Goal: Task Accomplishment & Management: Use online tool/utility

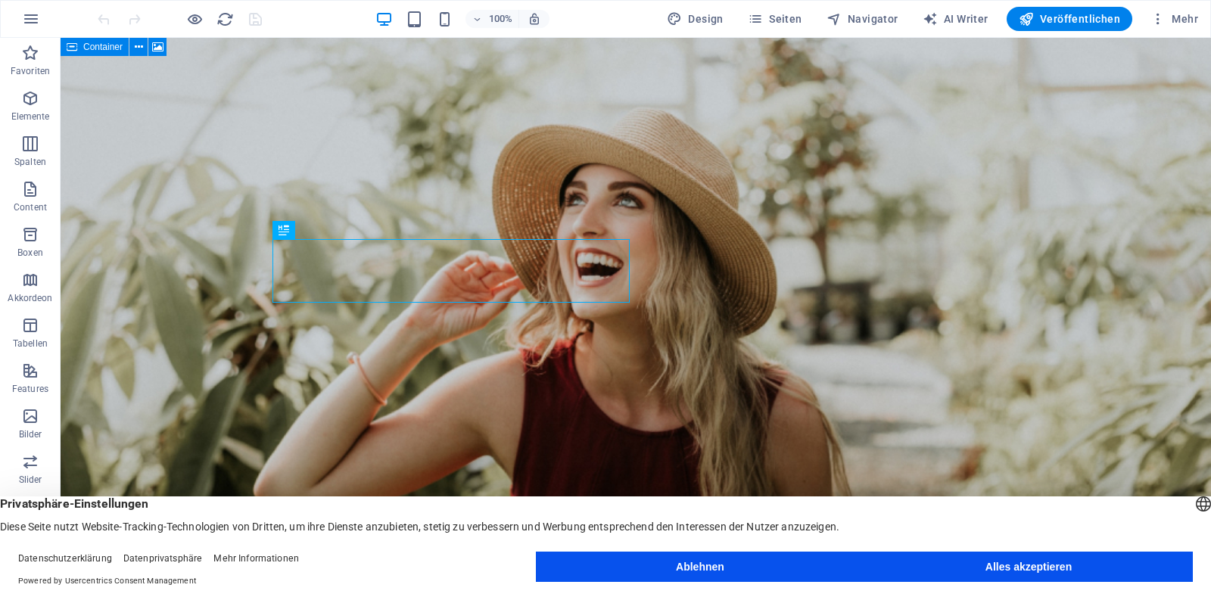
click at [1054, 566] on button "Alles akzeptieren" at bounding box center [1028, 567] width 329 height 30
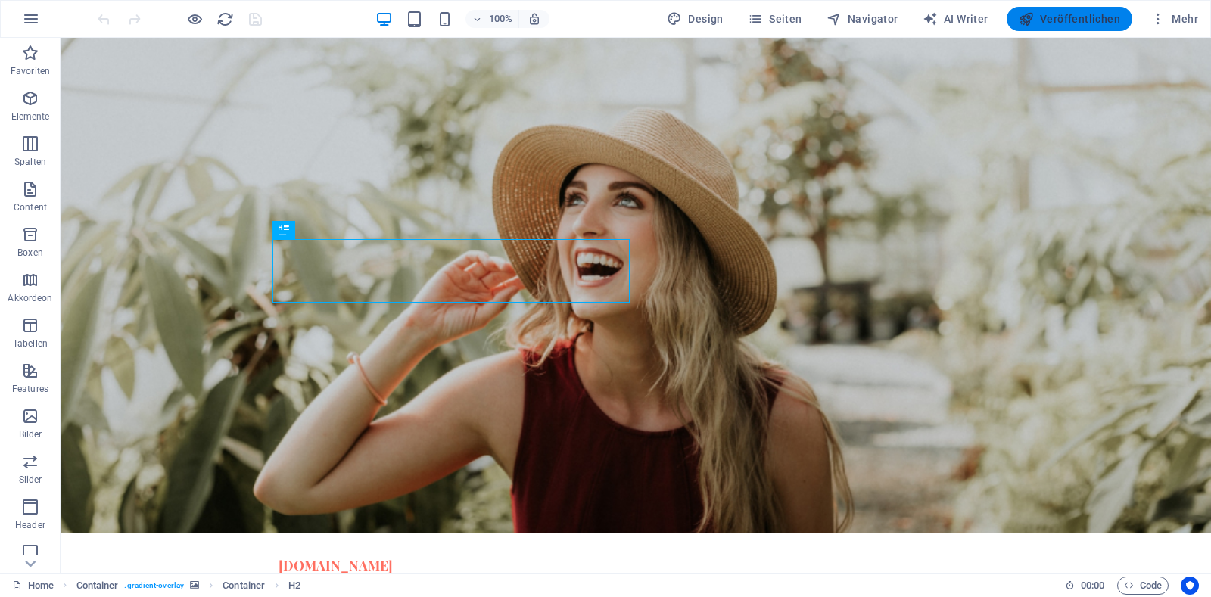
click at [1062, 22] on span "Veröffentlichen" at bounding box center [1069, 18] width 101 height 15
click at [303, 311] on div "Text" at bounding box center [295, 305] width 45 height 18
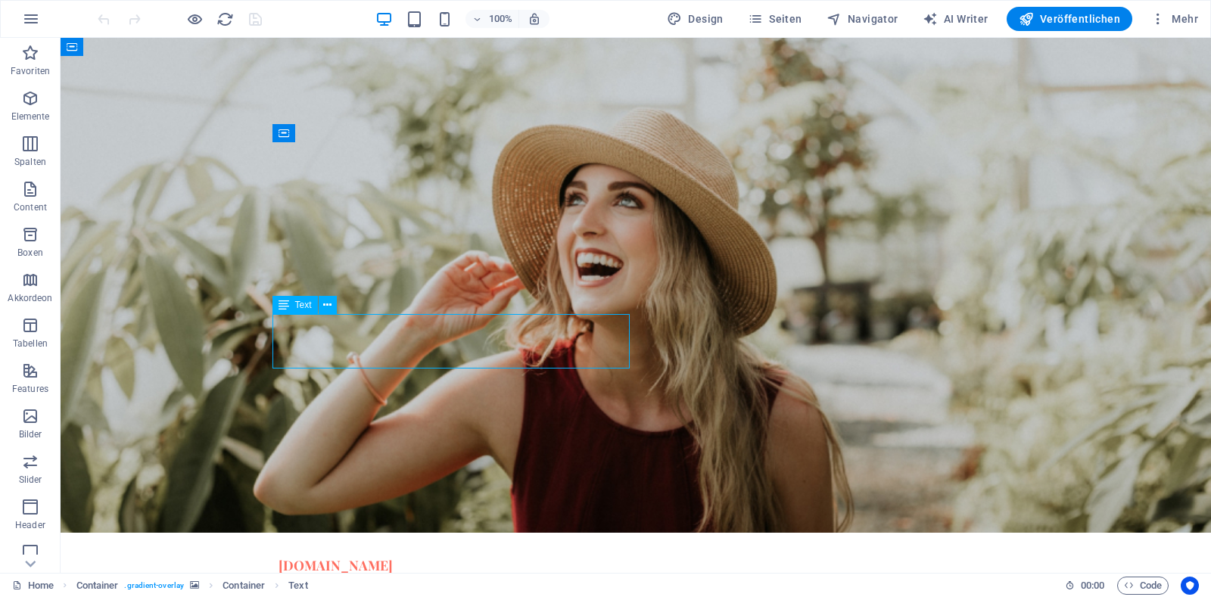
click at [303, 311] on div "Text" at bounding box center [295, 305] width 45 height 18
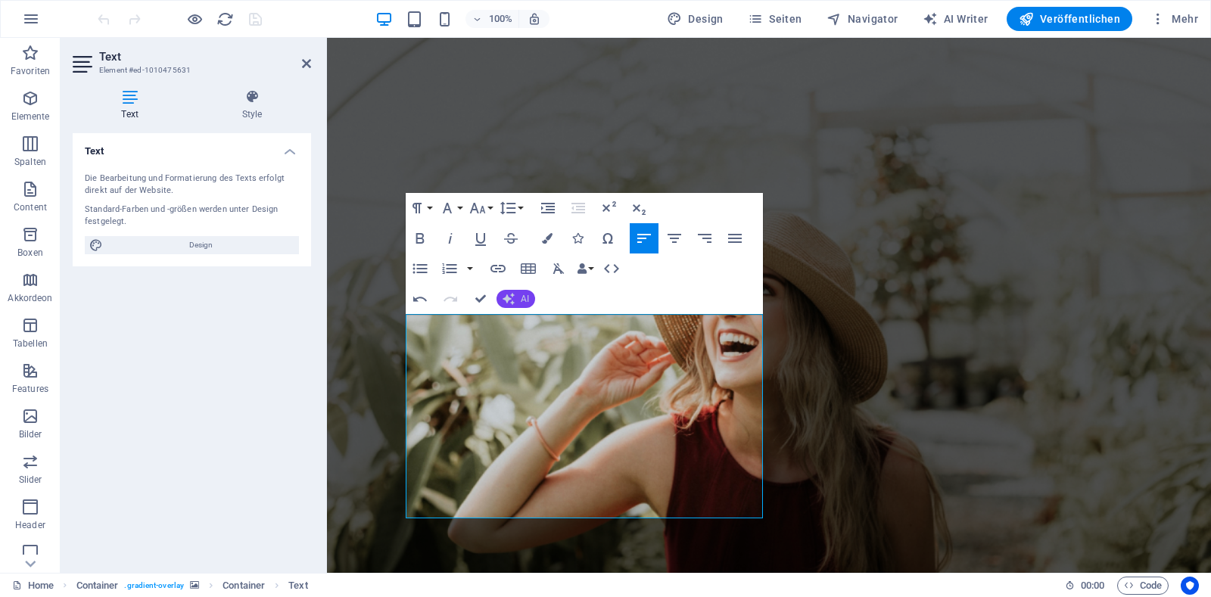
click at [519, 306] on button "AI" at bounding box center [516, 299] width 39 height 18
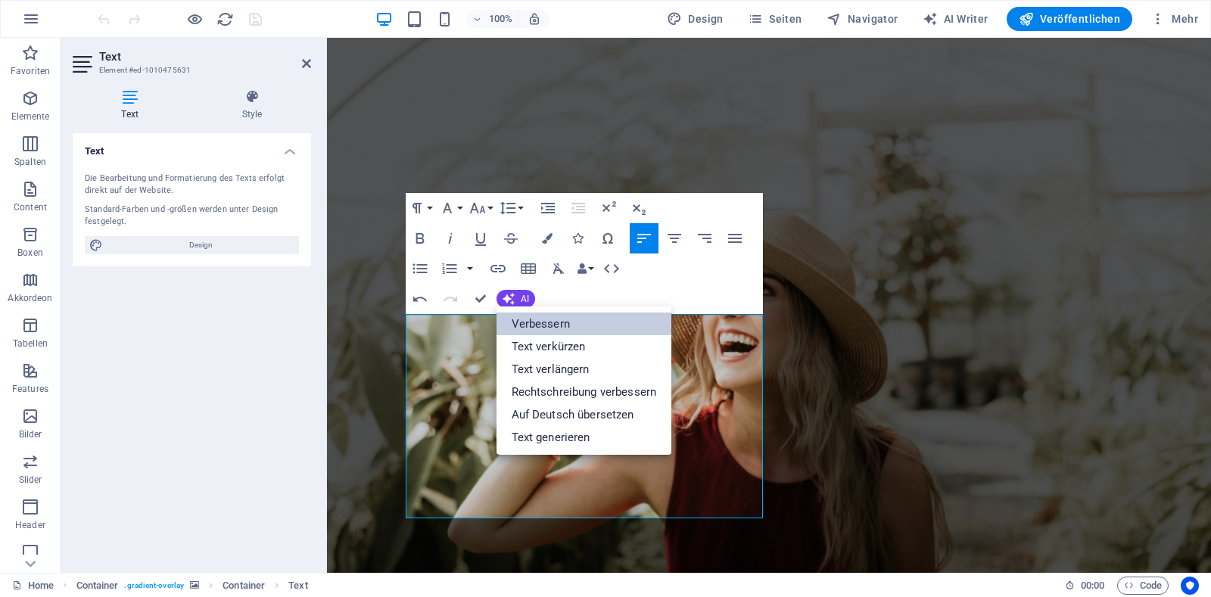
click at [546, 329] on link "Verbessern" at bounding box center [585, 324] width 176 height 23
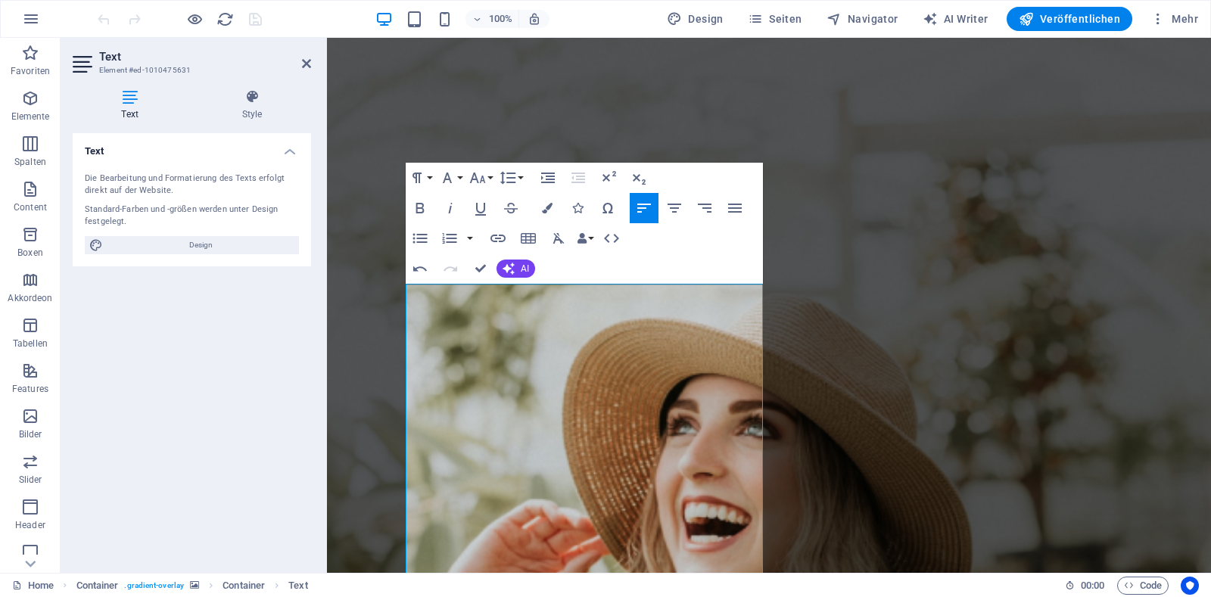
scroll to position [30, 0]
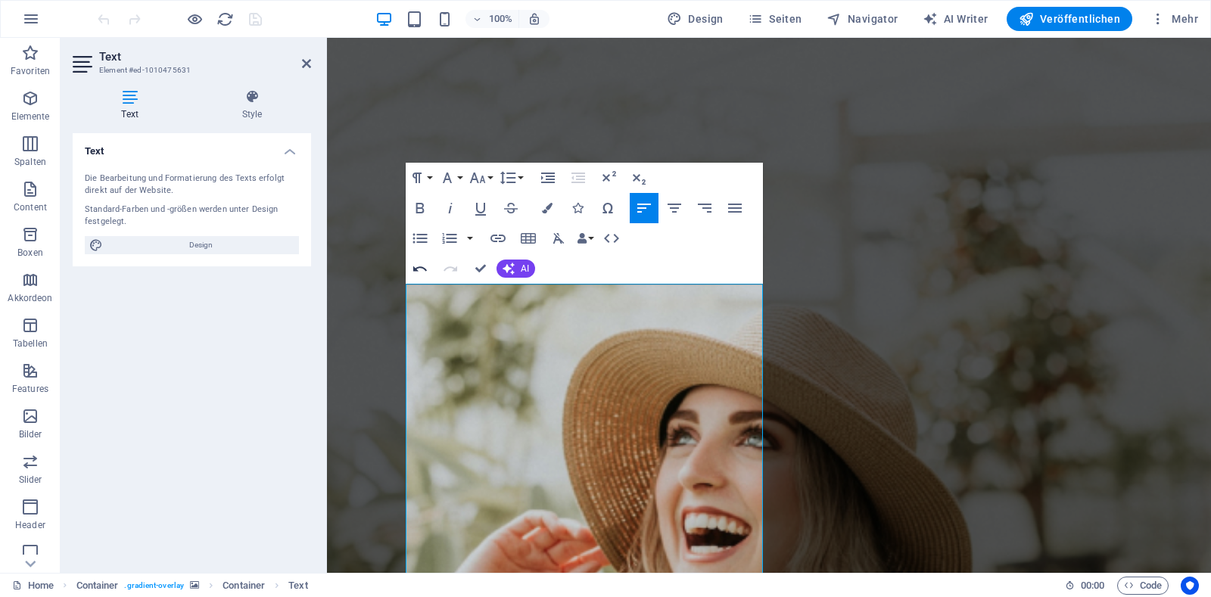
click at [419, 266] on icon "button" at bounding box center [420, 269] width 18 height 18
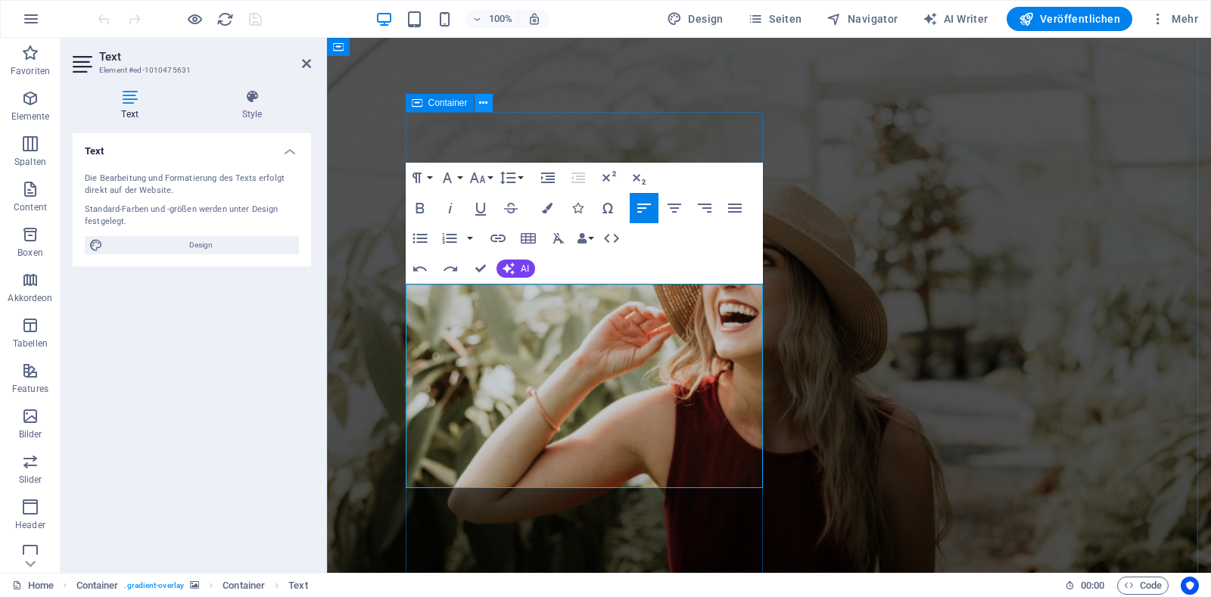
click at [484, 101] on icon at bounding box center [483, 103] width 8 height 16
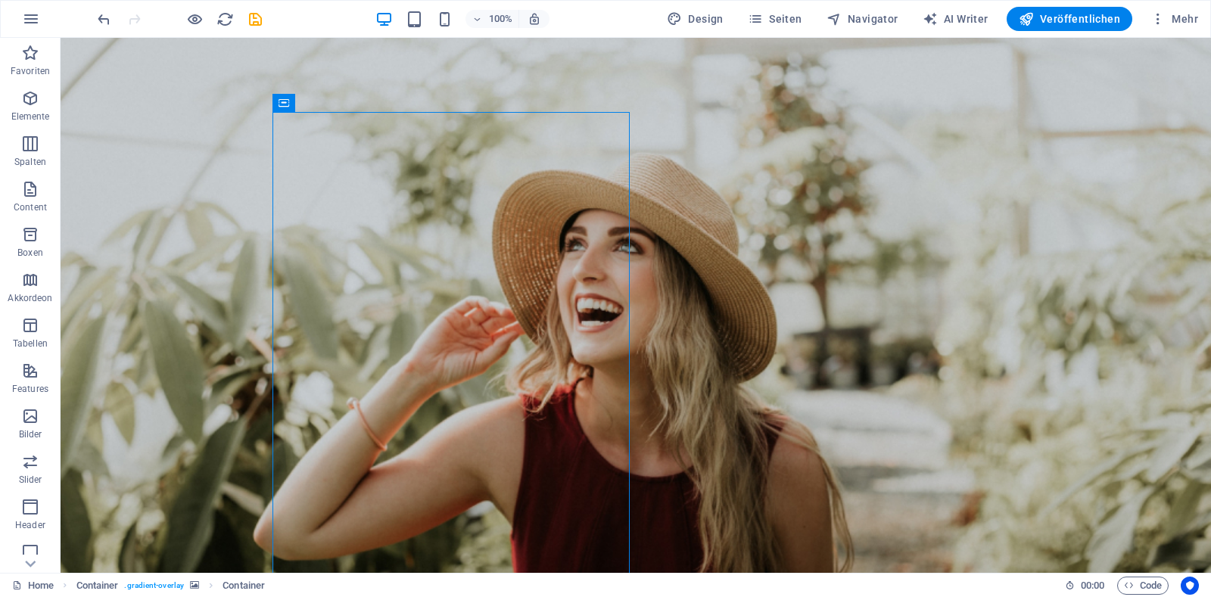
click at [708, 469] on figure at bounding box center [636, 330] width 1151 height 645
click at [299, 200] on span "H2" at bounding box center [300, 199] width 11 height 9
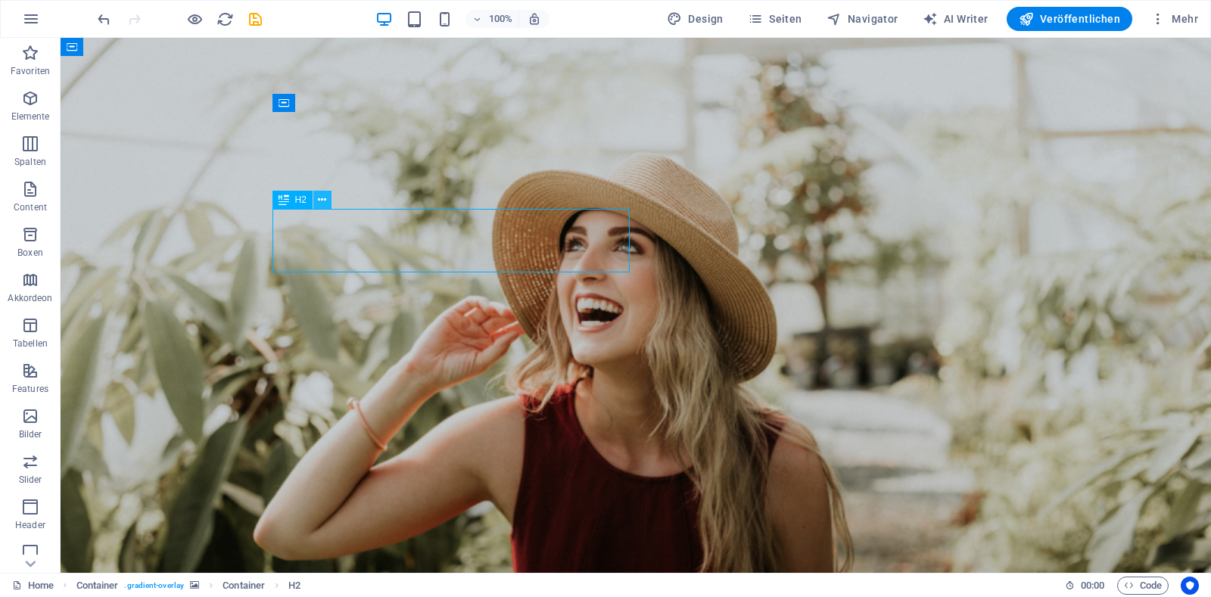
click at [320, 201] on icon at bounding box center [322, 200] width 8 height 16
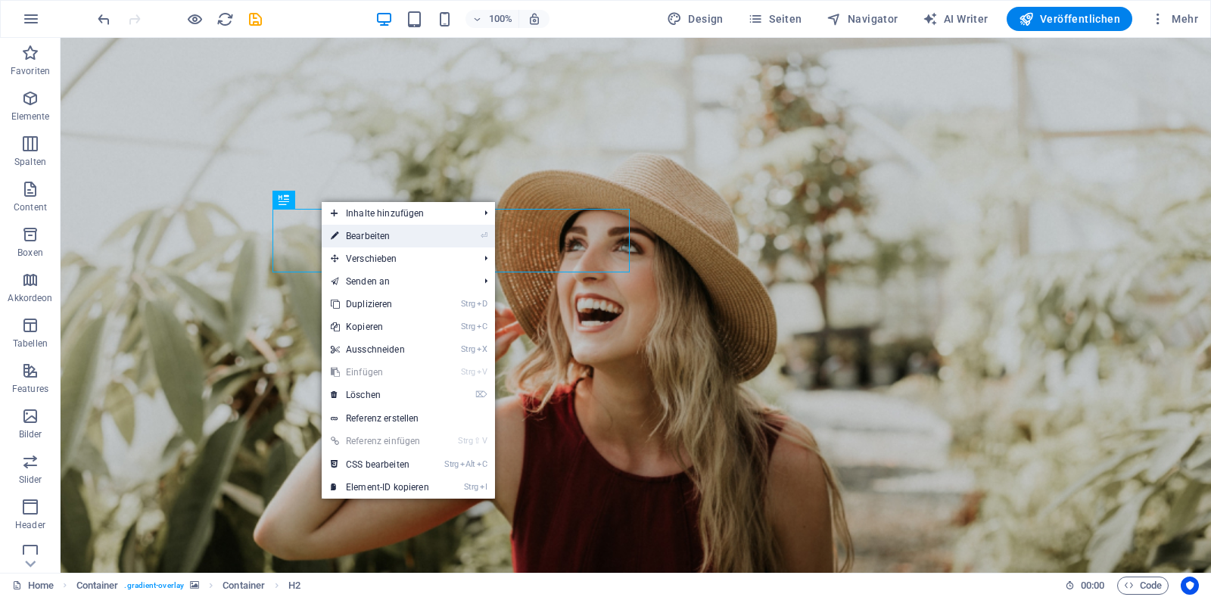
click at [354, 237] on link "⏎ Bearbeiten" at bounding box center [380, 236] width 117 height 23
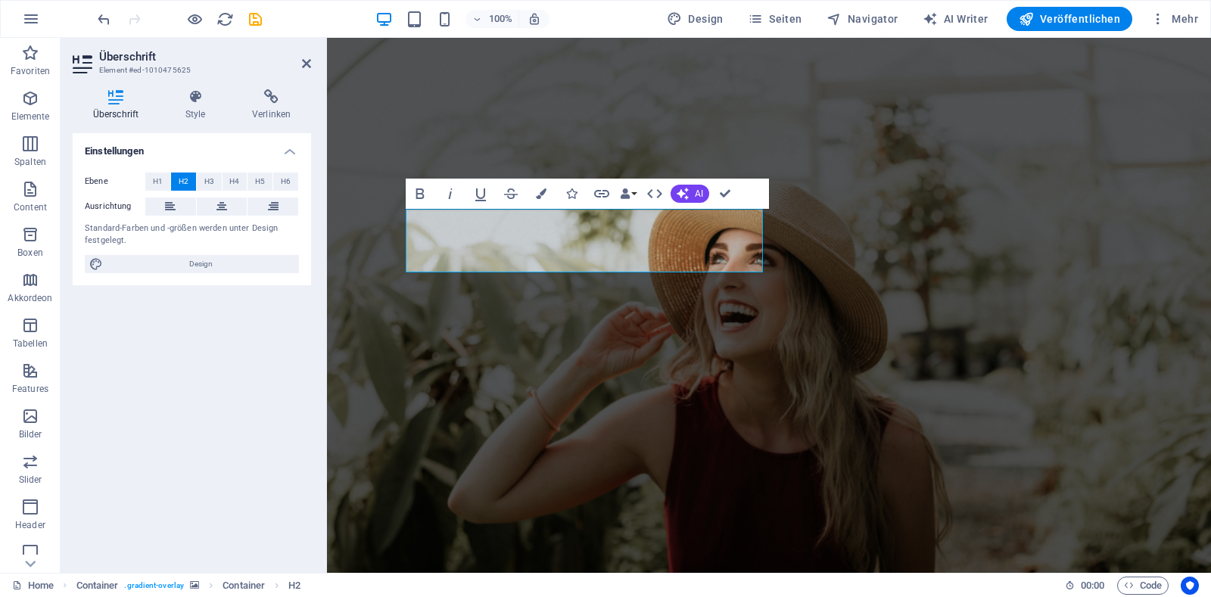
scroll to position [30, 0]
click at [155, 182] on span "H1" at bounding box center [158, 182] width 10 height 18
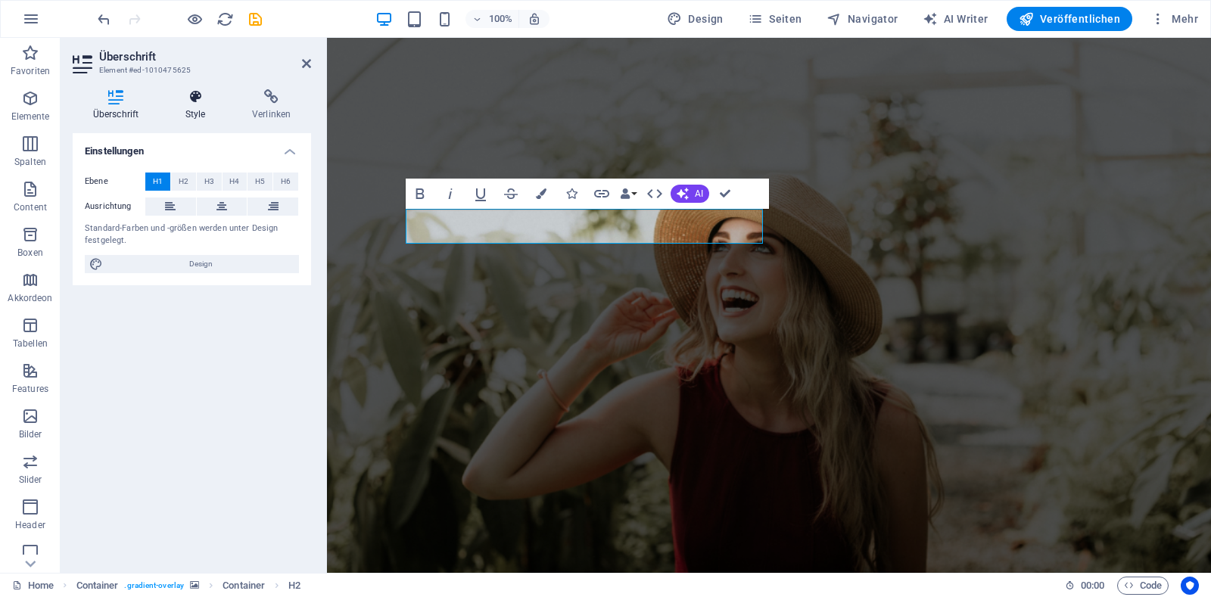
click at [196, 98] on icon at bounding box center [195, 96] width 61 height 15
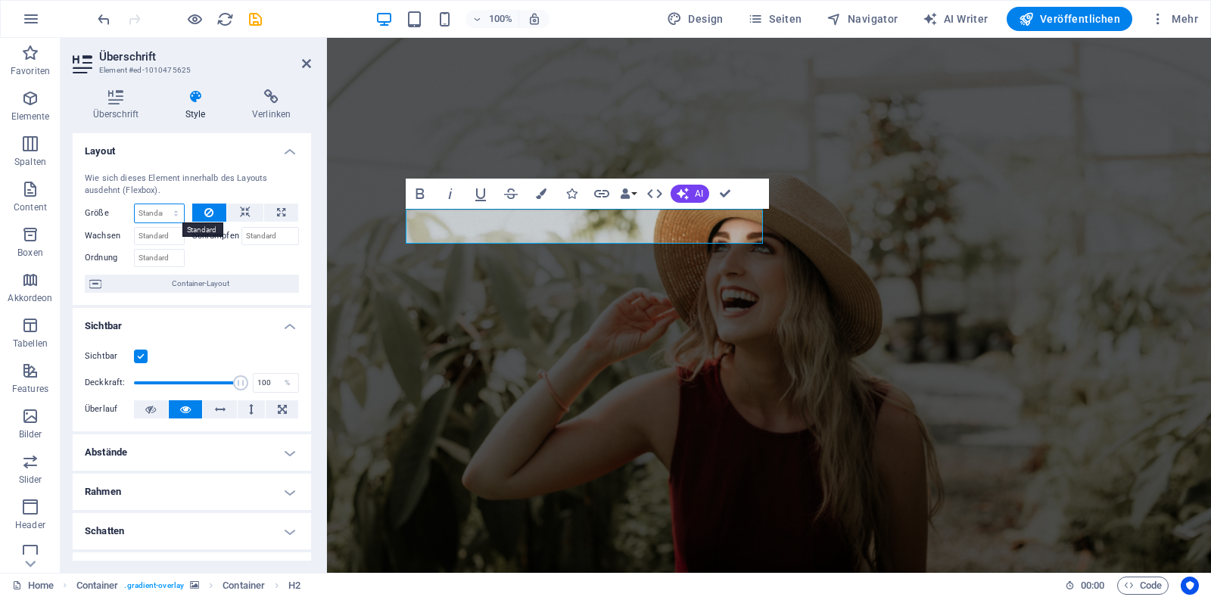
click at [170, 217] on select "Standard auto px % 1/1 1/2 1/3 1/4 1/5 1/6 1/7 1/8 1/9 1/10" at bounding box center [159, 213] width 49 height 18
select select "1/1"
click at [160, 204] on select "Standard auto px % 1/1 1/2 1/3 1/4 1/5 1/6 1/7 1/8 1/9 1/10" at bounding box center [159, 213] width 49 height 18
type input "100"
click at [169, 216] on select "Standard auto px % 1/1 1/2 1/3 1/4 1/5 1/6 1/7 1/8 1/9 1/10" at bounding box center [173, 213] width 21 height 18
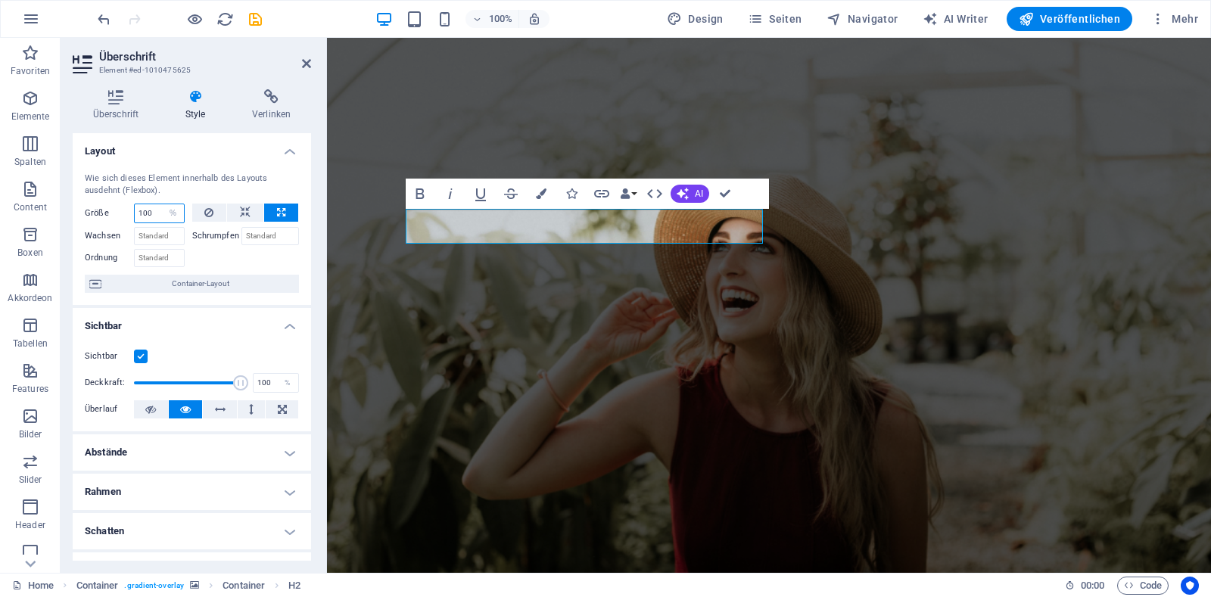
select select "1/1"
click at [163, 204] on select "Standard auto px % 1/1 1/2 1/3 1/4 1/5 1/6 1/7 1/8 1/9 1/10" at bounding box center [173, 213] width 21 height 18
select select "DISABLED_OPTION_VALUE"
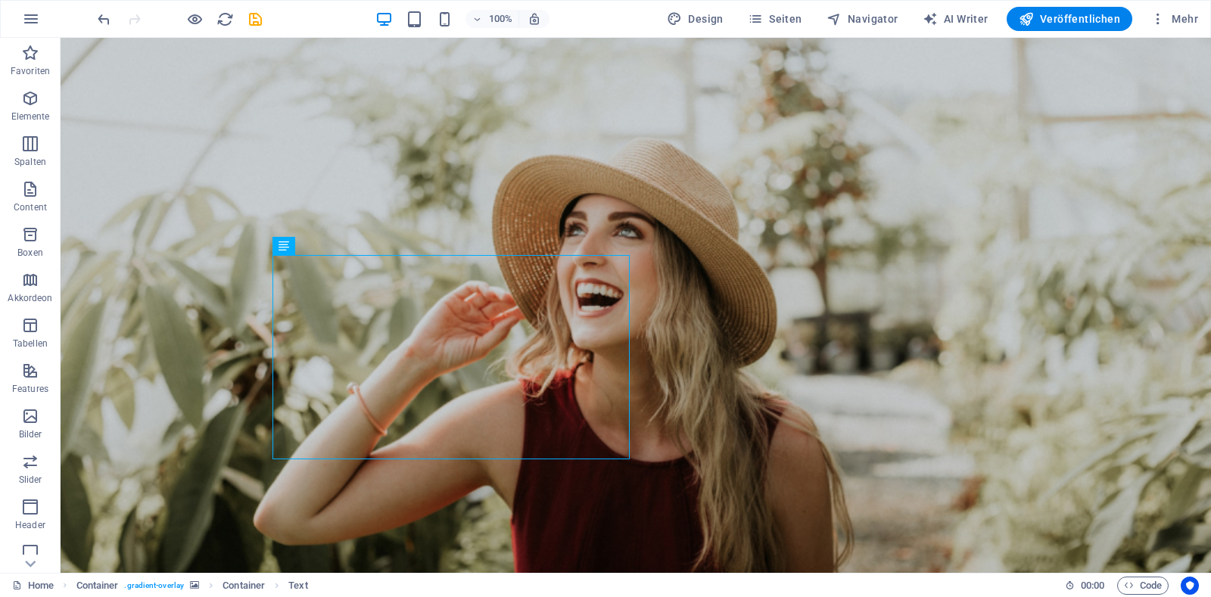
click at [751, 330] on figure at bounding box center [636, 316] width 1151 height 616
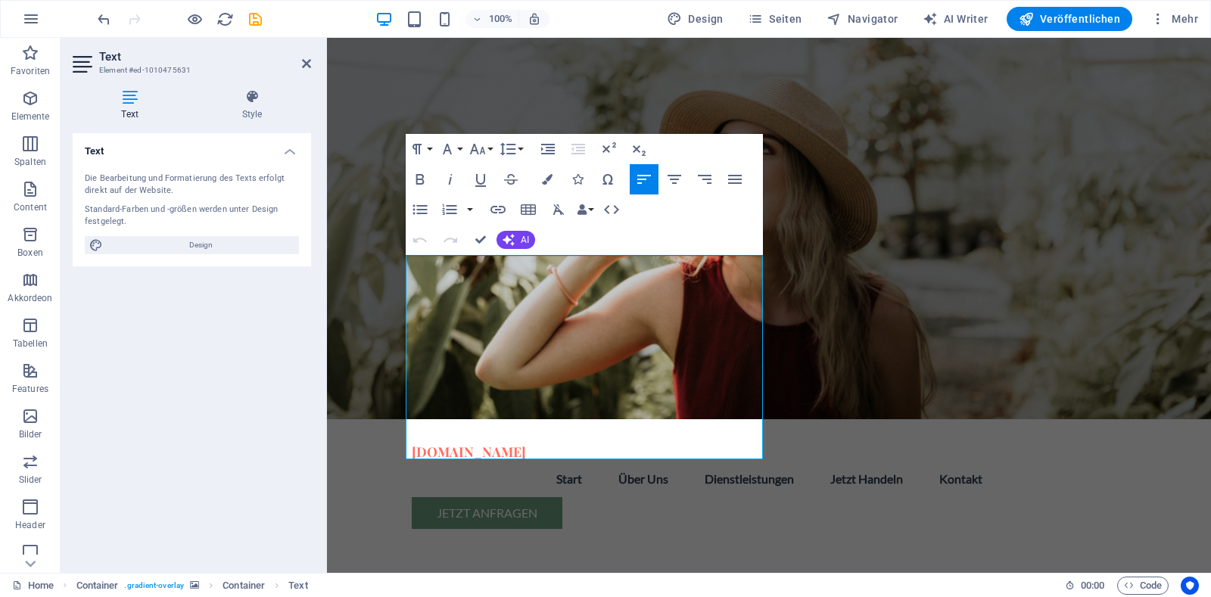
click at [122, 113] on h4 "Text" at bounding box center [133, 105] width 120 height 32
click at [122, 105] on h4 "Text" at bounding box center [133, 105] width 120 height 32
drag, startPoint x: 204, startPoint y: 248, endPoint x: 354, endPoint y: 509, distance: 300.1
click at [204, 248] on span "Design" at bounding box center [200, 245] width 187 height 18
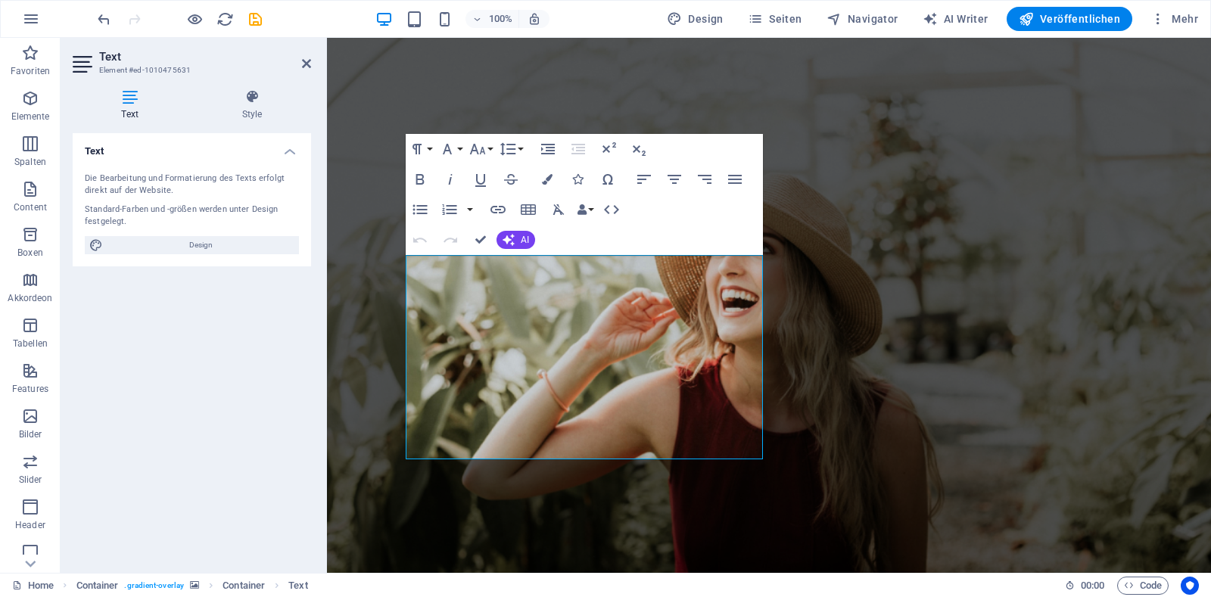
select select "px"
select select "200"
select select "px"
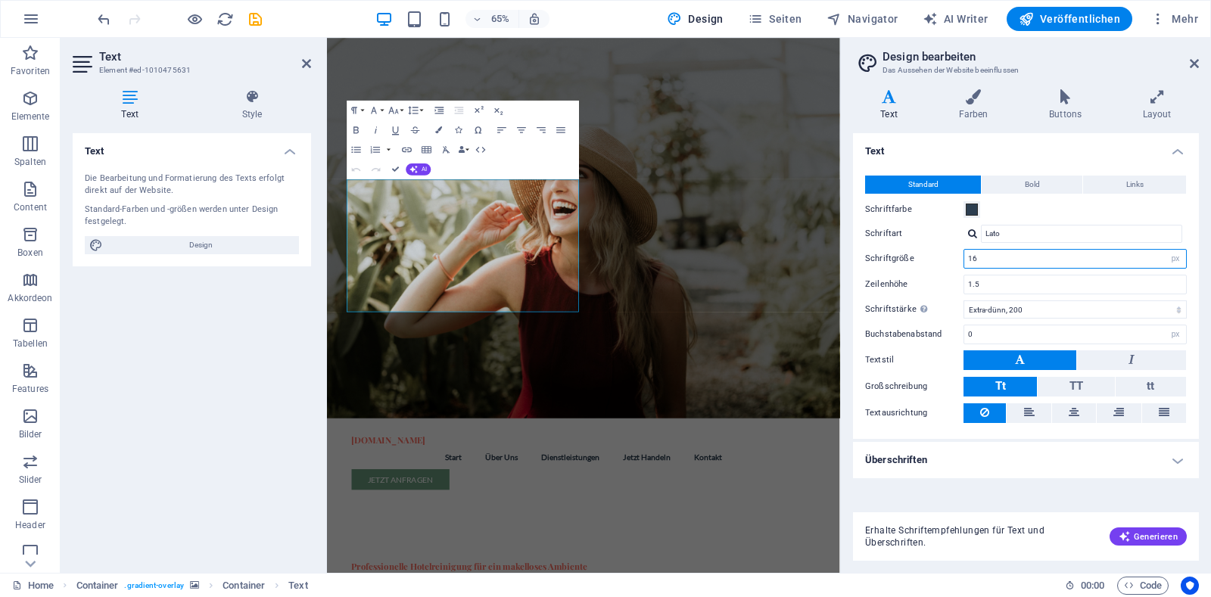
click at [994, 261] on input "16" at bounding box center [1075, 259] width 222 height 18
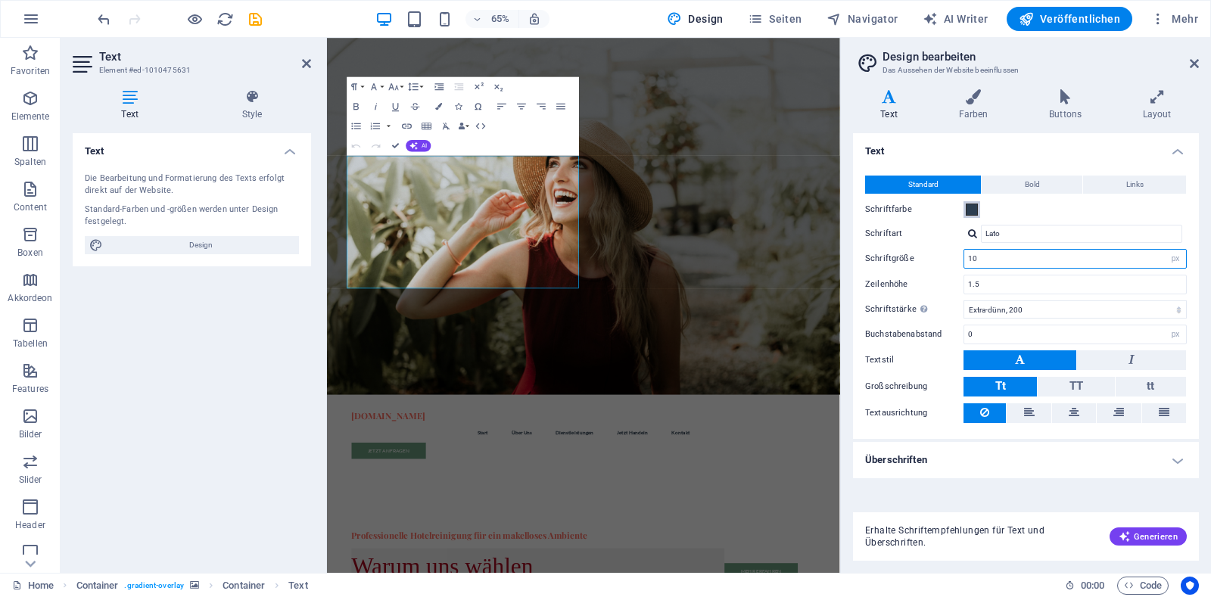
type input "10"
click at [976, 208] on span at bounding box center [972, 210] width 12 height 12
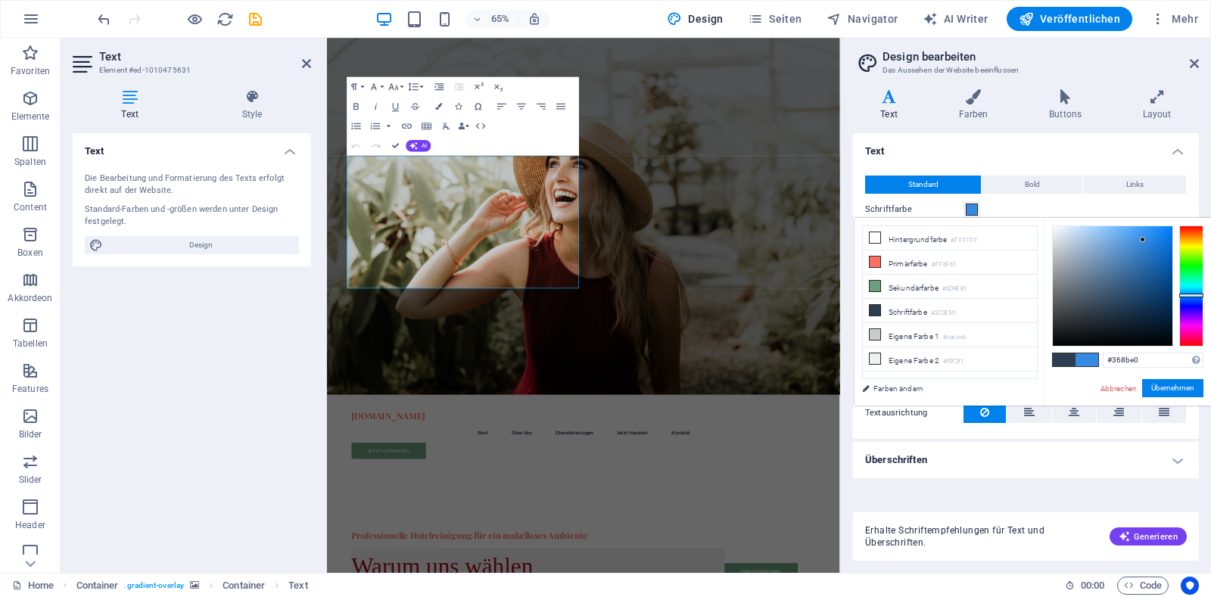
click at [1143, 240] on div at bounding box center [1113, 286] width 120 height 120
click at [1186, 230] on div at bounding box center [1191, 286] width 24 height 121
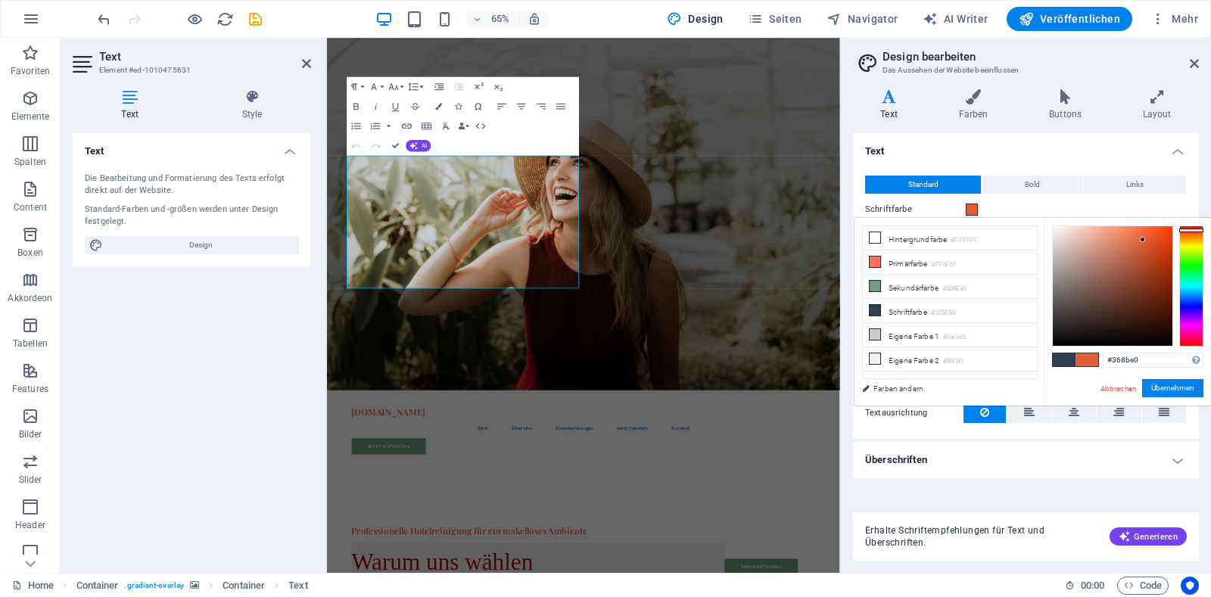
type input "#e05f36"
click at [1186, 230] on div at bounding box center [1191, 231] width 24 height 4
click at [1145, 537] on span "Generieren" at bounding box center [1148, 537] width 59 height 12
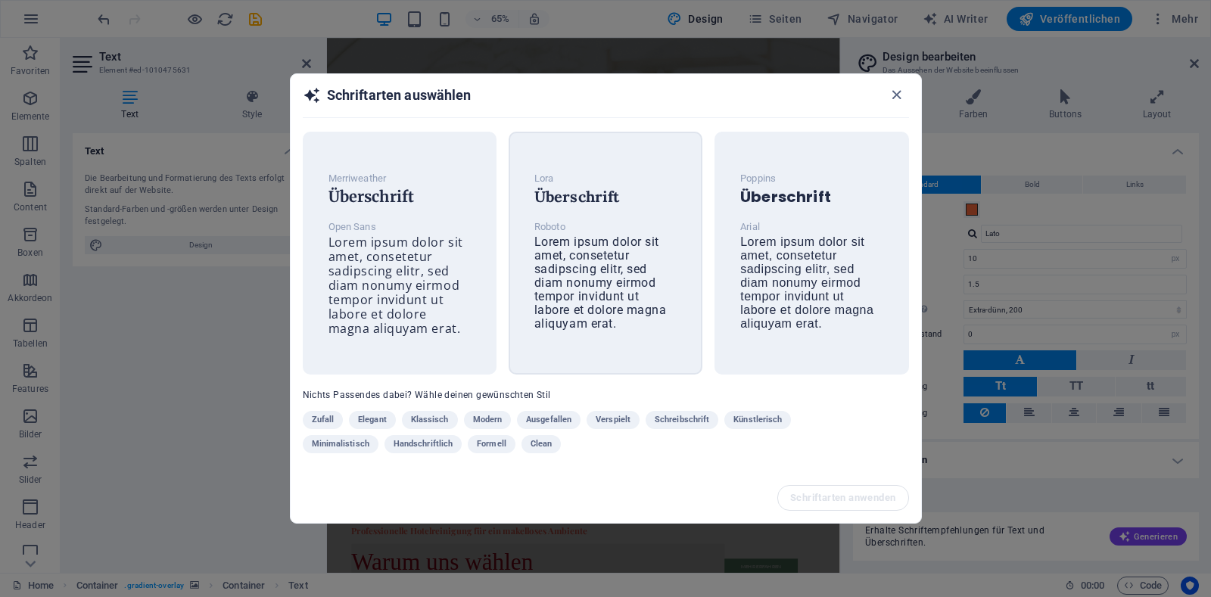
click at [582, 260] on span "Lorem ipsum dolor sit amet, consetetur sadipscing elitr, sed diam nonumy eirmod…" at bounding box center [600, 283] width 132 height 96
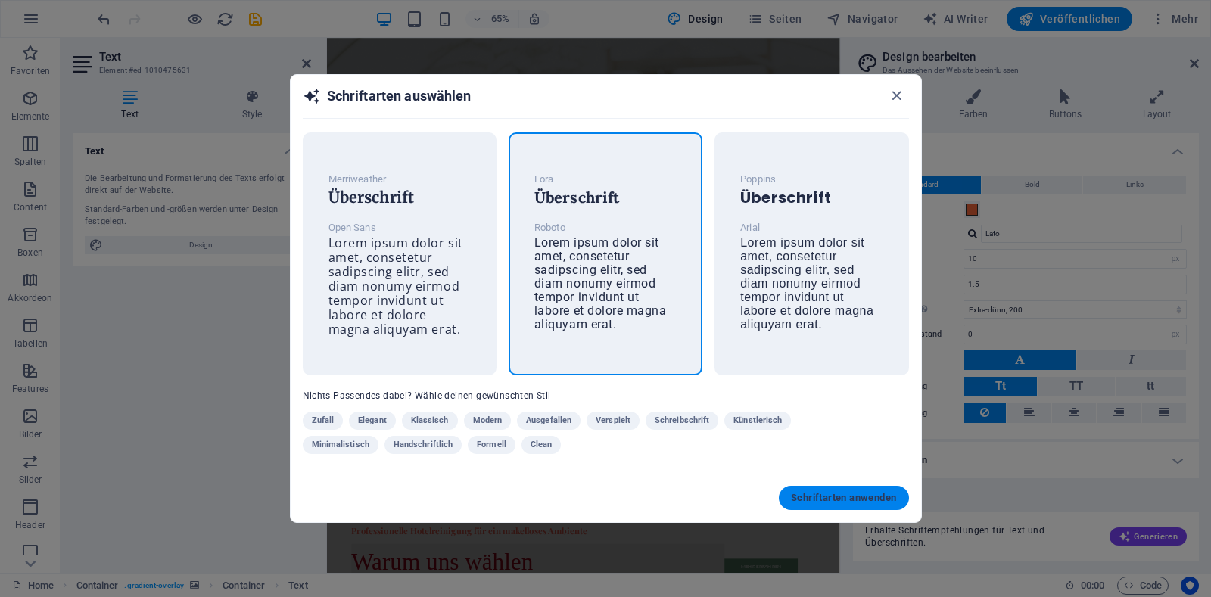
click at [852, 503] on span "Schriftarten anwenden" at bounding box center [843, 498] width 105 height 12
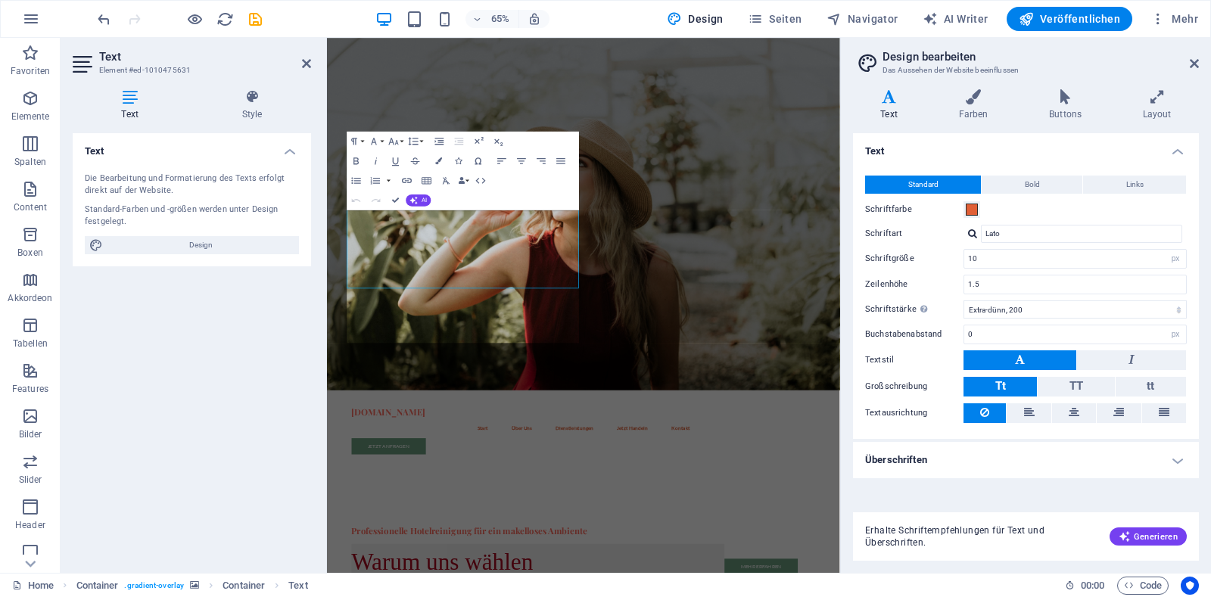
type input "Roboto"
type input "16"
select select "400"
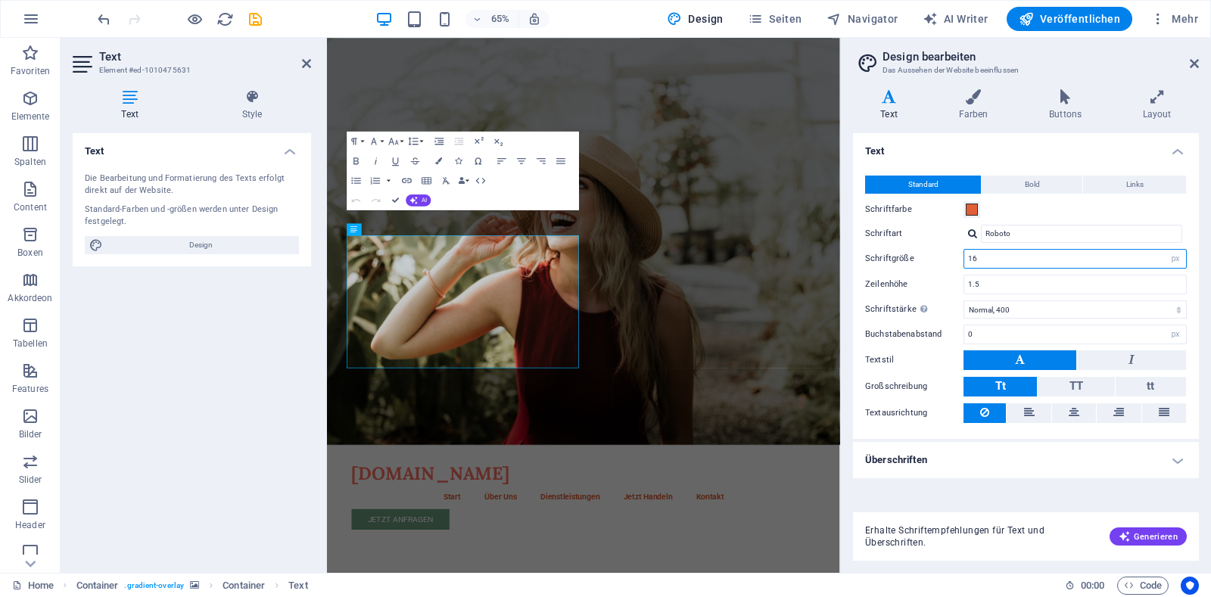
click at [989, 263] on input "16" at bounding box center [1075, 259] width 222 height 18
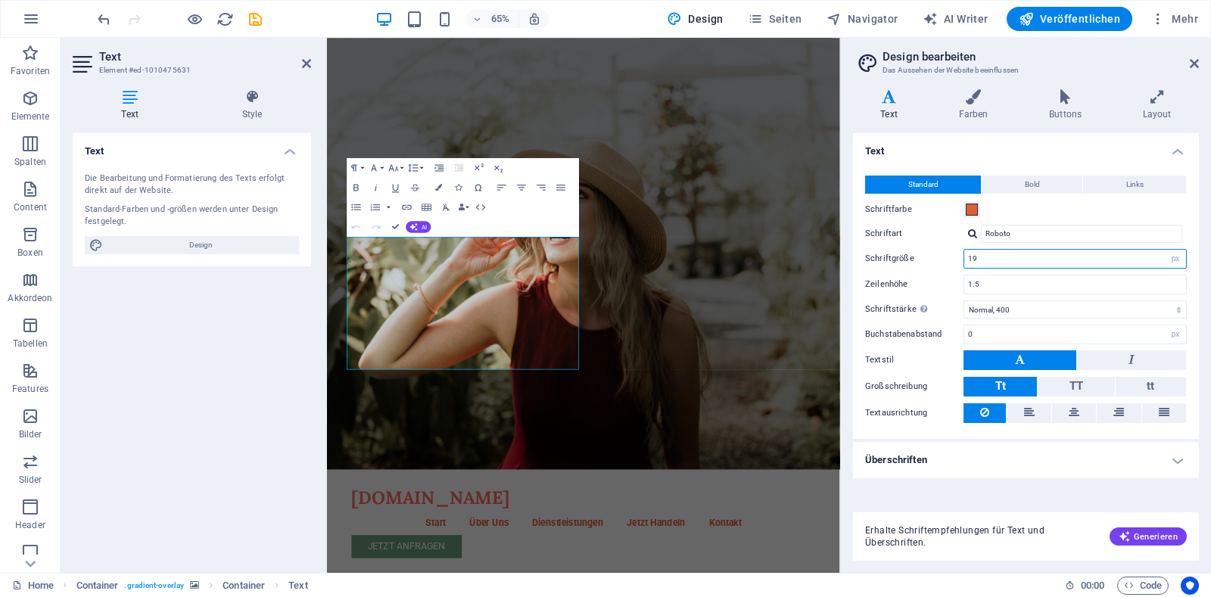
type input "19"
click at [380, 150] on icon at bounding box center [379, 149] width 5 height 11
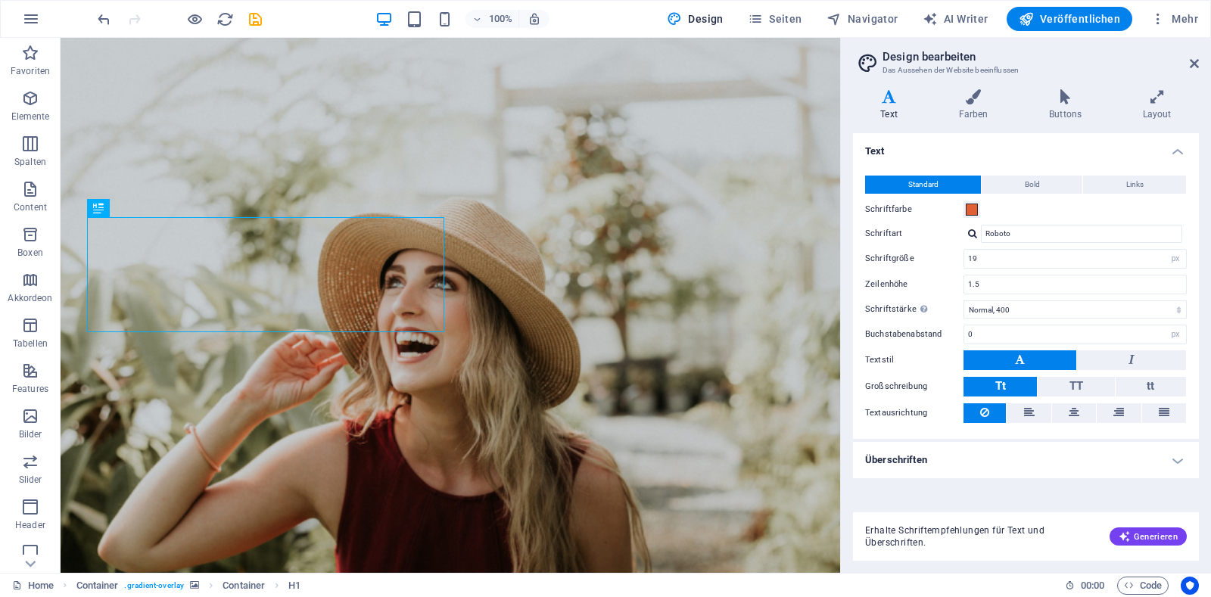
click at [545, 128] on figure at bounding box center [451, 362] width 780 height 708
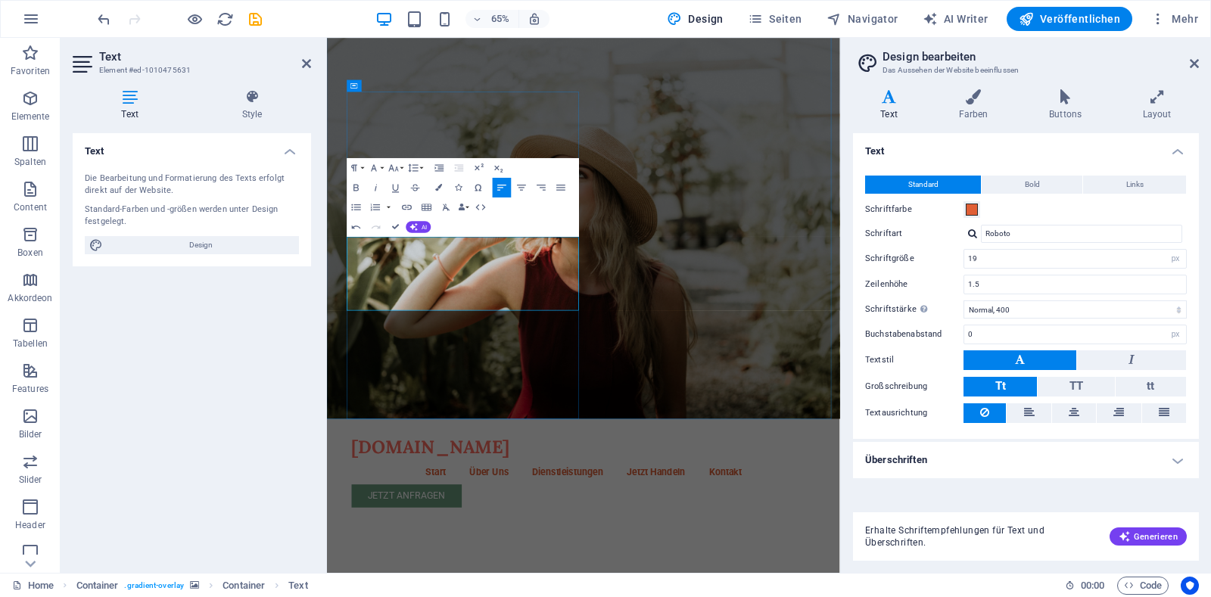
drag, startPoint x: 635, startPoint y: 375, endPoint x: 369, endPoint y: 363, distance: 266.0
click at [520, 184] on icon "button" at bounding box center [522, 188] width 12 height 12
click at [497, 189] on icon "button" at bounding box center [503, 188] width 12 height 12
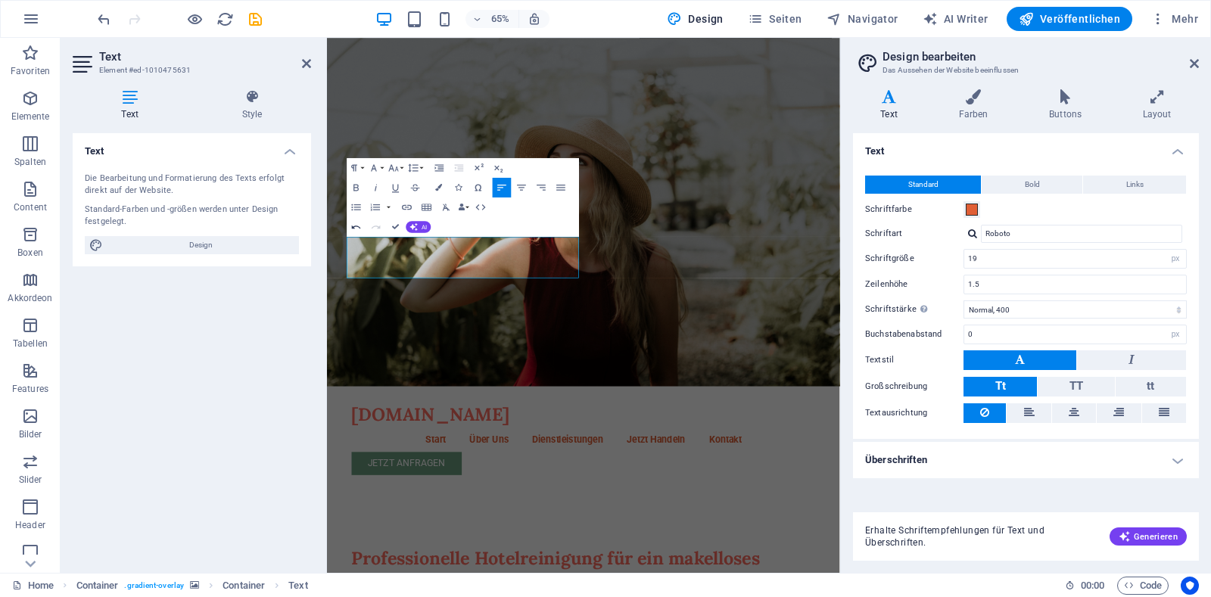
click at [355, 230] on icon "button" at bounding box center [356, 227] width 12 height 12
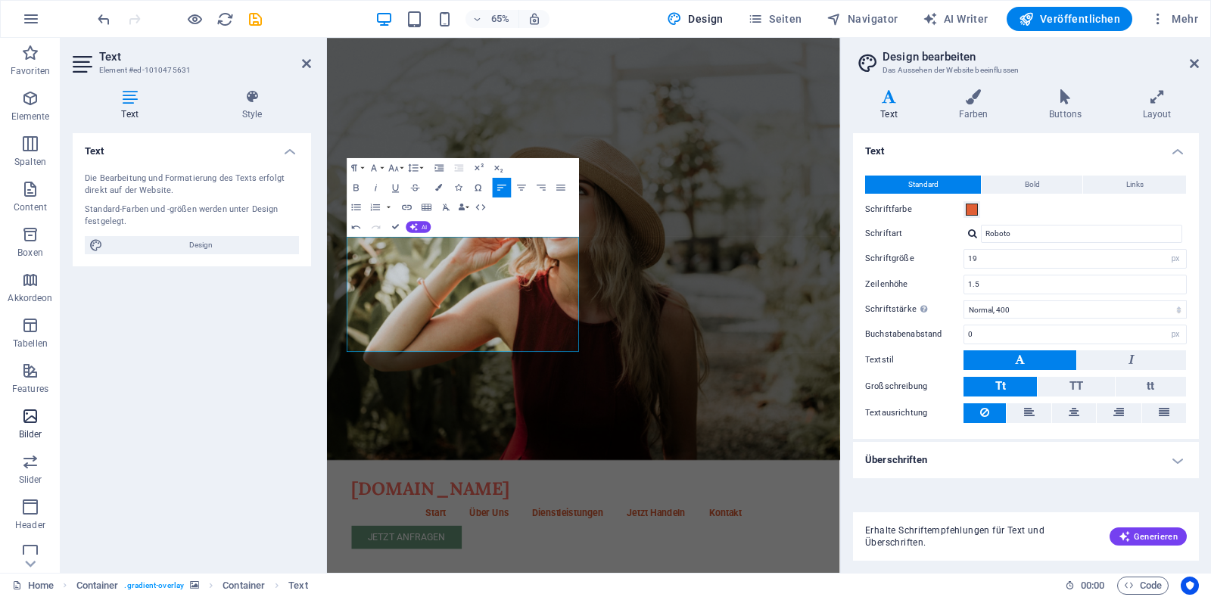
click at [23, 424] on icon "button" at bounding box center [30, 416] width 18 height 18
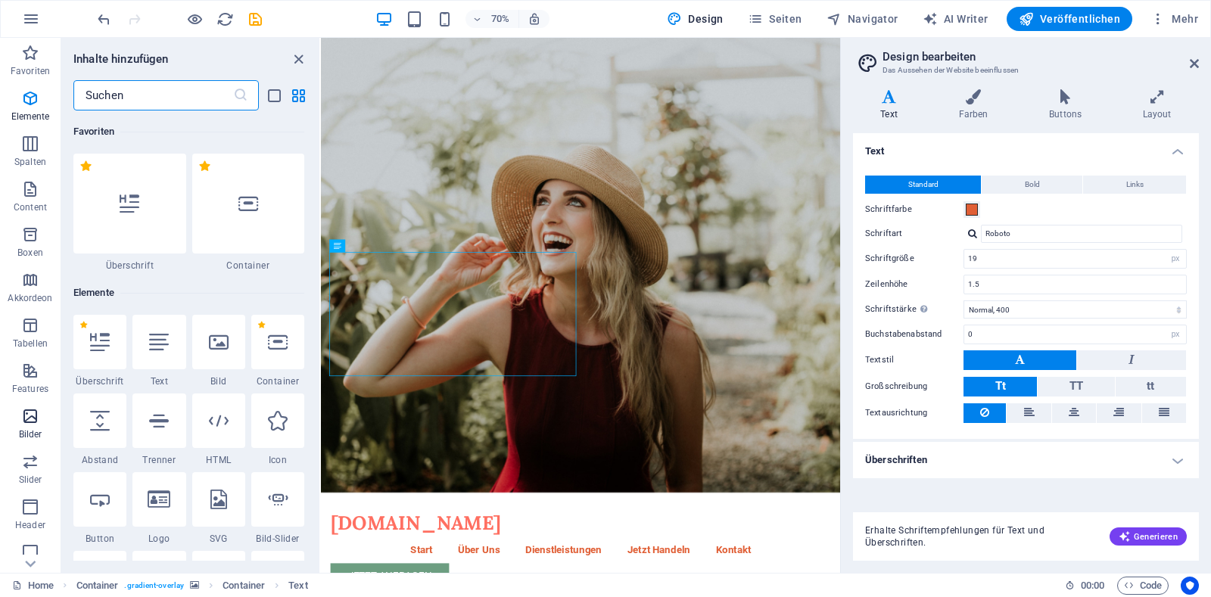
scroll to position [7676, 0]
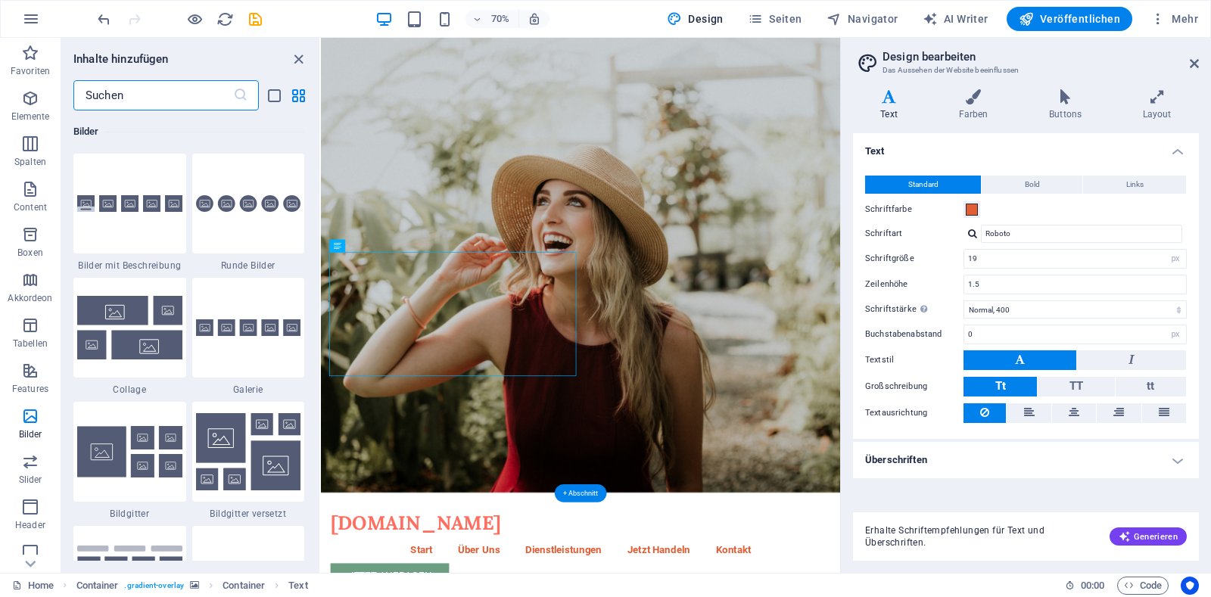
click at [896, 424] on figure at bounding box center [692, 348] width 742 height 681
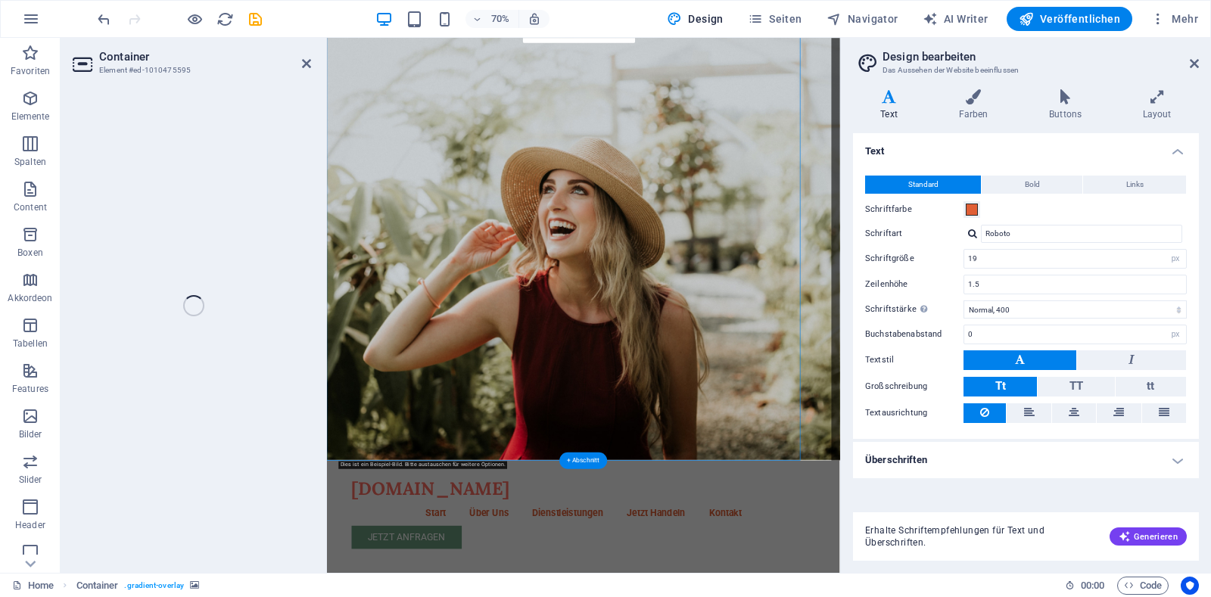
select select "header"
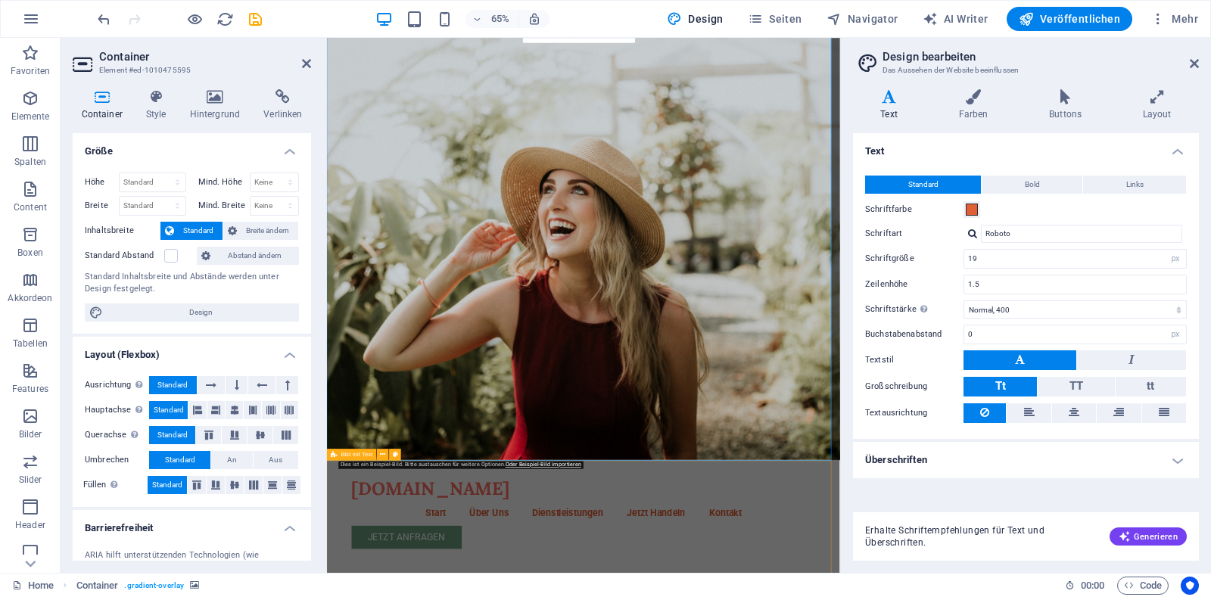
click at [351, 456] on span "Bild mit Text" at bounding box center [357, 455] width 32 height 6
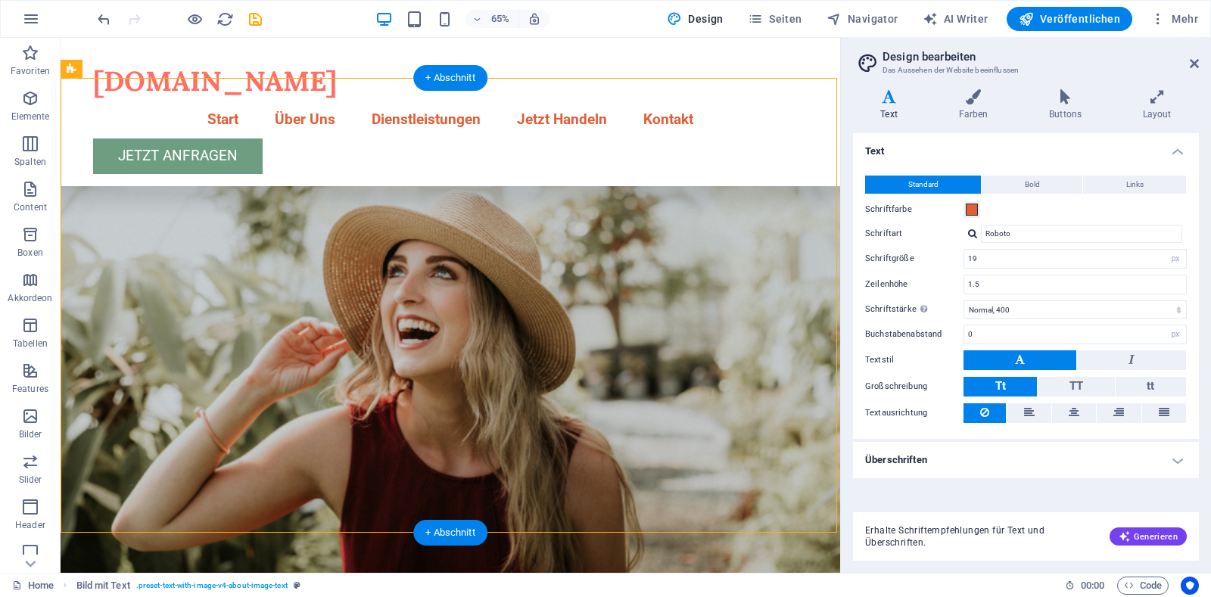
scroll to position [640, 0]
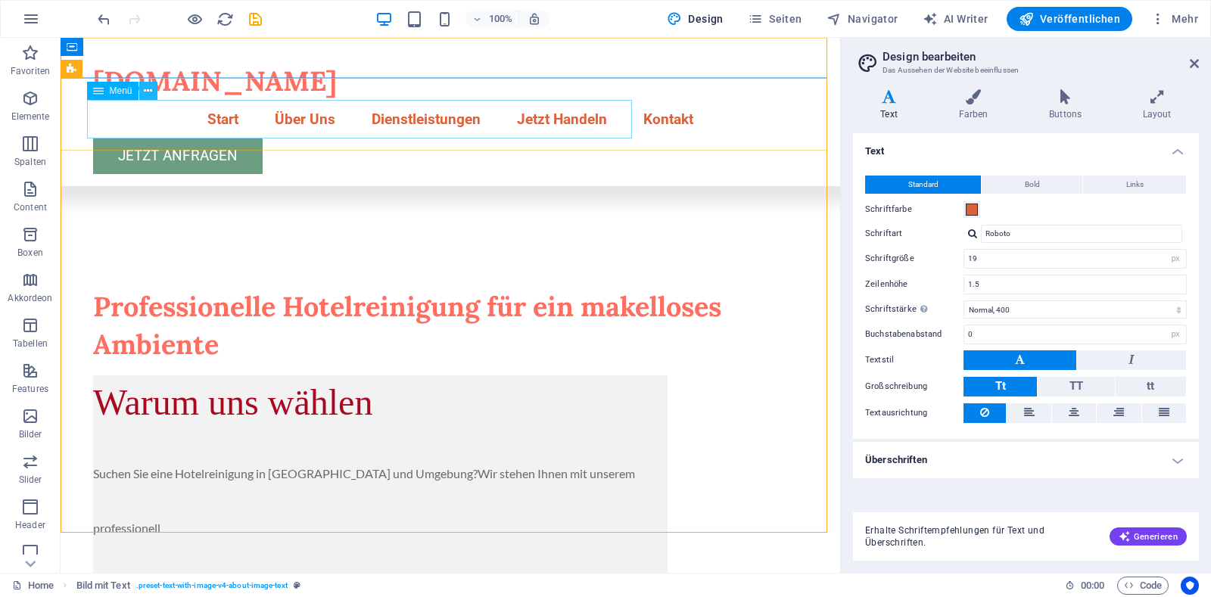
click at [145, 90] on icon at bounding box center [148, 91] width 8 height 16
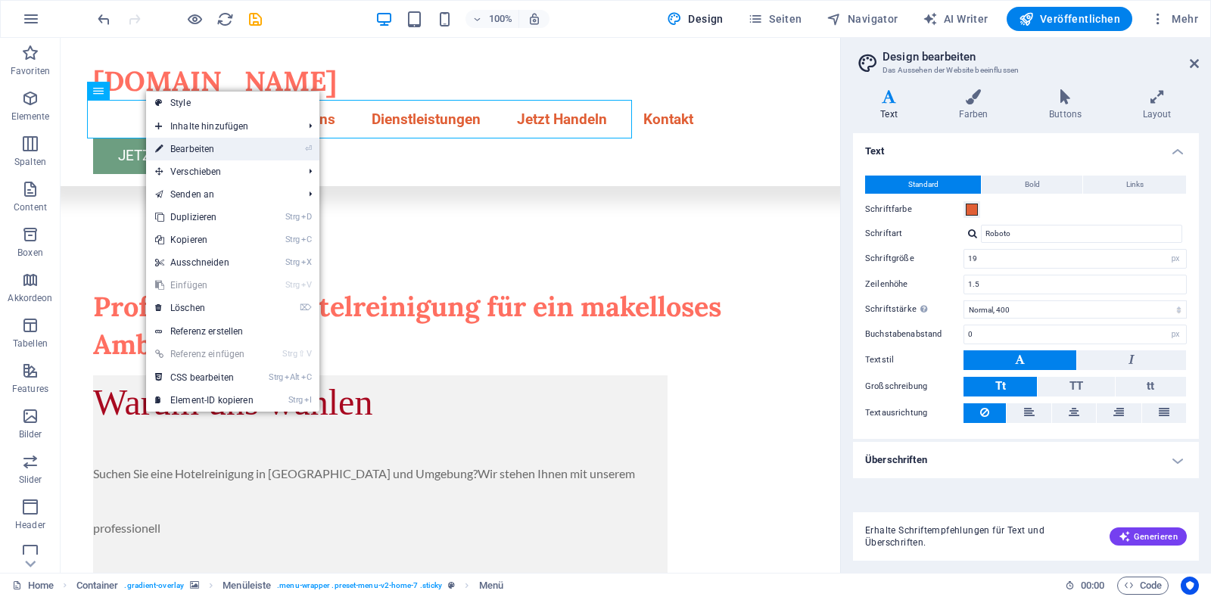
click at [186, 151] on link "⏎ Bearbeiten" at bounding box center [204, 149] width 117 height 23
select select
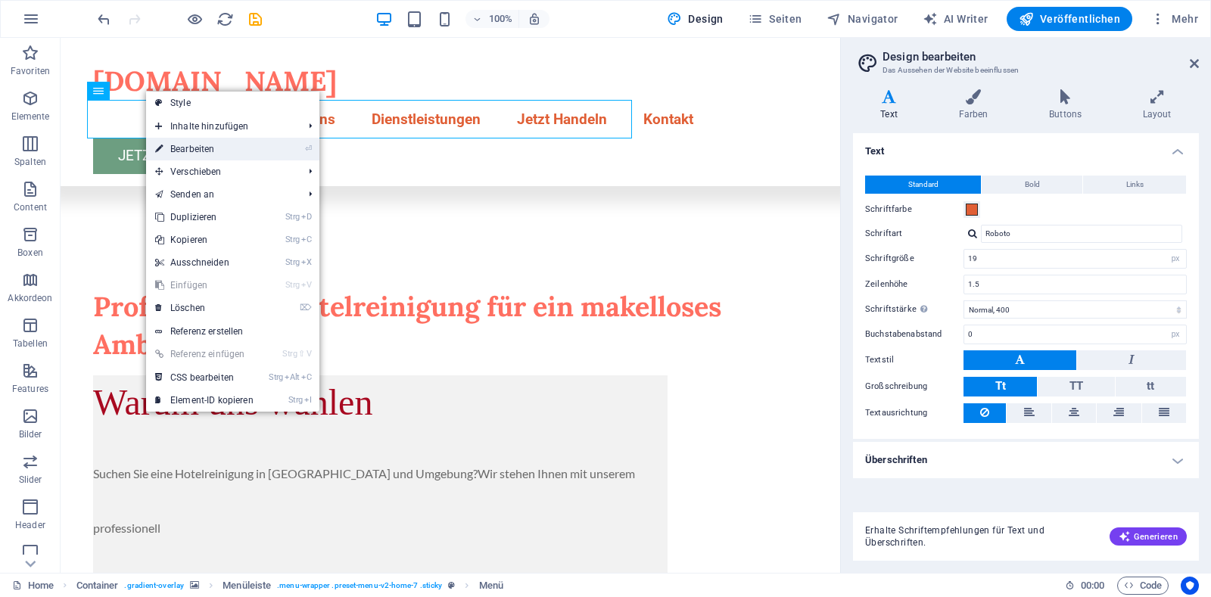
select select
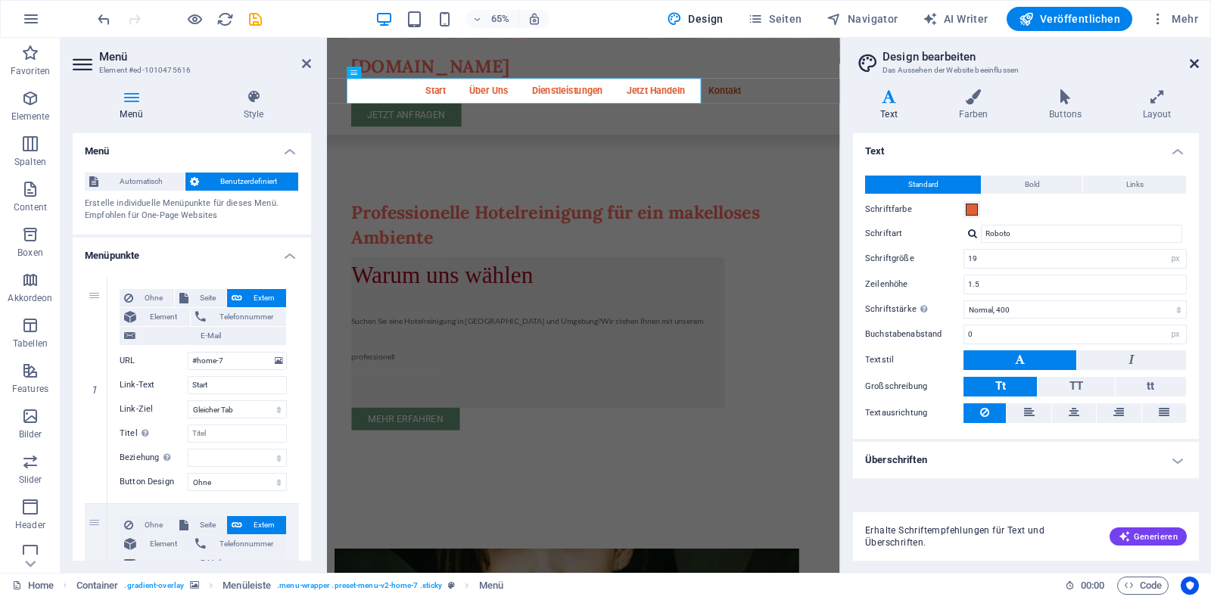
click at [1194, 67] on icon at bounding box center [1194, 64] width 9 height 12
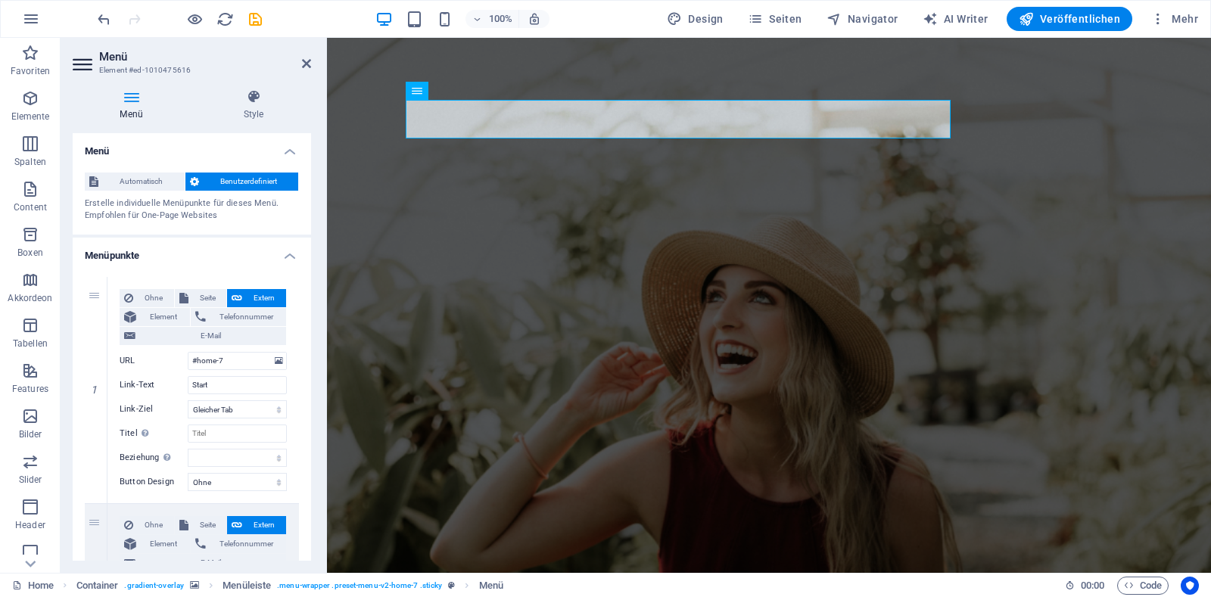
scroll to position [0, 0]
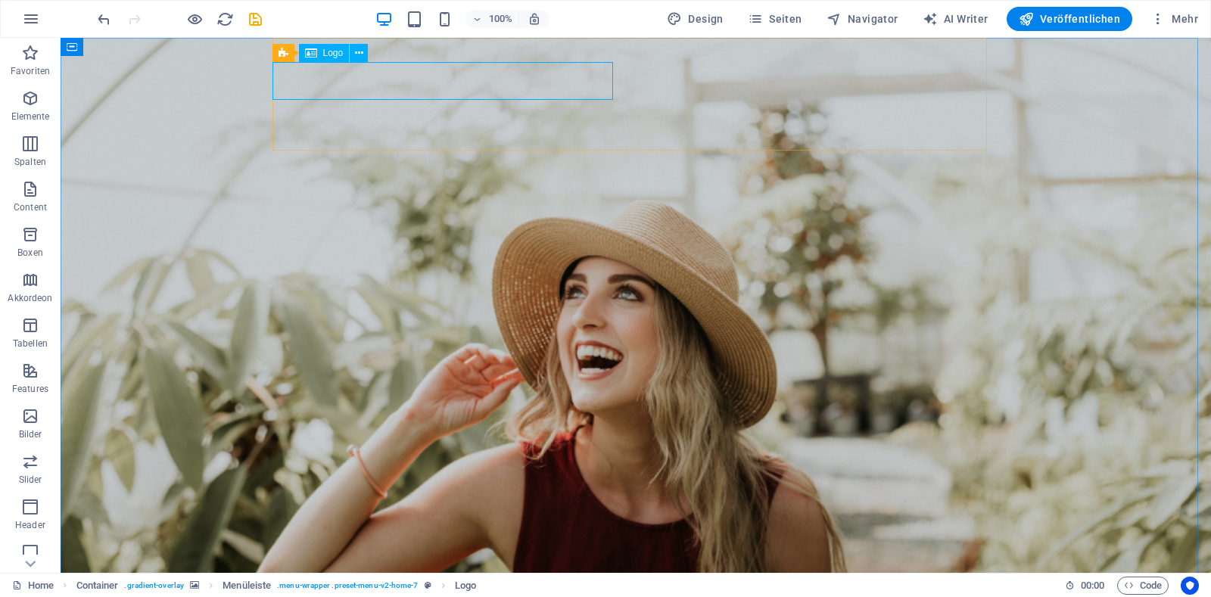
click at [316, 57] on icon at bounding box center [311, 53] width 12 height 18
click at [358, 54] on icon at bounding box center [359, 53] width 8 height 16
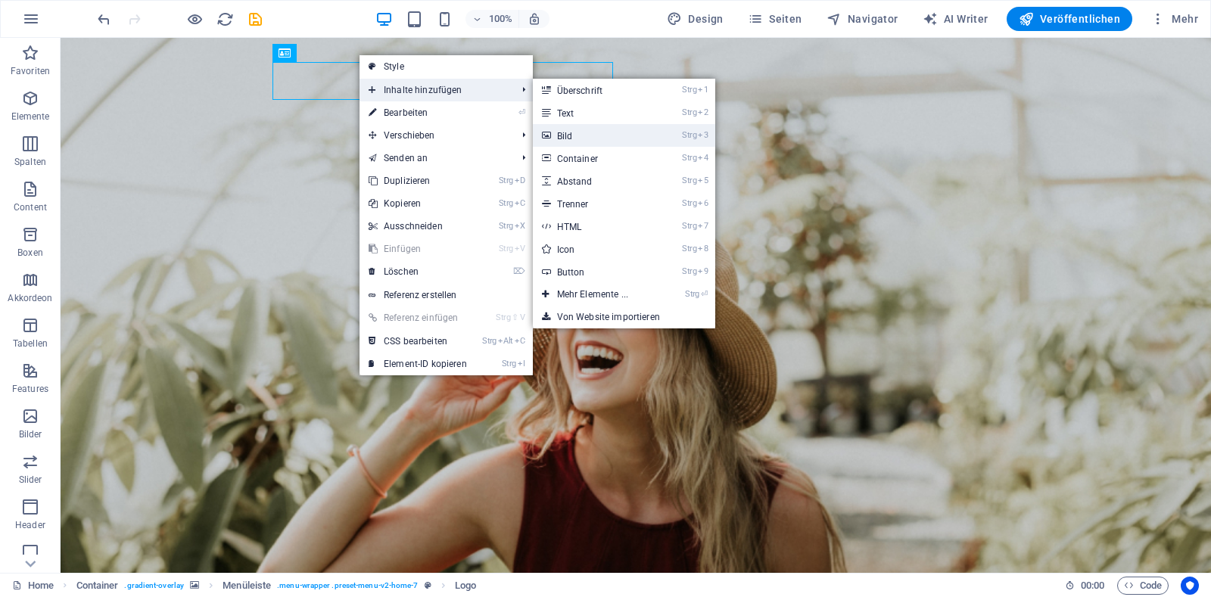
click at [584, 133] on link "Strg 3 Bild" at bounding box center [596, 135] width 126 height 23
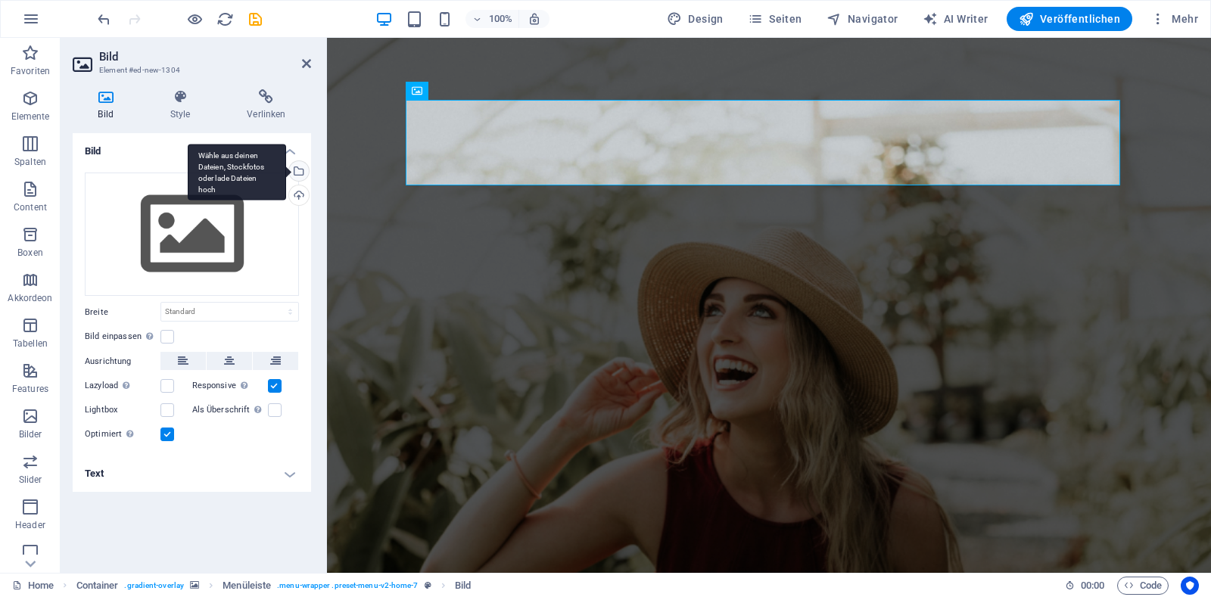
click at [299, 175] on div "Wähle aus deinen Dateien, Stockfotos oder lade Dateien hoch" at bounding box center [297, 172] width 23 height 23
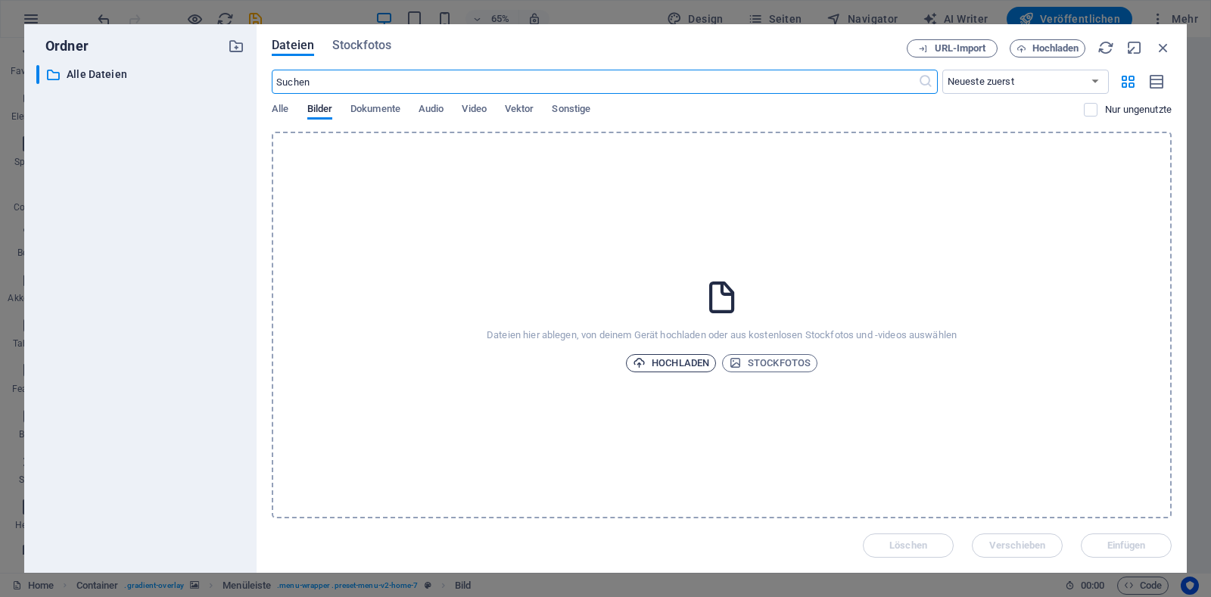
click at [684, 365] on span "Hochladen" at bounding box center [671, 363] width 76 height 18
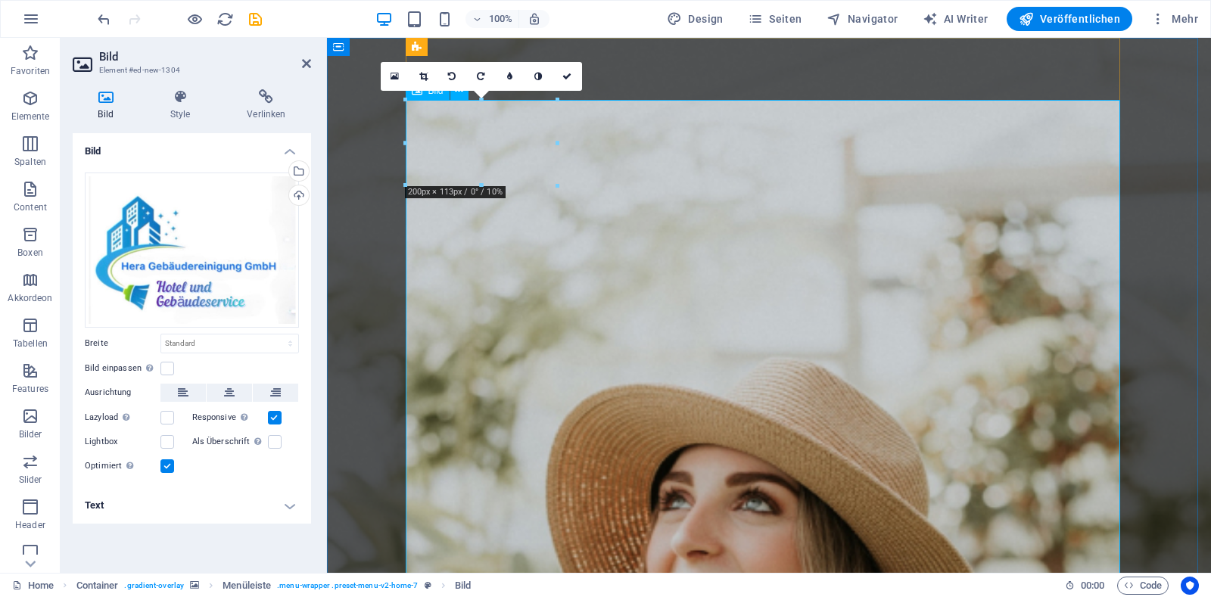
drag, startPoint x: 731, startPoint y: 137, endPoint x: 425, endPoint y: 146, distance: 305.9
click at [422, 76] on icon at bounding box center [423, 76] width 8 height 9
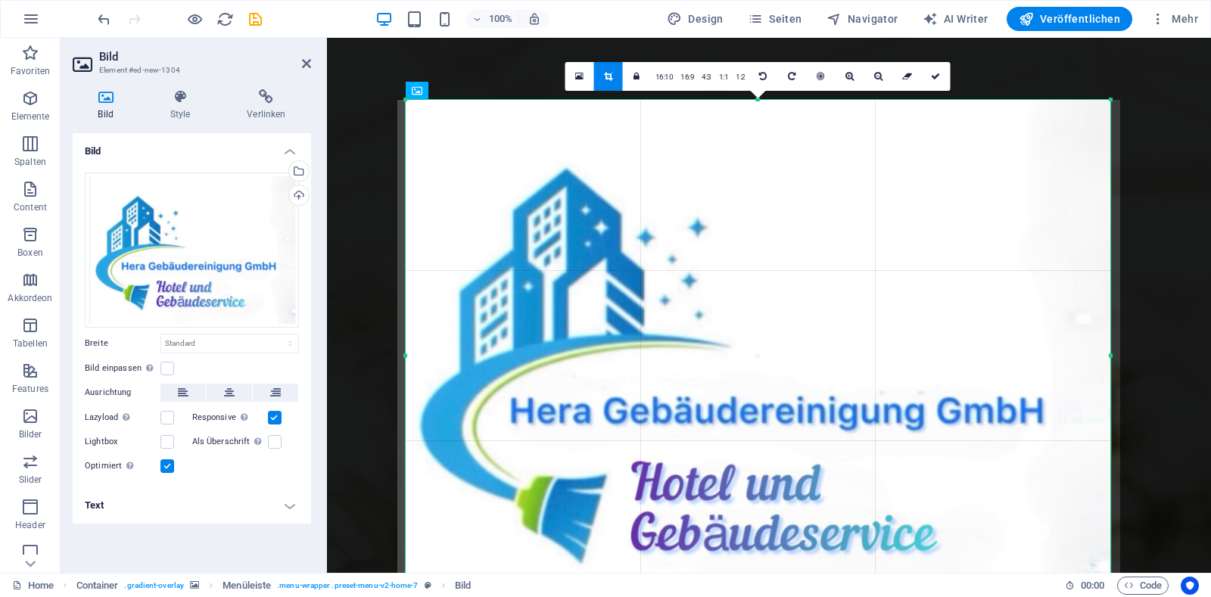
drag, startPoint x: 407, startPoint y: 101, endPoint x: 416, endPoint y: 207, distance: 106.3
click at [416, 207] on div "180 170 160 150 140 130 120 110 100 90 80 70 60 50 40 30 20 10 0 -10 -20 -30 -4…" at bounding box center [758, 355] width 705 height 511
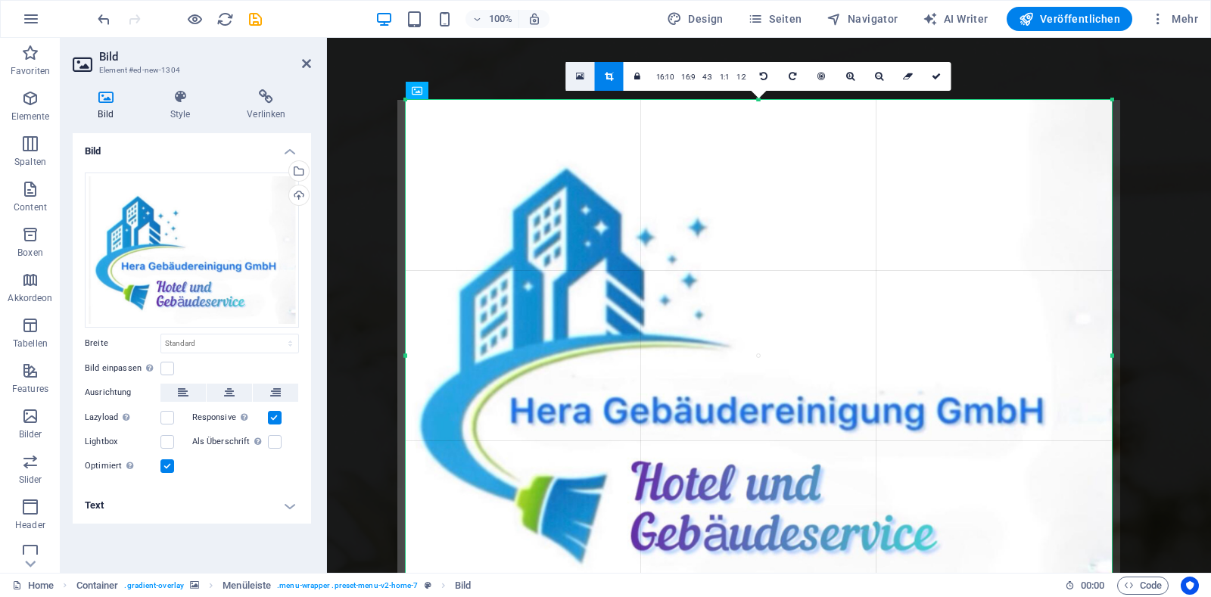
click at [578, 79] on icon at bounding box center [580, 76] width 8 height 11
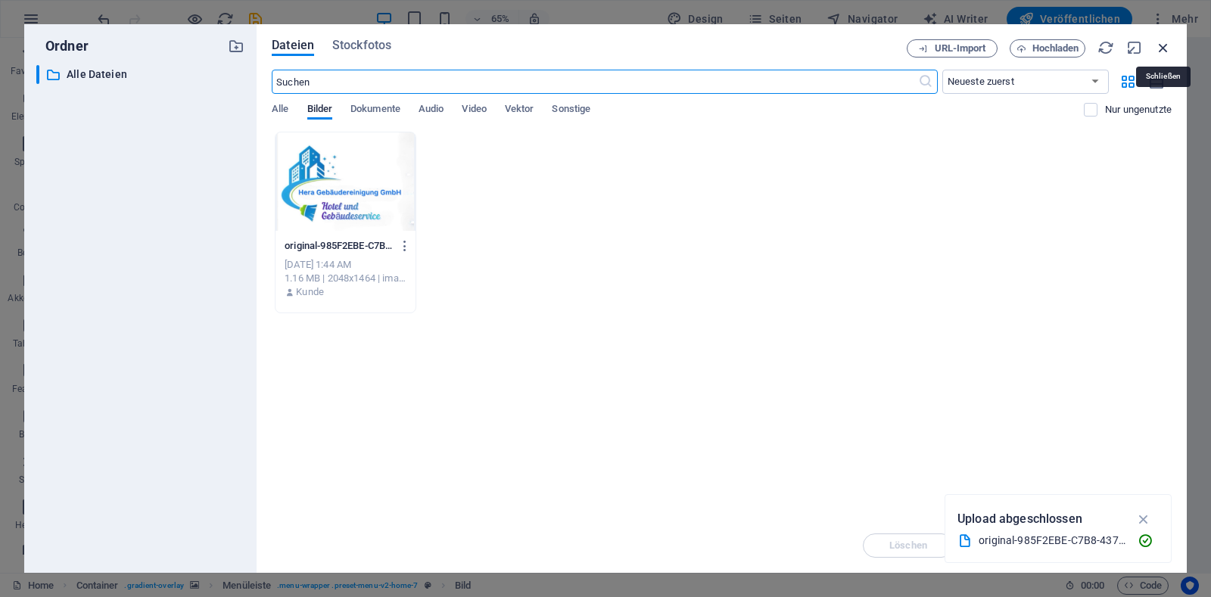
click at [1165, 48] on icon "button" at bounding box center [1163, 47] width 17 height 17
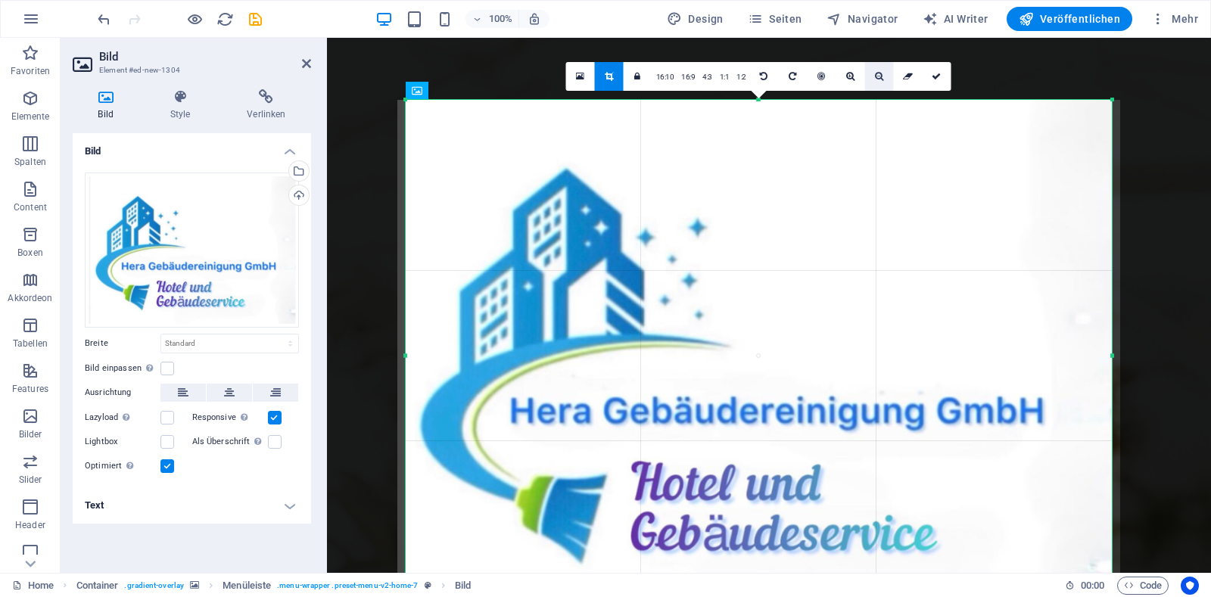
click at [877, 76] on icon at bounding box center [879, 76] width 8 height 9
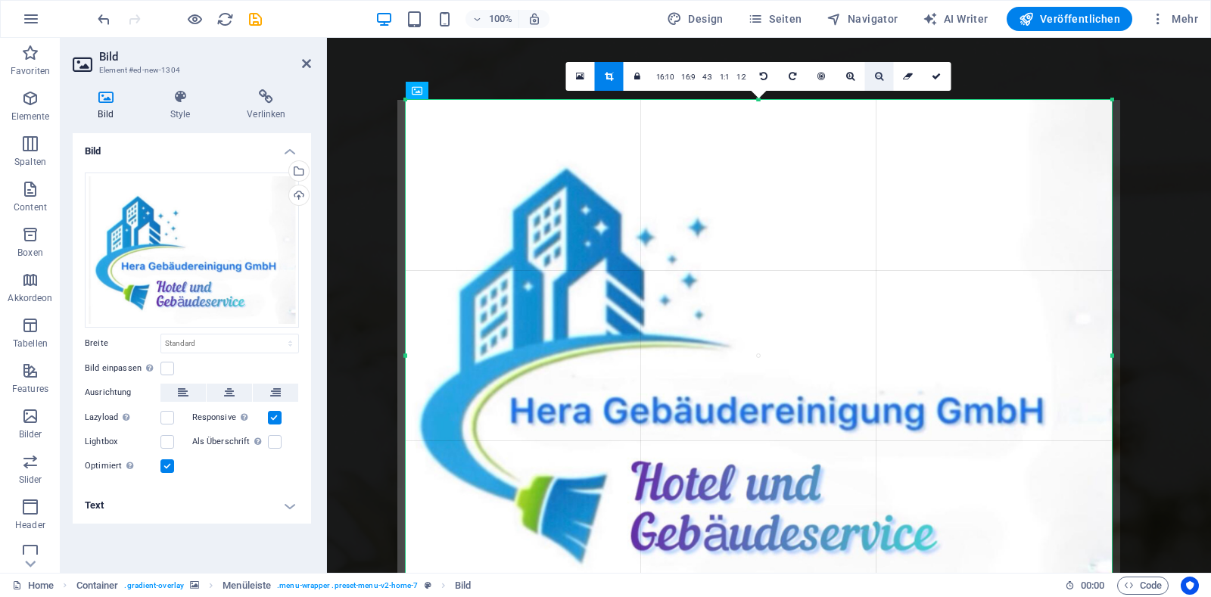
click at [877, 76] on icon at bounding box center [879, 76] width 8 height 9
click at [579, 83] on link at bounding box center [580, 76] width 29 height 29
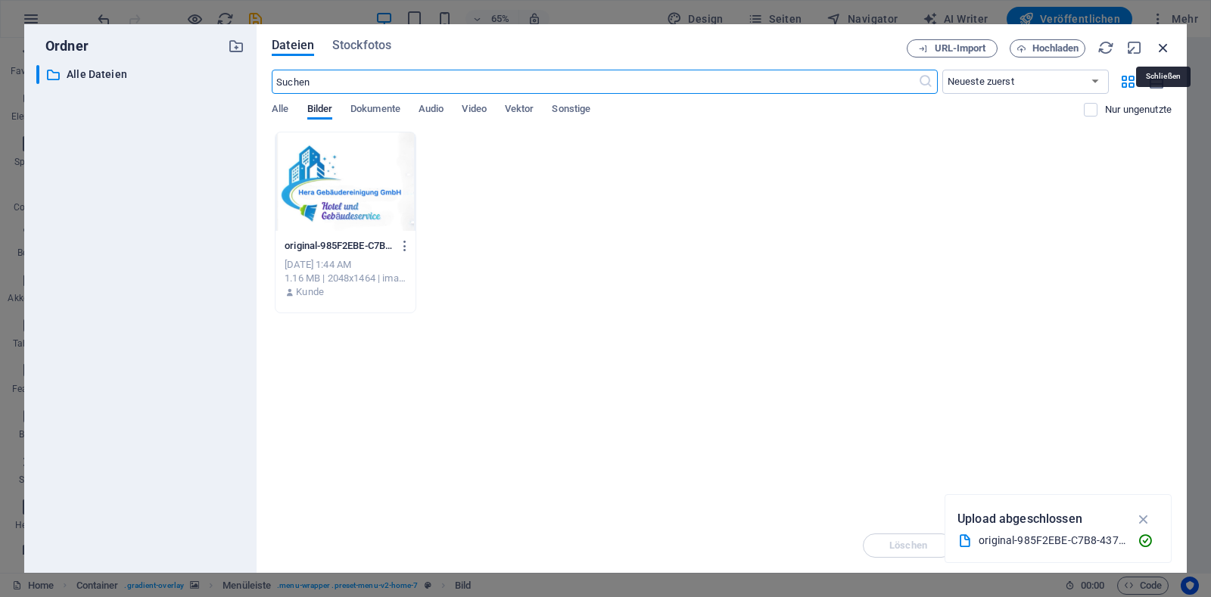
click at [1161, 52] on icon "button" at bounding box center [1163, 47] width 17 height 17
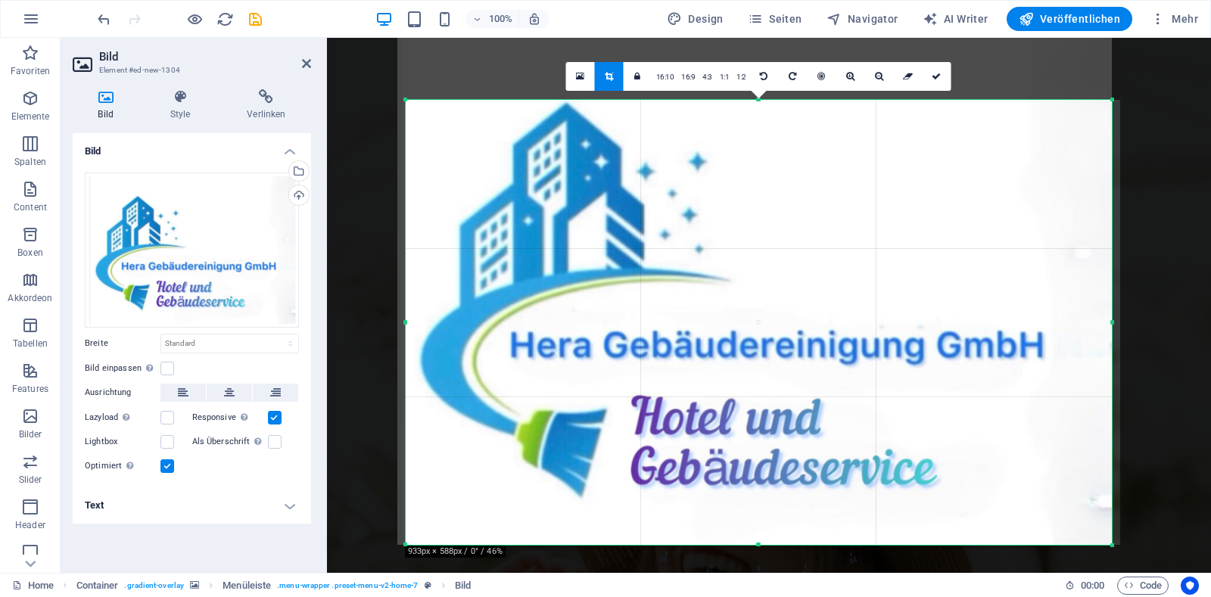
drag, startPoint x: 416, startPoint y: 100, endPoint x: 419, endPoint y: 166, distance: 65.9
click at [419, 166] on div "180 170 160 150 140 130 120 110 100 90 80 70 60 50 40 30 20 10 0 -10 -20 -30 -4…" at bounding box center [759, 322] width 706 height 445
click at [849, 79] on icon at bounding box center [850, 76] width 8 height 9
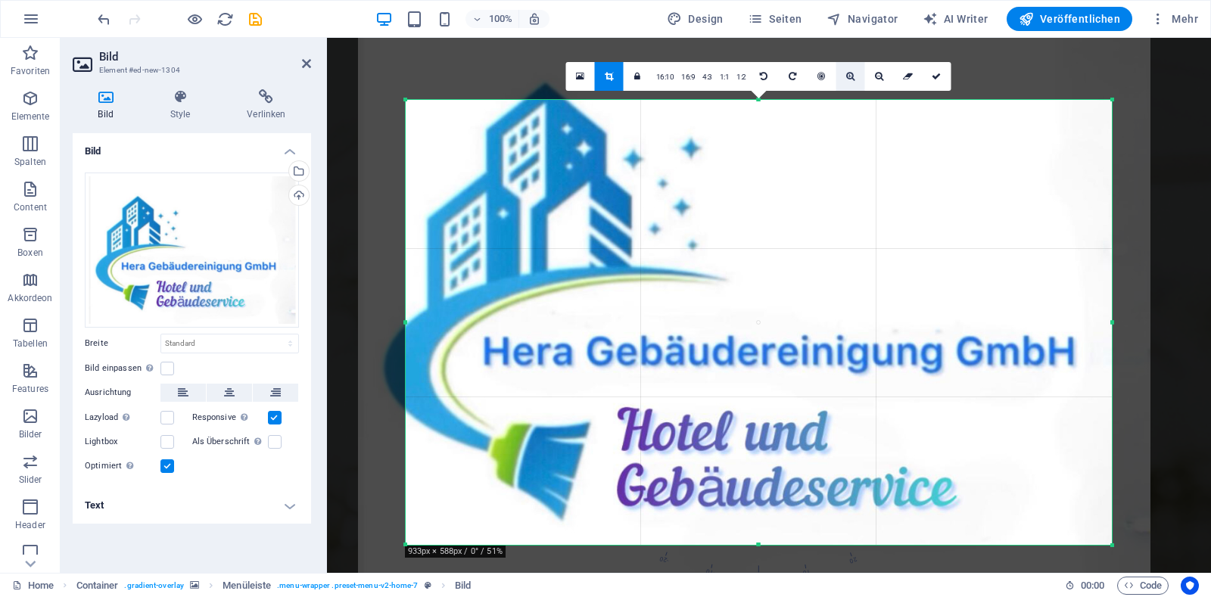
click at [849, 79] on icon at bounding box center [850, 76] width 8 height 9
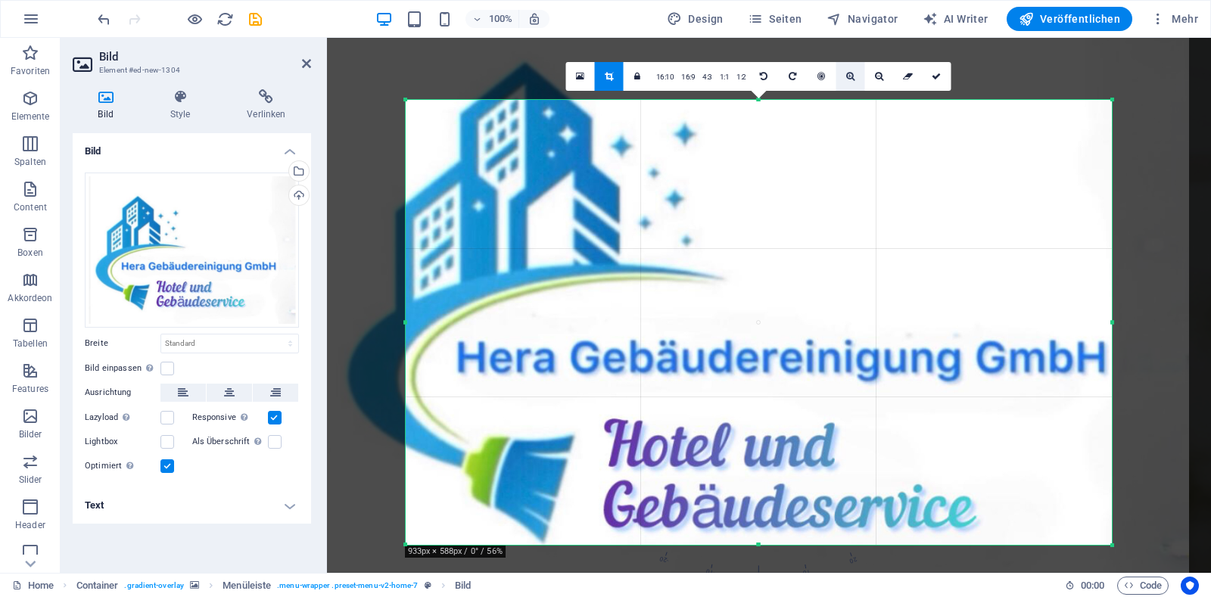
click at [852, 80] on icon at bounding box center [850, 76] width 8 height 9
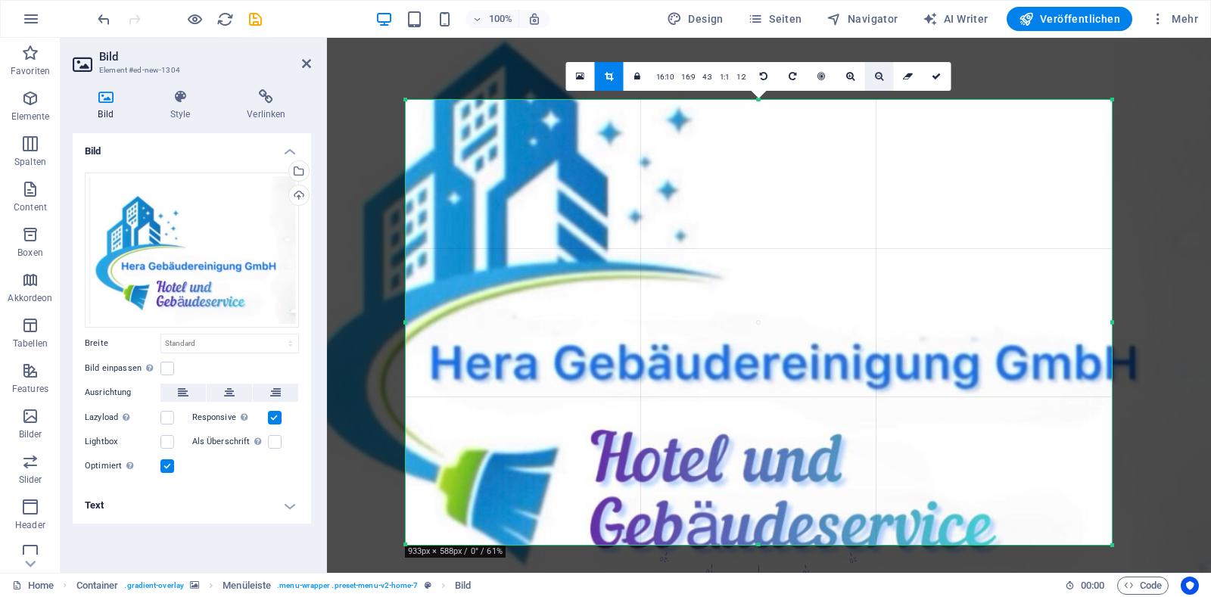
click at [879, 81] on icon at bounding box center [879, 76] width 8 height 9
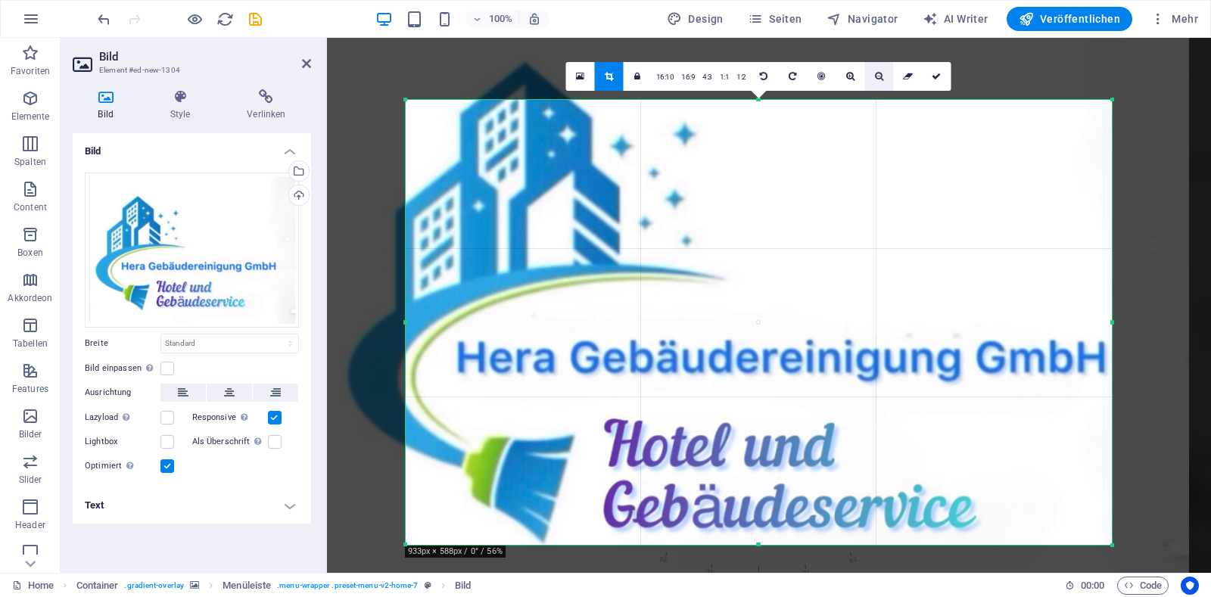
click at [879, 81] on icon at bounding box center [879, 76] width 8 height 9
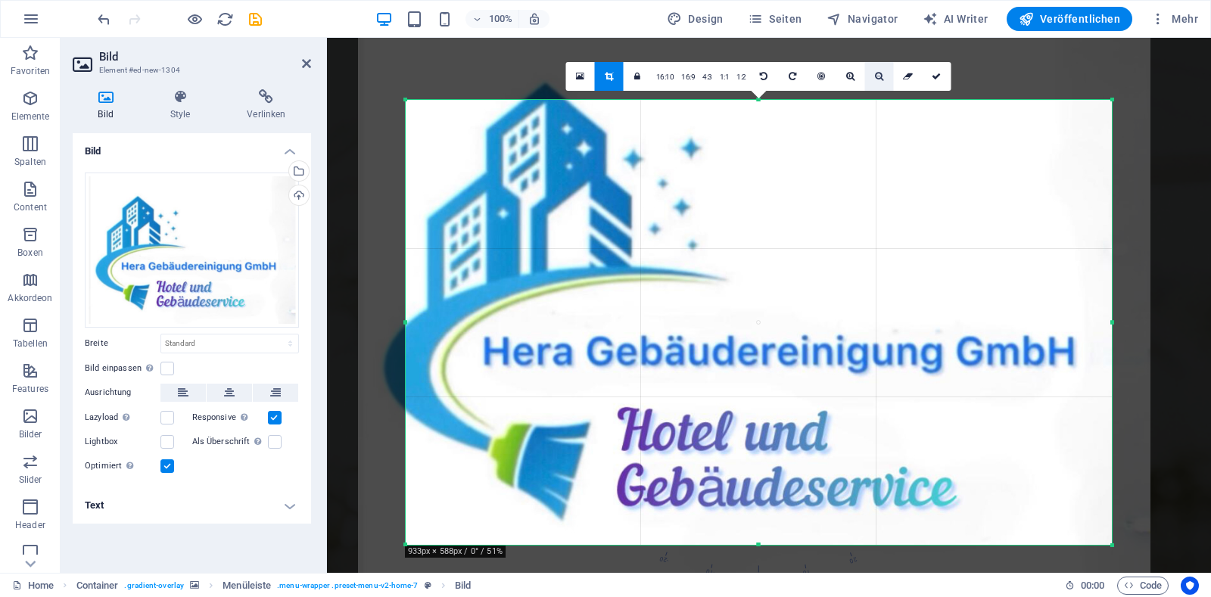
click at [879, 81] on icon at bounding box center [879, 76] width 8 height 9
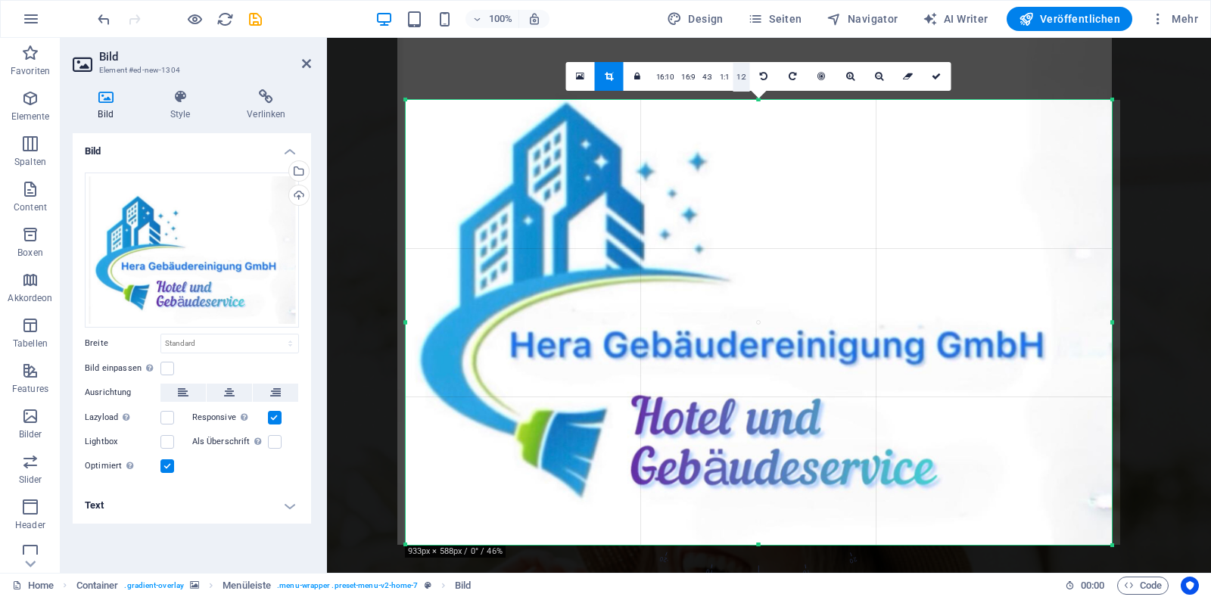
click at [743, 80] on link "1:2" at bounding box center [741, 77] width 17 height 29
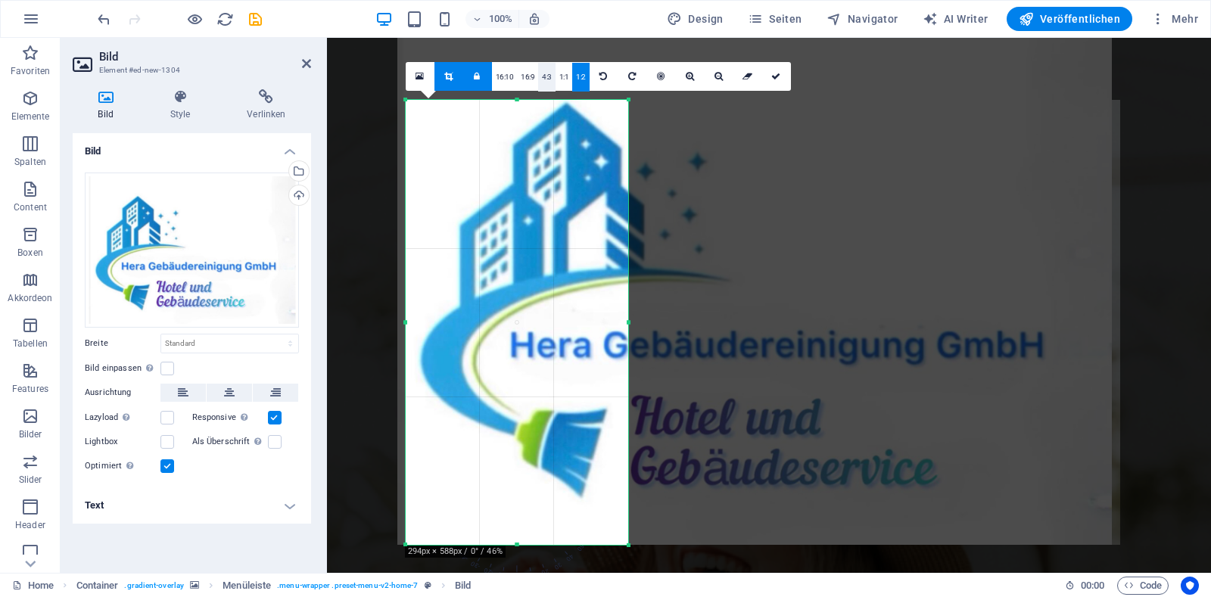
click at [548, 79] on link "4:3" at bounding box center [546, 77] width 17 height 29
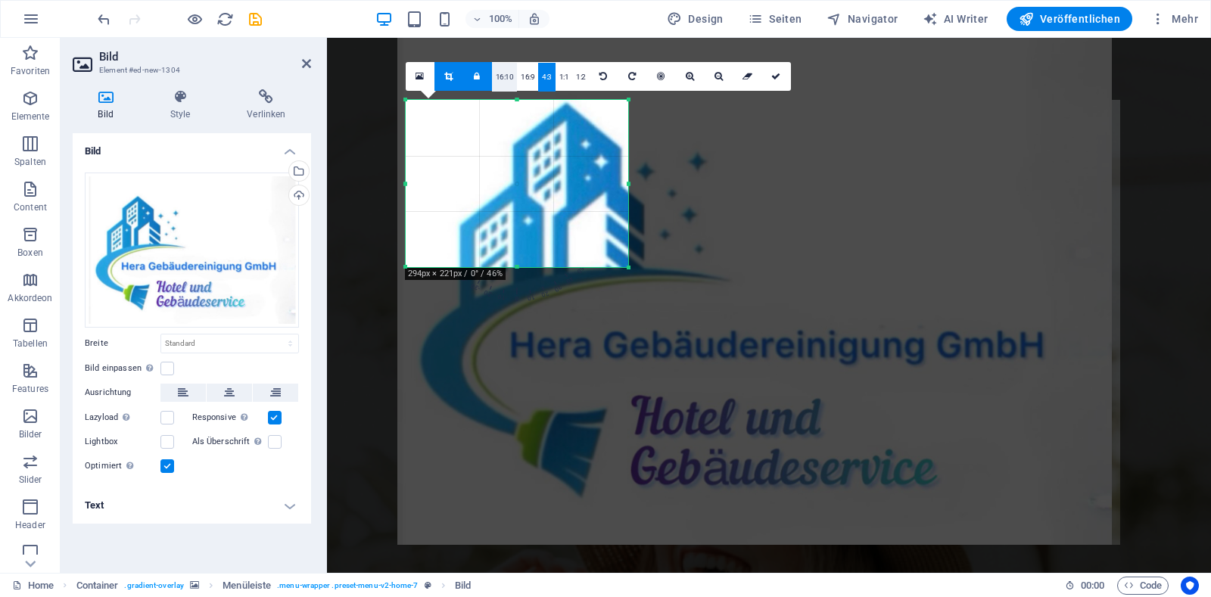
click at [509, 77] on link "16:10" at bounding box center [505, 77] width 26 height 29
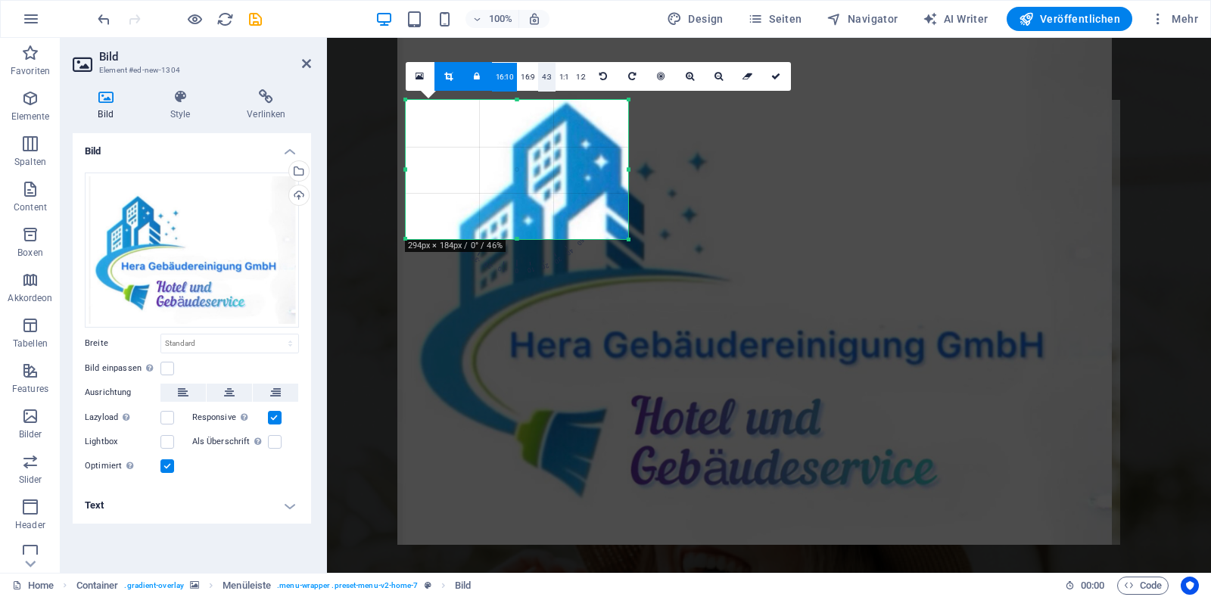
click at [542, 79] on link "4:3" at bounding box center [546, 77] width 17 height 29
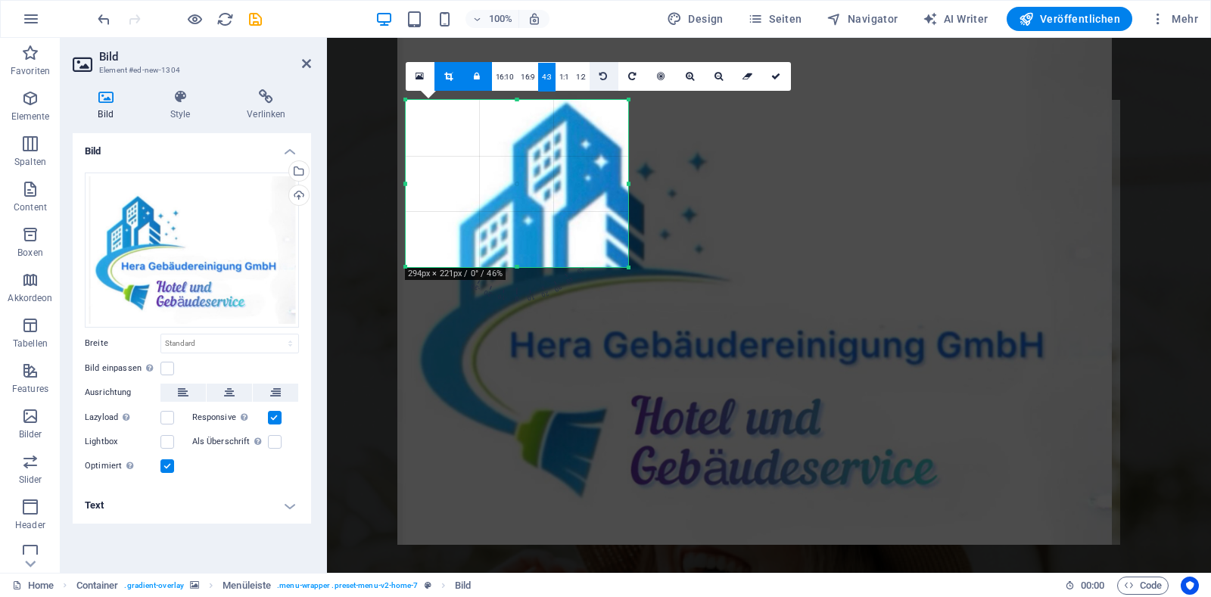
click at [603, 76] on icon at bounding box center [604, 76] width 8 height 9
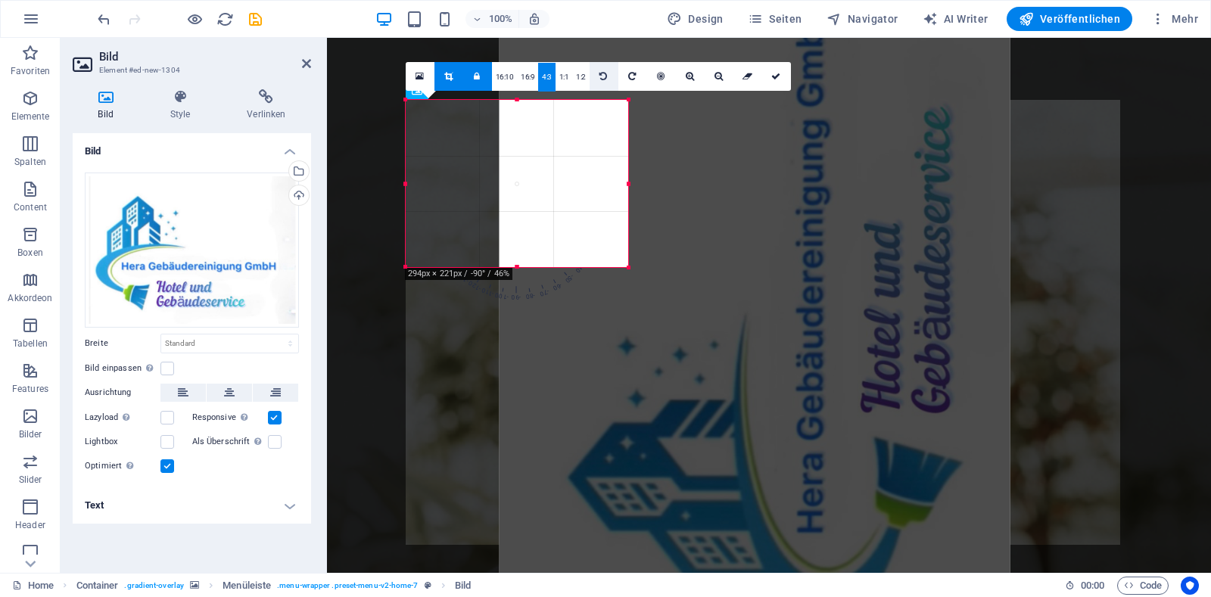
click at [603, 76] on icon at bounding box center [604, 76] width 8 height 9
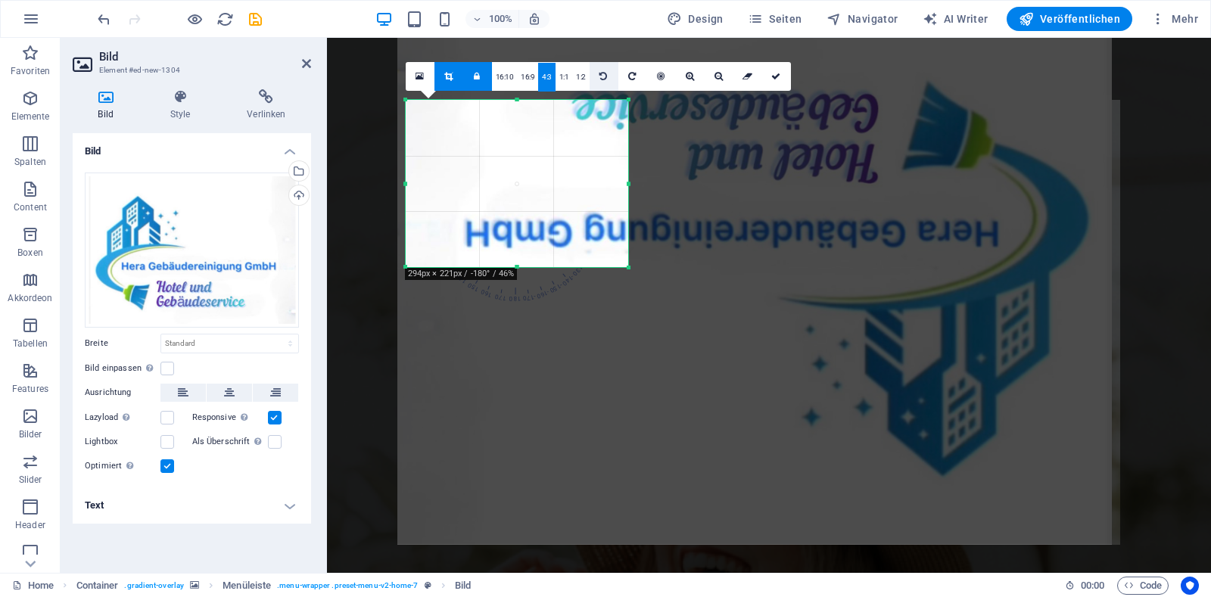
click at [603, 76] on icon at bounding box center [604, 76] width 8 height 9
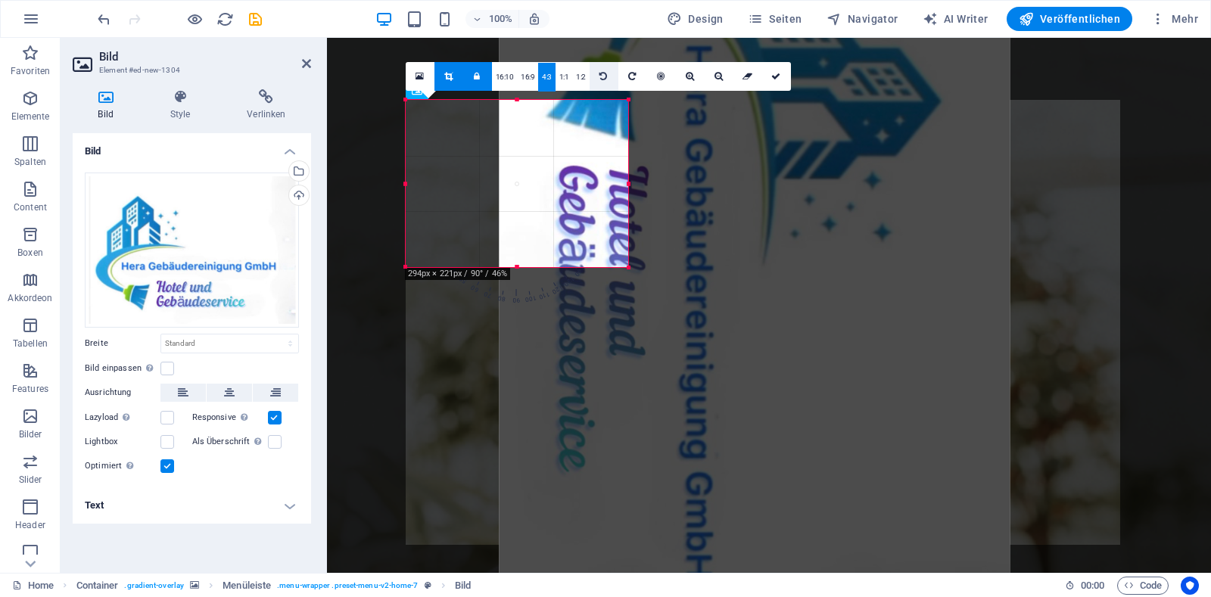
click at [603, 76] on icon at bounding box center [604, 76] width 8 height 9
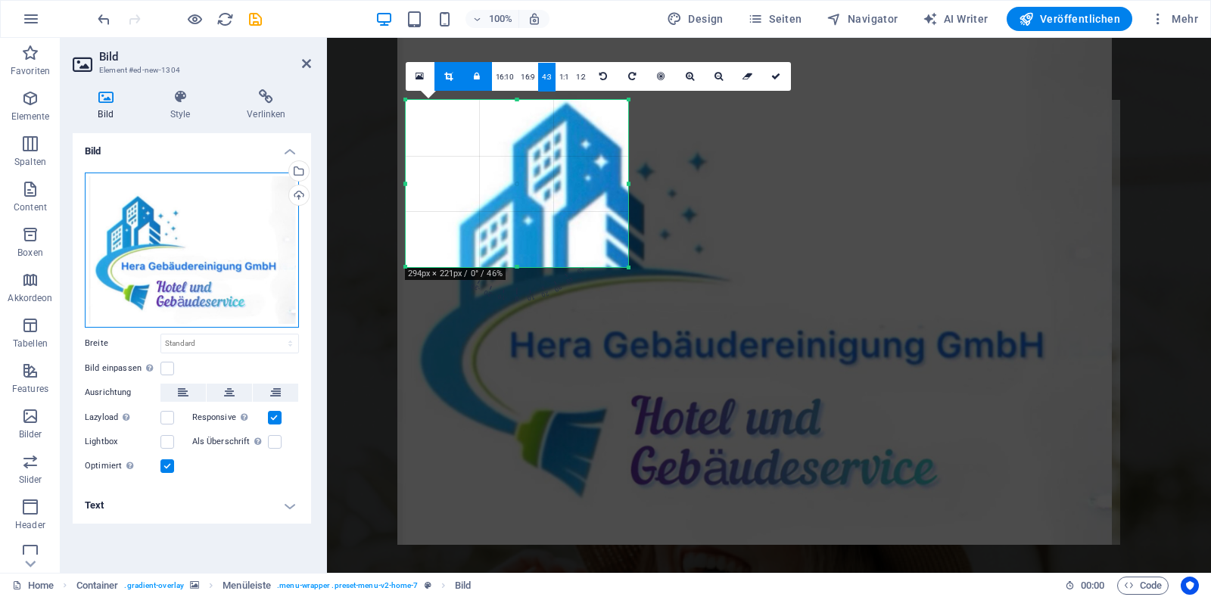
click at [194, 248] on div "Ziehe Dateien zum Hochladen hierher oder klicke hier, um aus Dateien oder koste…" at bounding box center [192, 250] width 214 height 155
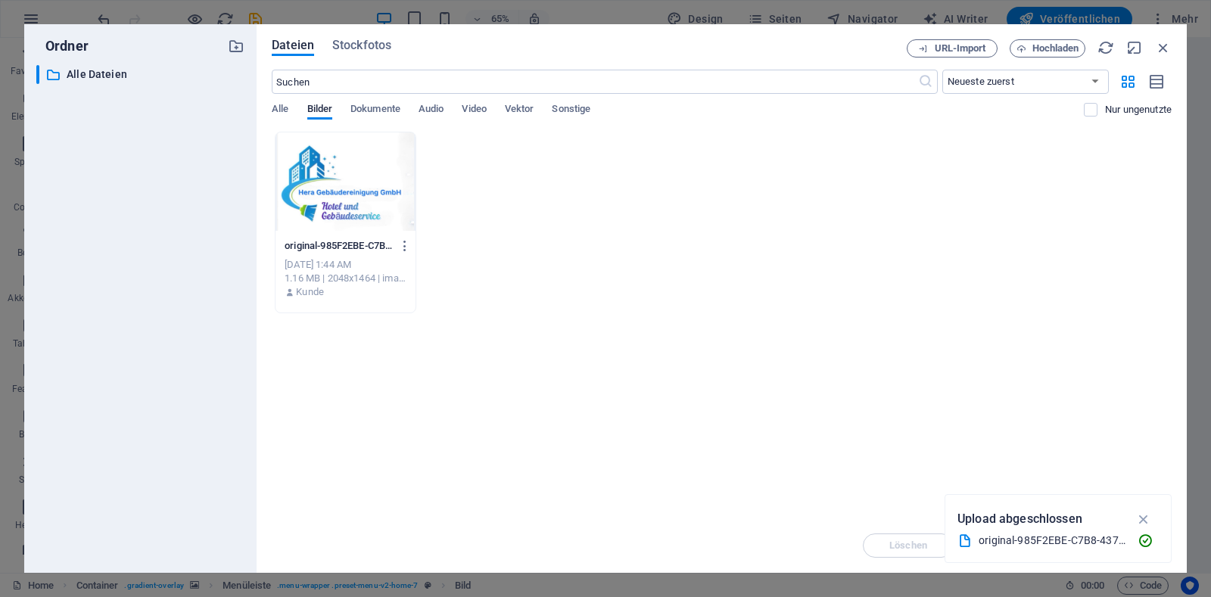
click at [346, 185] on div at bounding box center [346, 181] width 140 height 98
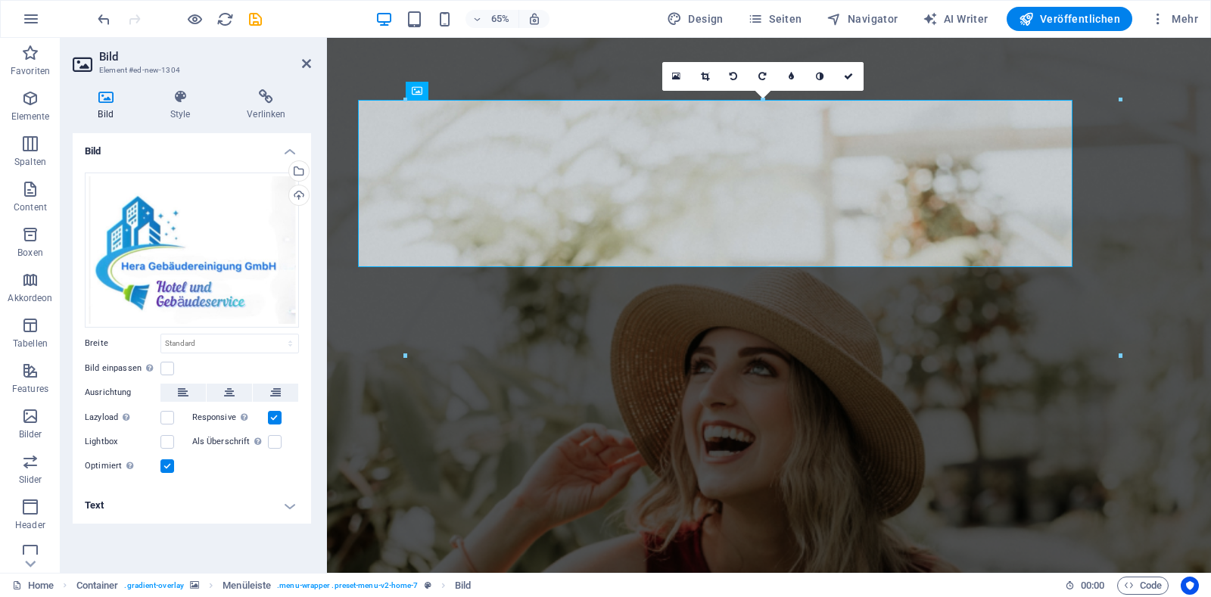
select select "DISABLED_OPTION_VALUE"
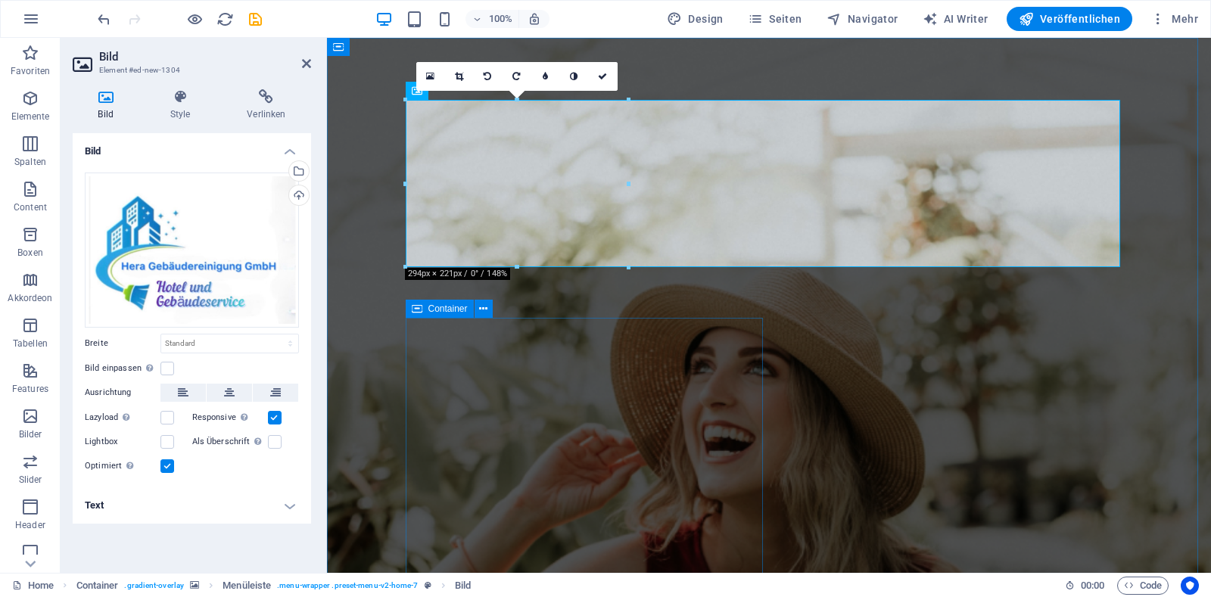
drag, startPoint x: 955, startPoint y: 306, endPoint x: 636, endPoint y: 373, distance: 326.5
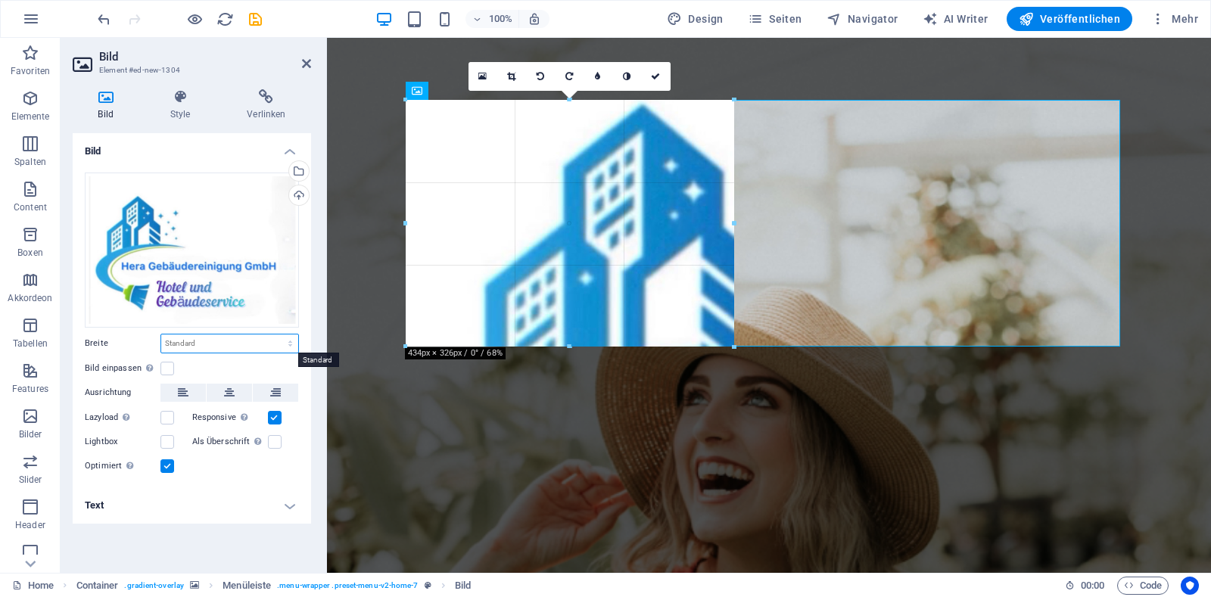
click at [178, 347] on select "Standard auto px rem % em vh vw" at bounding box center [229, 344] width 137 height 18
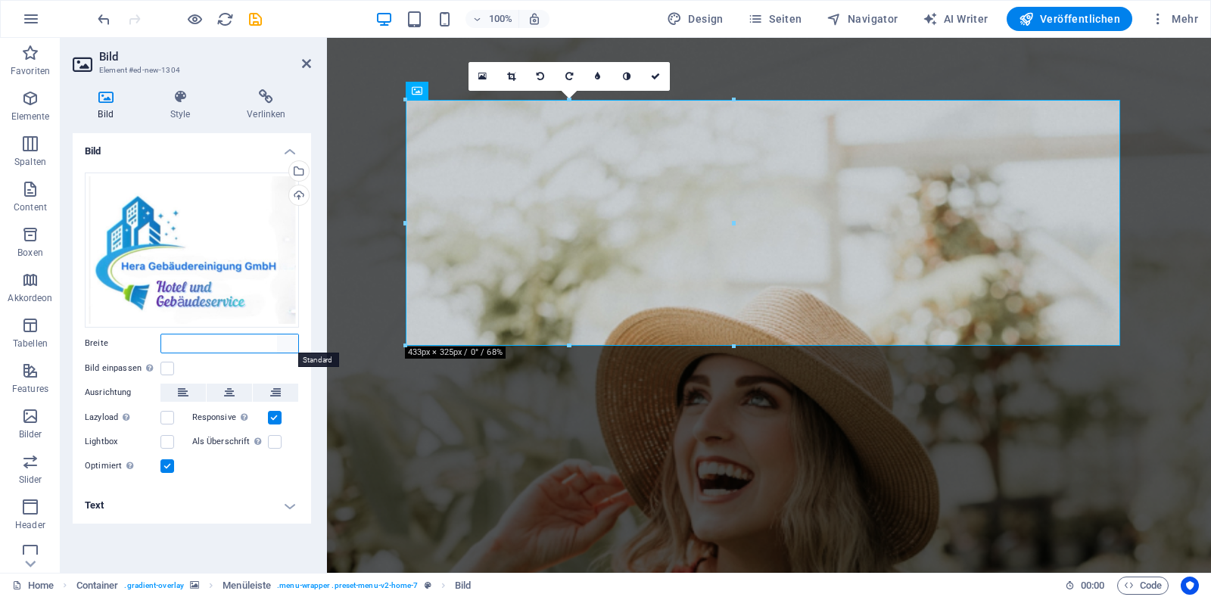
type input "433"
select select "auto"
click at [277, 335] on select "Standard auto px rem % em vh vw" at bounding box center [287, 344] width 21 height 18
select select "DISABLED_OPTION_VALUE"
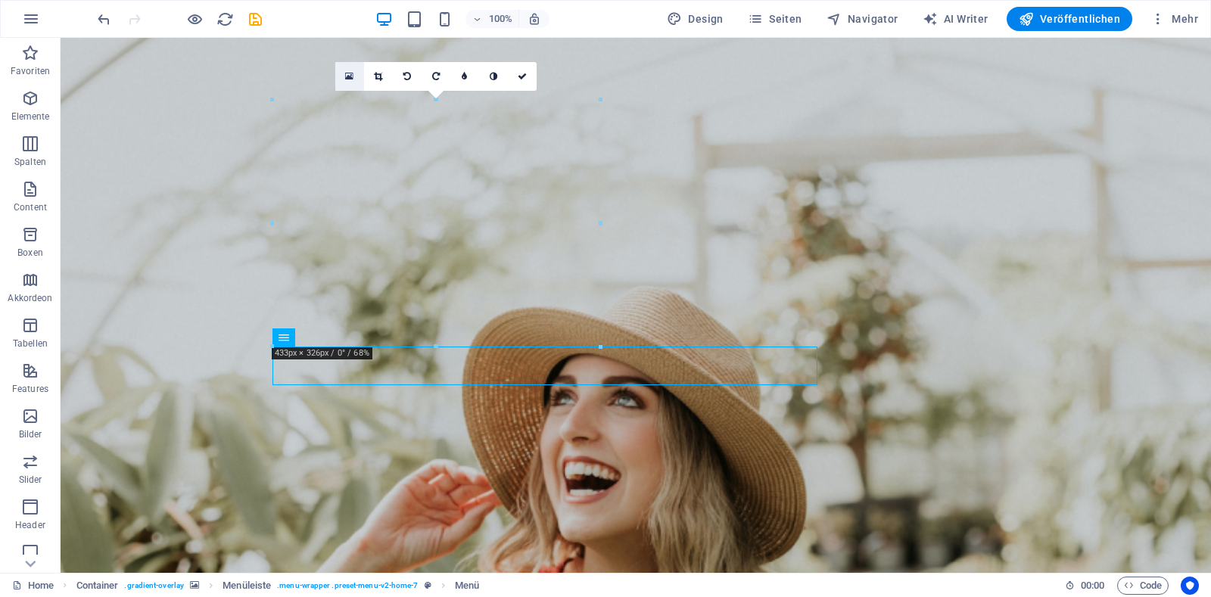
click at [345, 75] on icon at bounding box center [349, 76] width 8 height 11
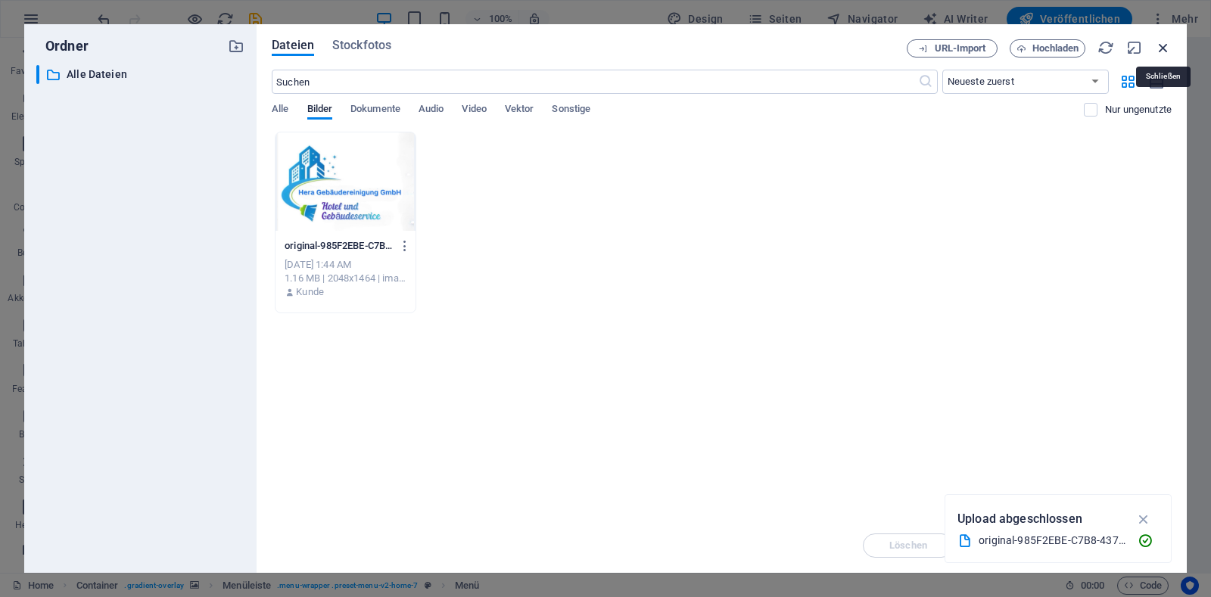
click at [1165, 50] on icon "button" at bounding box center [1163, 47] width 17 height 17
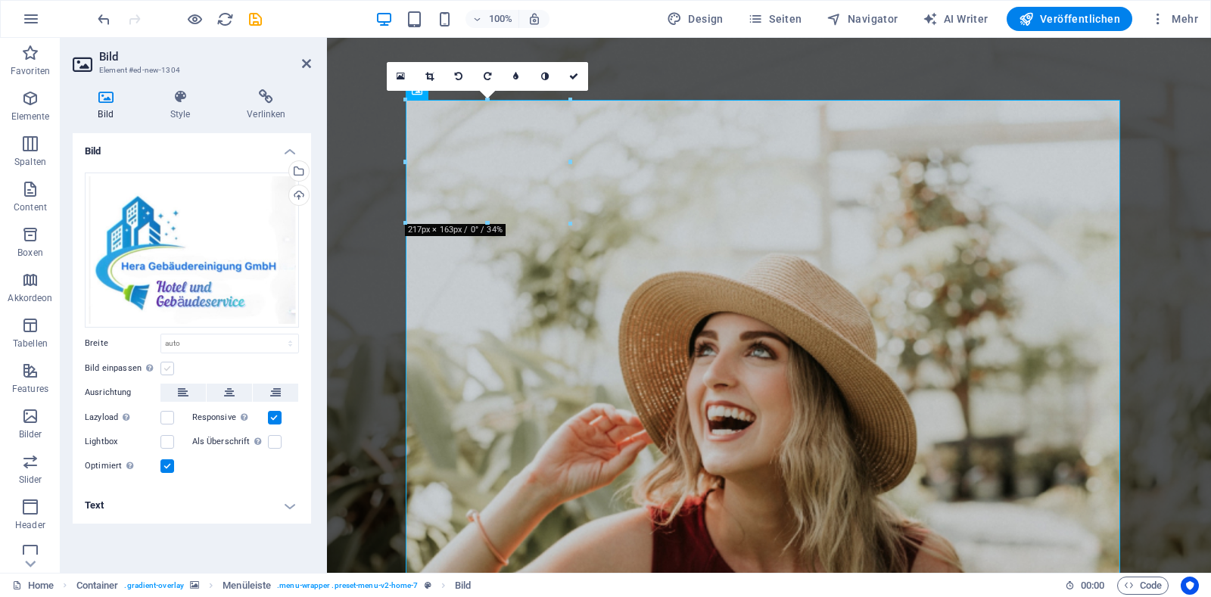
click at [162, 371] on label at bounding box center [167, 369] width 14 height 14
click at [0, 0] on input "Bild einpassen Bild automatisch anhand einer fixen Breite und Höhe einpassen" at bounding box center [0, 0] width 0 height 0
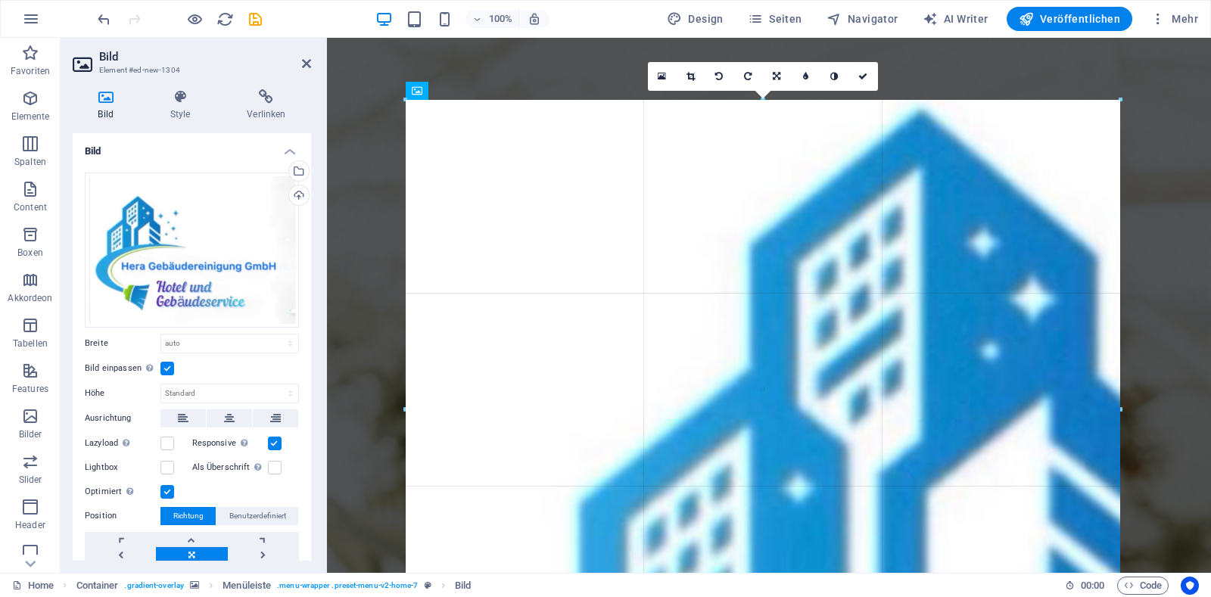
drag, startPoint x: 1120, startPoint y: 98, endPoint x: 843, endPoint y: 51, distance: 281.9
click at [1170, 89] on div "Ziehe hier rein, um den vorhandenen Inhalt zu ersetzen. Drücke "Strg", wenn du …" at bounding box center [769, 305] width 884 height 535
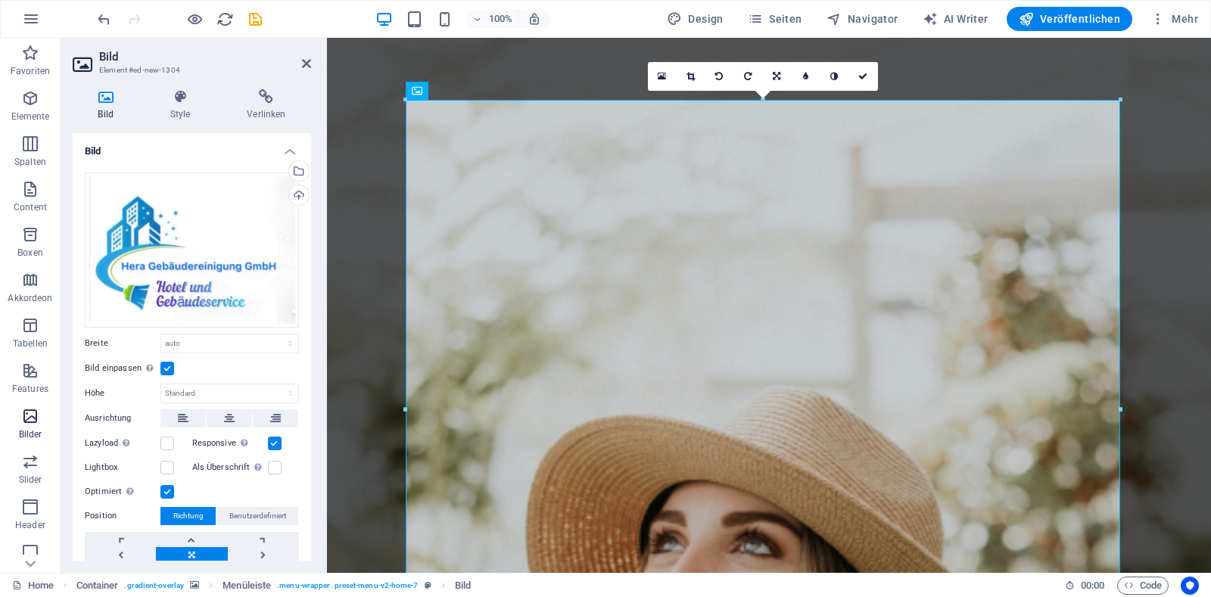
click at [30, 425] on span "Bilder" at bounding box center [30, 425] width 61 height 36
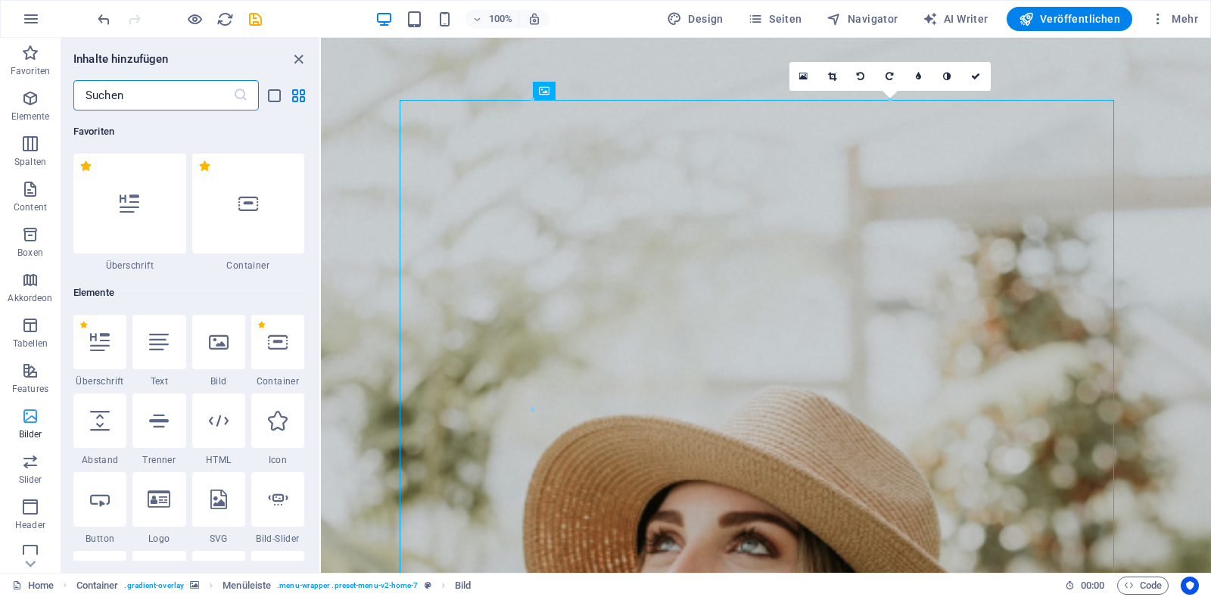
click at [30, 425] on span "Bilder" at bounding box center [30, 425] width 61 height 36
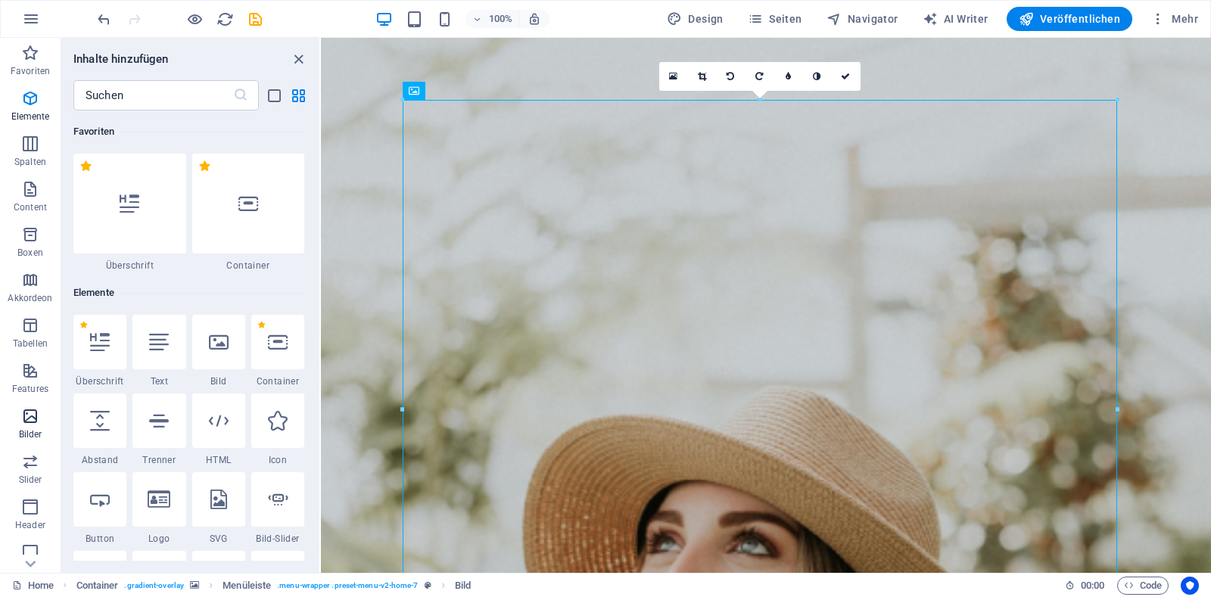
scroll to position [7676, 0]
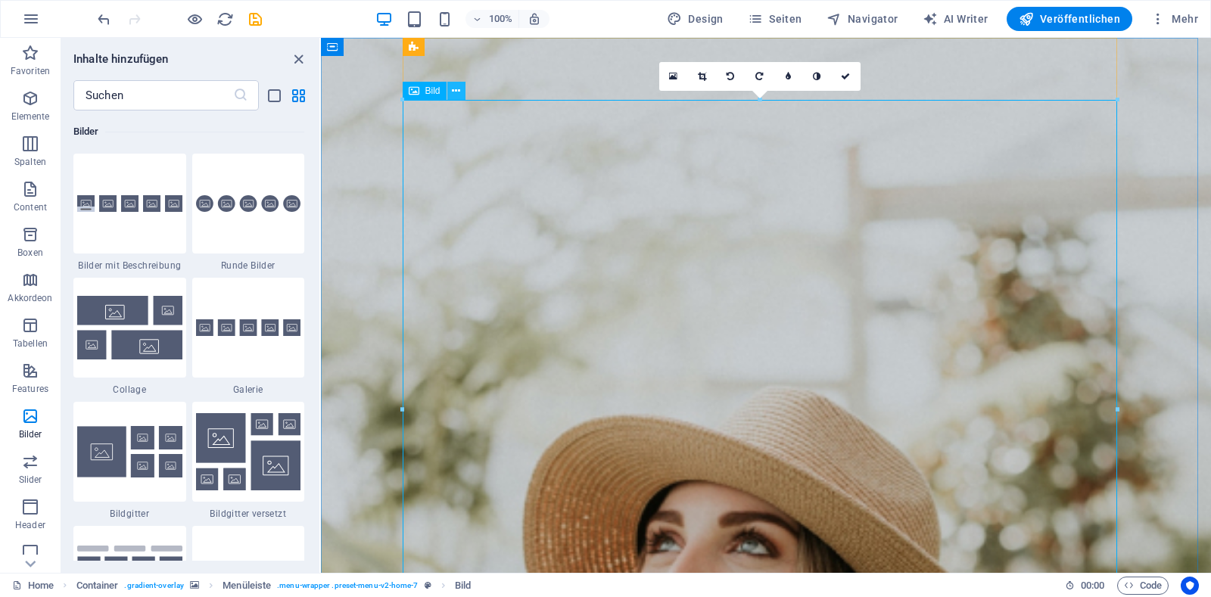
click at [452, 91] on icon at bounding box center [456, 91] width 8 height 16
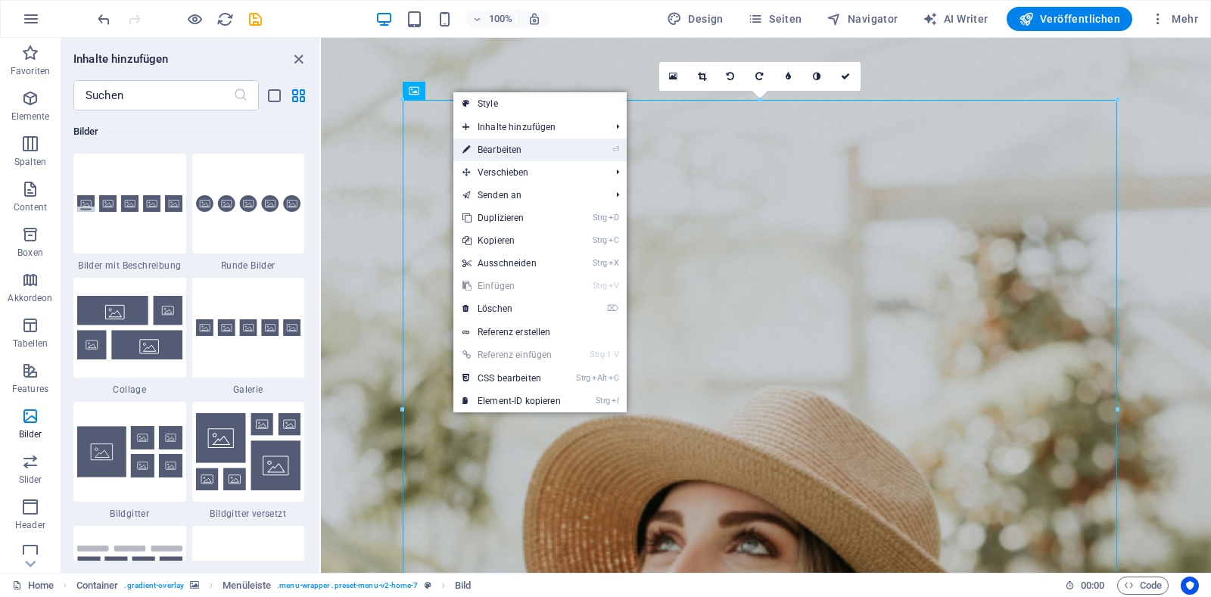
click at [579, 152] on li "⏎ Bearbeiten" at bounding box center [539, 150] width 173 height 23
click at [512, 152] on link "⏎ Bearbeiten" at bounding box center [511, 150] width 117 height 23
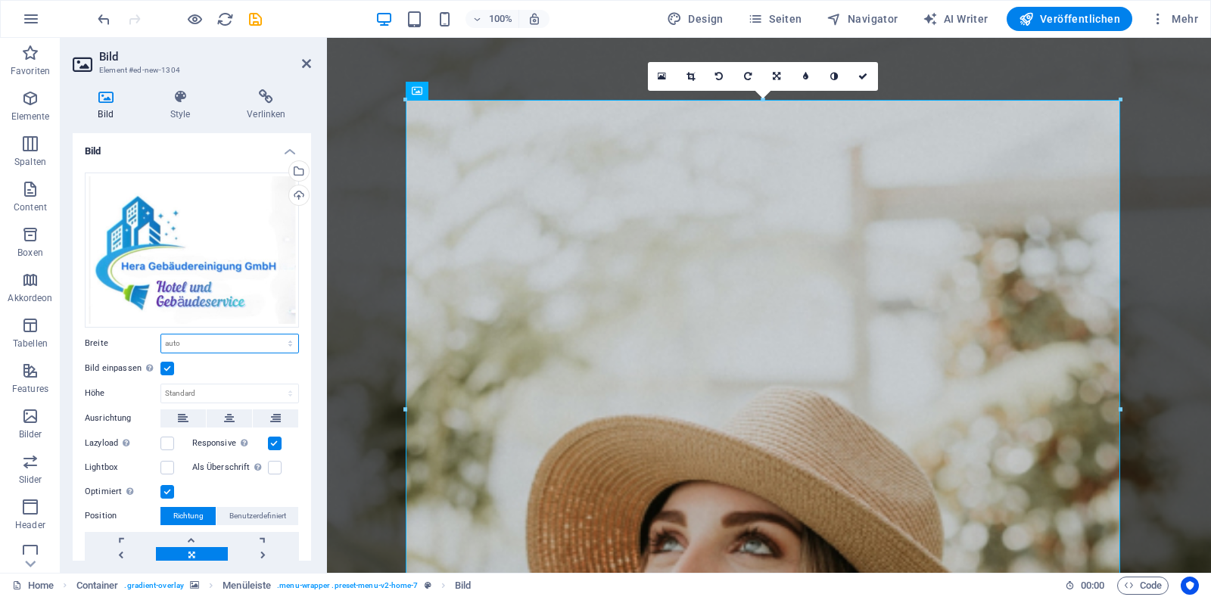
click at [204, 343] on select "Standard auto px rem % em vh vw" at bounding box center [229, 344] width 137 height 18
select select "px"
click at [274, 335] on select "Standard auto px rem % em vh vw" at bounding box center [229, 344] width 137 height 18
type input "944"
click at [218, 395] on select "Standard auto px" at bounding box center [229, 394] width 137 height 18
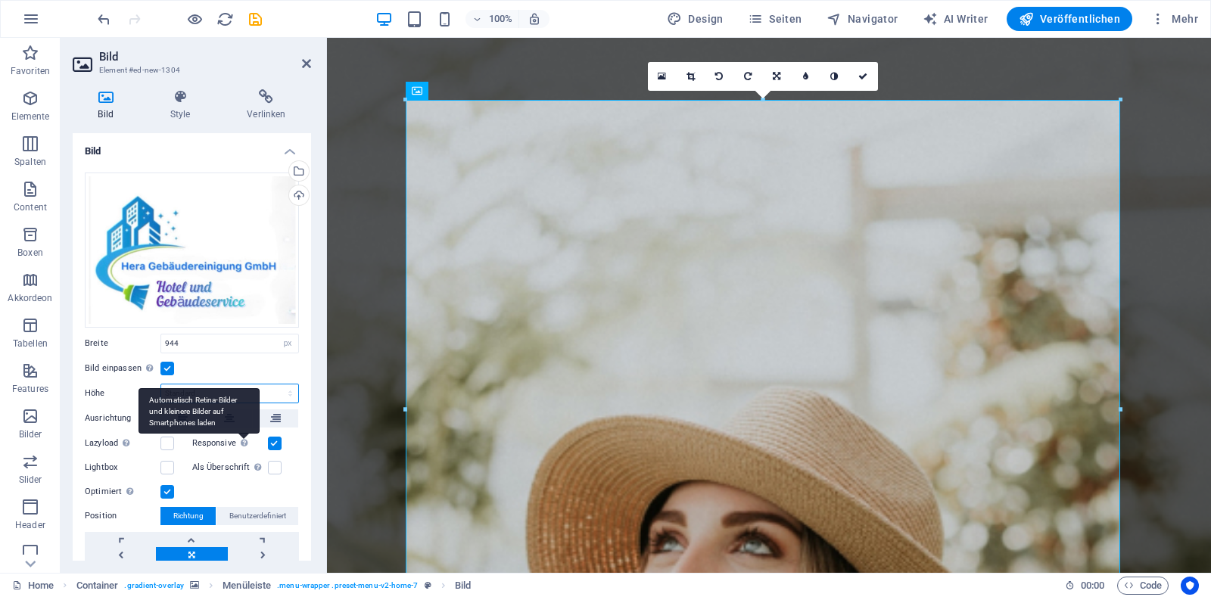
select select "px"
click at [274, 385] on select "Standard auto px" at bounding box center [229, 394] width 137 height 18
click at [188, 390] on input "817" at bounding box center [229, 394] width 137 height 18
type input "81"
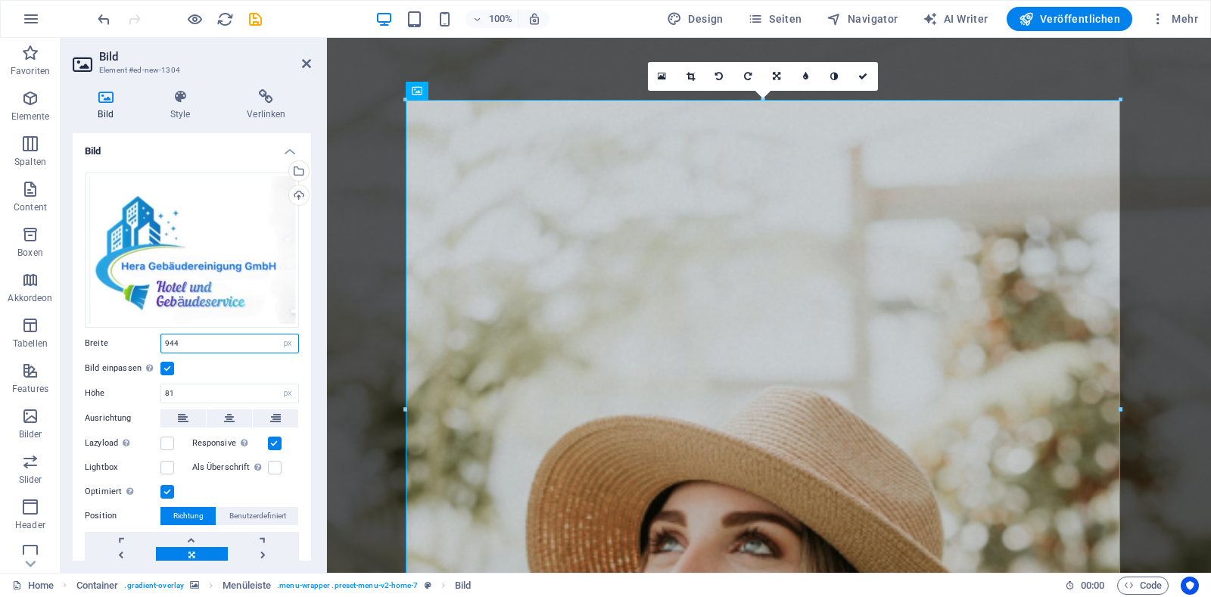
click at [188, 340] on input "944" at bounding box center [229, 344] width 137 height 18
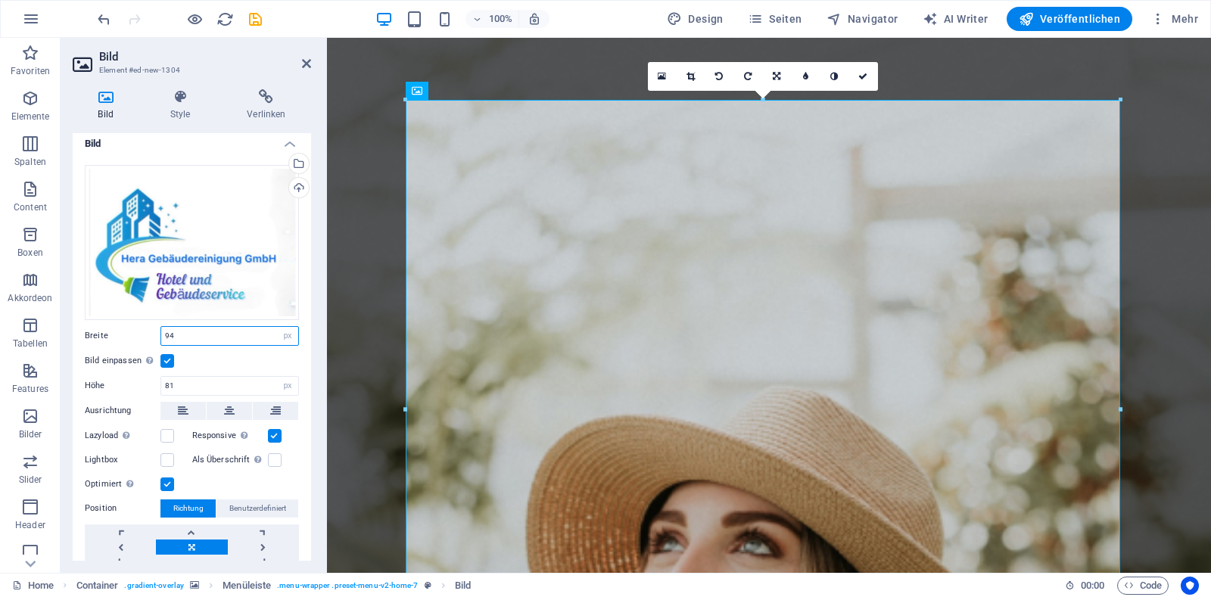
type input "94"
click at [188, 543] on link at bounding box center [191, 547] width 71 height 15
click at [260, 507] on span "Benutzerdefiniert" at bounding box center [257, 509] width 57 height 18
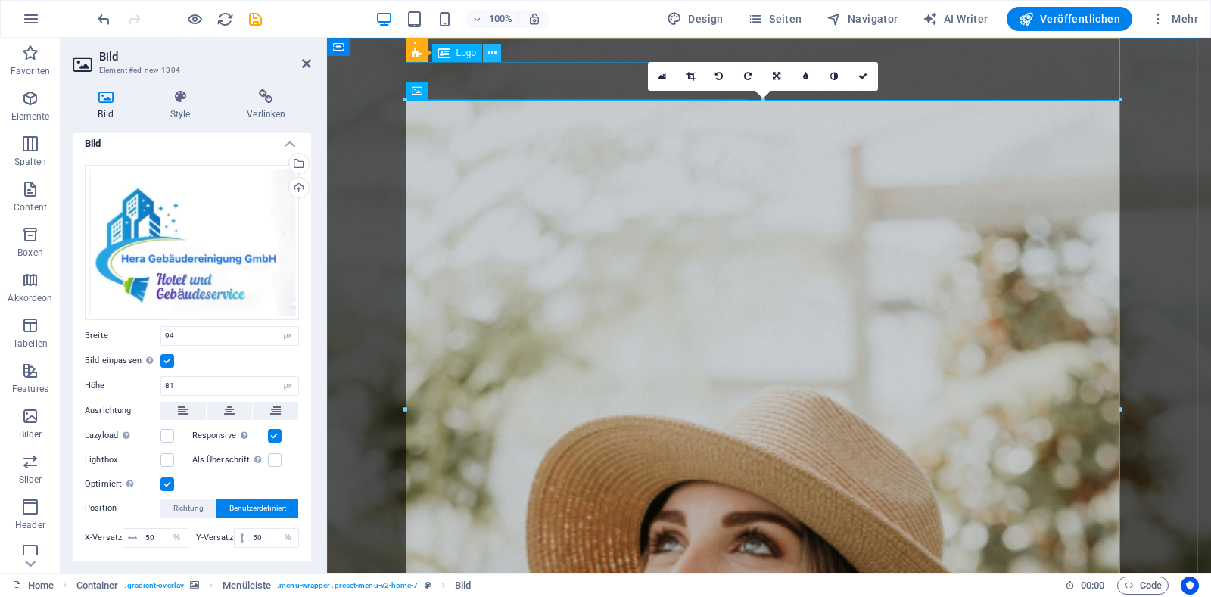
click at [488, 58] on icon at bounding box center [492, 53] width 8 height 16
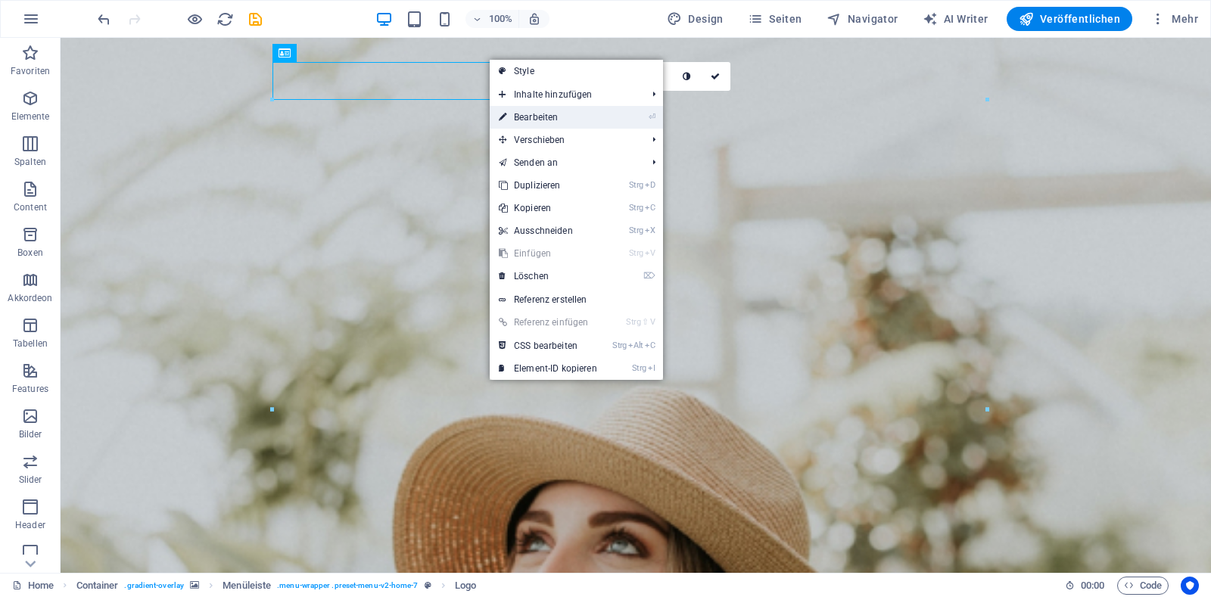
click at [549, 120] on link "⏎ Bearbeiten" at bounding box center [548, 117] width 117 height 23
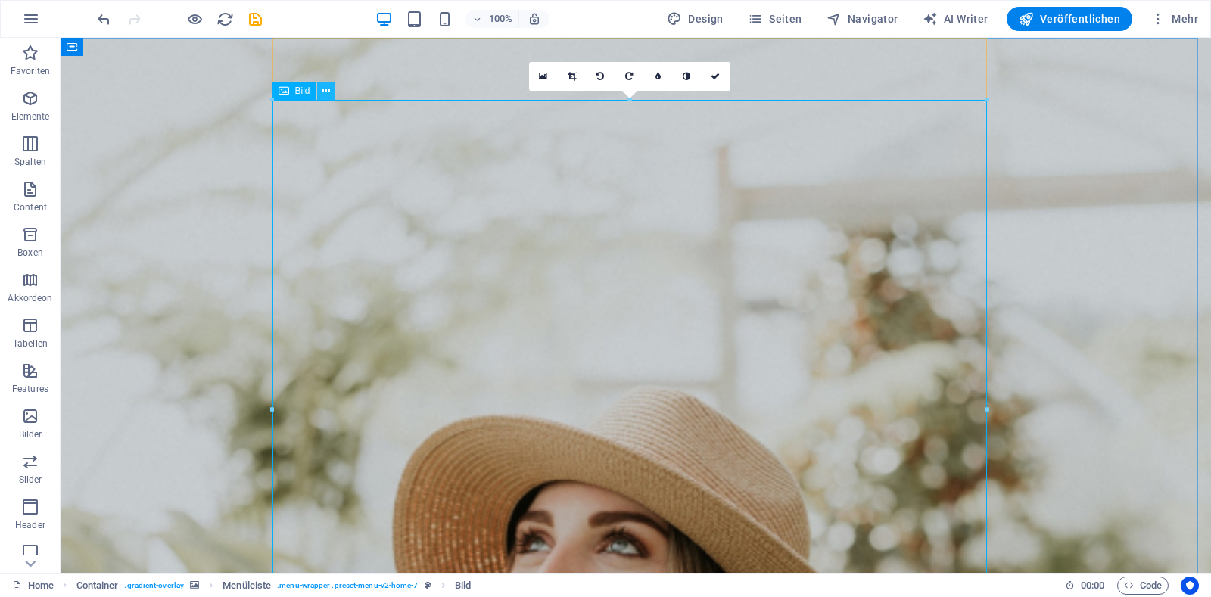
click at [327, 92] on icon at bounding box center [326, 91] width 8 height 16
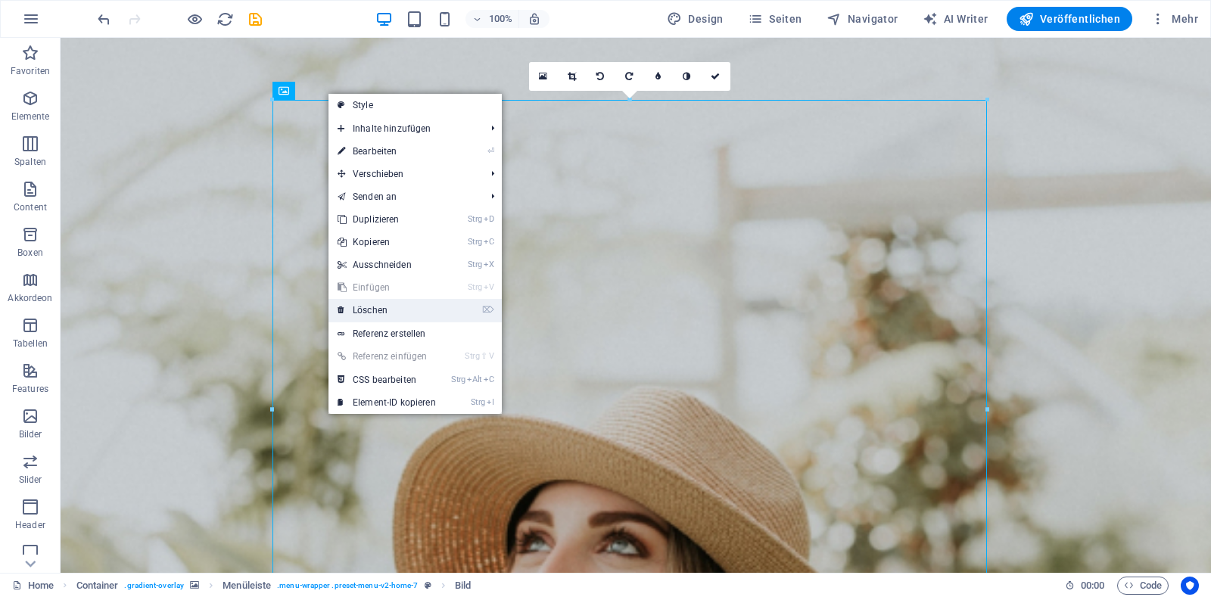
click at [381, 306] on link "⌦ Löschen" at bounding box center [387, 310] width 117 height 23
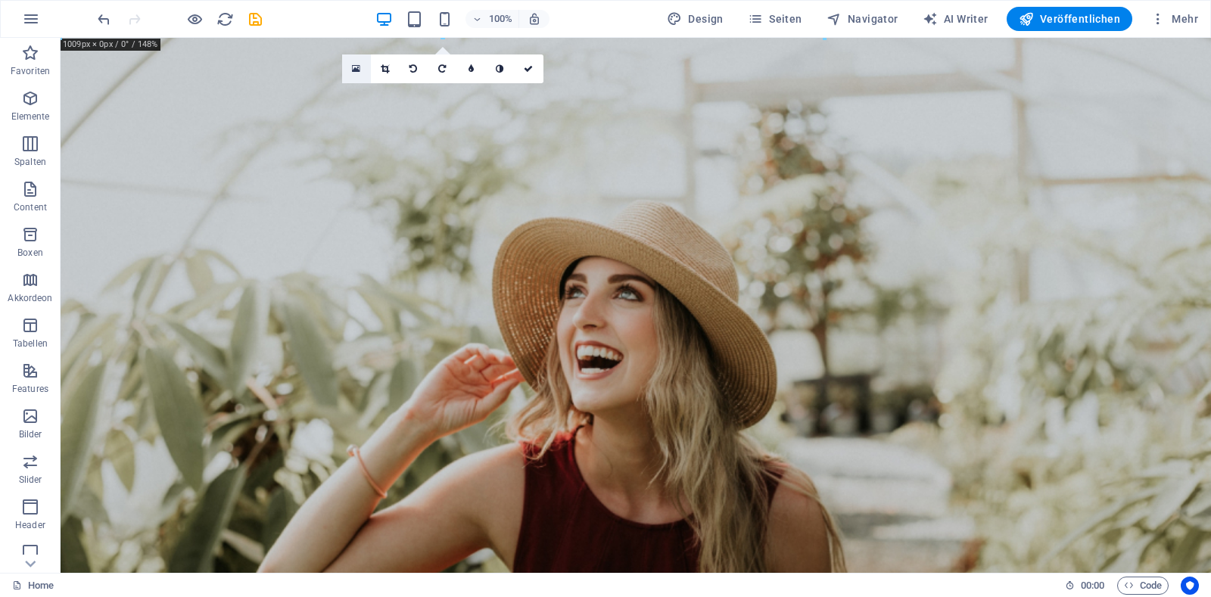
click at [356, 69] on icon at bounding box center [356, 69] width 8 height 11
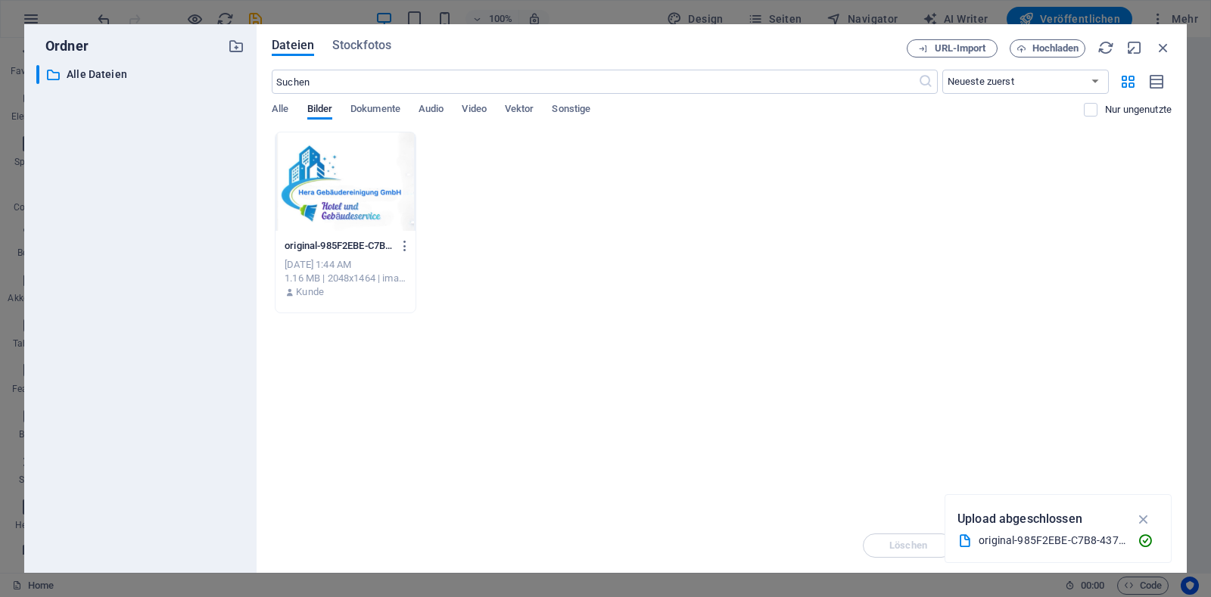
click at [344, 176] on div at bounding box center [346, 181] width 140 height 98
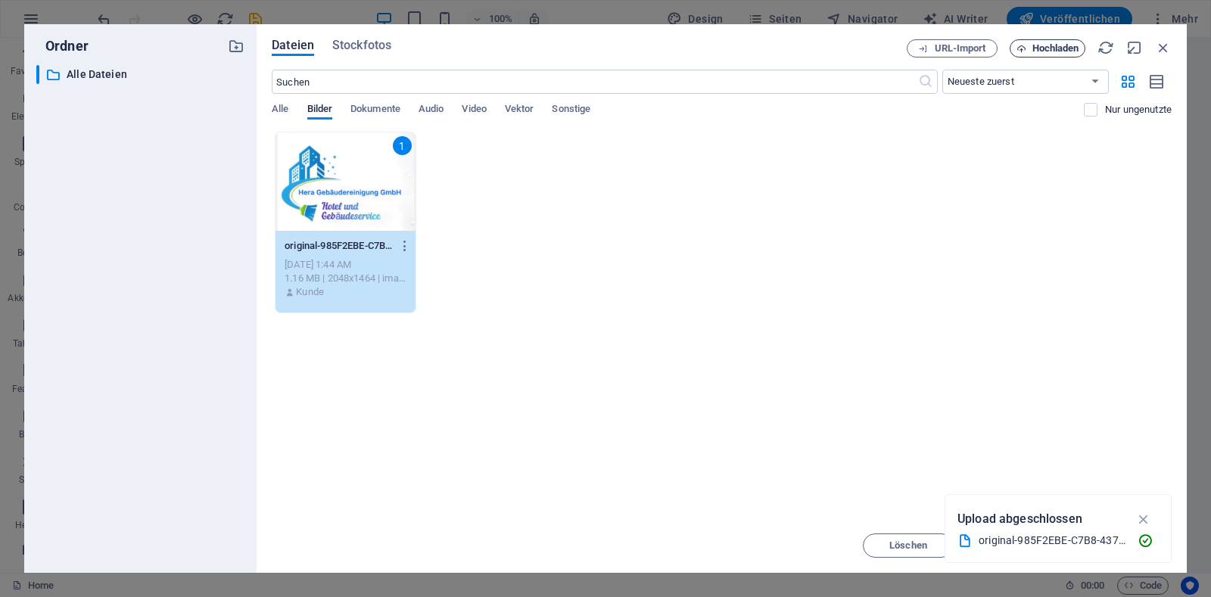
click at [1057, 50] on span "Hochladen" at bounding box center [1056, 48] width 47 height 9
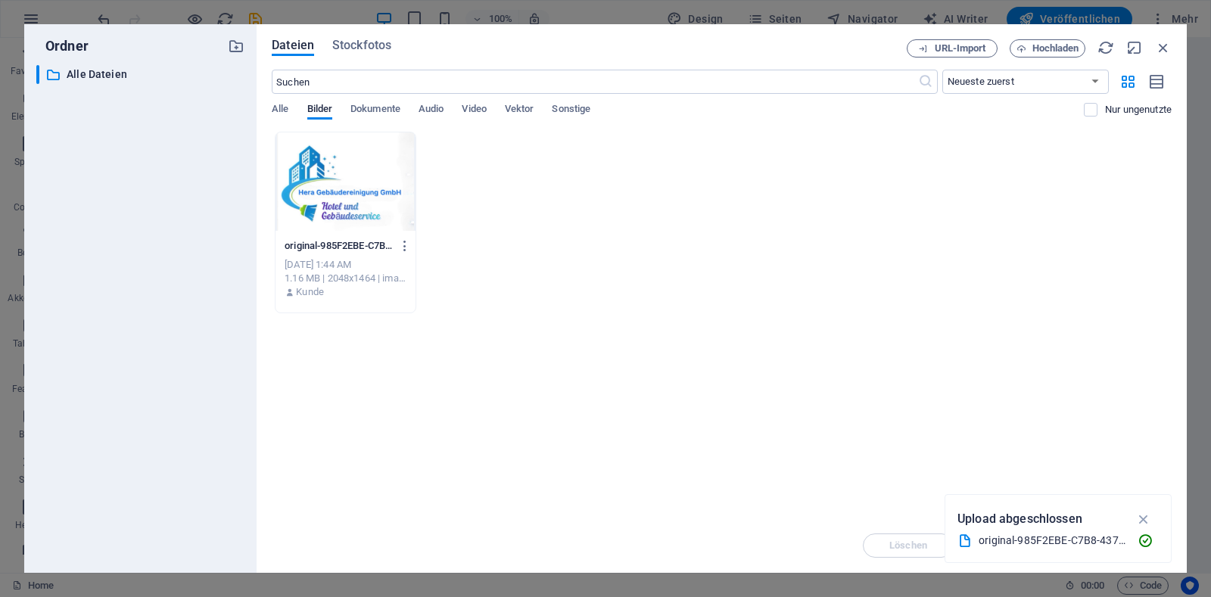
click at [332, 179] on div at bounding box center [346, 181] width 140 height 98
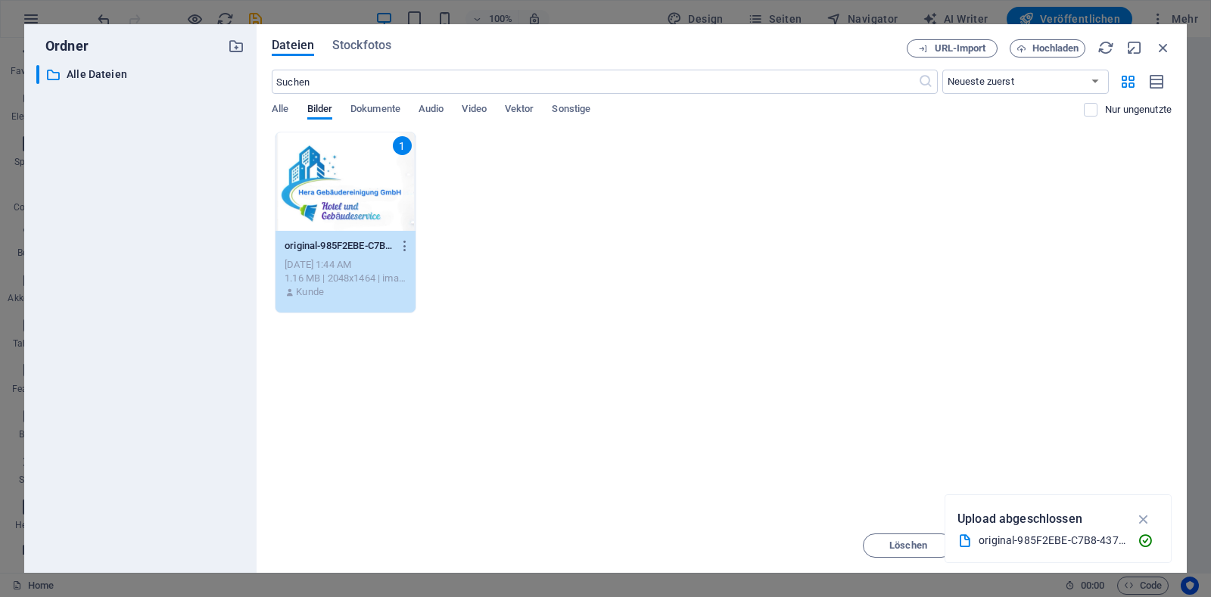
click at [332, 179] on div "1" at bounding box center [346, 181] width 140 height 98
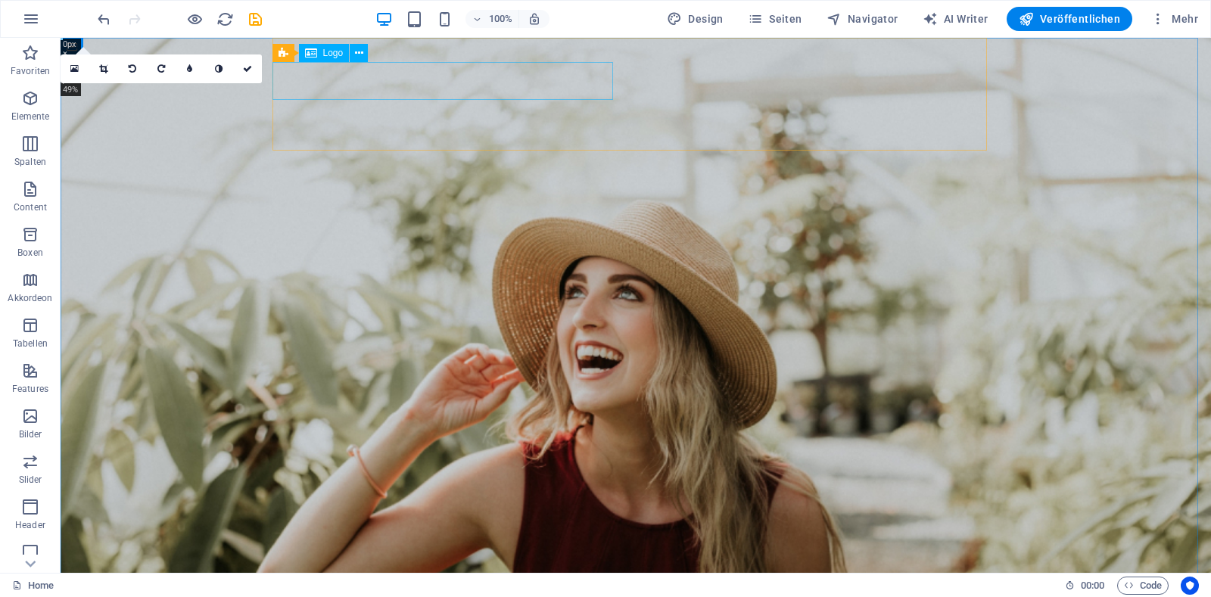
click at [331, 55] on span "Logo" at bounding box center [333, 52] width 20 height 9
click at [358, 54] on icon at bounding box center [359, 53] width 8 height 16
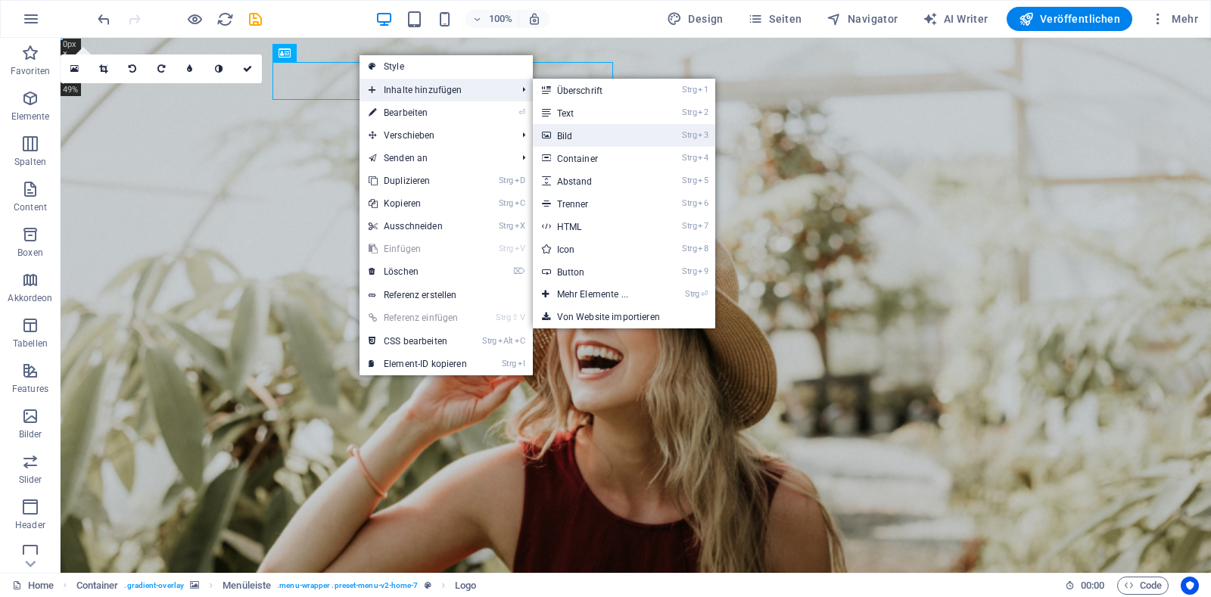
click at [584, 134] on link "Strg 3 Bild" at bounding box center [596, 135] width 126 height 23
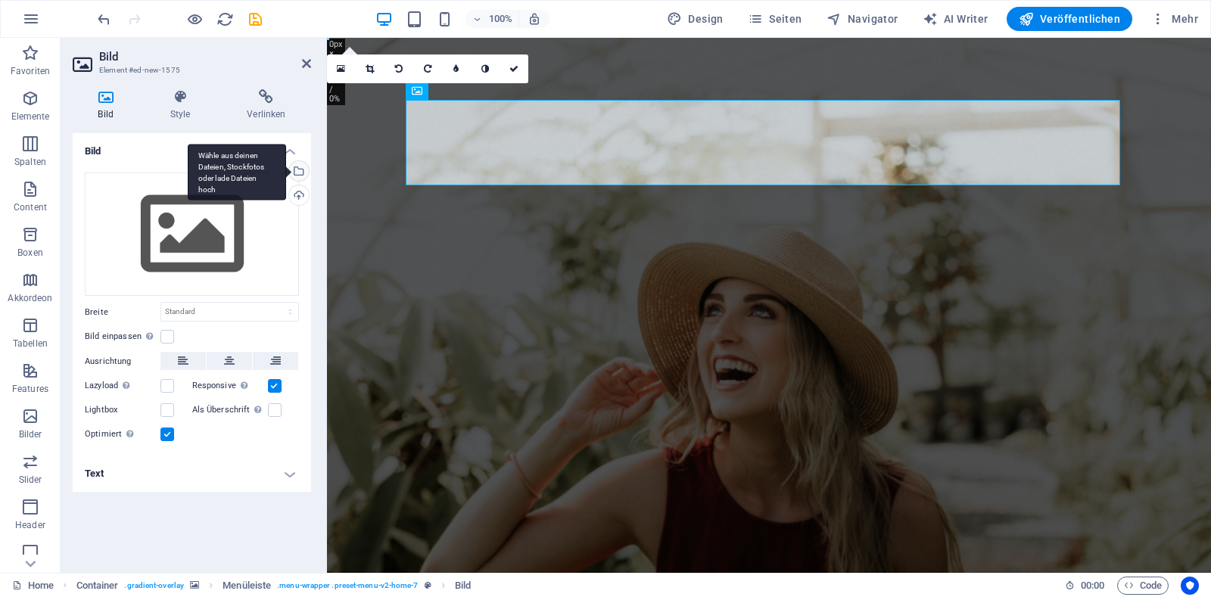
click at [286, 171] on div "Wähle aus deinen Dateien, Stockfotos oder lade Dateien hoch" at bounding box center [237, 172] width 98 height 57
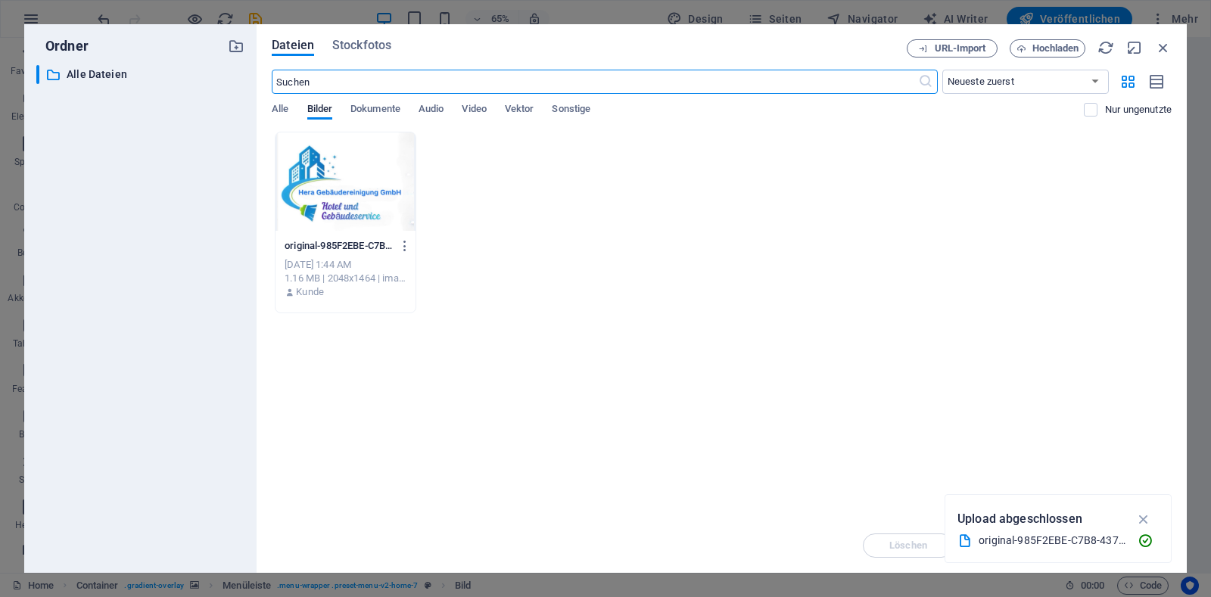
click at [329, 192] on div at bounding box center [346, 181] width 140 height 98
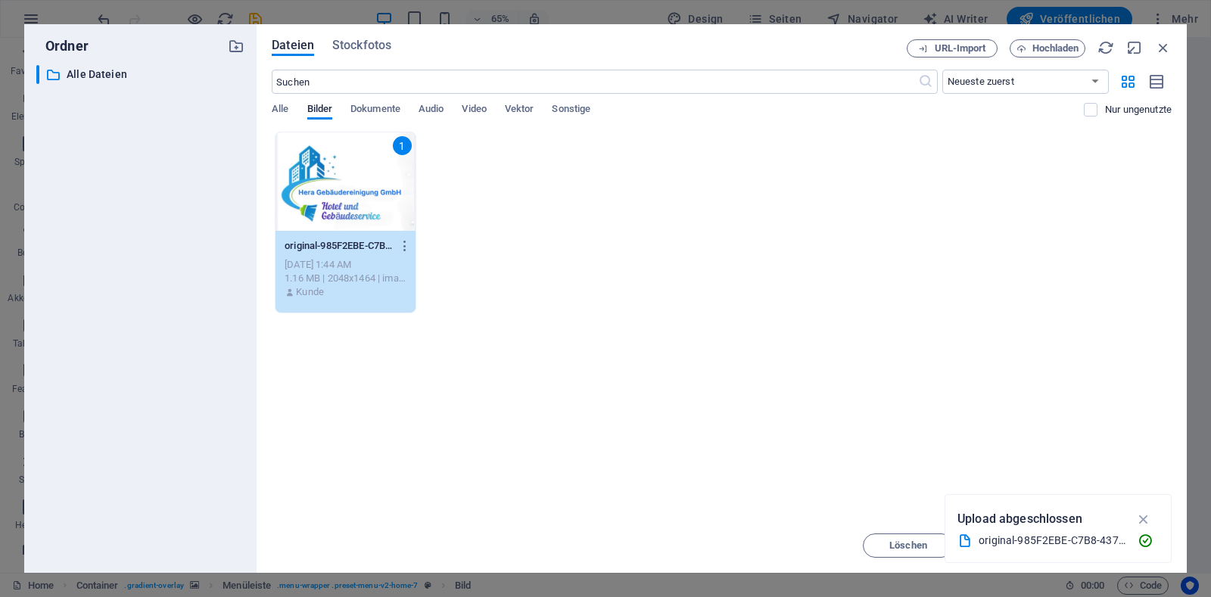
click at [329, 192] on div "1" at bounding box center [346, 181] width 140 height 98
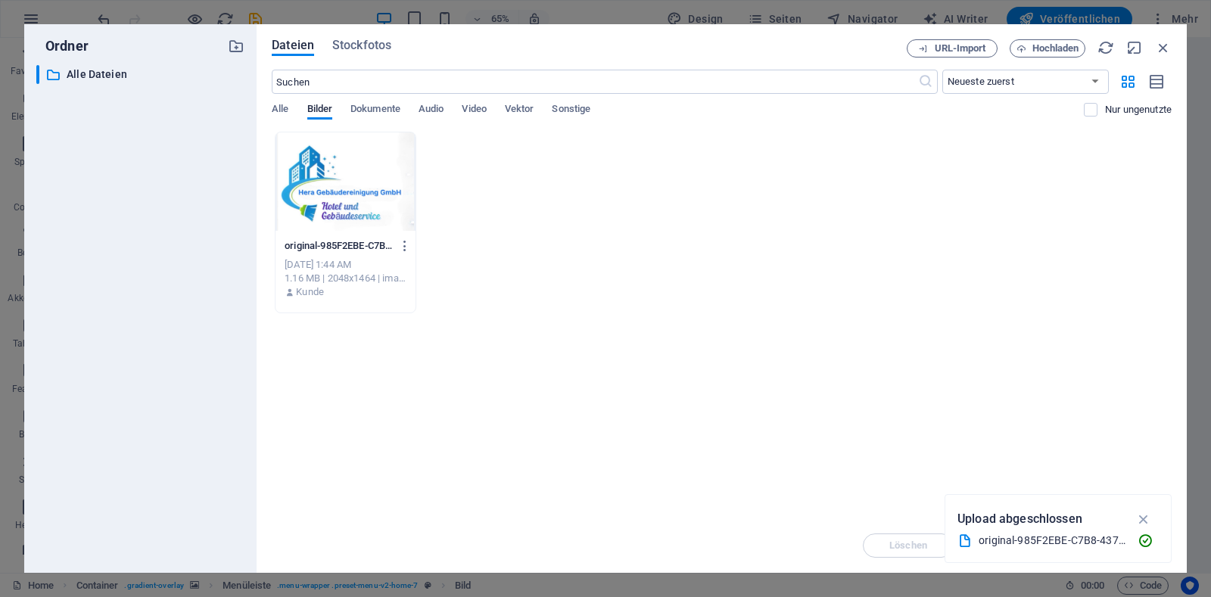
click at [329, 192] on div at bounding box center [346, 181] width 140 height 98
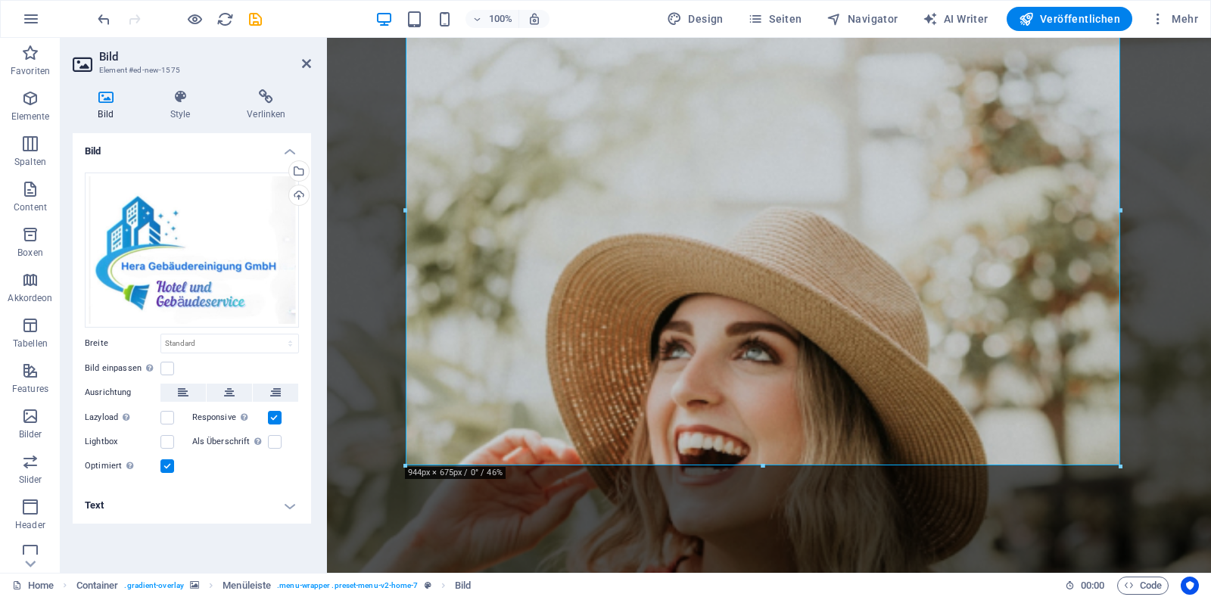
scroll to position [145, 0]
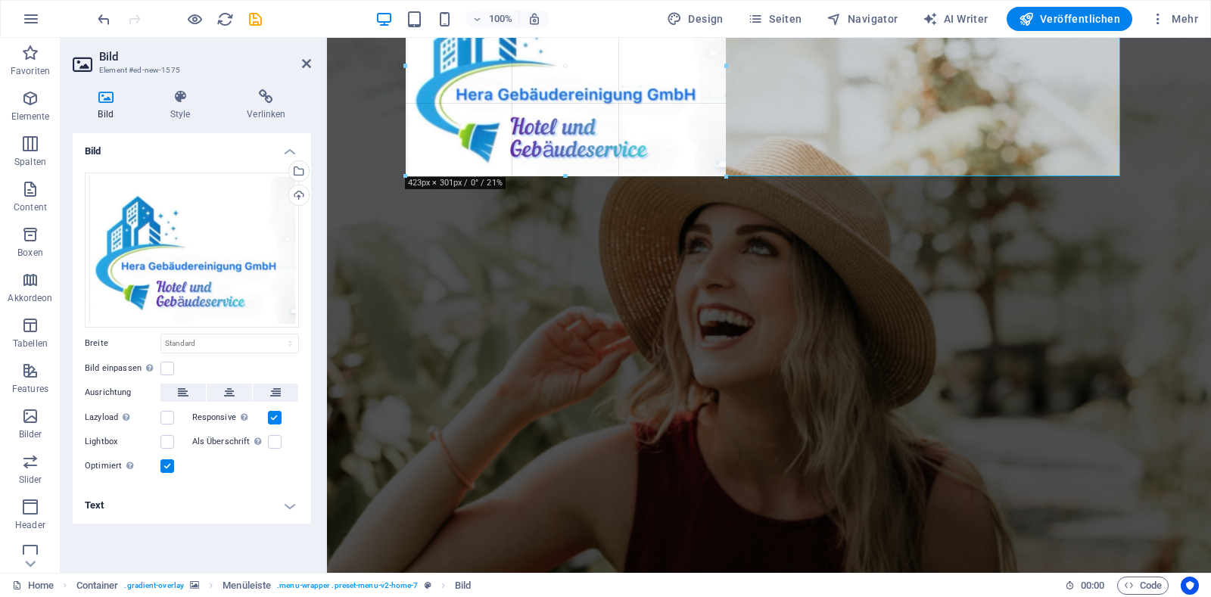
drag, startPoint x: 1118, startPoint y: 462, endPoint x: 715, endPoint y: 56, distance: 572.2
type input "411"
select select "px"
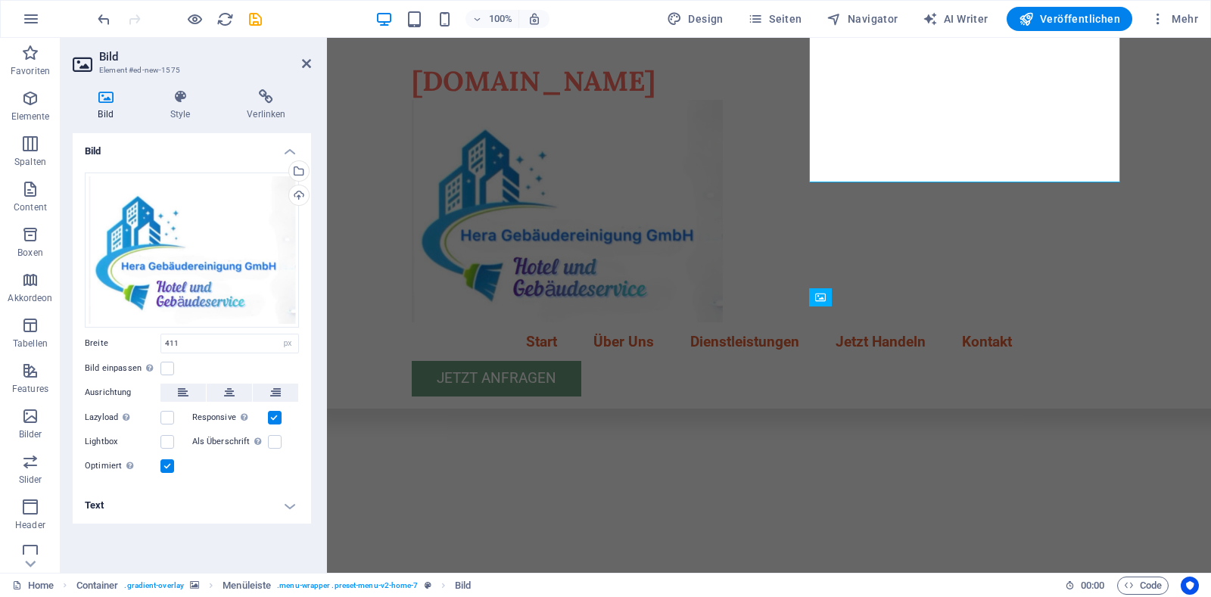
scroll to position [647, 0]
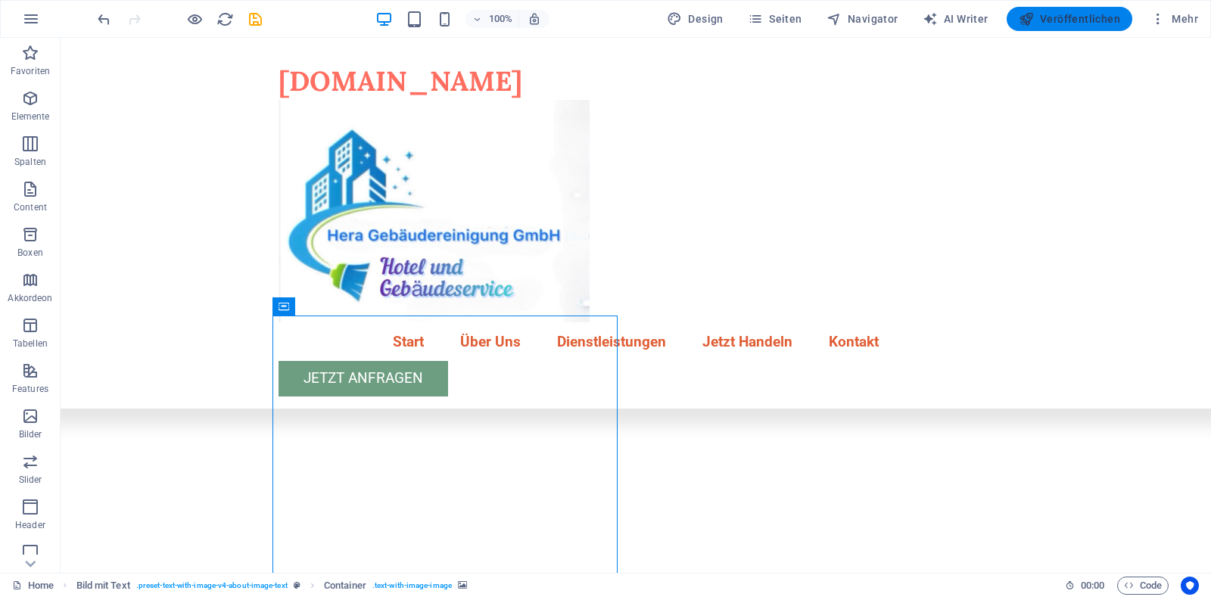
click at [1079, 24] on span "Veröffentlichen" at bounding box center [1069, 18] width 101 height 15
checkbox input "false"
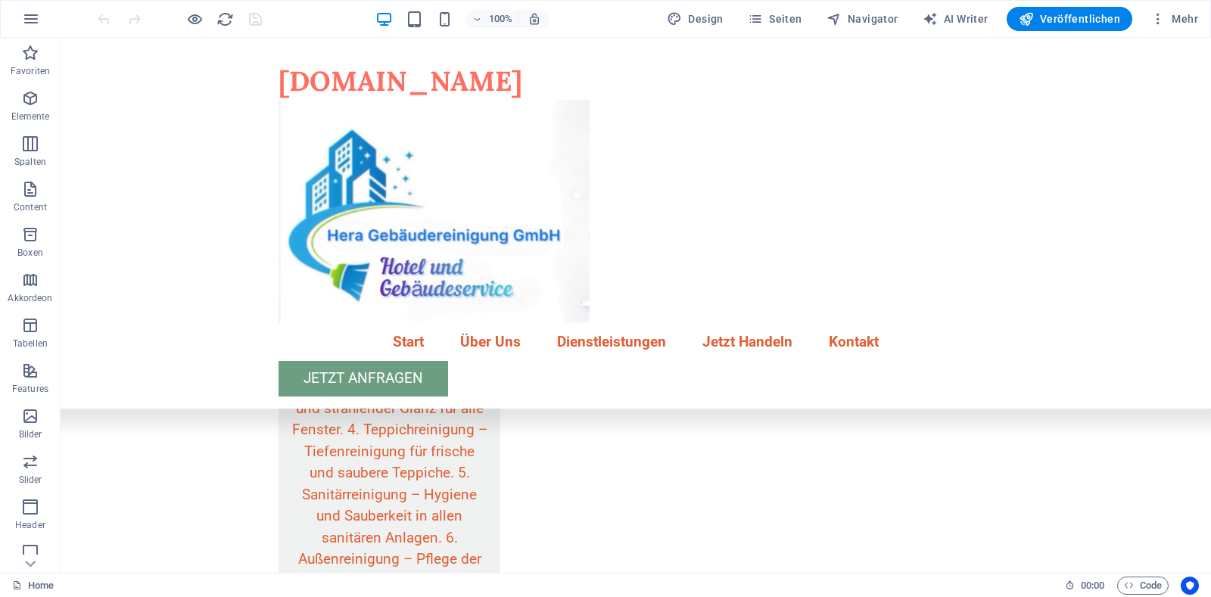
scroll to position [2896, 0]
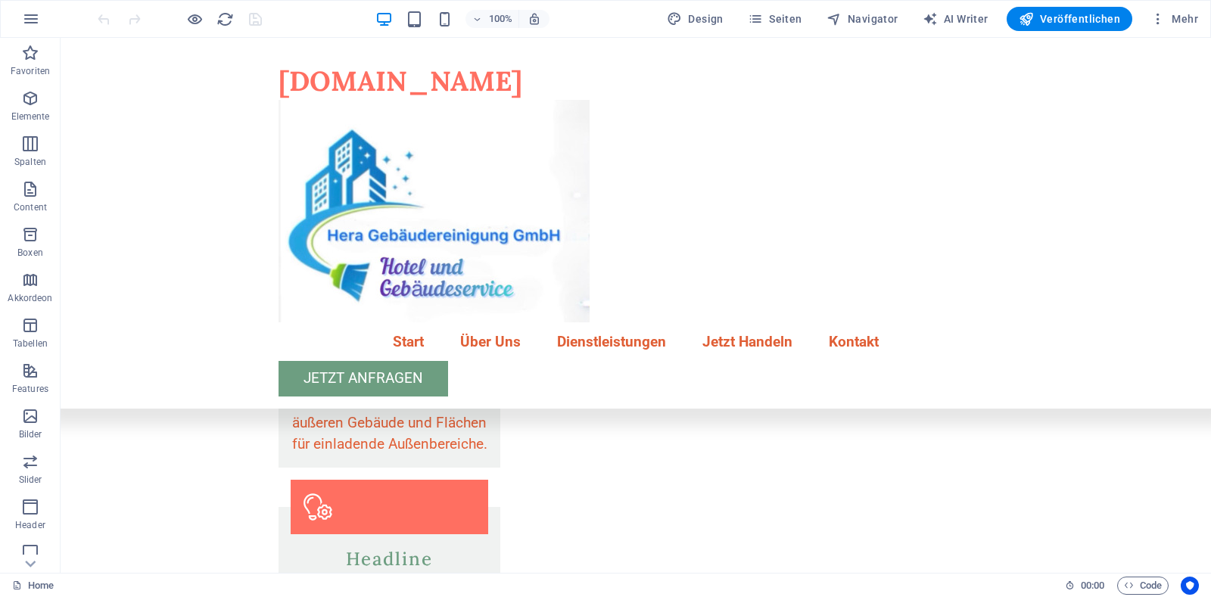
drag, startPoint x: 1204, startPoint y: 98, endPoint x: 1264, endPoint y: 618, distance: 522.8
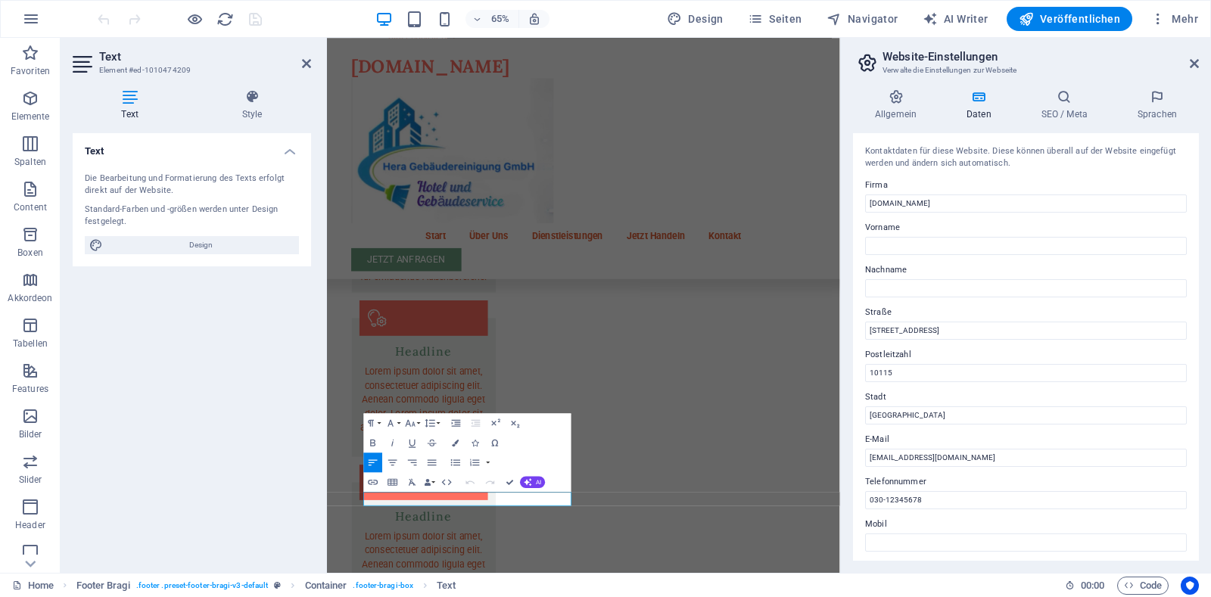
scroll to position [2608, 0]
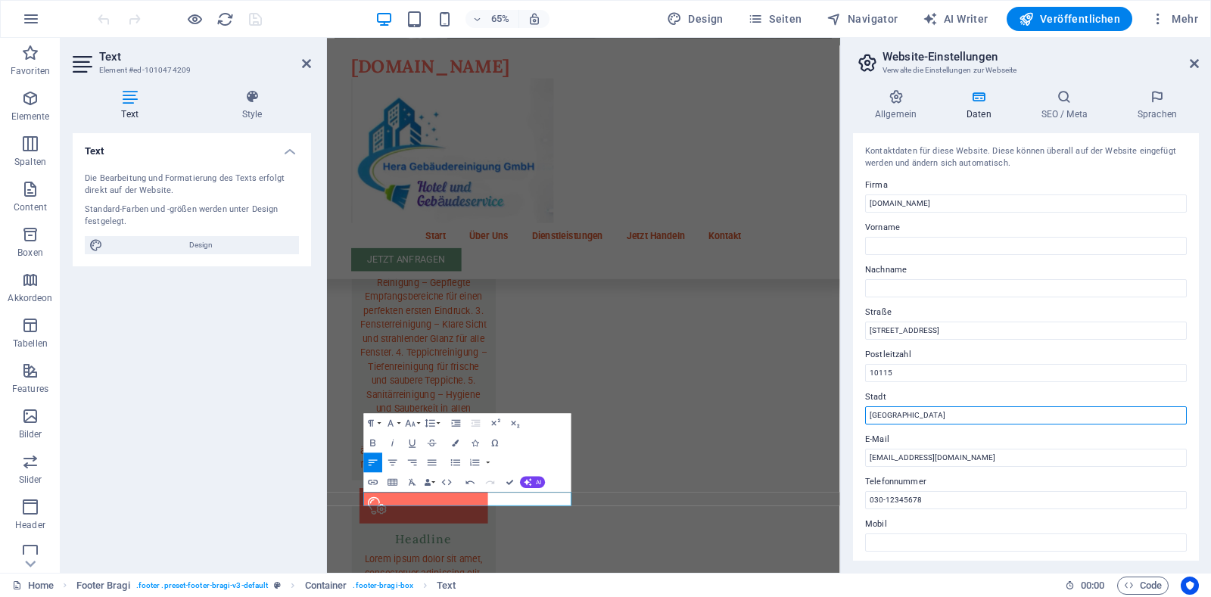
click at [903, 419] on input "[GEOGRAPHIC_DATA]" at bounding box center [1026, 415] width 322 height 18
type input "B"
type input "Kehl"
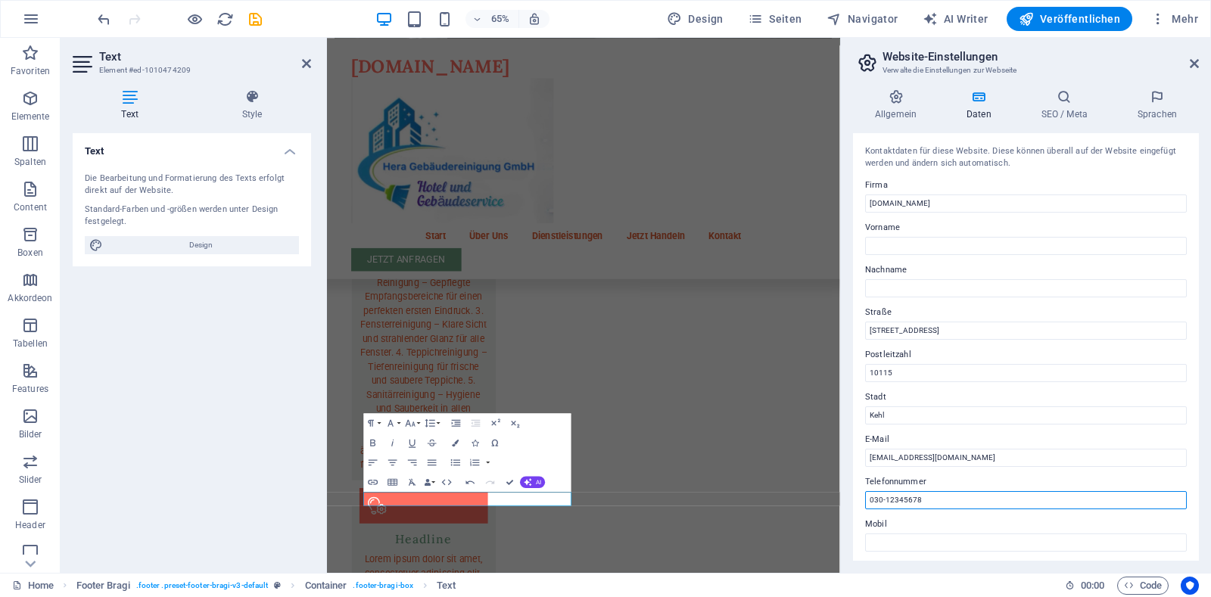
click at [936, 502] on input "030-12345678" at bounding box center [1026, 500] width 322 height 18
type input "0"
click at [936, 502] on input "004915204111117" at bounding box center [1026, 500] width 322 height 18
type input "004915204111117"
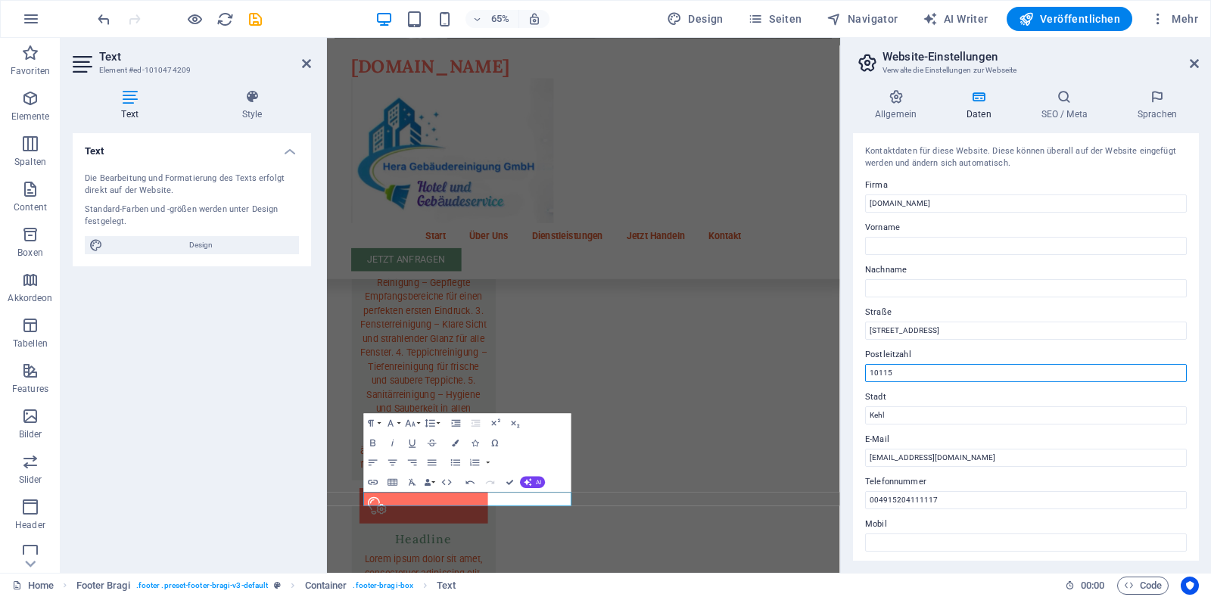
click at [905, 376] on input "10115" at bounding box center [1026, 373] width 322 height 18
type input "1"
type input "77694"
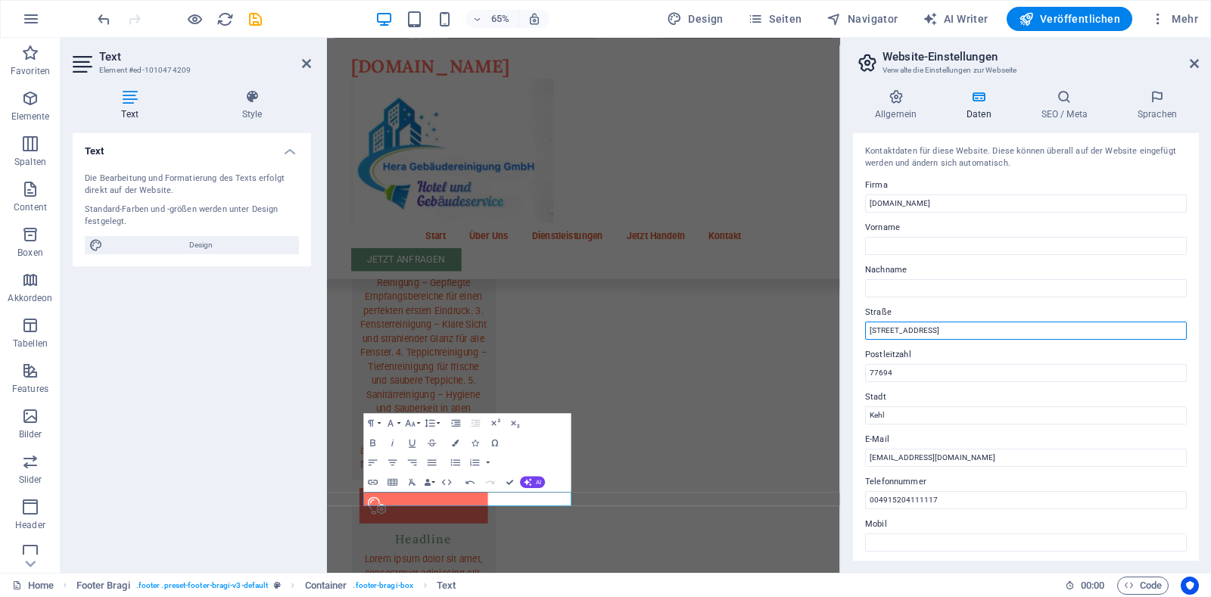
click at [922, 330] on input "[STREET_ADDRESS]" at bounding box center [1026, 331] width 322 height 18
type input "M"
type input "[STREET_ADDRESS]"
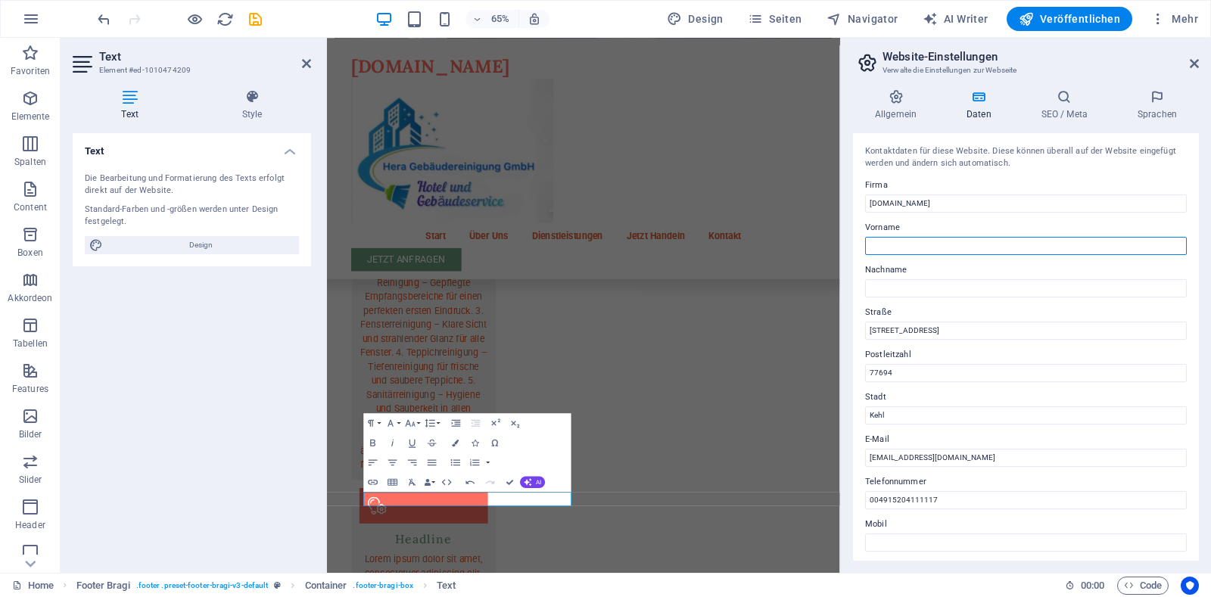
click at [896, 245] on input "Vorname" at bounding box center [1026, 246] width 322 height 18
type input "Hera"
type input "GmbH"
type input "Hera Gebäudereinigung"
click at [1207, 579] on div "Home Footer Bragi . footer .preset-footer-bragi-v3-default Container . footer-b…" at bounding box center [605, 585] width 1211 height 24
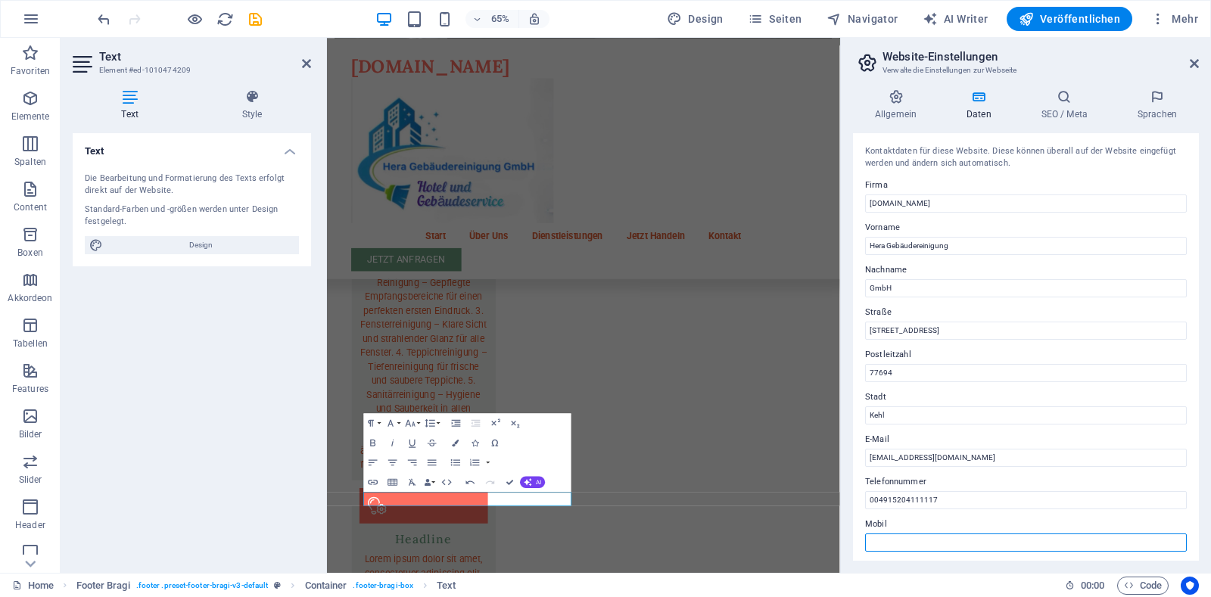
click at [917, 546] on input "Mobil" at bounding box center [1026, 543] width 322 height 18
type input "0033612878700"
click at [1207, 575] on div "Home Footer Bragi . footer .preset-footer-bragi-v3-default Container . footer-b…" at bounding box center [605, 585] width 1211 height 24
click at [1088, 22] on span "Veröffentlichen" at bounding box center [1069, 18] width 101 height 15
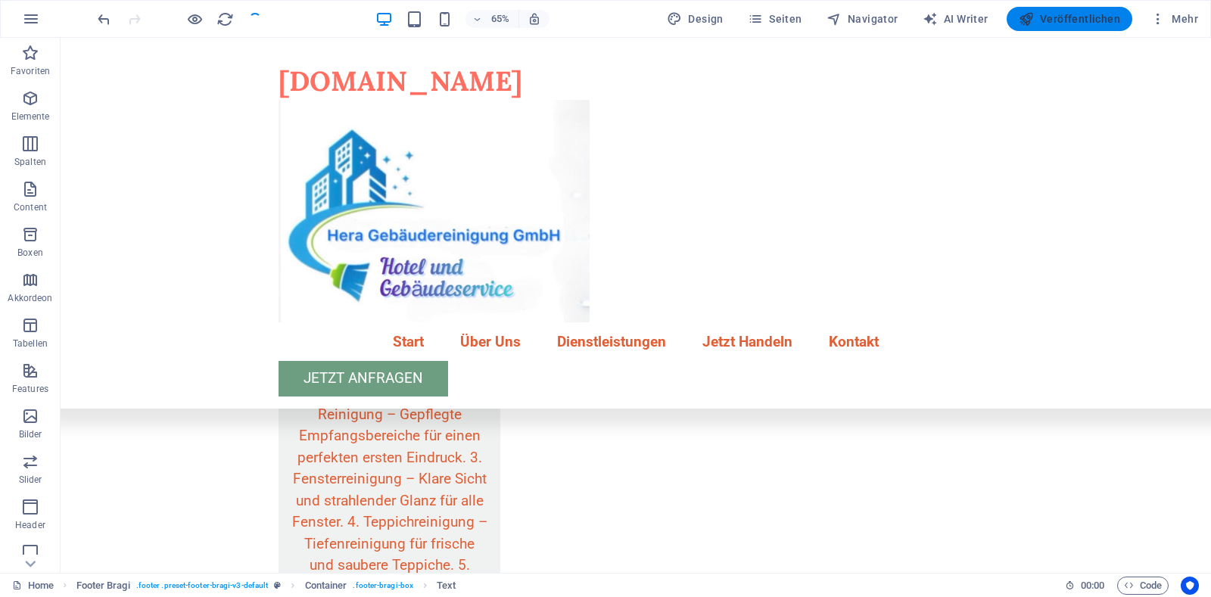
checkbox input "false"
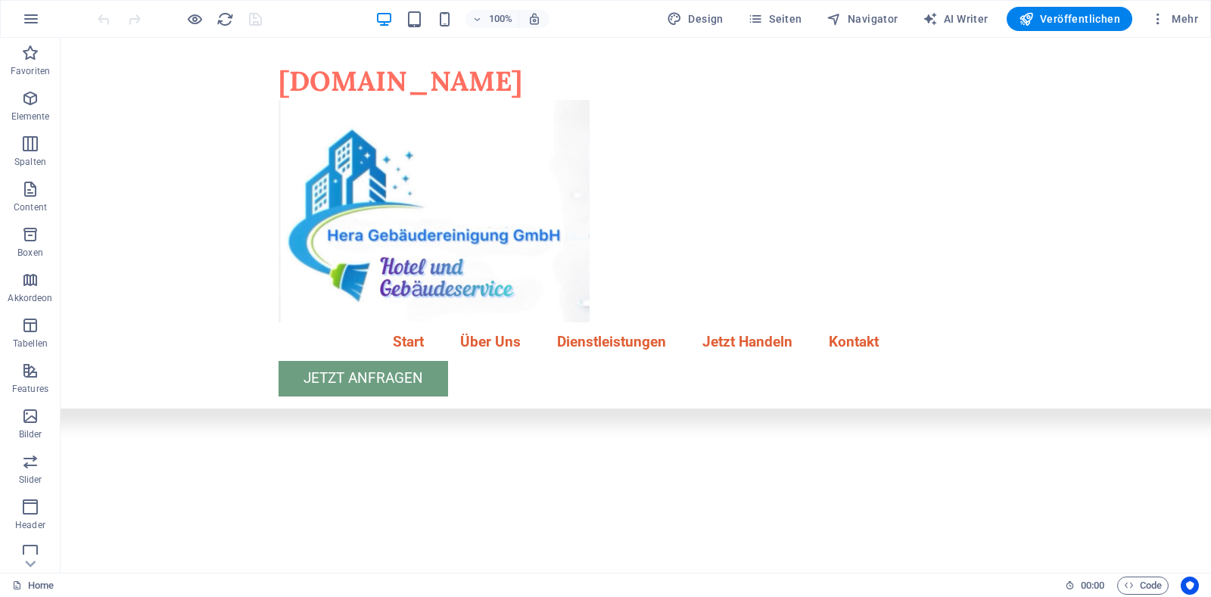
scroll to position [642, 0]
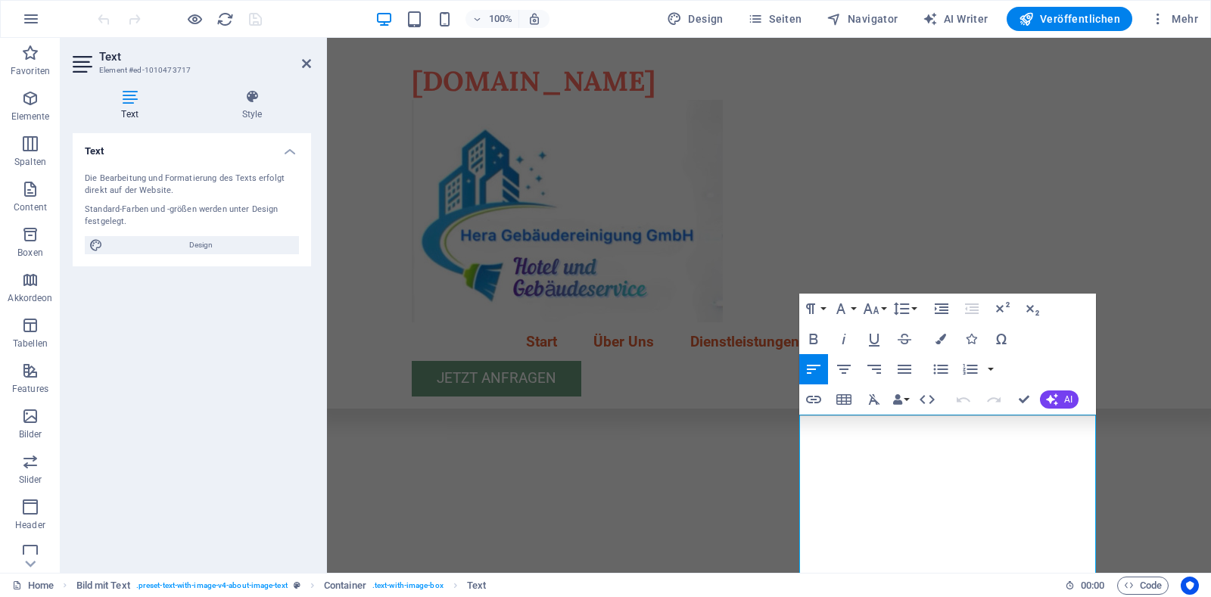
scroll to position [662, 0]
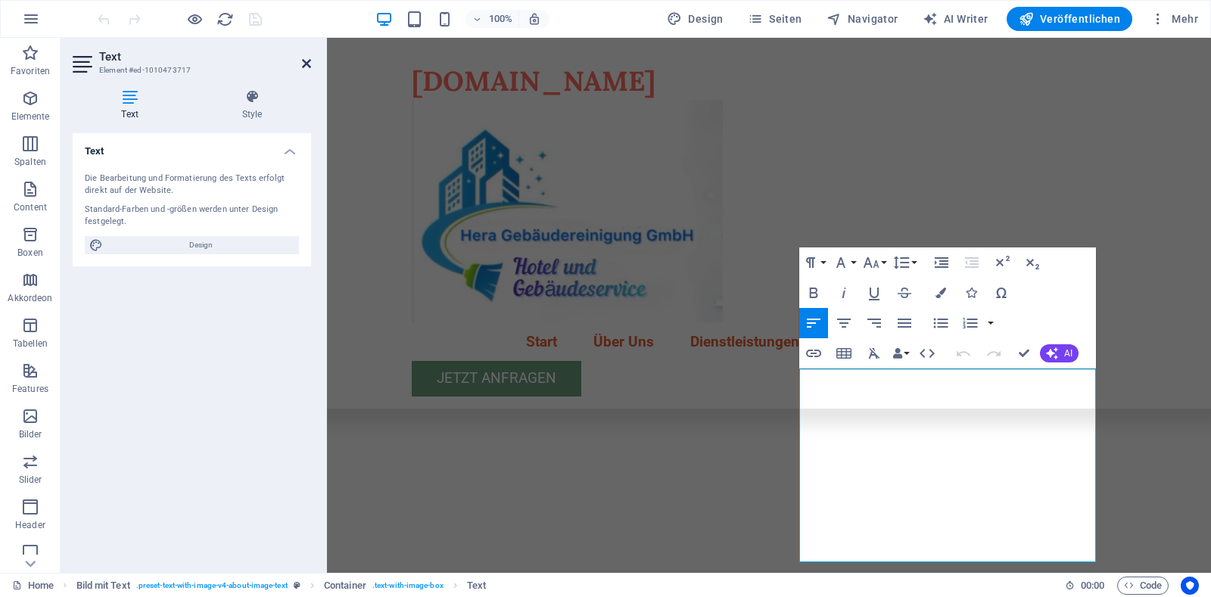
click at [304, 67] on icon at bounding box center [306, 64] width 9 height 12
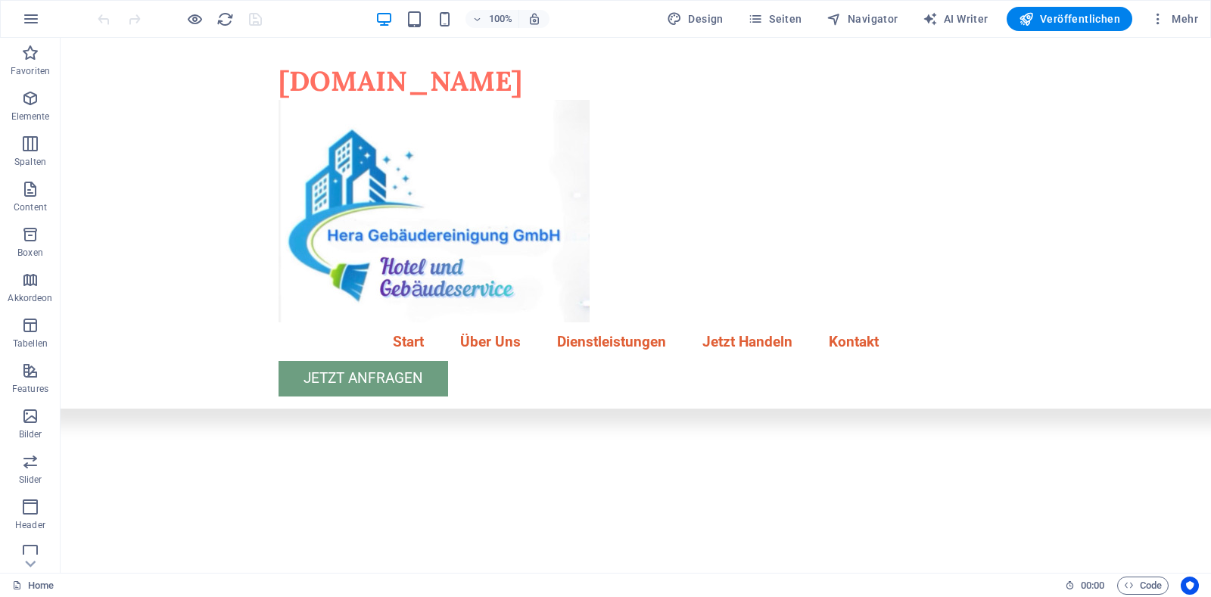
scroll to position [556, 0]
click at [779, 186] on figure at bounding box center [636, 211] width 715 height 223
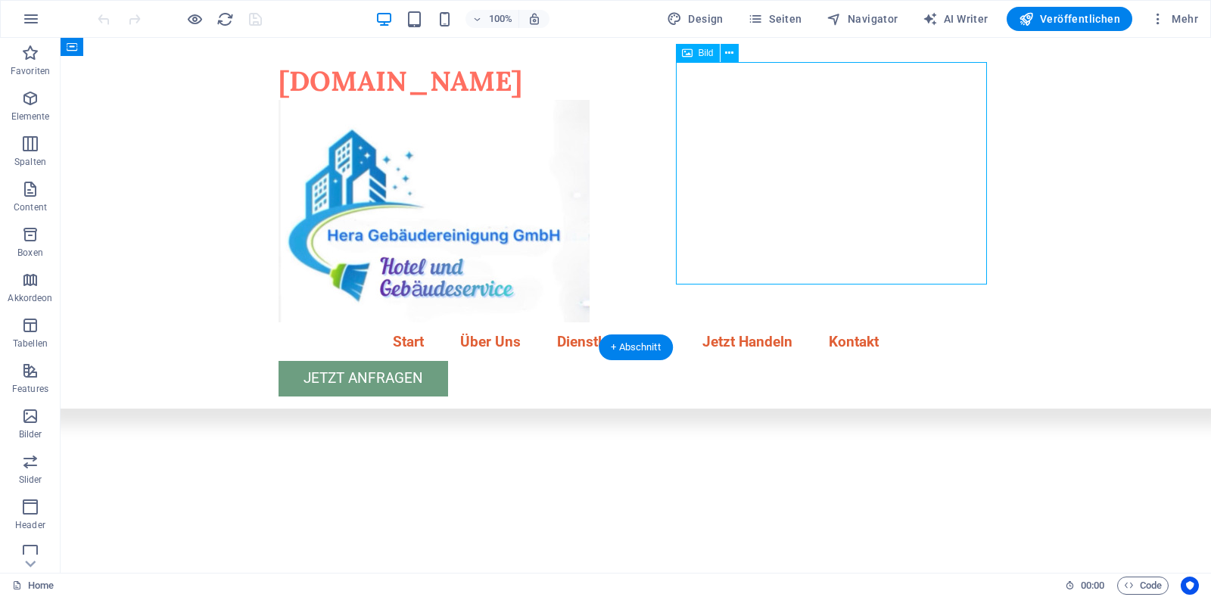
click at [779, 186] on figure at bounding box center [636, 211] width 715 height 223
select select "px"
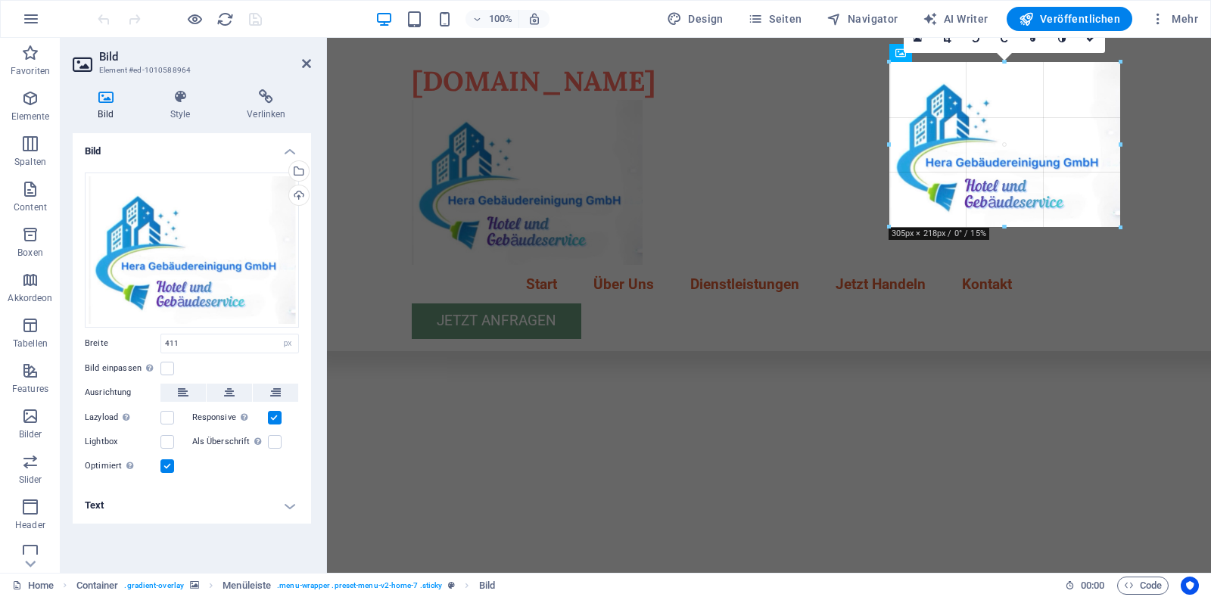
drag, startPoint x: 1121, startPoint y: 285, endPoint x: 583, endPoint y: 119, distance: 563.2
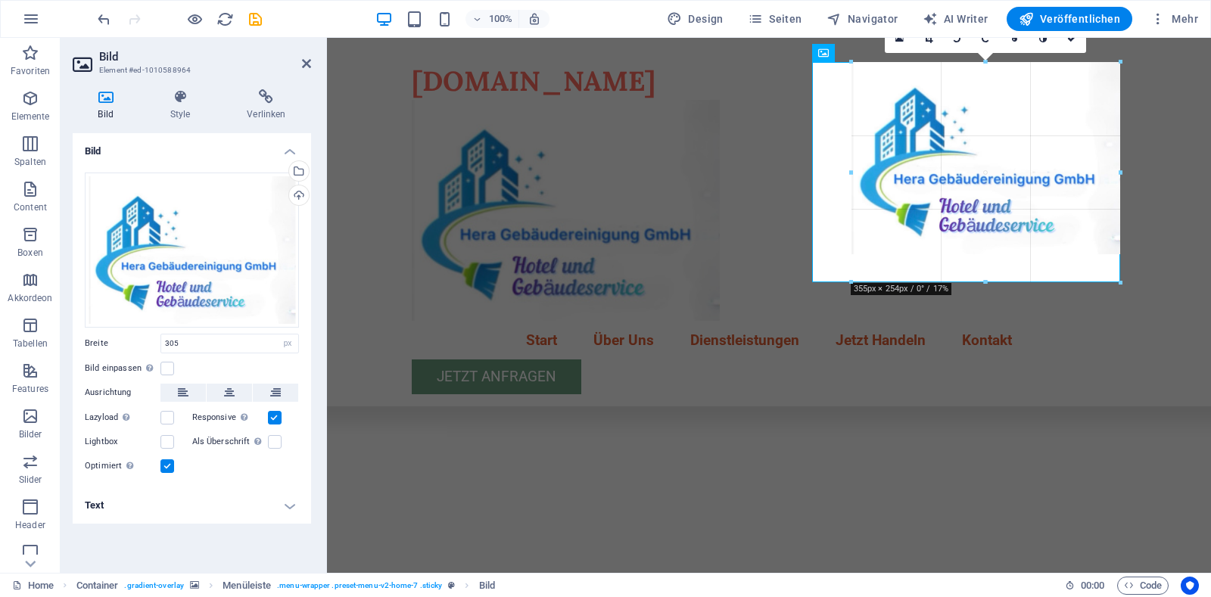
drag, startPoint x: 889, startPoint y: 146, endPoint x: 812, endPoint y: 151, distance: 77.3
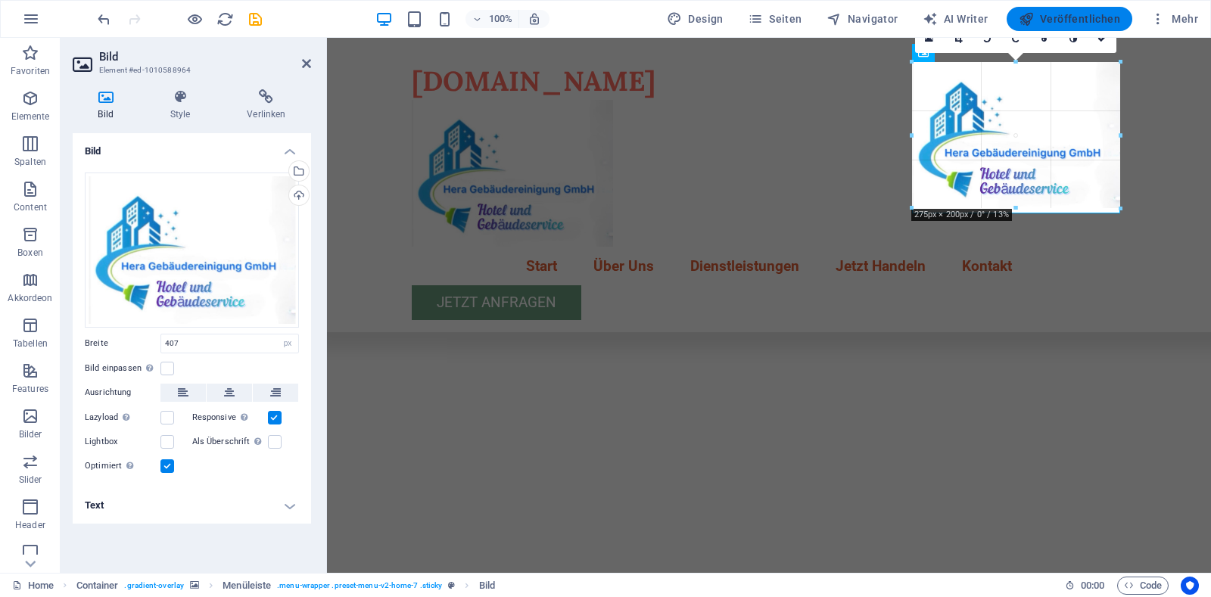
drag, startPoint x: 1123, startPoint y: 285, endPoint x: 1016, endPoint y: 30, distance: 277.2
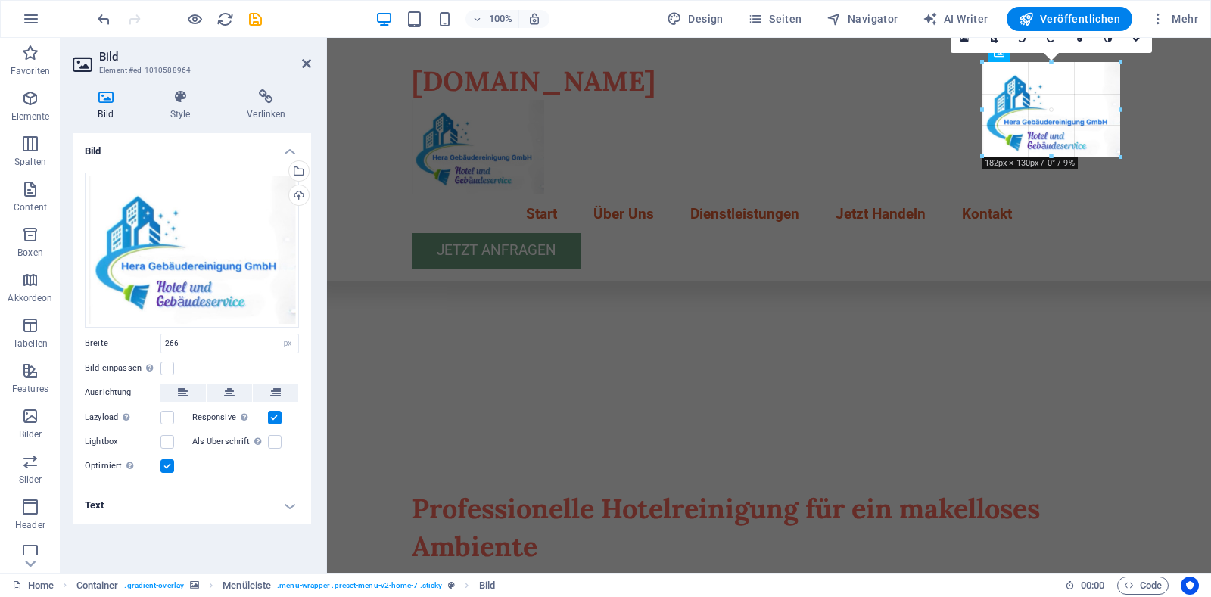
drag, startPoint x: 1120, startPoint y: 207, endPoint x: 724, endPoint y: 76, distance: 417.0
type input "179"
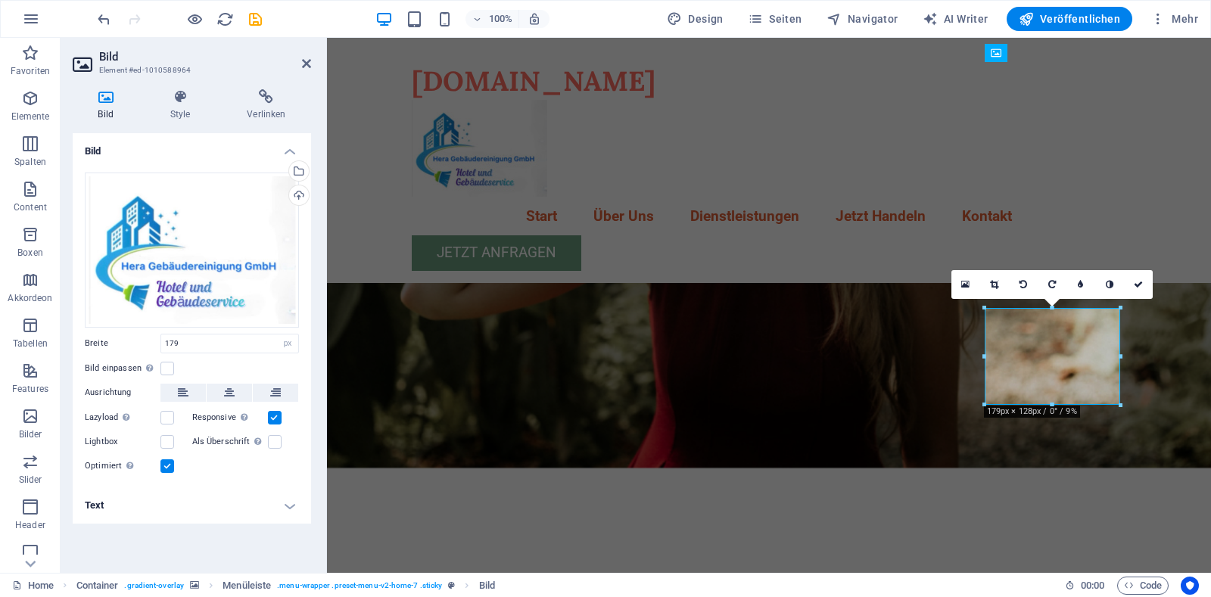
scroll to position [299, 0]
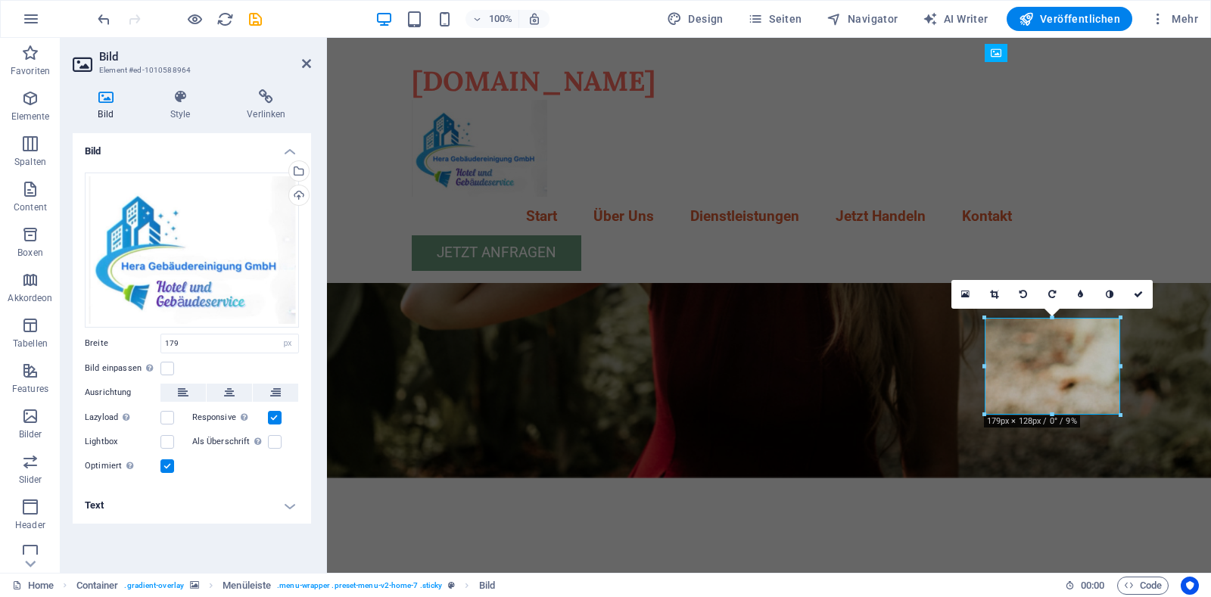
click at [894, 382] on figure at bounding box center [769, 109] width 884 height 740
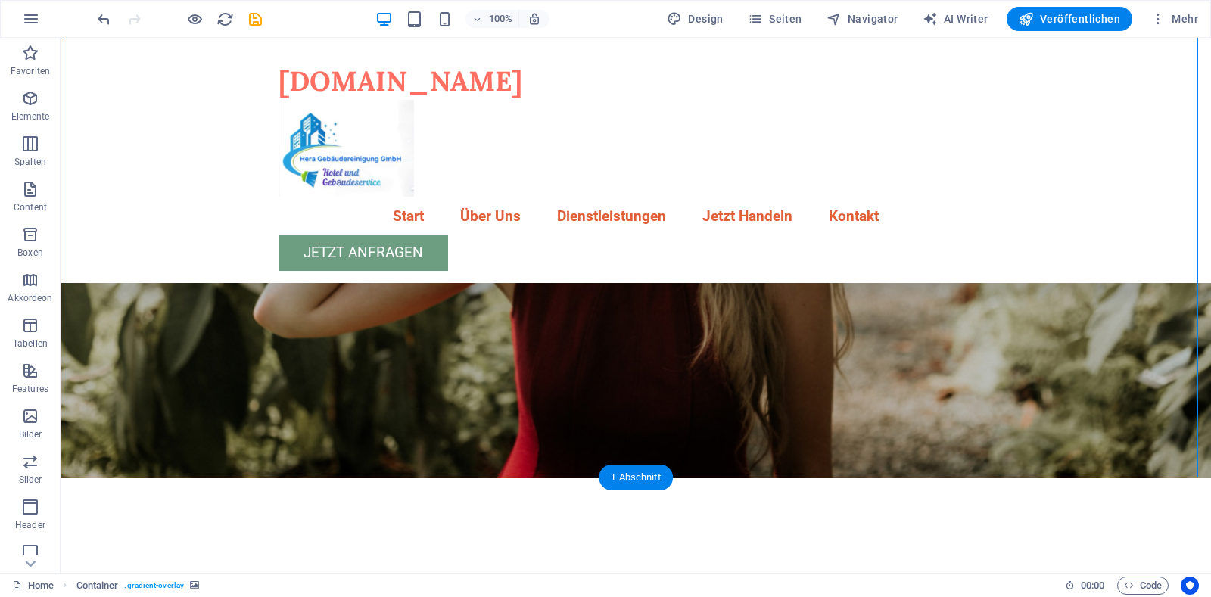
drag, startPoint x: 685, startPoint y: 388, endPoint x: 1145, endPoint y: 406, distance: 460.6
click at [1145, 406] on figure at bounding box center [636, 109] width 1151 height 740
click at [899, 100] on figure at bounding box center [636, 148] width 715 height 97
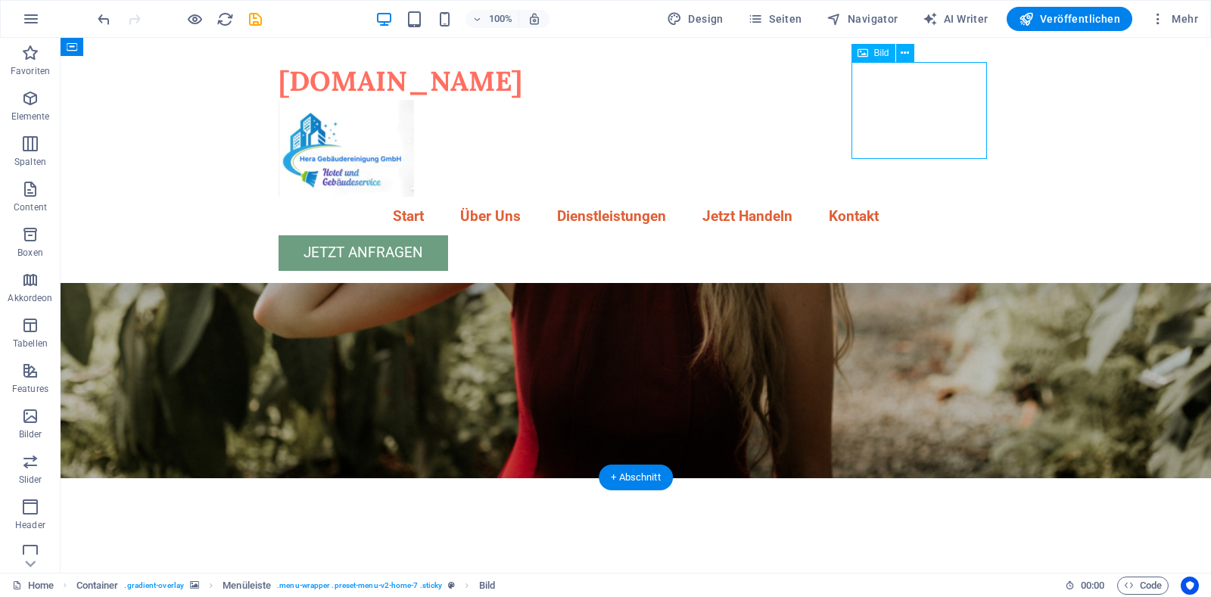
click at [899, 100] on figure at bounding box center [636, 148] width 715 height 97
select select "px"
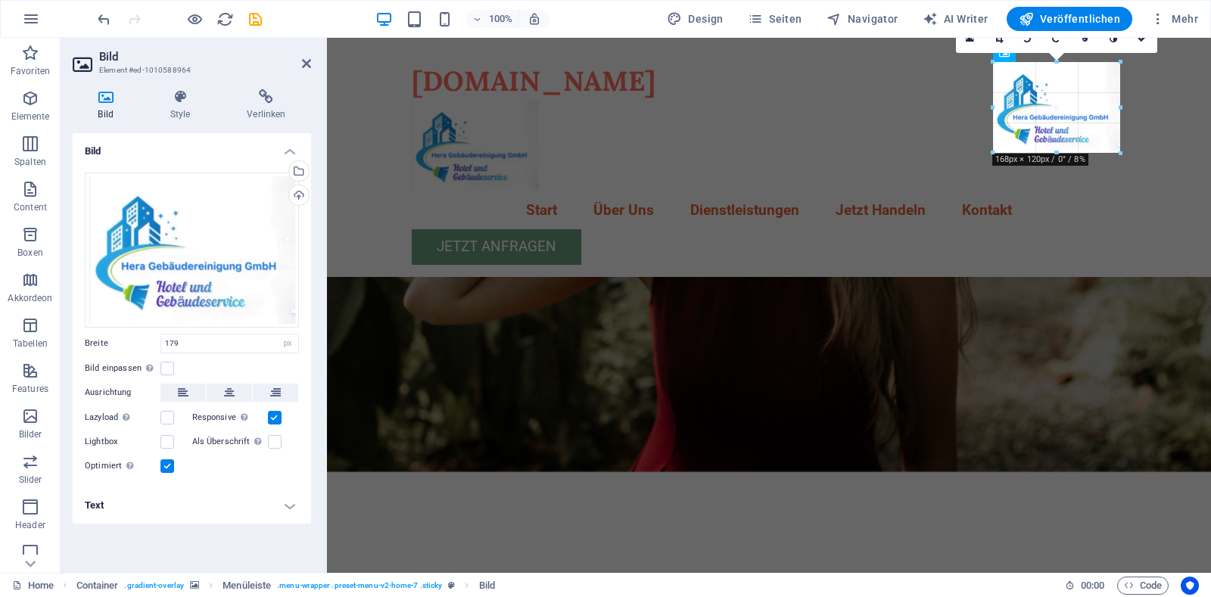
drag, startPoint x: 1120, startPoint y: 158, endPoint x: 1107, endPoint y: 146, distance: 17.1
type input "168"
click at [167, 372] on label at bounding box center [167, 369] width 14 height 14
click at [0, 0] on input "Bild einpassen Bild automatisch anhand einer fixen Breite und Höhe einpassen" at bounding box center [0, 0] width 0 height 0
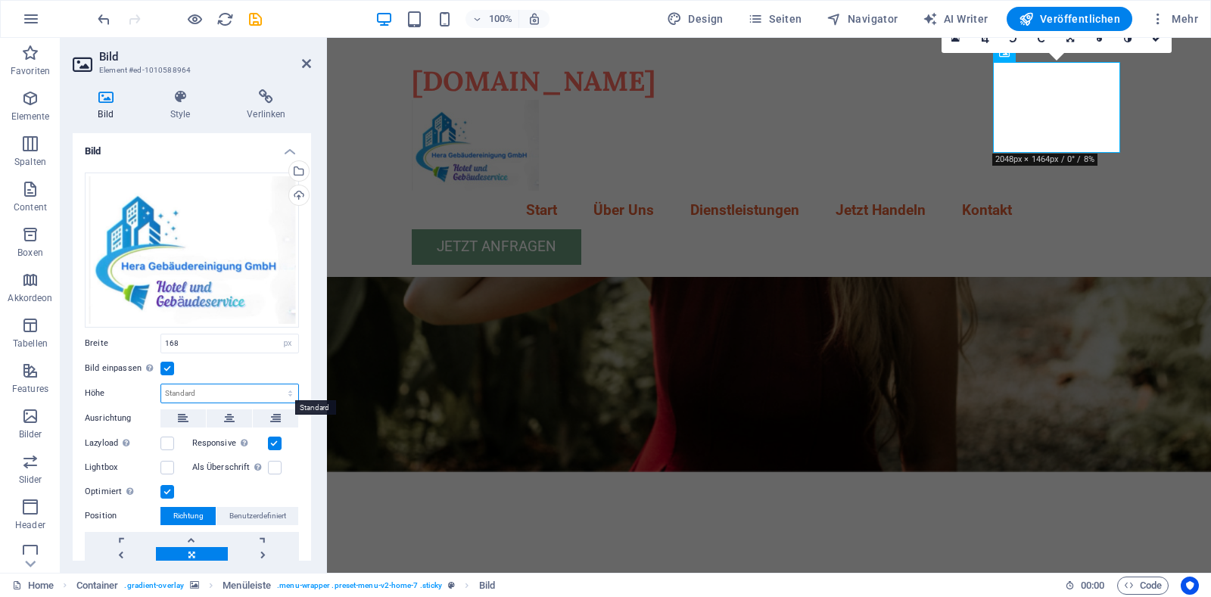
click at [213, 391] on select "Standard auto px" at bounding box center [229, 394] width 137 height 18
select select "px"
click at [274, 385] on select "Standard auto px" at bounding box center [229, 394] width 137 height 18
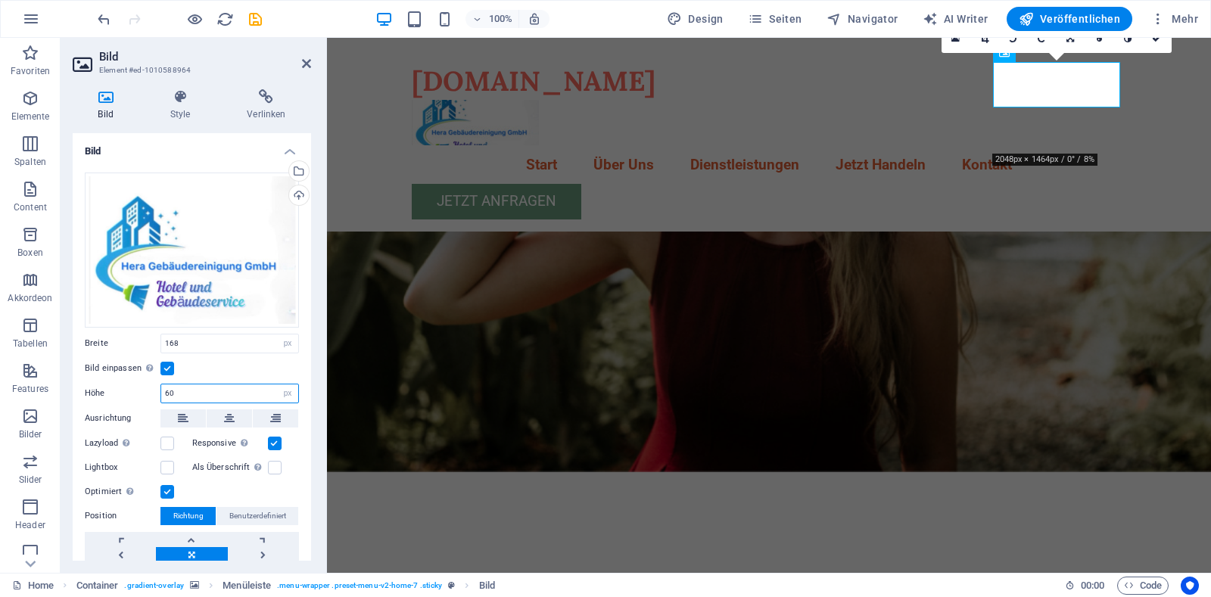
type input "6"
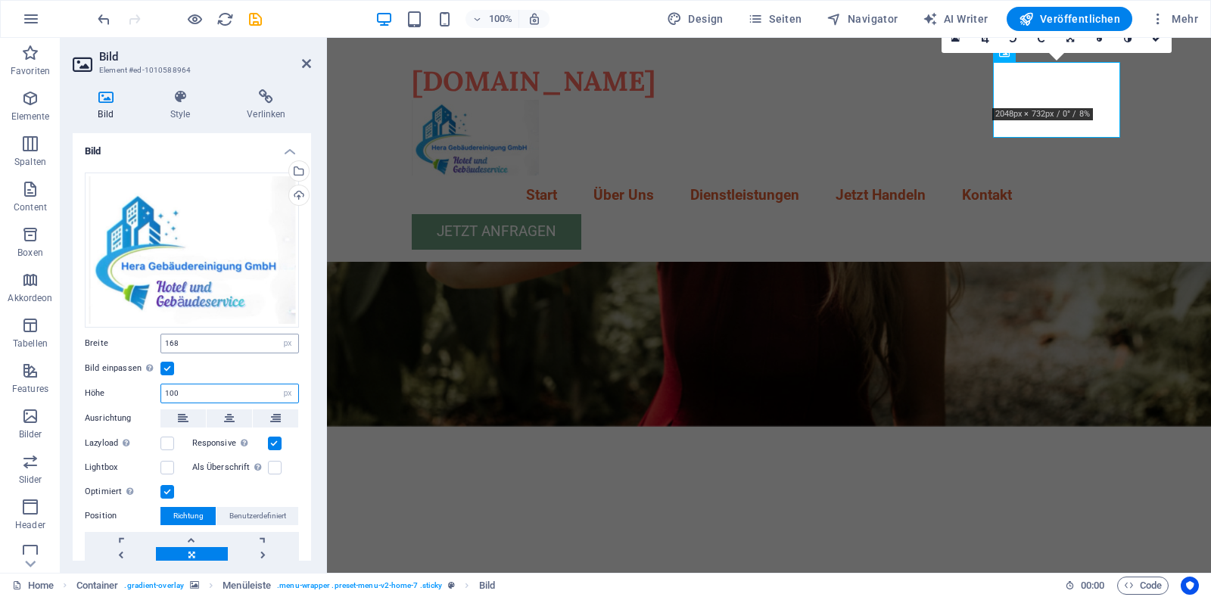
type input "100"
click at [189, 341] on input "168" at bounding box center [229, 344] width 137 height 18
type input "1"
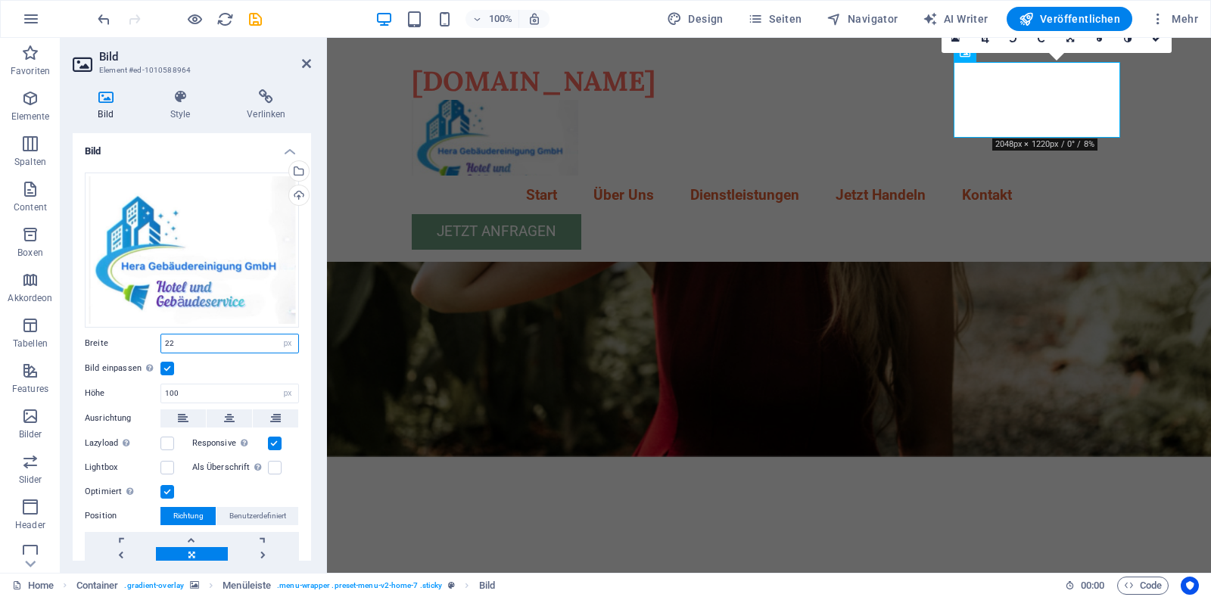
type input "2"
type input "168"
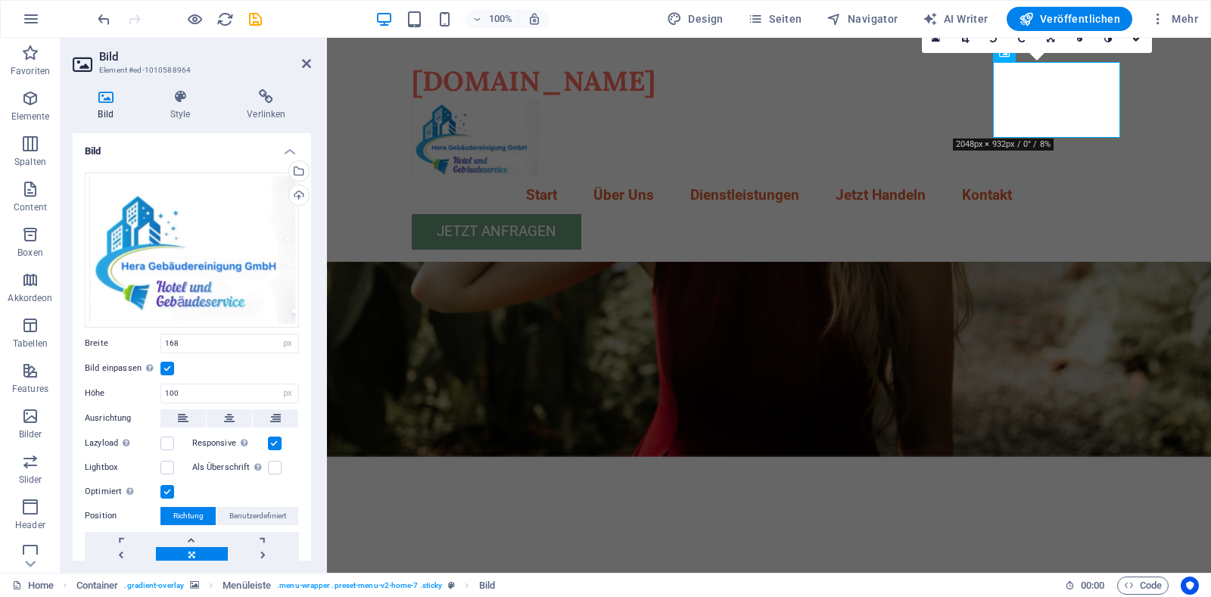
click at [979, 322] on figure at bounding box center [769, 98] width 884 height 718
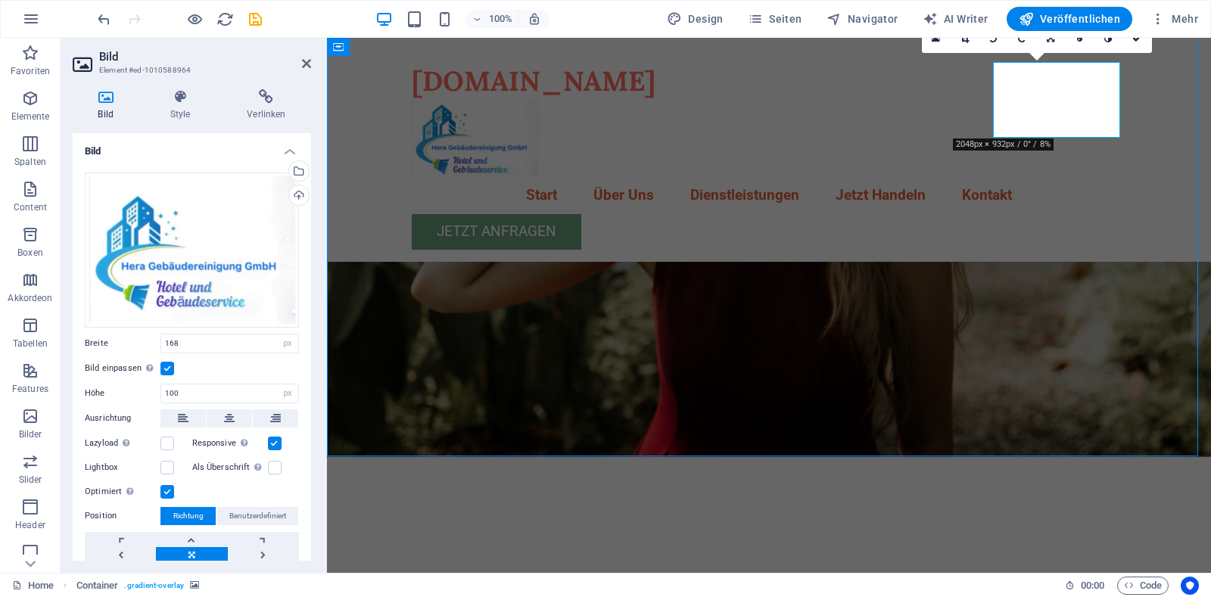
click at [1210, 322] on figure at bounding box center [769, 98] width 884 height 718
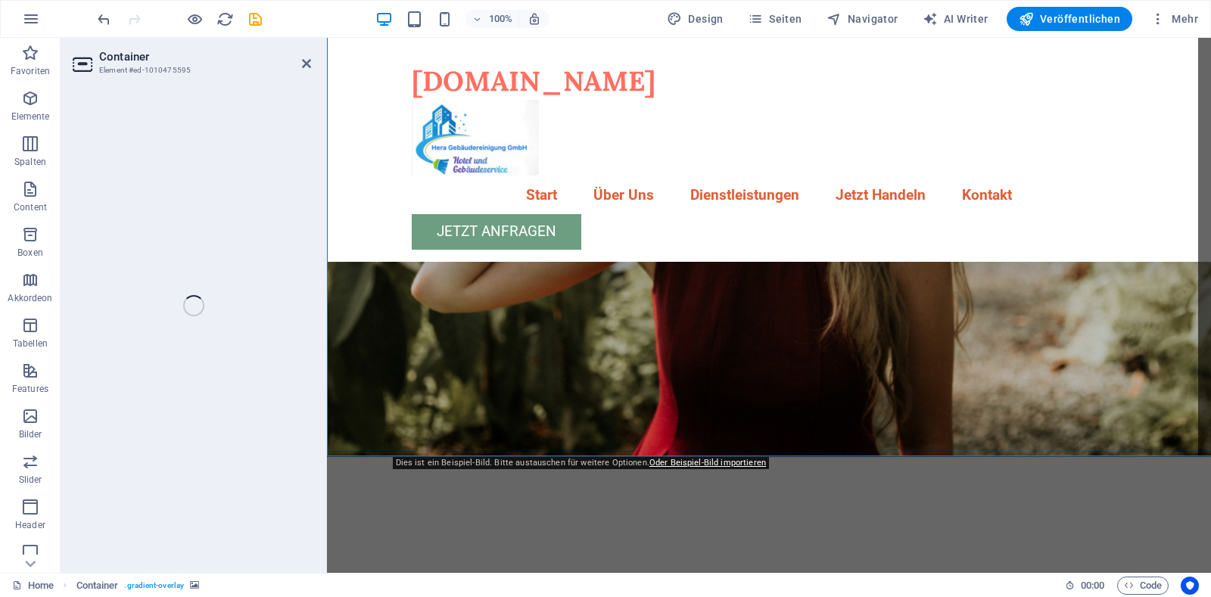
select select "header"
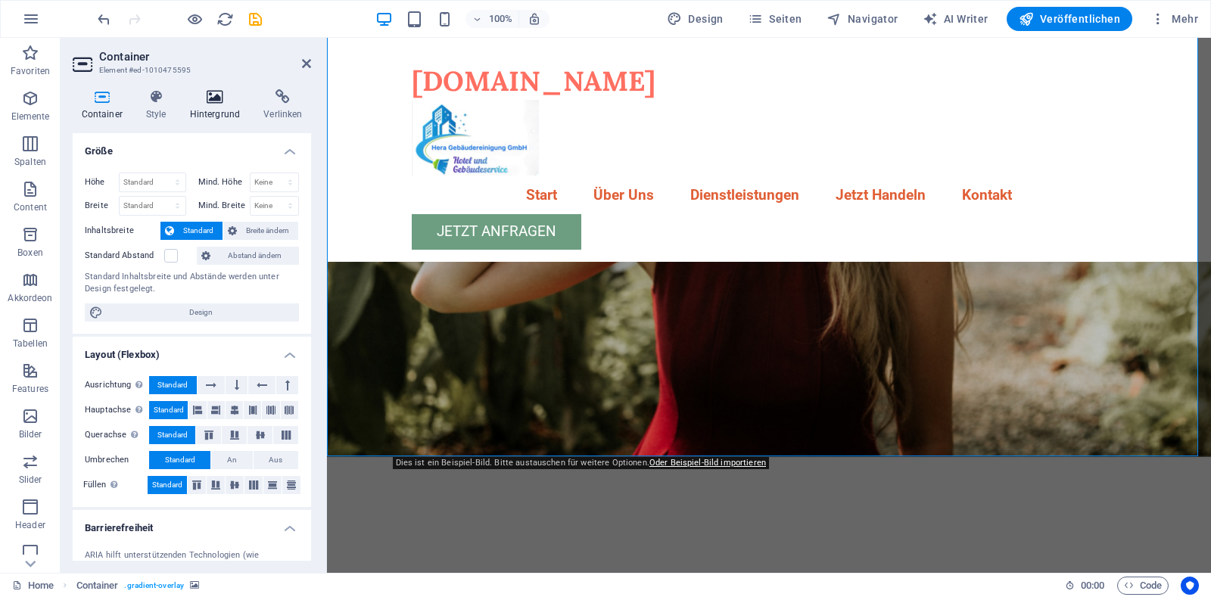
click at [220, 101] on icon at bounding box center [215, 96] width 68 height 15
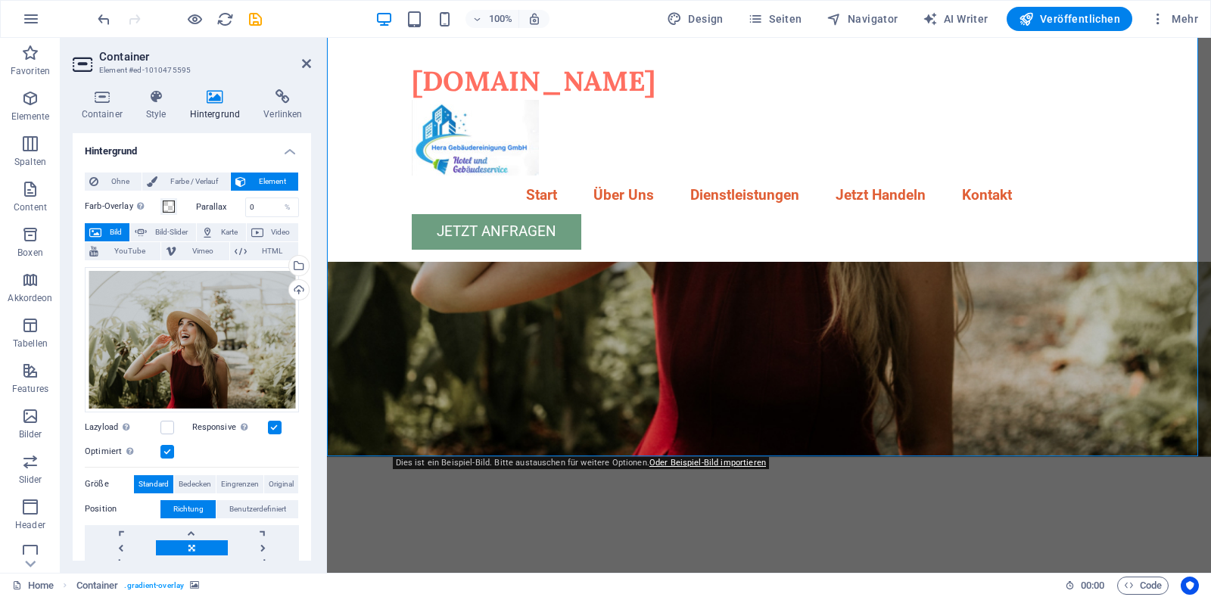
click at [116, 229] on span "Bild" at bounding box center [115, 232] width 19 height 18
click at [297, 266] on div "Wähle aus deinen Dateien, Stockfotos oder lade Dateien hoch" at bounding box center [297, 267] width 23 height 23
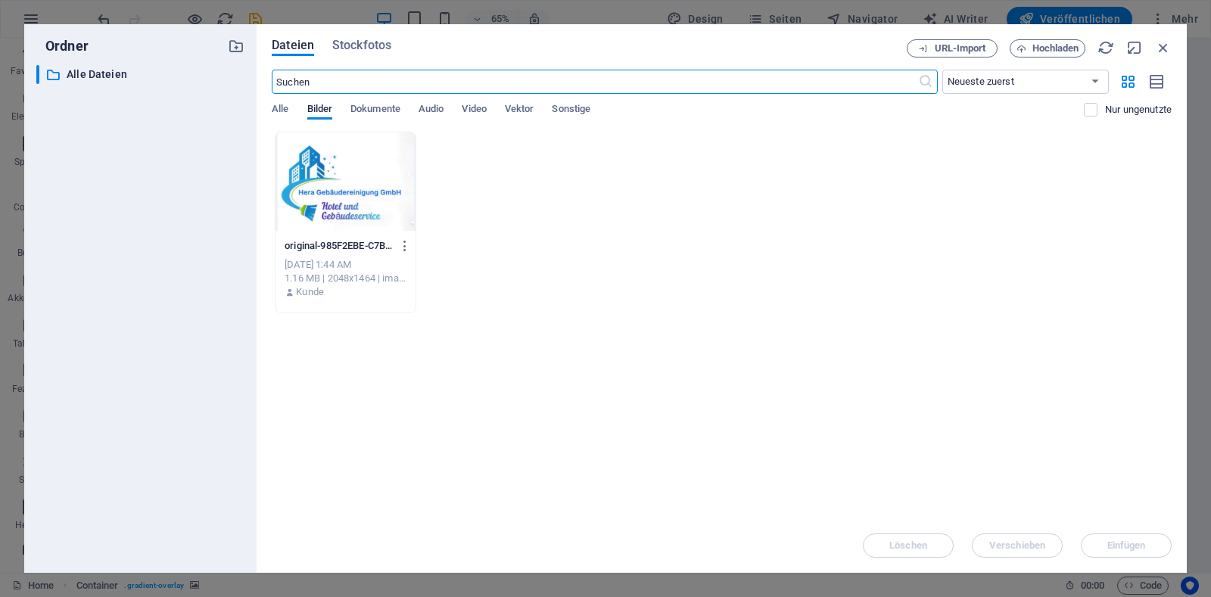
click at [345, 192] on div at bounding box center [346, 181] width 140 height 98
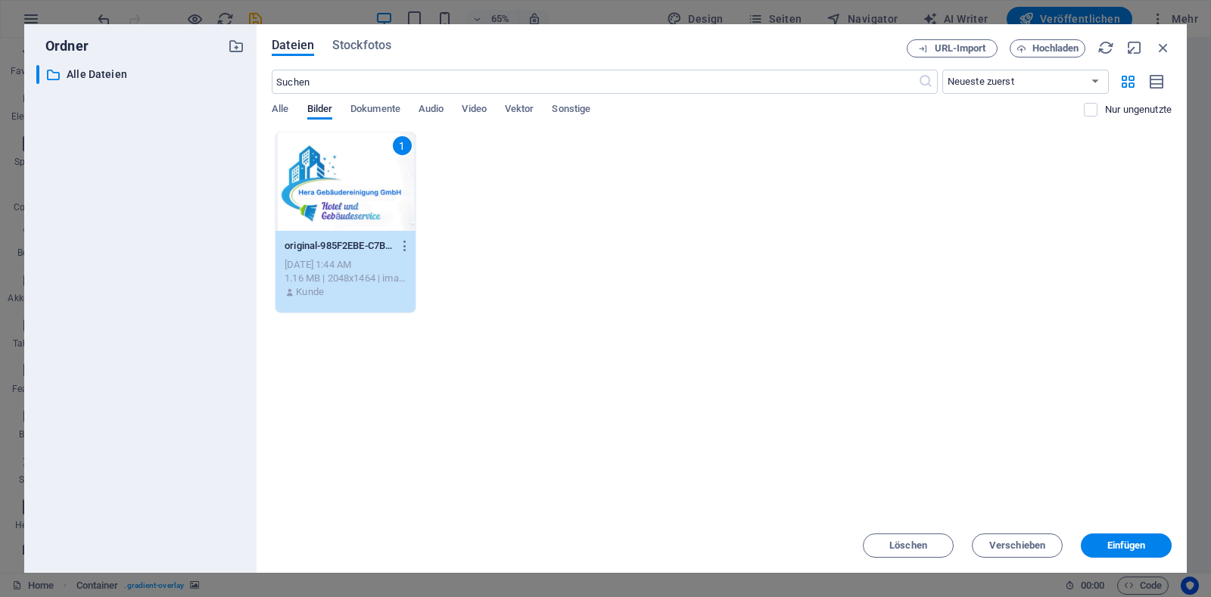
click at [345, 192] on div "1" at bounding box center [346, 181] width 140 height 98
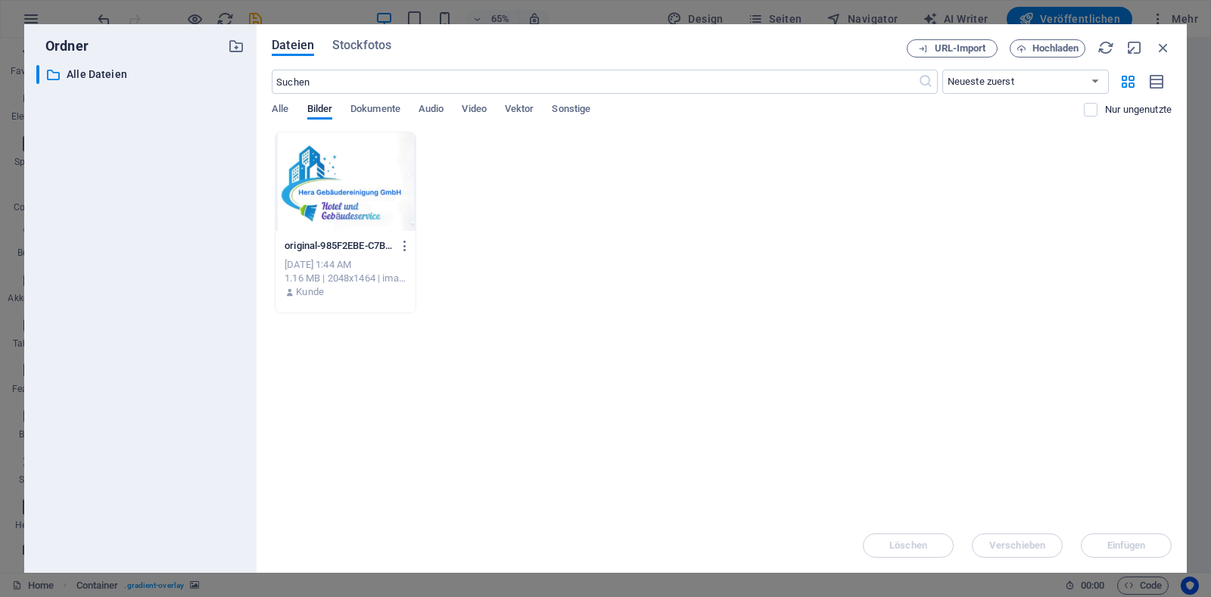
click at [345, 192] on div at bounding box center [346, 181] width 140 height 98
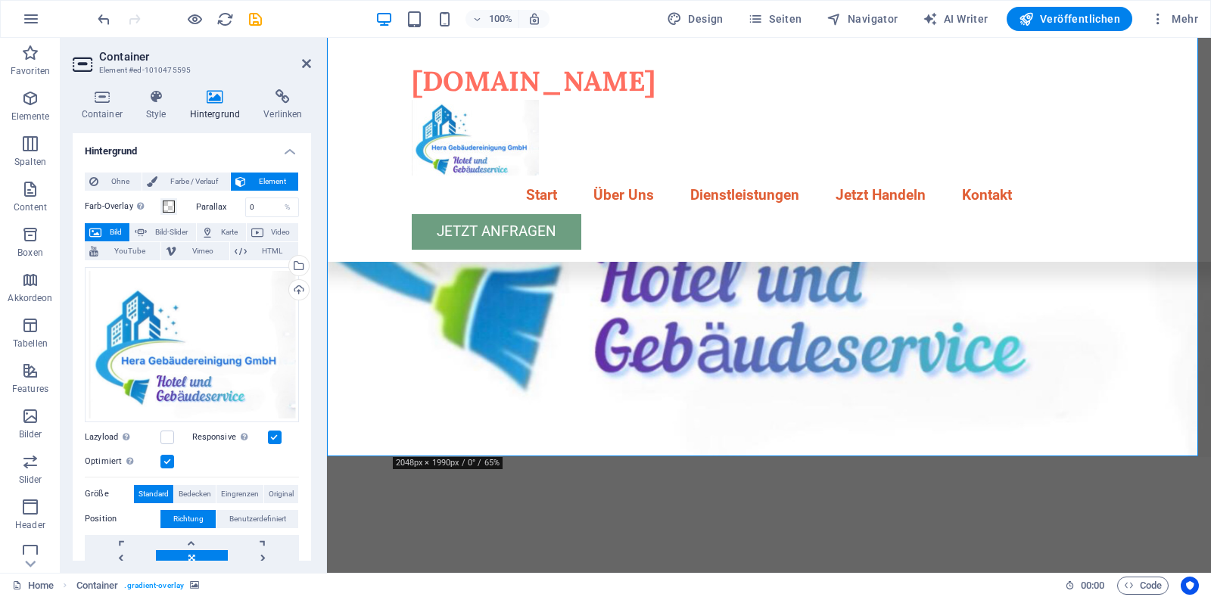
click at [1055, 318] on figure at bounding box center [769, 98] width 884 height 718
click at [308, 63] on icon at bounding box center [306, 64] width 9 height 12
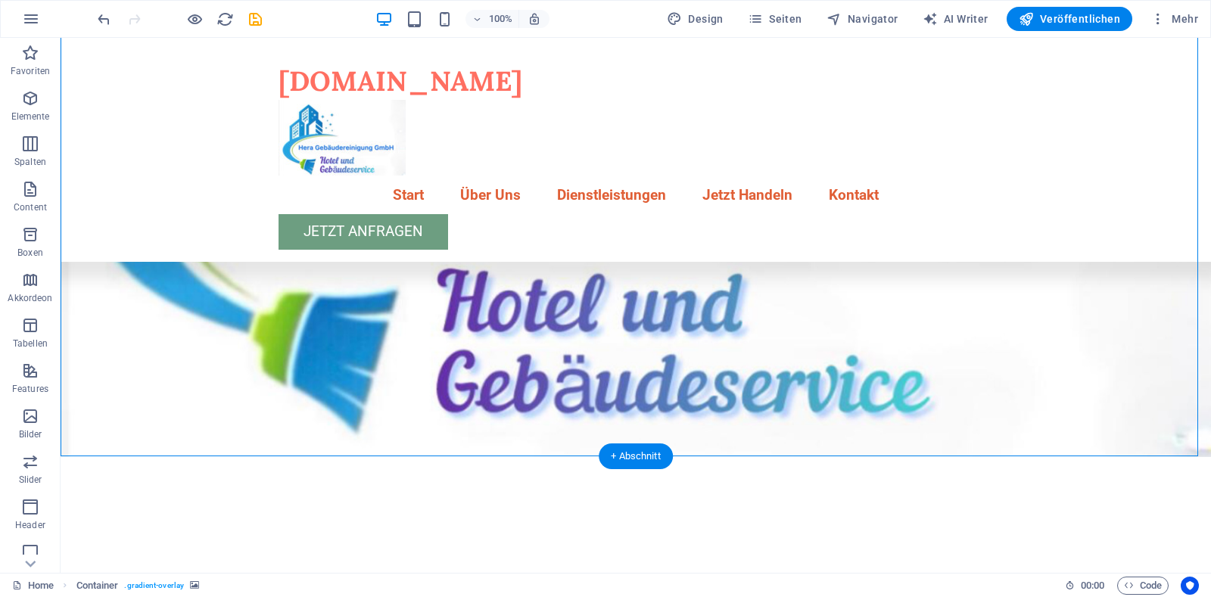
click at [806, 309] on figure at bounding box center [636, 98] width 1151 height 718
click at [540, 309] on figure at bounding box center [636, 98] width 1151 height 718
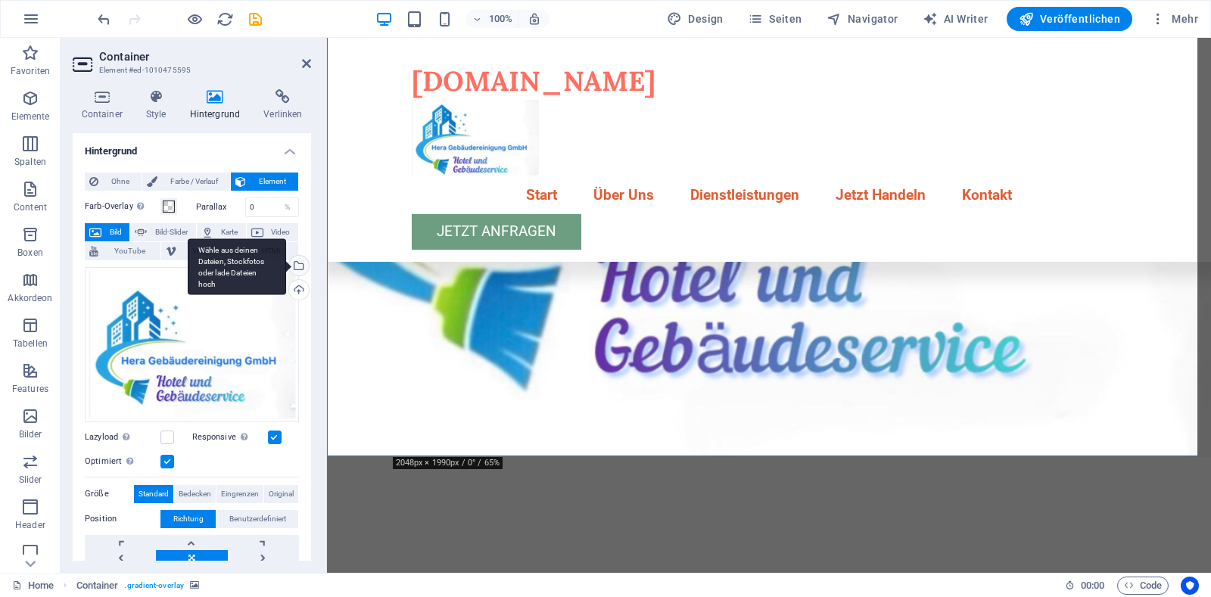
click at [295, 265] on div "Wähle aus deinen Dateien, Stockfotos oder lade Dateien hoch" at bounding box center [297, 267] width 23 height 23
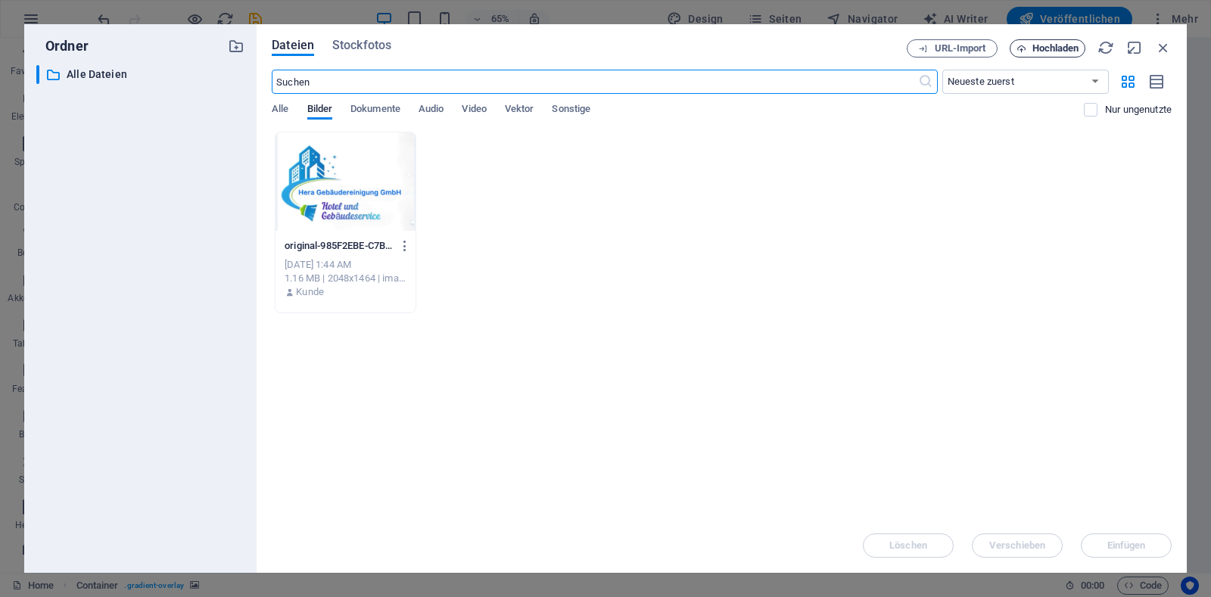
click at [1046, 49] on span "Hochladen" at bounding box center [1056, 48] width 47 height 9
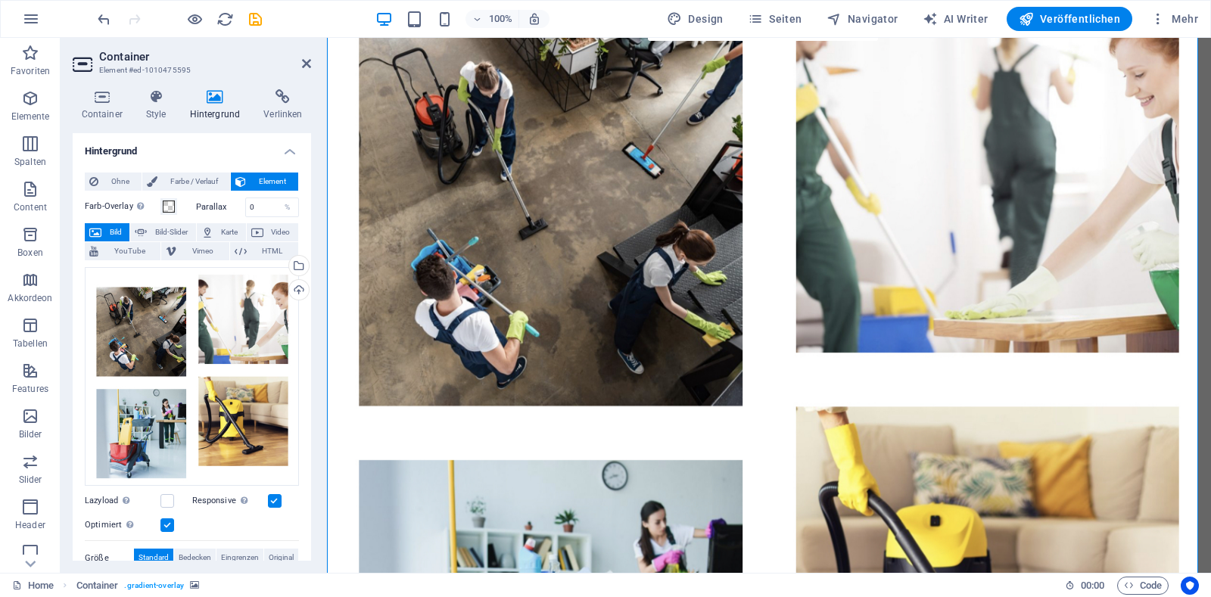
scroll to position [0, 0]
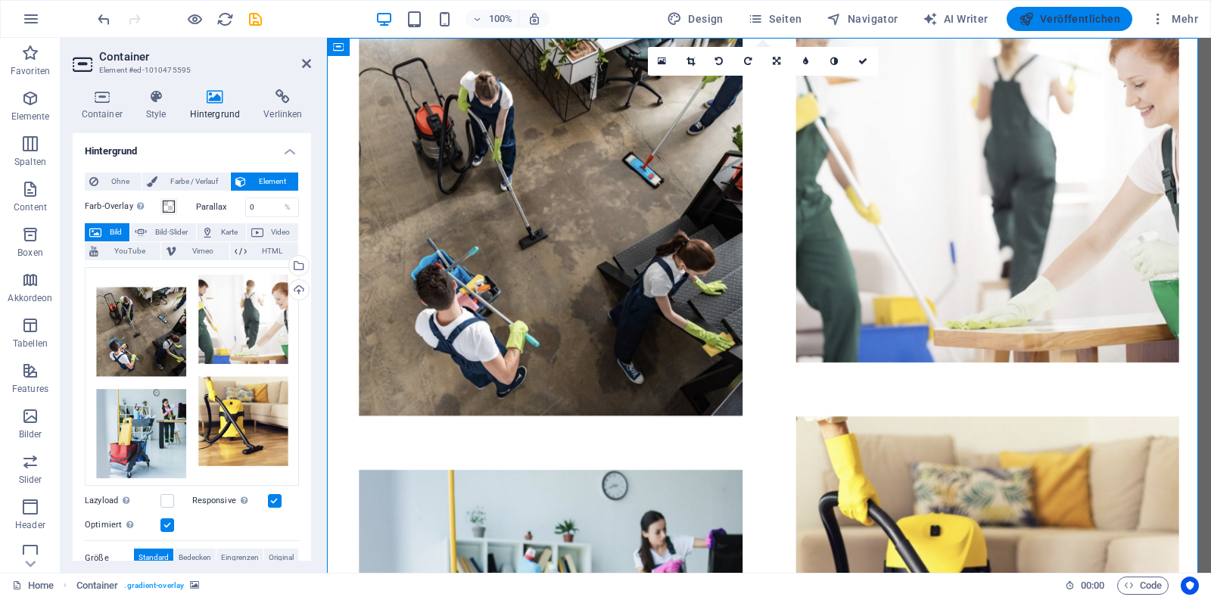
click at [1094, 26] on span "Veröffentlichen" at bounding box center [1069, 18] width 101 height 15
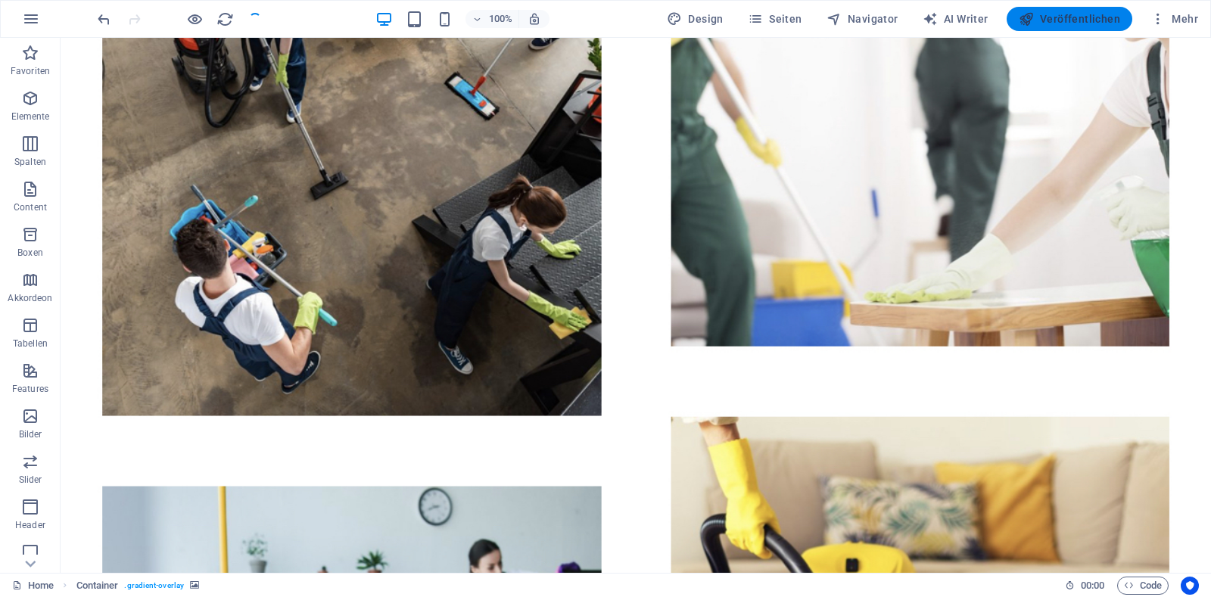
checkbox input "false"
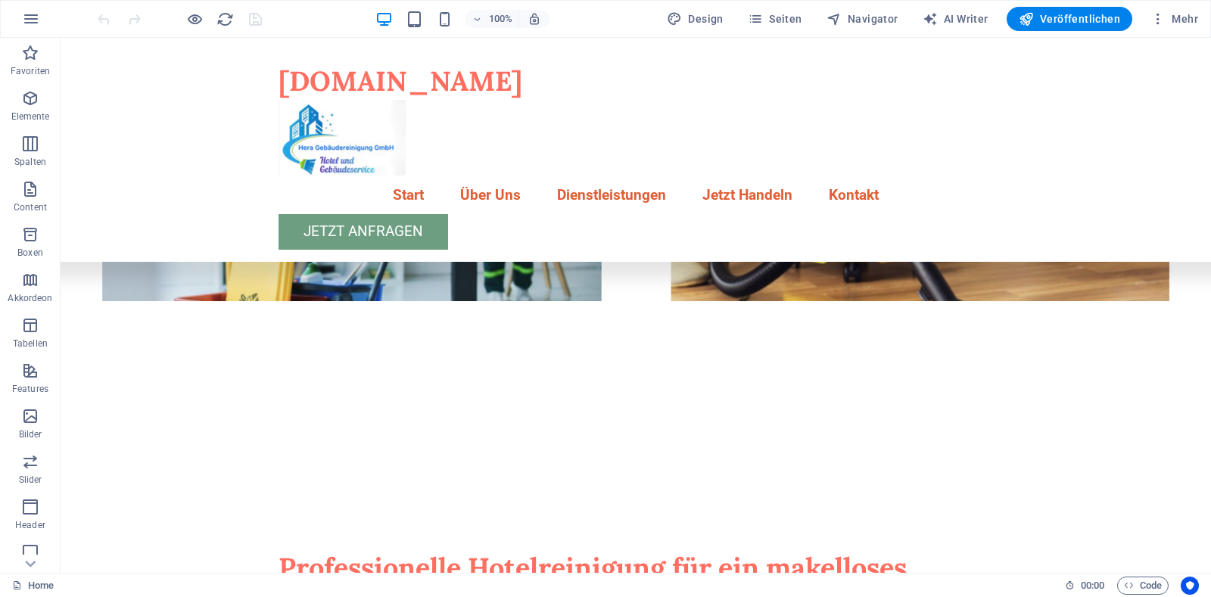
scroll to position [615, 0]
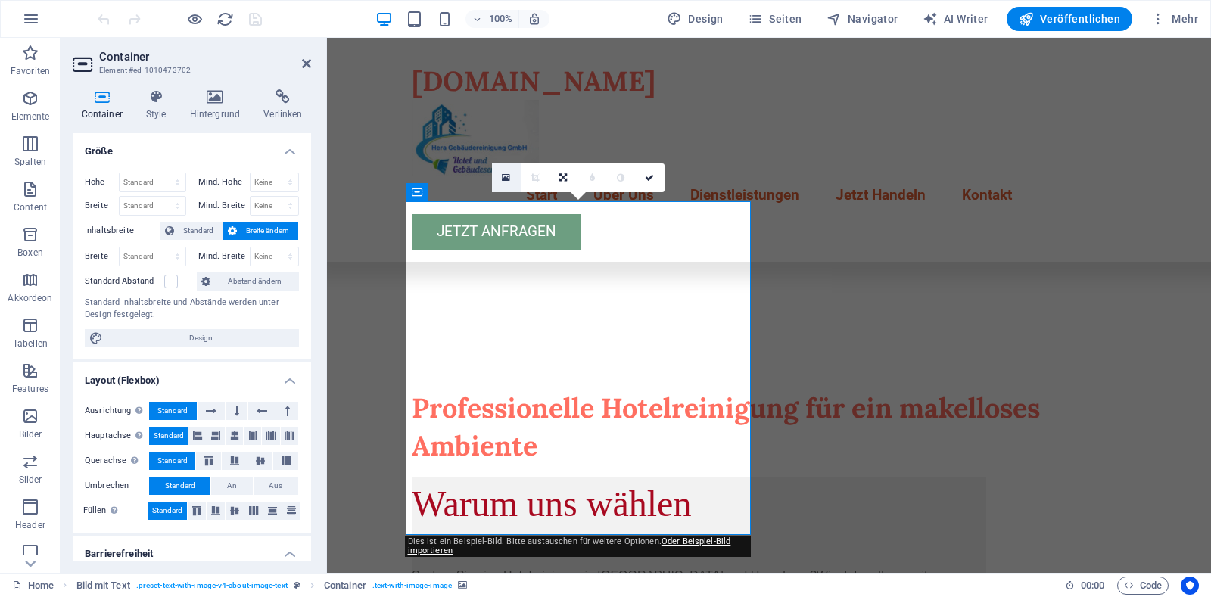
click at [506, 180] on icon at bounding box center [506, 178] width 8 height 11
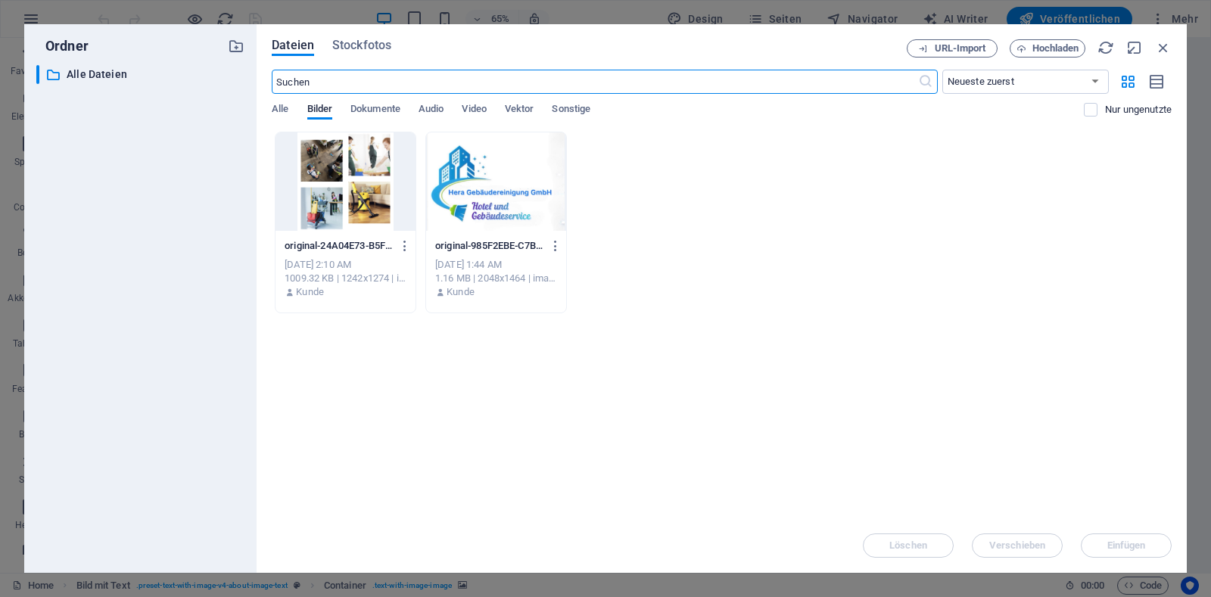
click at [347, 176] on div at bounding box center [346, 181] width 140 height 98
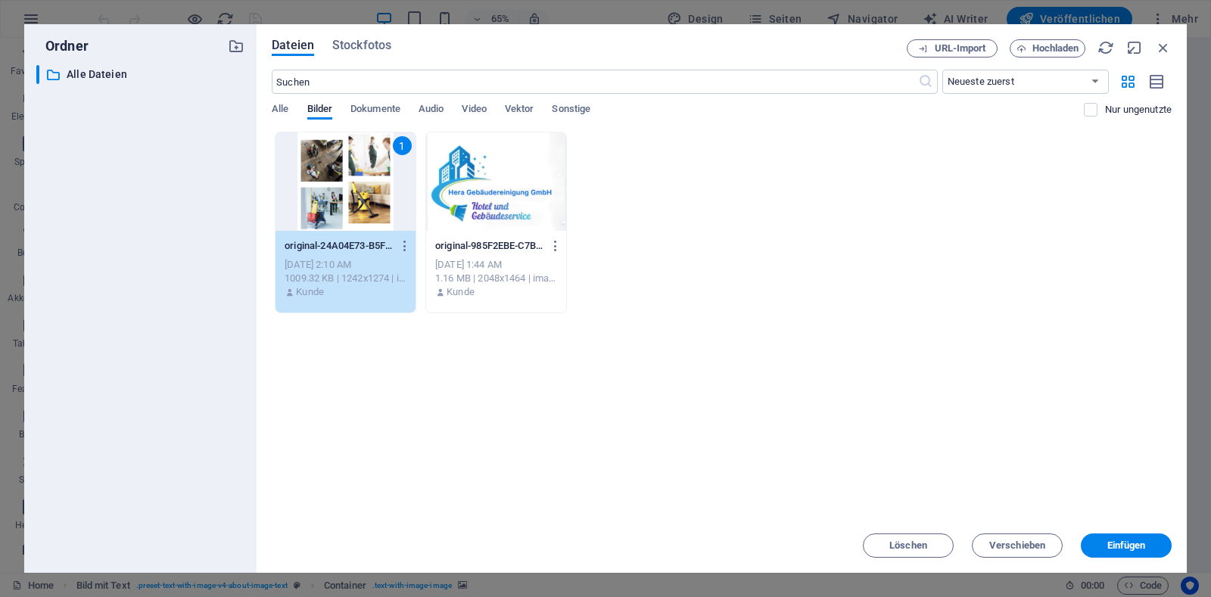
click at [347, 176] on div "1" at bounding box center [346, 181] width 140 height 98
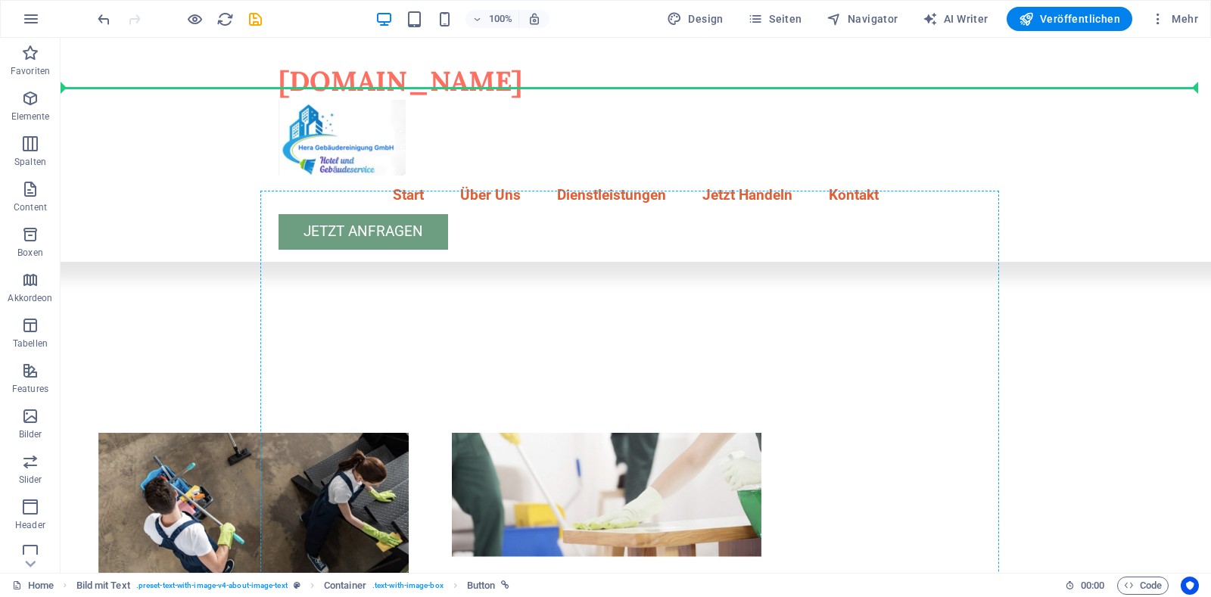
scroll to position [1123, 0]
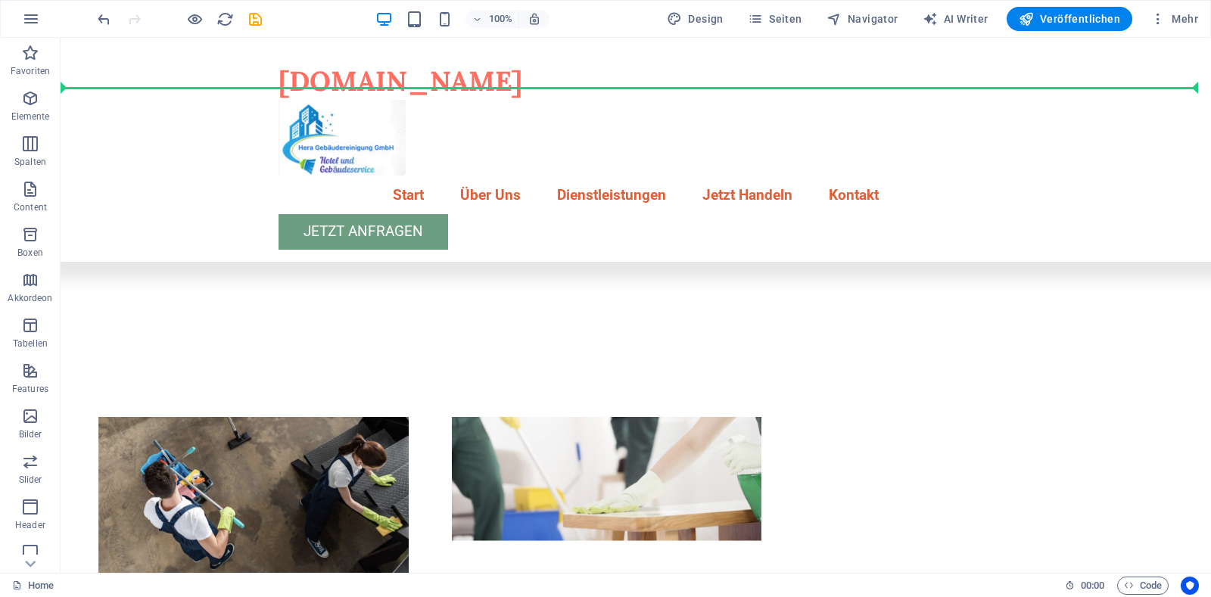
drag, startPoint x: 624, startPoint y: 498, endPoint x: 1202, endPoint y: 252, distance: 628.5
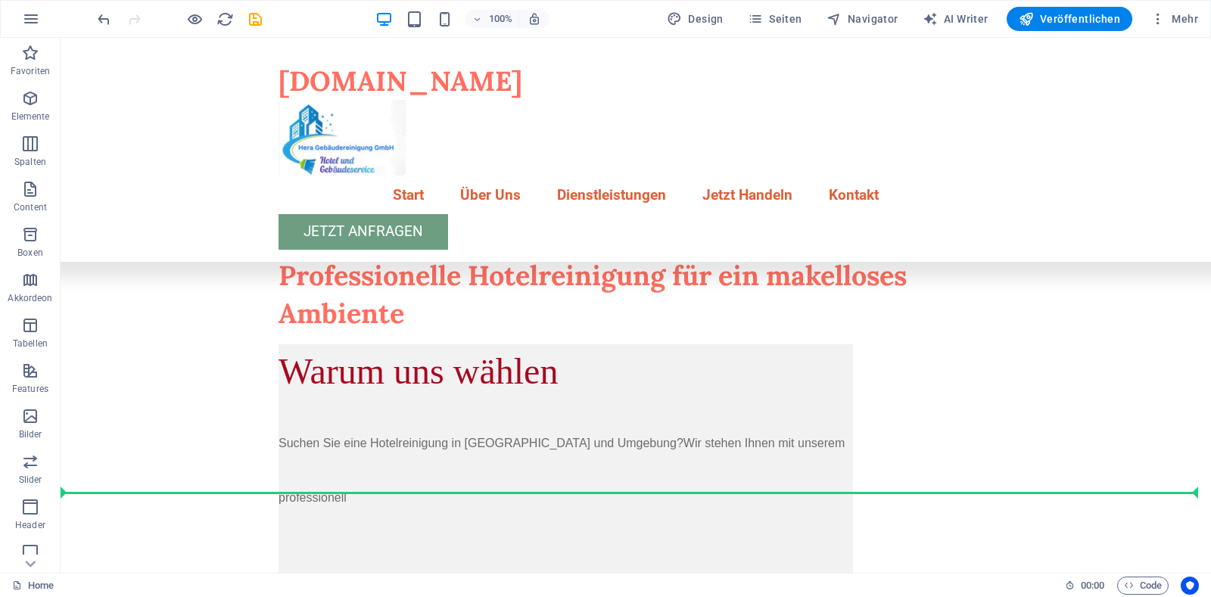
scroll to position [581, 0]
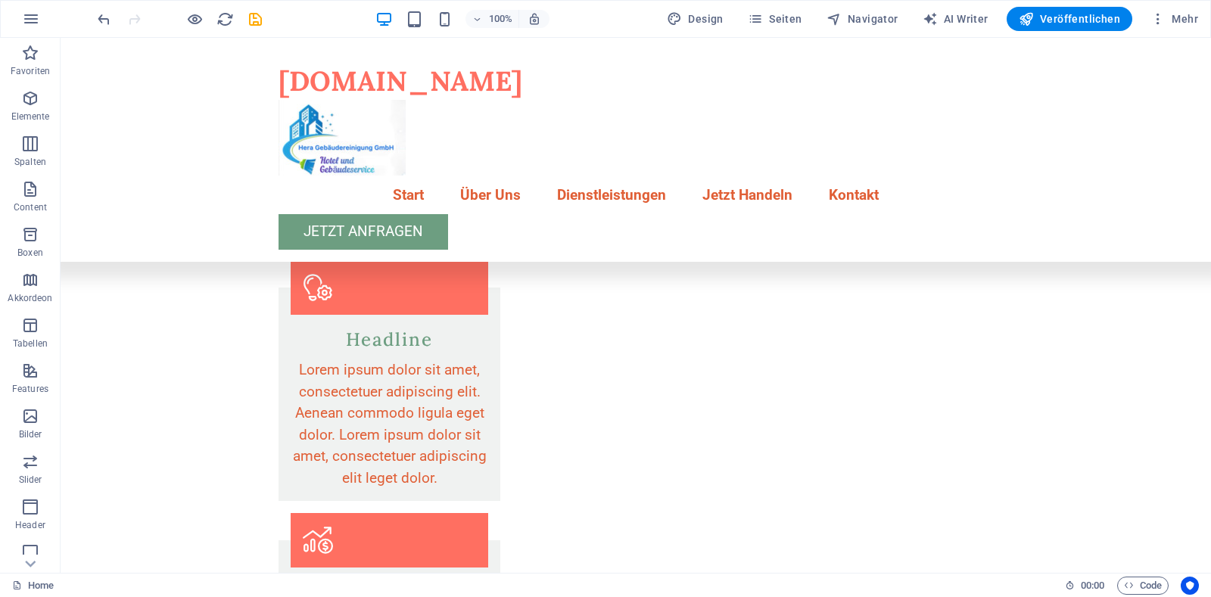
scroll to position [2714, 0]
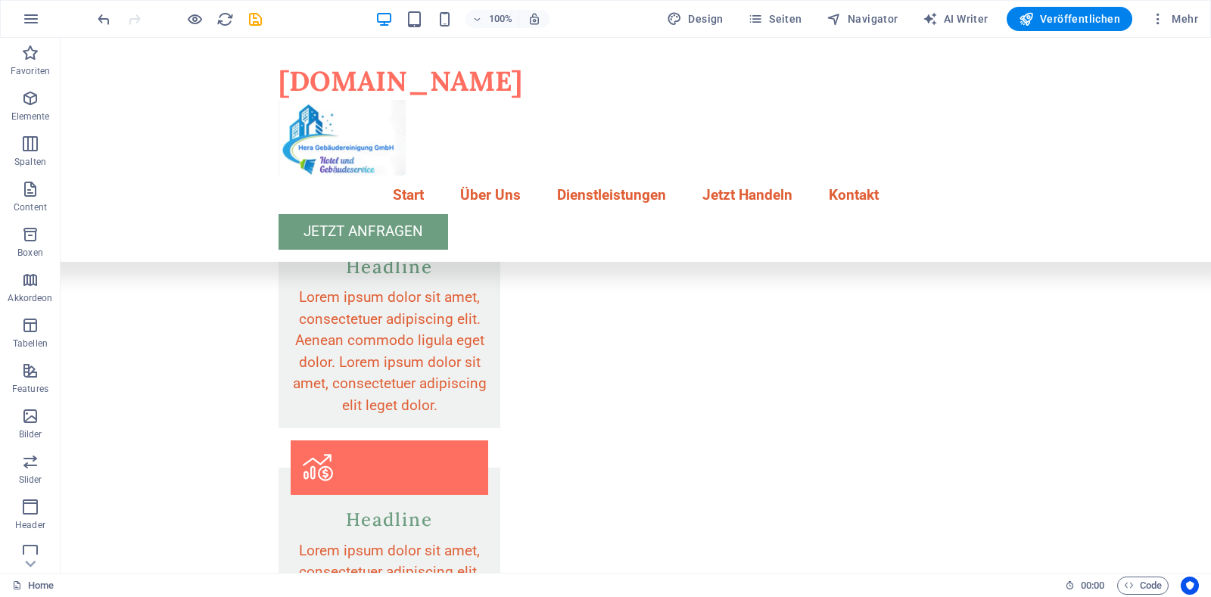
drag, startPoint x: 1203, startPoint y: 210, endPoint x: 1271, endPoint y: 615, distance: 410.7
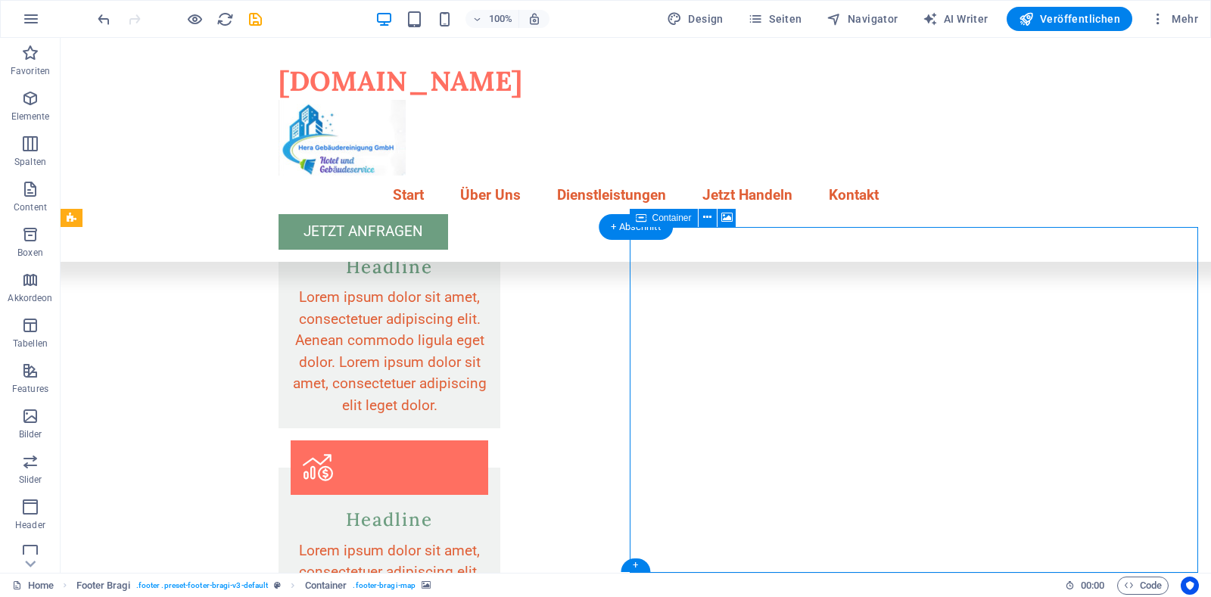
select select "px"
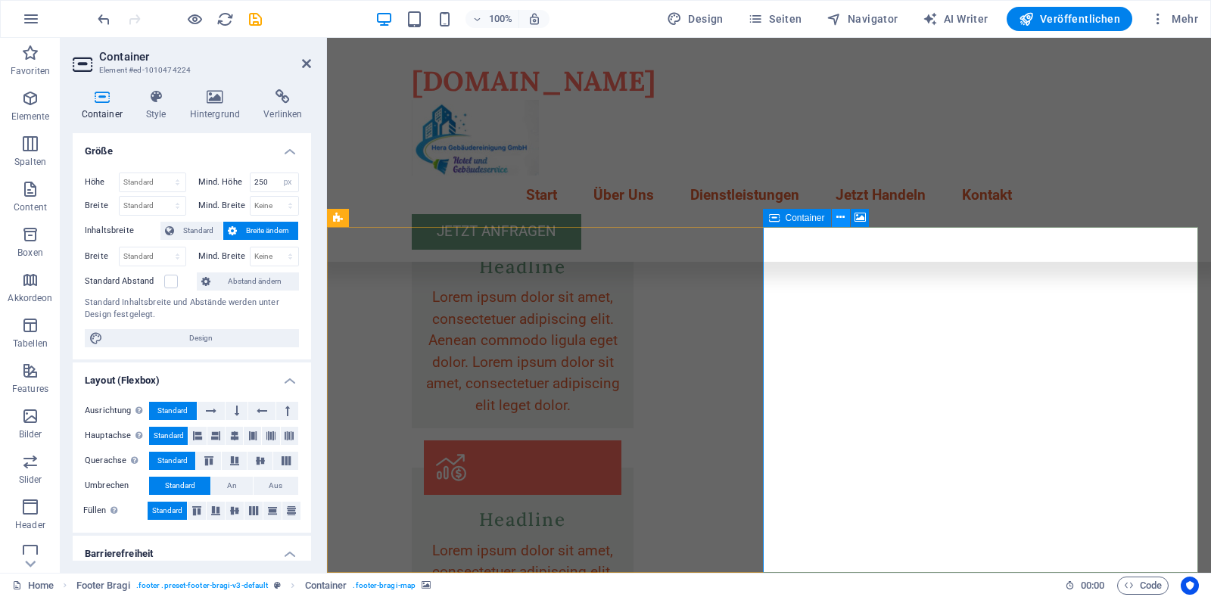
click at [838, 223] on icon at bounding box center [840, 218] width 8 height 16
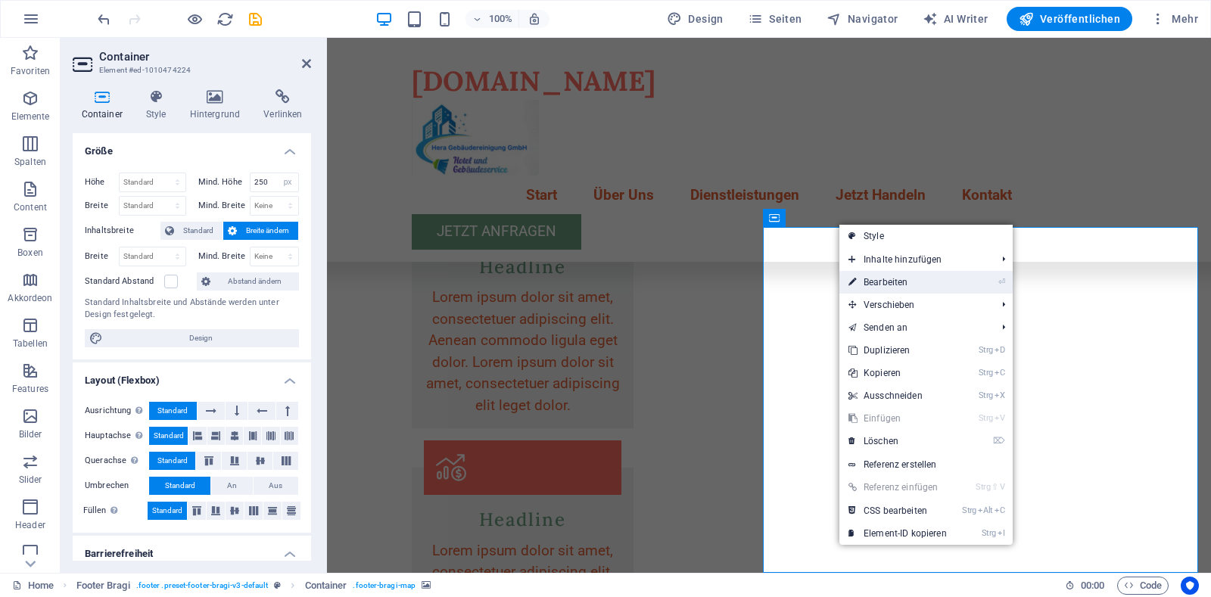
click at [878, 285] on link "⏎ Bearbeiten" at bounding box center [897, 282] width 117 height 23
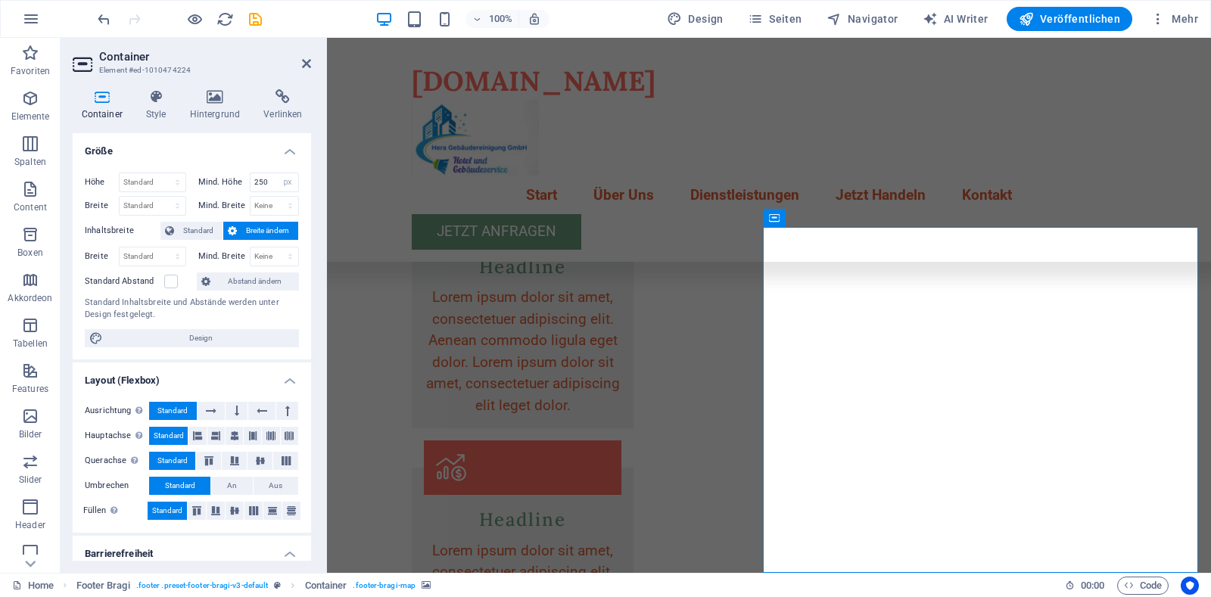
drag, startPoint x: 307, startPoint y: 354, endPoint x: 312, endPoint y: 435, distance: 81.1
click at [312, 435] on div "Container Style Hintergrund Verlinken Größe Höhe Standard px rem % vh vw Mind. …" at bounding box center [192, 325] width 263 height 496
drag, startPoint x: 307, startPoint y: 408, endPoint x: 304, endPoint y: 479, distance: 71.3
click at [304, 479] on div "Ausrichtung Bestimmt, in welche Richtung das Spaltenverhalten Auswirkungen habe…" at bounding box center [192, 461] width 238 height 143
click at [306, 559] on h4 "Barrierefreiheit" at bounding box center [192, 549] width 238 height 27
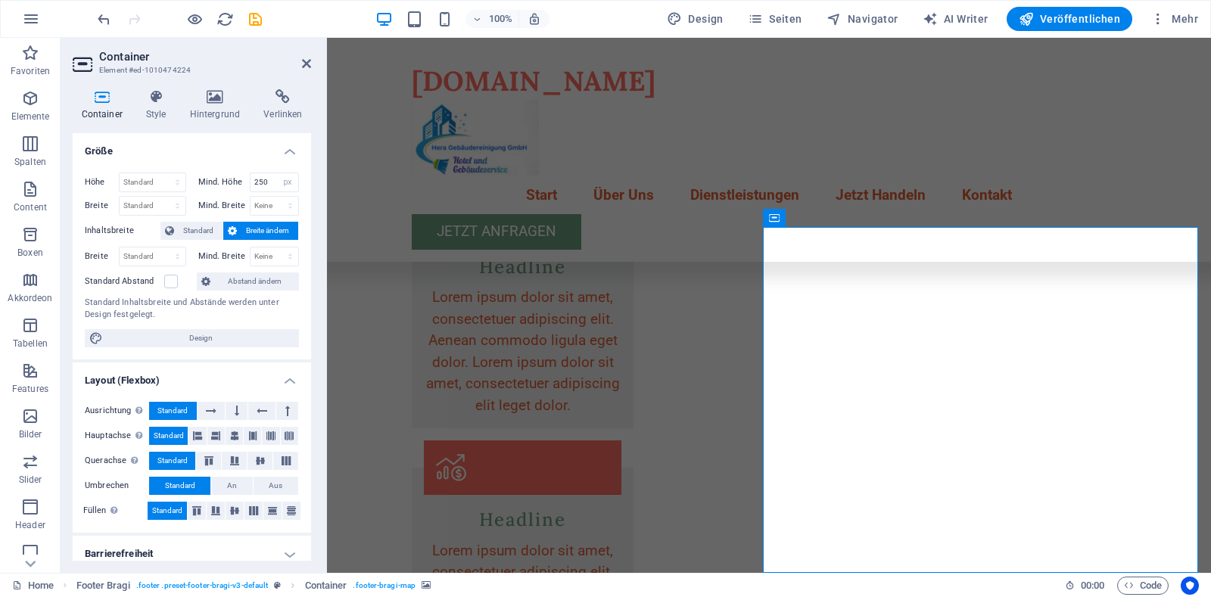
click at [306, 554] on h4 "Barrierefreiheit" at bounding box center [192, 554] width 238 height 36
click at [287, 107] on h4 "Verlinken" at bounding box center [283, 105] width 56 height 32
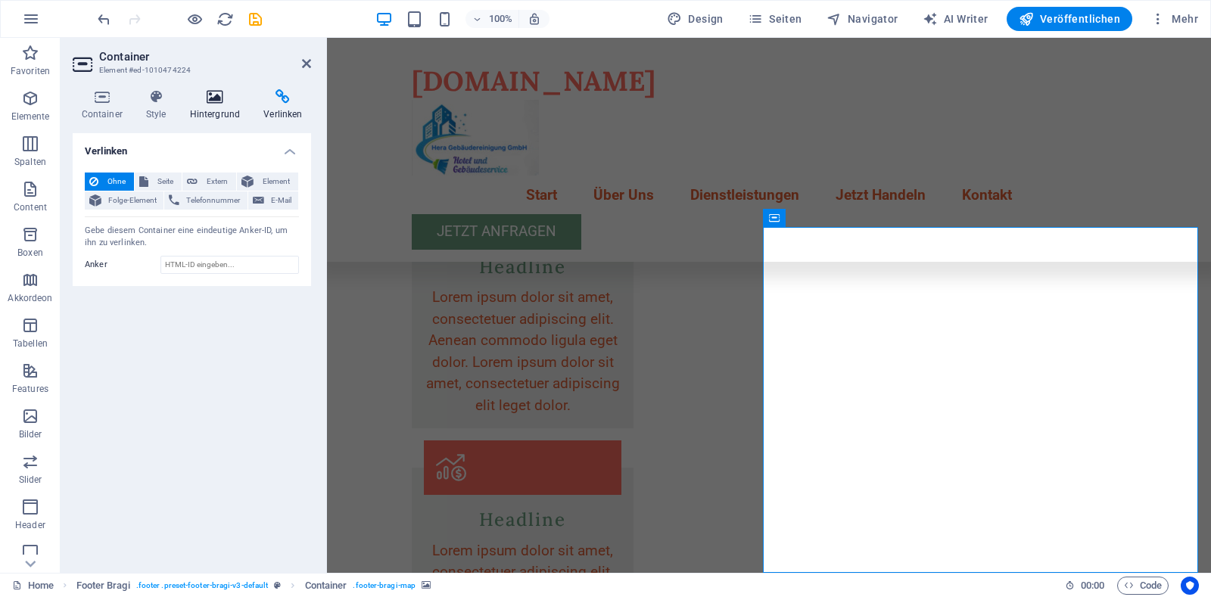
click at [217, 103] on icon at bounding box center [215, 96] width 68 height 15
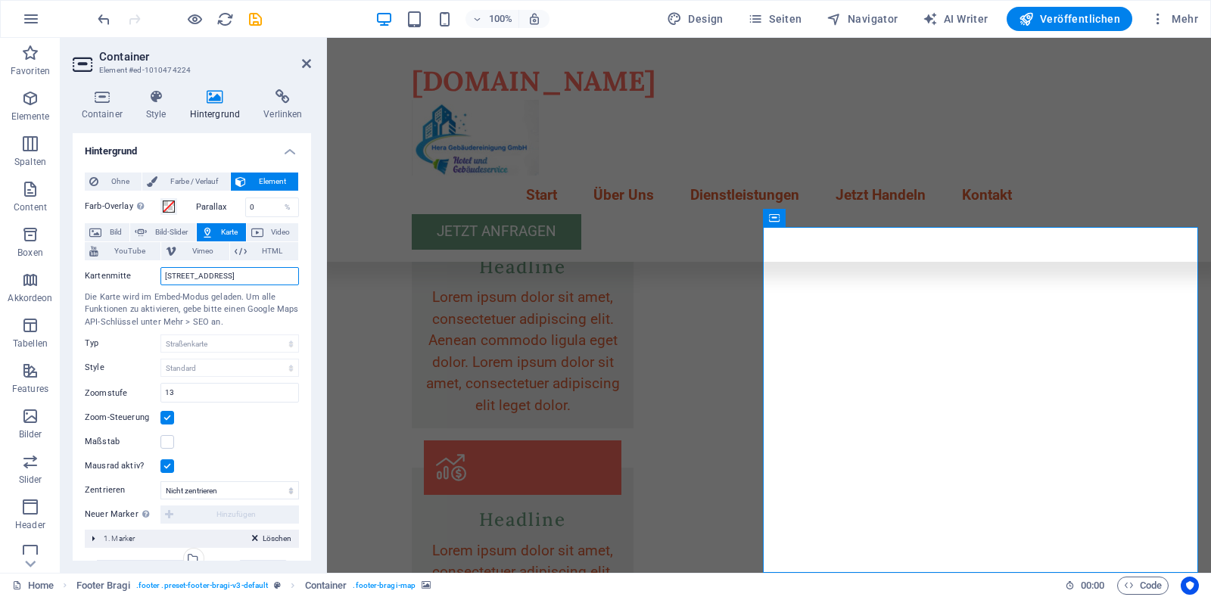
click at [263, 280] on input "Musterstraße 1, 10115 Berlin" at bounding box center [229, 276] width 139 height 18
type input "M"
type input "kehl"
click at [288, 103] on icon at bounding box center [283, 96] width 56 height 15
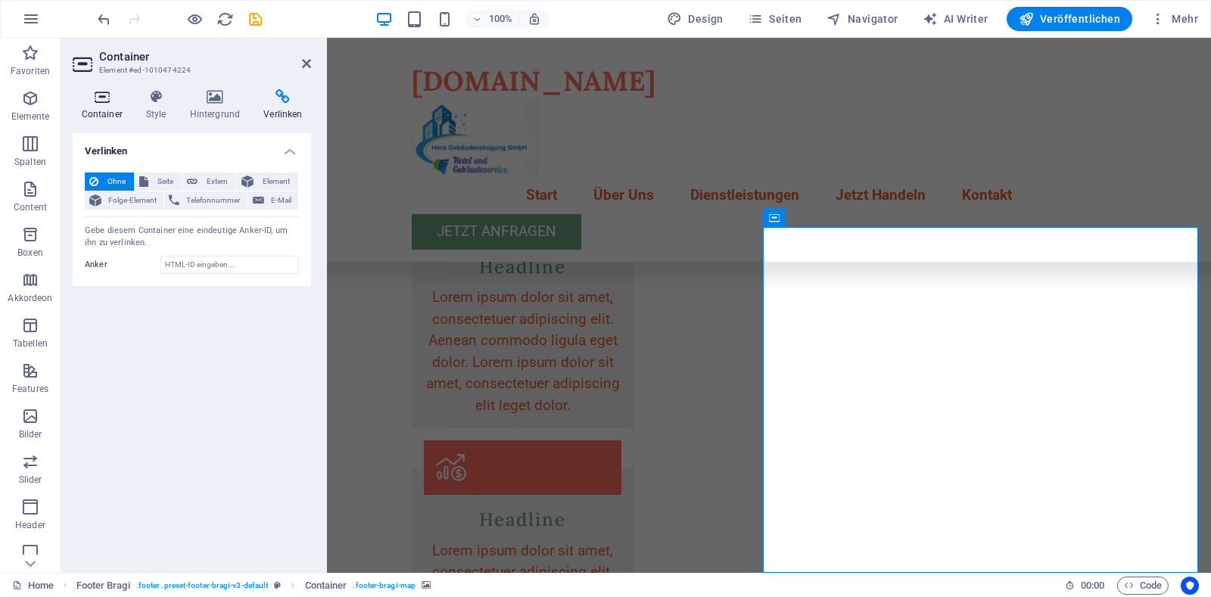
click at [101, 104] on icon at bounding box center [102, 96] width 58 height 15
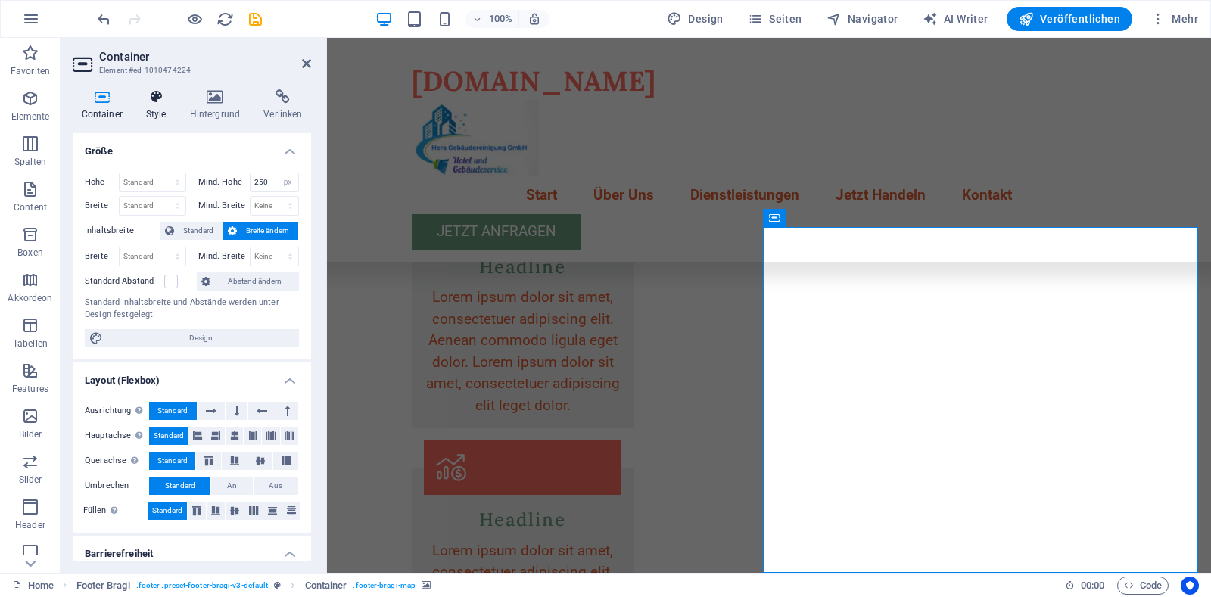
click at [154, 104] on h4 "Style" at bounding box center [159, 105] width 44 height 32
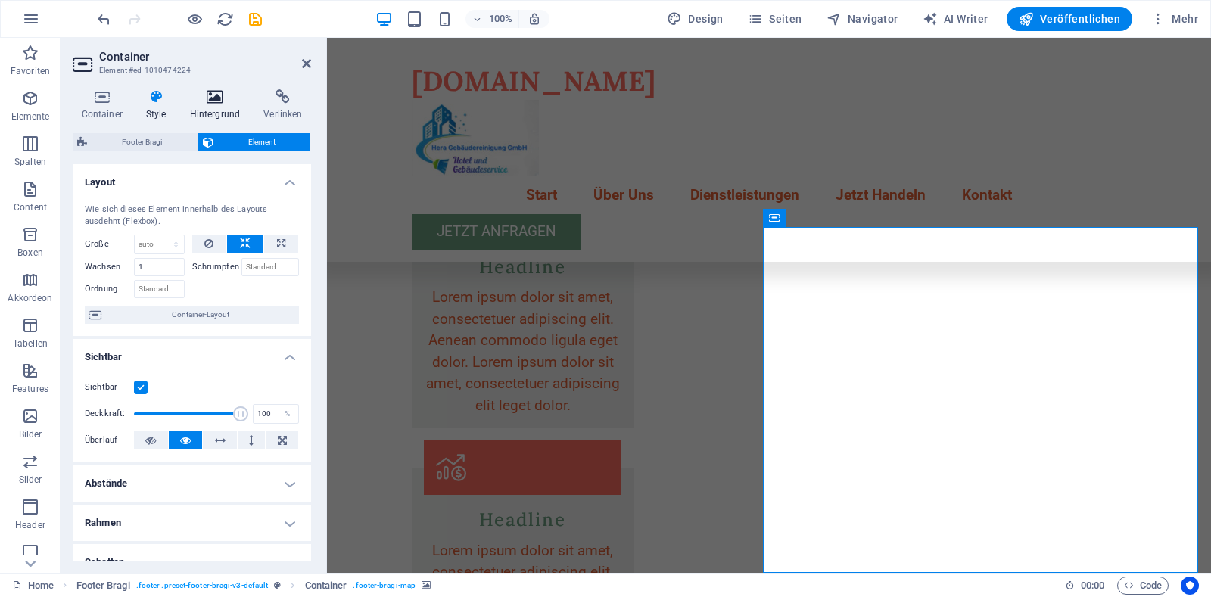
click at [218, 107] on h4 "Hintergrund" at bounding box center [218, 105] width 74 height 32
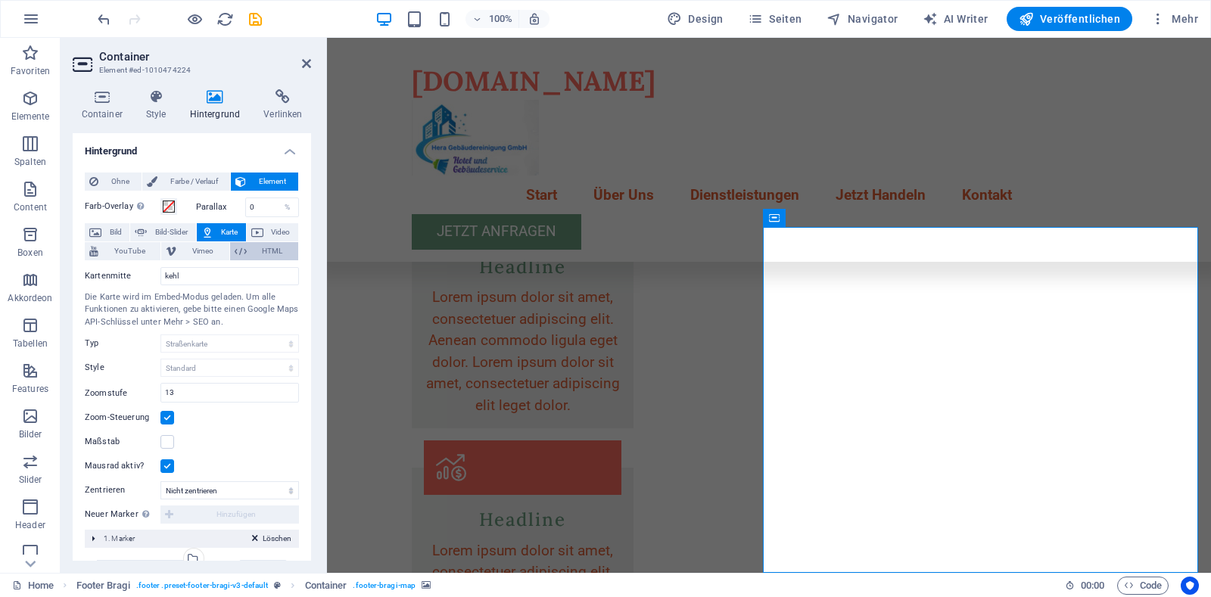
click at [266, 255] on span "HTML" at bounding box center [272, 251] width 42 height 18
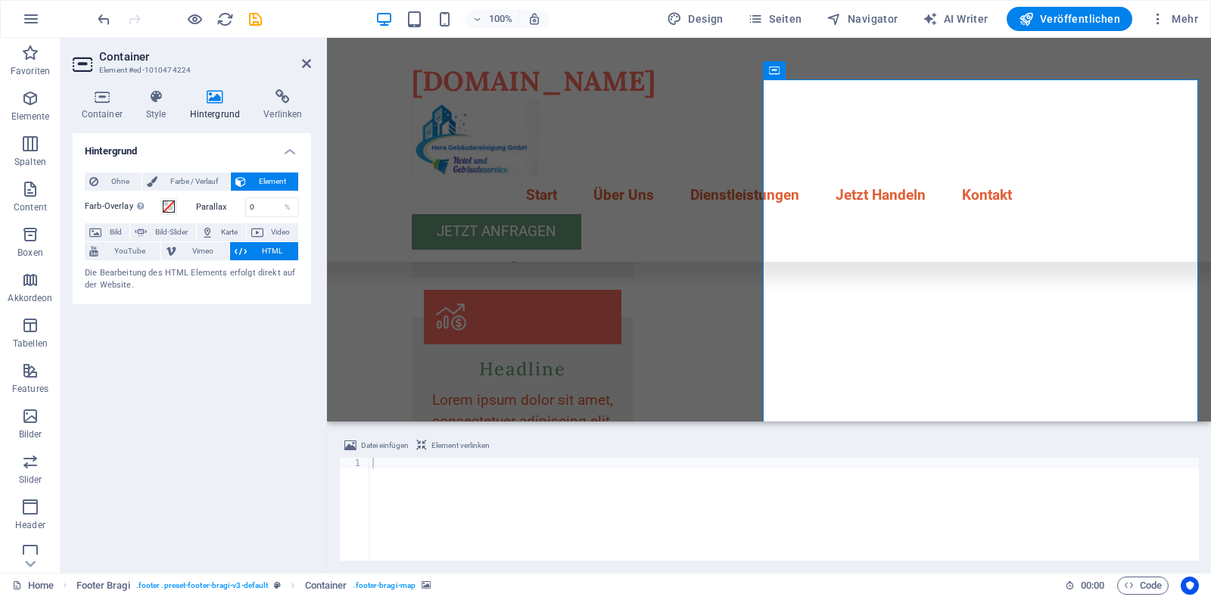
scroll to position [2866, 0]
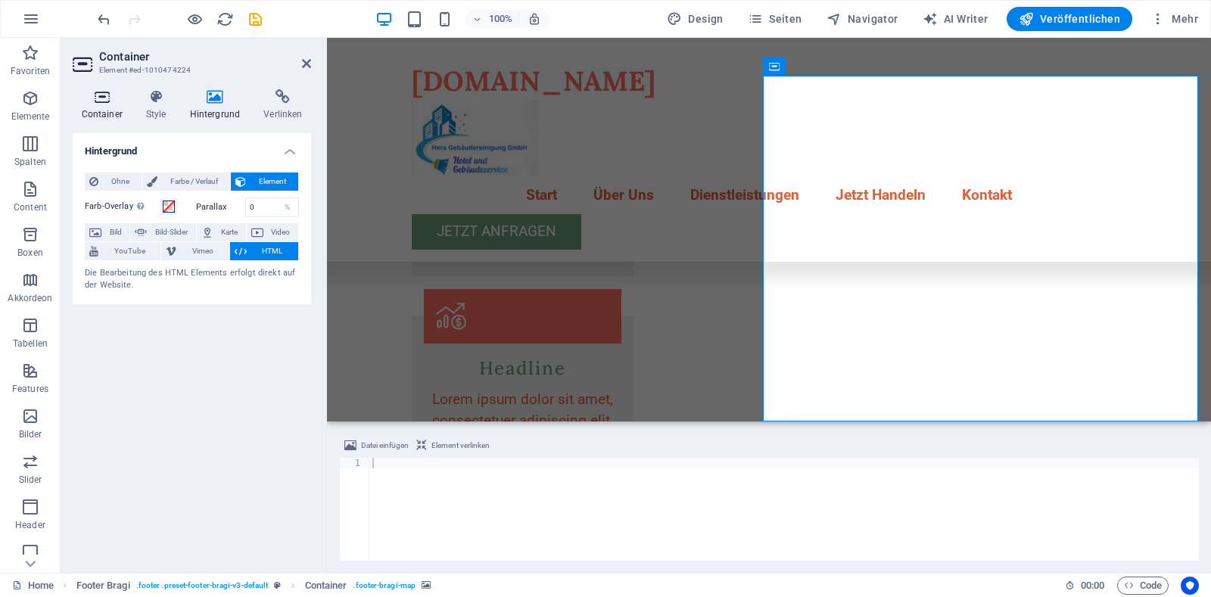
click at [102, 106] on h4 "Container" at bounding box center [105, 105] width 64 height 32
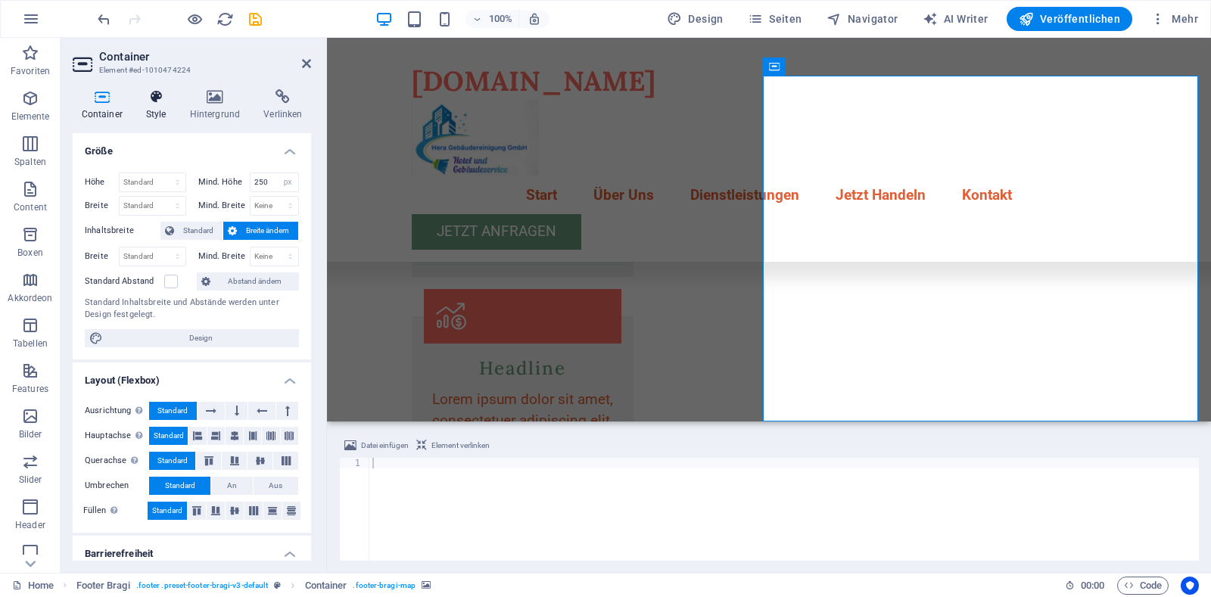
click at [154, 107] on h4 "Style" at bounding box center [159, 105] width 44 height 32
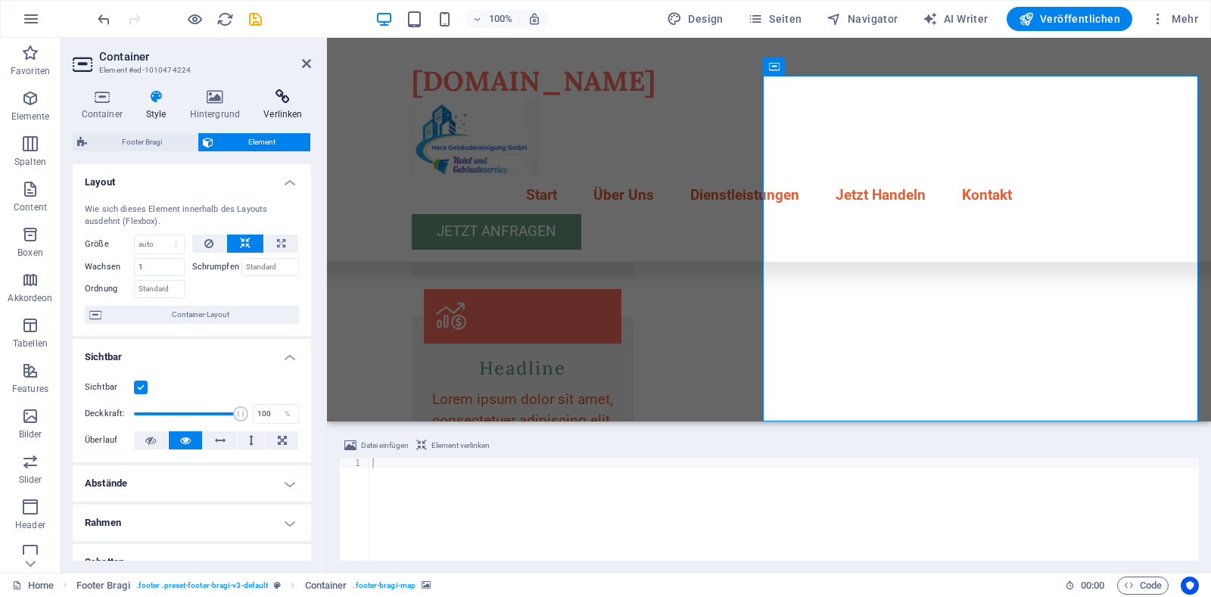
click at [276, 104] on h4 "Verlinken" at bounding box center [283, 105] width 56 height 32
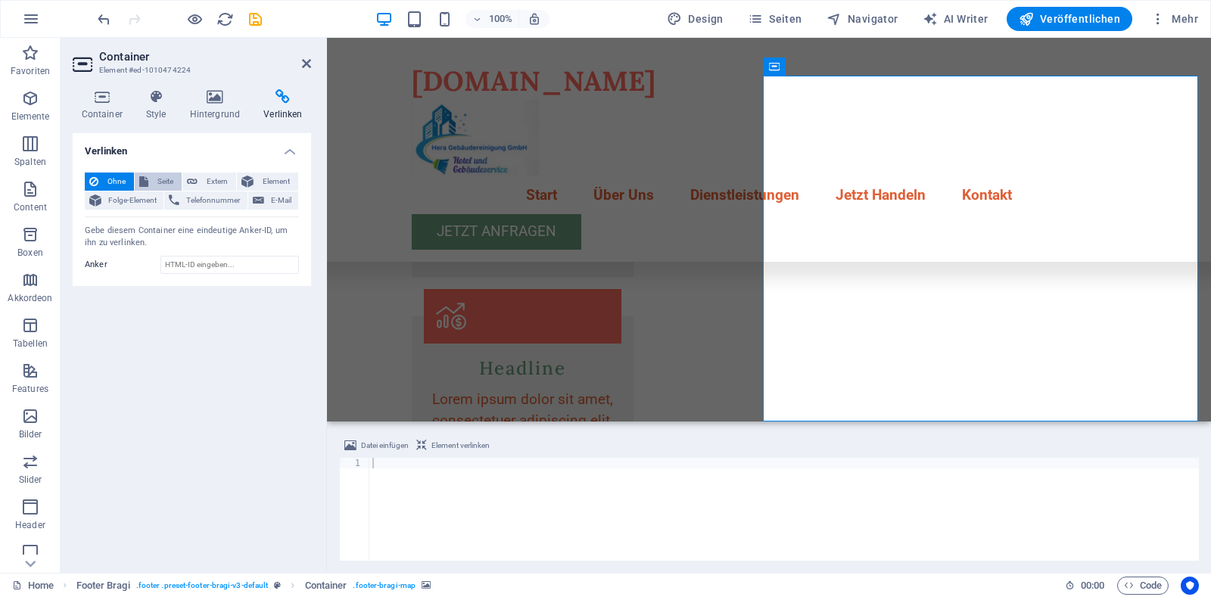
click at [163, 178] on span "Seite" at bounding box center [165, 182] width 24 height 18
select select
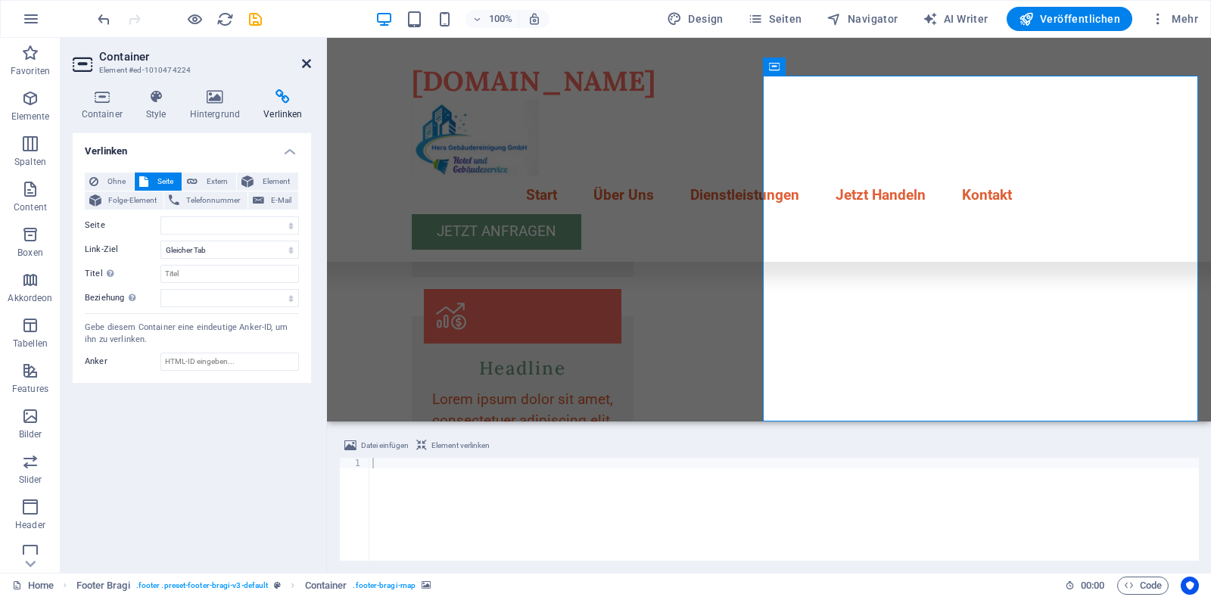
click at [307, 66] on icon at bounding box center [306, 64] width 9 height 12
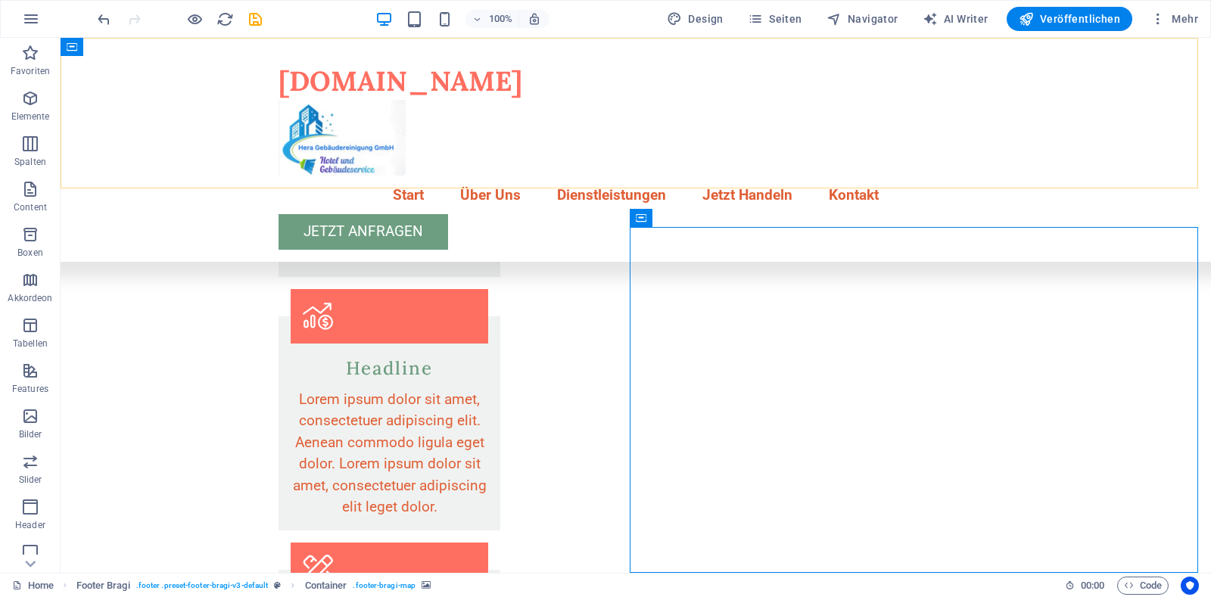
scroll to position [2714, 0]
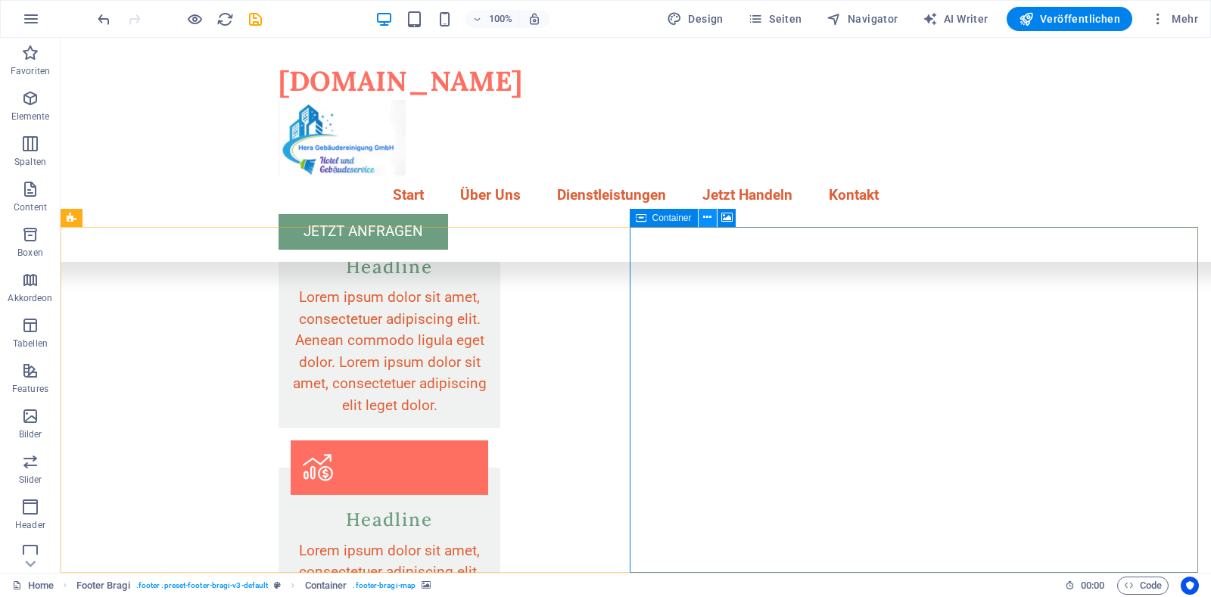
click at [702, 221] on button at bounding box center [708, 218] width 18 height 18
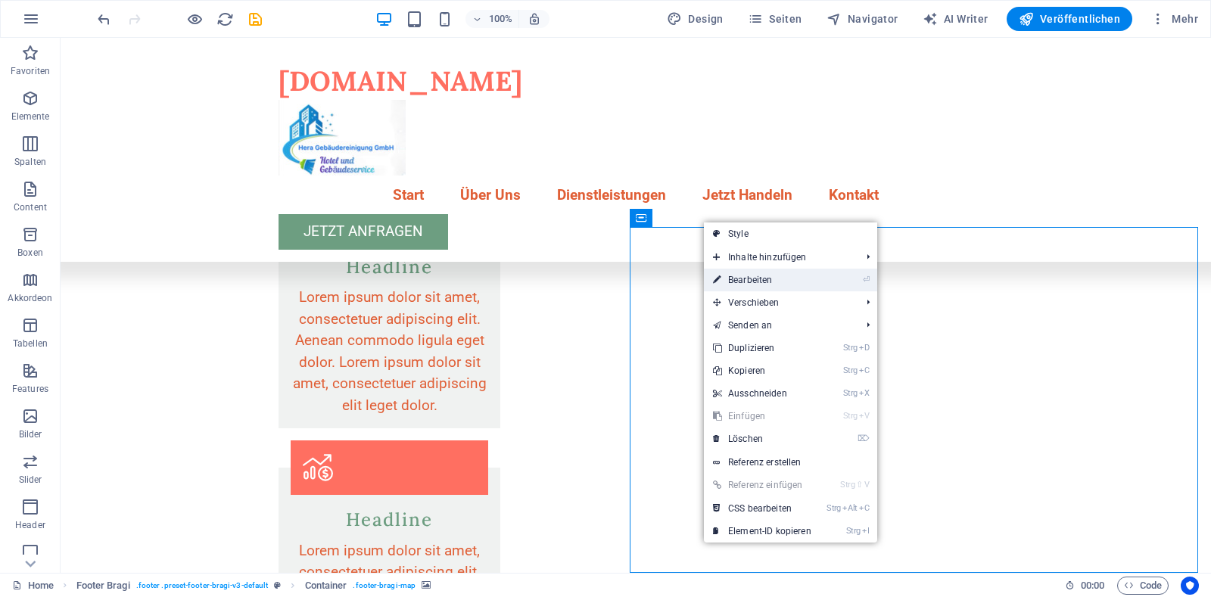
click at [734, 281] on link "⏎ Bearbeiten" at bounding box center [762, 280] width 117 height 23
select select
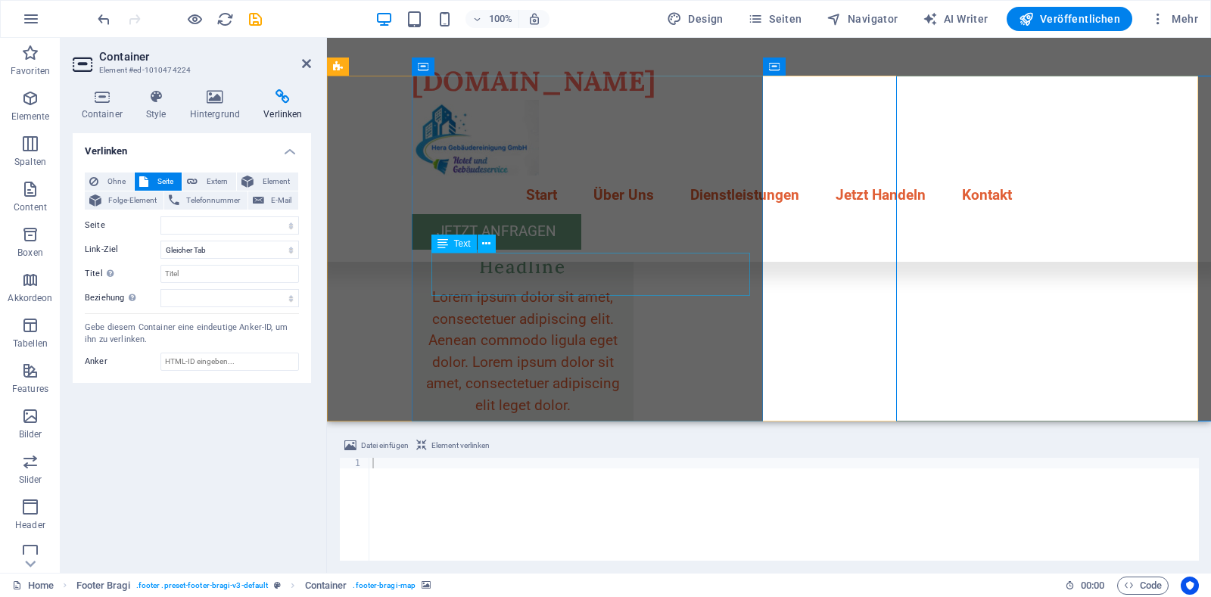
scroll to position [2866, 0]
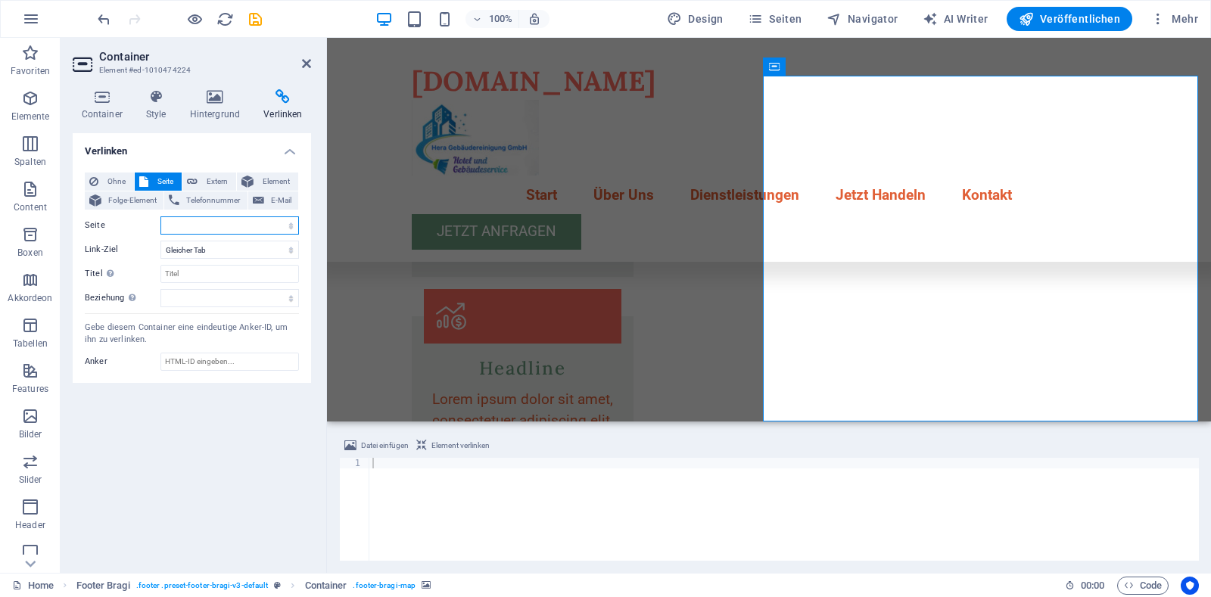
click at [289, 227] on select "Home Subpage Legal Notice Privacy" at bounding box center [229, 225] width 139 height 18
click at [221, 433] on div "Verlinken Ohne Seite Extern Element Folge-Element Telefonnummer E-Mail Seite Ho…" at bounding box center [192, 347] width 238 height 428
click at [288, 254] on select "Neuer Tab Gleicher Tab Overlay" at bounding box center [229, 250] width 139 height 18
click at [215, 178] on span "Extern" at bounding box center [217, 182] width 30 height 18
select select "blank"
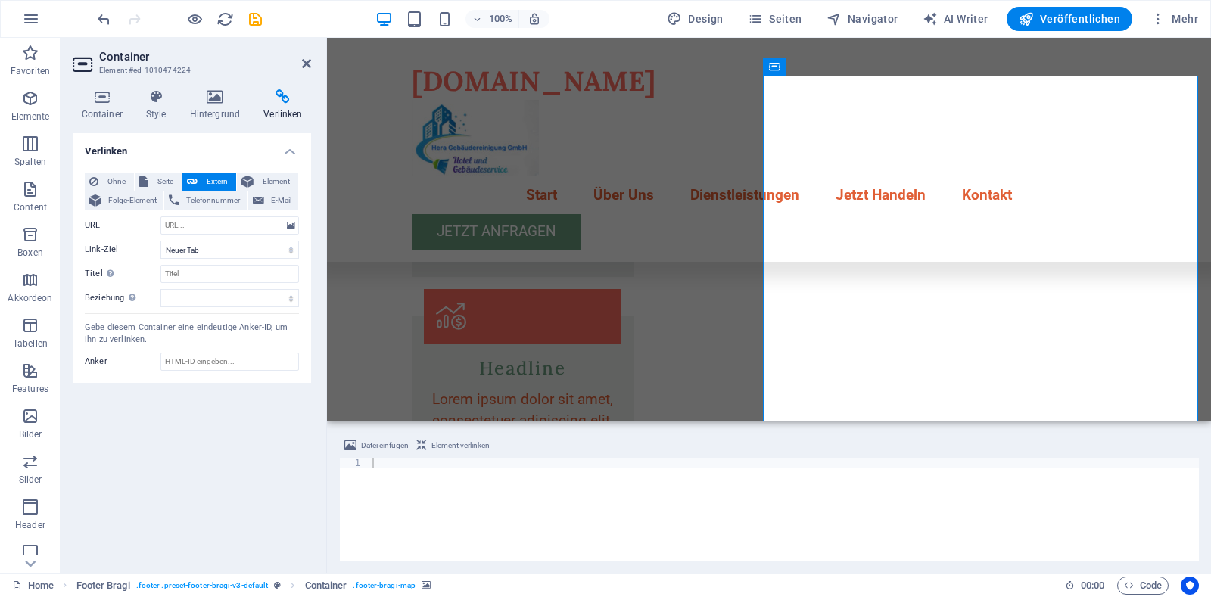
click at [288, 96] on icon at bounding box center [283, 96] width 56 height 15
click at [94, 101] on icon at bounding box center [102, 96] width 58 height 15
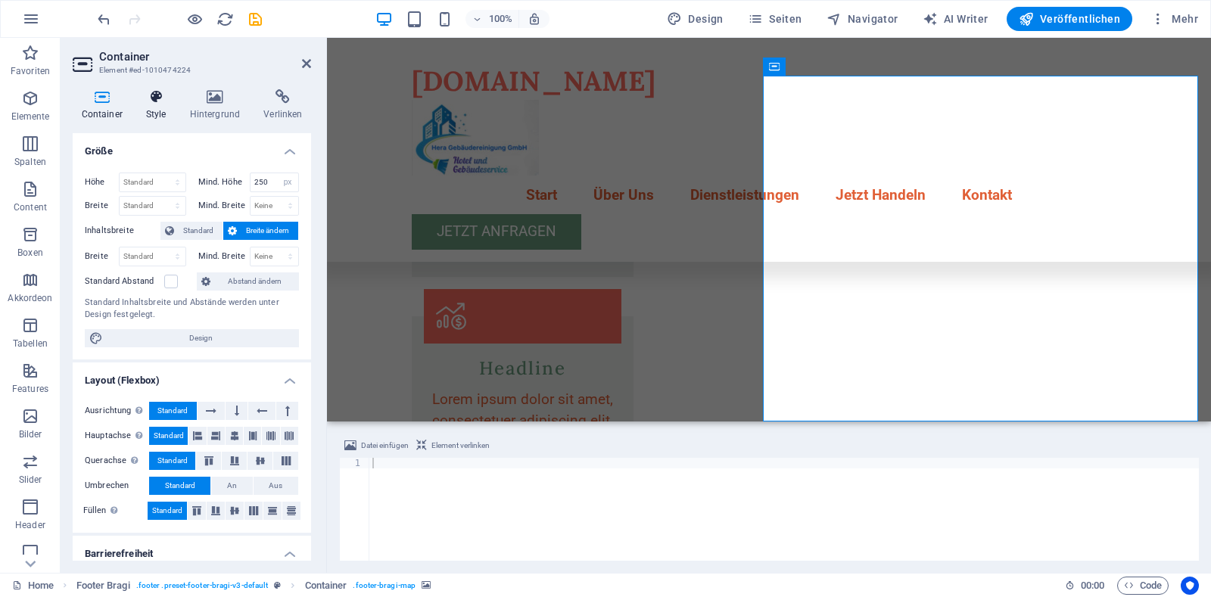
click at [158, 103] on icon at bounding box center [156, 96] width 38 height 15
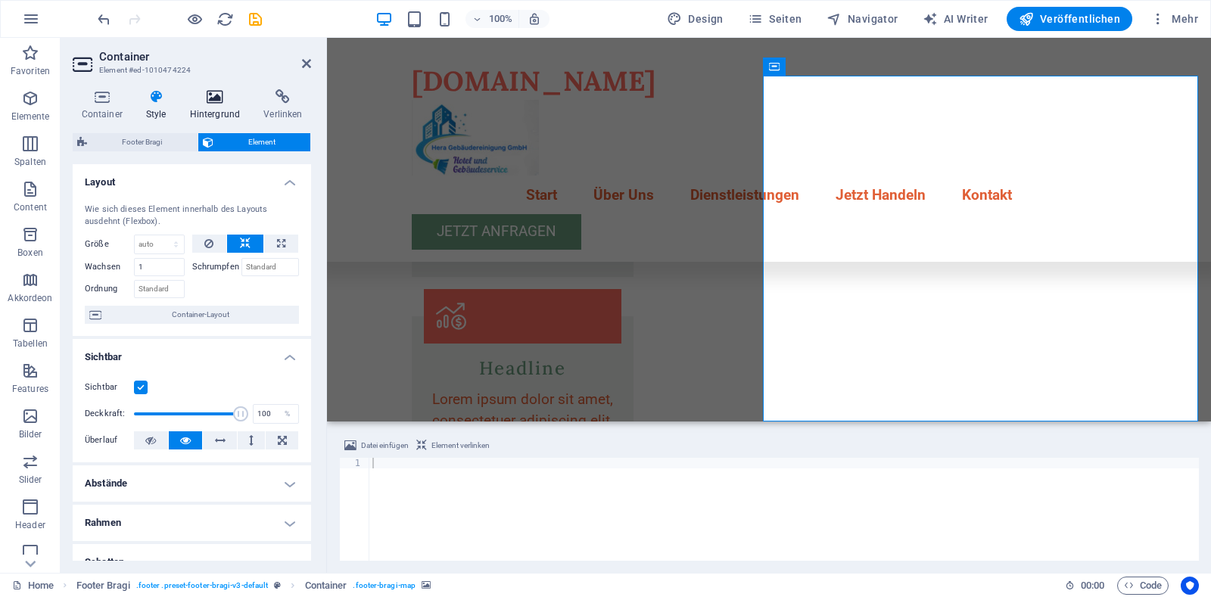
click at [209, 99] on icon at bounding box center [215, 96] width 68 height 15
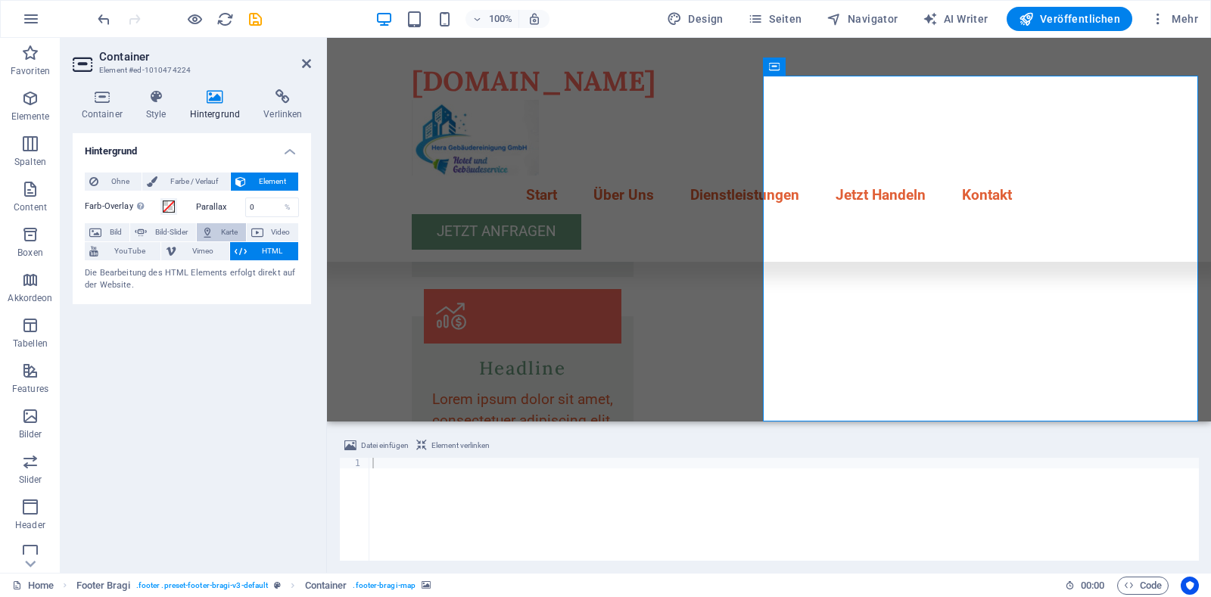
click at [211, 230] on icon at bounding box center [207, 232] width 12 height 18
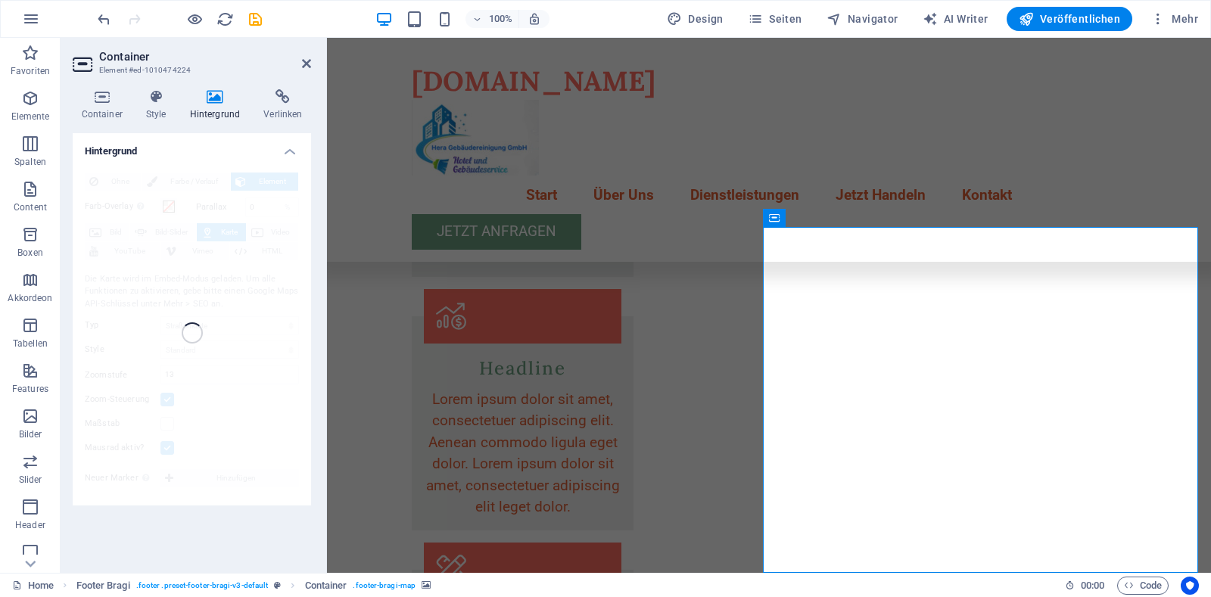
scroll to position [2714, 0]
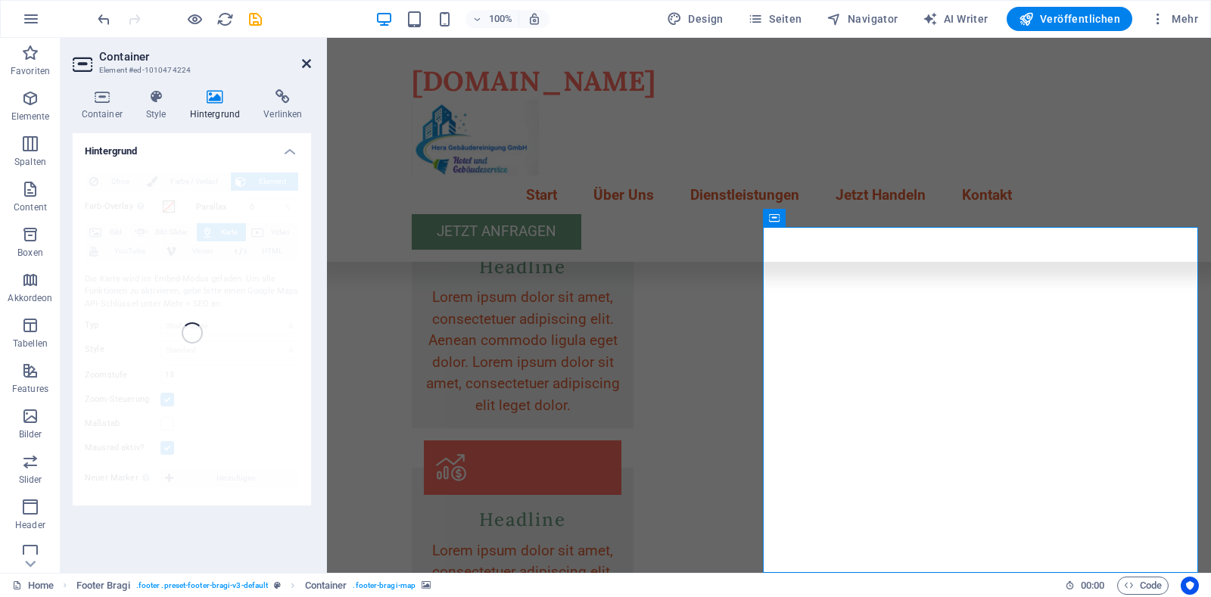
click at [306, 64] on icon at bounding box center [306, 64] width 9 height 12
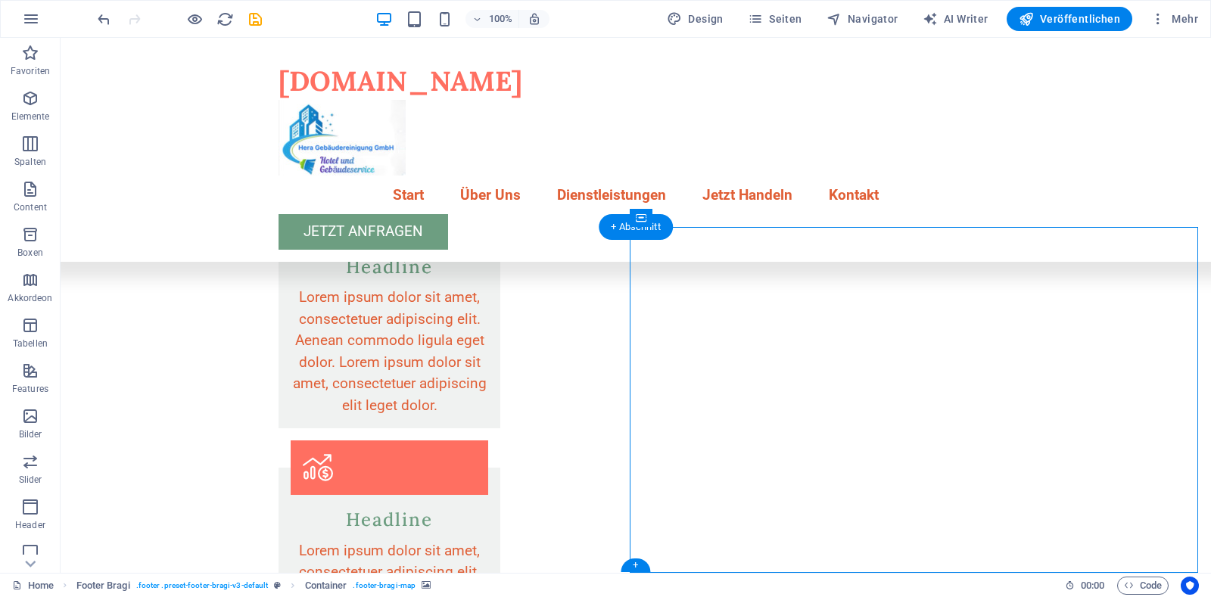
click at [706, 220] on icon at bounding box center [707, 218] width 8 height 16
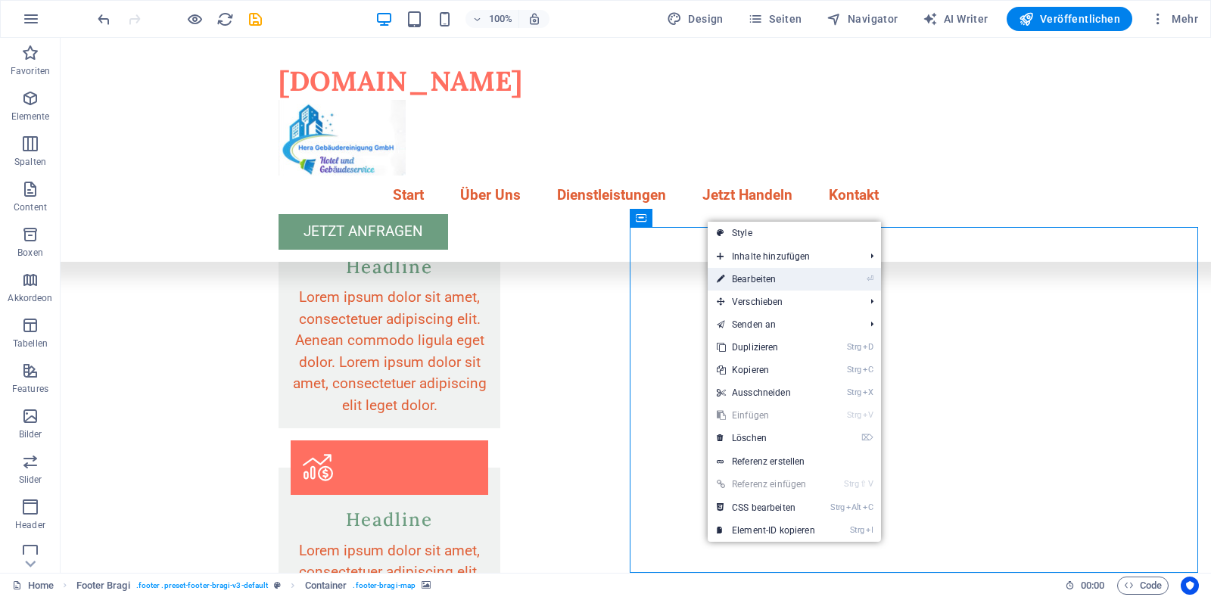
click at [748, 282] on link "⏎ Bearbeiten" at bounding box center [766, 279] width 117 height 23
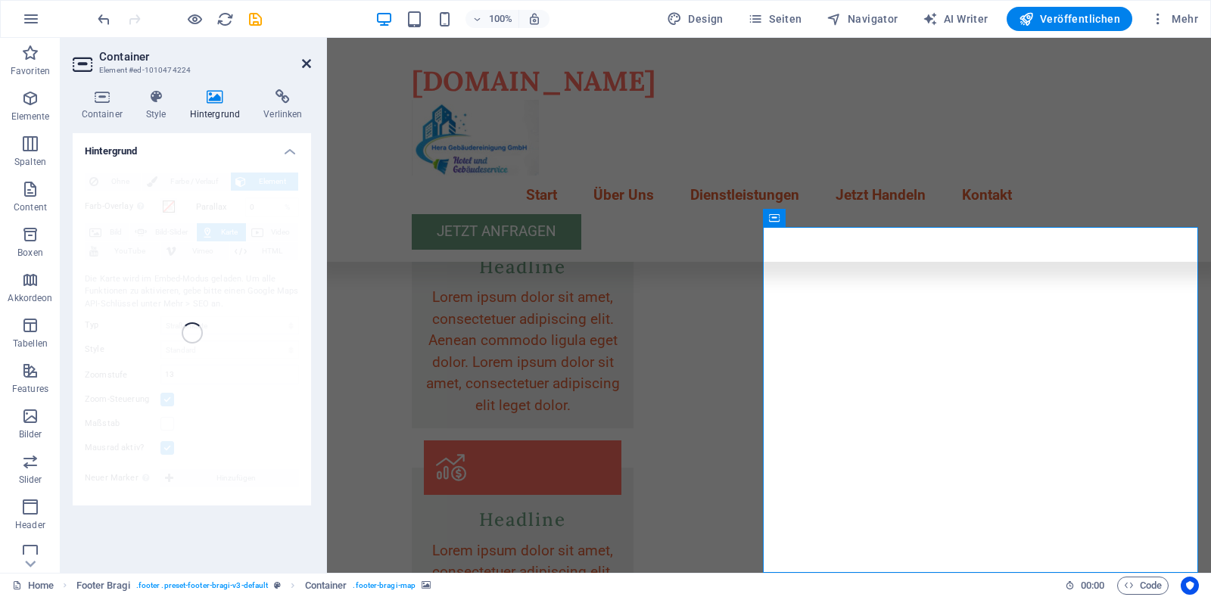
click at [307, 68] on icon at bounding box center [306, 64] width 9 height 12
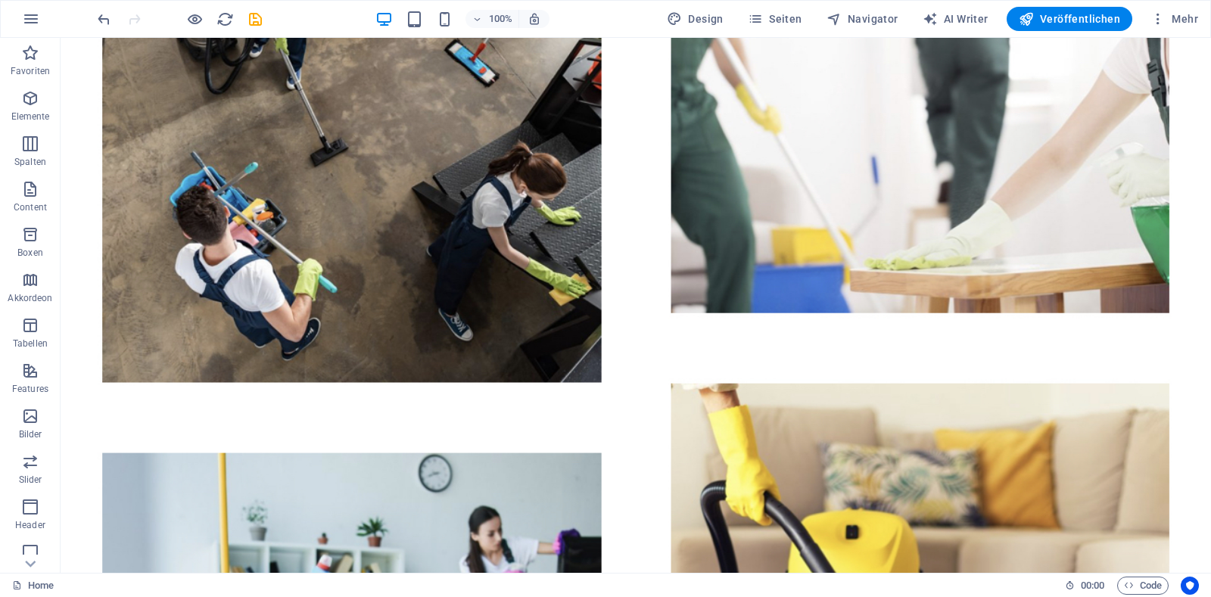
scroll to position [0, 0]
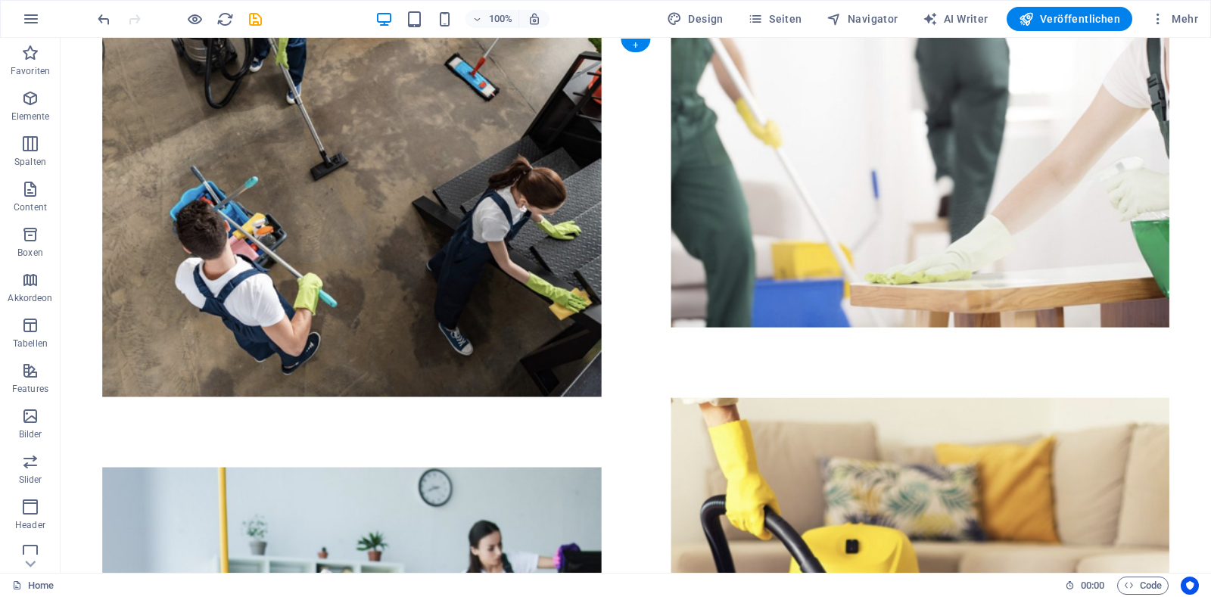
click at [1004, 132] on figure at bounding box center [636, 397] width 1151 height 718
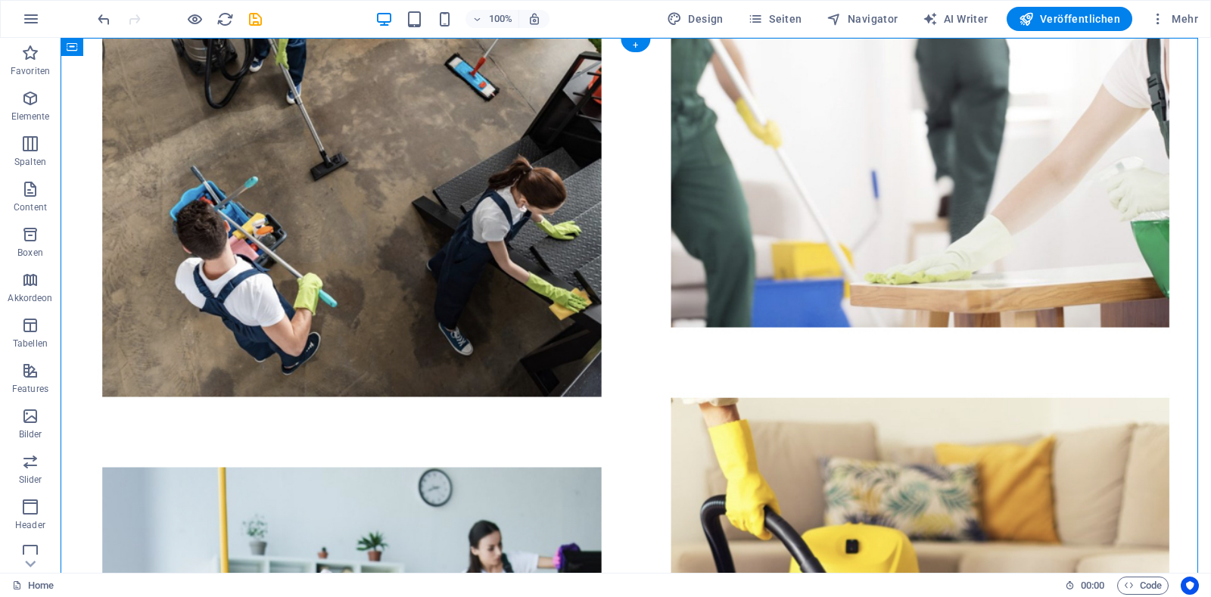
click at [1004, 132] on figure at bounding box center [636, 397] width 1151 height 718
select select "header"
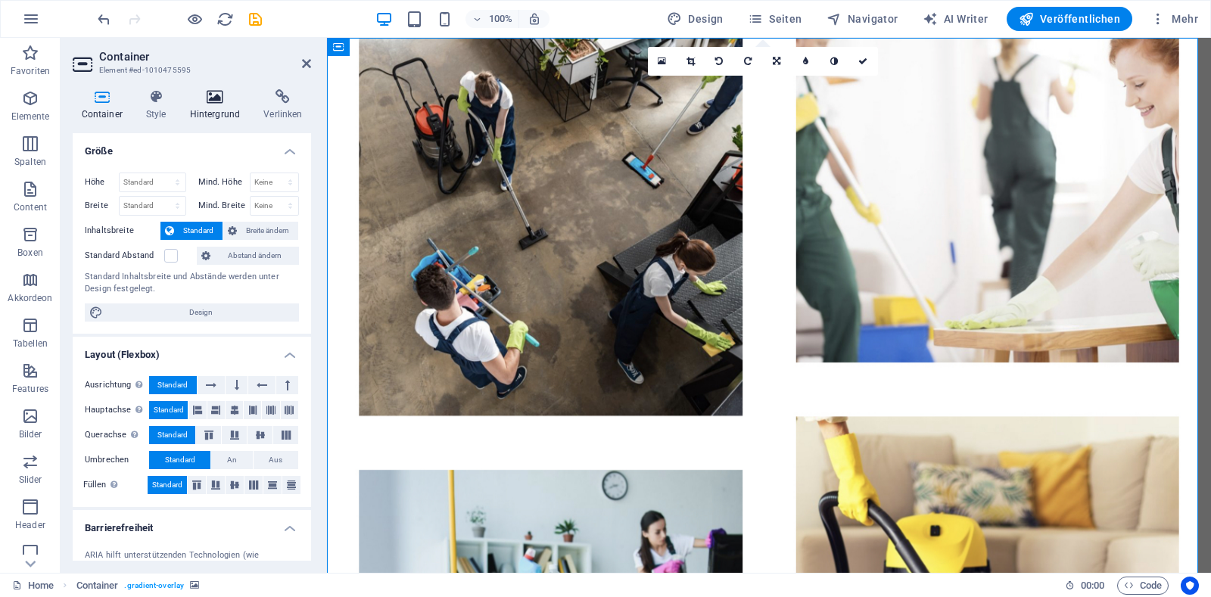
click at [216, 100] on icon at bounding box center [215, 96] width 68 height 15
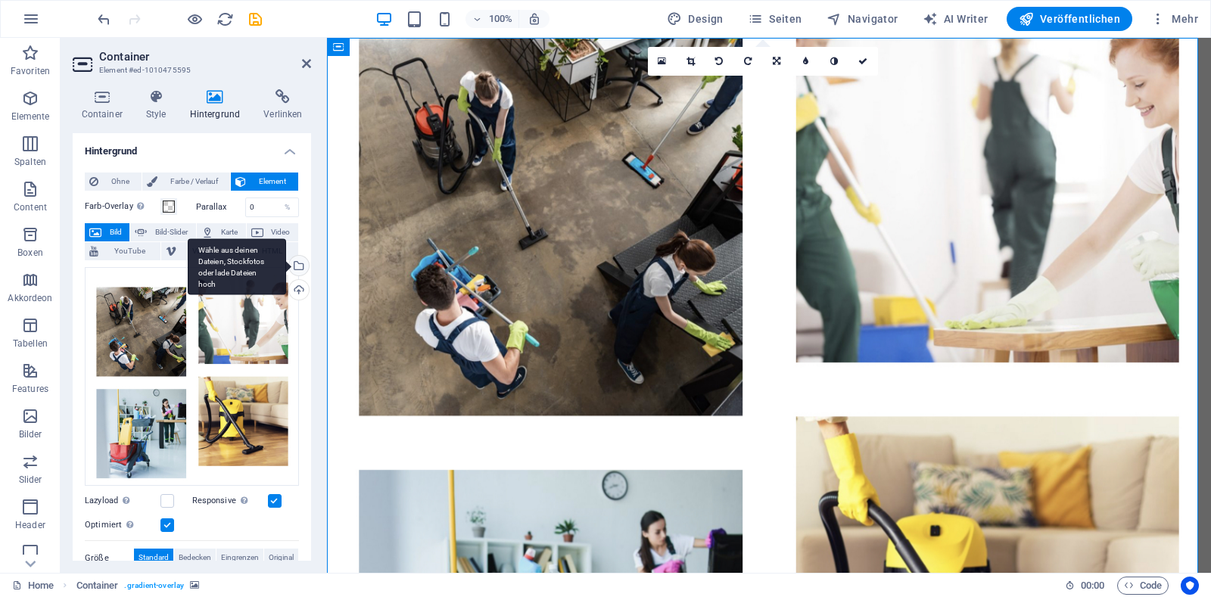
click at [294, 268] on div "Wähle aus deinen Dateien, Stockfotos oder lade Dateien hoch" at bounding box center [297, 267] width 23 height 23
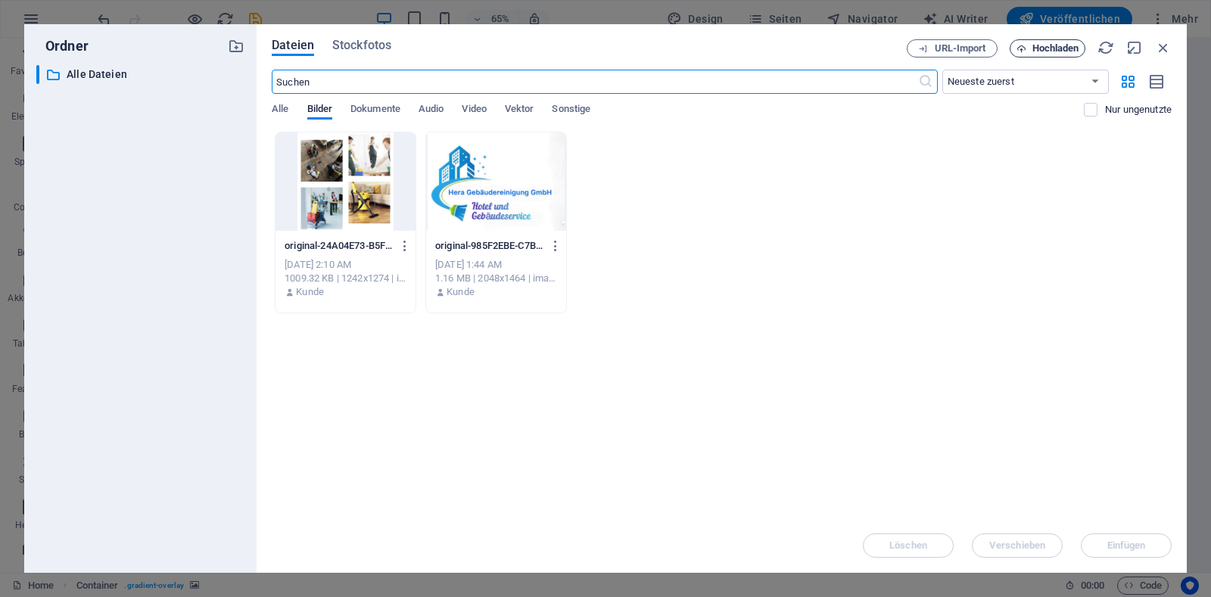
click at [1059, 50] on span "Hochladen" at bounding box center [1056, 48] width 47 height 9
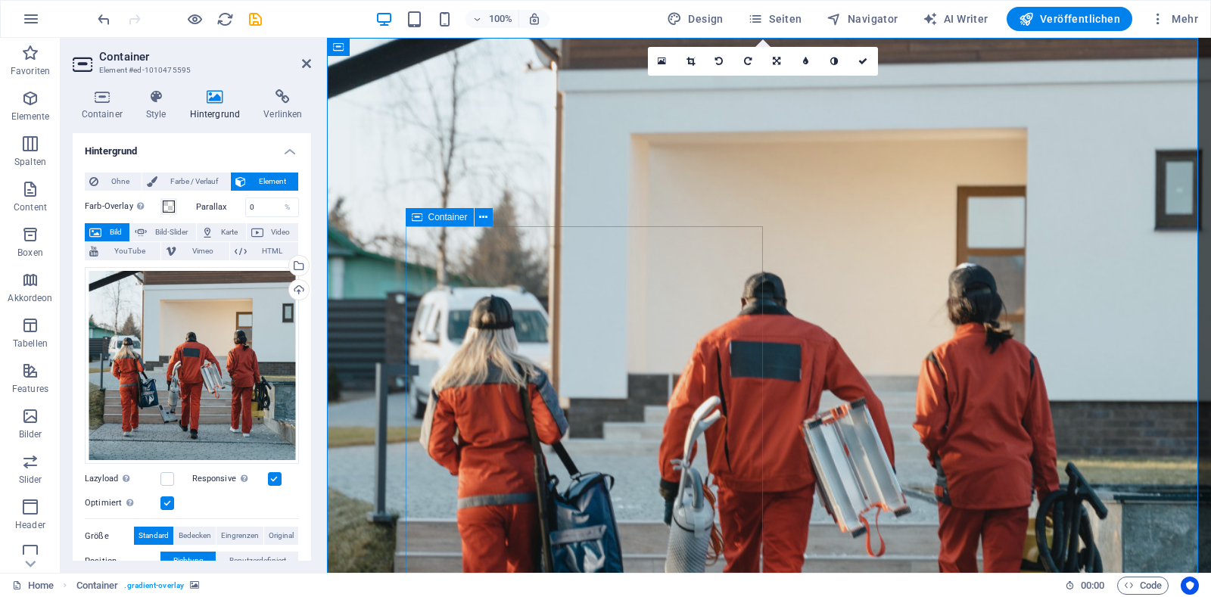
click at [482, 222] on icon at bounding box center [483, 218] width 8 height 16
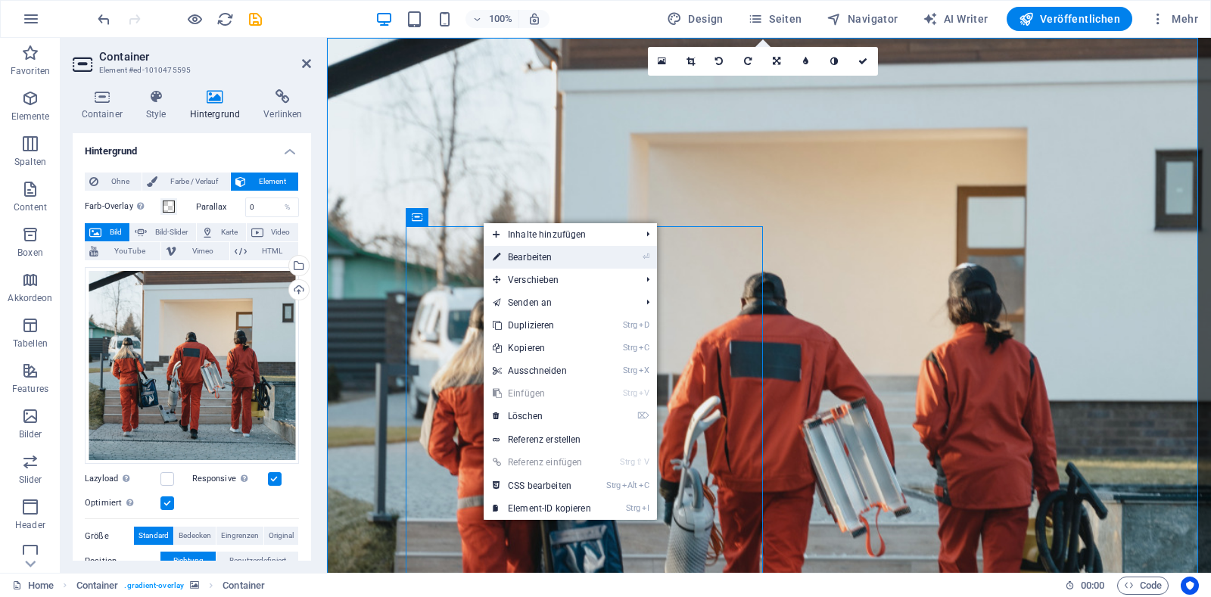
click at [564, 285] on span "Verschieben" at bounding box center [559, 280] width 151 height 23
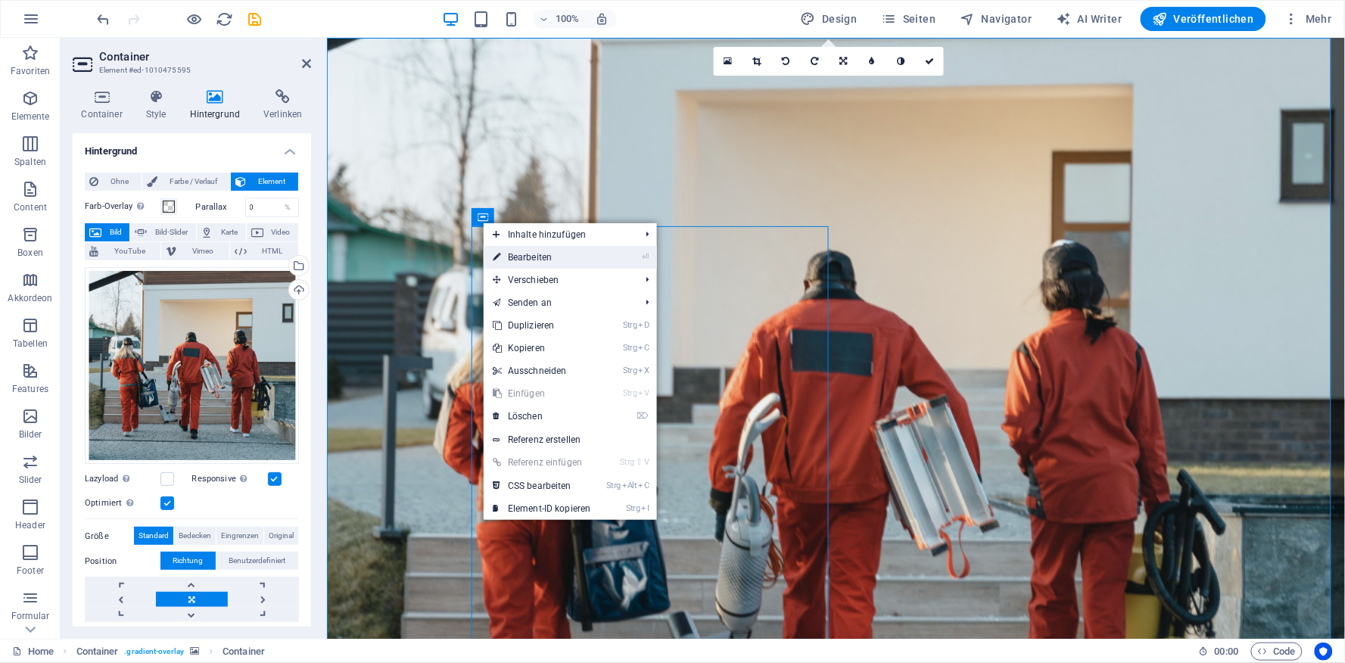
click at [545, 258] on link "⏎ Bearbeiten" at bounding box center [542, 257] width 117 height 23
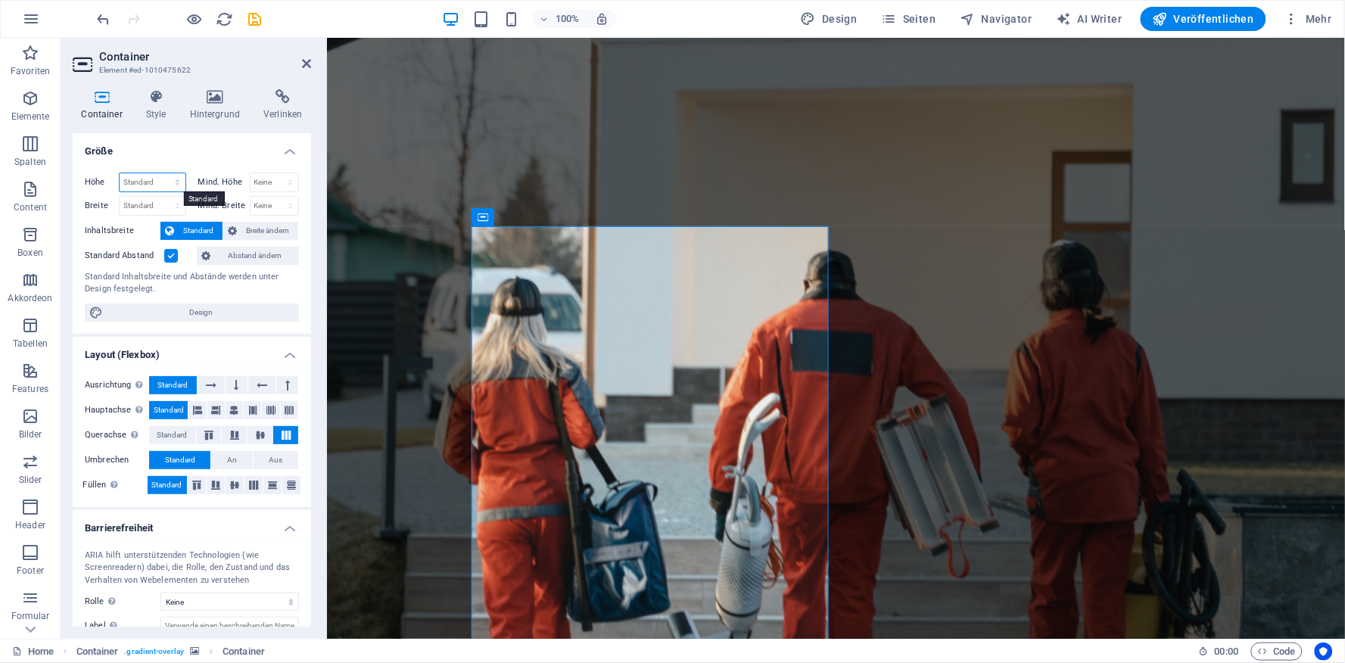
click at [173, 182] on select "Standard px rem % vh vw" at bounding box center [153, 182] width 66 height 18
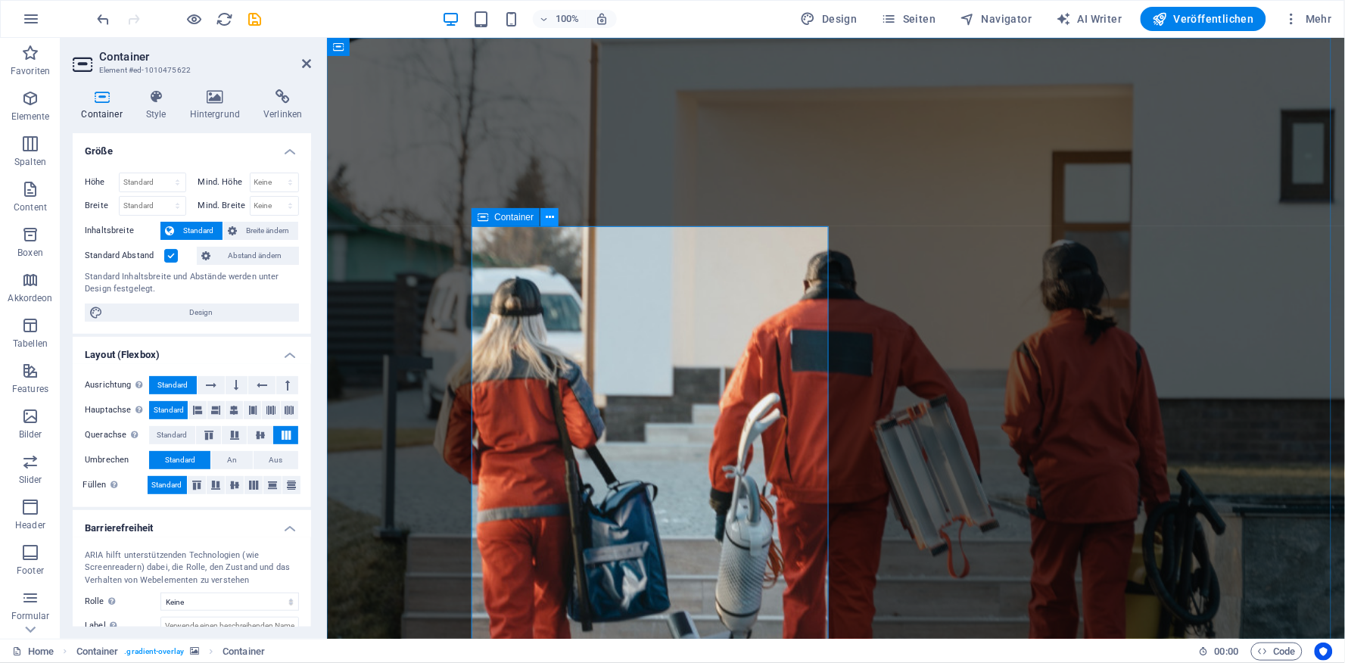
click at [547, 220] on icon at bounding box center [550, 218] width 8 height 16
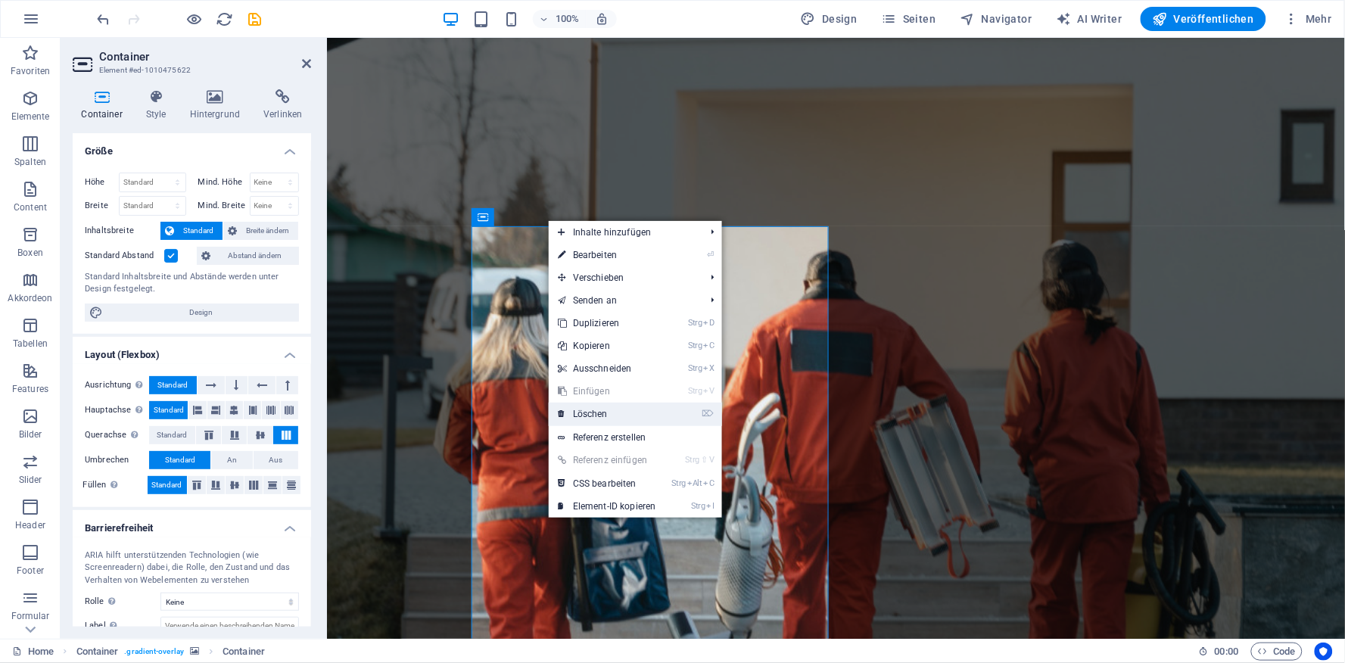
click at [600, 413] on link "⌦ Löschen" at bounding box center [607, 414] width 117 height 23
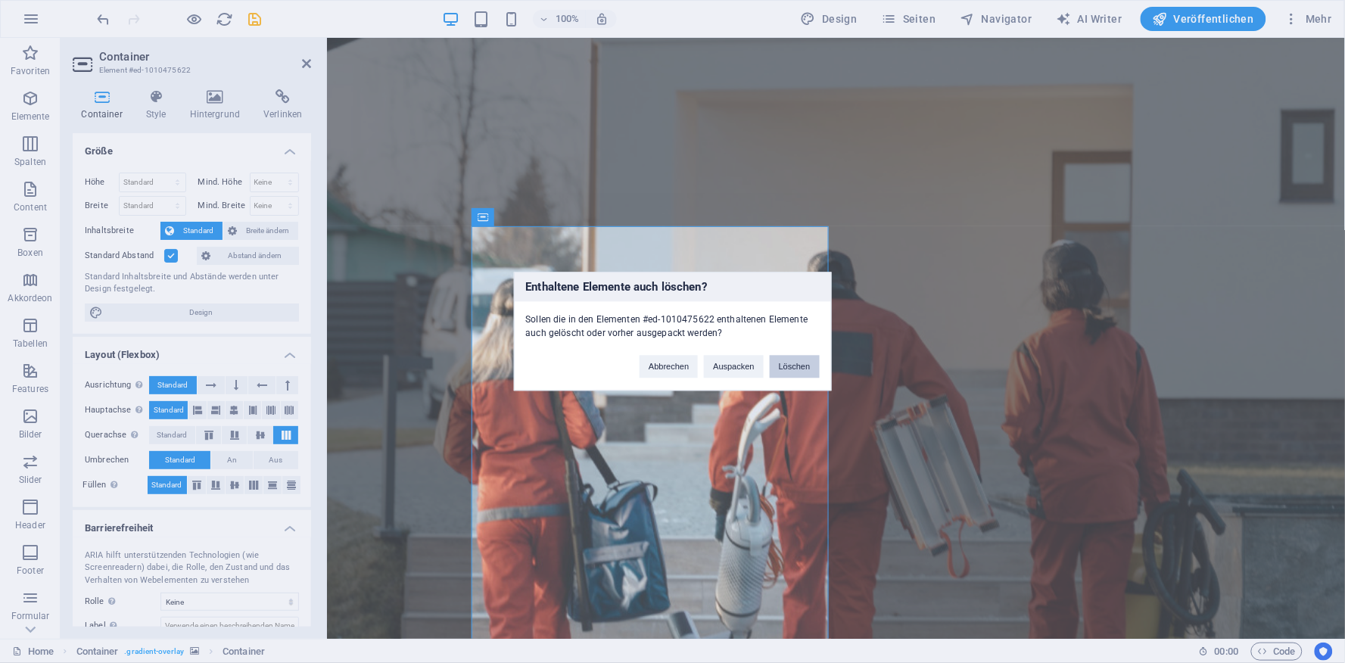
click at [788, 372] on button "Löschen" at bounding box center [795, 367] width 50 height 23
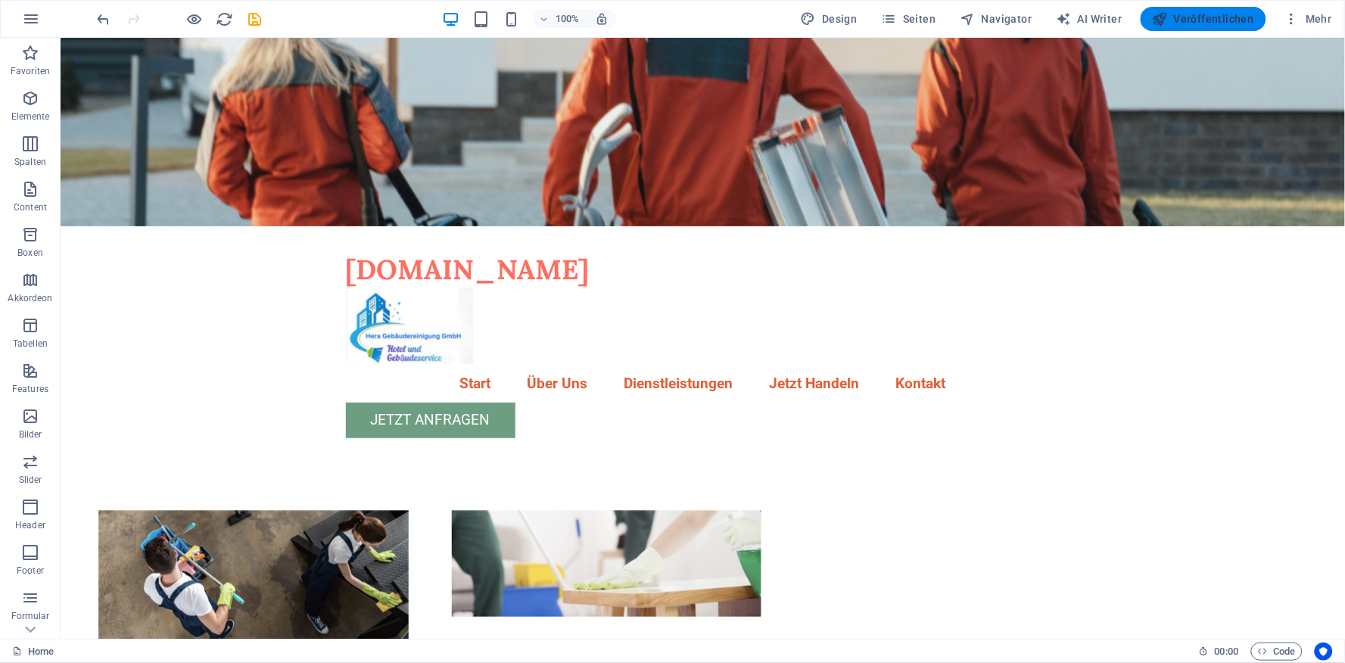
click at [1197, 18] on span "Veröffentlichen" at bounding box center [1203, 18] width 101 height 15
checkbox input "false"
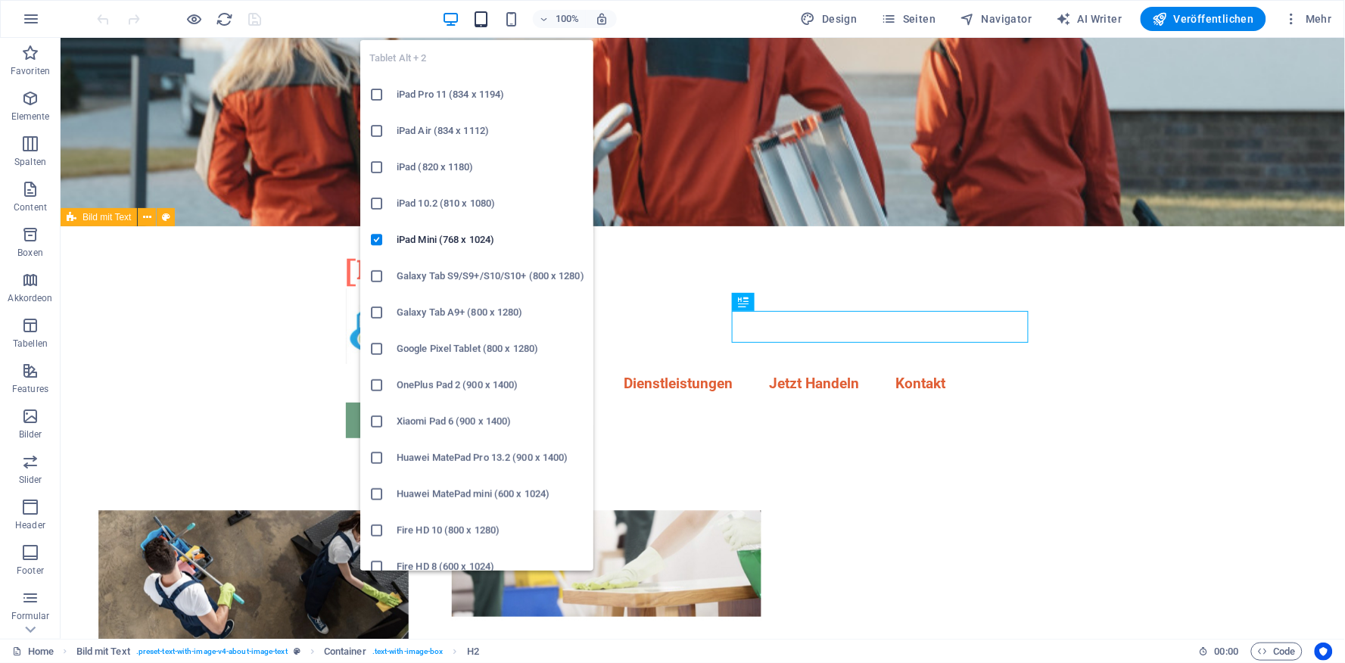
click at [481, 19] on icon "button" at bounding box center [480, 19] width 17 height 17
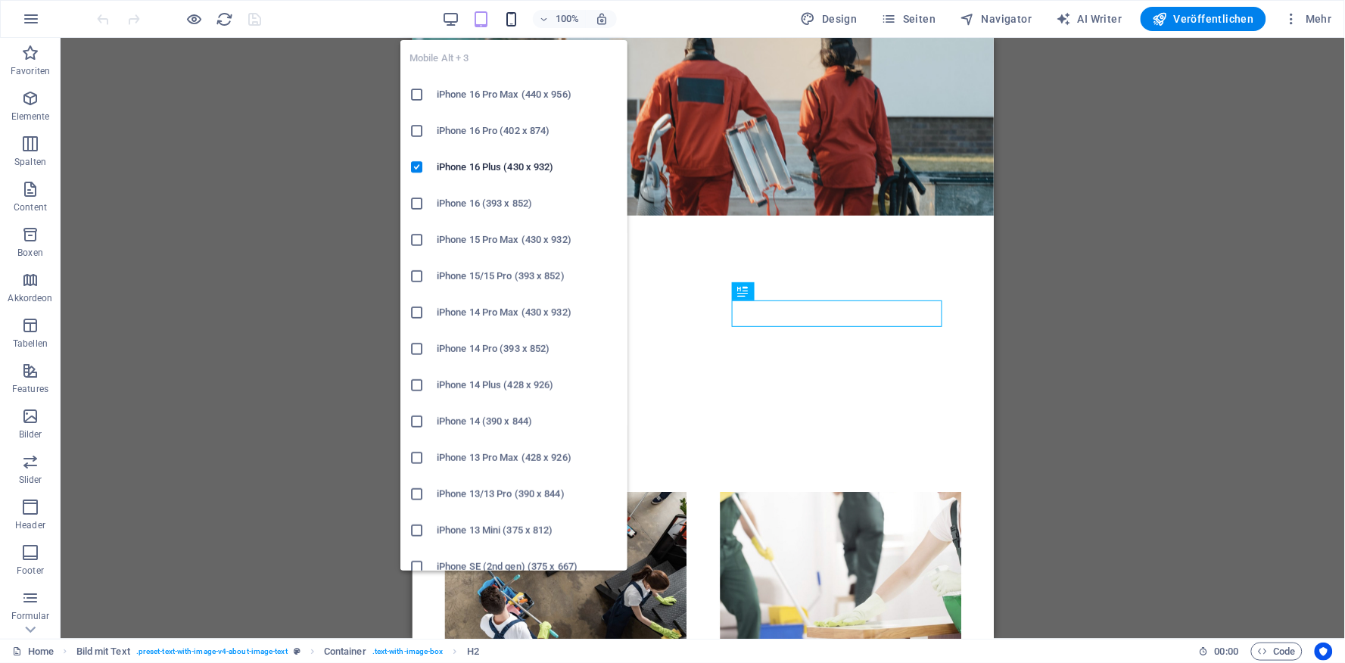
click at [515, 18] on icon "button" at bounding box center [511, 19] width 17 height 17
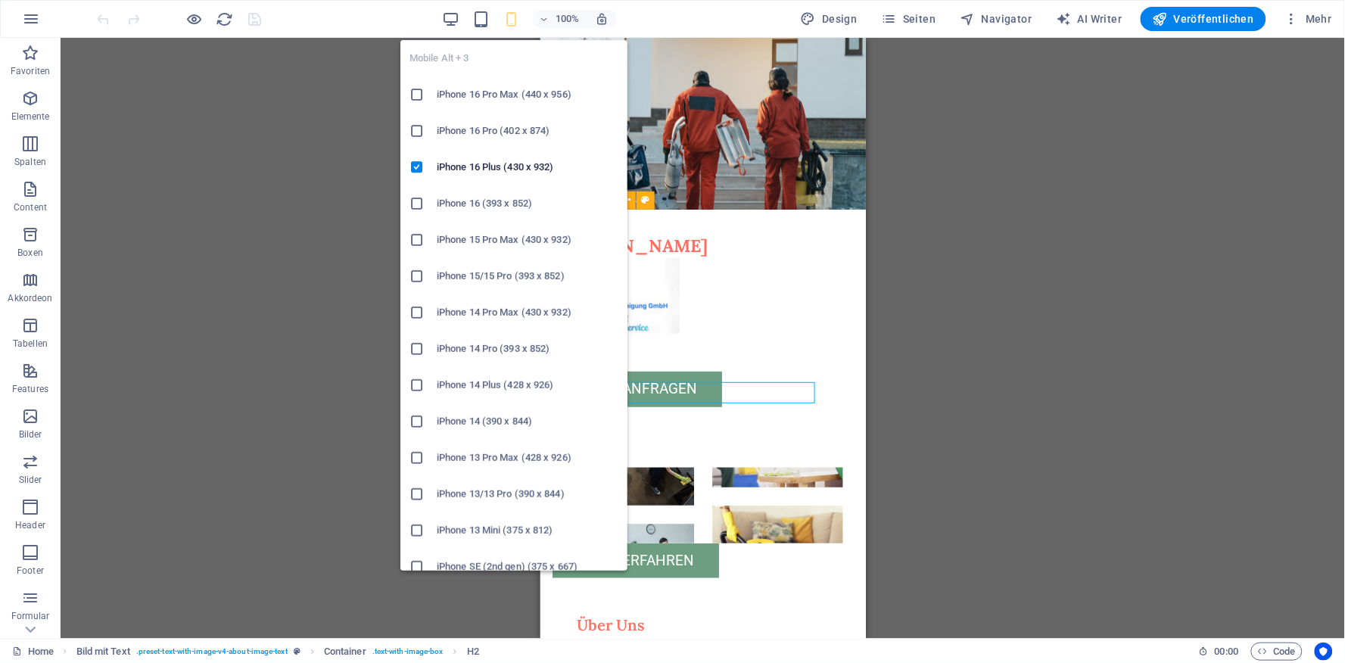
click at [498, 129] on h6 "iPhone 16 Pro (402 x 874)" at bounding box center [528, 131] width 182 height 18
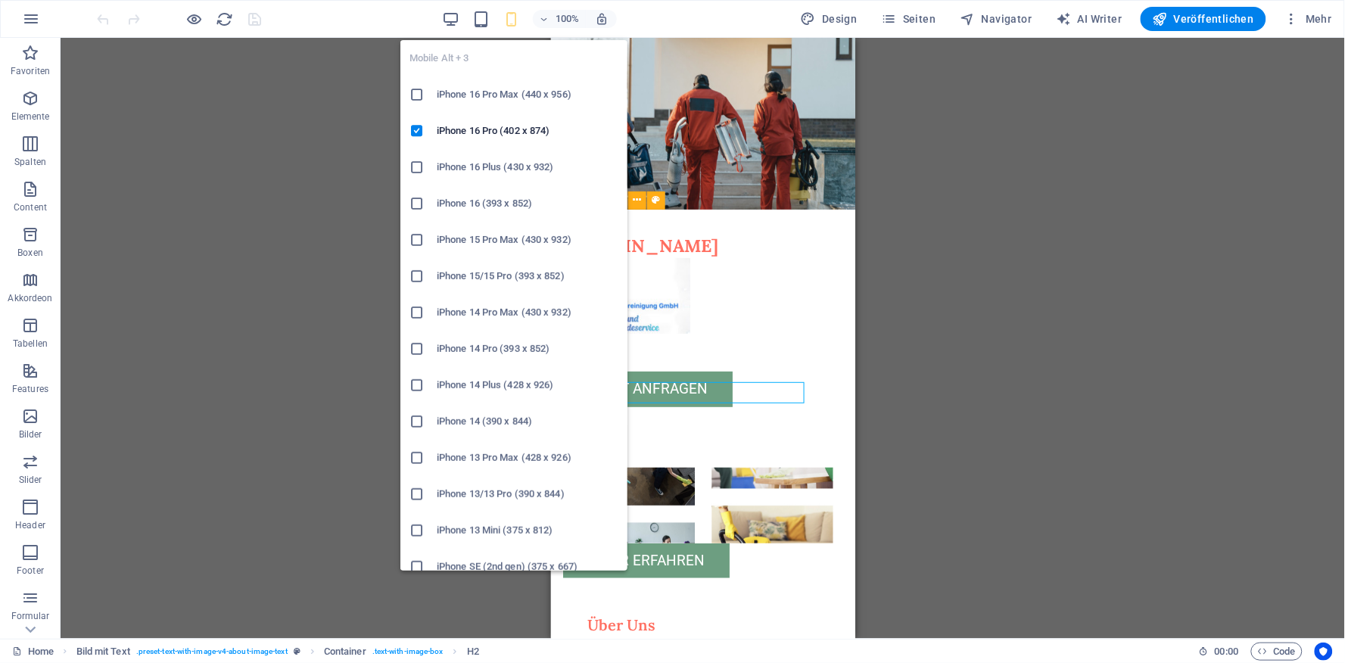
click at [521, 531] on h6 "iPhone 13 Mini (375 x 812)" at bounding box center [528, 531] width 182 height 18
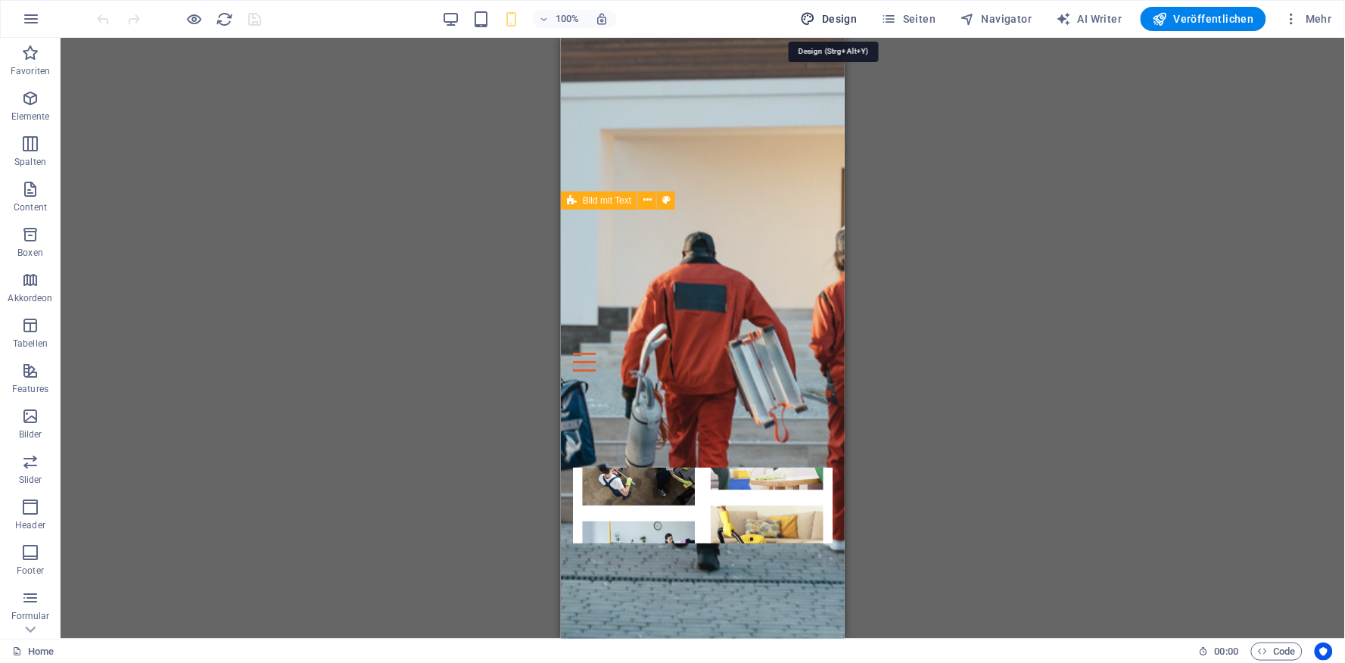
click at [841, 20] on span "Design" at bounding box center [829, 18] width 57 height 15
click at [917, 21] on span "Seiten" at bounding box center [909, 18] width 55 height 15
click at [993, 16] on span "Navigator" at bounding box center [997, 18] width 72 height 15
select select "px"
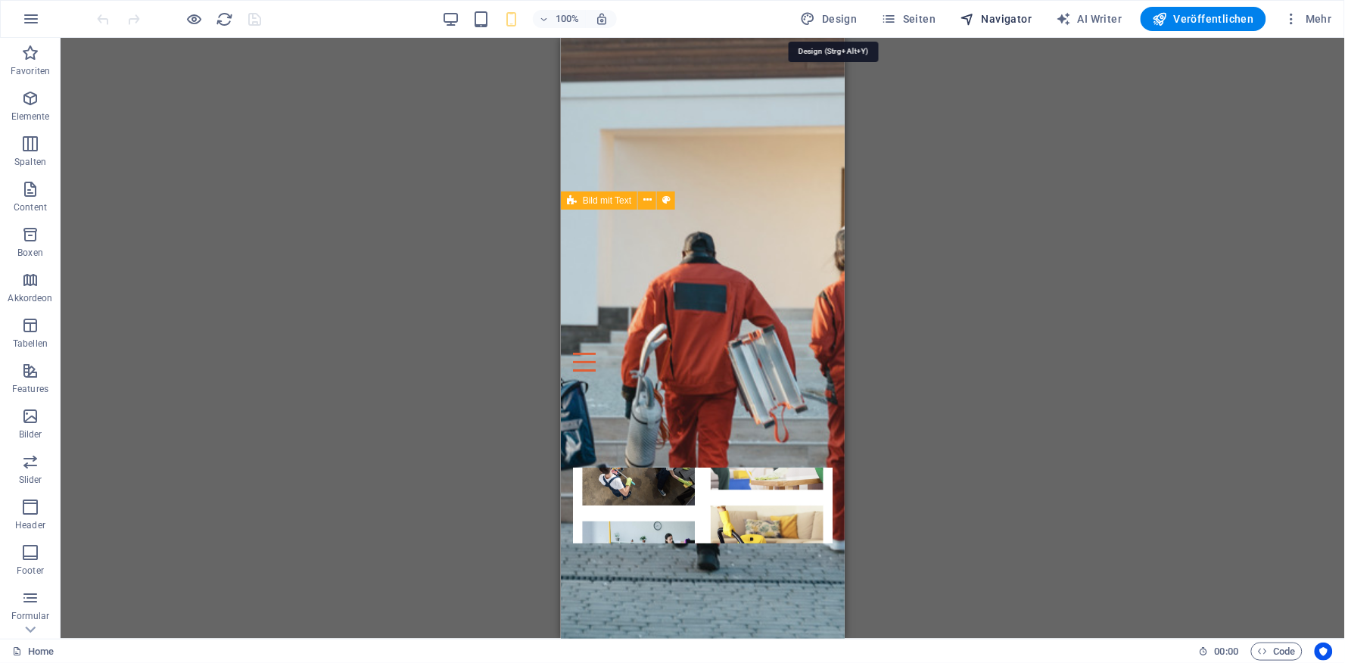
select select "400"
select select "px"
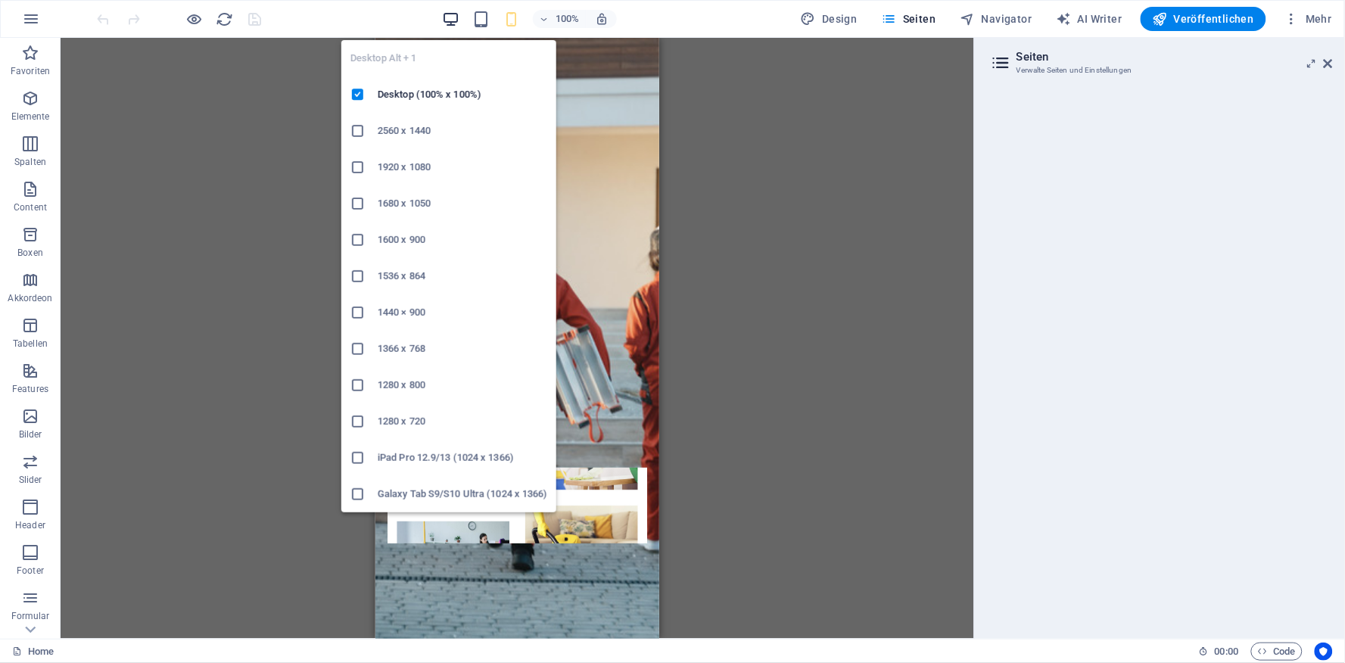
click at [451, 18] on icon "button" at bounding box center [450, 19] width 17 height 17
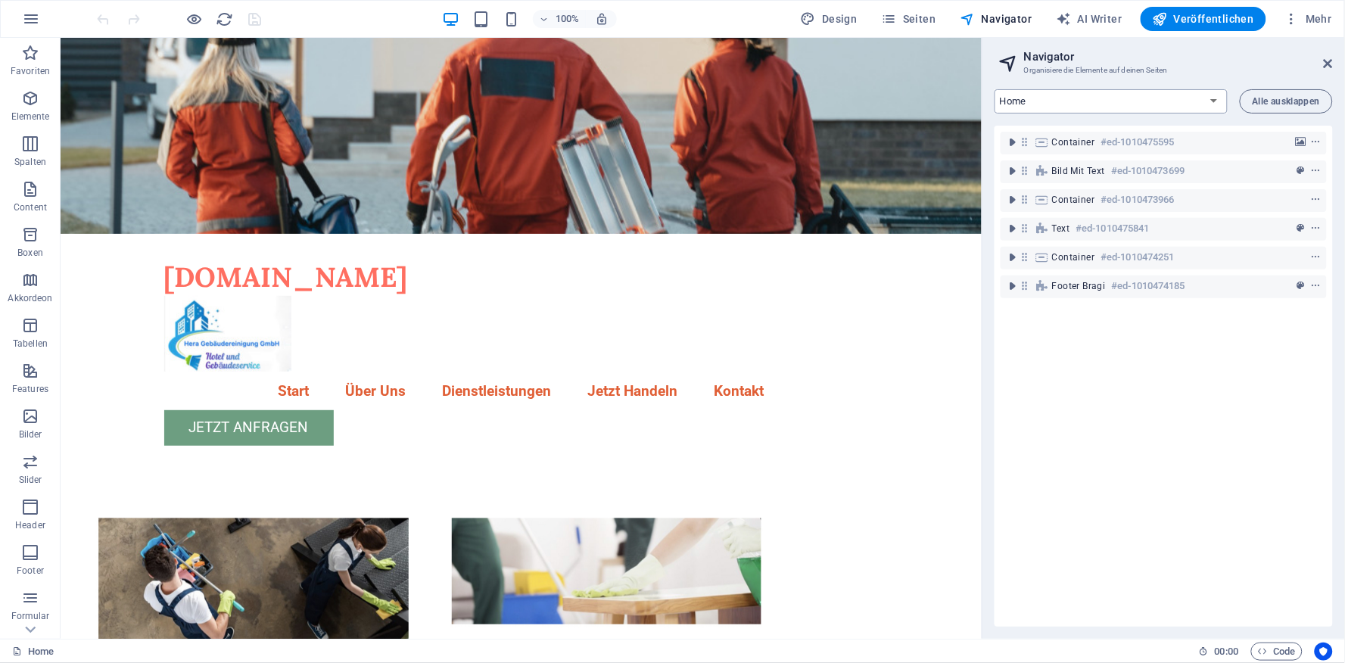
click at [1210, 106] on select "Home Subpage Legal Notice Privacy New Collection: Single Page Layout Real Estat…" at bounding box center [1111, 101] width 233 height 24
select select "18196627-de"
click at [995, 89] on select "Home Subpage Legal Notice Privacy New Collection: Single Page Layout Real Estat…" at bounding box center [1111, 101] width 233 height 24
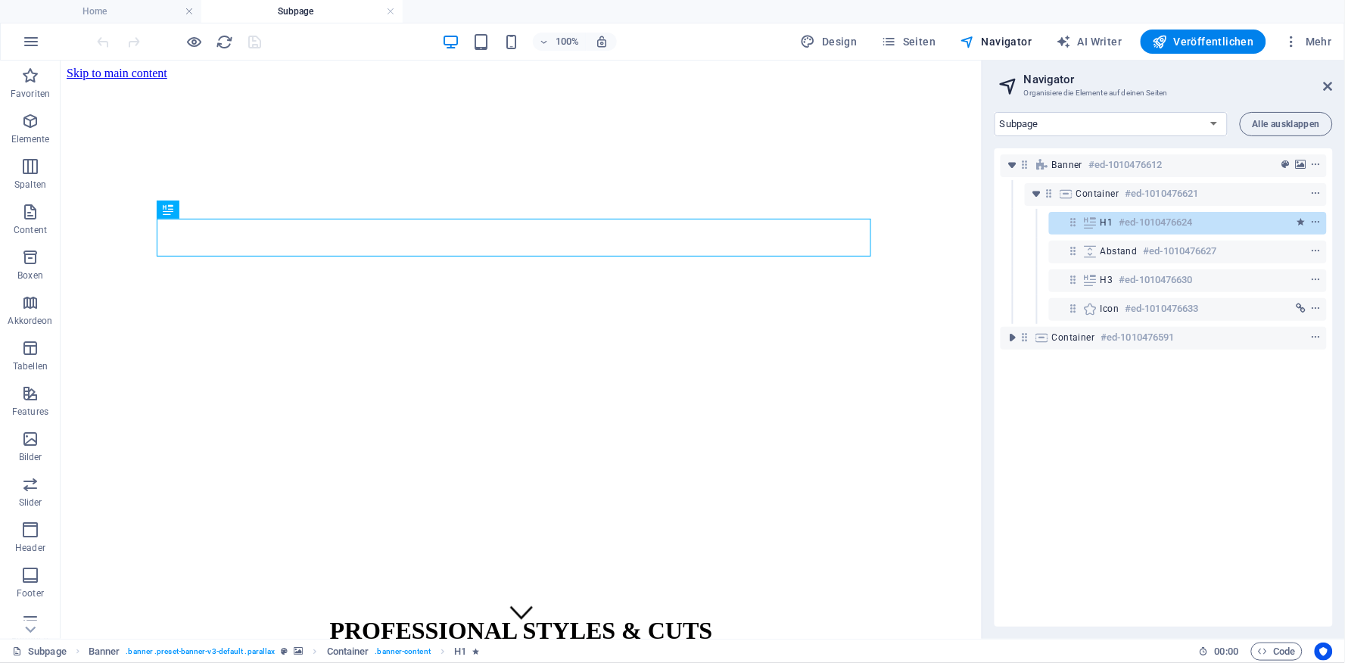
scroll to position [77, 0]
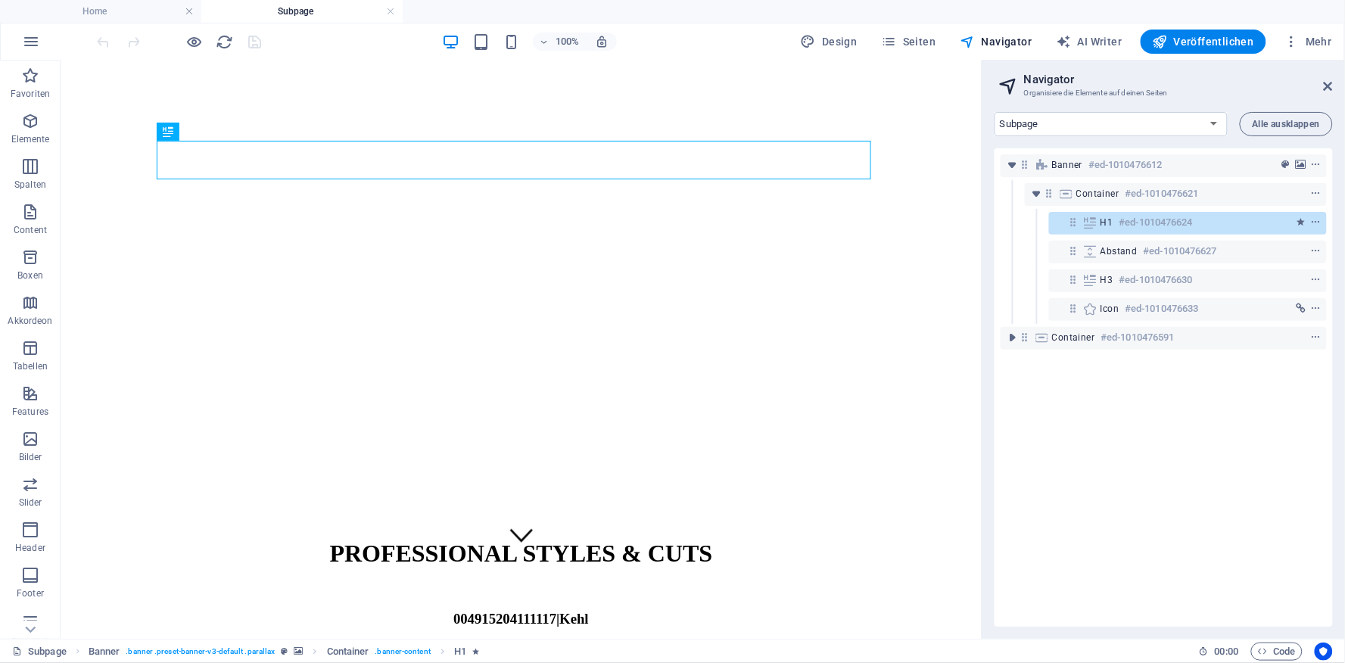
drag, startPoint x: 973, startPoint y: 174, endPoint x: 1042, endPoint y: 343, distance: 182.3
click at [637, 2] on figure at bounding box center [520, 2] width 909 height 0
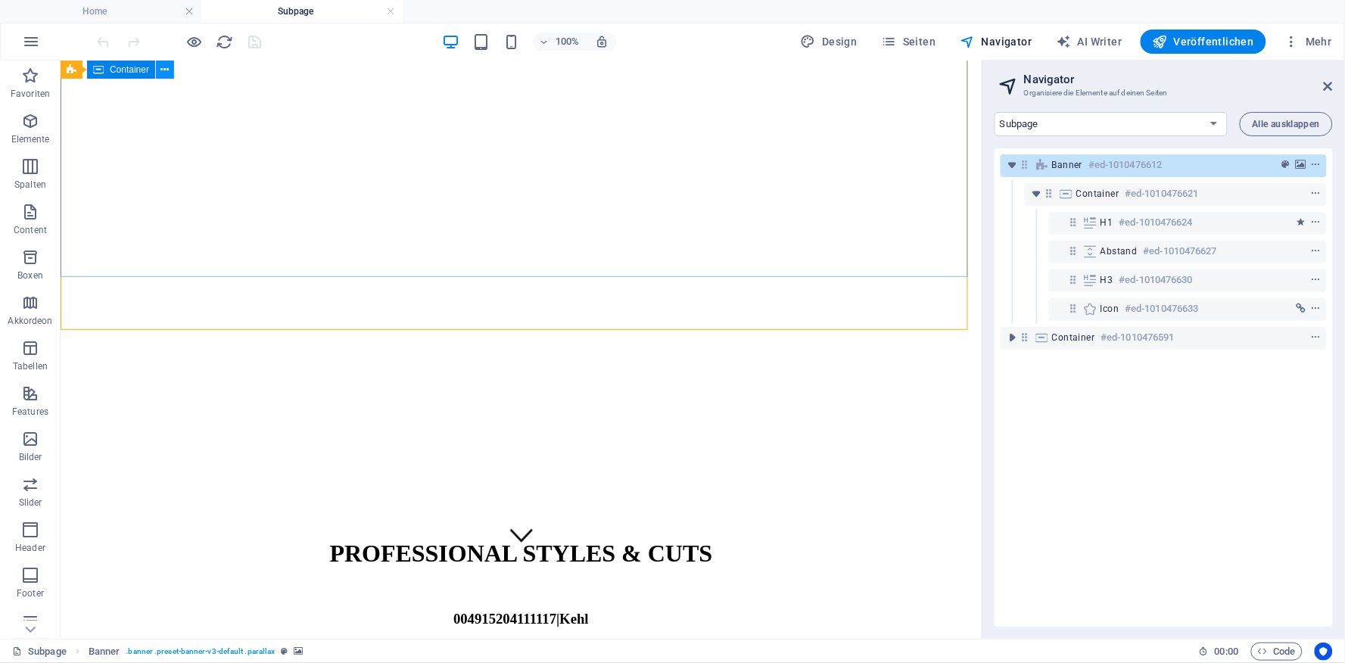
click at [162, 71] on icon at bounding box center [165, 70] width 8 height 16
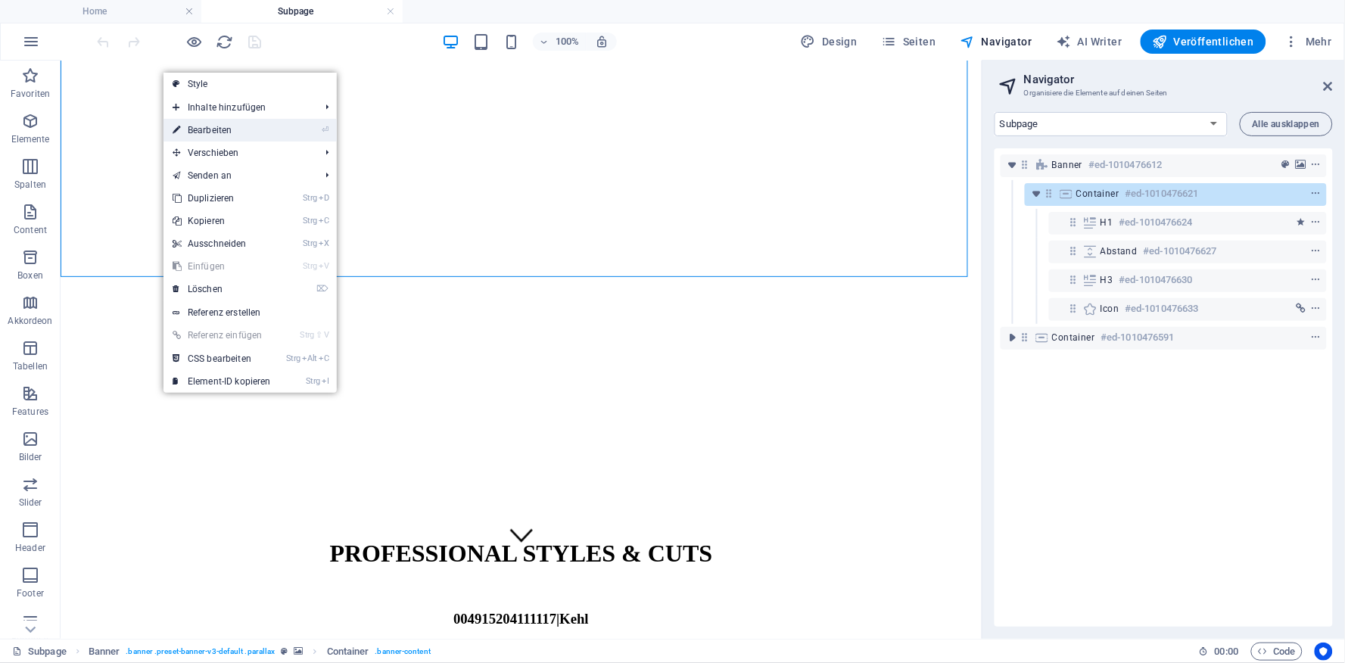
click at [206, 132] on link "⏎ Bearbeiten" at bounding box center [222, 130] width 117 height 23
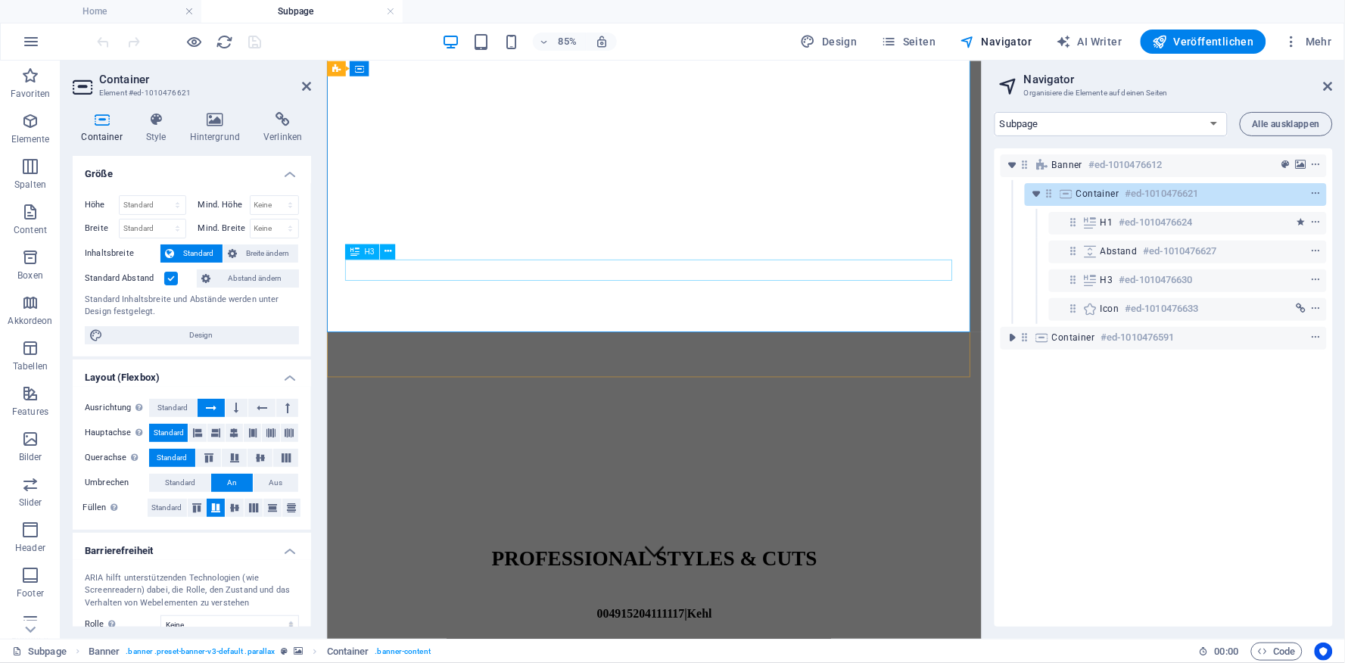
scroll to position [36, 0]
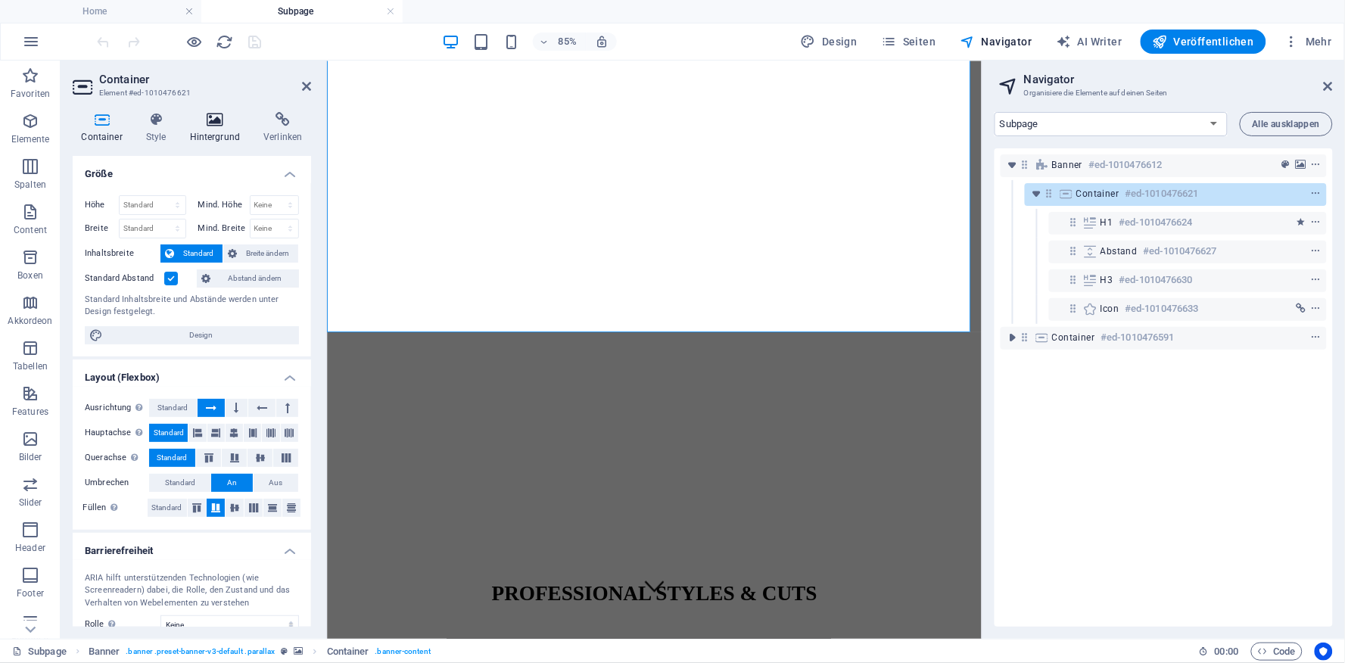
click at [216, 126] on icon at bounding box center [215, 119] width 68 height 15
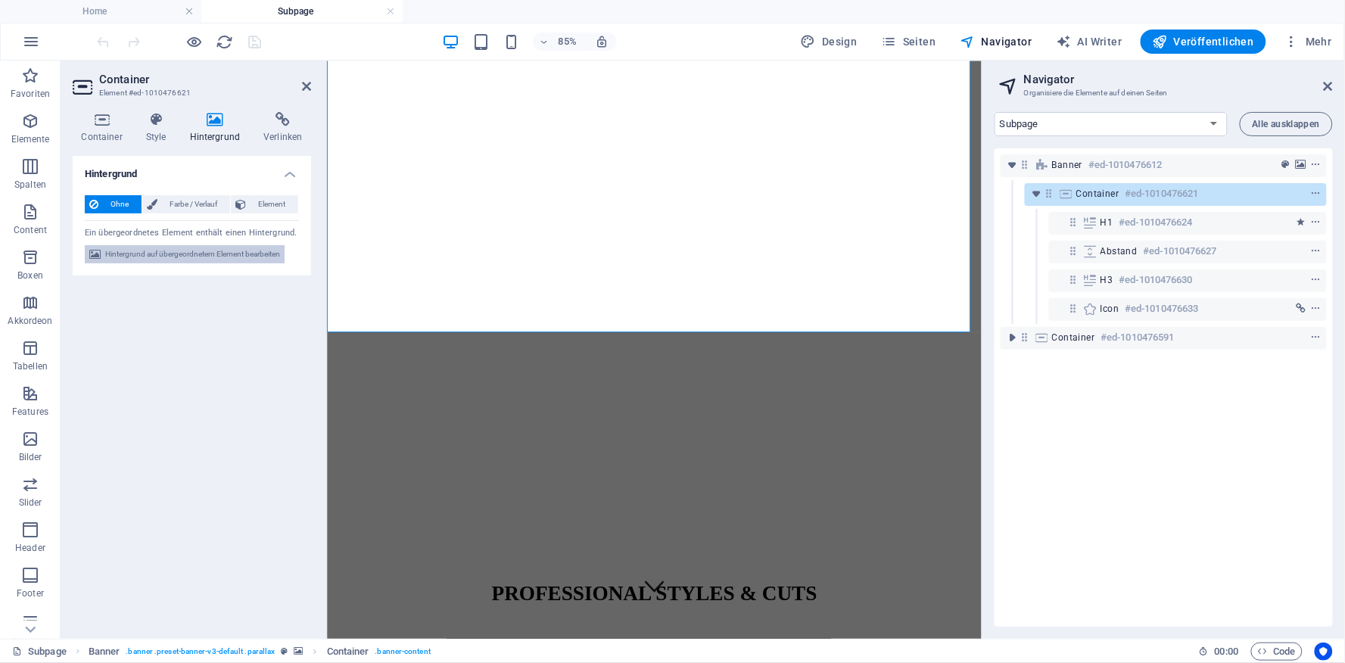
click at [237, 252] on span "Hintergrund auf übergeordnetem Element bearbeiten" at bounding box center [192, 254] width 175 height 18
select select "%"
select select "px"
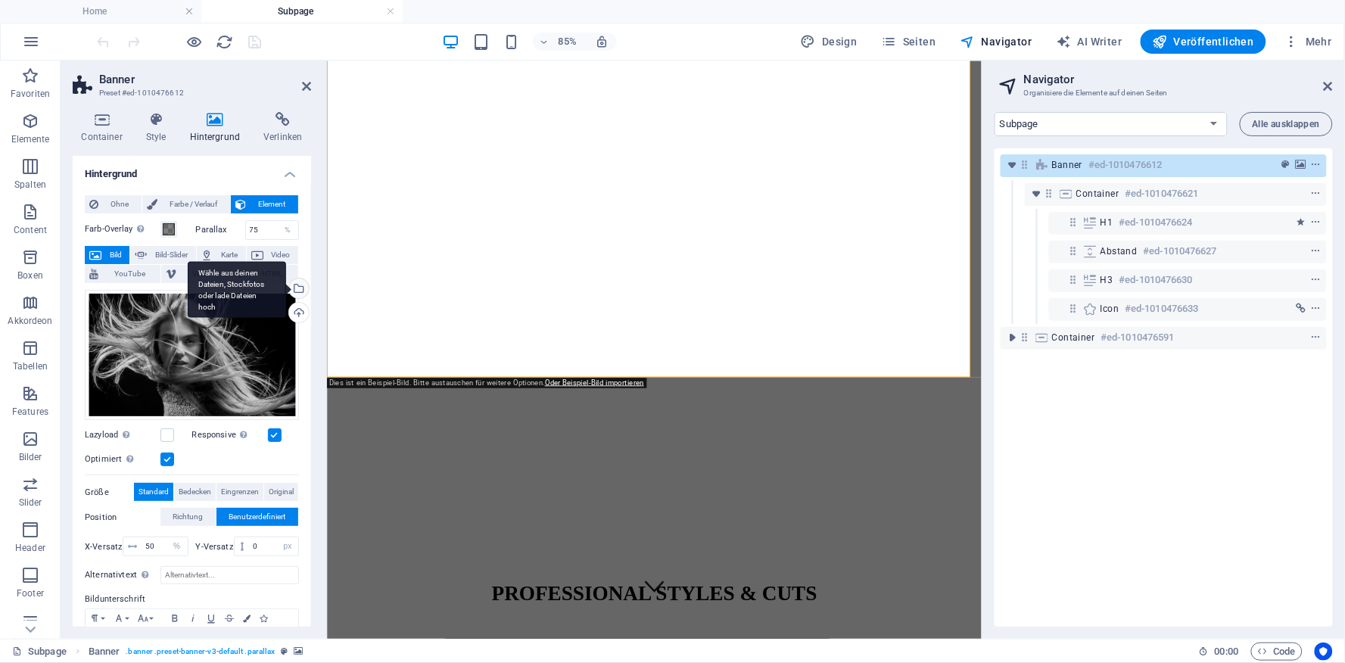
click at [295, 285] on div "Wähle aus deinen Dateien, Stockfotos oder lade Dateien hoch" at bounding box center [297, 290] width 23 height 23
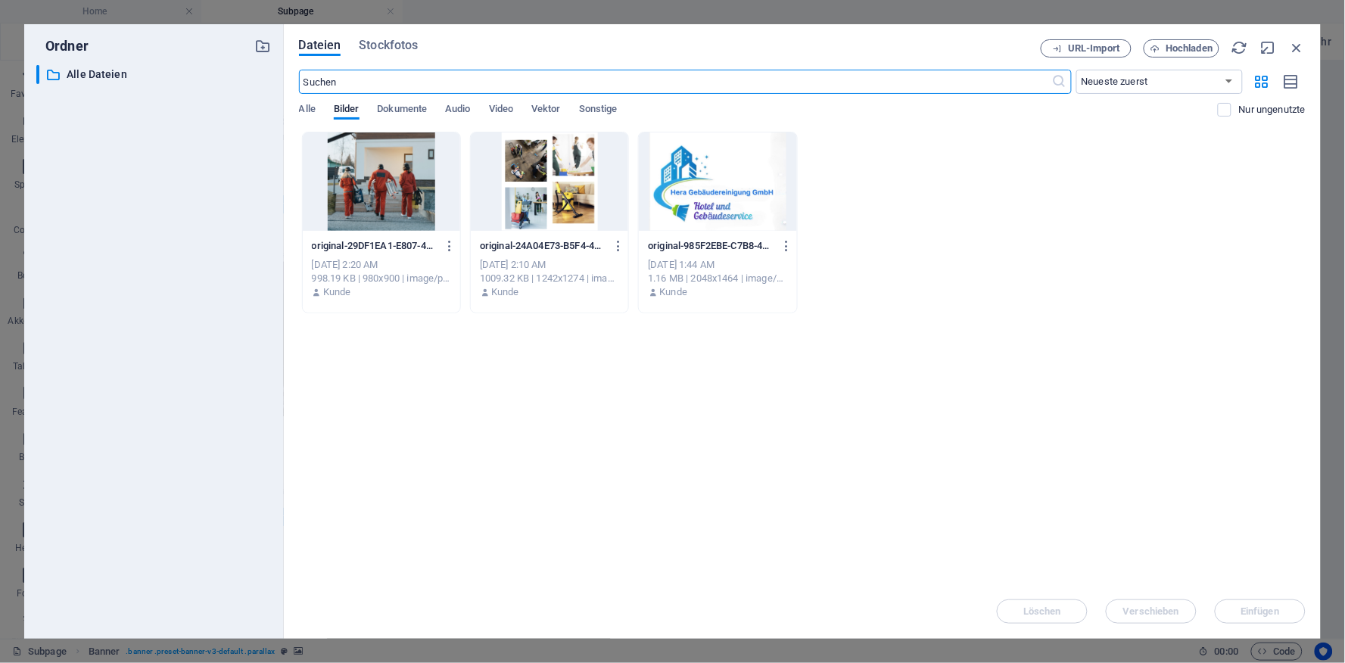
scroll to position [0, 0]
click at [535, 177] on div at bounding box center [549, 181] width 157 height 98
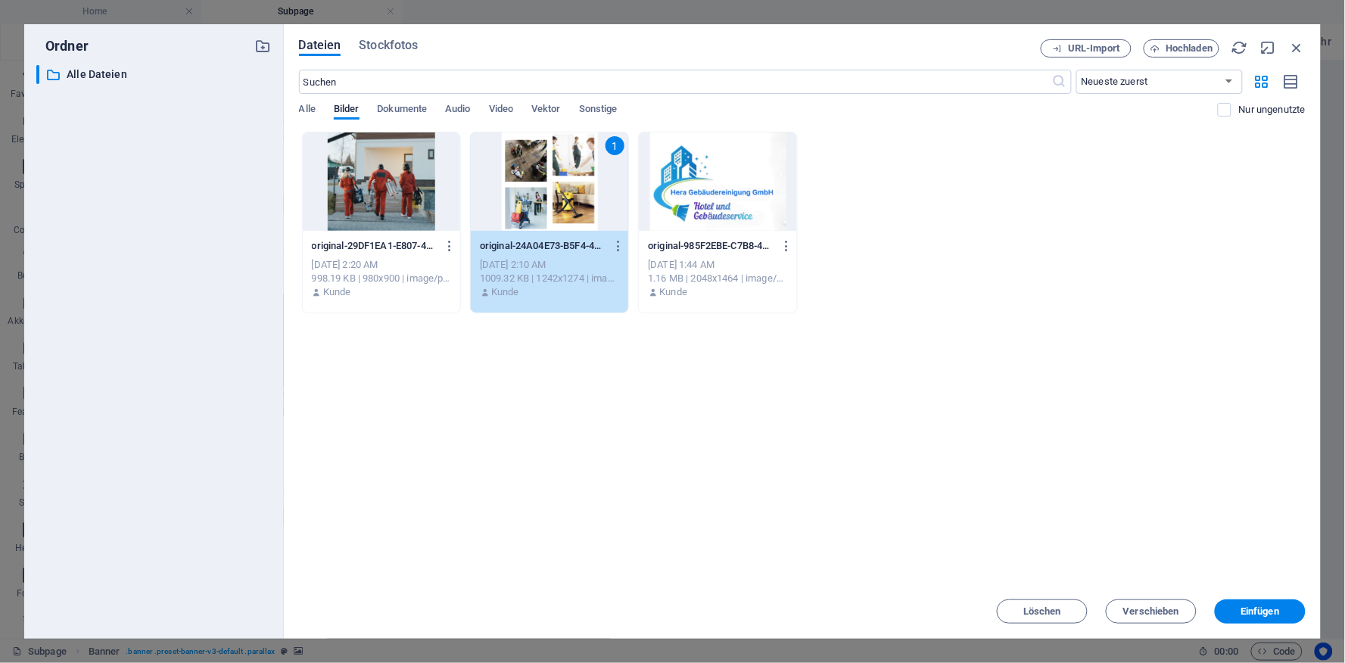
click at [535, 177] on div "1" at bounding box center [549, 181] width 157 height 98
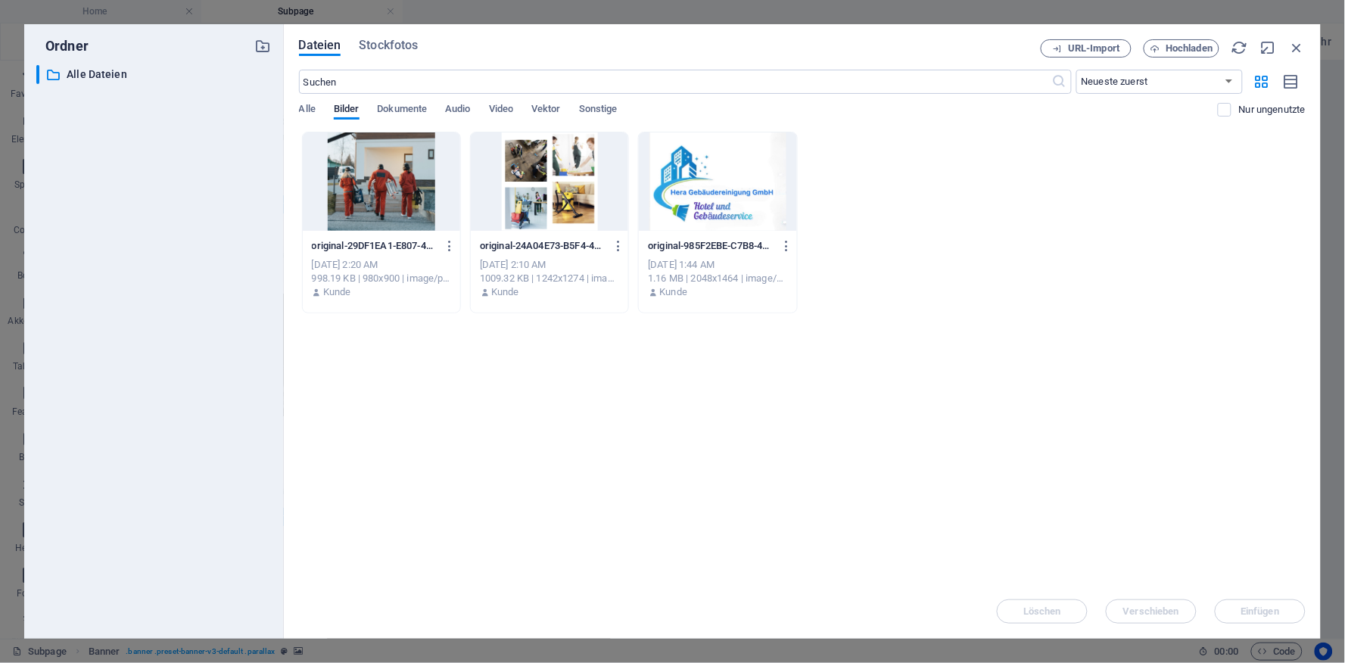
click at [535, 177] on div at bounding box center [549, 181] width 157 height 98
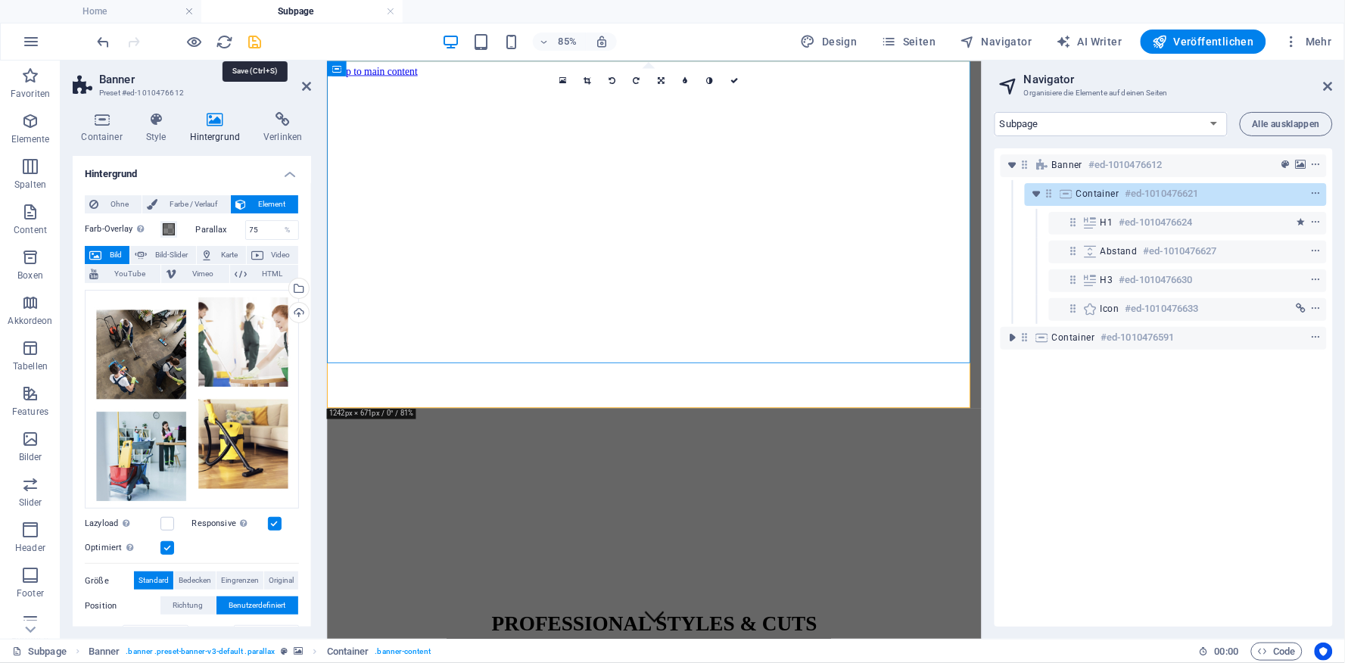
click at [254, 39] on icon "save" at bounding box center [255, 41] width 17 height 17
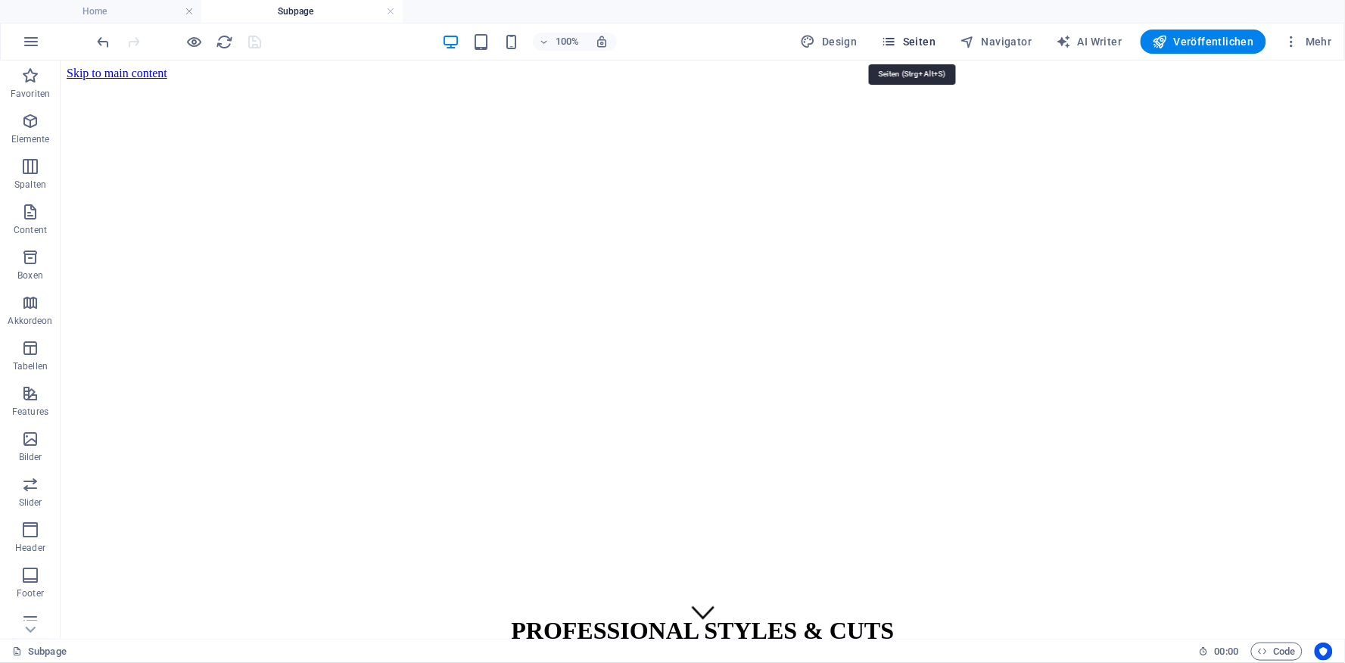
drag, startPoint x: 925, startPoint y: 45, endPoint x: 282, endPoint y: 39, distance: 642.7
click at [925, 45] on span "Seiten" at bounding box center [909, 41] width 55 height 15
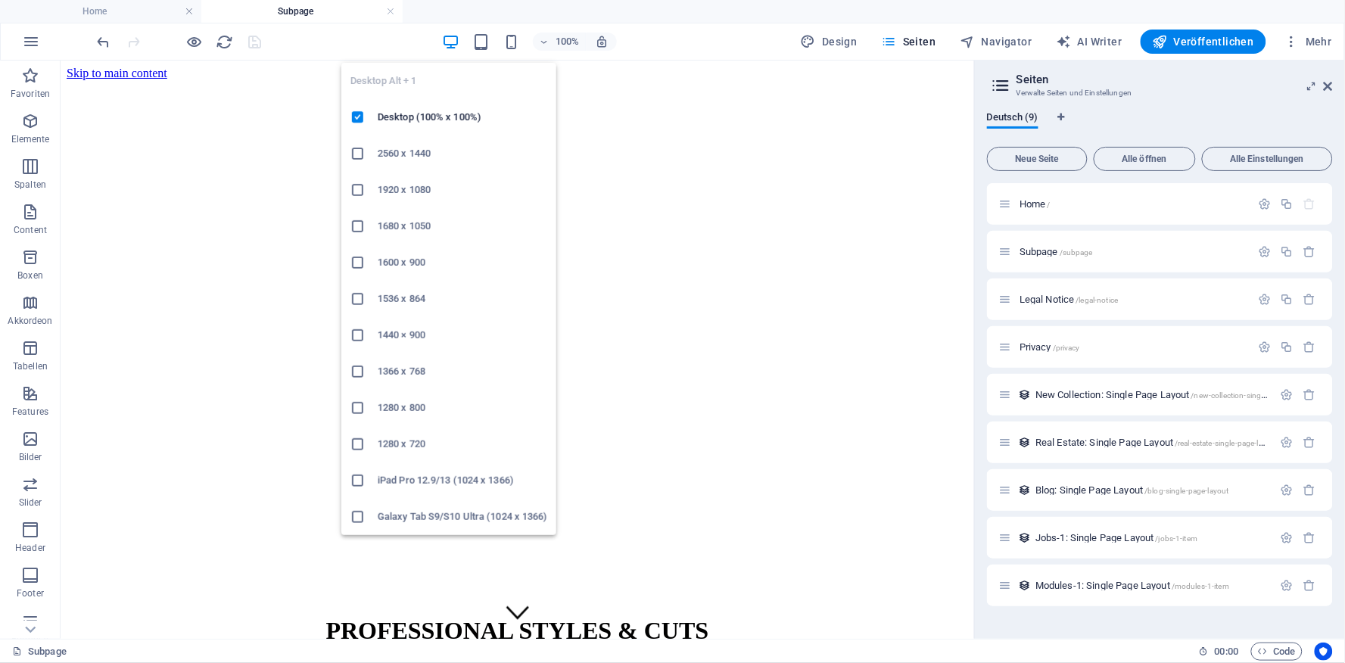
click at [450, 40] on icon "button" at bounding box center [450, 41] width 17 height 17
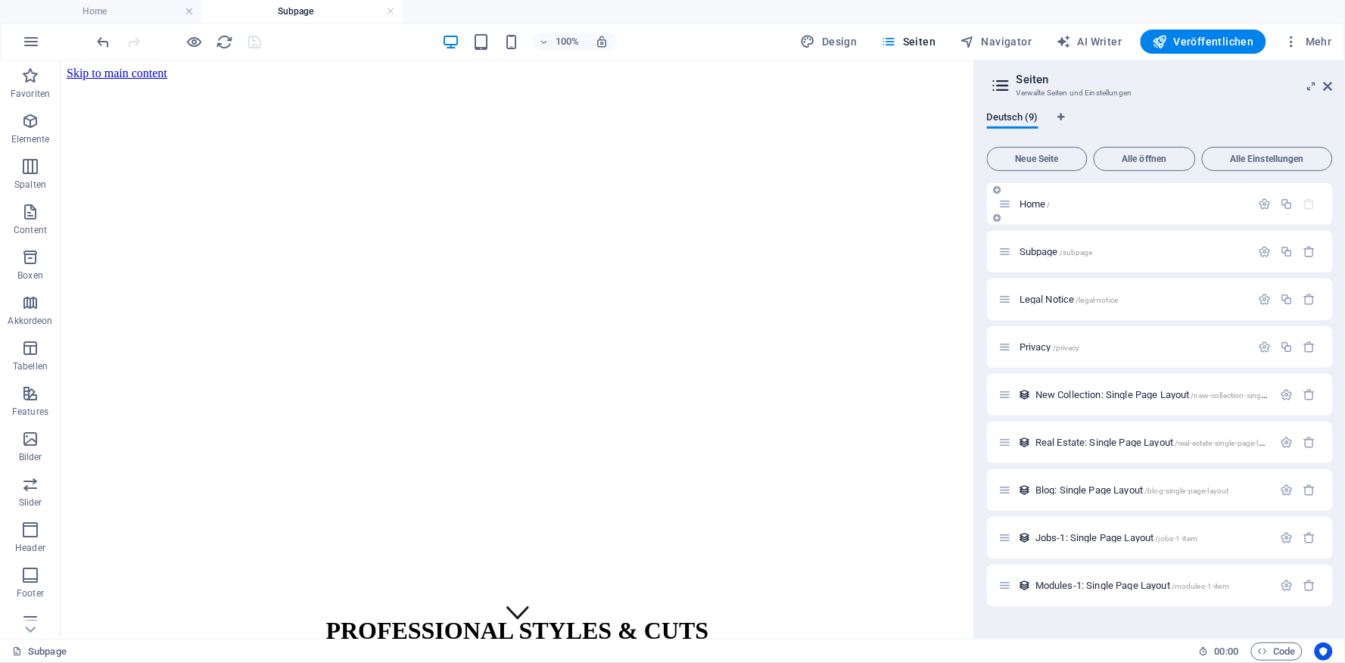
click at [1031, 202] on span "Home /" at bounding box center [1035, 203] width 31 height 11
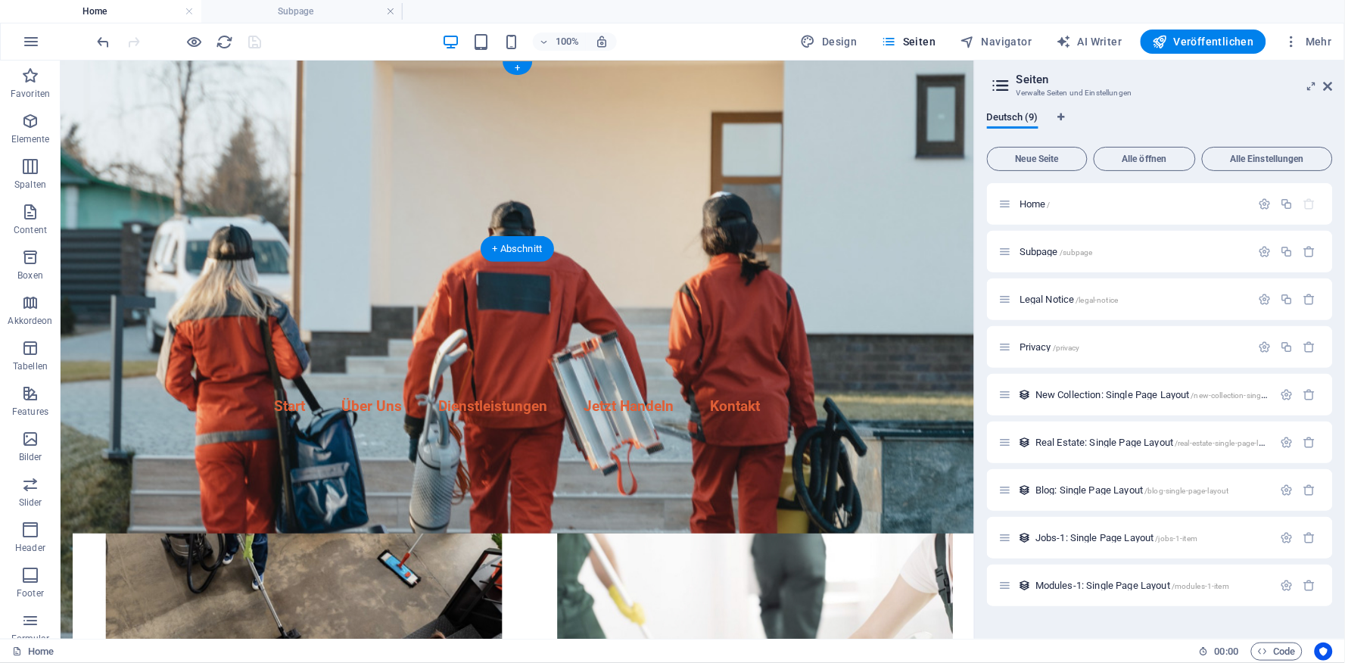
click at [897, 157] on figure at bounding box center [517, 349] width 914 height 578
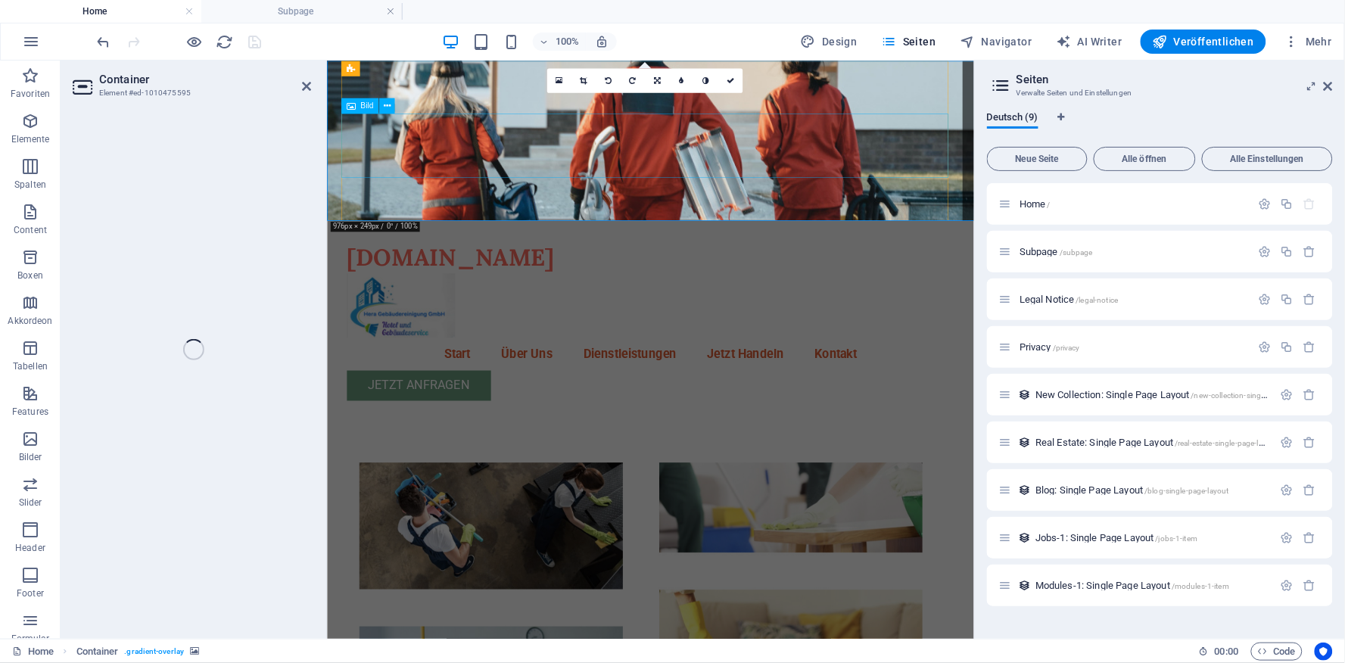
select select "header"
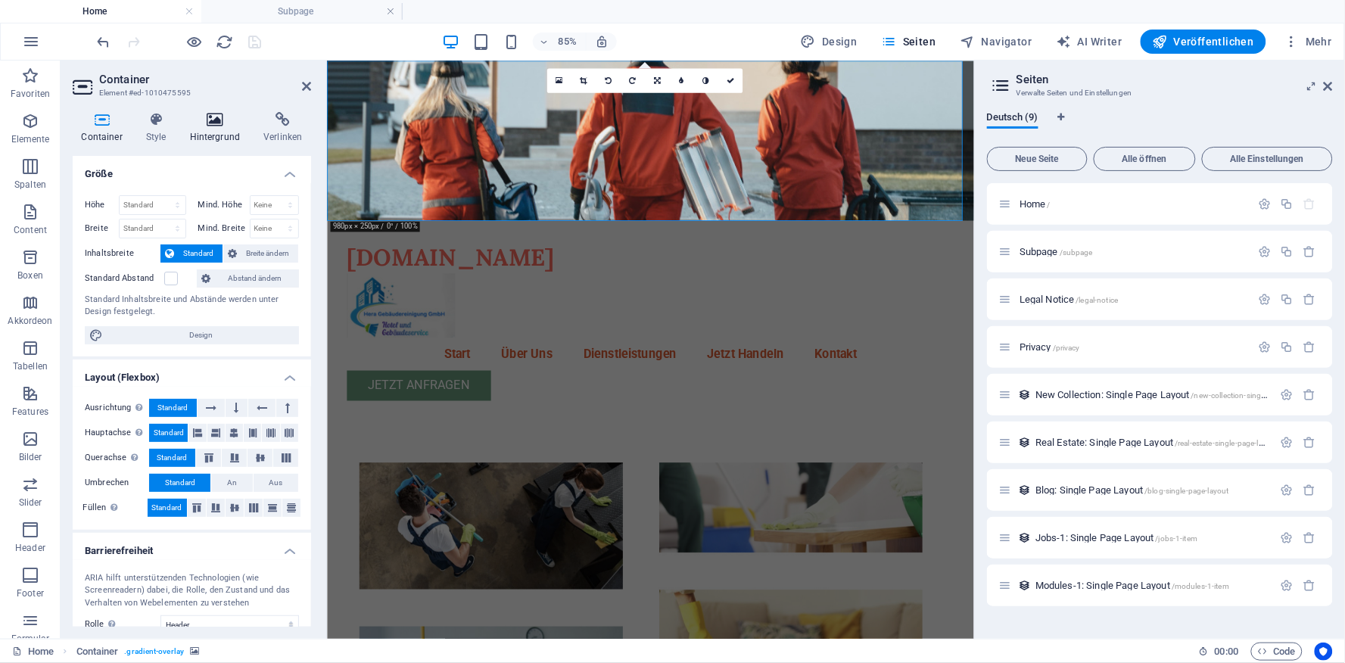
click at [216, 124] on icon at bounding box center [215, 119] width 68 height 15
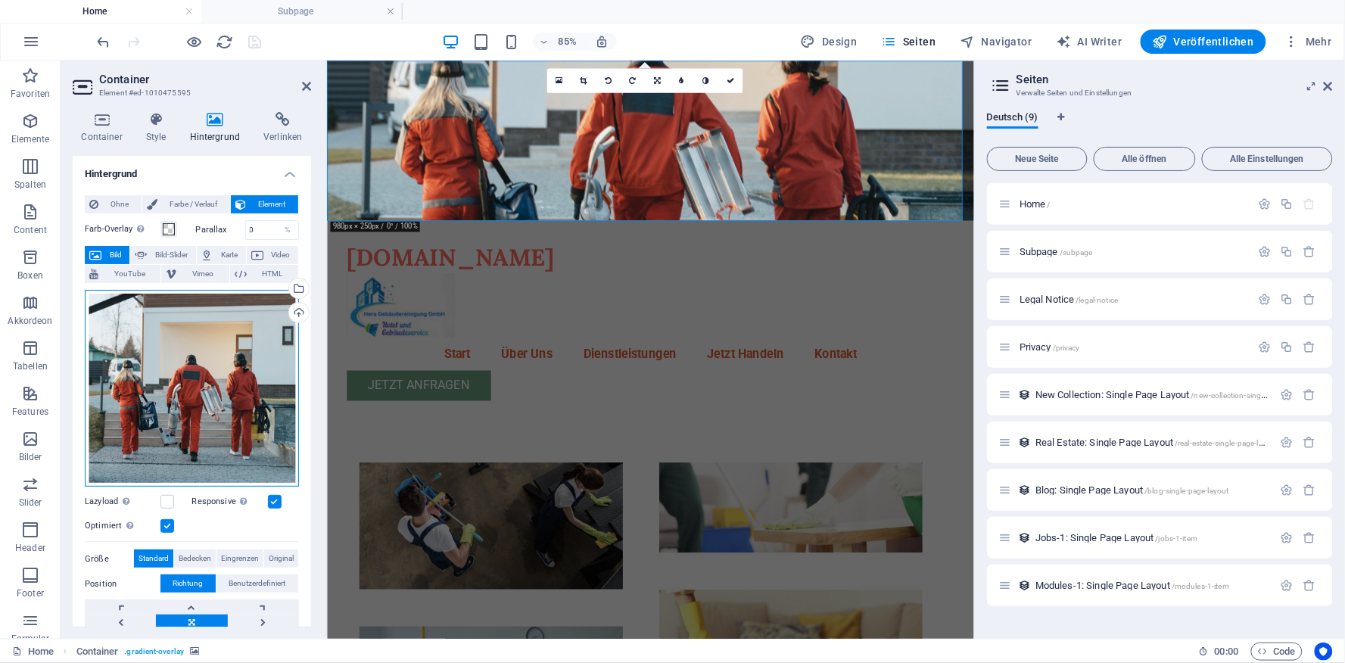
click at [240, 369] on div "Ziehe Dateien zum Hochladen hierher oder klicke hier, um aus Dateien oder koste…" at bounding box center [192, 388] width 214 height 197
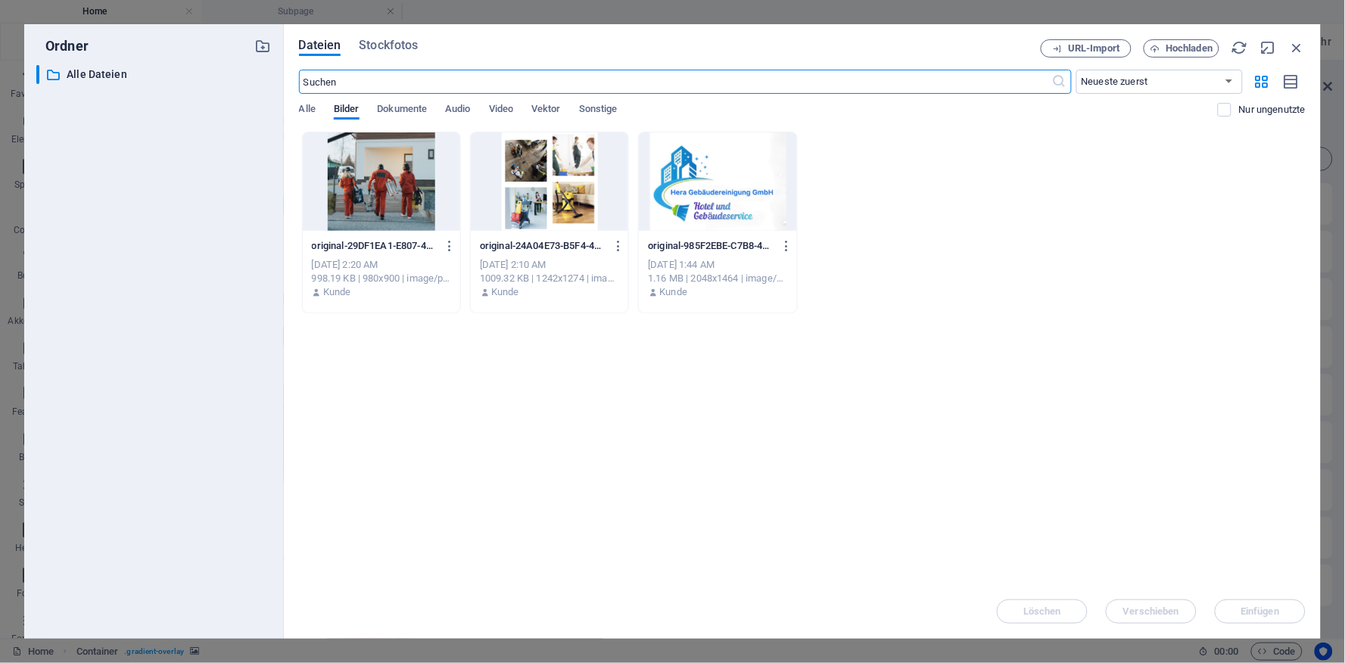
click at [394, 192] on div at bounding box center [381, 181] width 157 height 98
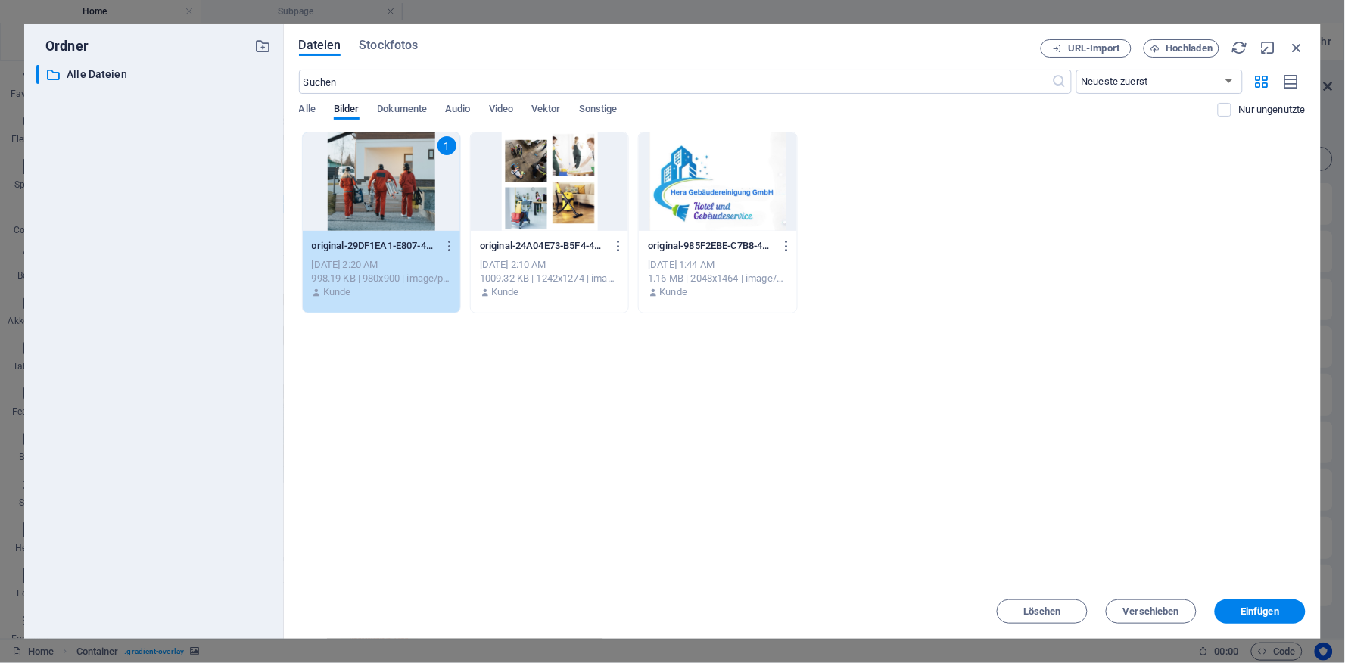
click at [394, 192] on div "1" at bounding box center [381, 181] width 157 height 98
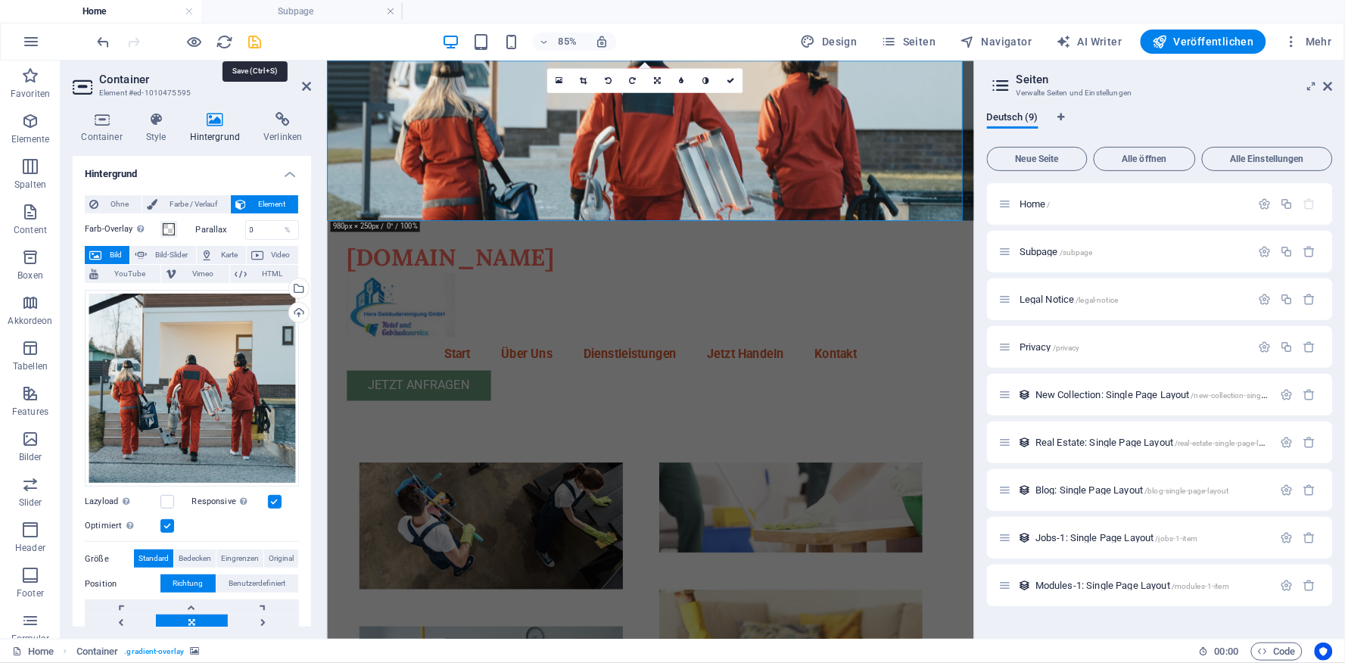
click at [253, 44] on icon "save" at bounding box center [255, 41] width 17 height 17
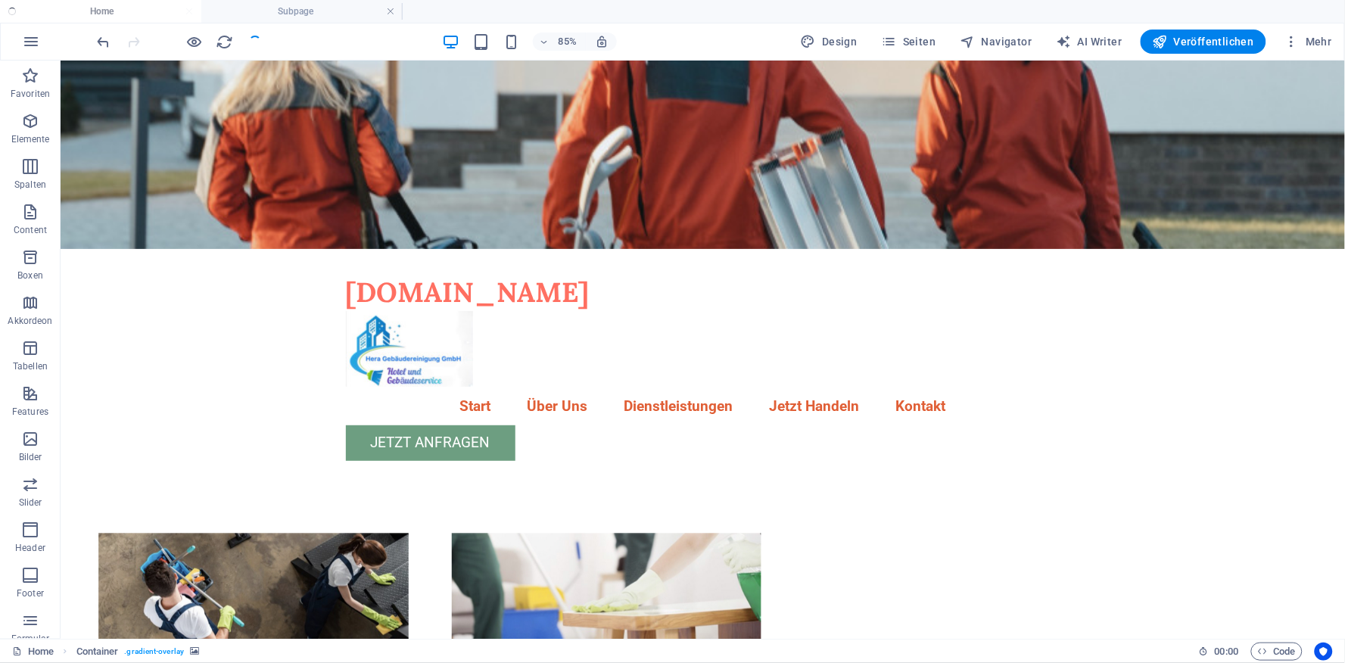
checkbox input "false"
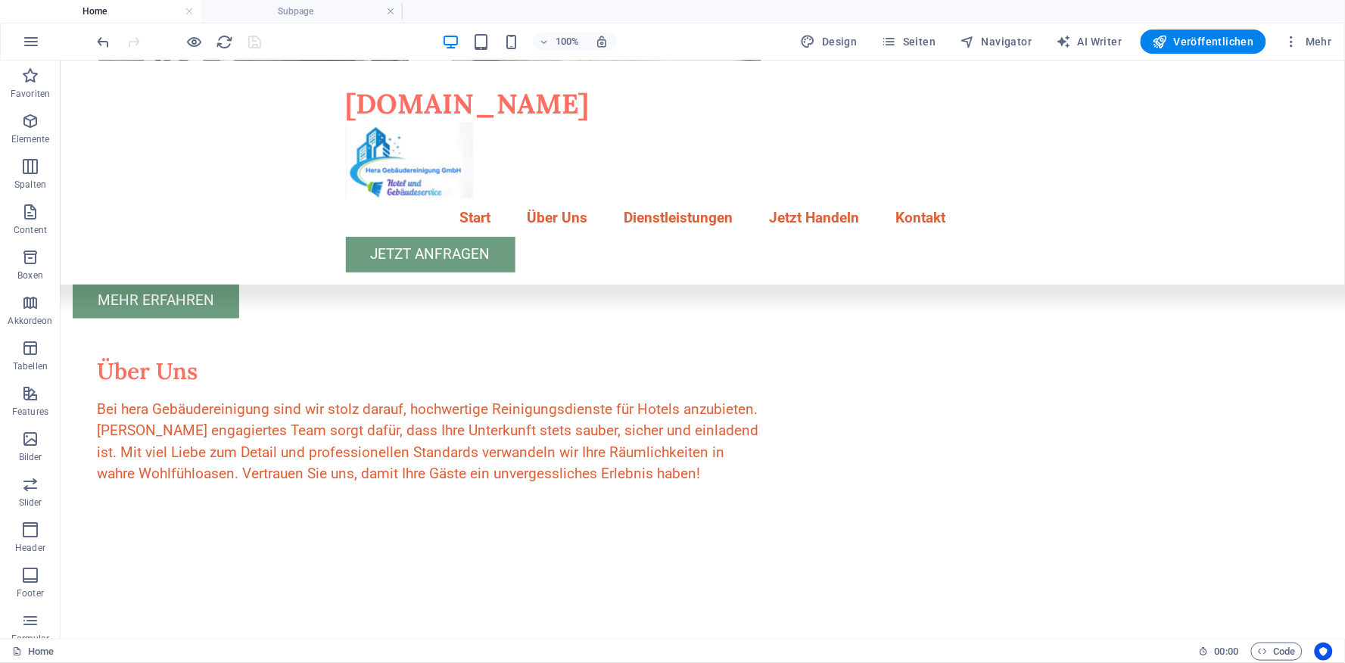
scroll to position [356, 0]
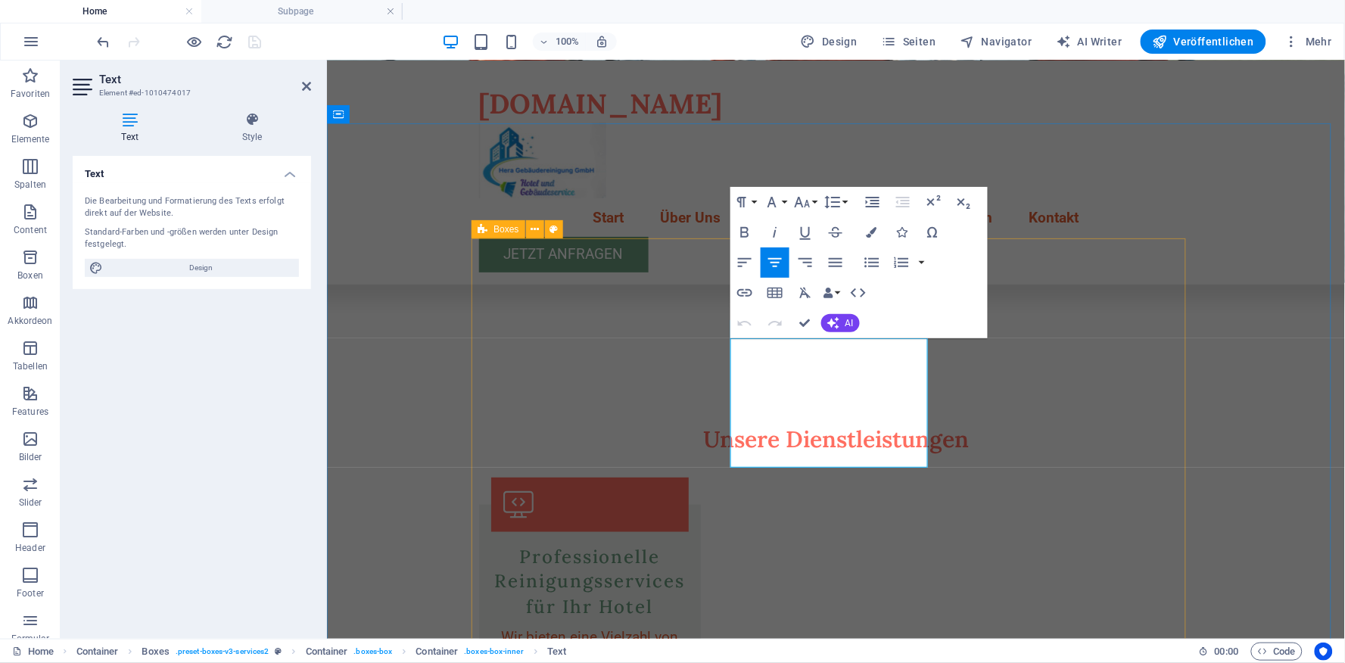
scroll to position [357, 0]
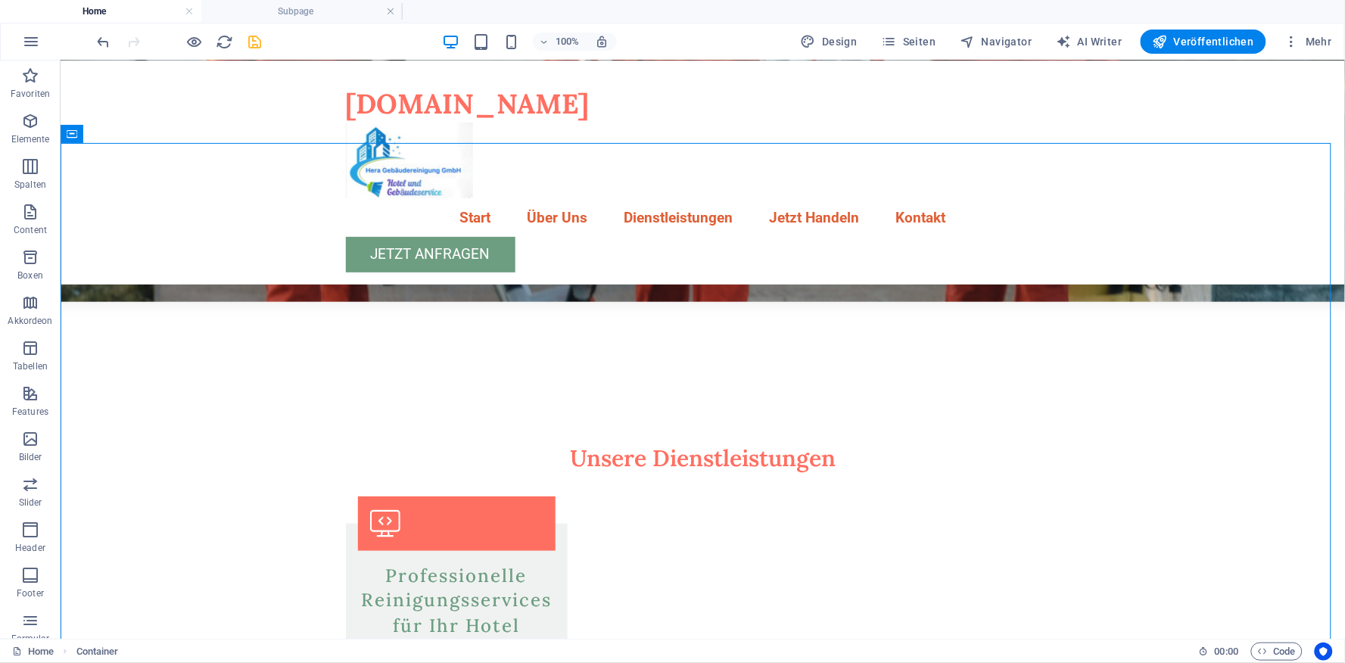
scroll to position [480, 0]
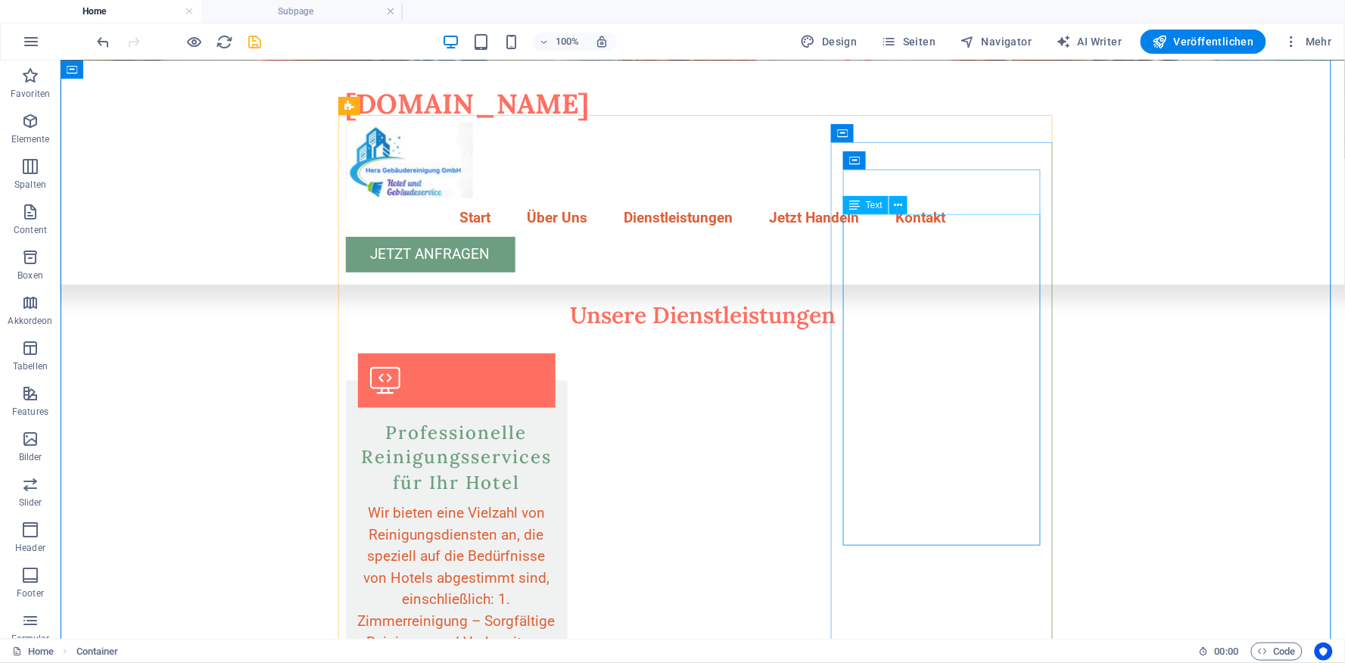
click at [897, 206] on icon at bounding box center [899, 206] width 8 height 16
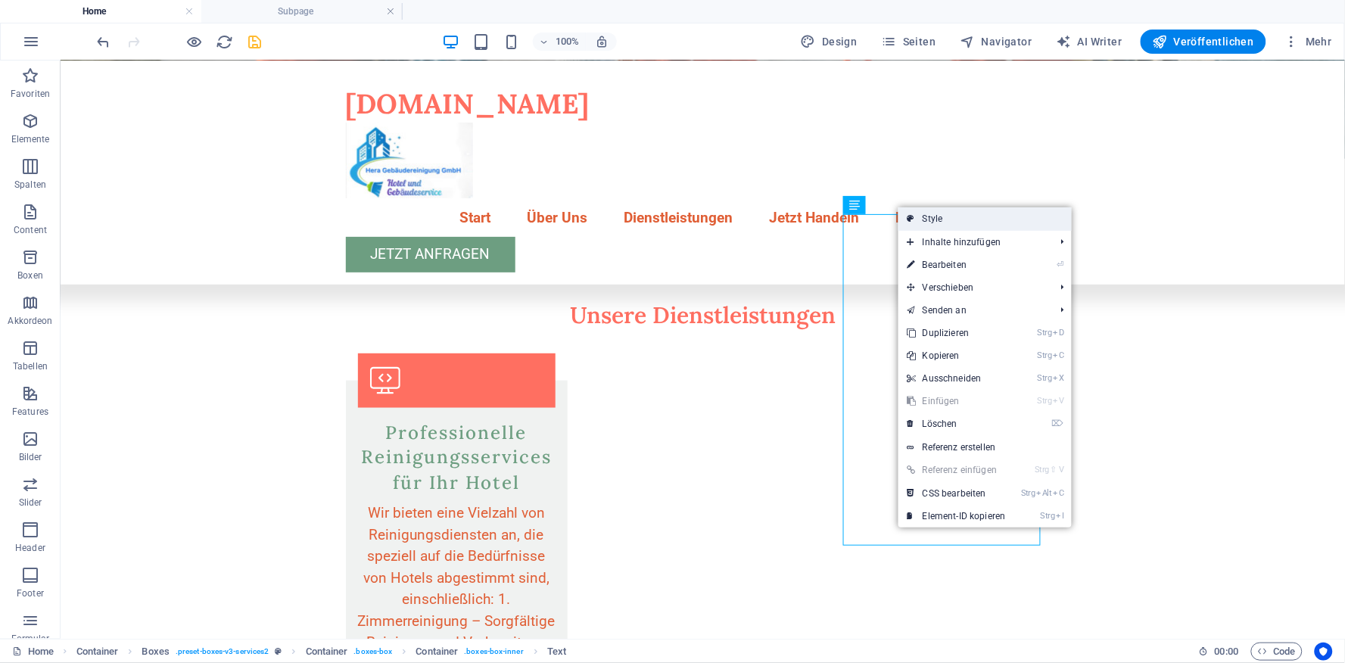
click at [942, 220] on link "Style" at bounding box center [985, 218] width 173 height 23
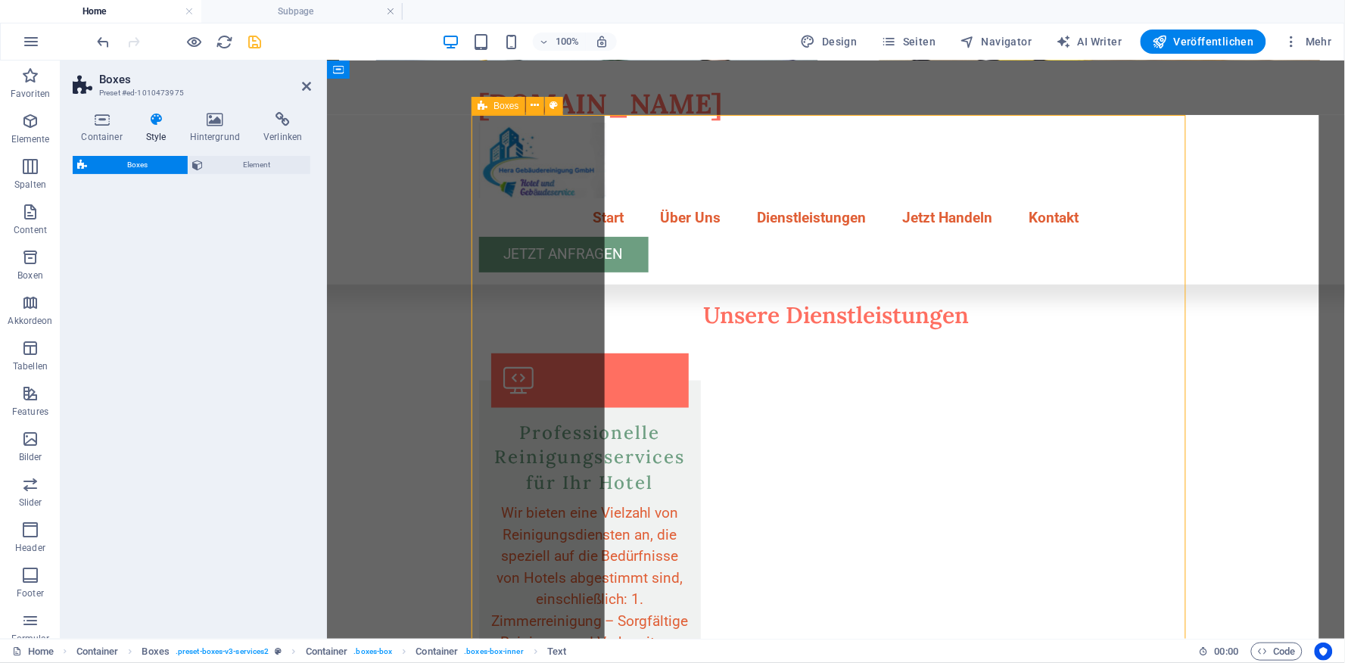
select select "rem"
select select "preset-boxes-v3-services2"
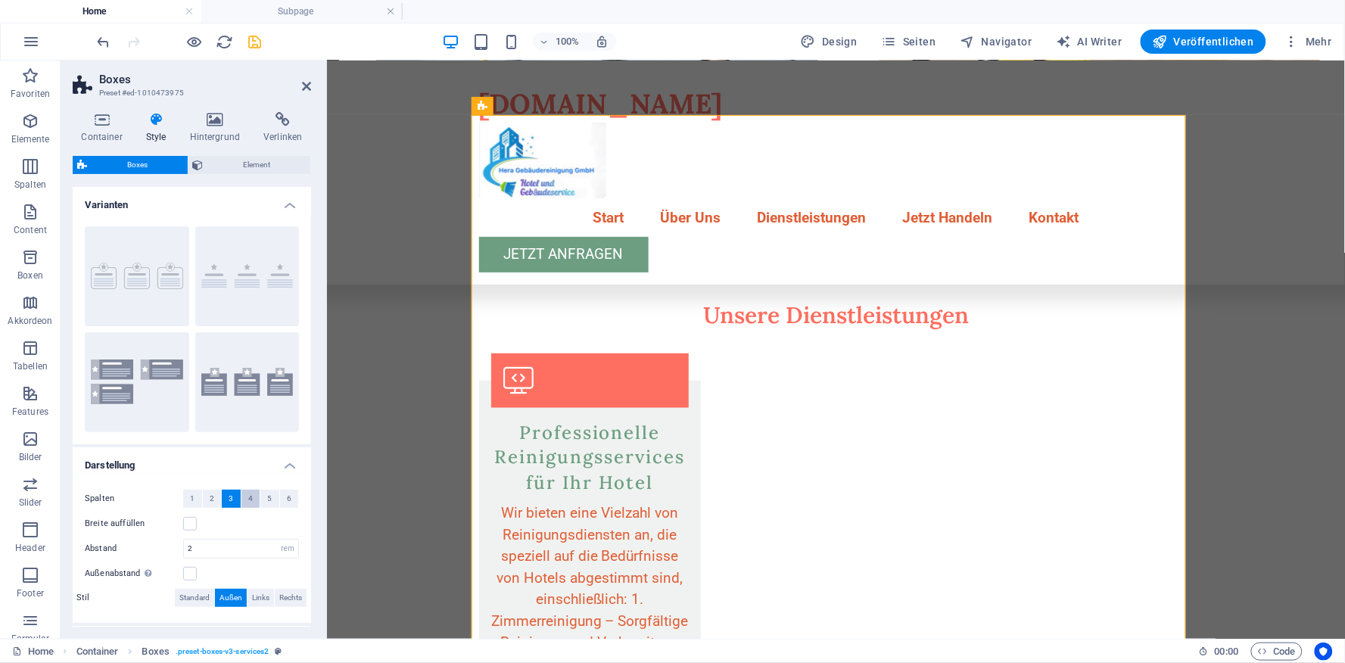
click at [248, 500] on span "4" at bounding box center [250, 499] width 5 height 18
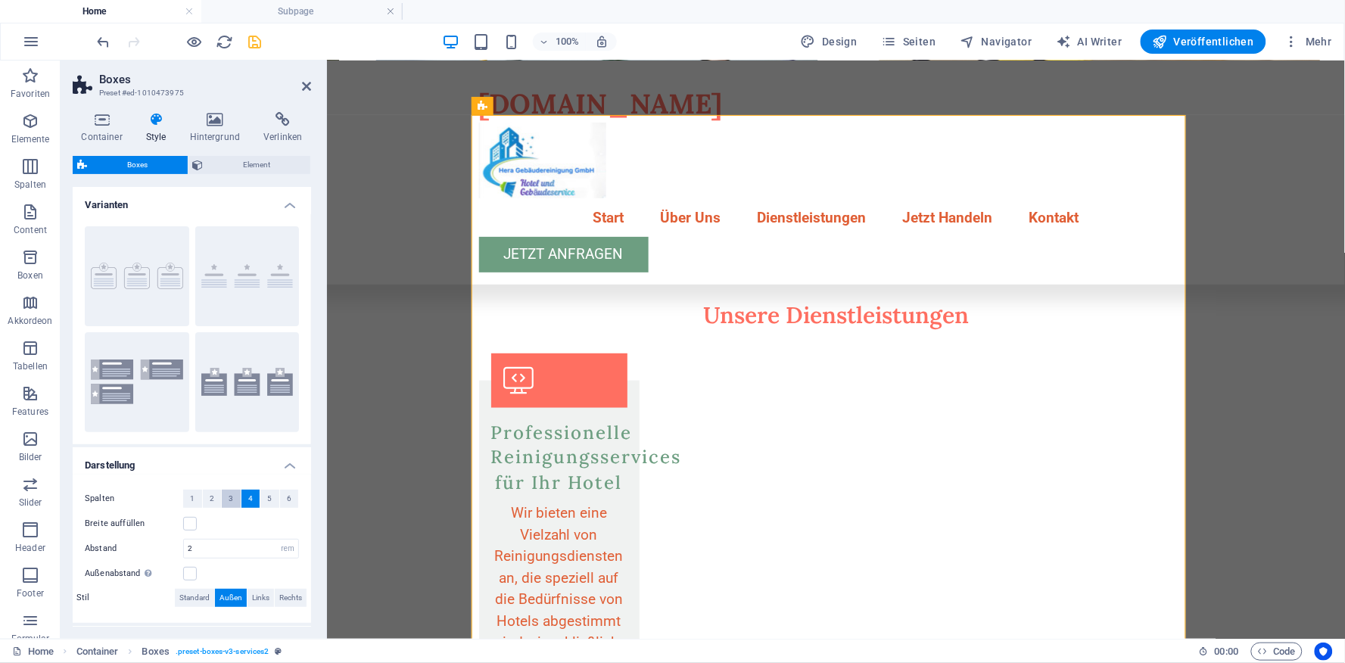
click at [231, 498] on span "3" at bounding box center [231, 499] width 5 height 18
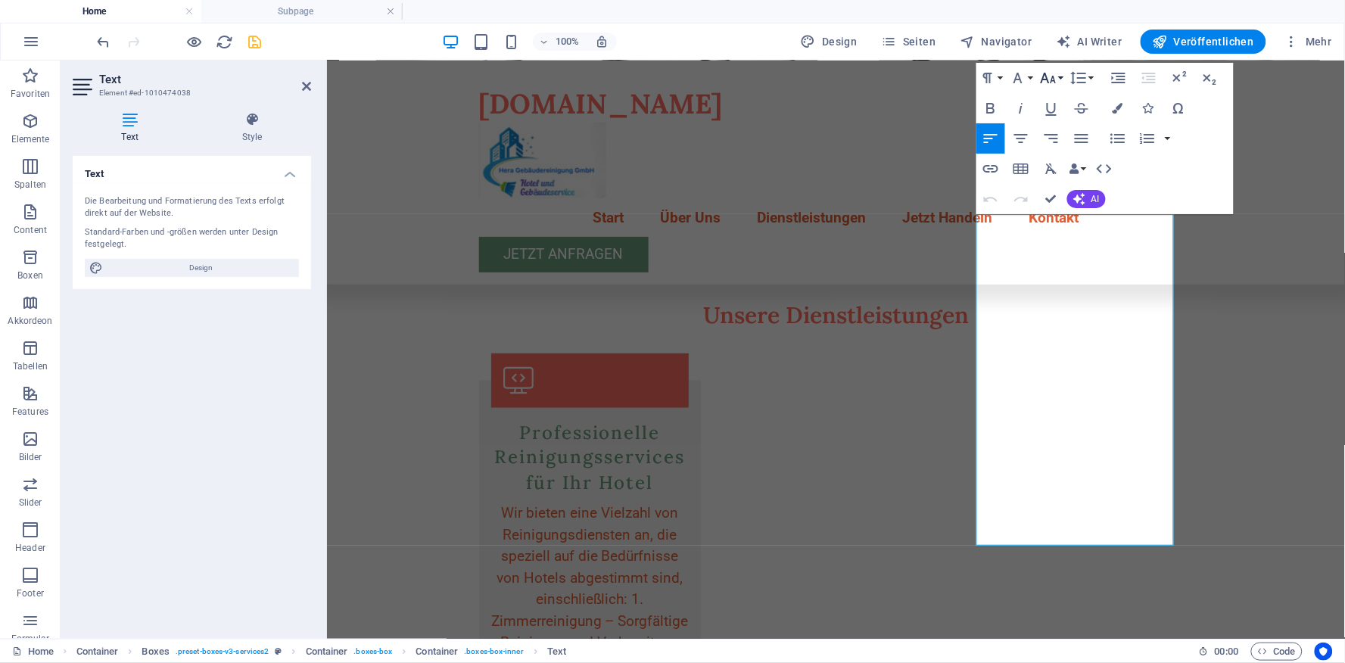
click at [1052, 81] on icon "button" at bounding box center [1049, 78] width 16 height 11
click at [1056, 149] on link "10" at bounding box center [1064, 153] width 55 height 23
click at [1051, 76] on icon "button" at bounding box center [1048, 78] width 18 height 18
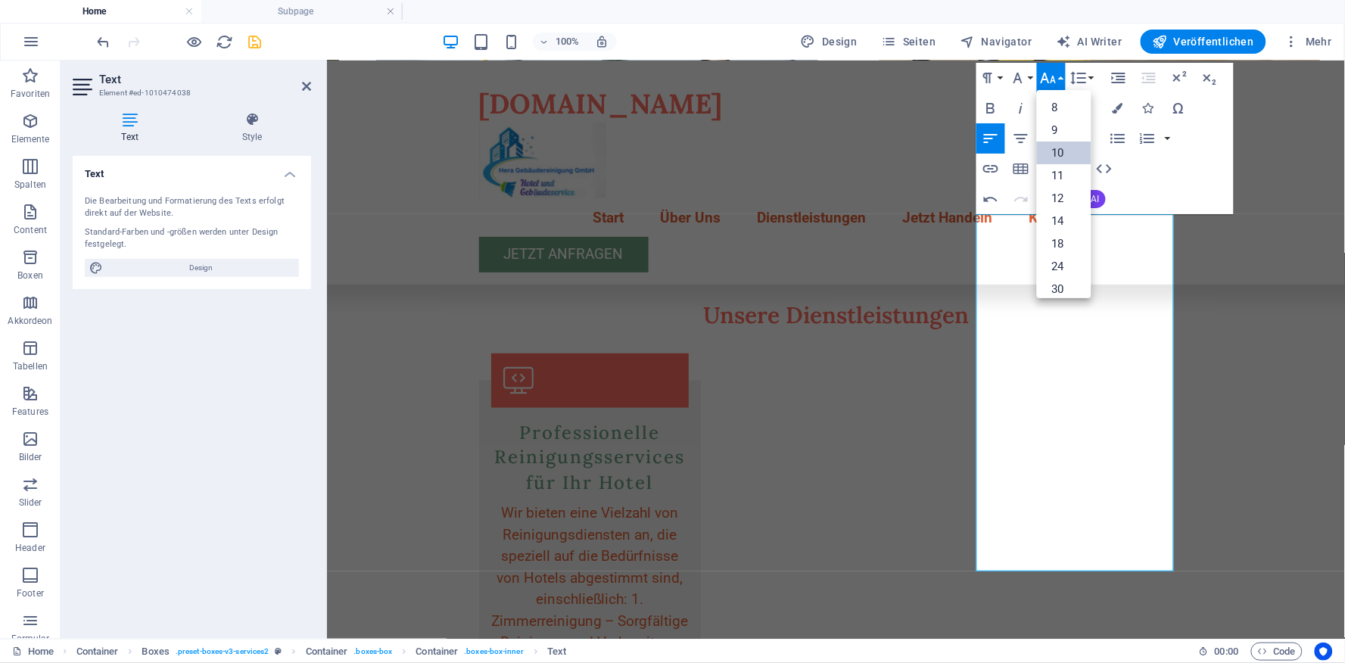
scroll to position [63, 0]
click at [1076, 79] on icon "button" at bounding box center [1079, 78] width 18 height 18
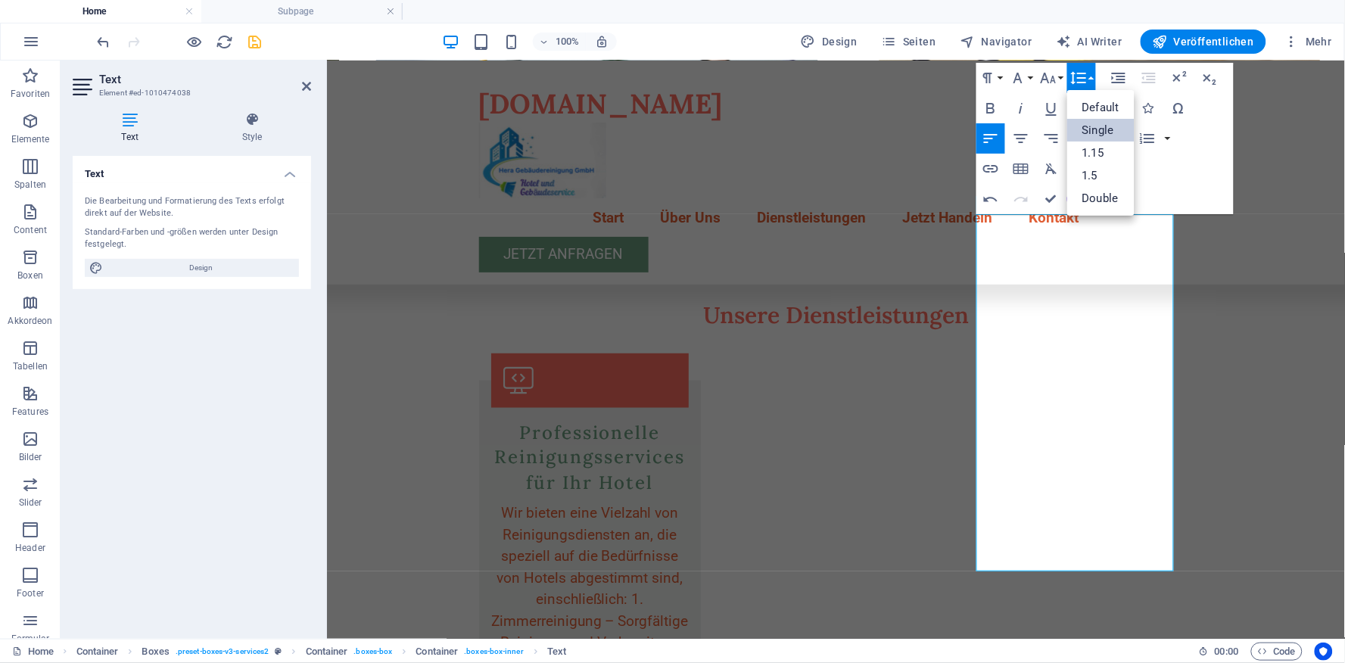
click at [1093, 129] on link "Single" at bounding box center [1100, 130] width 67 height 23
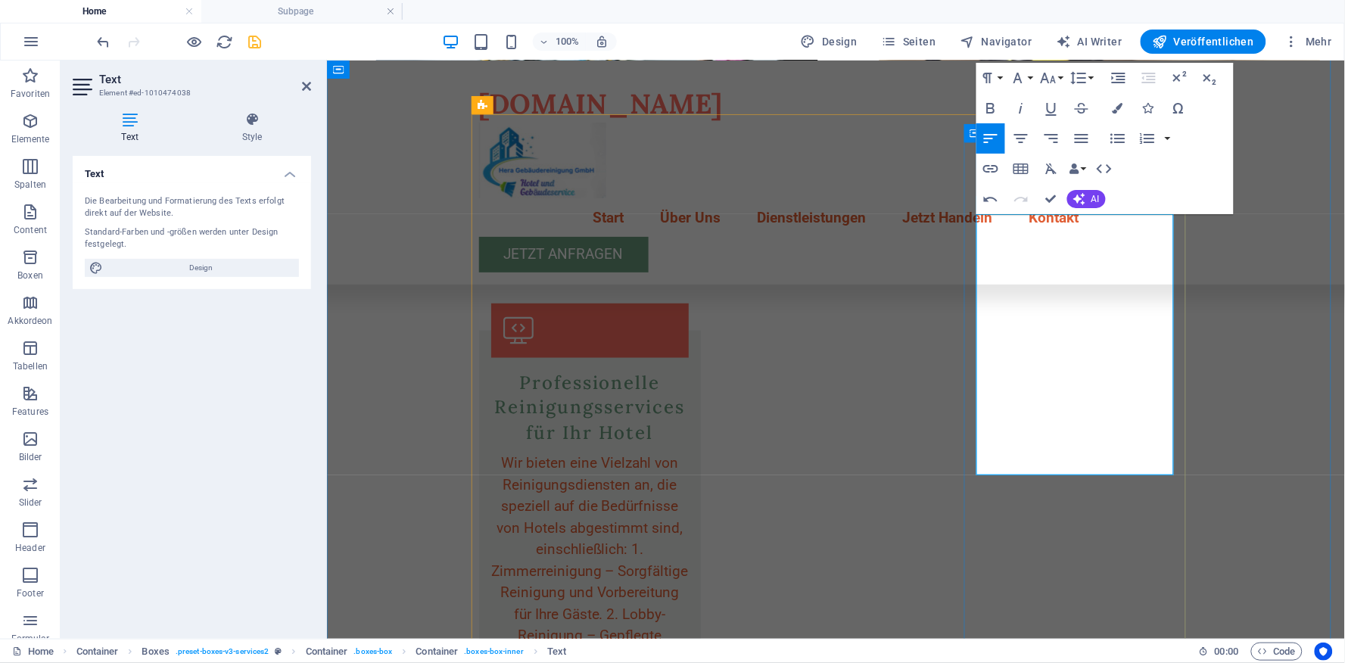
scroll to position [480, 0]
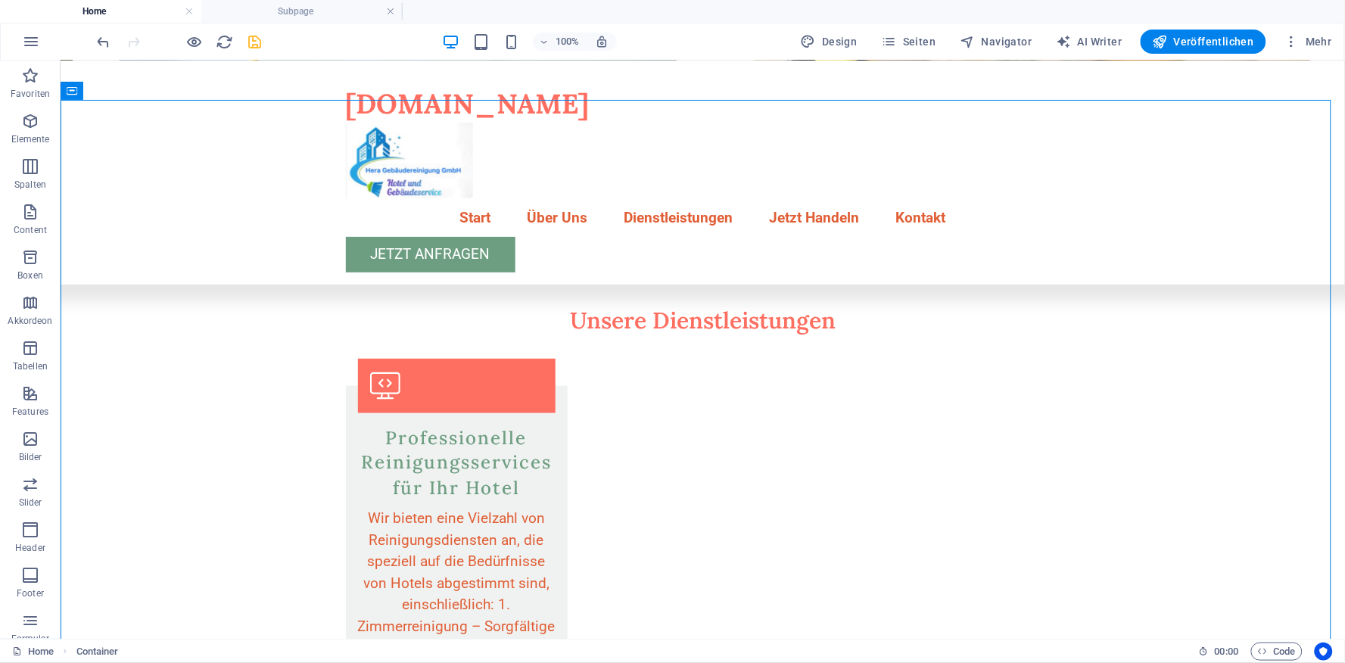
scroll to position [376, 0]
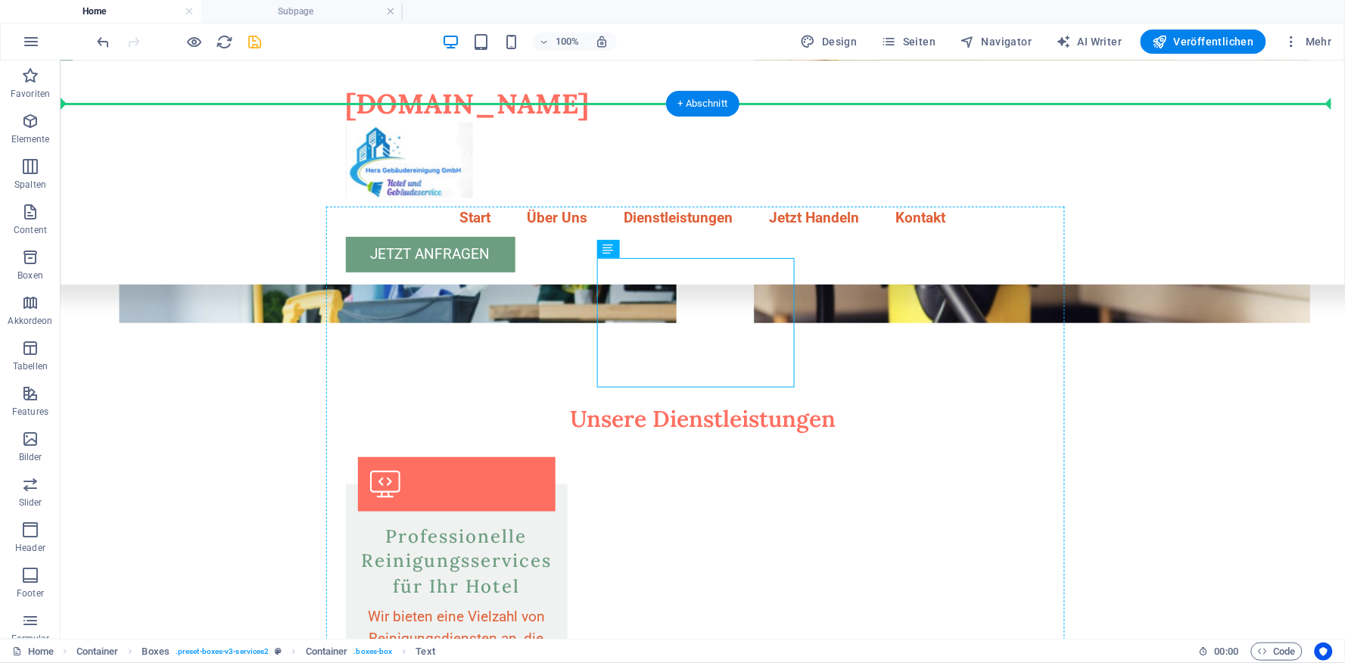
drag, startPoint x: 572, startPoint y: 279, endPoint x: 704, endPoint y: 491, distance: 249.9
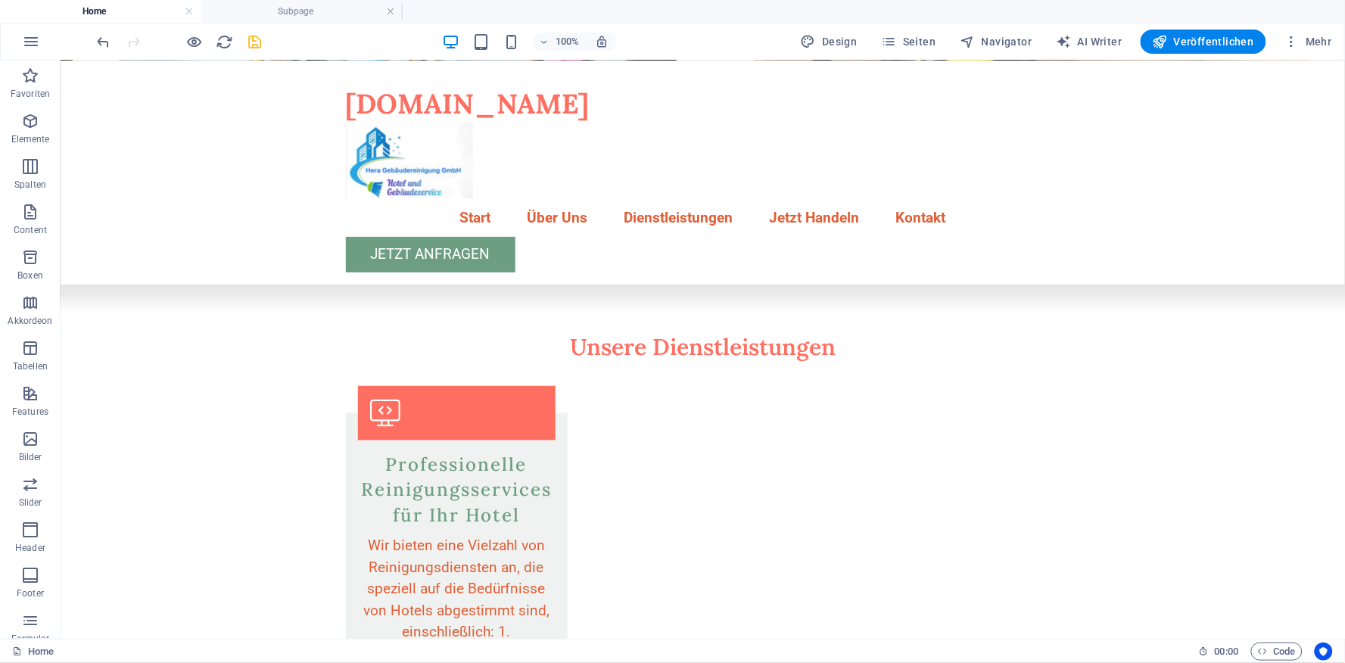
scroll to position [520, 0]
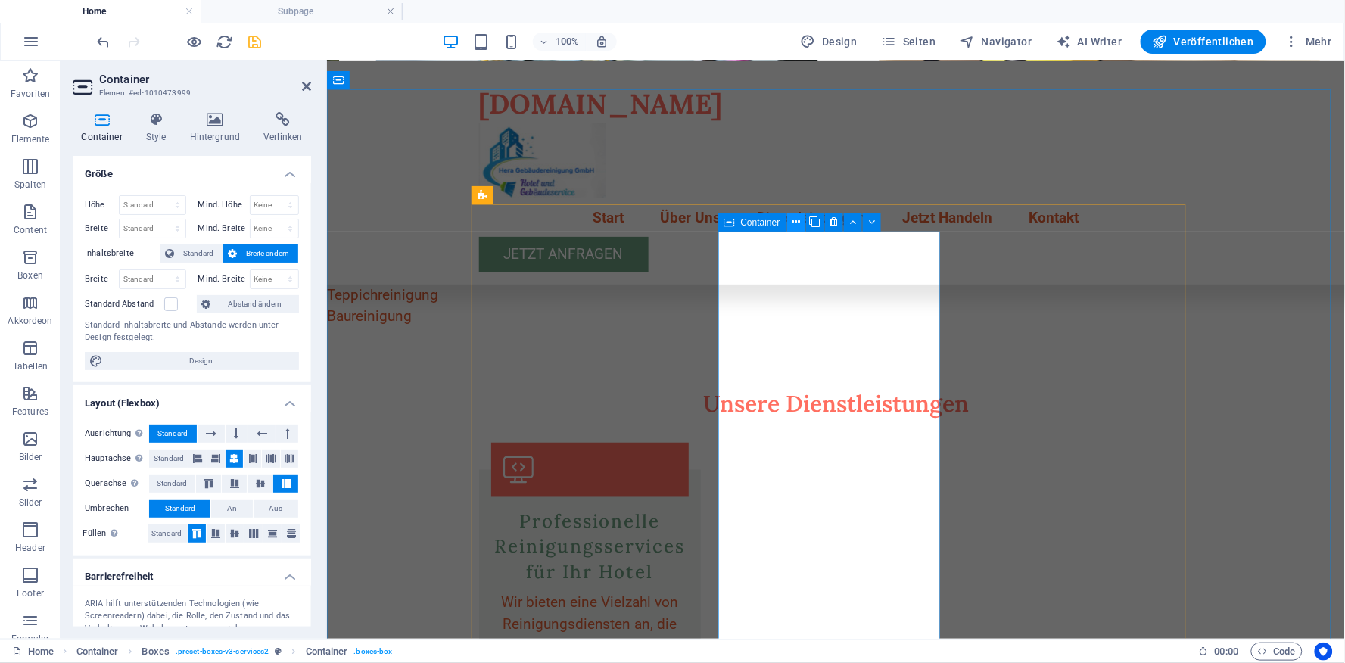
click at [795, 221] on icon at bounding box center [796, 222] width 8 height 16
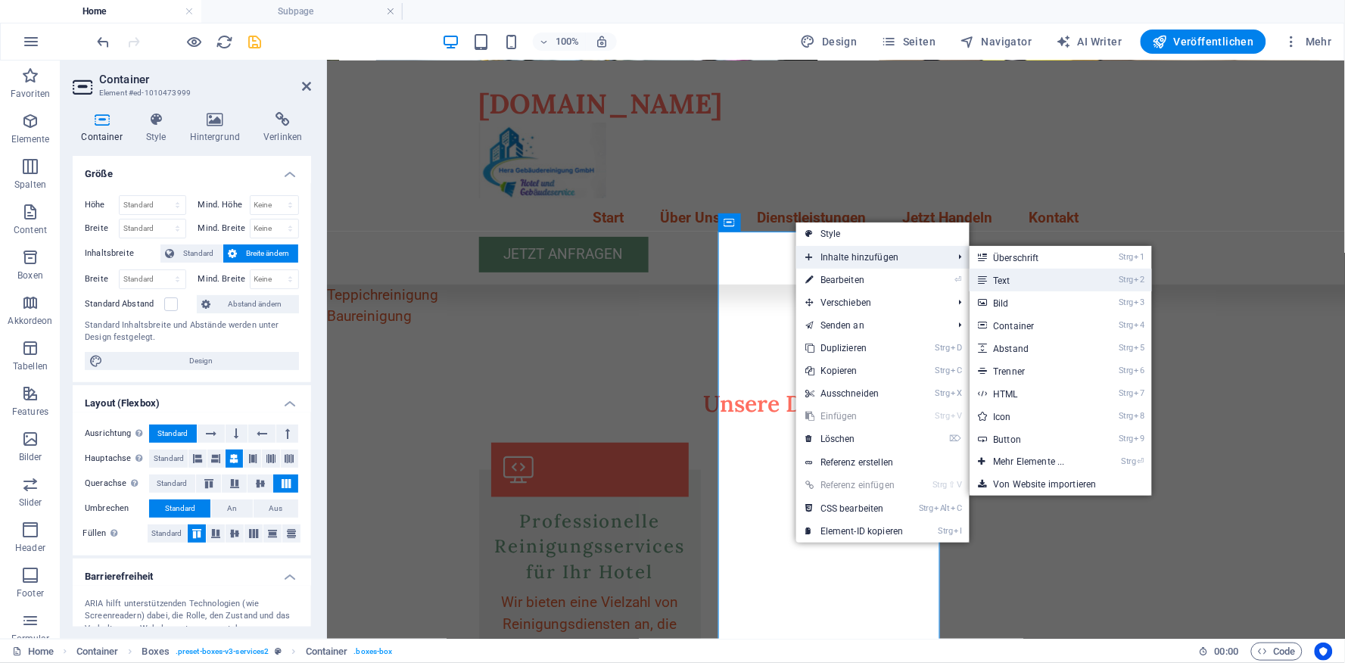
click at [998, 284] on link "Strg 2 Text" at bounding box center [1033, 280] width 126 height 23
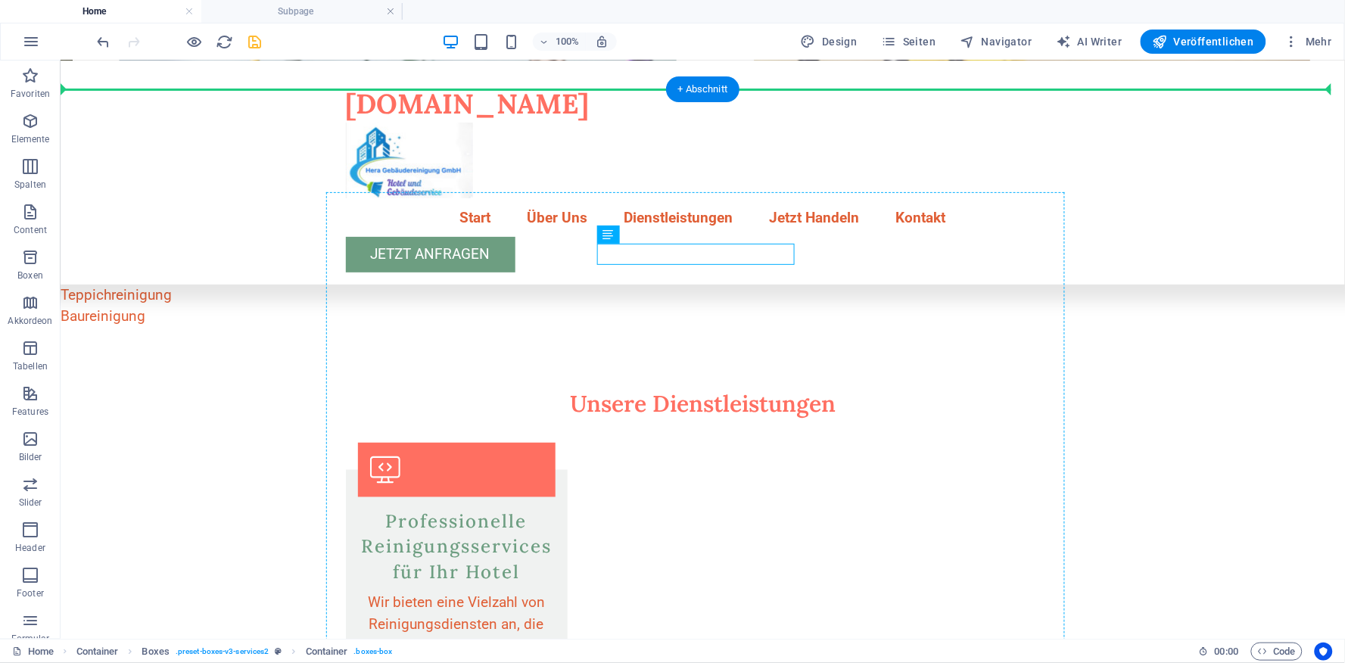
drag, startPoint x: 648, startPoint y: 251, endPoint x: 645, endPoint y: 367, distance: 116.6
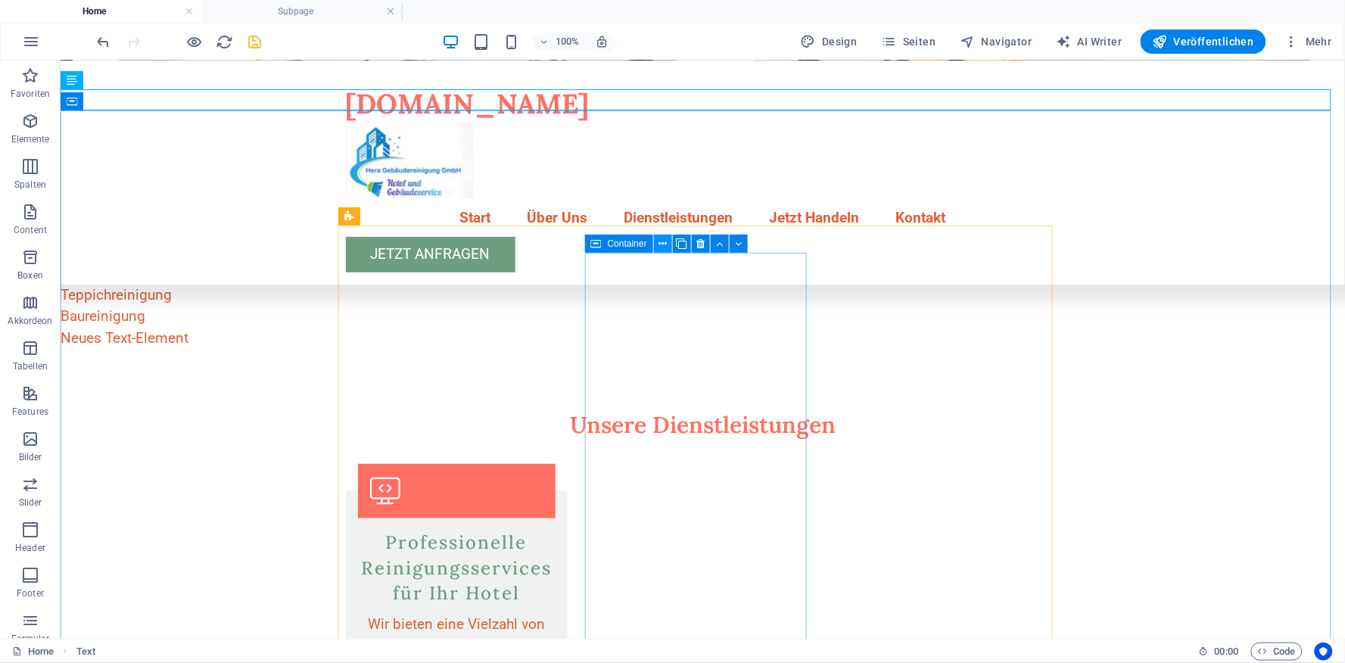
click at [657, 243] on button at bounding box center [663, 244] width 18 height 18
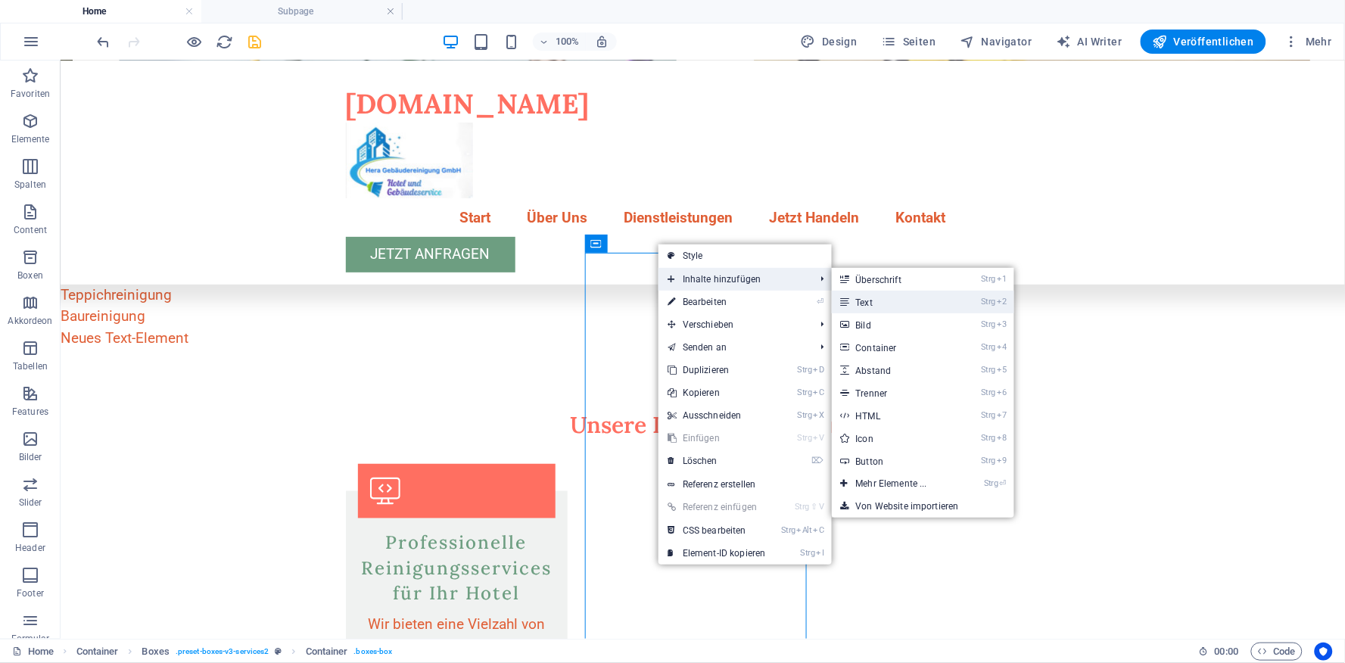
click at [879, 304] on link "Strg 2 Text" at bounding box center [895, 302] width 126 height 23
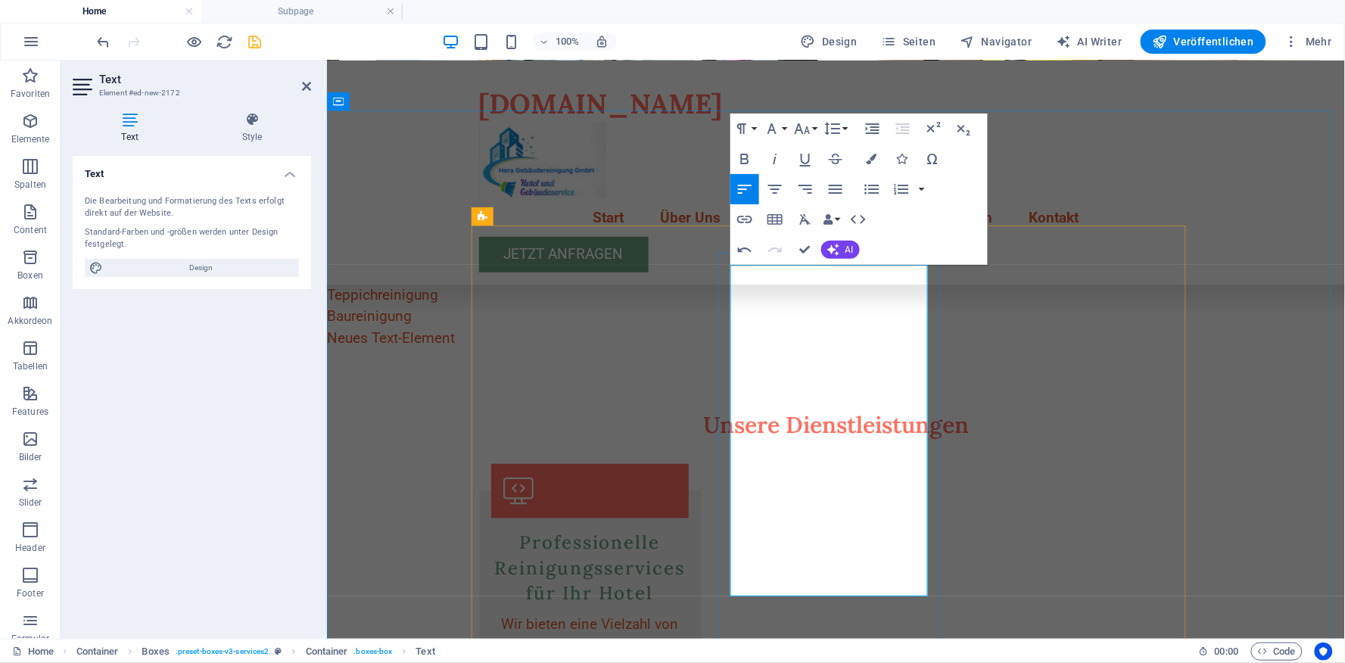
click at [807, 124] on icon "button" at bounding box center [802, 129] width 18 height 18
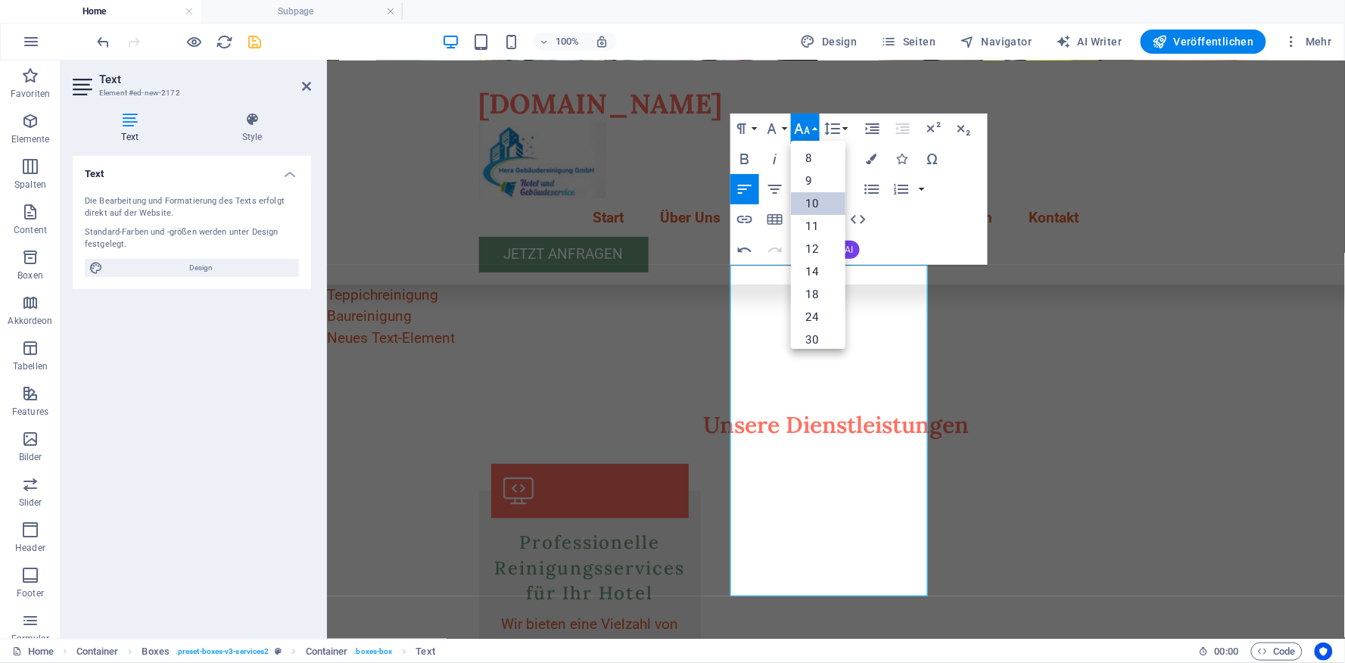
click at [816, 205] on link "10" at bounding box center [818, 203] width 55 height 23
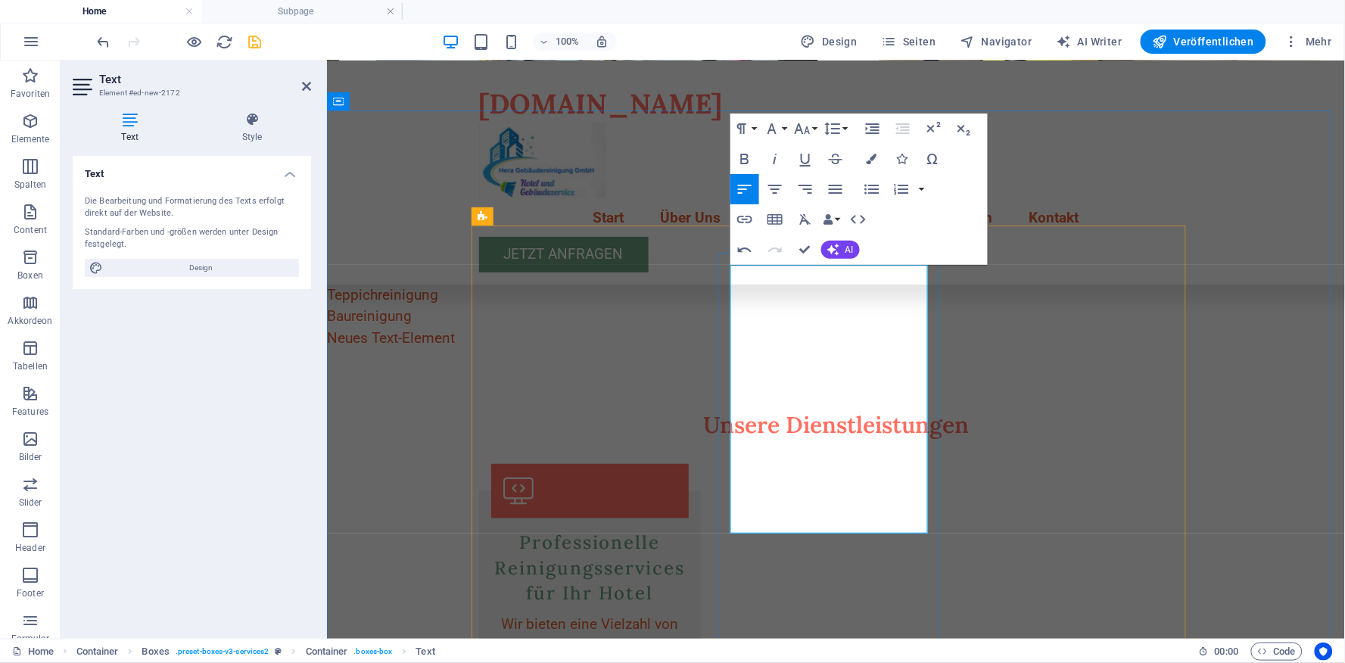
drag, startPoint x: 769, startPoint y: 462, endPoint x: 752, endPoint y: 441, distance: 26.8
click at [811, 123] on button "Font Size" at bounding box center [805, 129] width 29 height 30
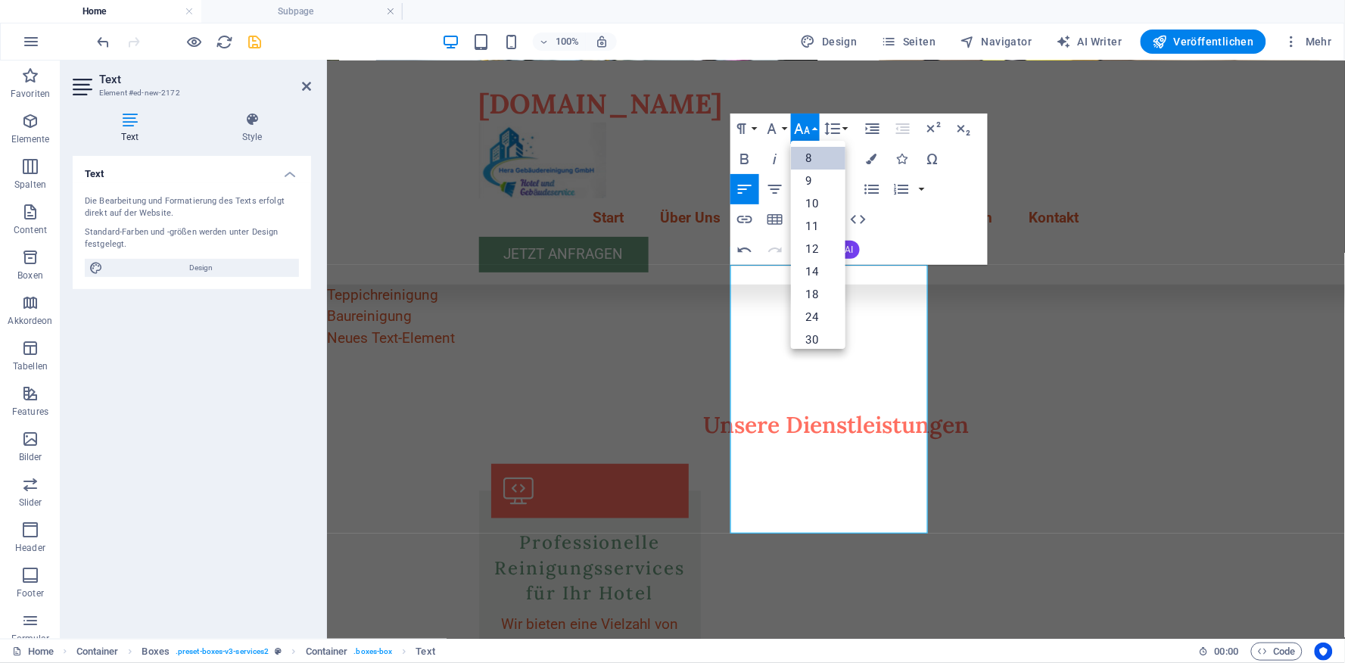
click at [810, 163] on link "8" at bounding box center [818, 158] width 55 height 23
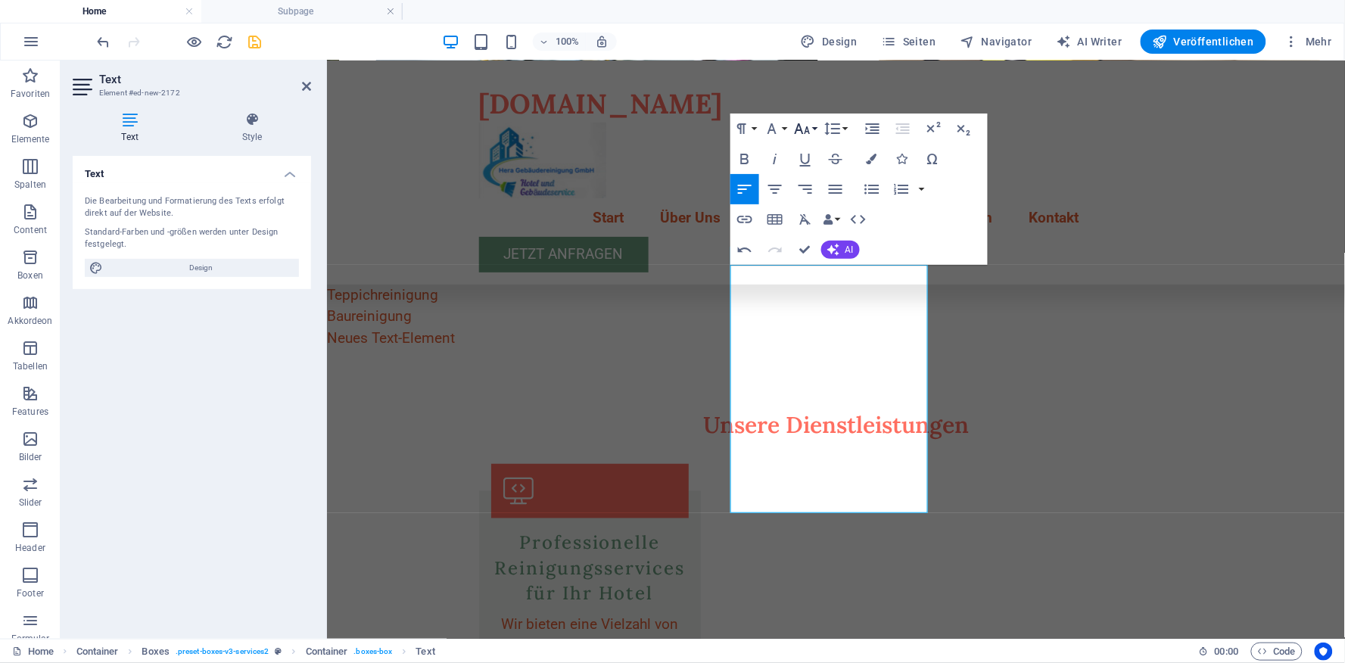
click at [811, 126] on button "Font Size" at bounding box center [805, 129] width 29 height 30
click at [814, 186] on link "10" at bounding box center [818, 186] width 55 height 23
click at [813, 130] on button "Font Size" at bounding box center [805, 129] width 29 height 30
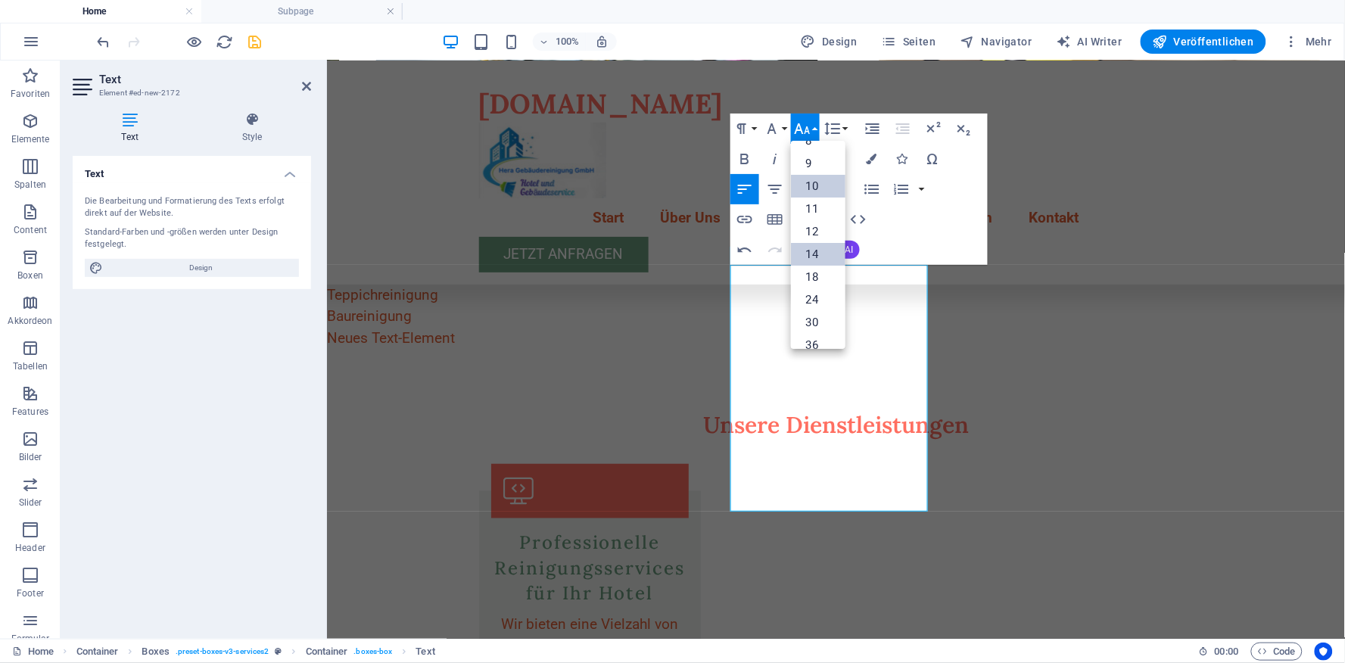
scroll to position [63, 0]
click at [812, 227] on link "18" at bounding box center [818, 231] width 55 height 23
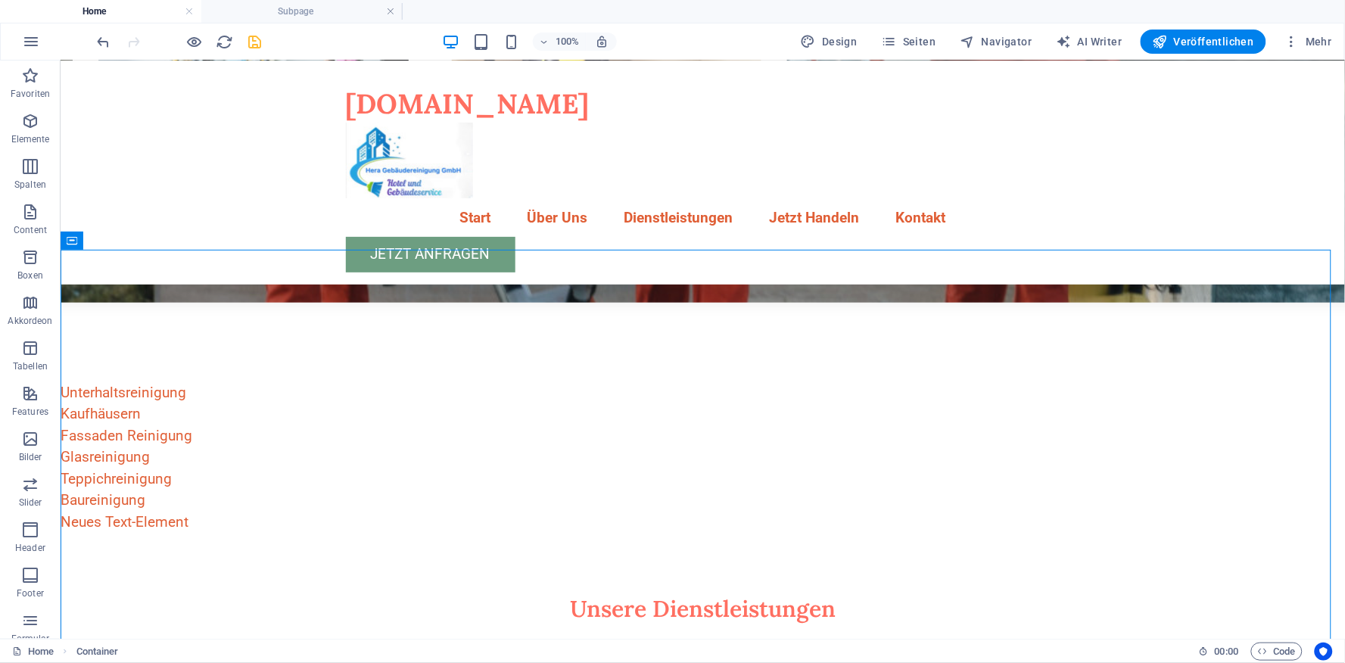
scroll to position [467, 0]
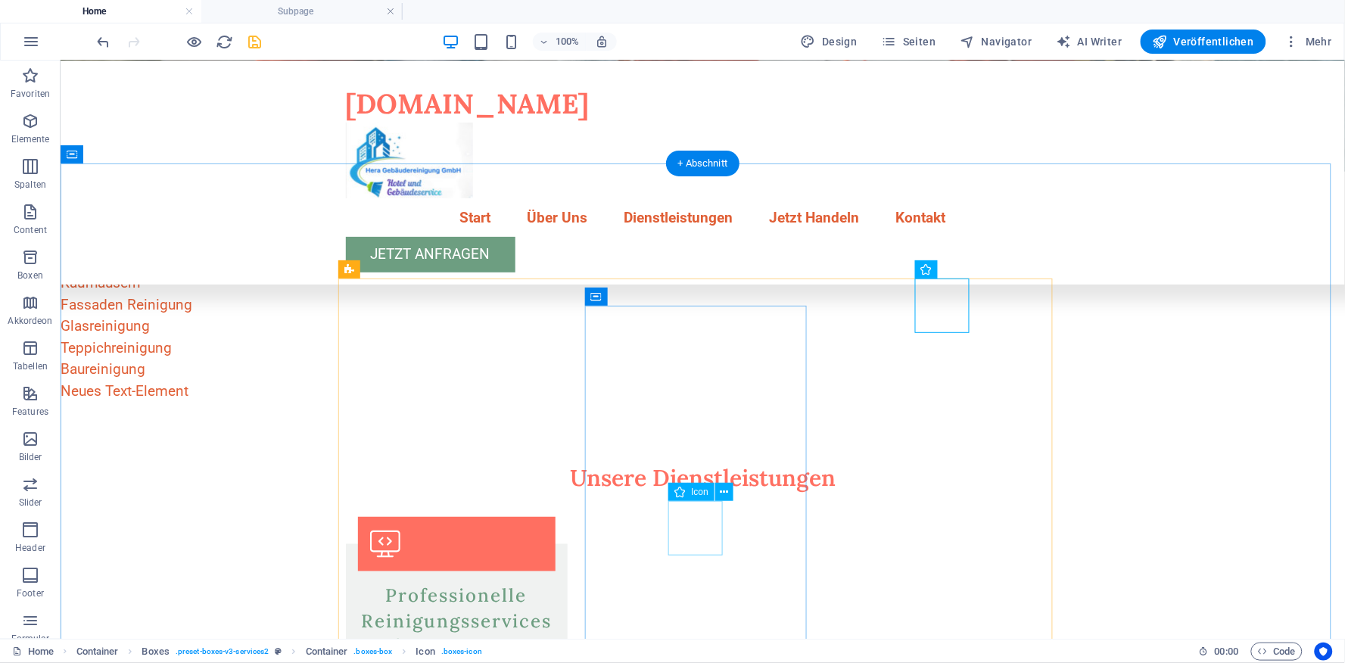
drag, startPoint x: 696, startPoint y: 524, endPoint x: 651, endPoint y: 322, distance: 207.2
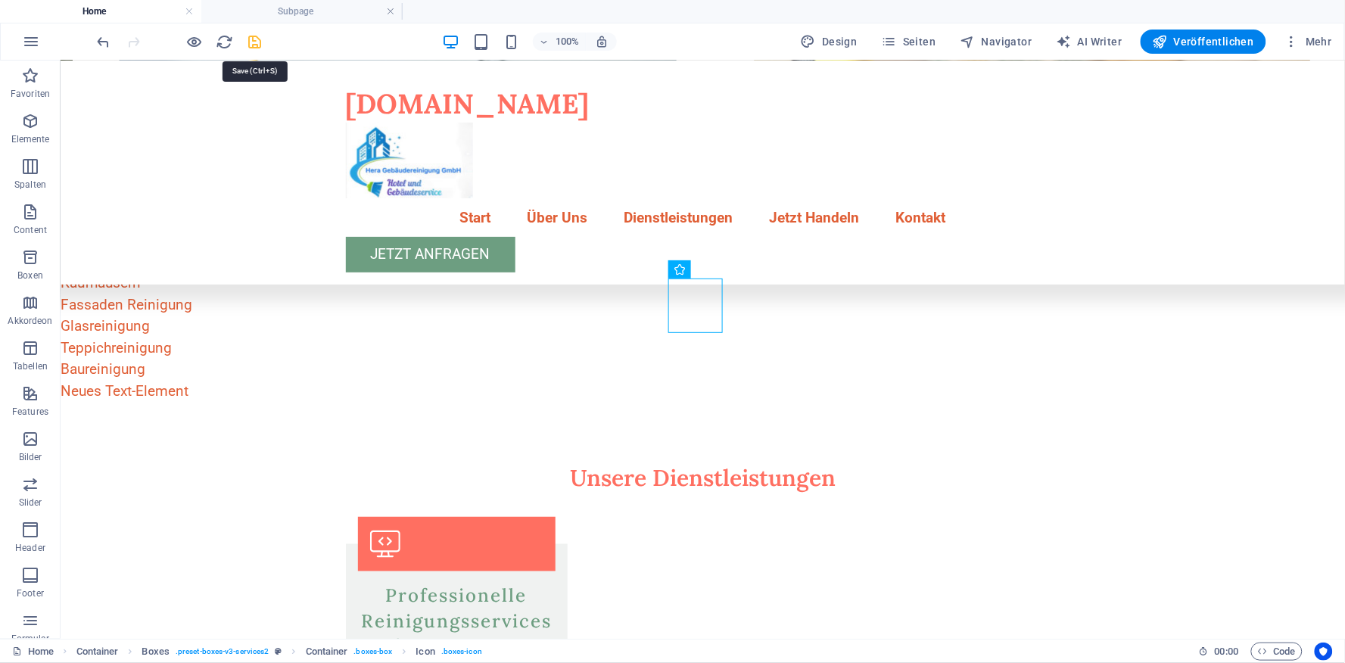
click at [255, 40] on icon "save" at bounding box center [255, 41] width 17 height 17
checkbox input "false"
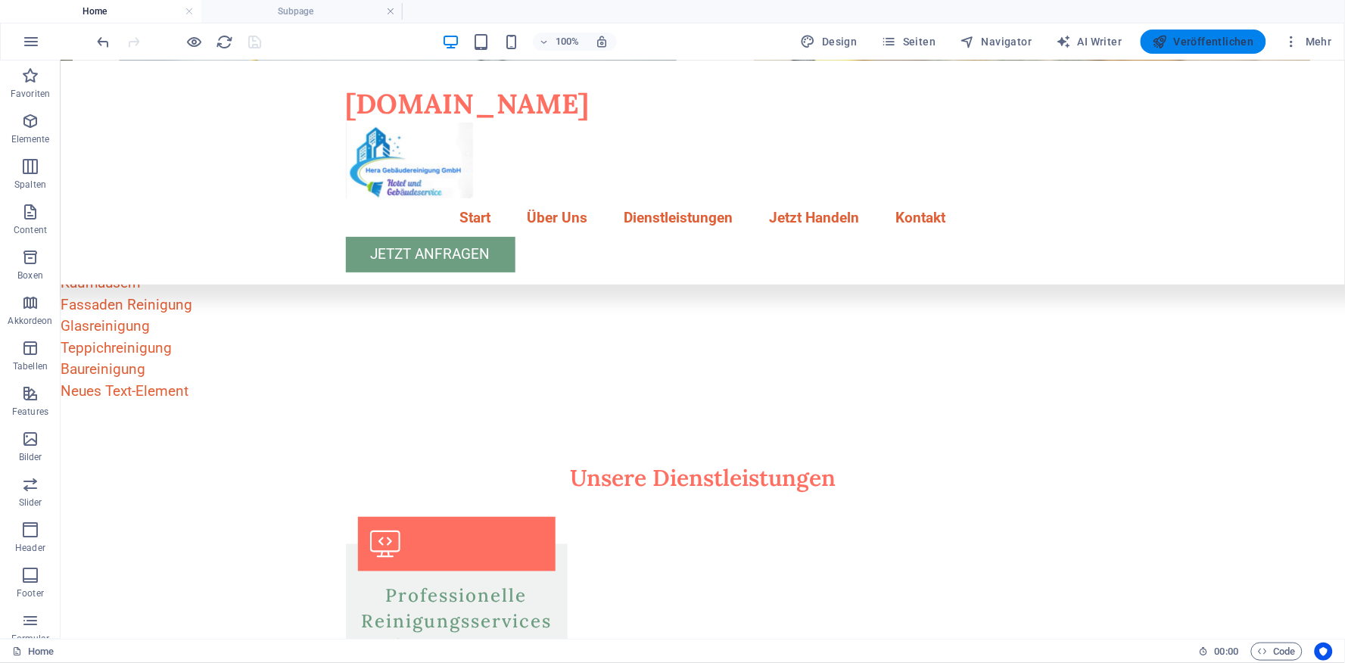
click at [1206, 41] on span "Veröffentlichen" at bounding box center [1203, 41] width 101 height 15
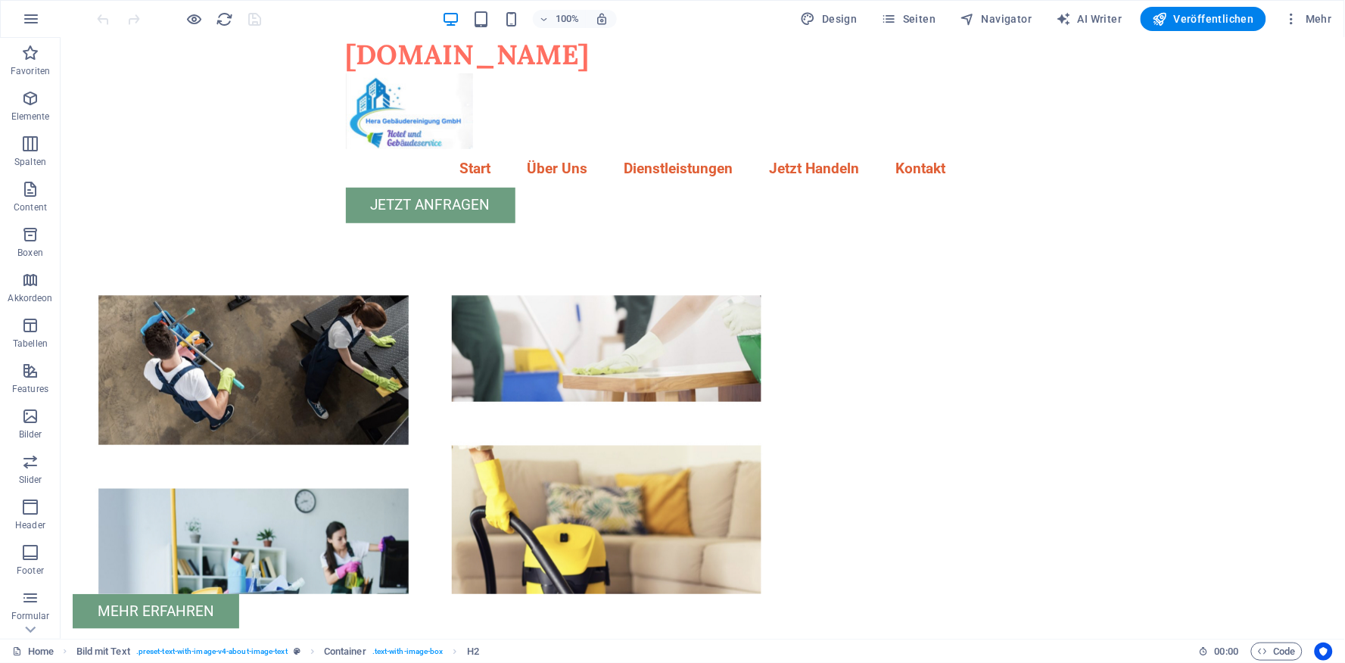
scroll to position [278, 0]
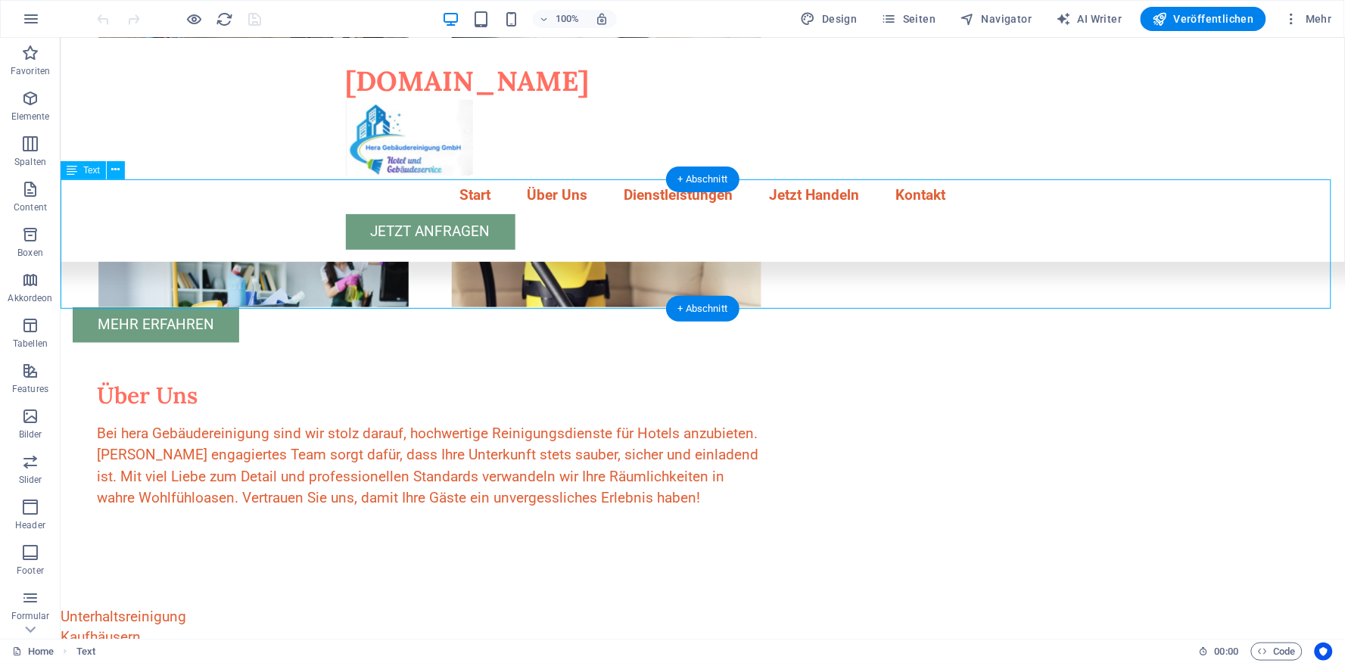
drag, startPoint x: 110, startPoint y: 238, endPoint x: 120, endPoint y: 276, distance: 39.3
click at [120, 606] on div "Unterhaltsreinigung Kaufhäusern Fassaden Reinigung Glasreinigung Teppichreinigu…" at bounding box center [702, 670] width 1285 height 129
click at [112, 170] on icon at bounding box center [116, 170] width 8 height 16
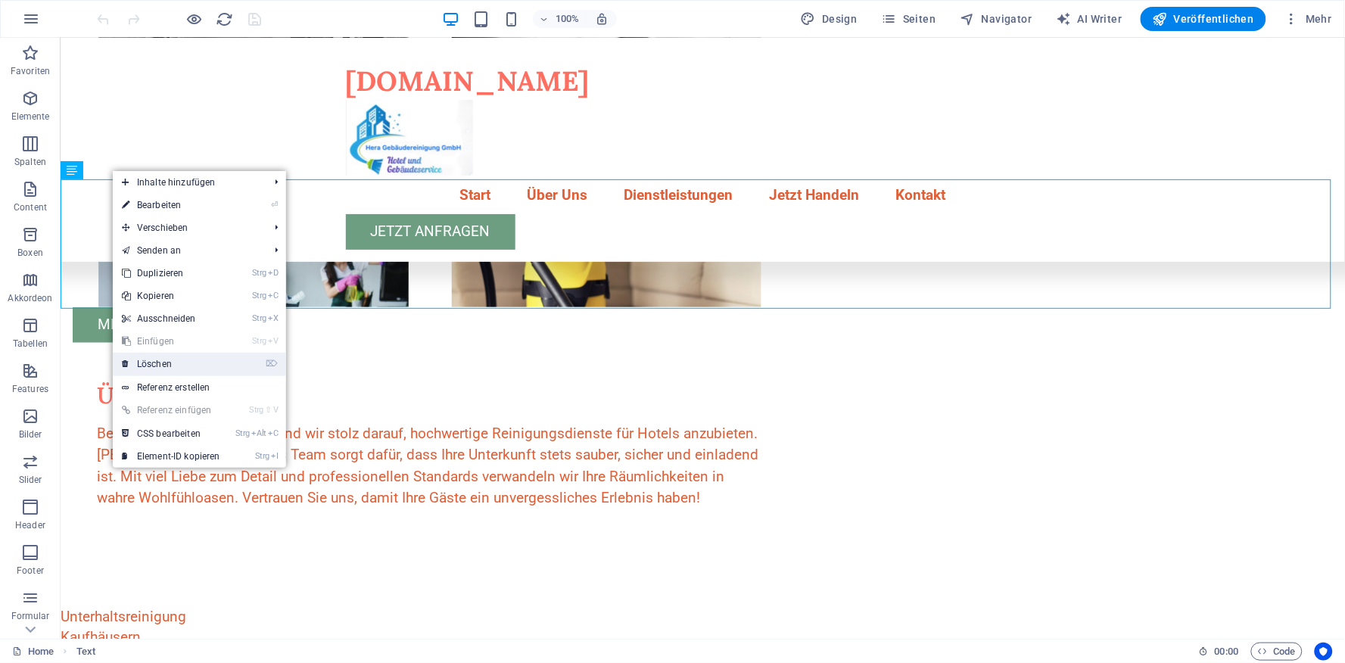
click at [172, 363] on link "⌦ Löschen" at bounding box center [171, 364] width 117 height 23
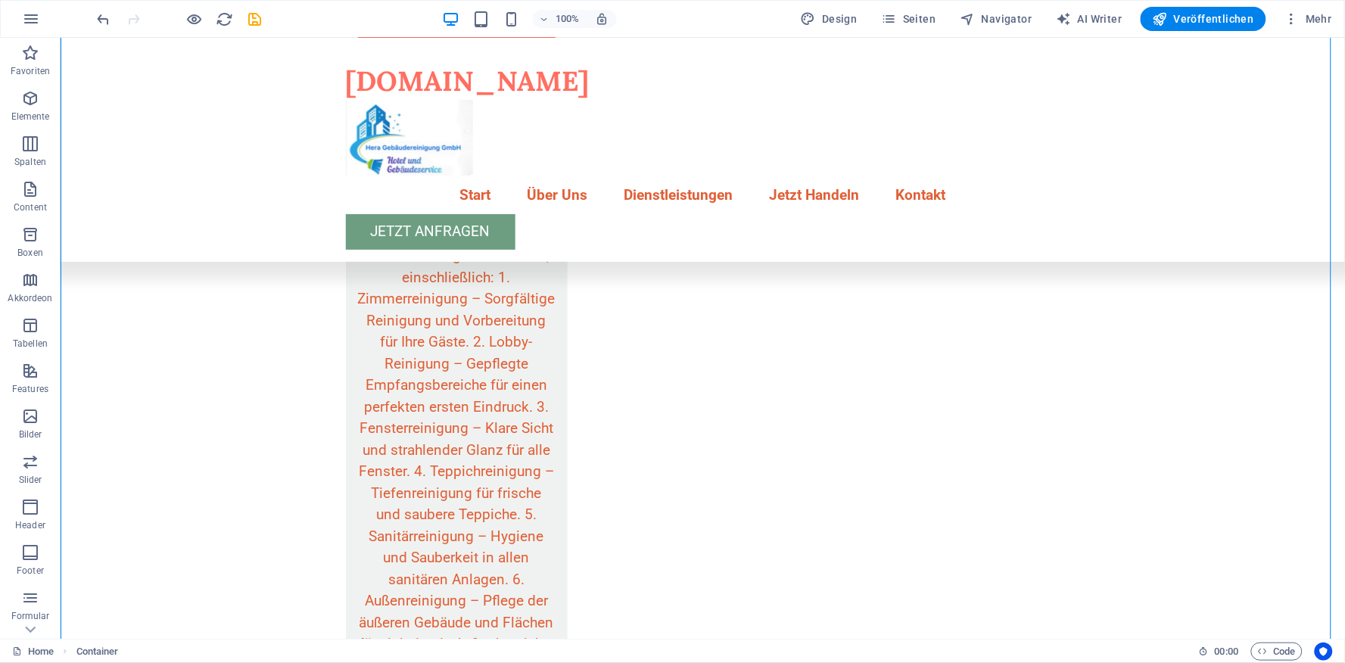
scroll to position [1078, 0]
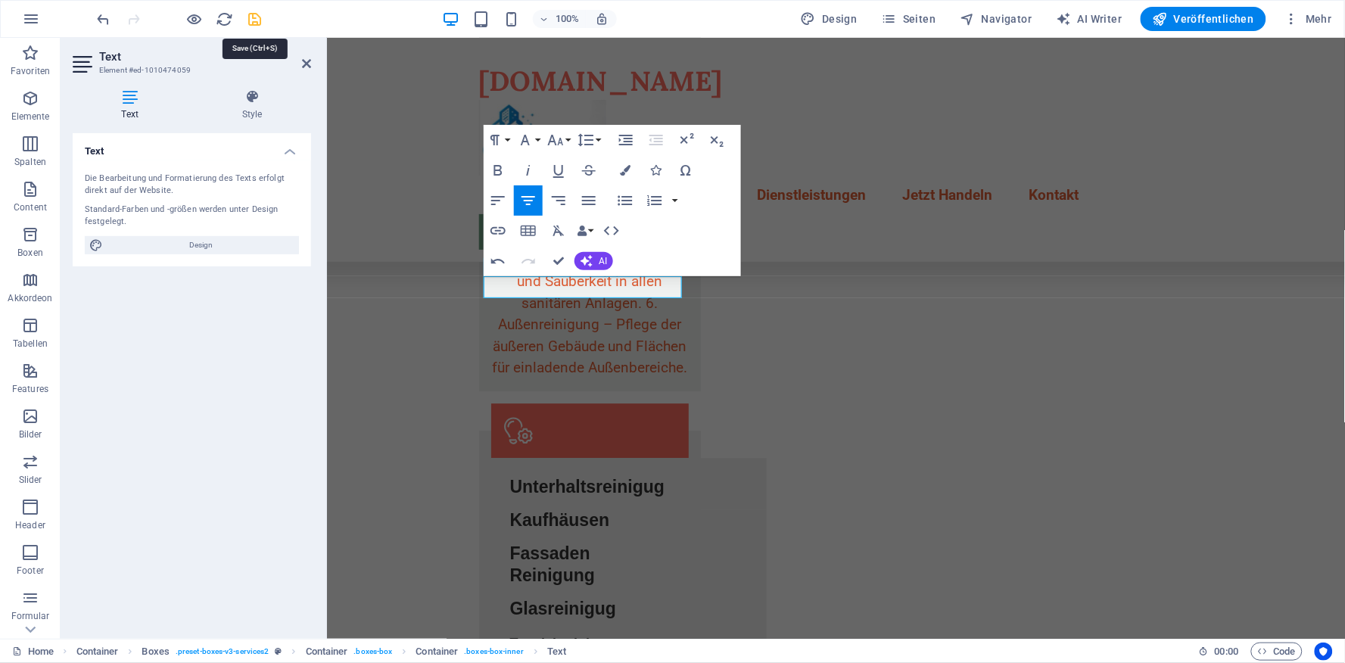
click at [254, 18] on icon "save" at bounding box center [255, 19] width 17 height 17
checkbox input "false"
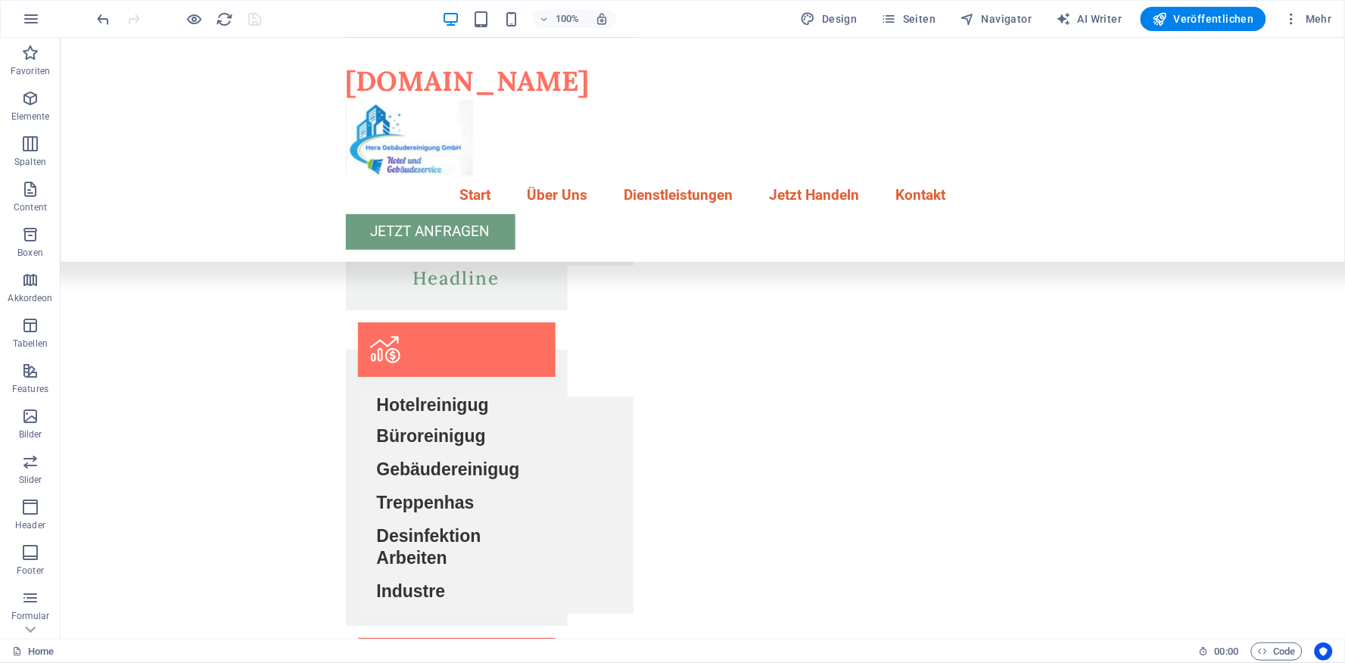
scroll to position [1821, 0]
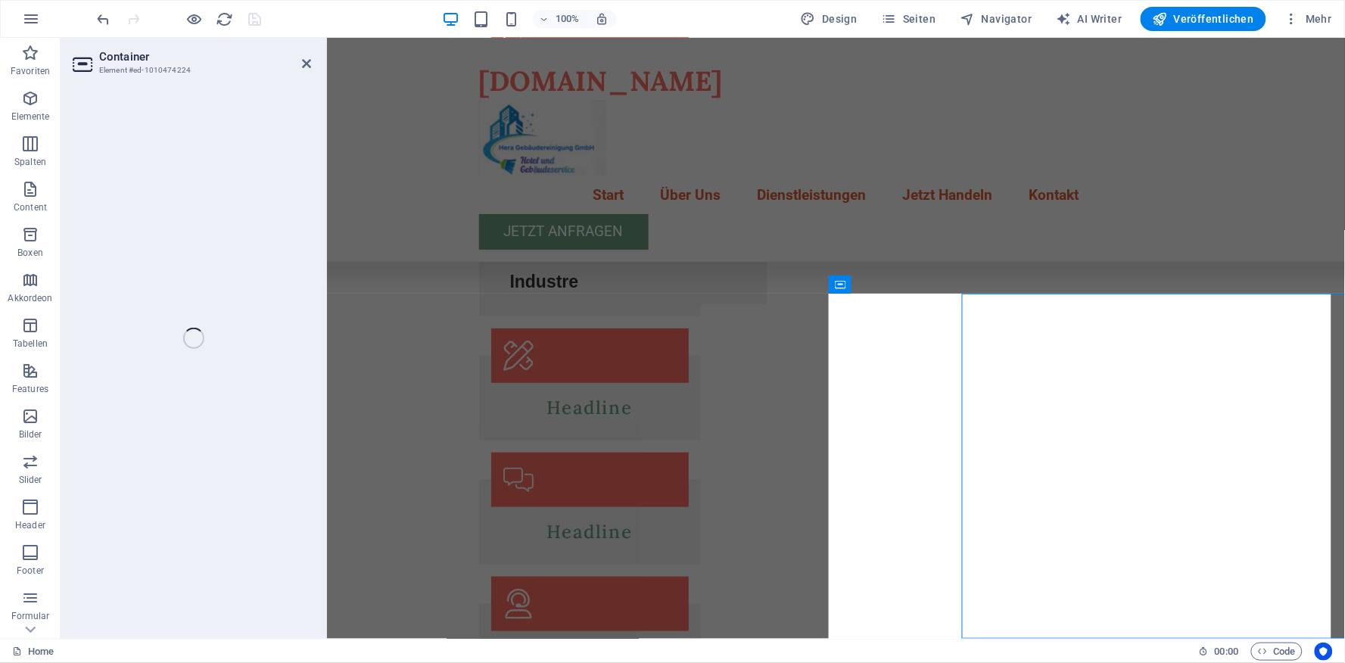
select select "px"
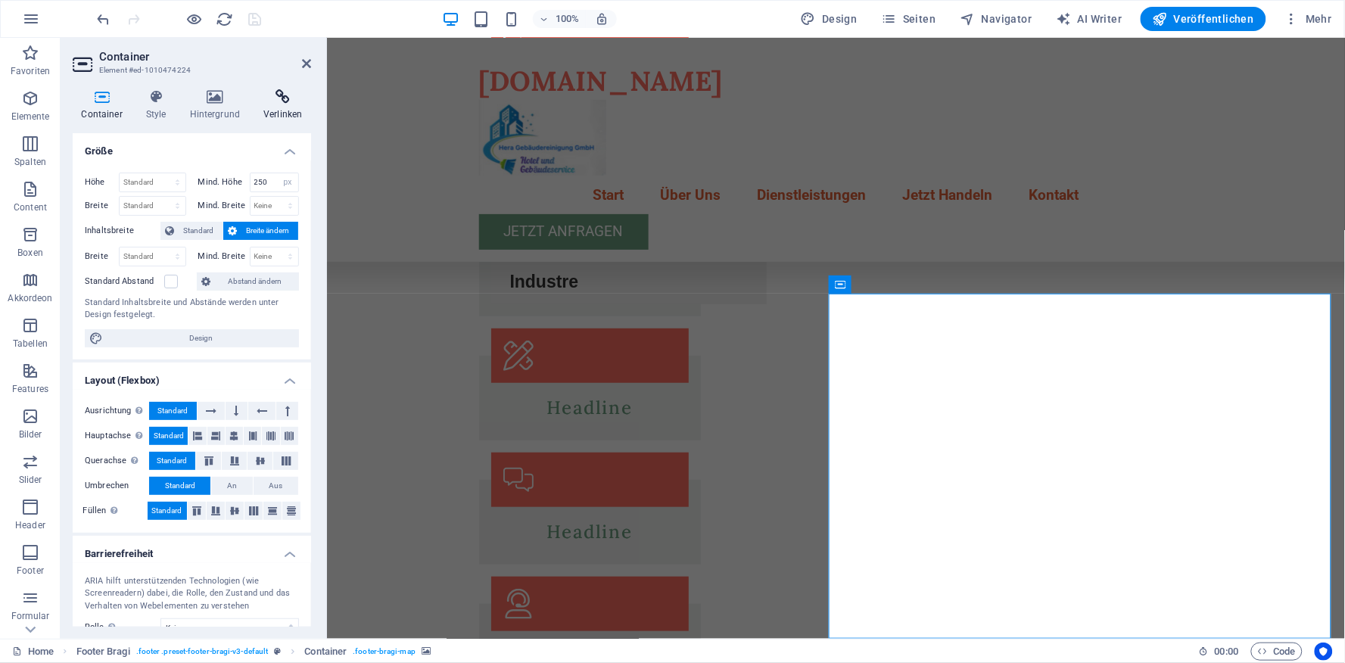
click at [285, 107] on h4 "Verlinken" at bounding box center [283, 105] width 56 height 32
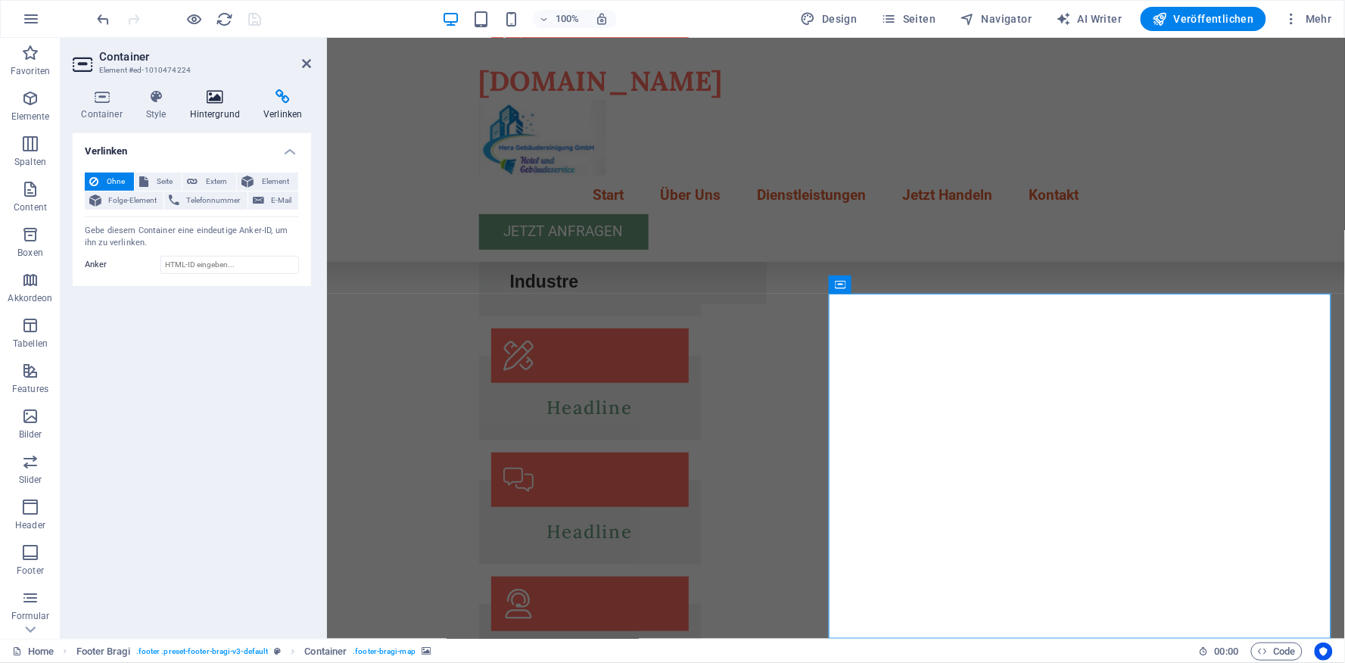
click at [210, 107] on h4 "Hintergrund" at bounding box center [218, 105] width 74 height 32
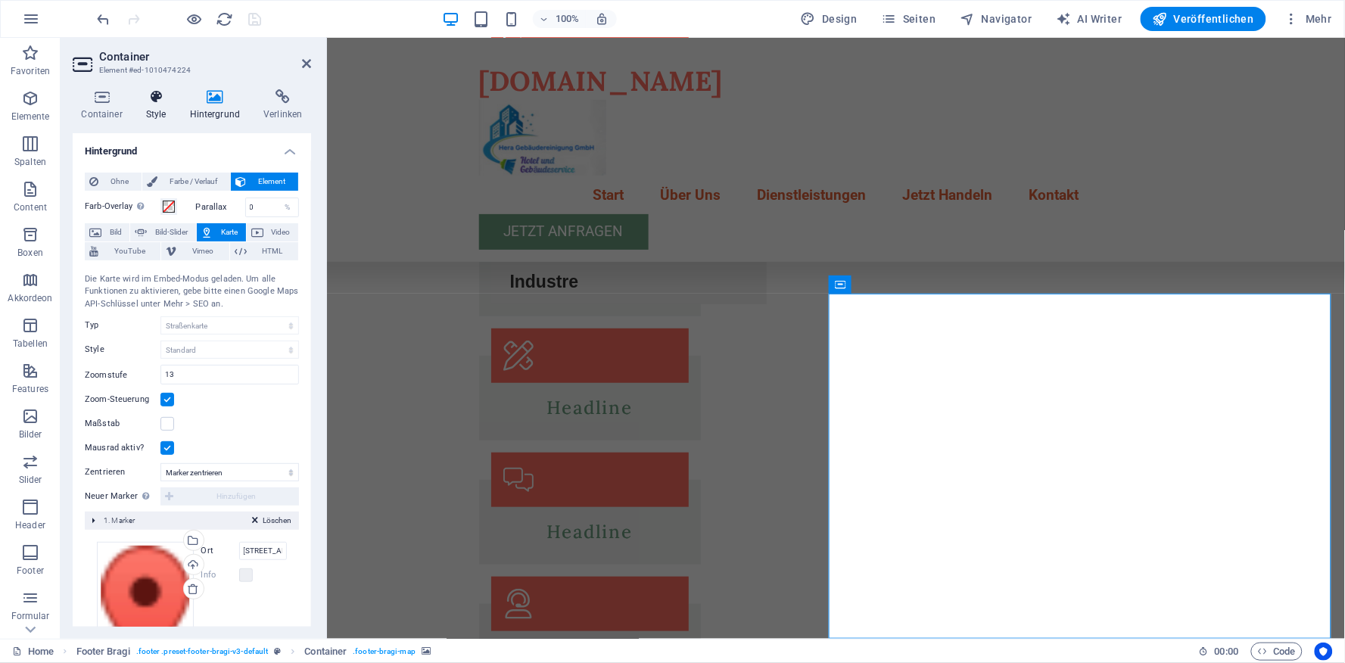
click at [159, 101] on icon at bounding box center [156, 96] width 38 height 15
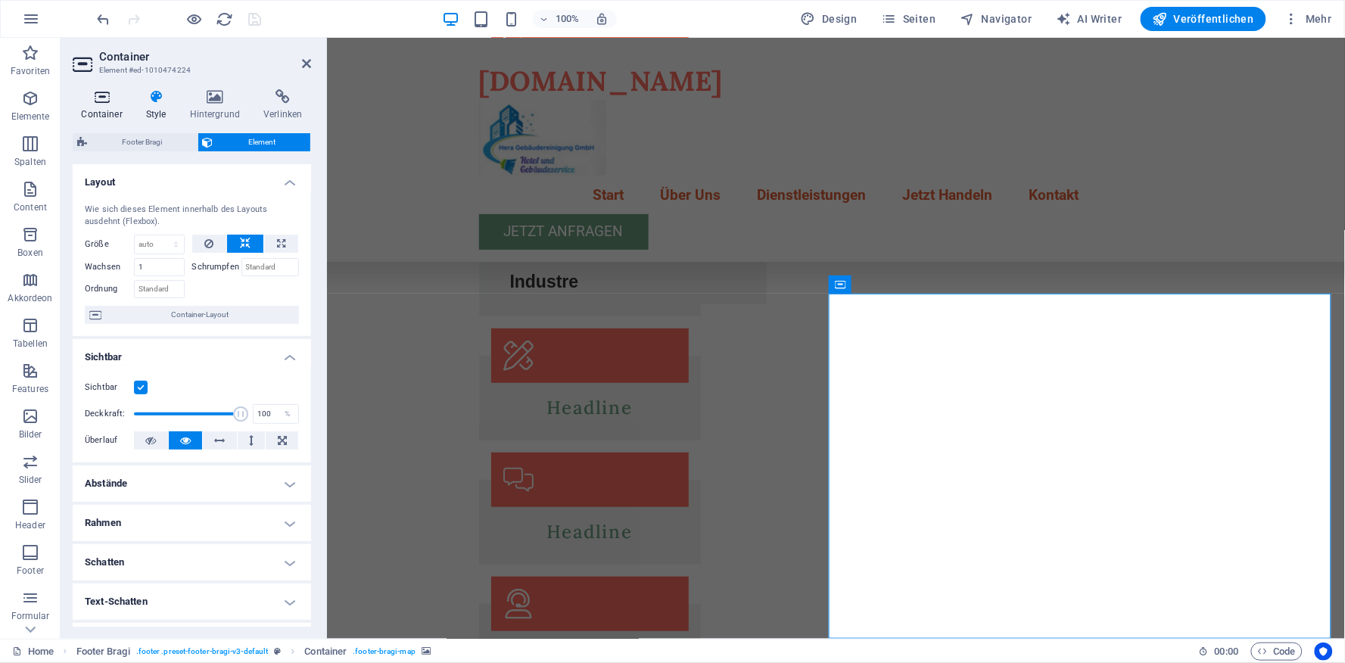
click at [104, 107] on h4 "Container" at bounding box center [105, 105] width 64 height 32
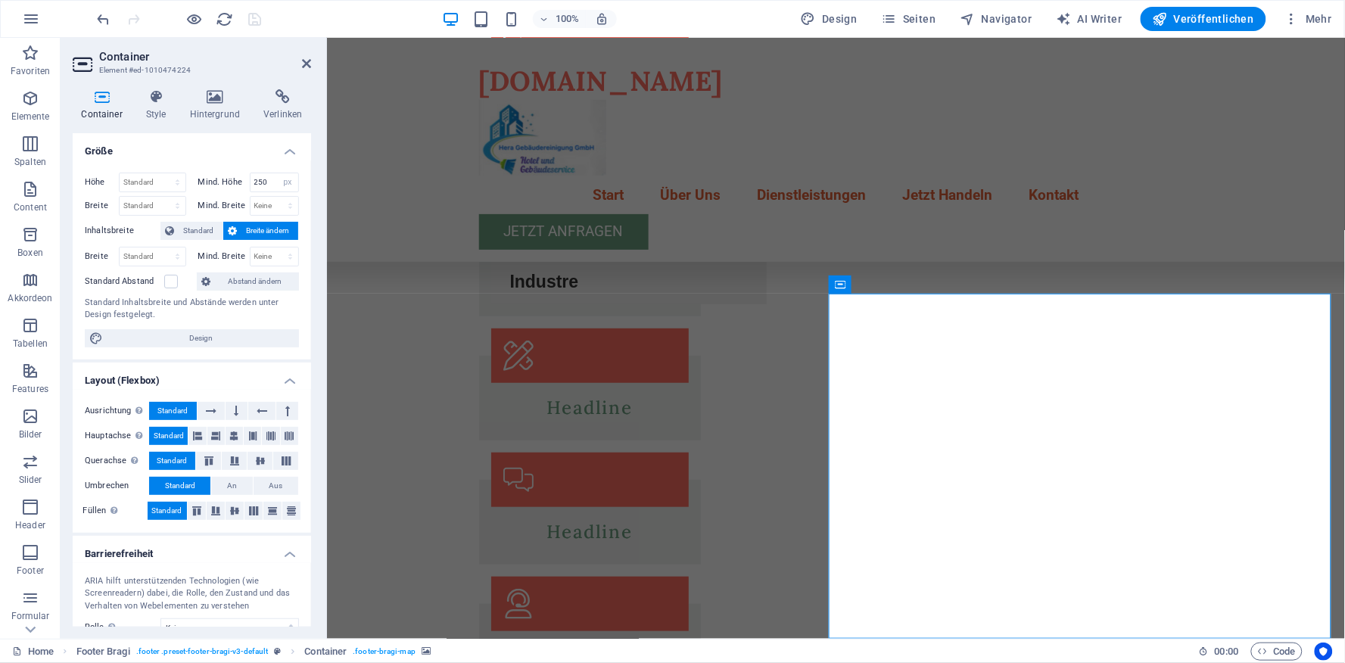
click at [290, 149] on h4 "Größe" at bounding box center [192, 146] width 238 height 27
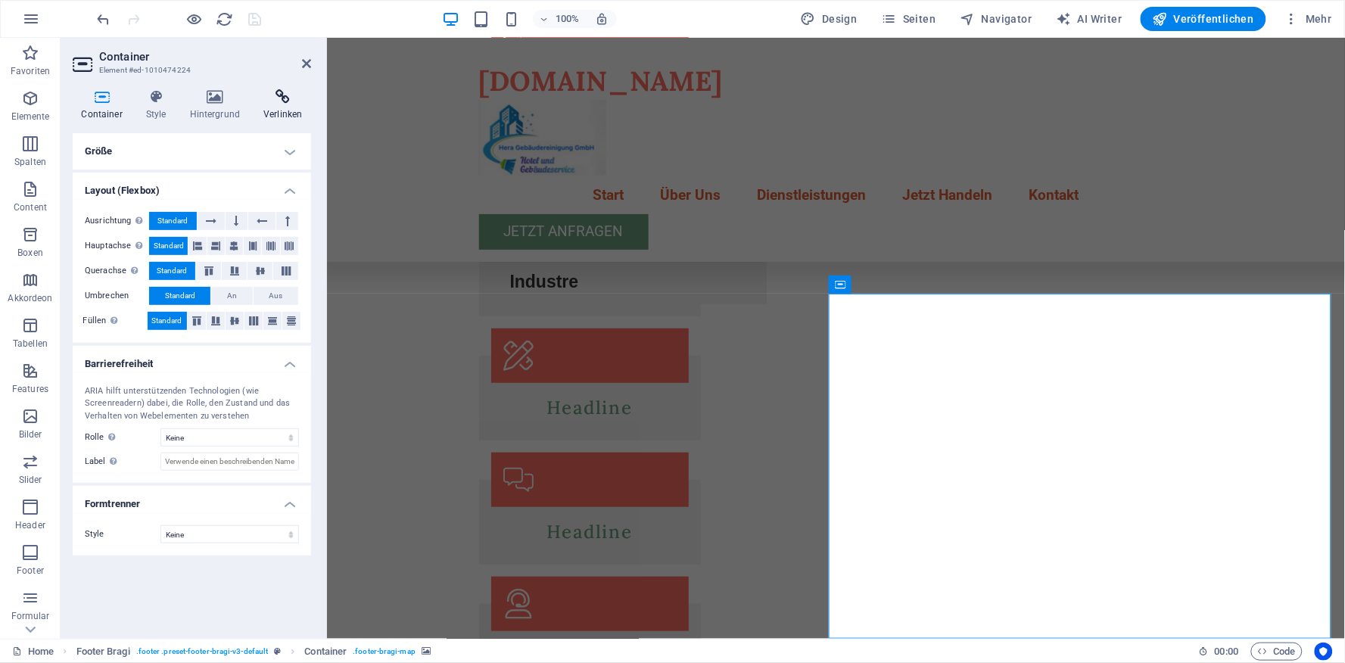
click at [284, 99] on icon at bounding box center [283, 96] width 56 height 15
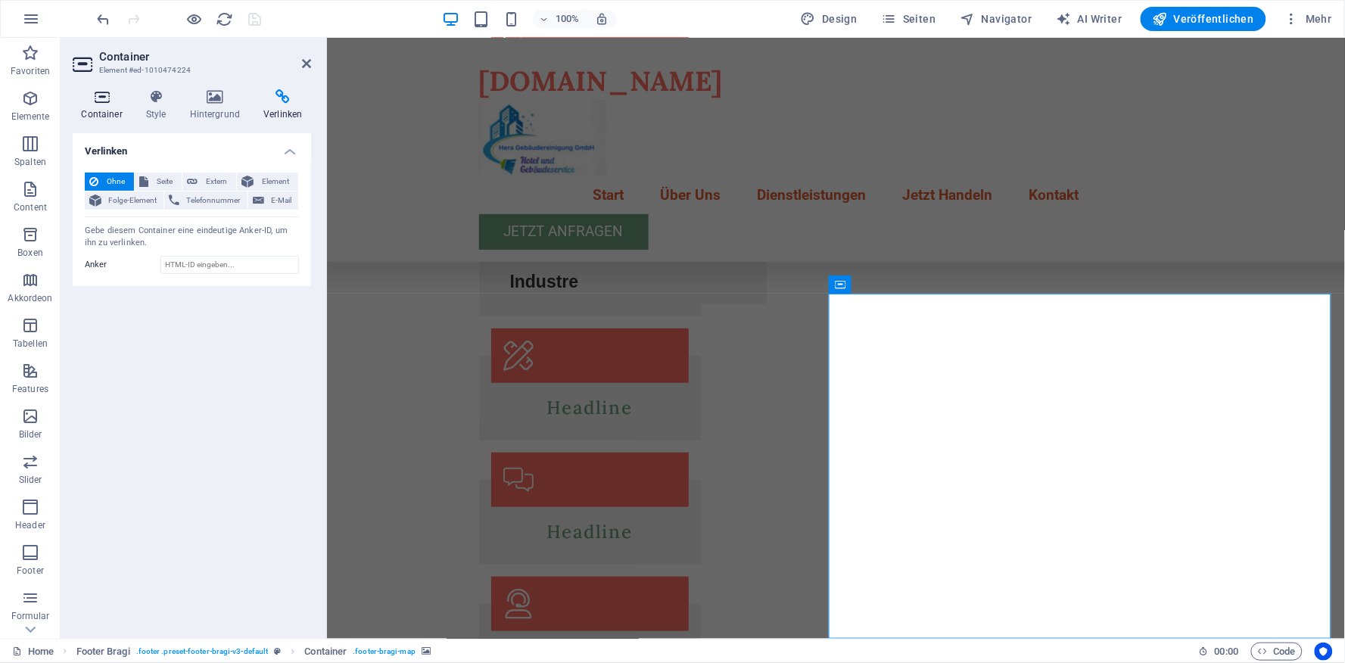
click at [104, 106] on h4 "Container" at bounding box center [105, 105] width 64 height 32
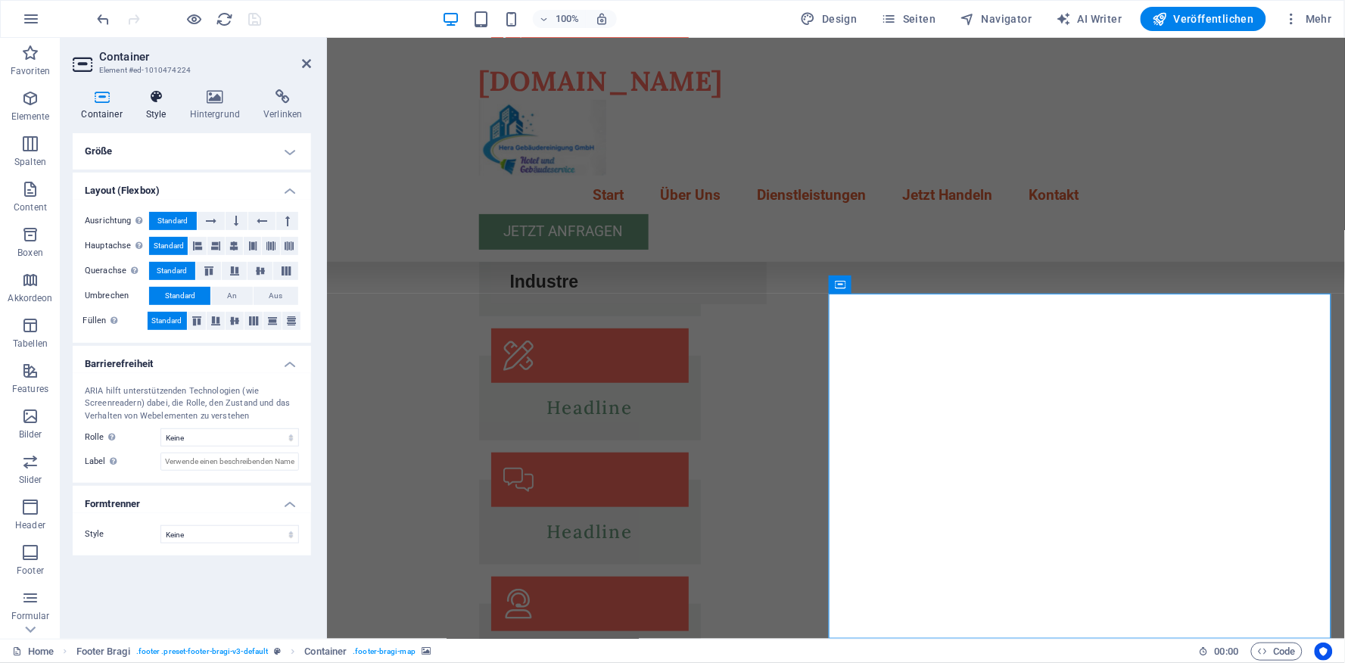
click at [148, 106] on h4 "Style" at bounding box center [159, 105] width 44 height 32
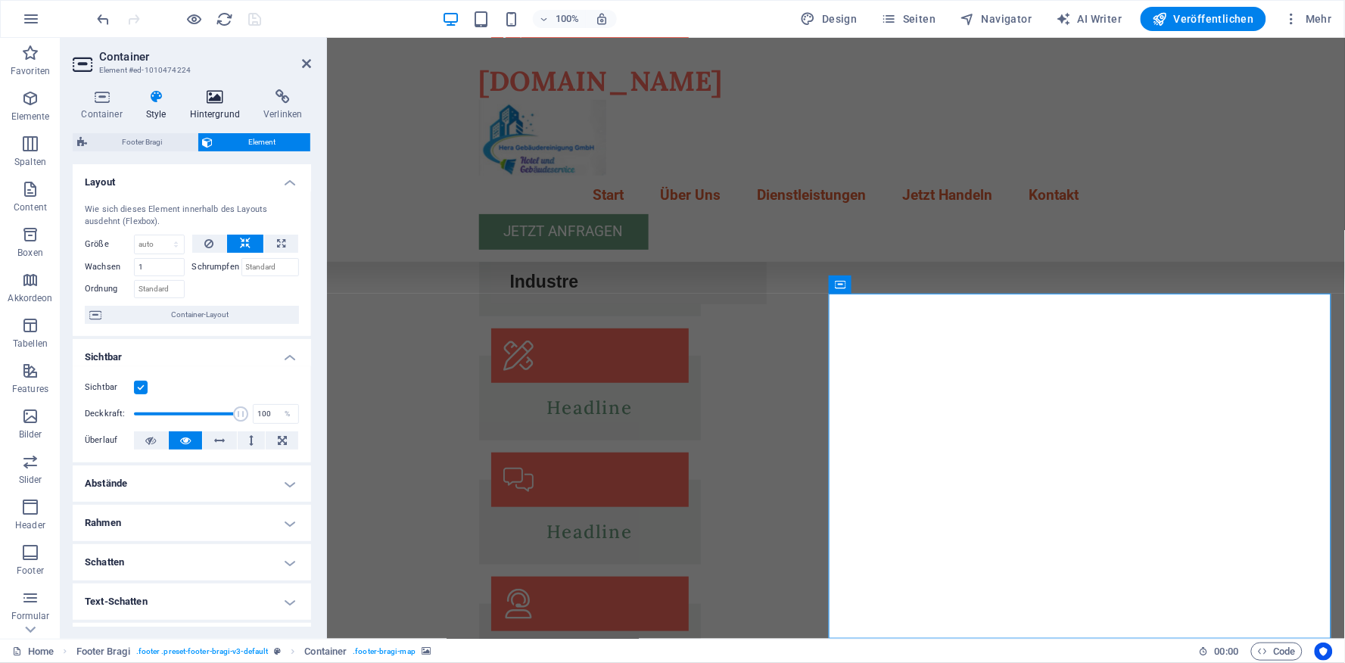
click at [216, 101] on icon at bounding box center [215, 96] width 68 height 15
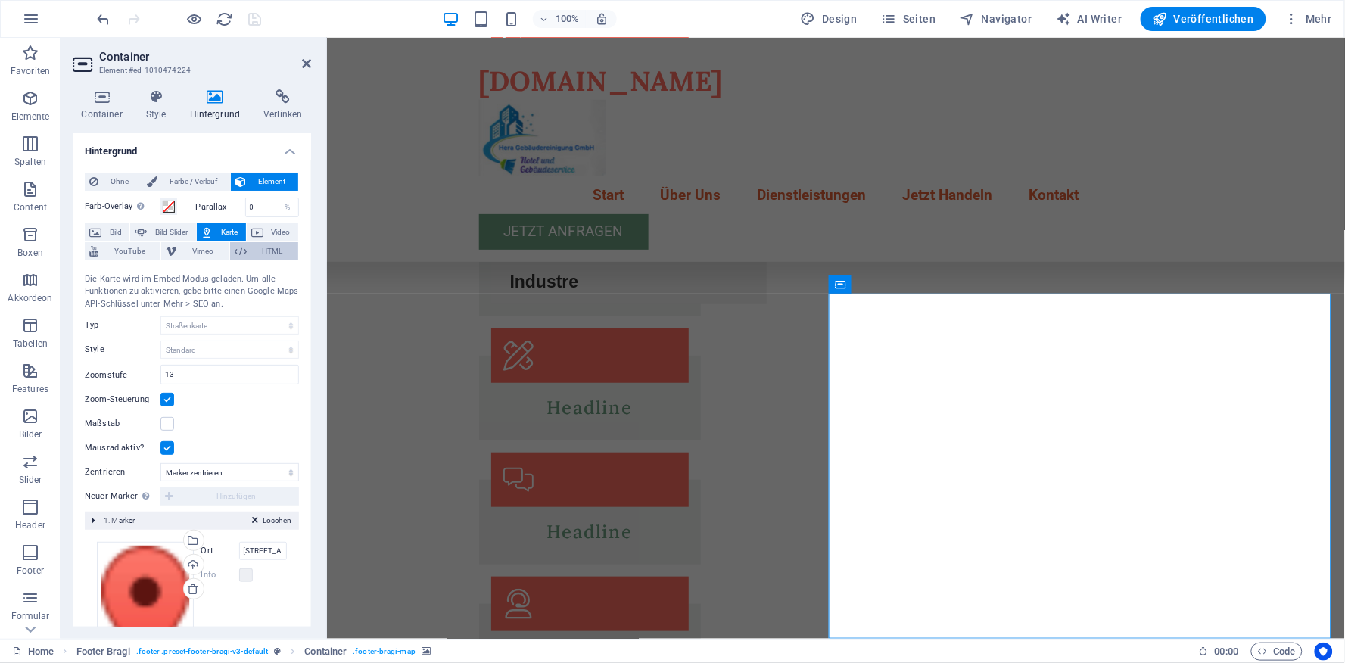
click at [276, 254] on span "HTML" at bounding box center [272, 251] width 42 height 18
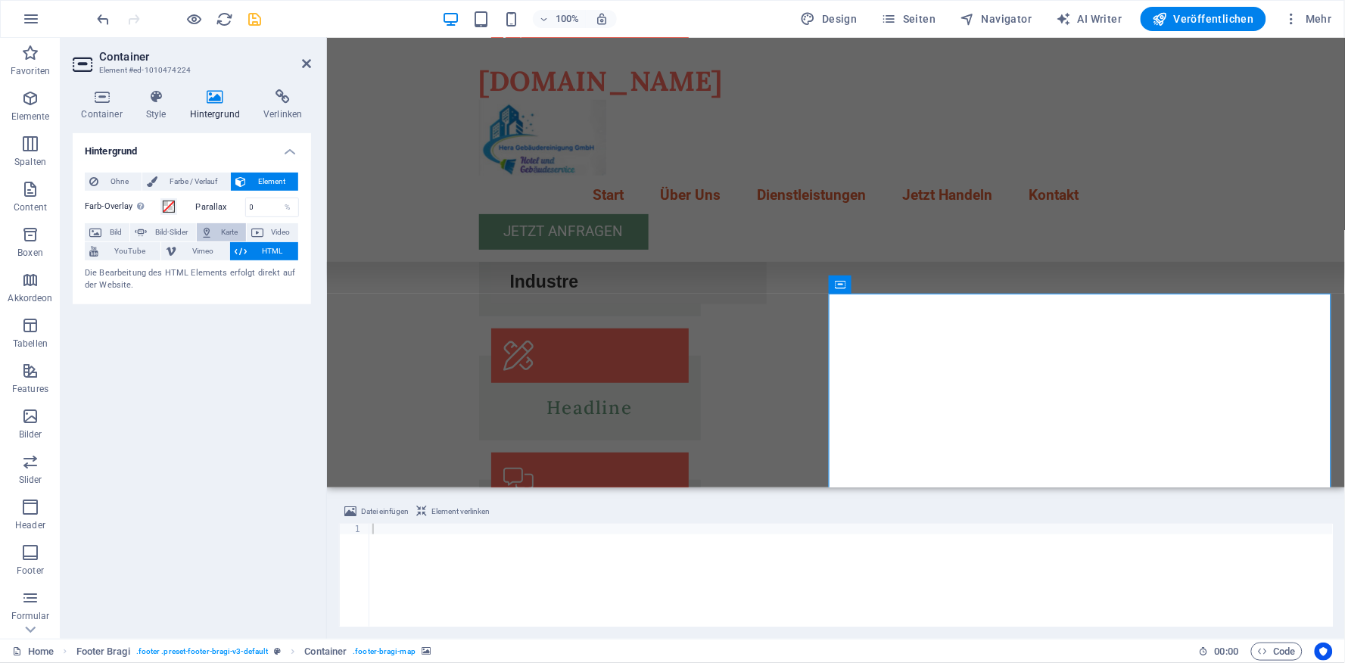
click at [230, 231] on span "Karte" at bounding box center [229, 232] width 23 height 18
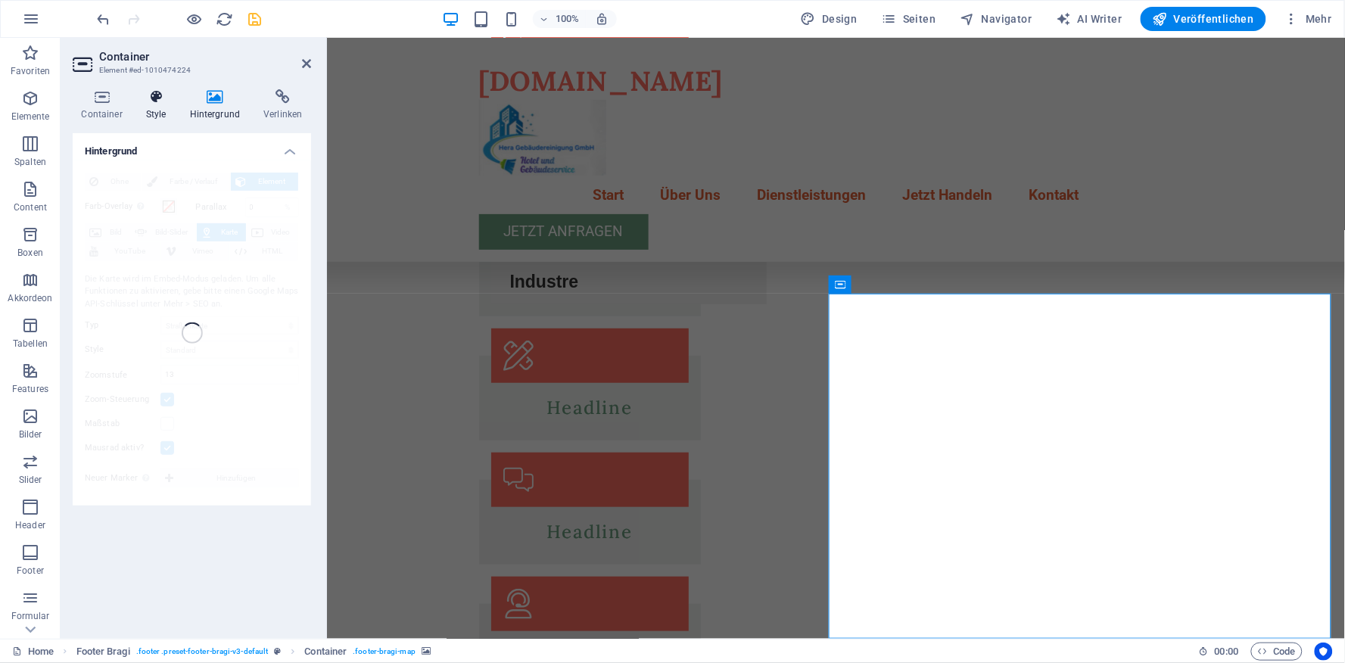
click at [150, 101] on icon at bounding box center [156, 96] width 38 height 15
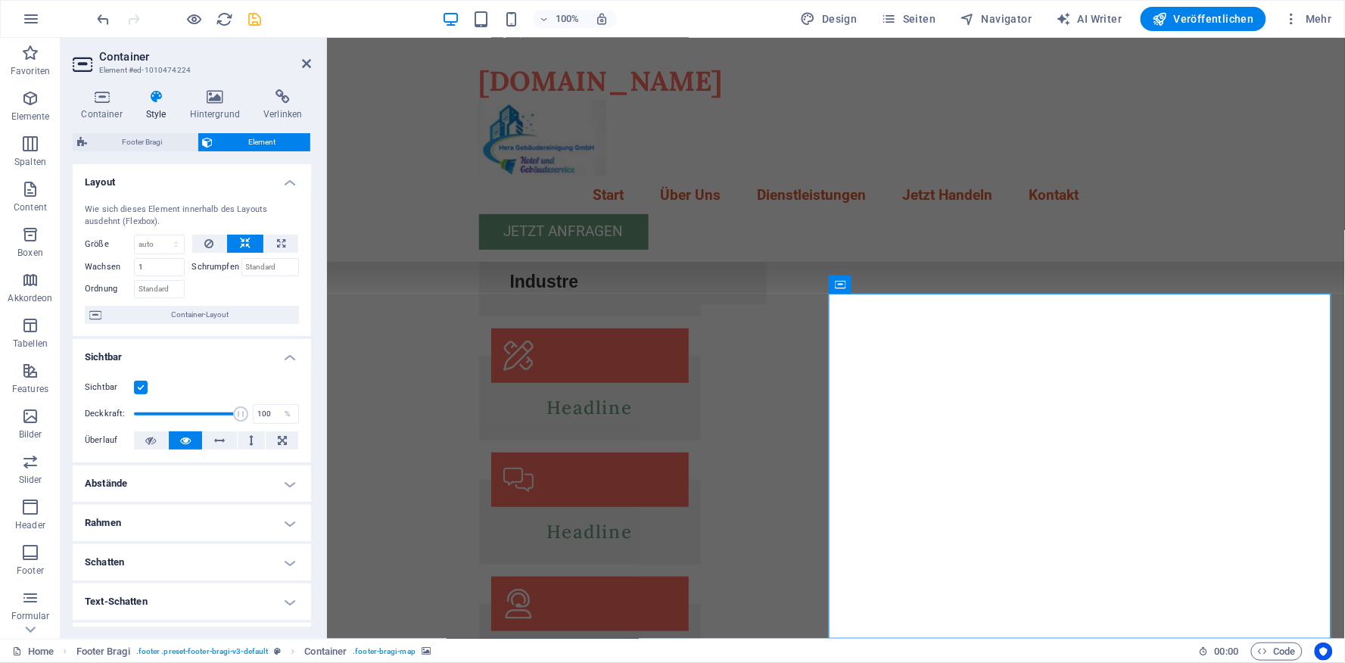
click at [289, 606] on h4 "Text-Schatten" at bounding box center [192, 602] width 238 height 36
drag, startPoint x: 307, startPoint y: 472, endPoint x: 307, endPoint y: 566, distance: 94.6
click at [307, 566] on ul "Layout Wie sich dieses Element innerhalb des Layouts ausdehnt (Flexbox). Größe …" at bounding box center [192, 507] width 238 height 687
click at [307, 621] on div "Standard Ohne Außen Farbe X-Versatz 0 px rem vh vw Y-Versatz 0 px rem vh vw Blu…" at bounding box center [192, 632] width 238 height 43
click at [285, 566] on h4 "Schatten" at bounding box center [192, 562] width 238 height 36
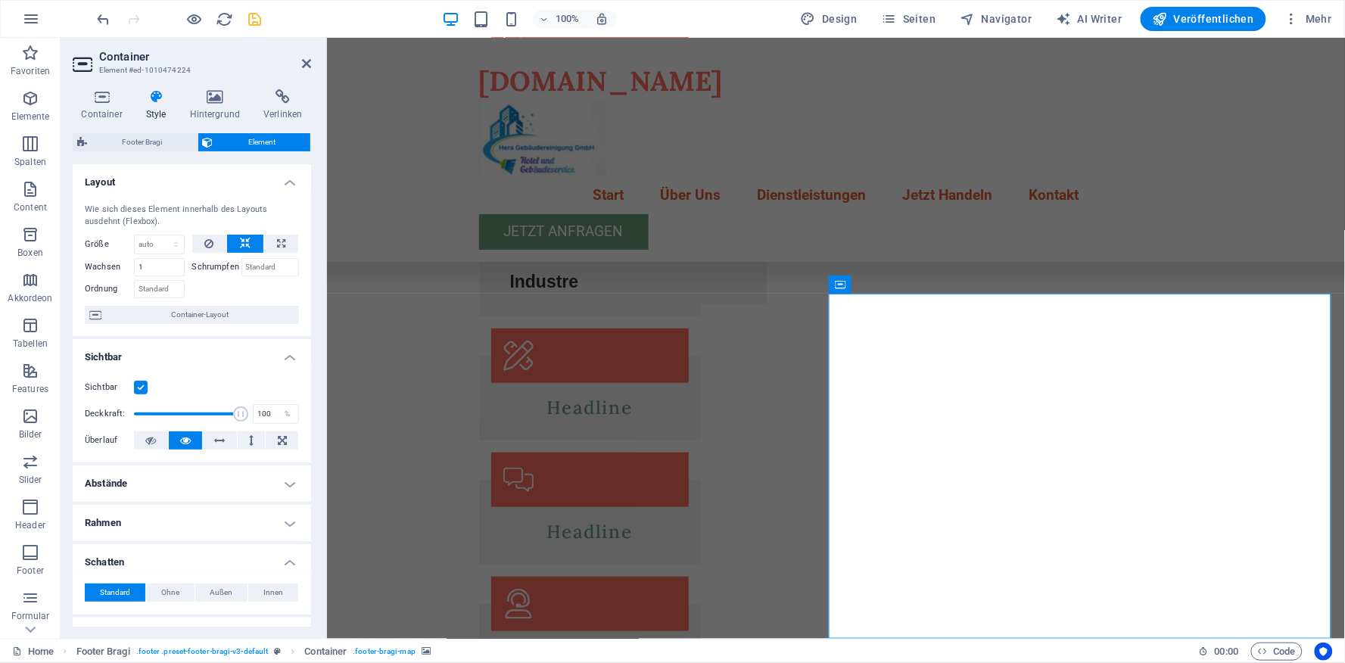
click at [285, 523] on h4 "Rahmen" at bounding box center [192, 523] width 238 height 36
click at [285, 485] on h4 "Abstände" at bounding box center [192, 484] width 238 height 36
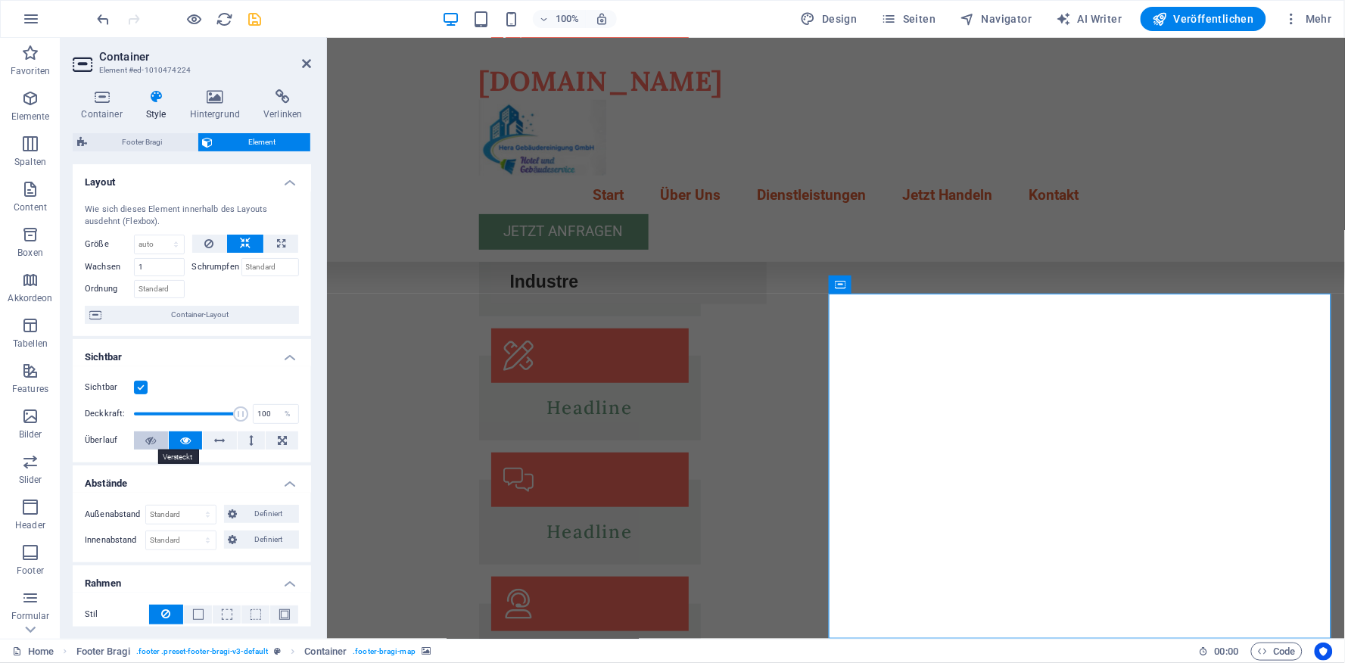
click at [148, 442] on icon at bounding box center [150, 440] width 11 height 18
click at [185, 444] on icon at bounding box center [185, 440] width 11 height 18
click at [285, 359] on h4 "Sichtbar" at bounding box center [192, 352] width 238 height 27
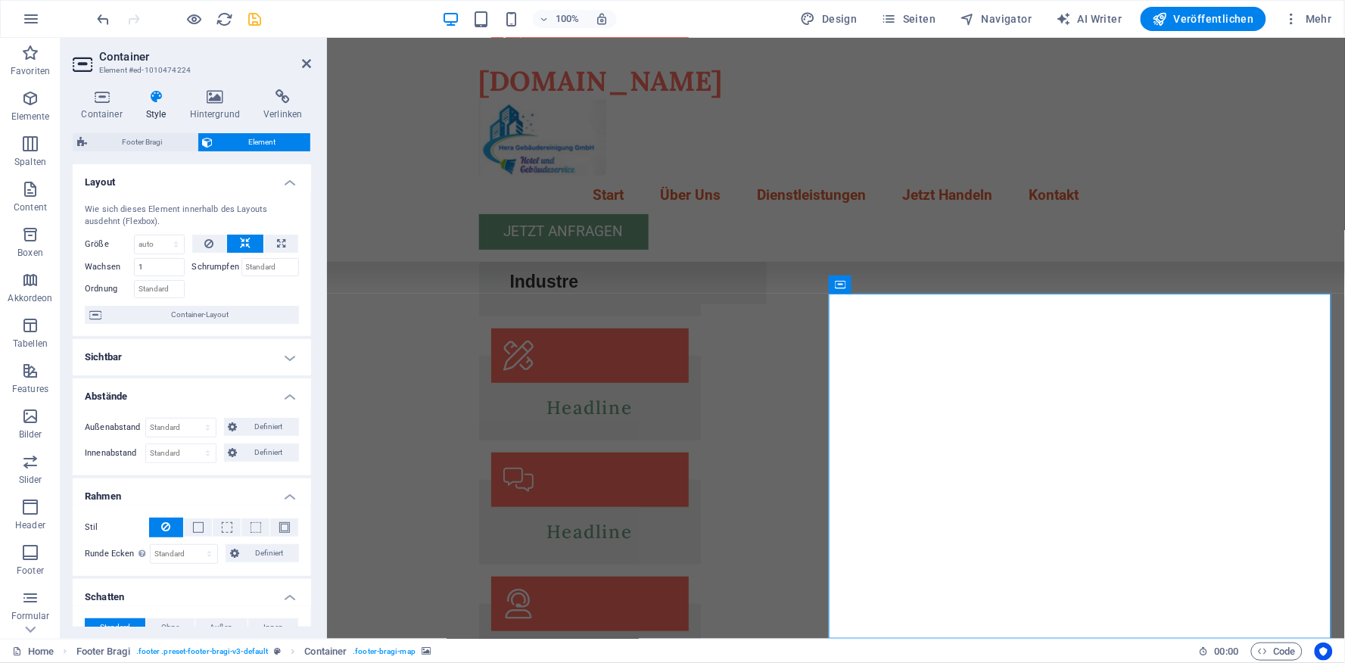
click at [285, 359] on h4 "Sichtbar" at bounding box center [192, 357] width 238 height 36
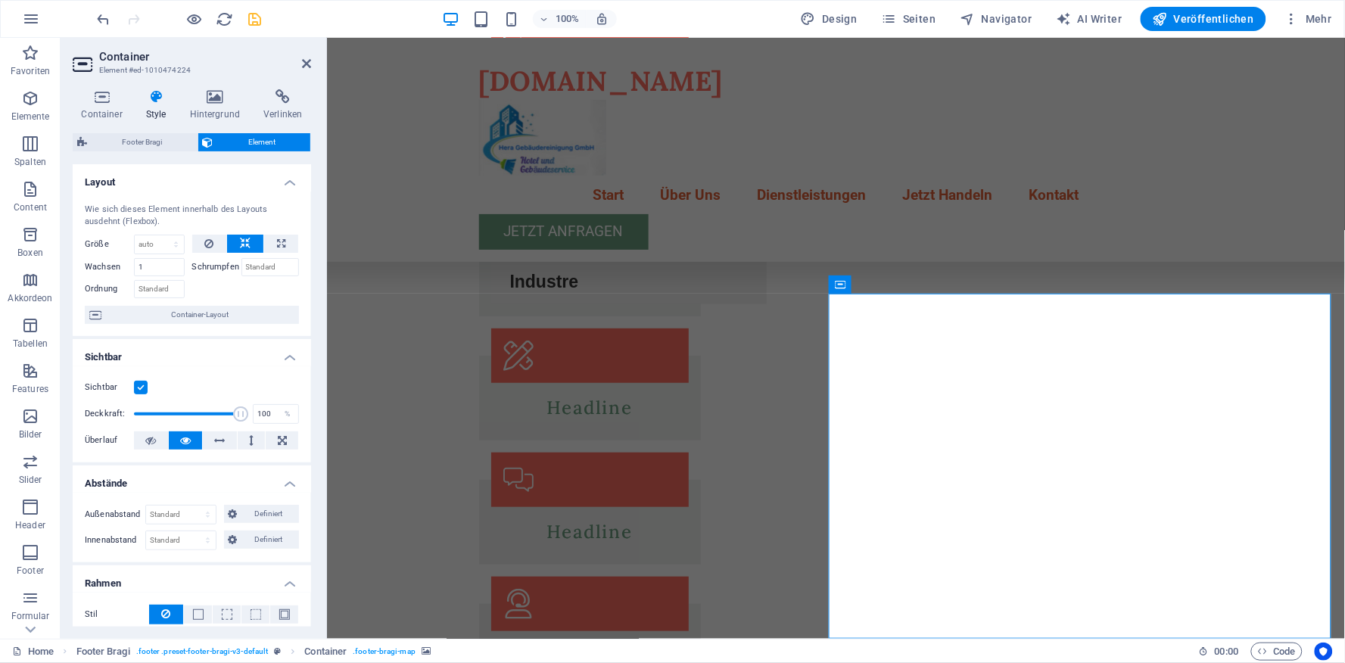
click at [285, 359] on h4 "Sichtbar" at bounding box center [192, 352] width 238 height 27
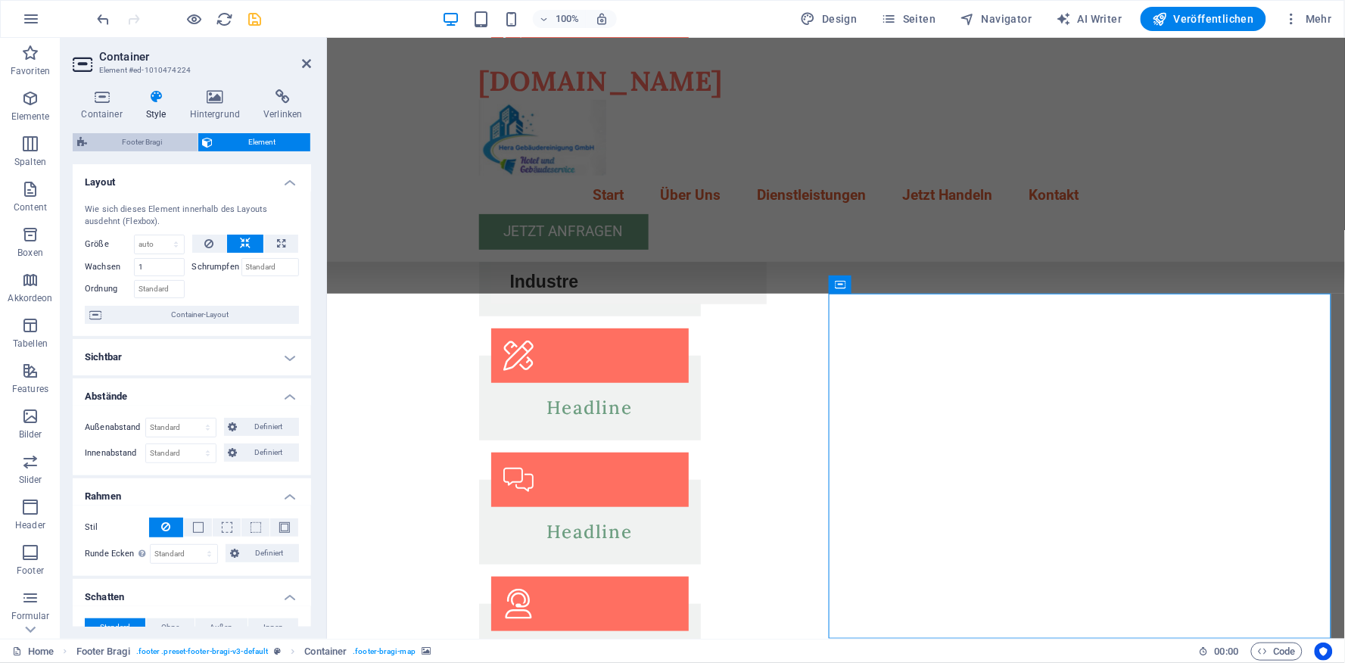
click at [152, 141] on span "Footer Bragi" at bounding box center [142, 142] width 101 height 18
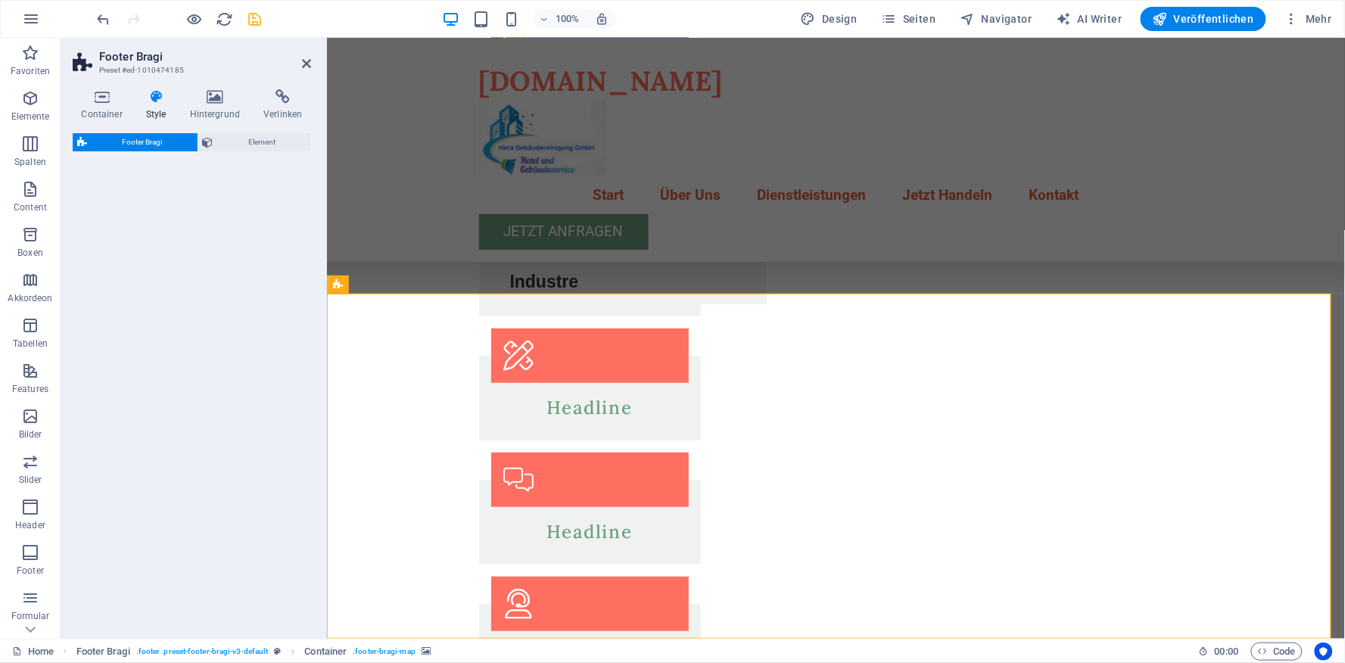
select select "%"
select select "rem"
select select "px"
select select "rem"
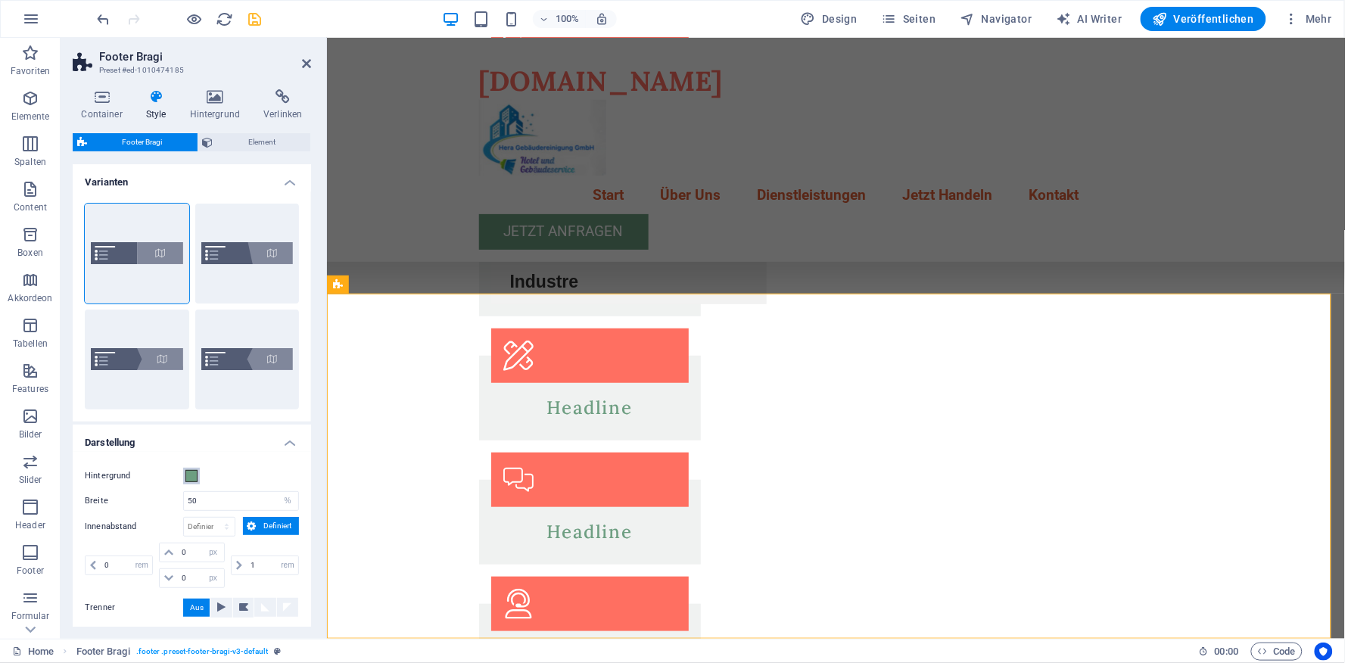
click at [191, 474] on span at bounding box center [191, 476] width 12 height 12
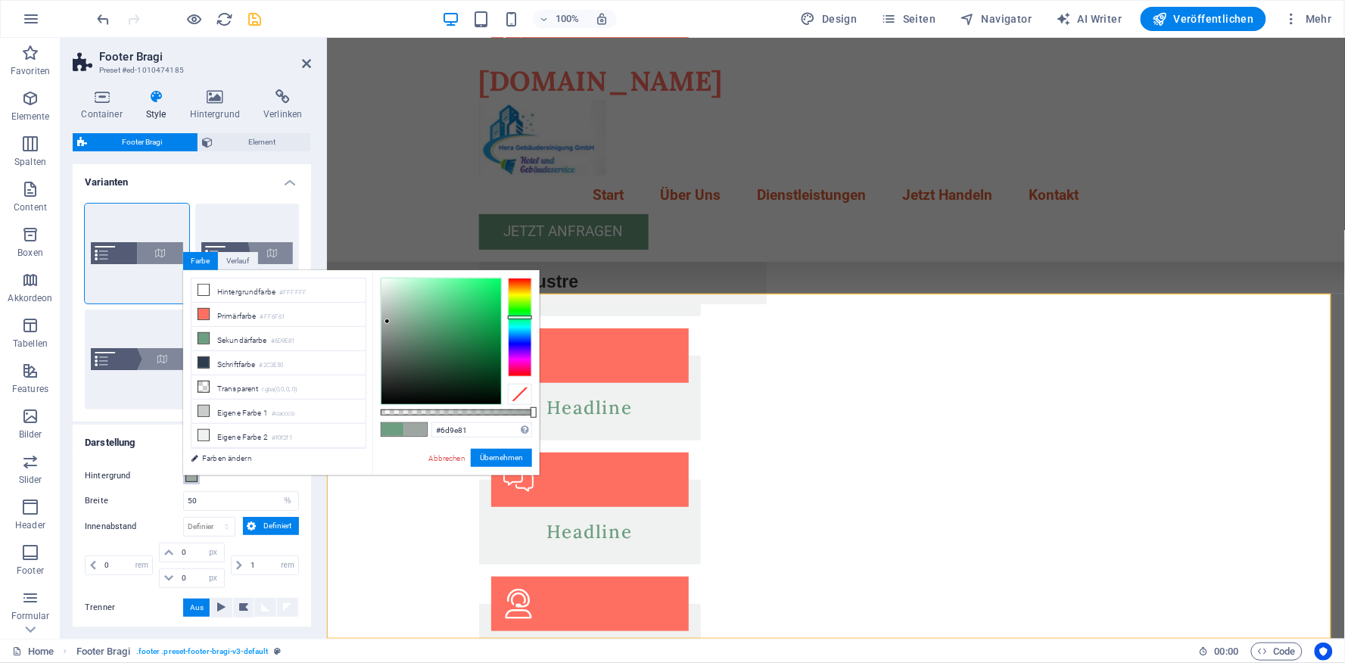
type input "#9da6a1"
click at [388, 322] on div at bounding box center [442, 342] width 120 height 126
click at [496, 456] on button "Übernehmen" at bounding box center [501, 458] width 61 height 18
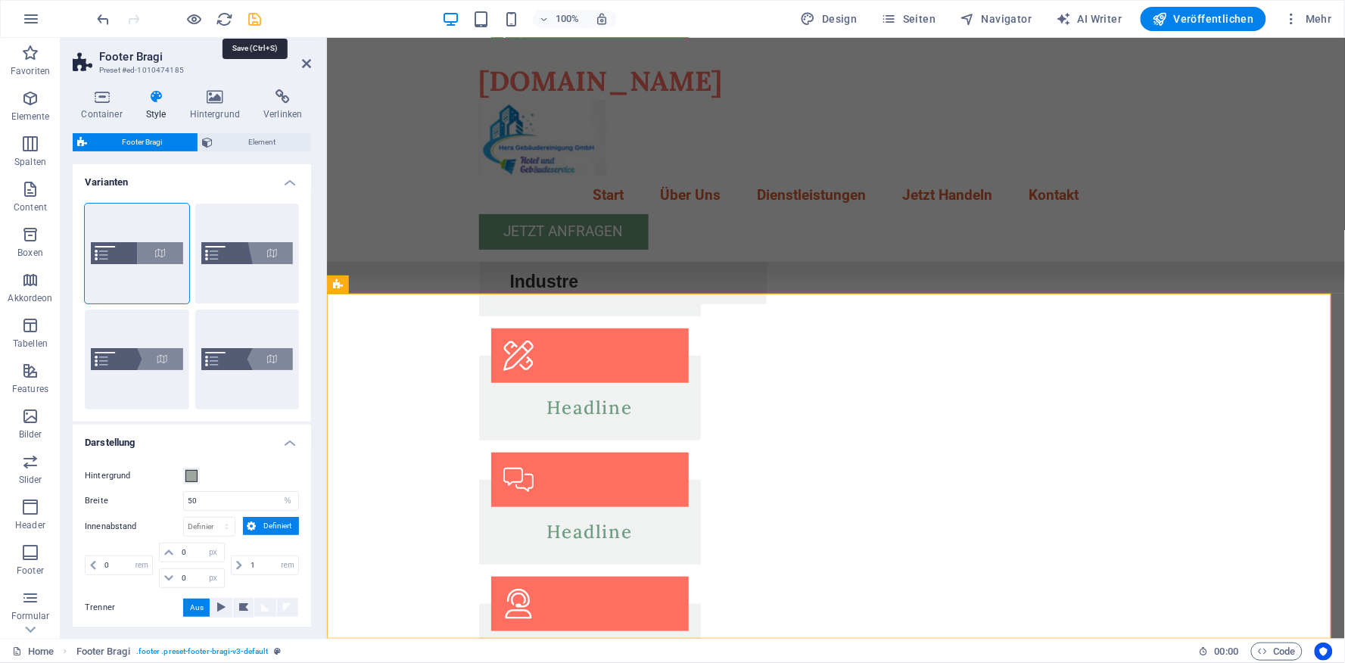
click at [258, 16] on icon "save" at bounding box center [255, 19] width 17 height 17
checkbox input "false"
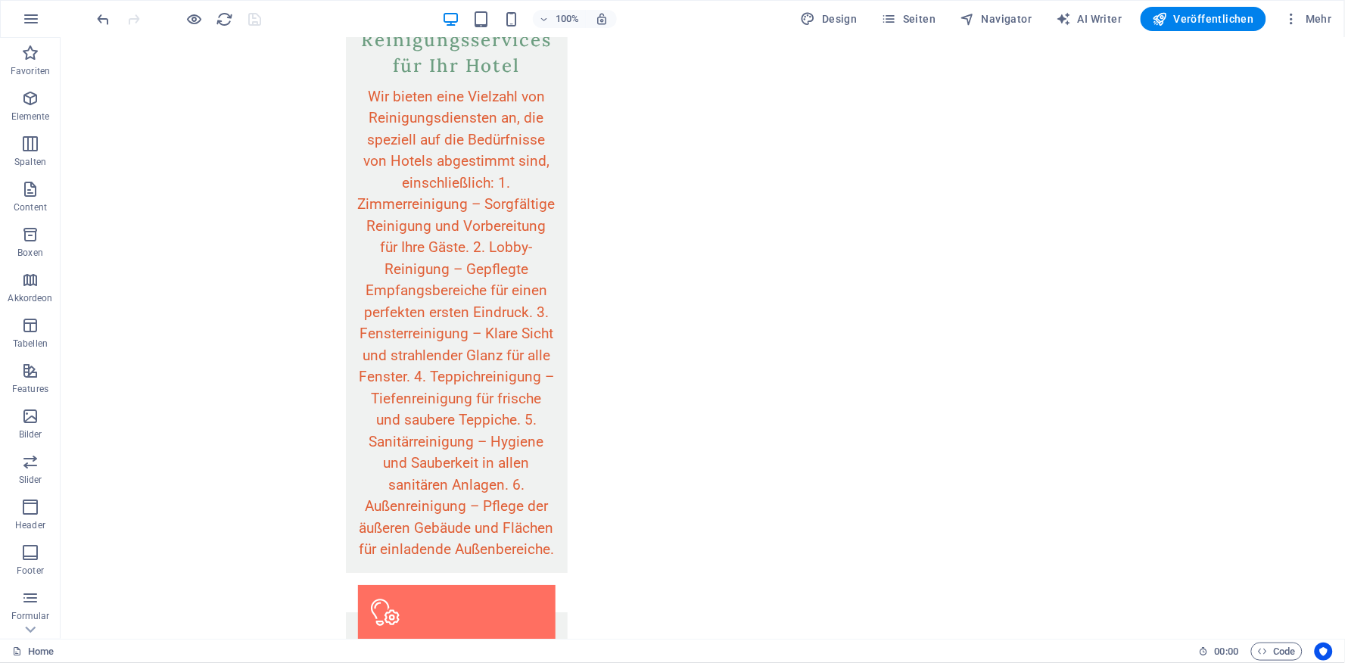
scroll to position [0, 0]
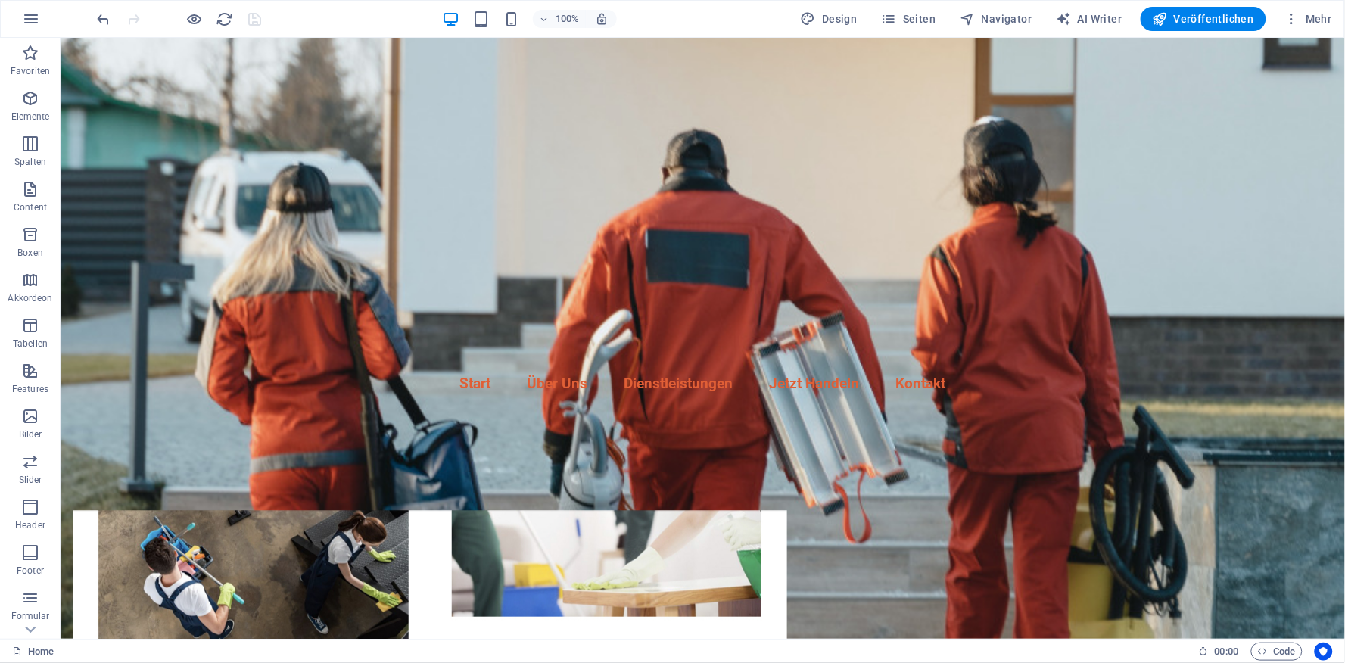
drag, startPoint x: 1335, startPoint y: 524, endPoint x: 1392, endPoint y: 46, distance: 481.1
click at [1166, 133] on figure at bounding box center [702, 337] width 1285 height 601
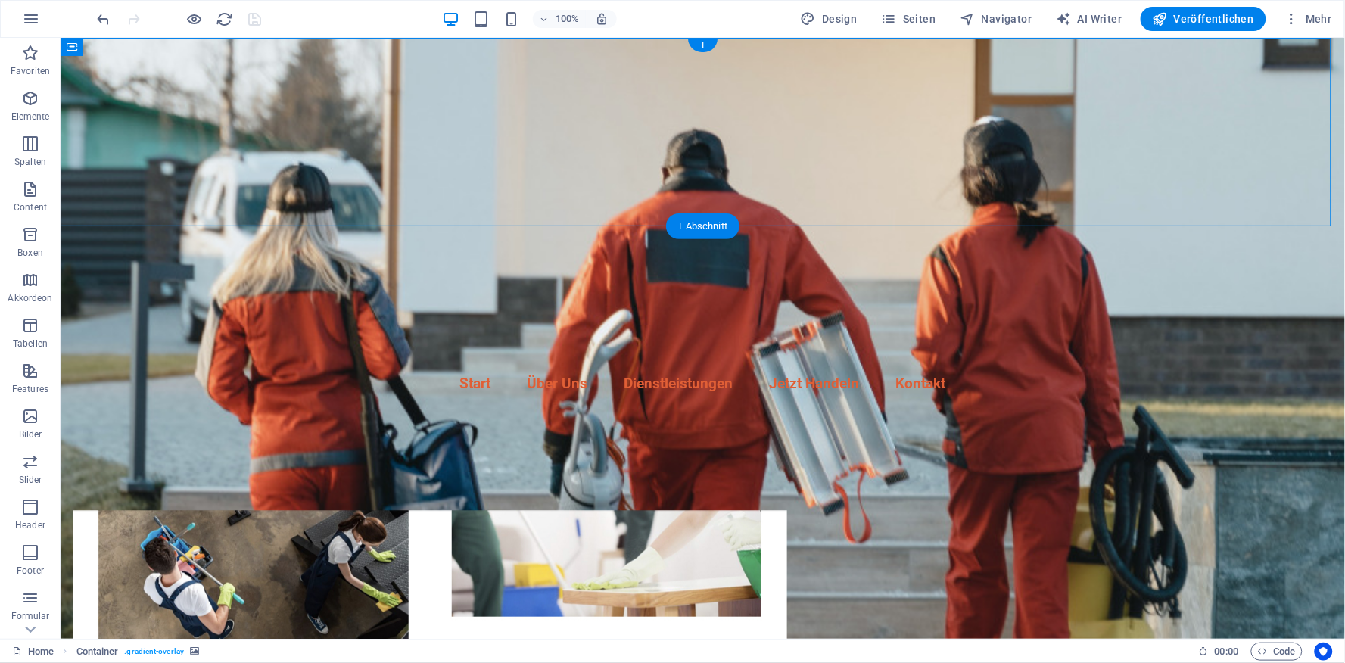
click at [1167, 90] on figure at bounding box center [702, 337] width 1285 height 601
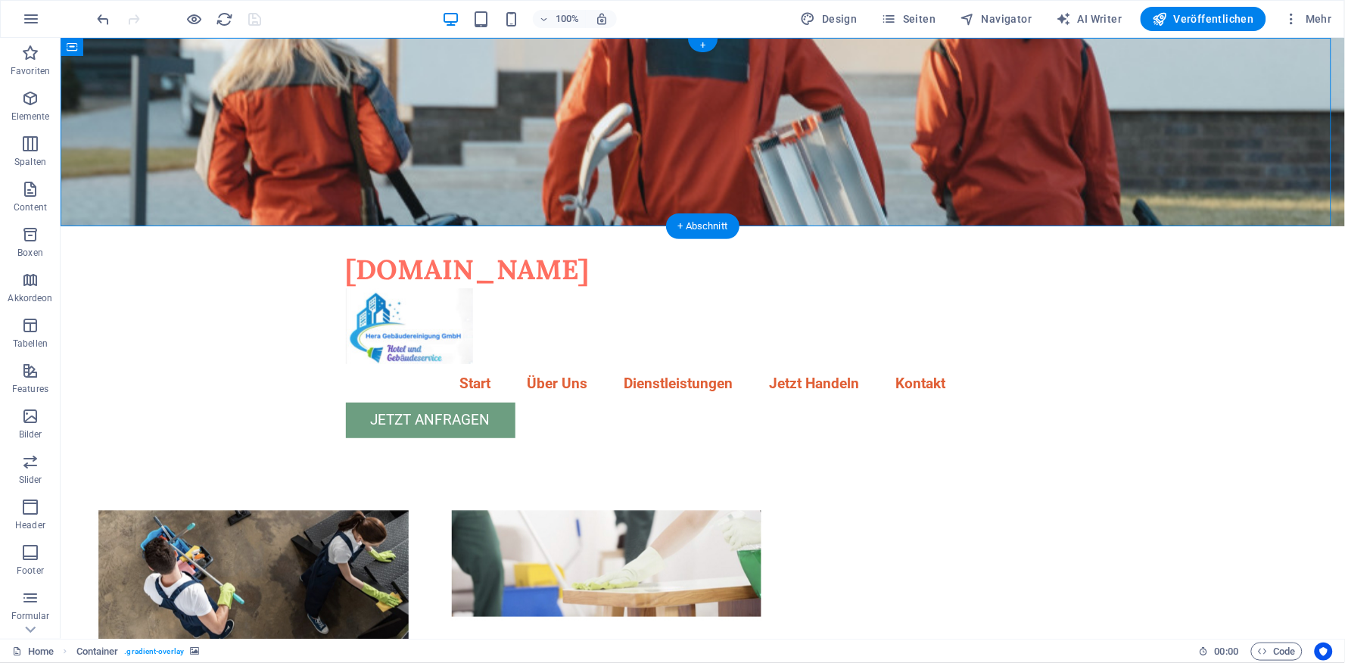
select select "header"
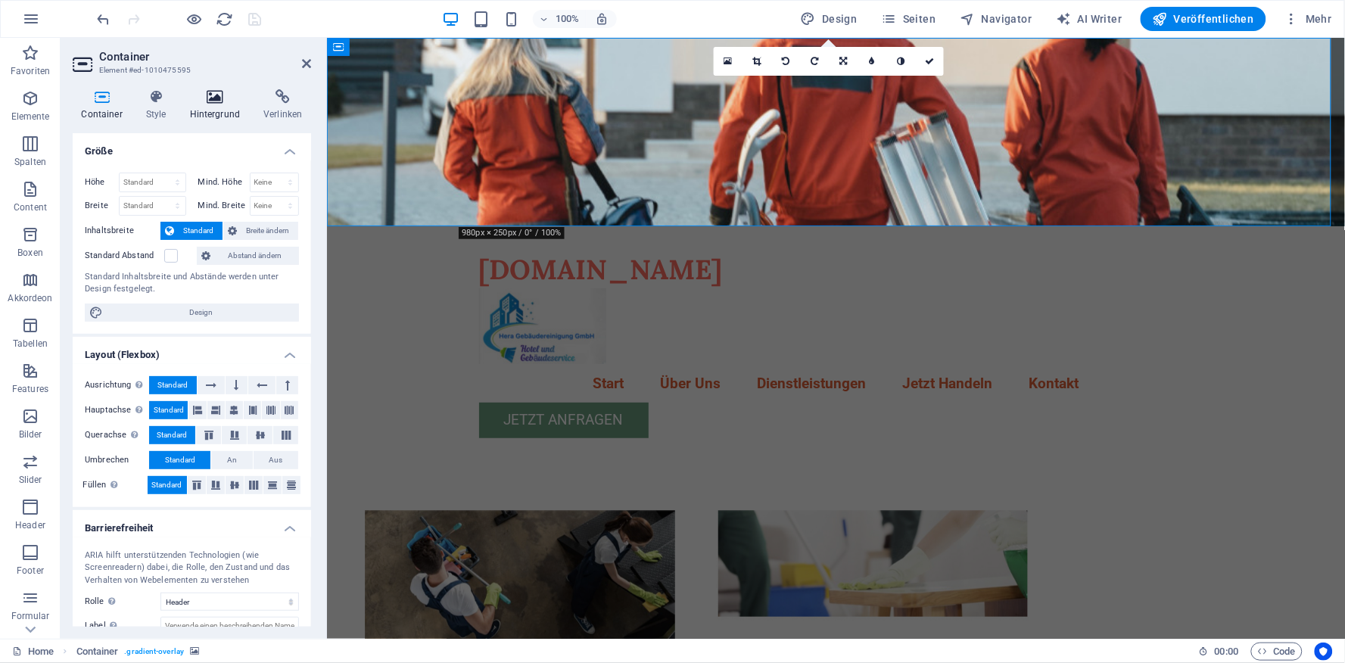
click at [221, 106] on h4 "Hintergrund" at bounding box center [218, 105] width 74 height 32
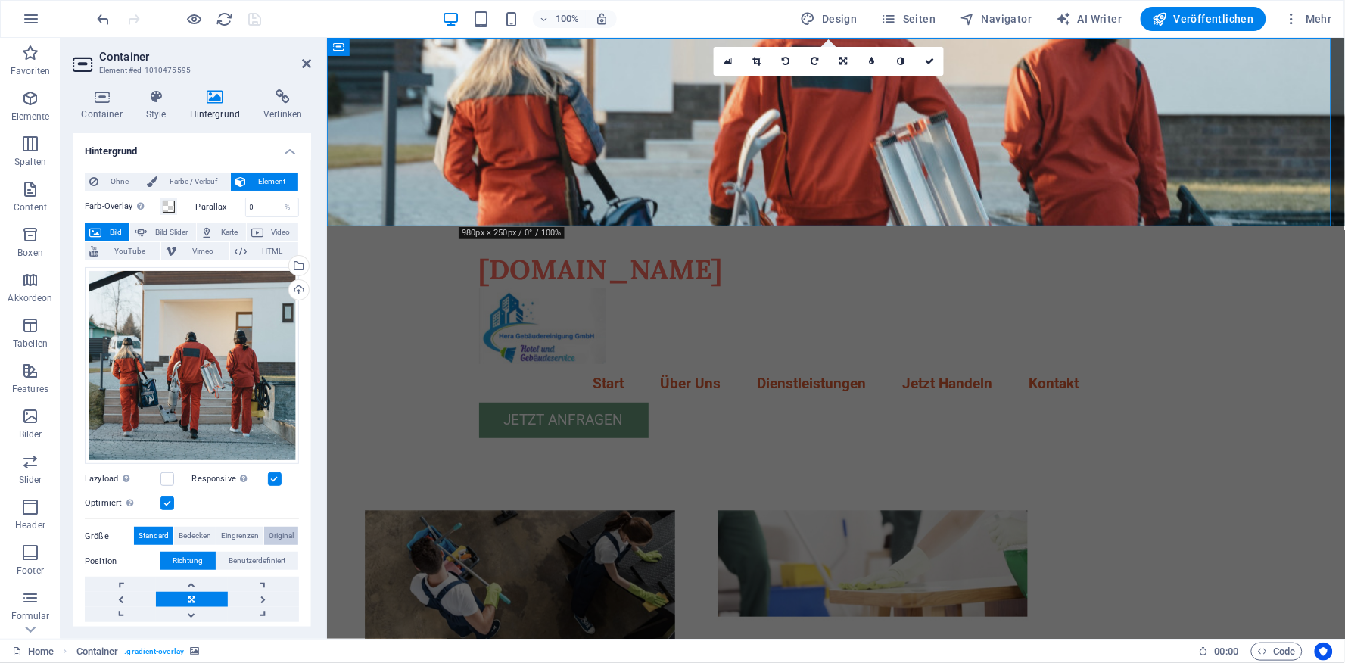
click at [285, 536] on span "Original" at bounding box center [281, 536] width 25 height 18
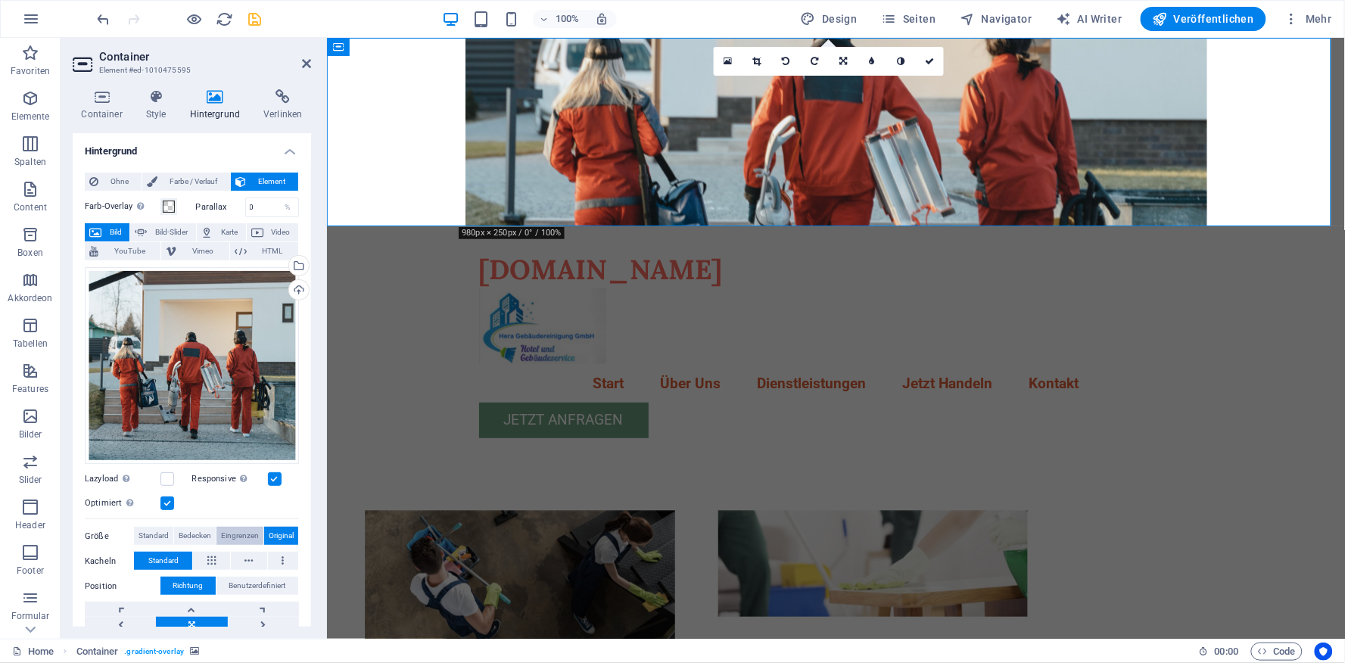
click at [235, 533] on span "Eingrenzen" at bounding box center [240, 536] width 38 height 18
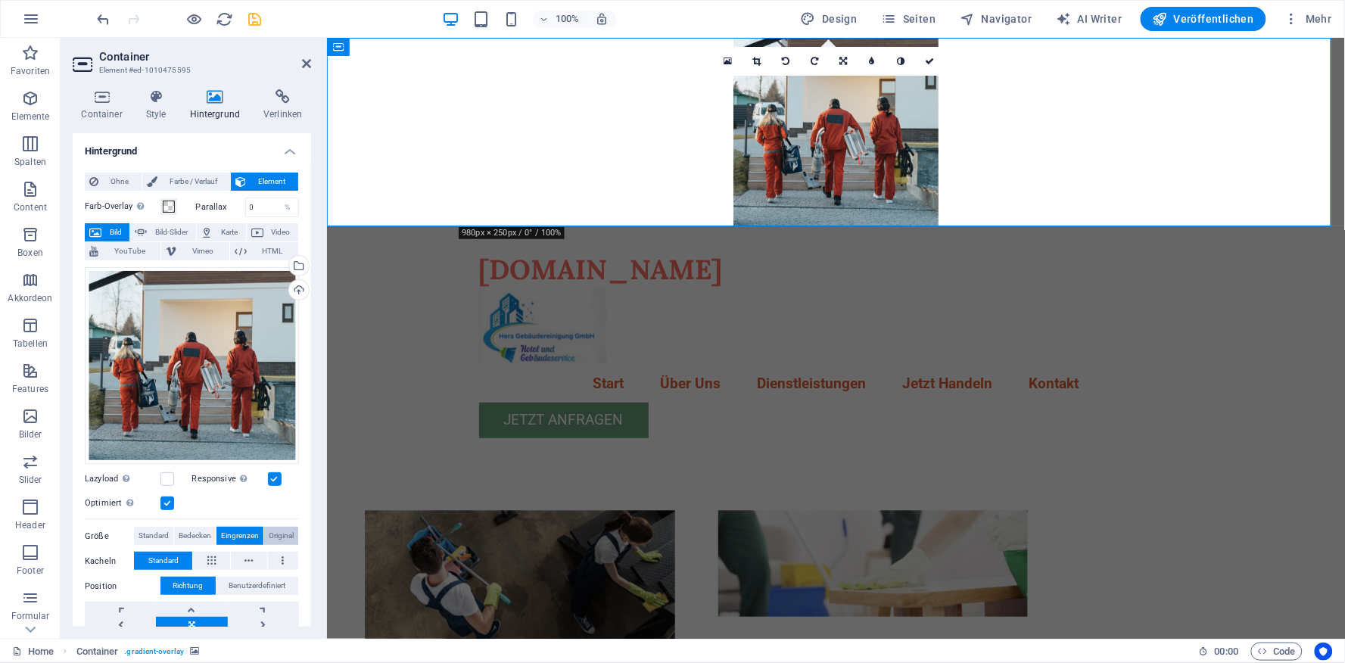
click at [276, 533] on span "Original" at bounding box center [281, 536] width 25 height 18
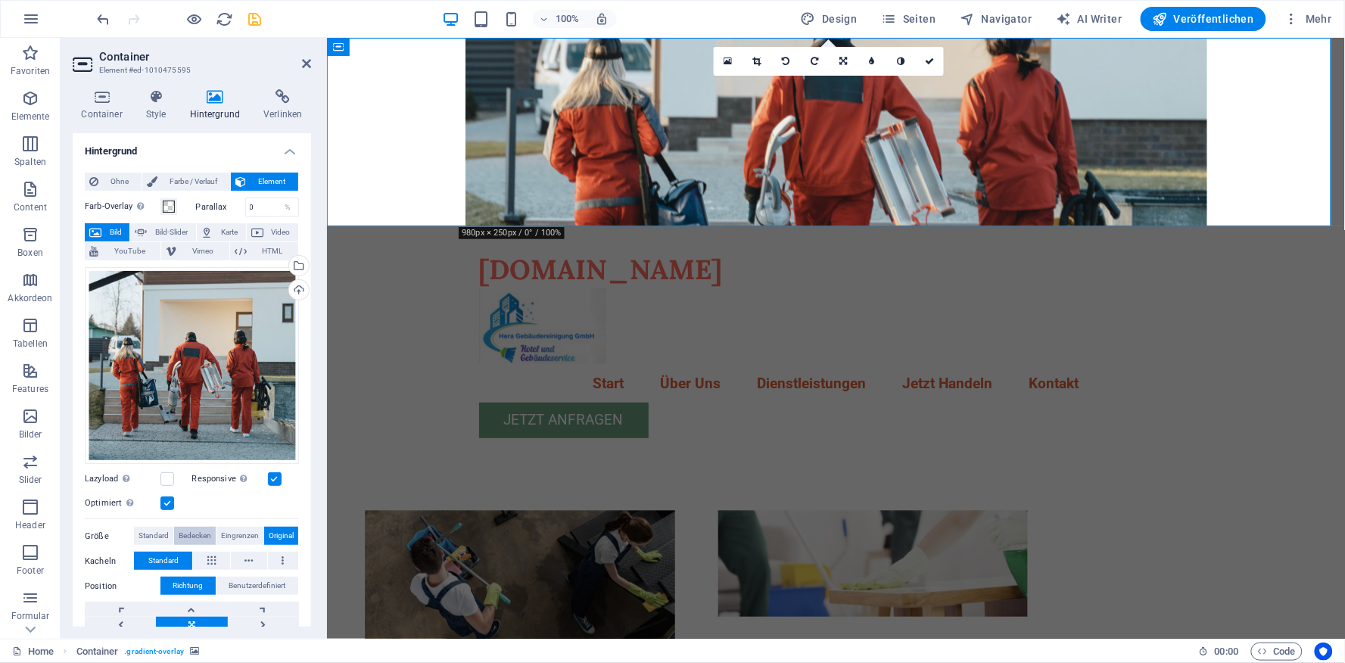
click at [202, 534] on span "Bedecken" at bounding box center [195, 536] width 33 height 18
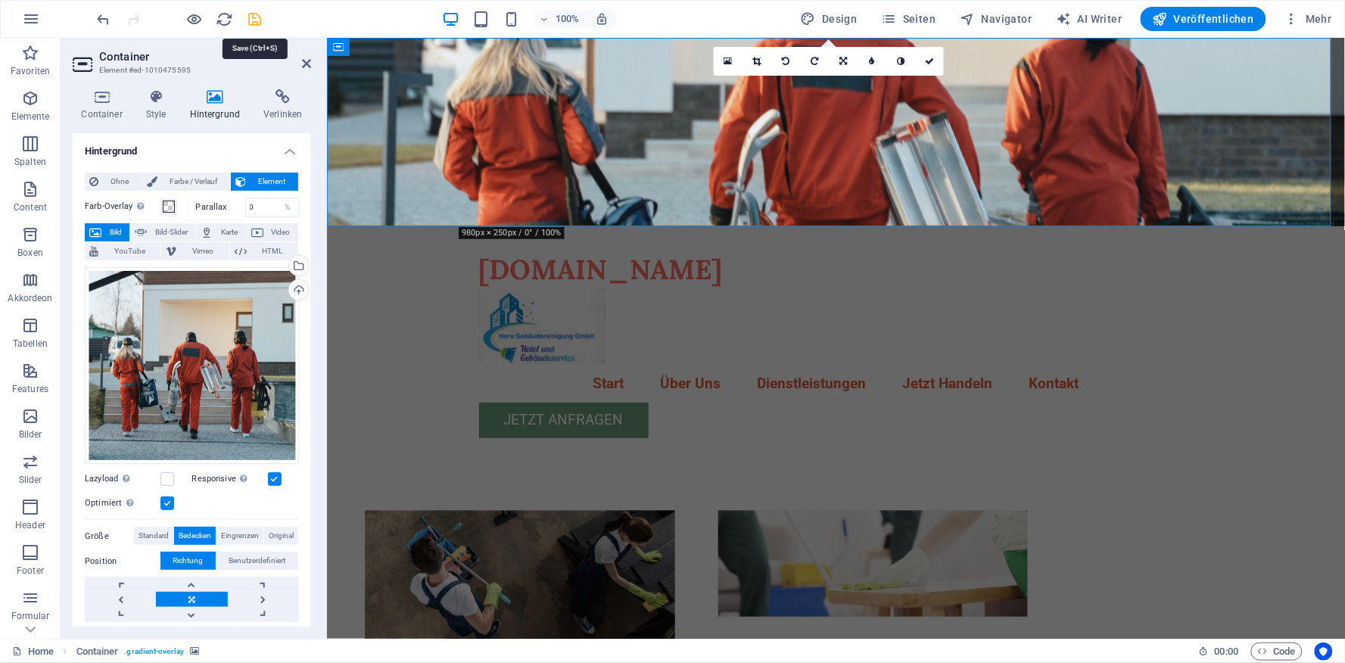
click at [255, 19] on icon "save" at bounding box center [255, 19] width 17 height 17
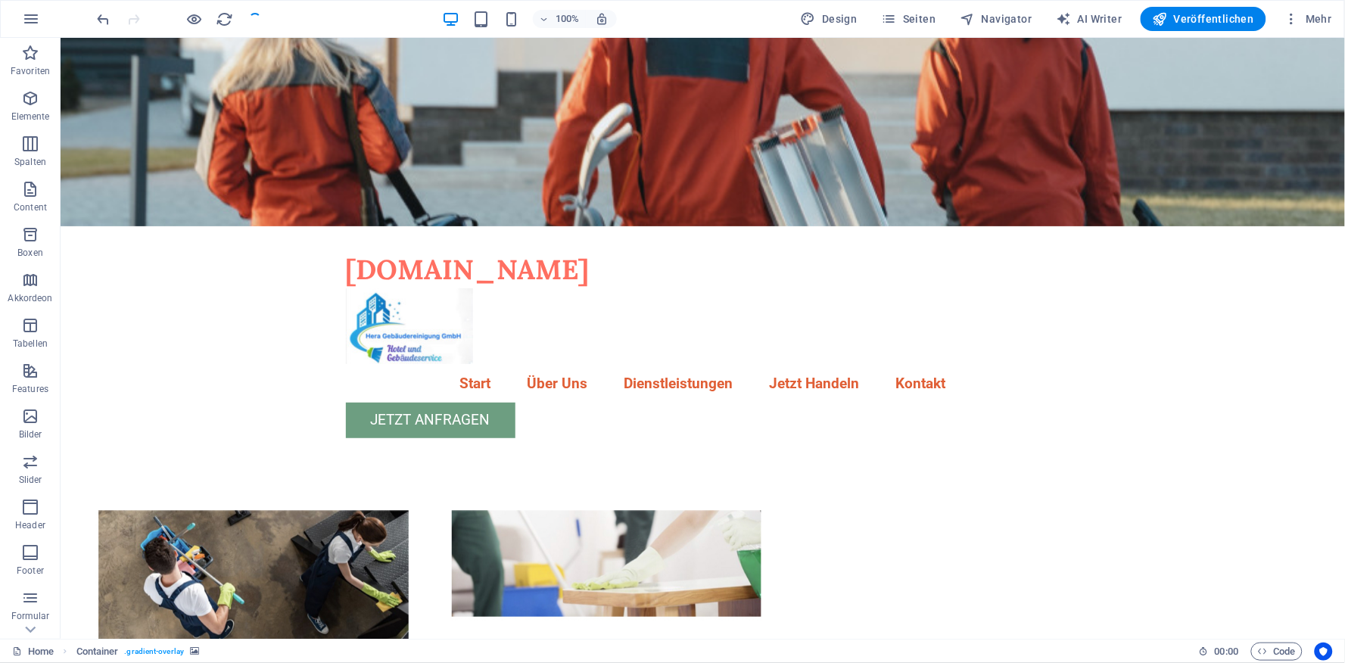
checkbox input "false"
click at [1209, 20] on span "Veröffentlichen" at bounding box center [1203, 18] width 101 height 15
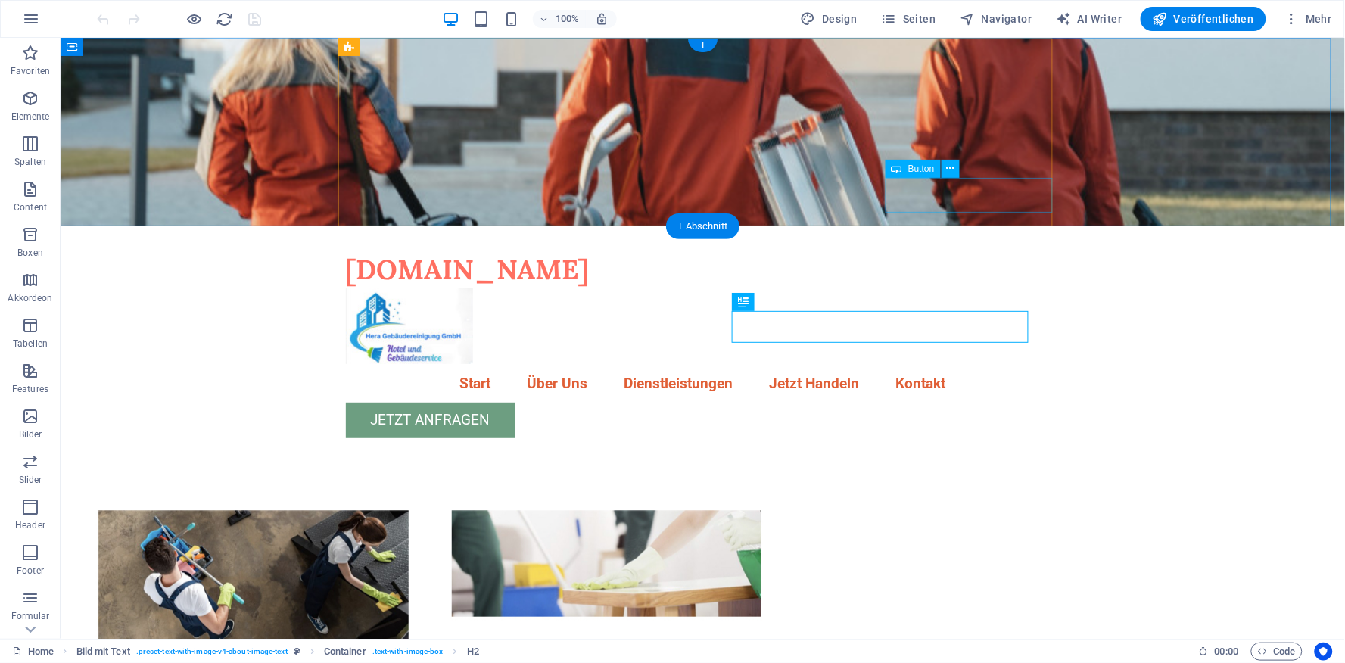
click at [992, 402] on div "Jetzt Anfragen" at bounding box center [702, 420] width 715 height 36
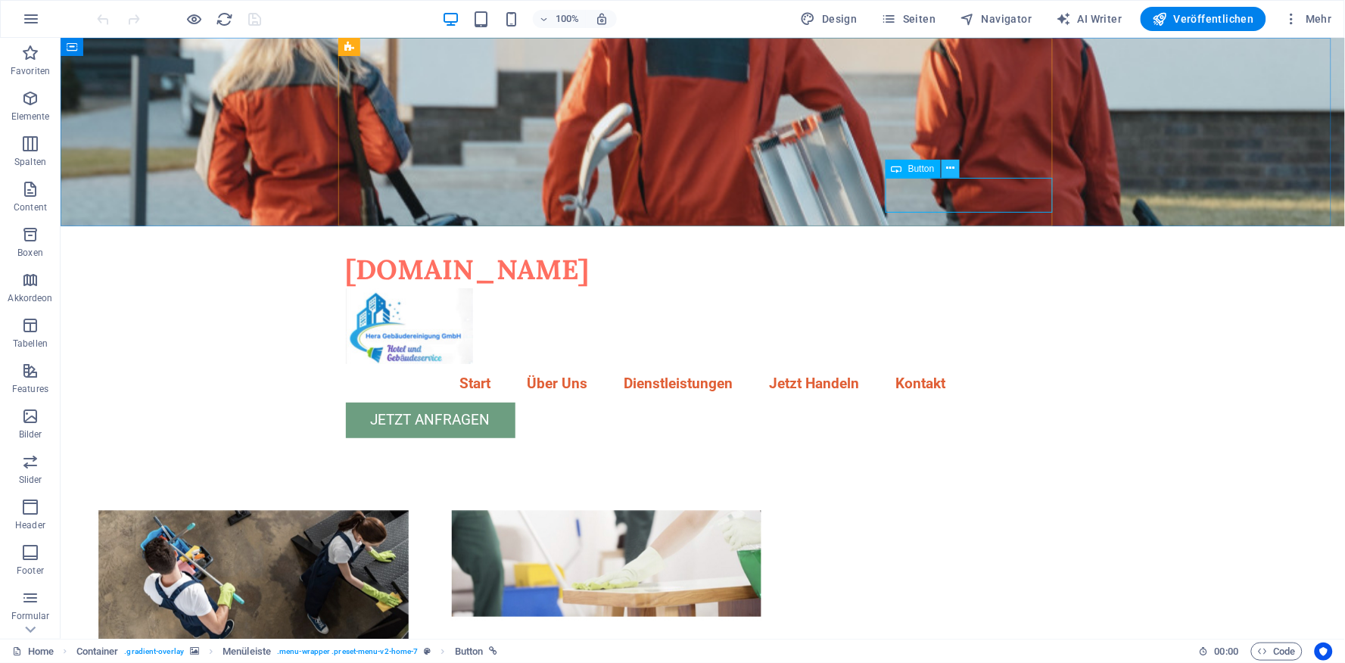
click at [952, 168] on icon at bounding box center [950, 168] width 8 height 16
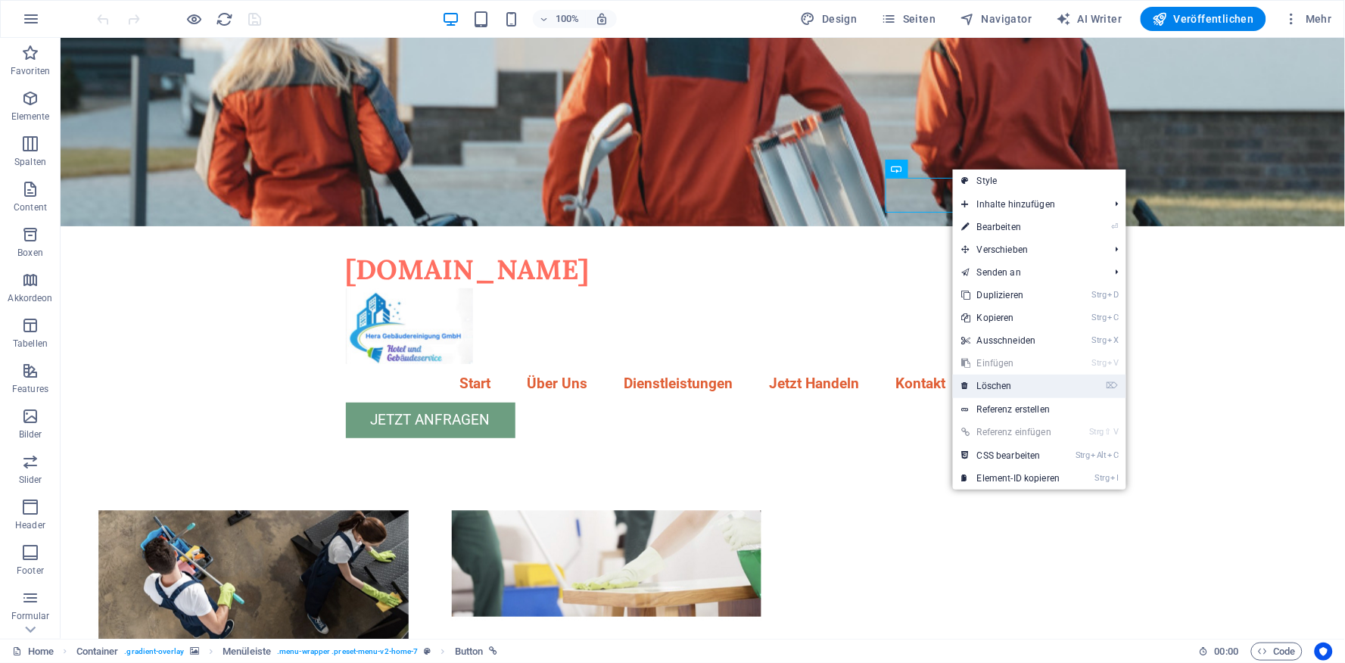
click at [1013, 390] on link "⌦ Löschen" at bounding box center [1011, 386] width 117 height 23
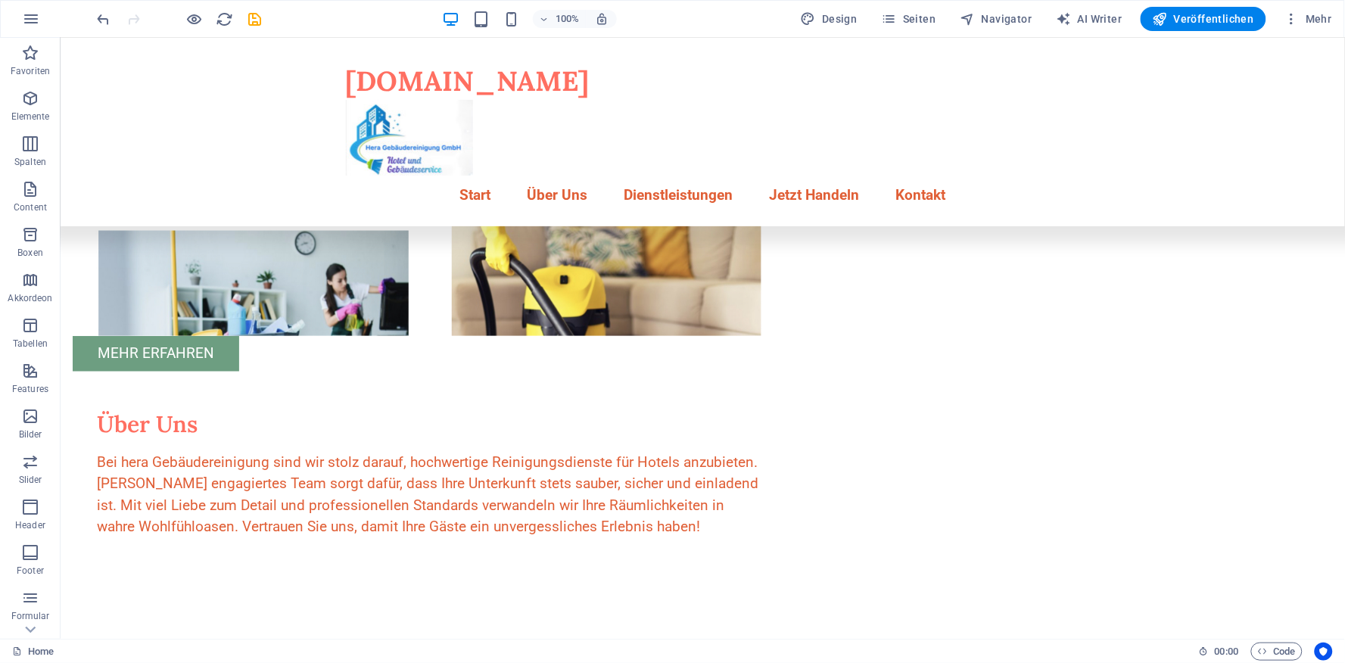
scroll to position [245, 0]
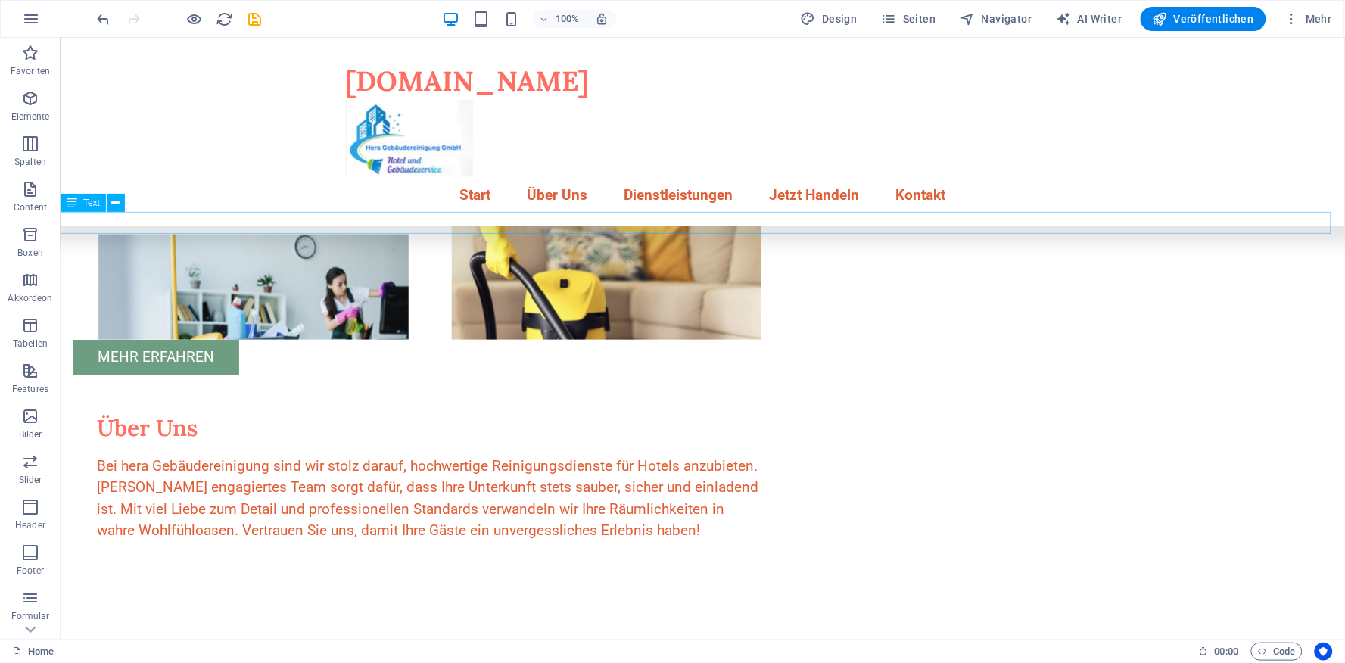
click at [189, 638] on div "Neues Text-Element" at bounding box center [702, 649] width 1285 height 22
click at [179, 638] on div "Neues Text-Element" at bounding box center [702, 649] width 1285 height 22
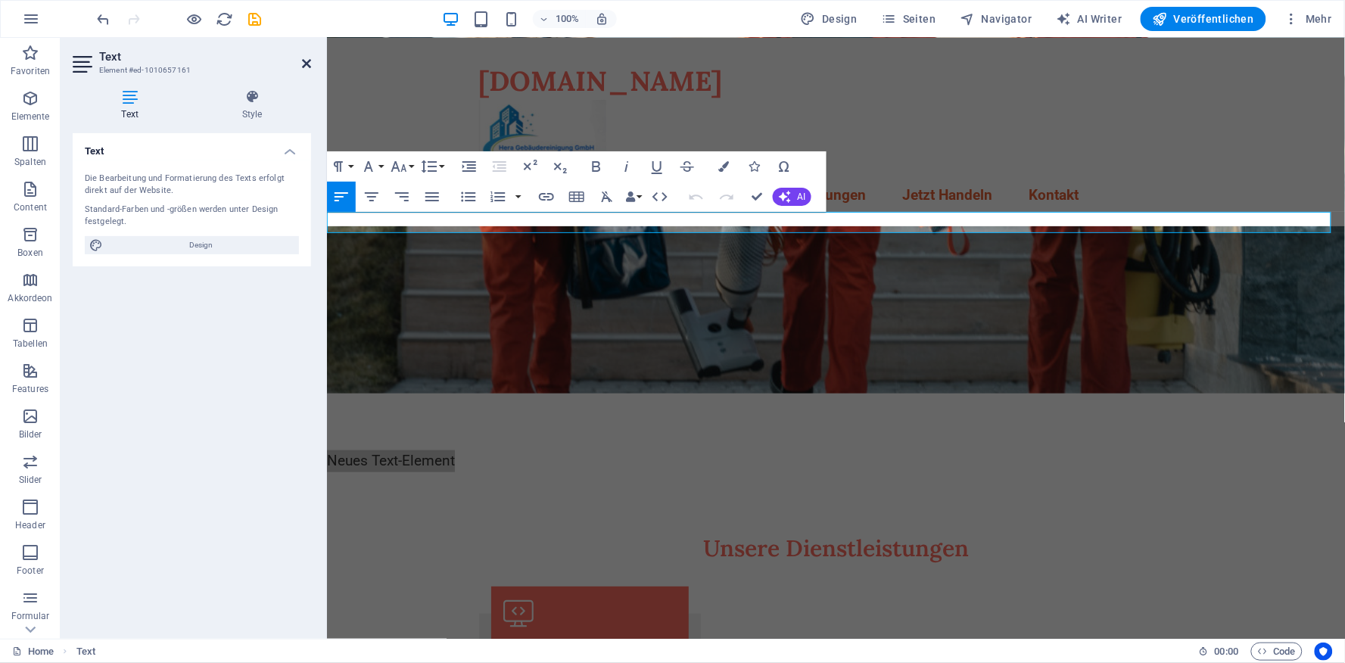
click at [305, 66] on icon at bounding box center [306, 64] width 9 height 12
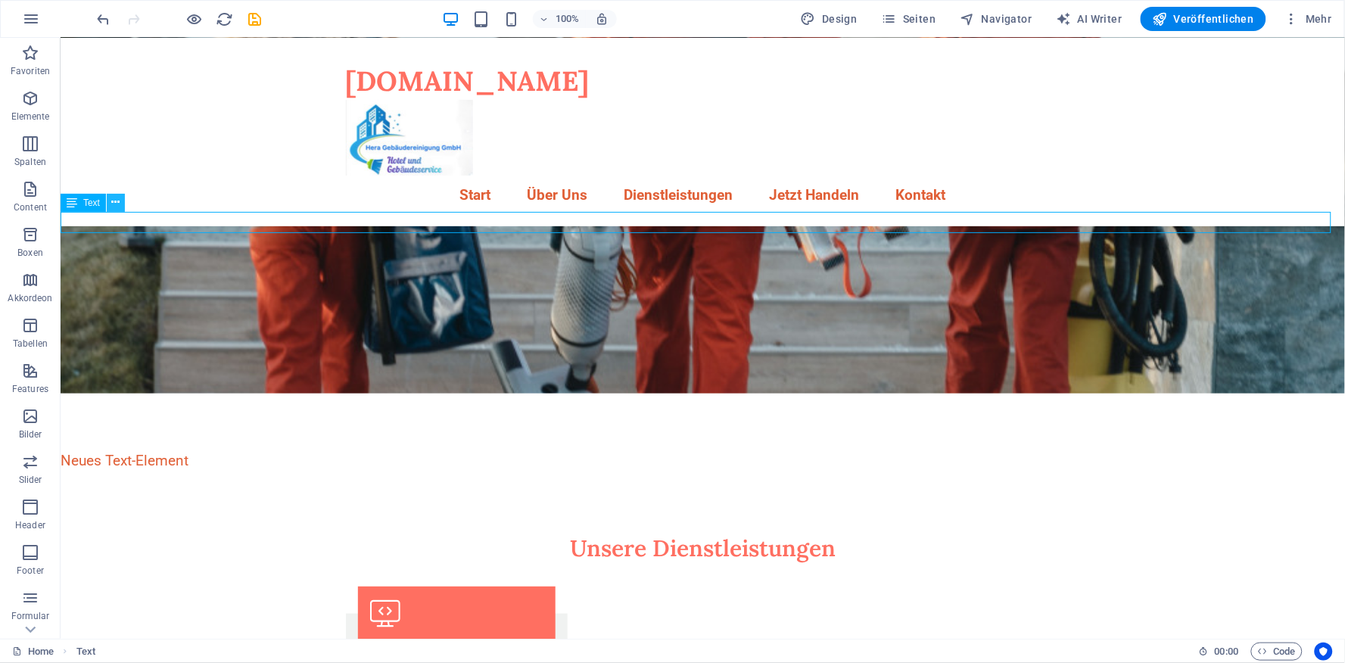
click at [112, 204] on icon at bounding box center [116, 203] width 8 height 16
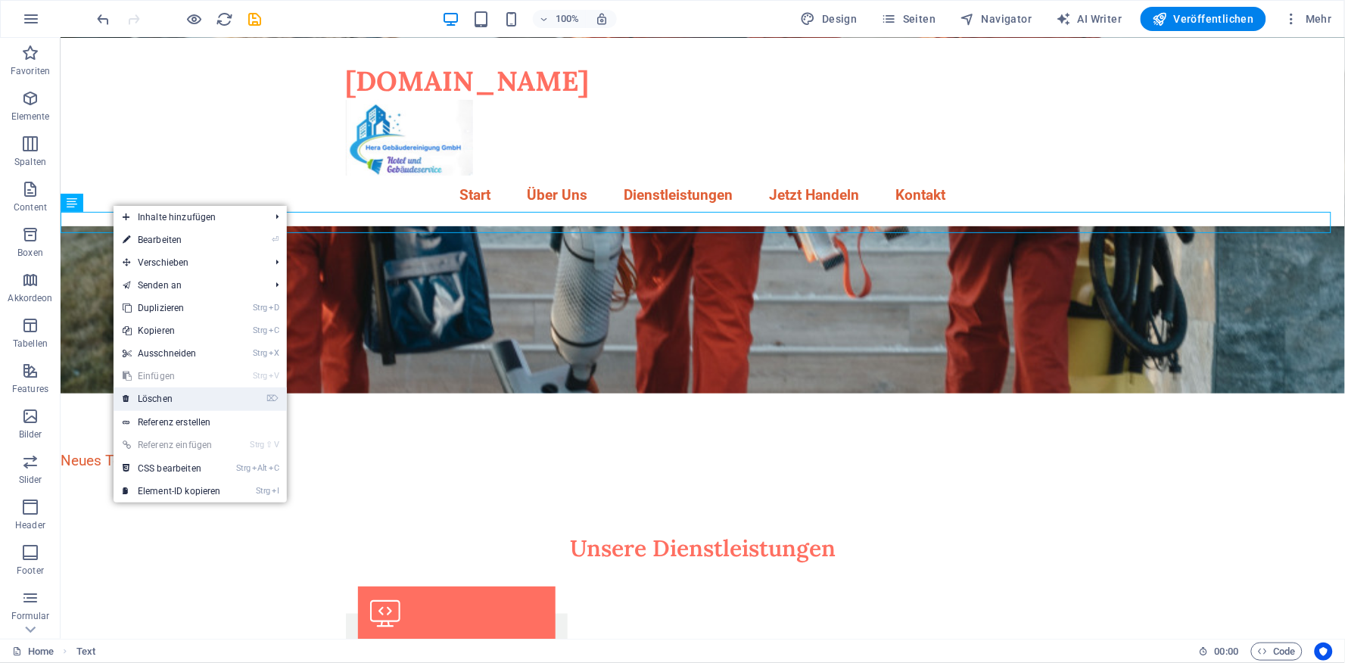
click at [177, 396] on link "⌦ Löschen" at bounding box center [172, 399] width 117 height 23
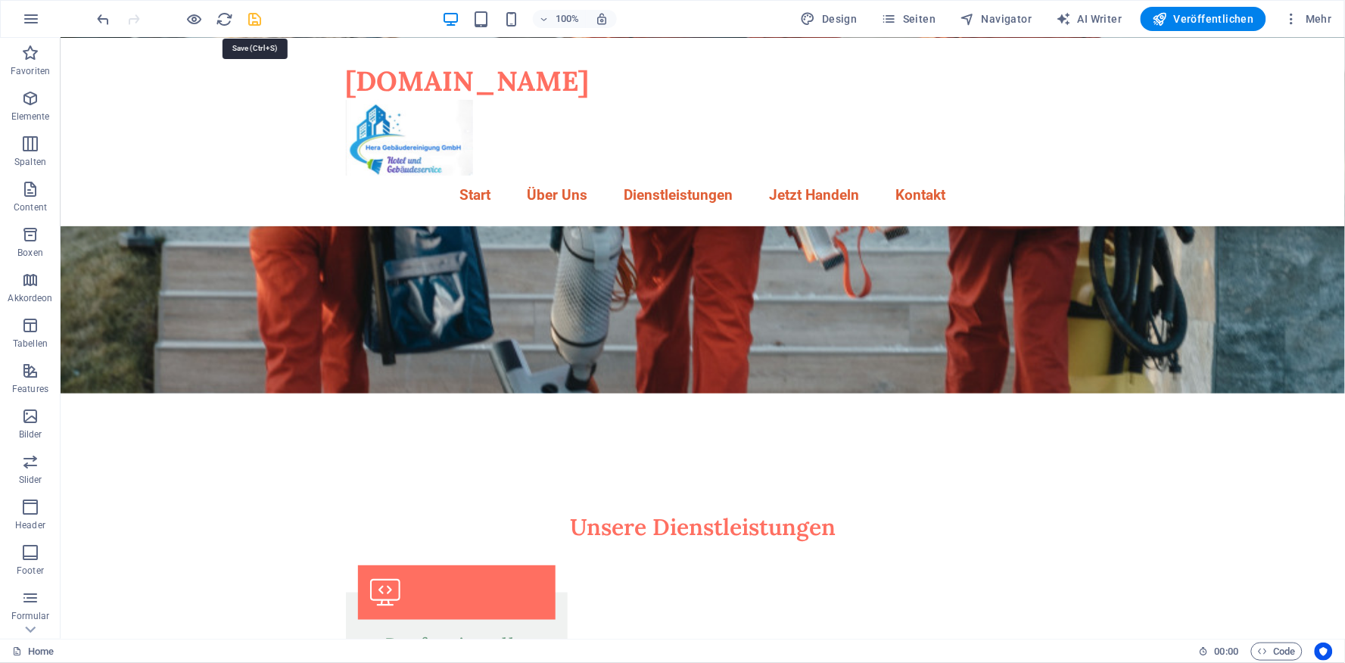
click at [254, 20] on icon "save" at bounding box center [255, 19] width 17 height 17
checkbox input "false"
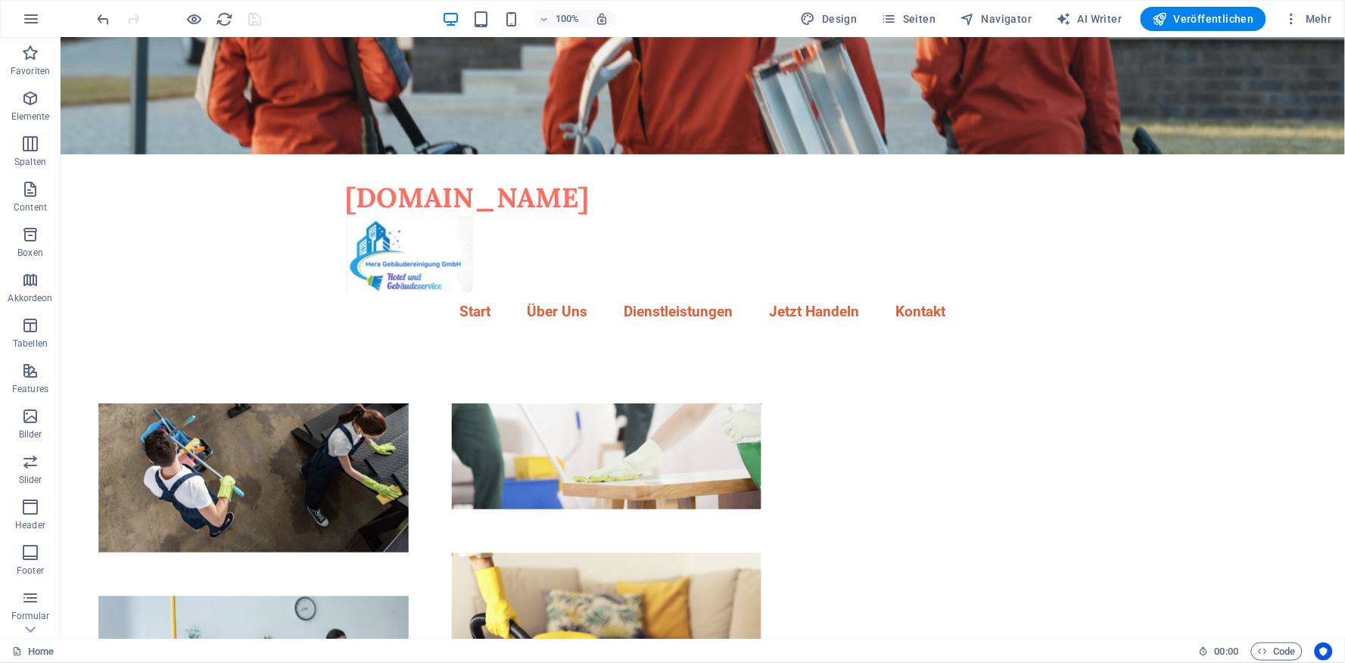
scroll to position [0, 0]
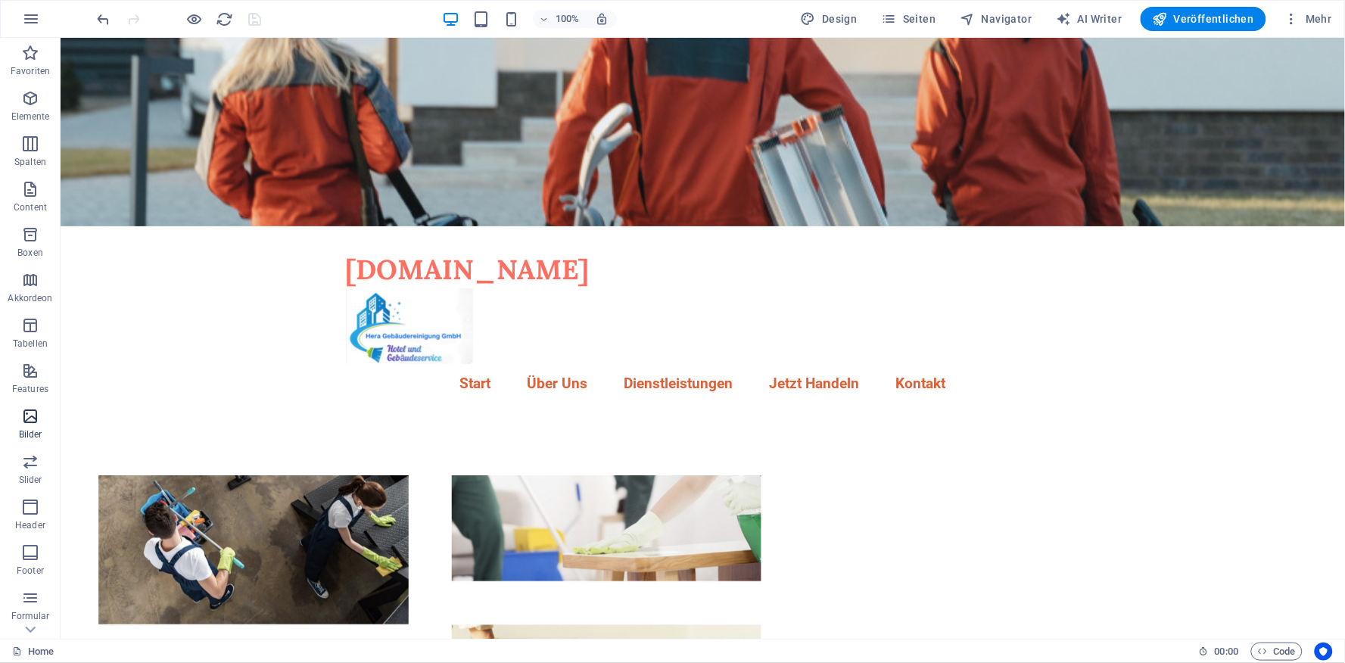
click at [30, 420] on icon "button" at bounding box center [30, 416] width 18 height 18
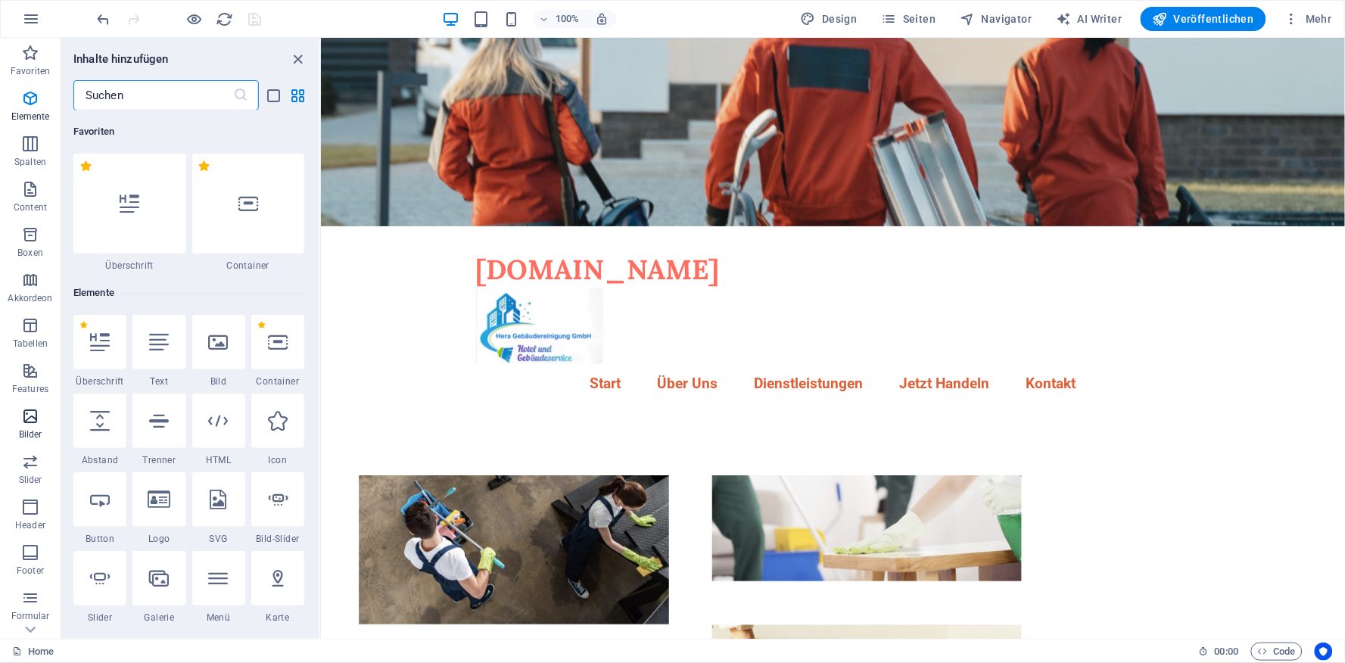
scroll to position [7673, 0]
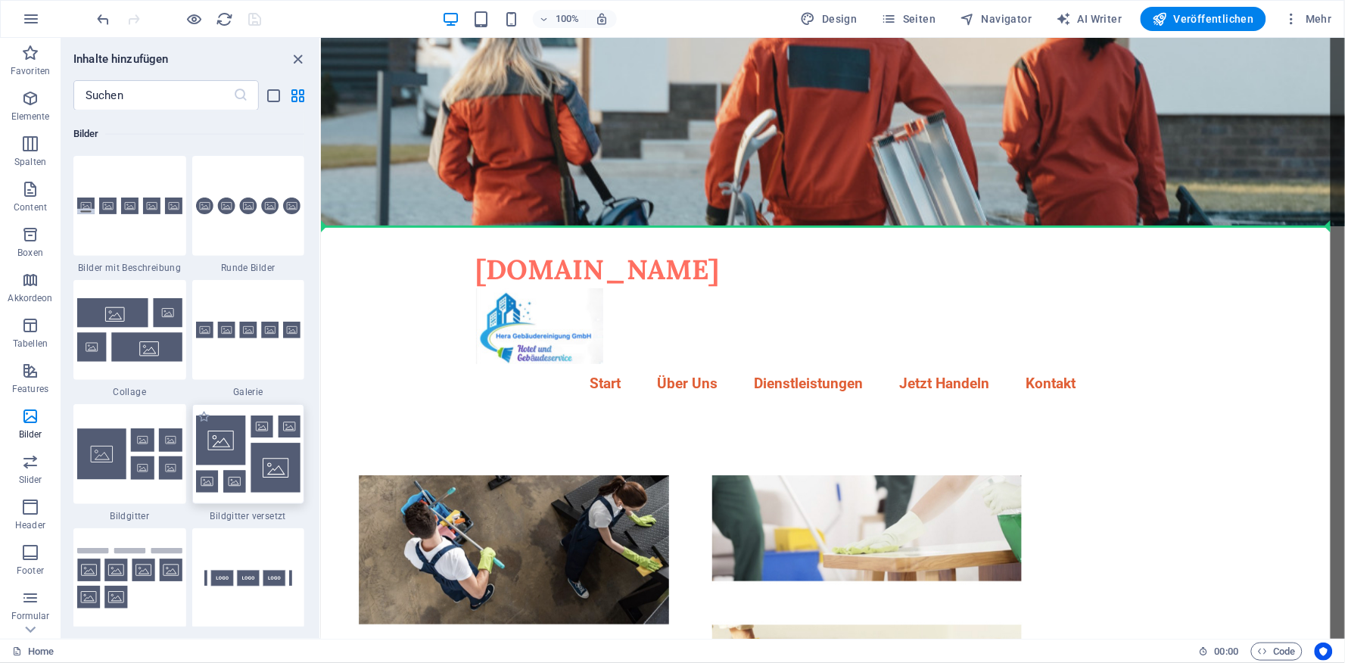
click at [281, 472] on img at bounding box center [248, 454] width 105 height 77
click at [297, 61] on icon "close panel" at bounding box center [298, 59] width 17 height 17
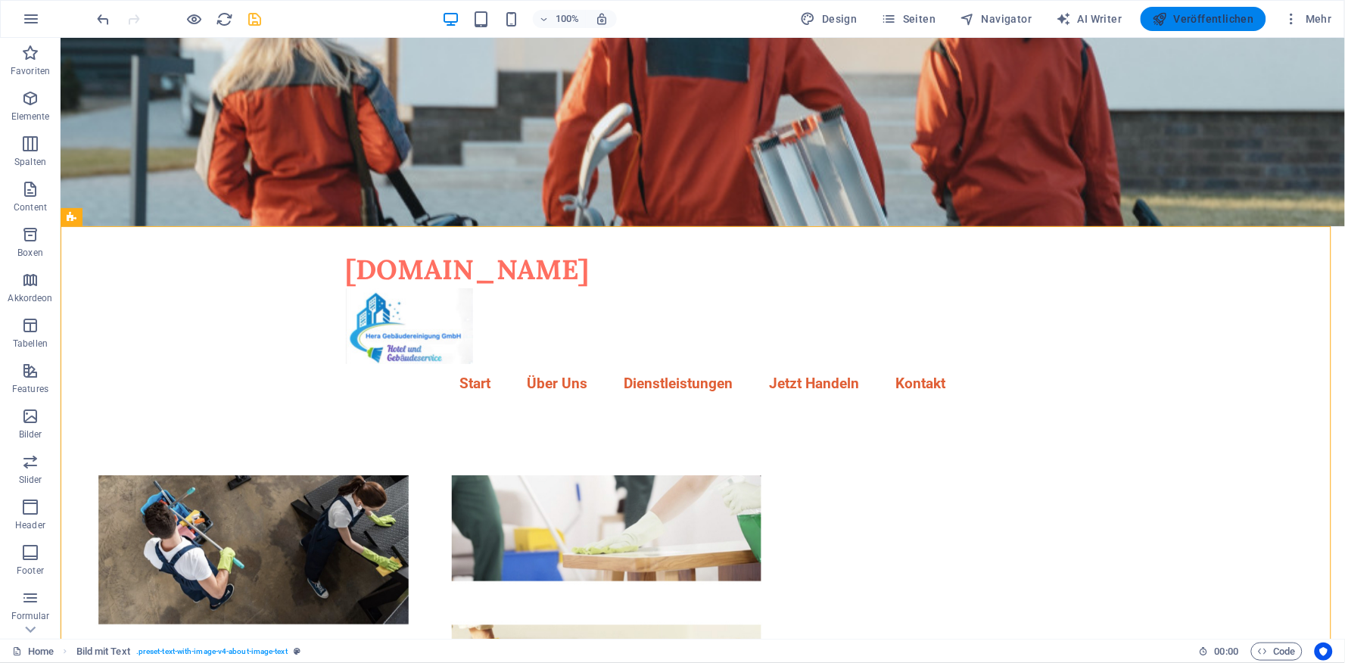
click at [1214, 18] on span "Veröffentlichen" at bounding box center [1203, 18] width 101 height 15
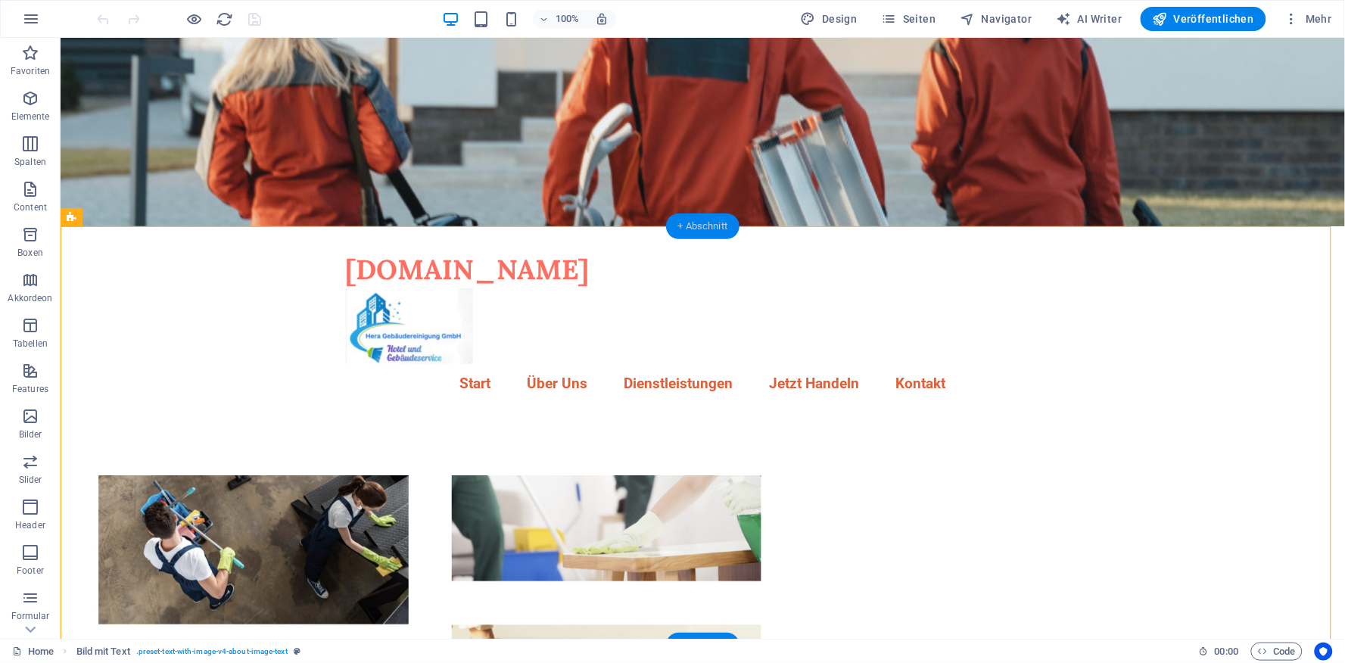
click at [693, 230] on div "+ Abschnitt" at bounding box center [703, 226] width 74 height 26
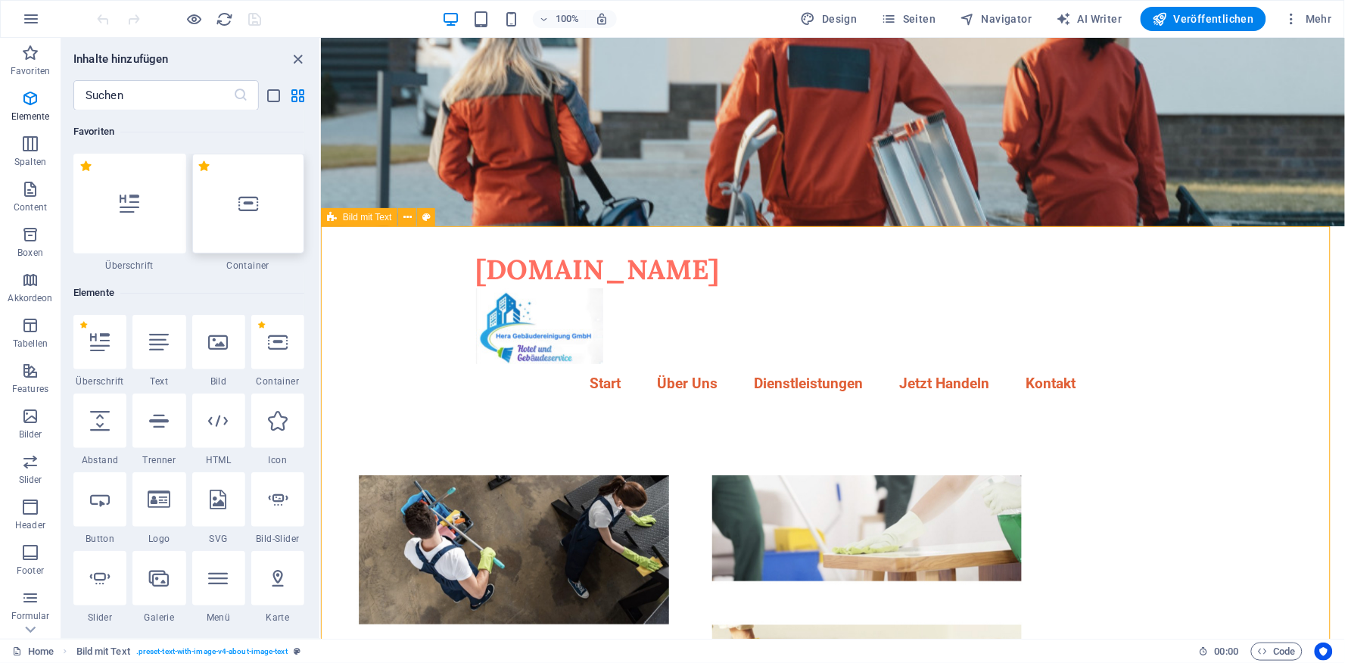
scroll to position [2648, 0]
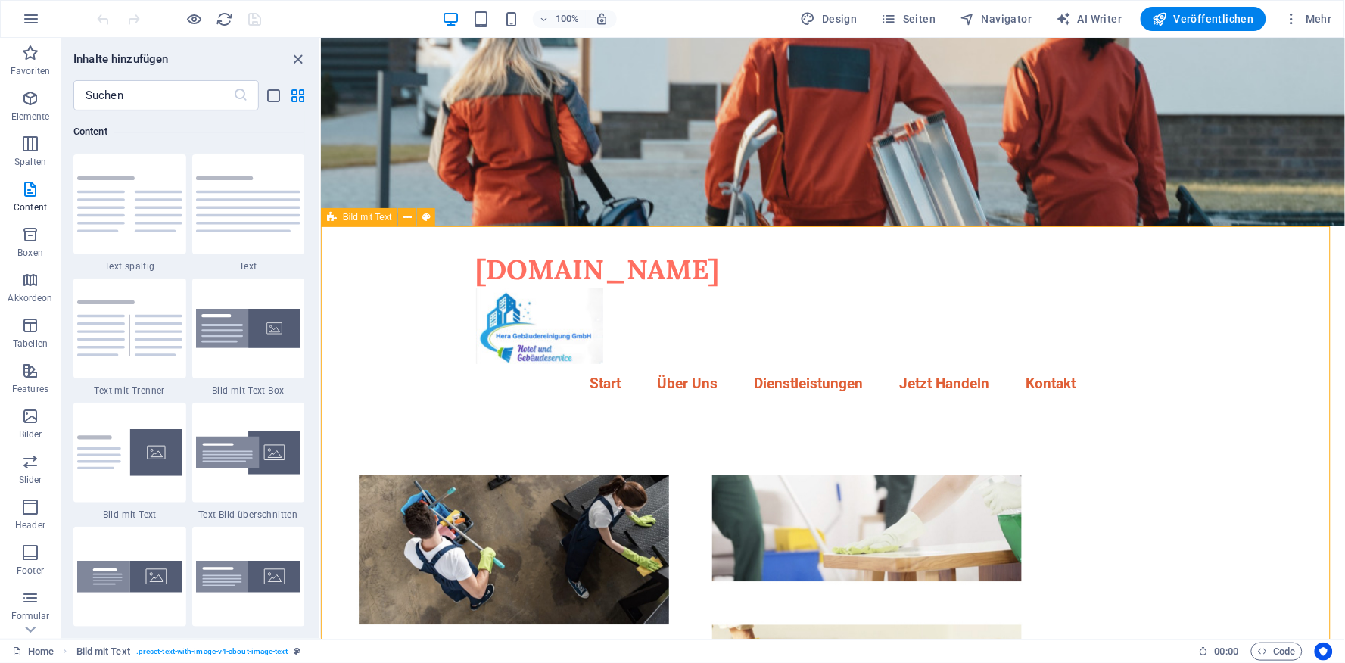
click at [352, 218] on span "Bild mit Text" at bounding box center [367, 217] width 48 height 9
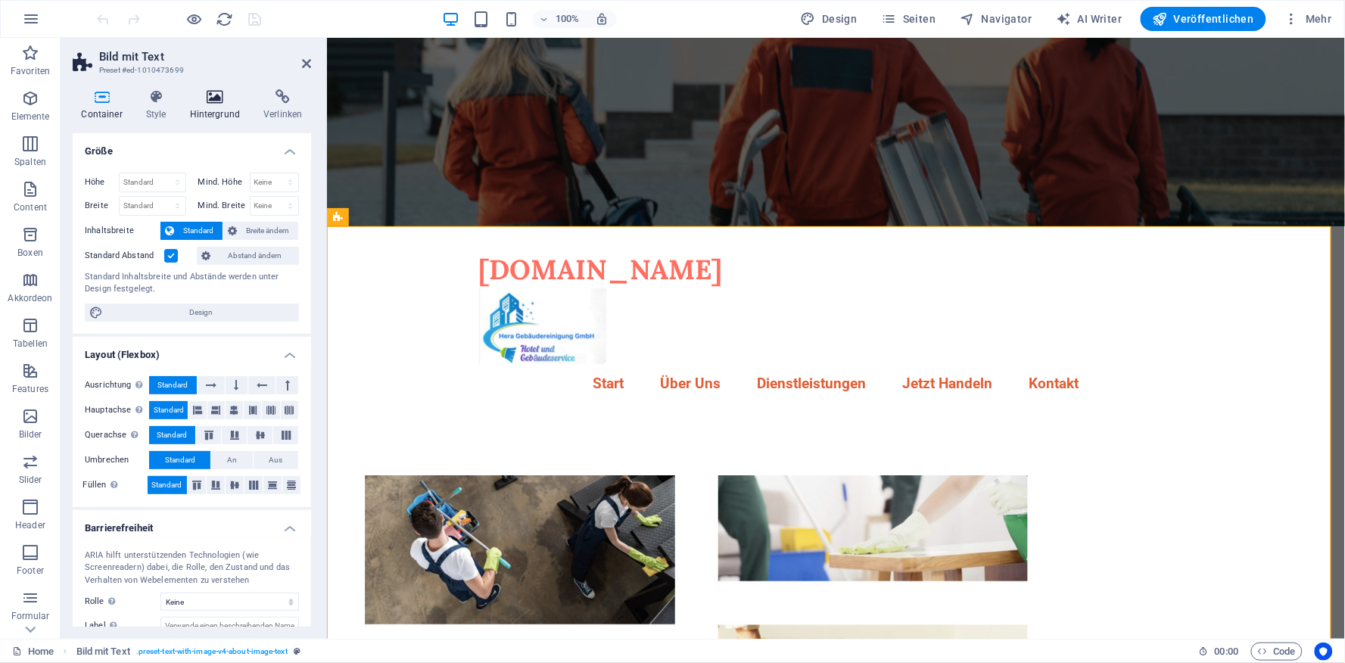
click at [215, 100] on icon at bounding box center [215, 96] width 68 height 15
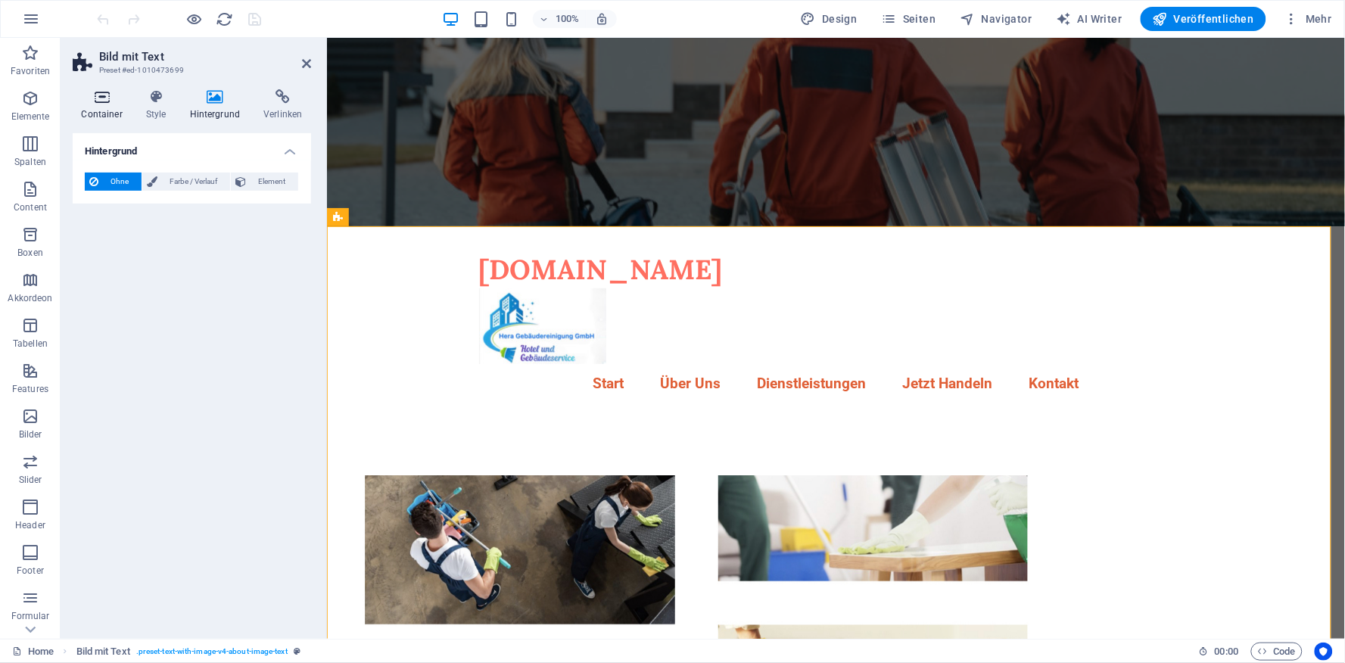
click at [97, 100] on icon at bounding box center [102, 96] width 58 height 15
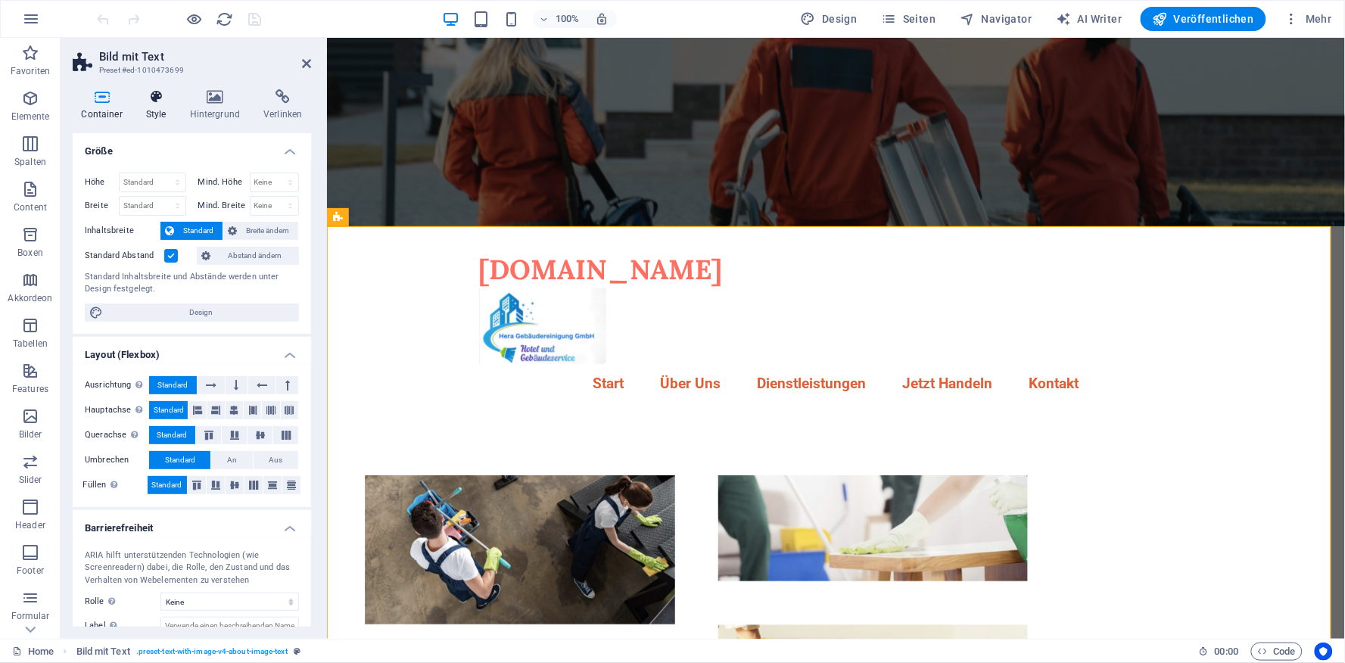
click at [155, 107] on h4 "Style" at bounding box center [159, 105] width 44 height 32
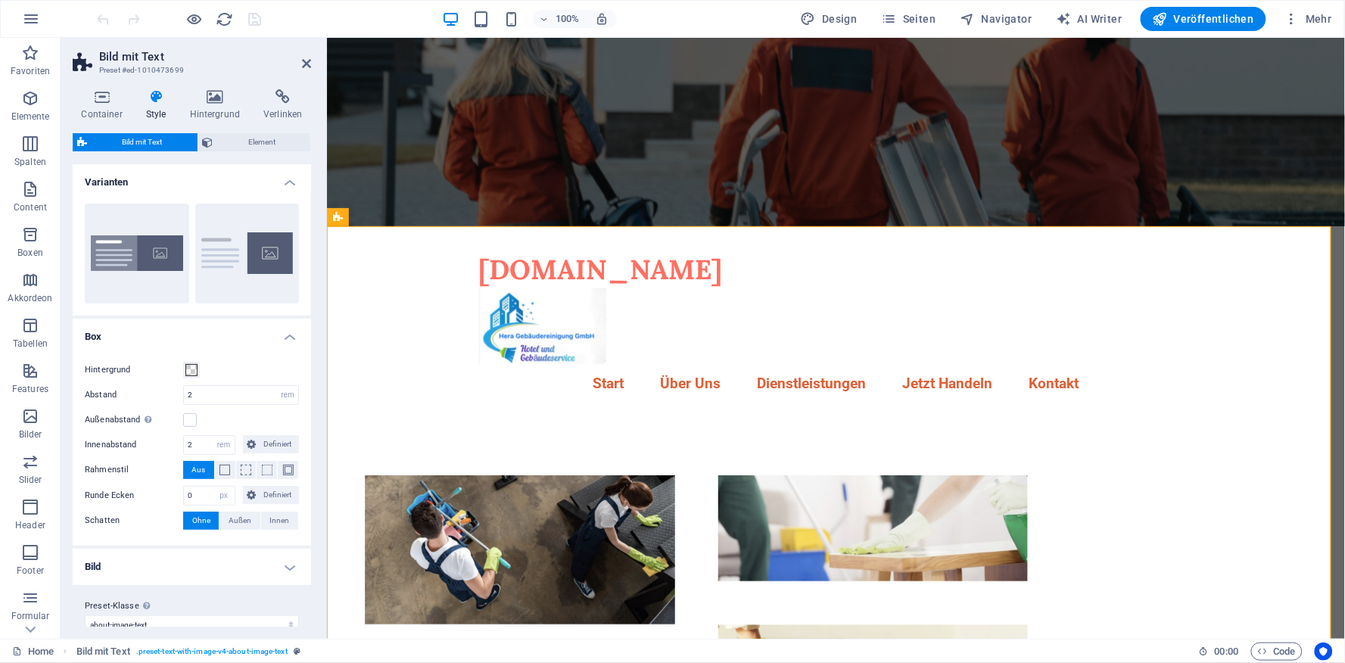
click at [160, 141] on span "Bild mit Text" at bounding box center [142, 142] width 101 height 18
click at [251, 144] on span "Element" at bounding box center [262, 142] width 89 height 18
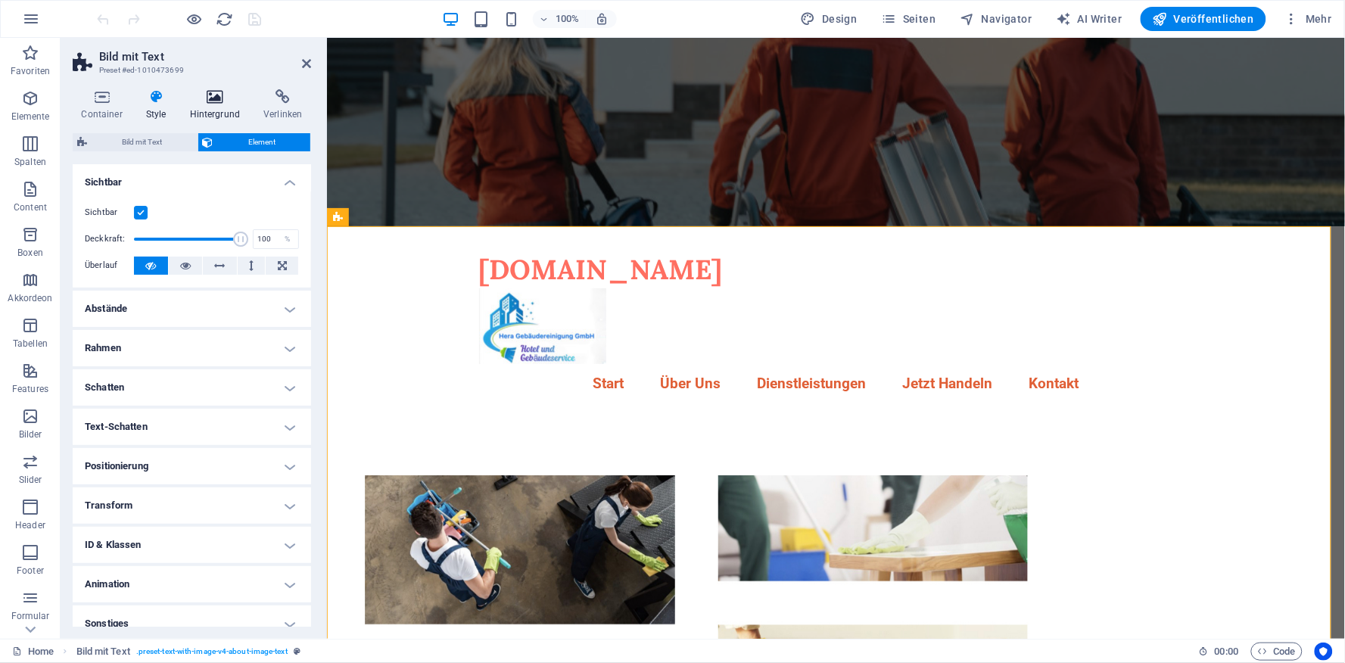
click at [216, 101] on icon at bounding box center [215, 96] width 68 height 15
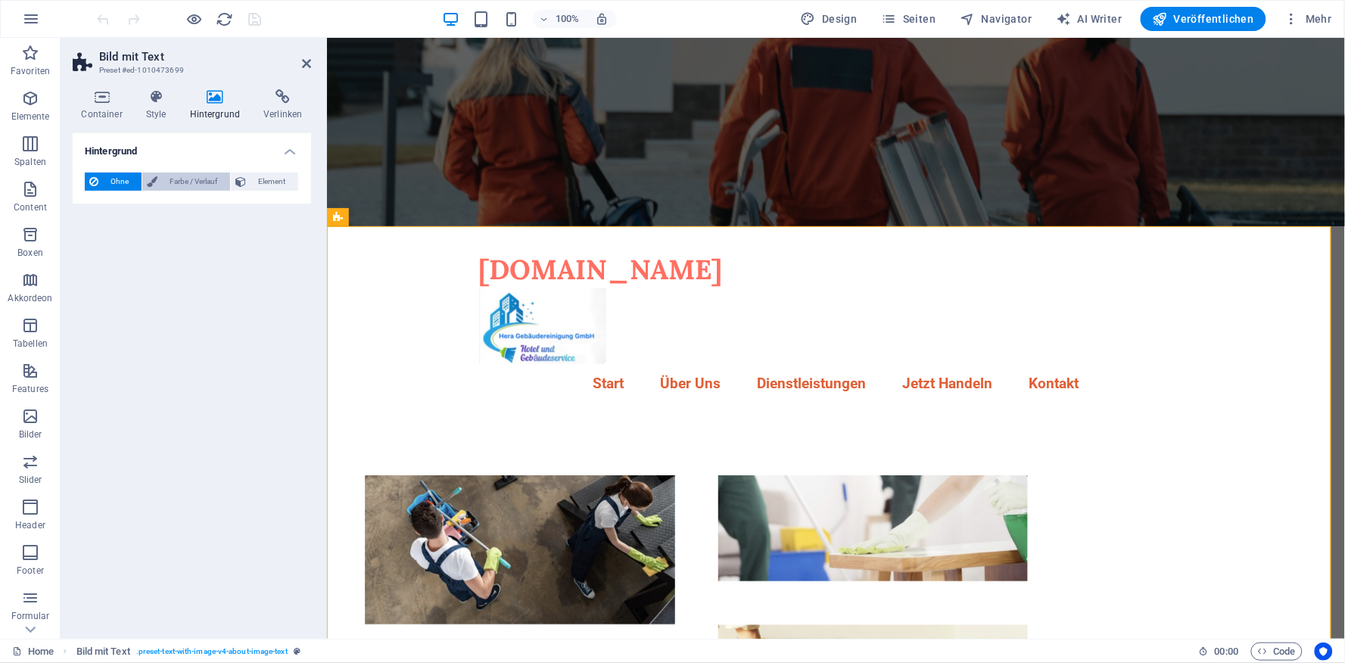
click at [202, 180] on span "Farbe / Verlauf" at bounding box center [194, 182] width 64 height 18
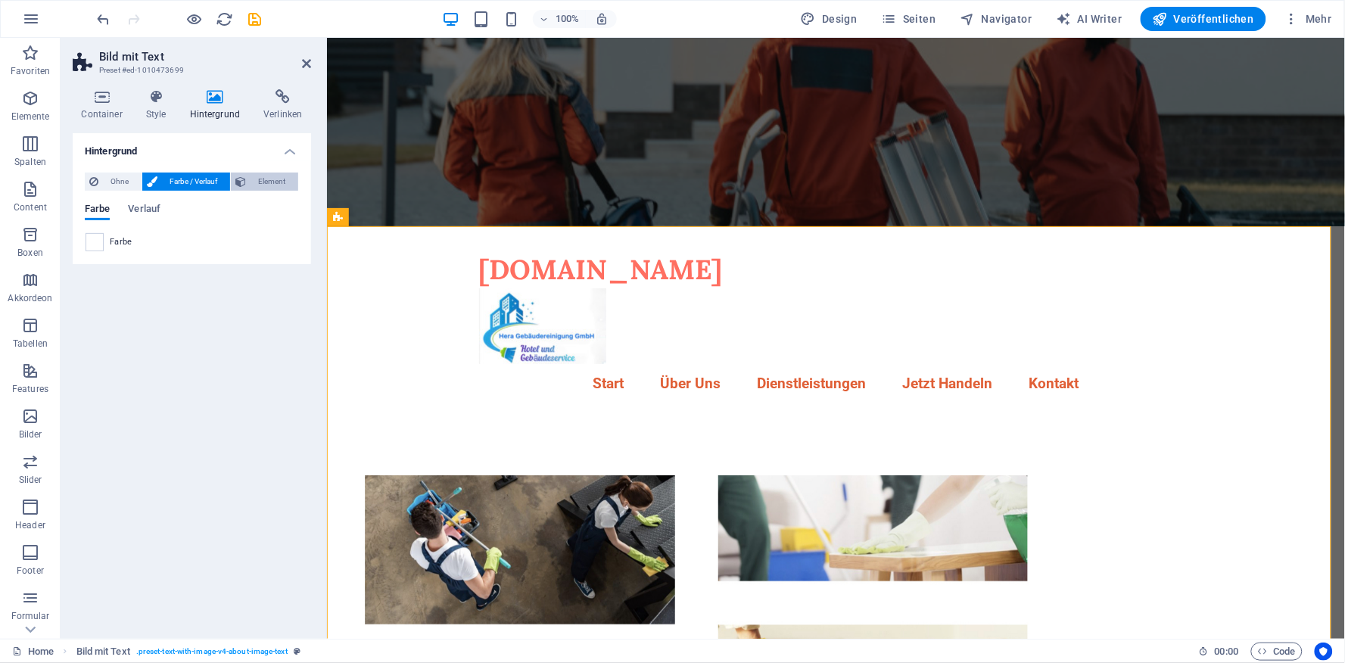
click at [257, 180] on span "Element" at bounding box center [272, 182] width 43 height 18
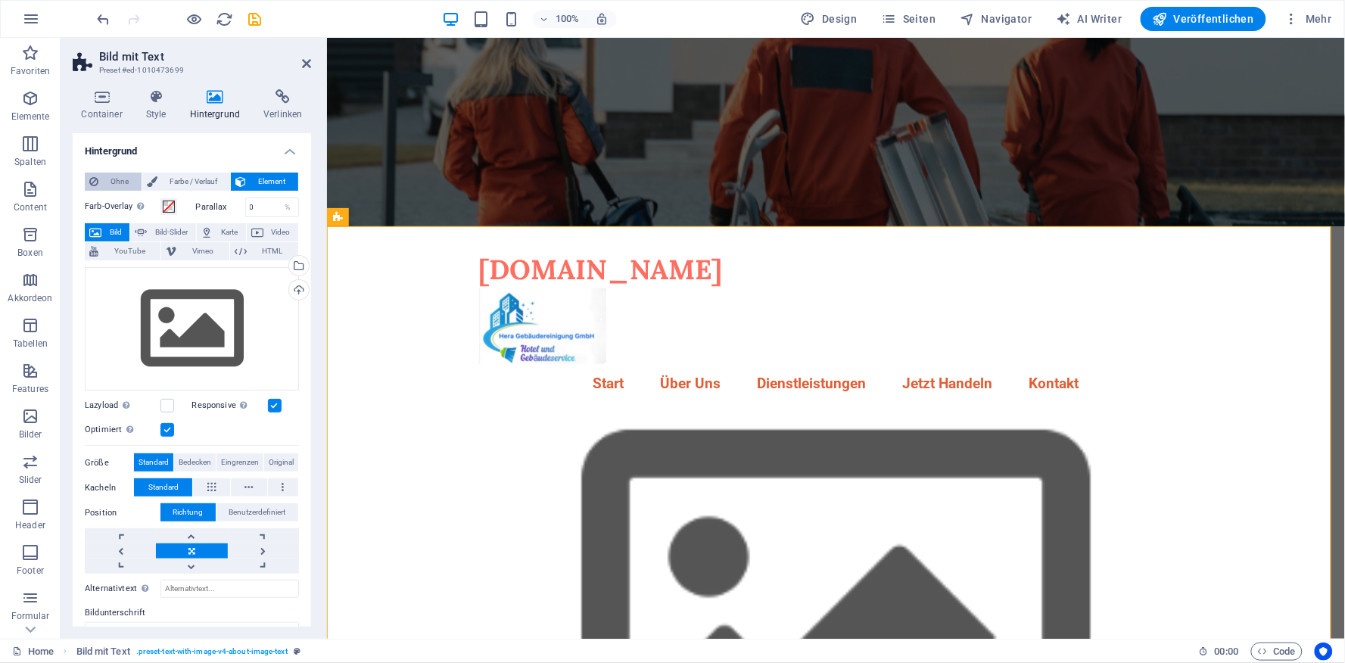
click at [114, 182] on span "Ohne" at bounding box center [120, 182] width 34 height 18
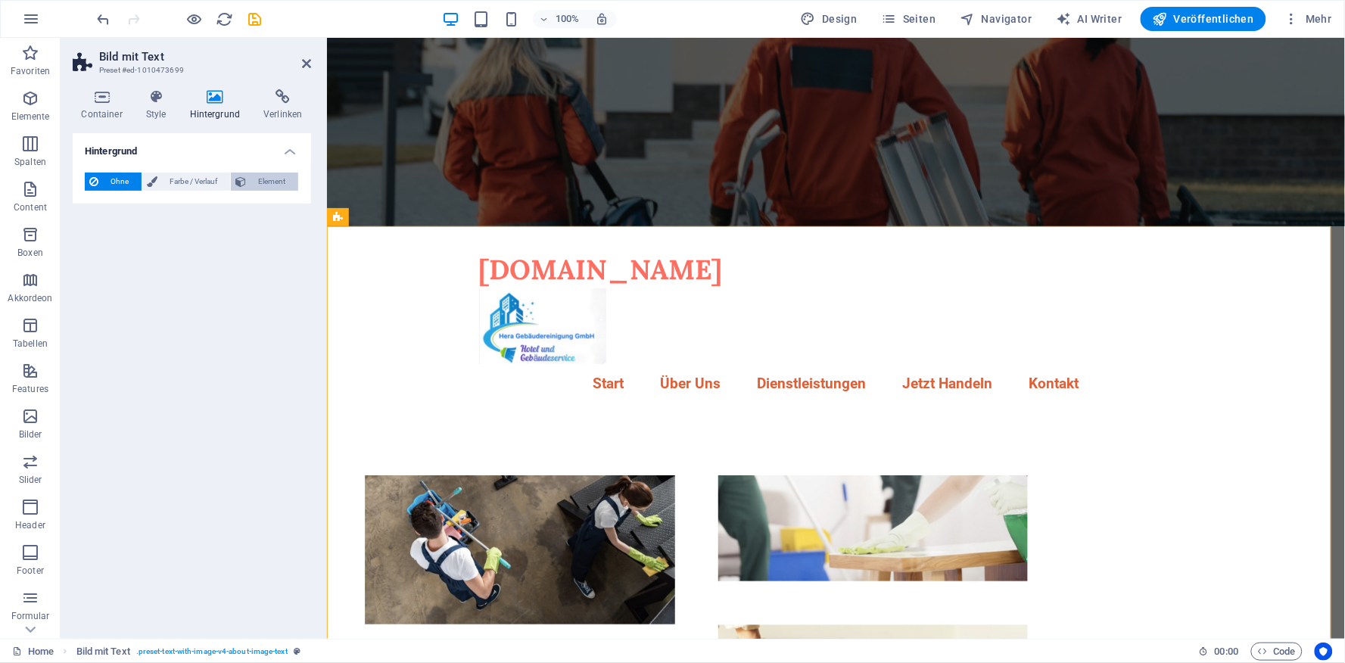
click at [277, 182] on span "Element" at bounding box center [272, 182] width 43 height 18
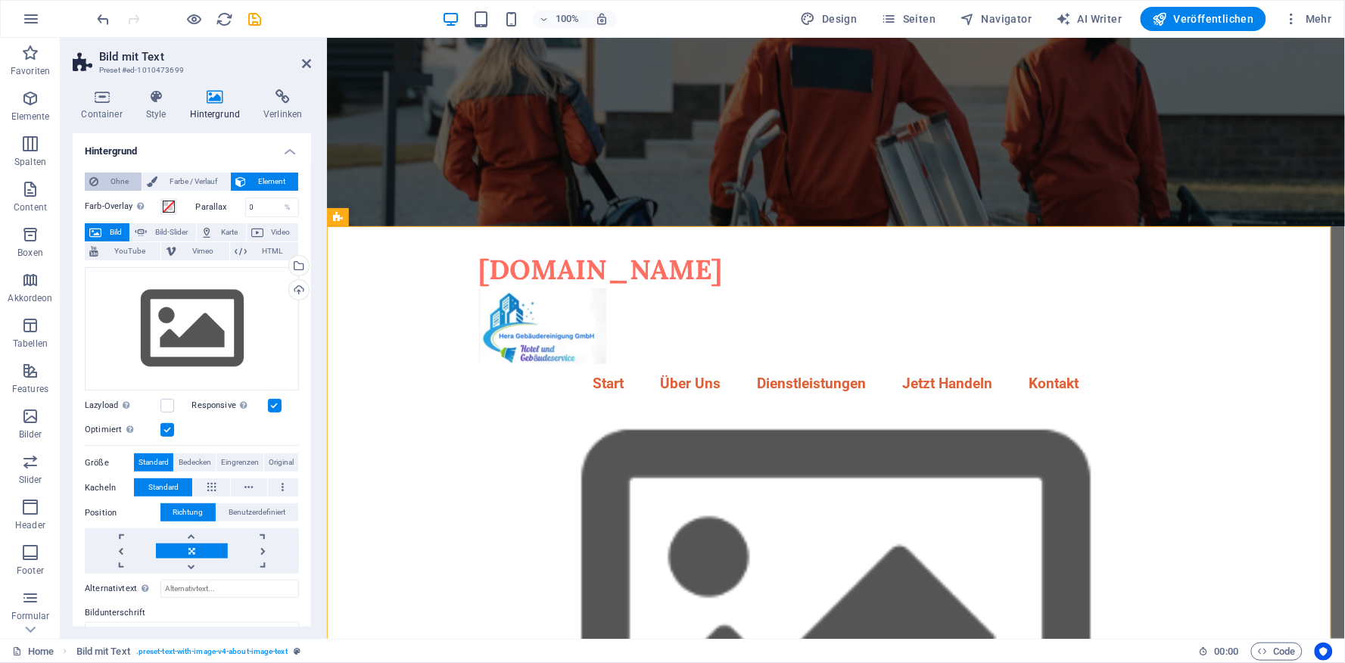
click at [116, 180] on span "Ohne" at bounding box center [120, 182] width 34 height 18
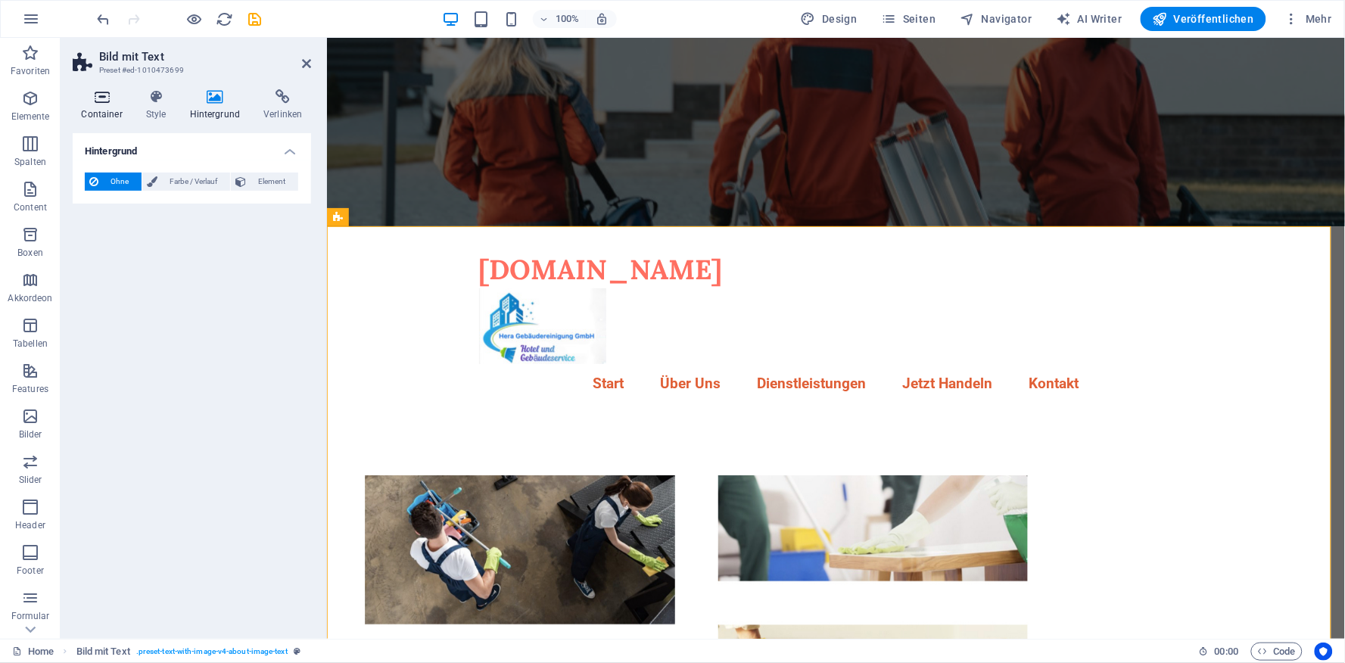
click at [101, 104] on icon at bounding box center [102, 96] width 58 height 15
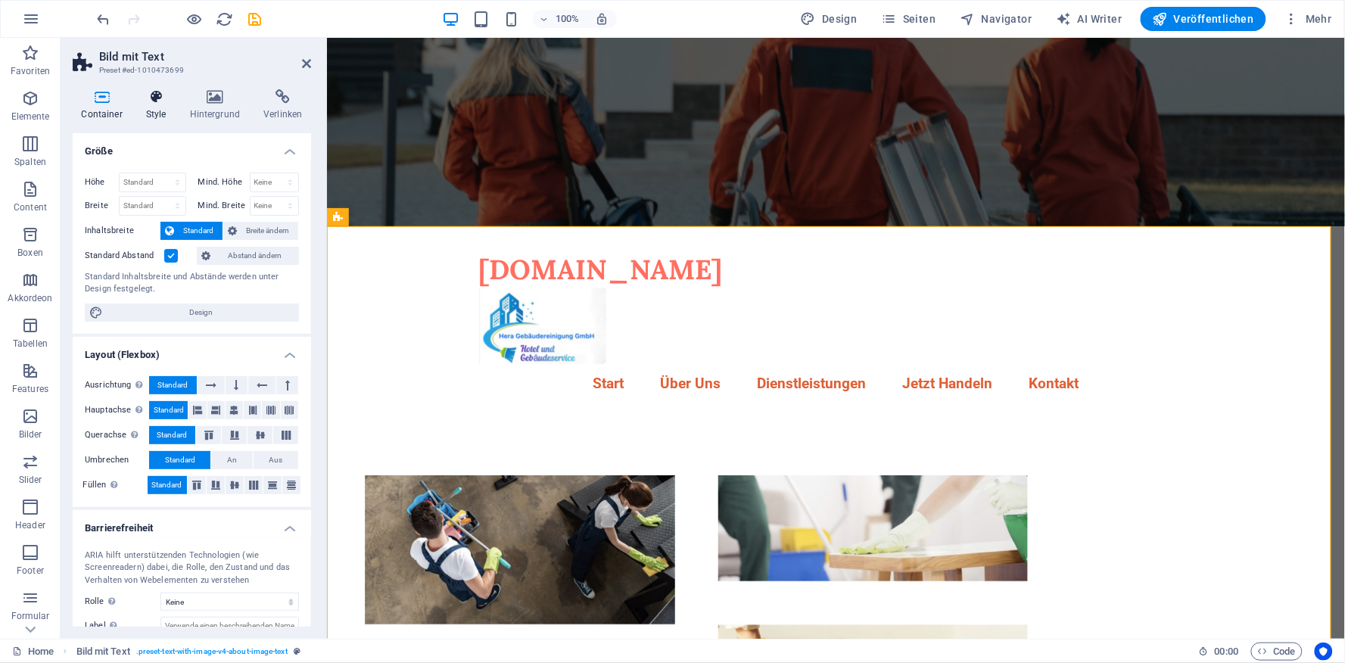
click at [152, 112] on h4 "Style" at bounding box center [159, 105] width 44 height 32
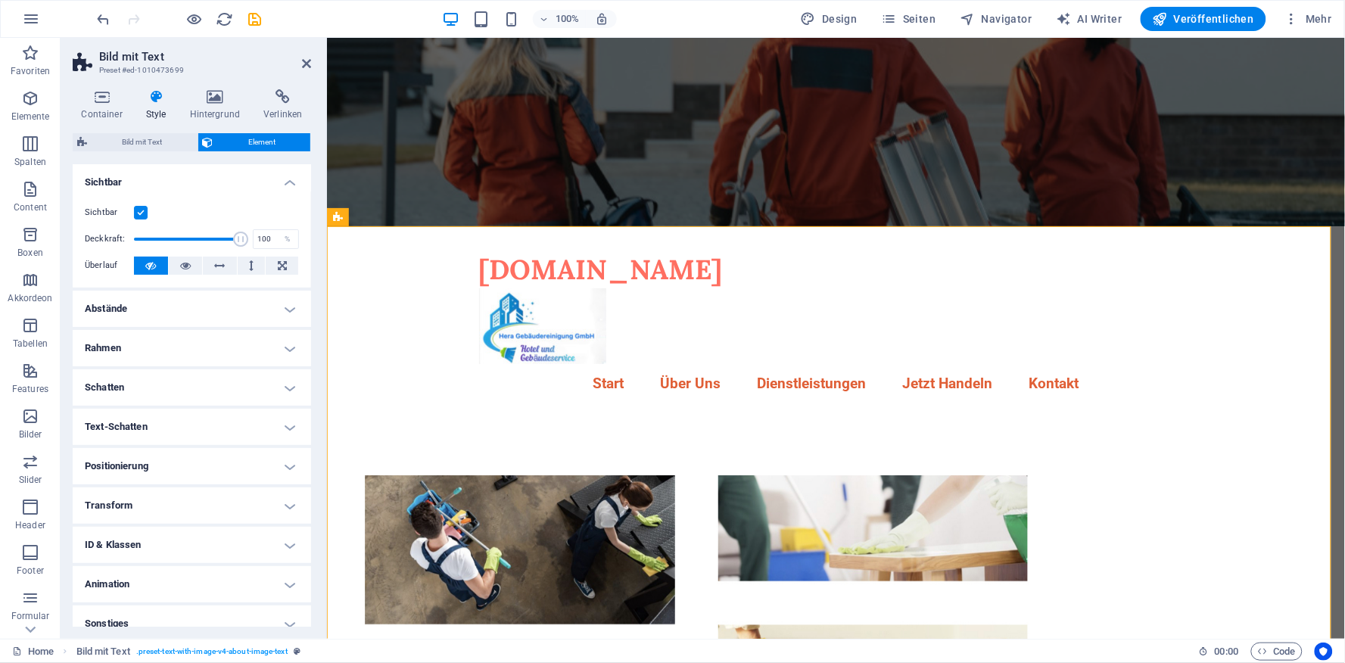
click at [288, 429] on h4 "Text-Schatten" at bounding box center [192, 427] width 238 height 36
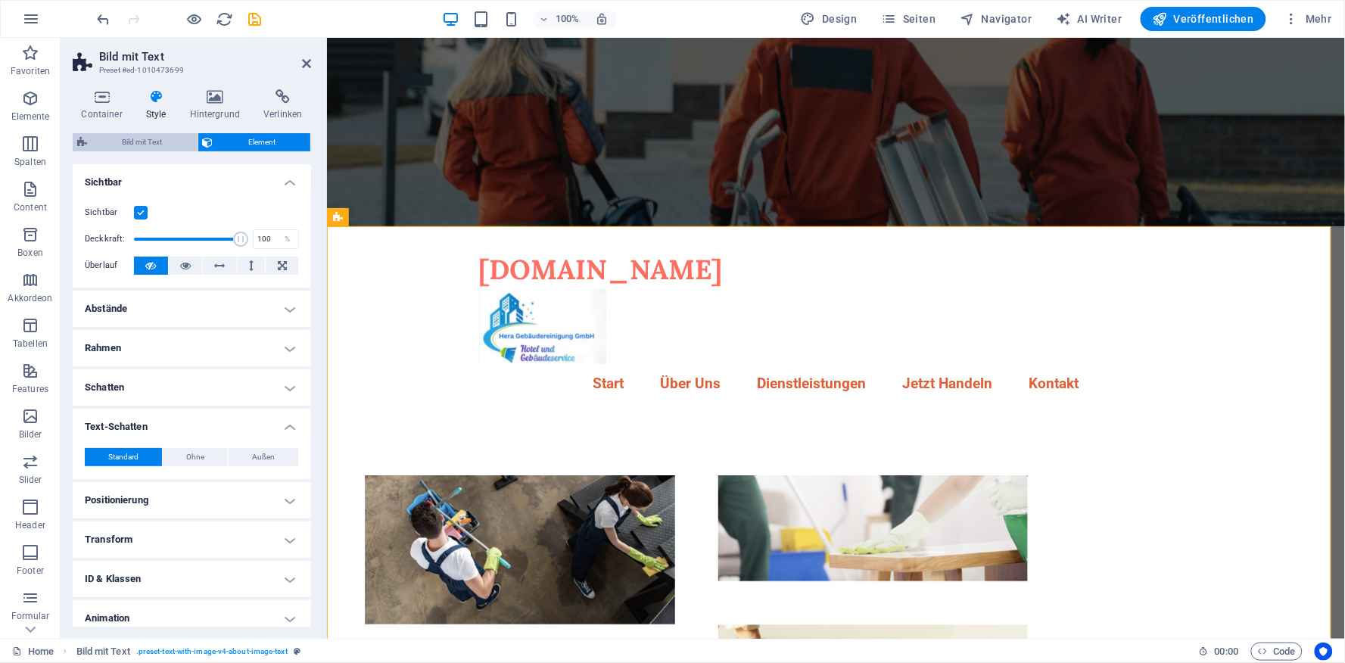
click at [147, 139] on span "Bild mit Text" at bounding box center [142, 142] width 101 height 18
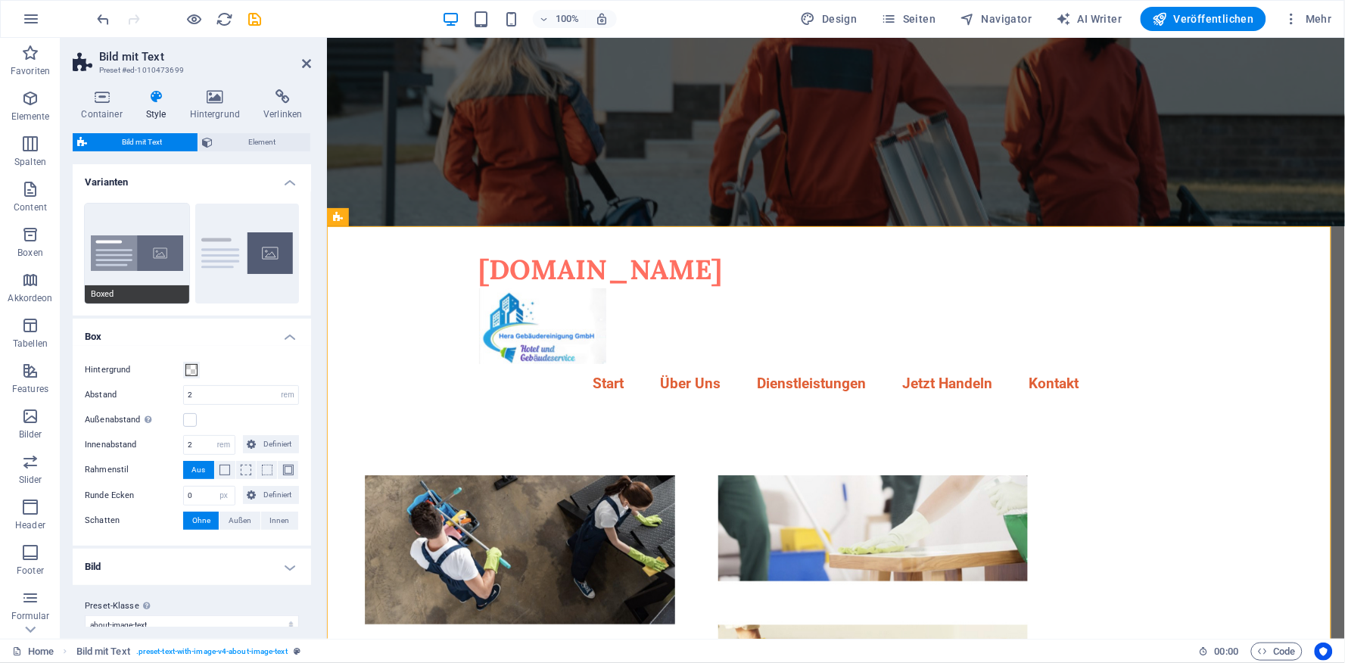
click at [140, 259] on button "Boxed" at bounding box center [137, 254] width 104 height 100
type input "0"
type input "2.5"
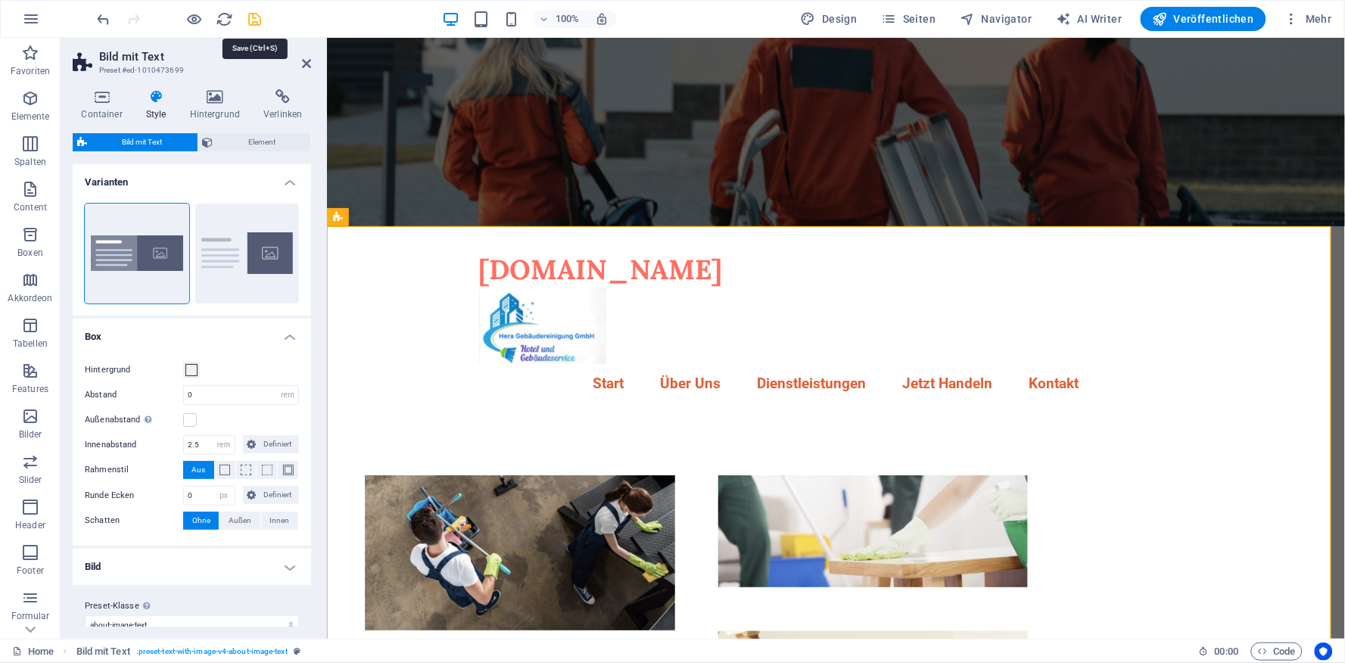
click at [250, 20] on icon "save" at bounding box center [255, 19] width 17 height 17
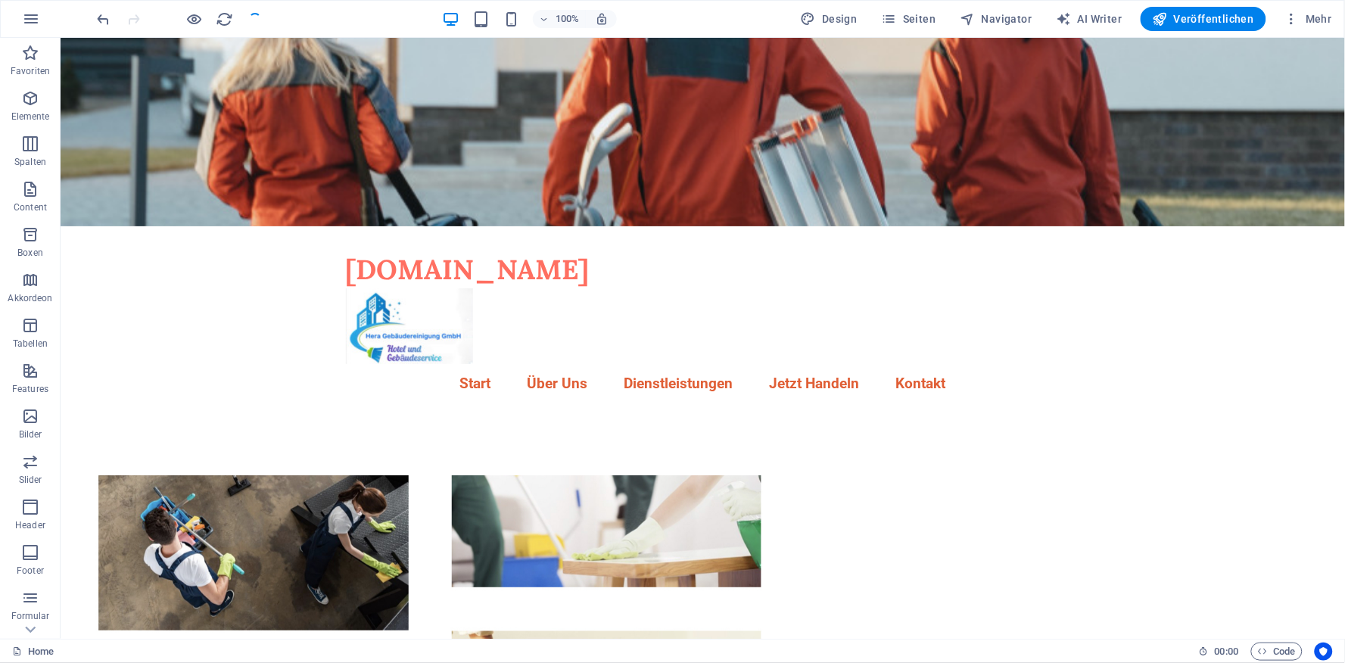
checkbox input "false"
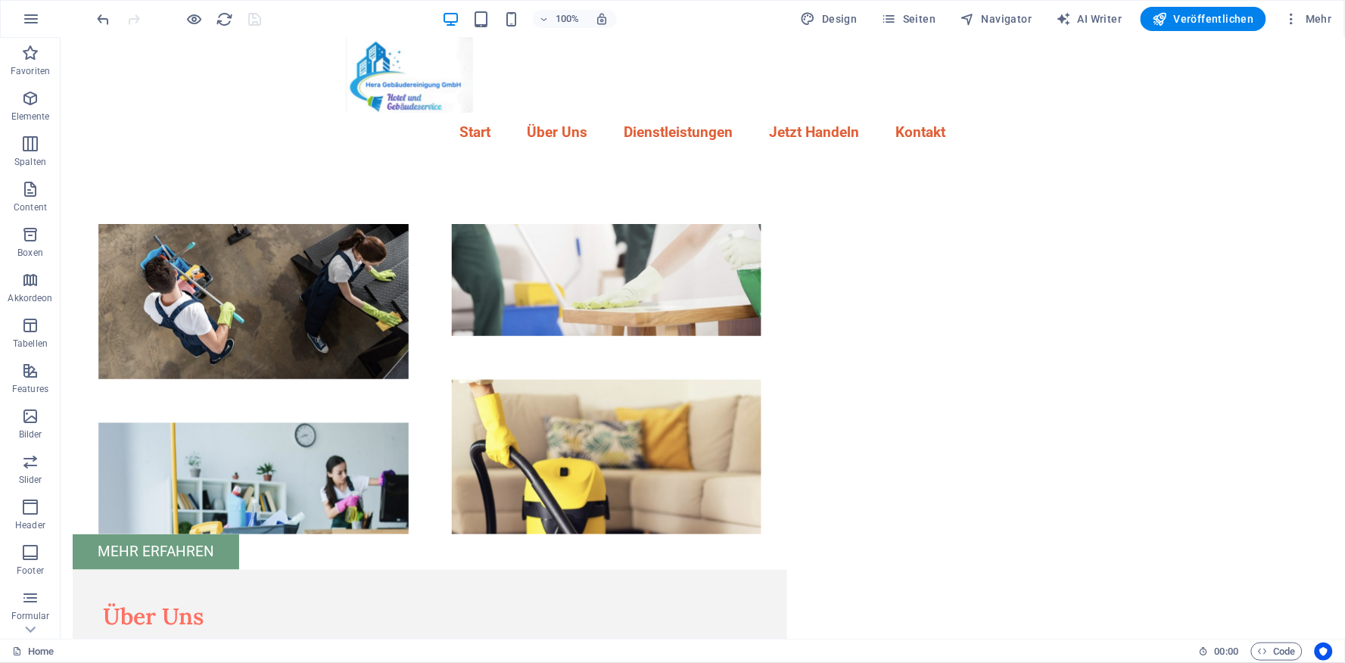
scroll to position [0, 0]
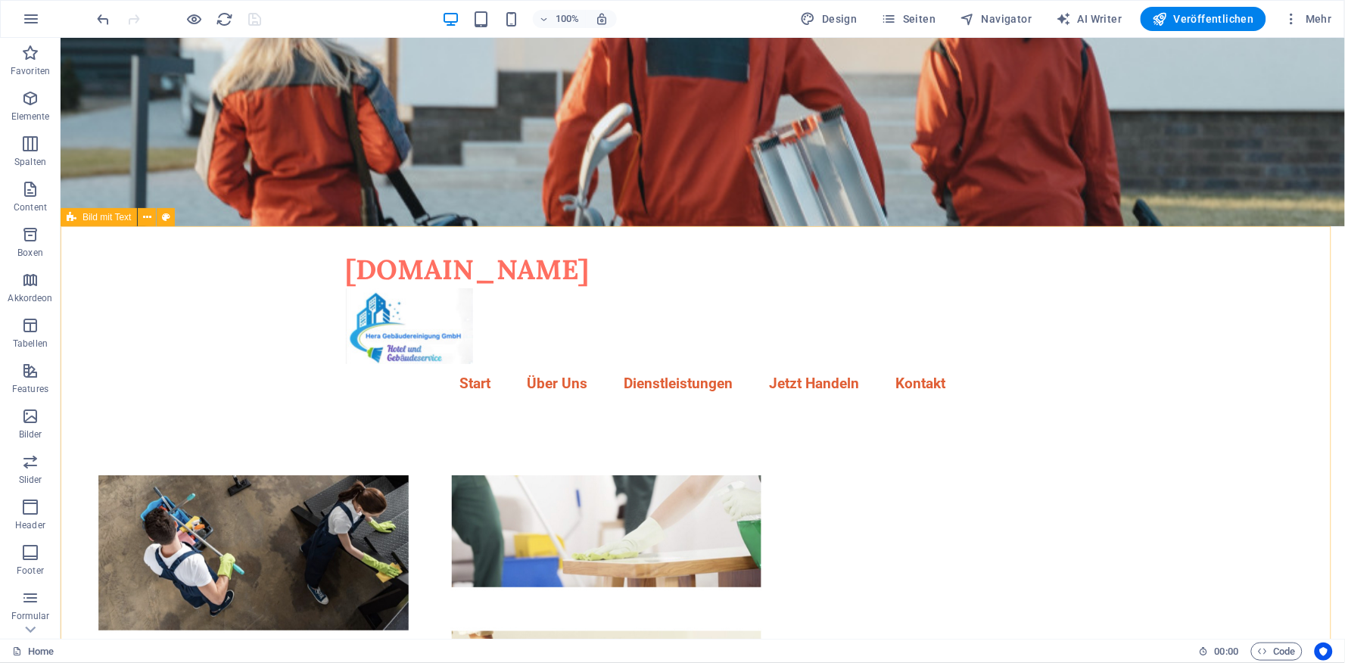
click at [117, 220] on span "Bild mit Text" at bounding box center [107, 217] width 48 height 9
select select "rem"
select select "px"
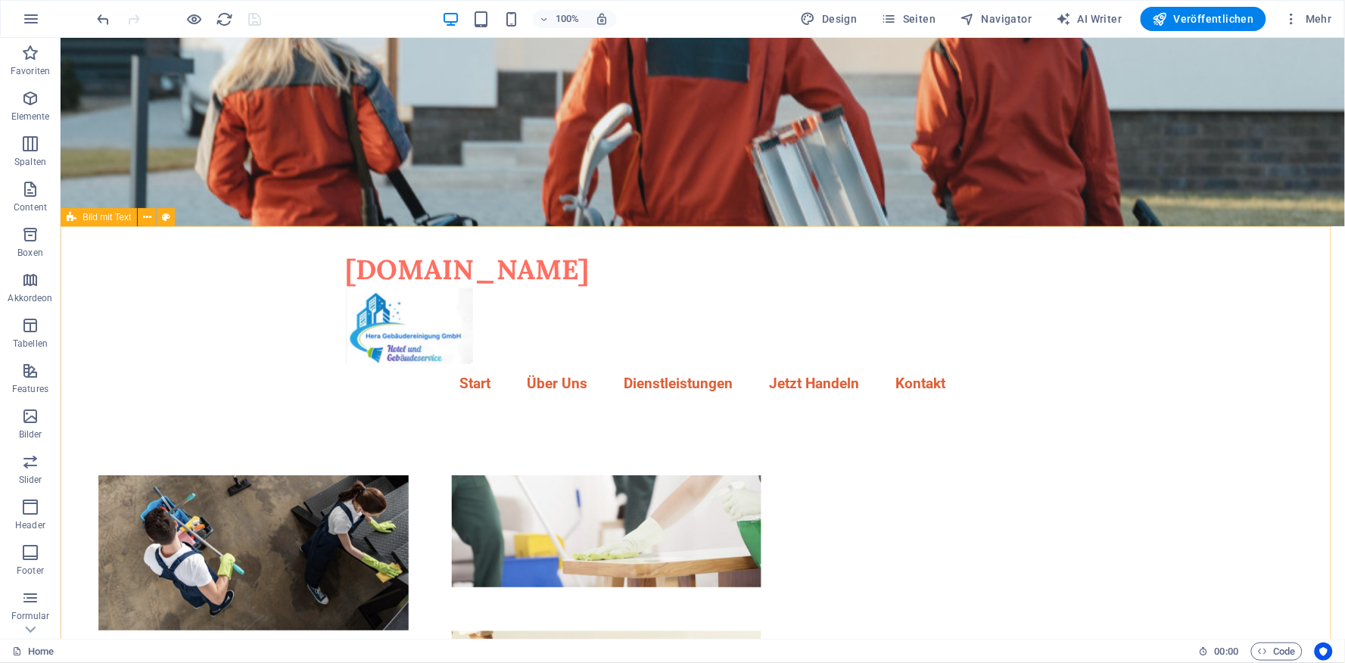
select select "preset-text-with-image-v4-about-image-text"
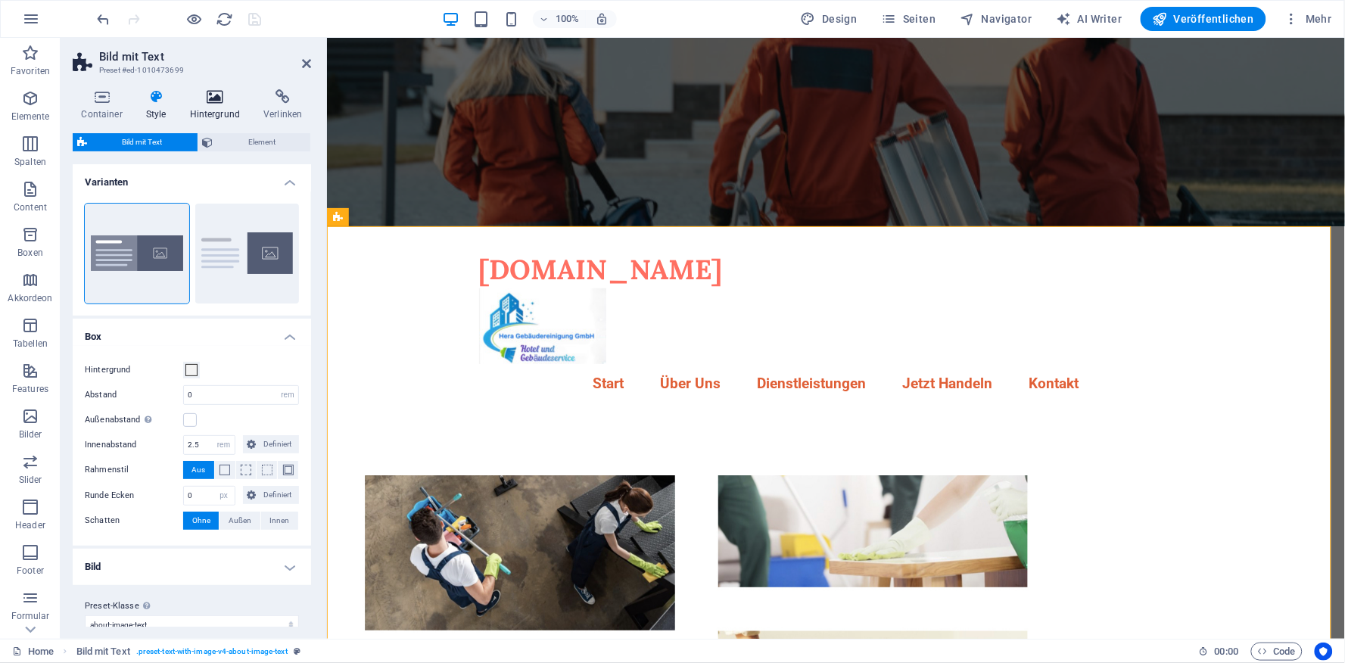
click at [212, 94] on icon at bounding box center [215, 96] width 68 height 15
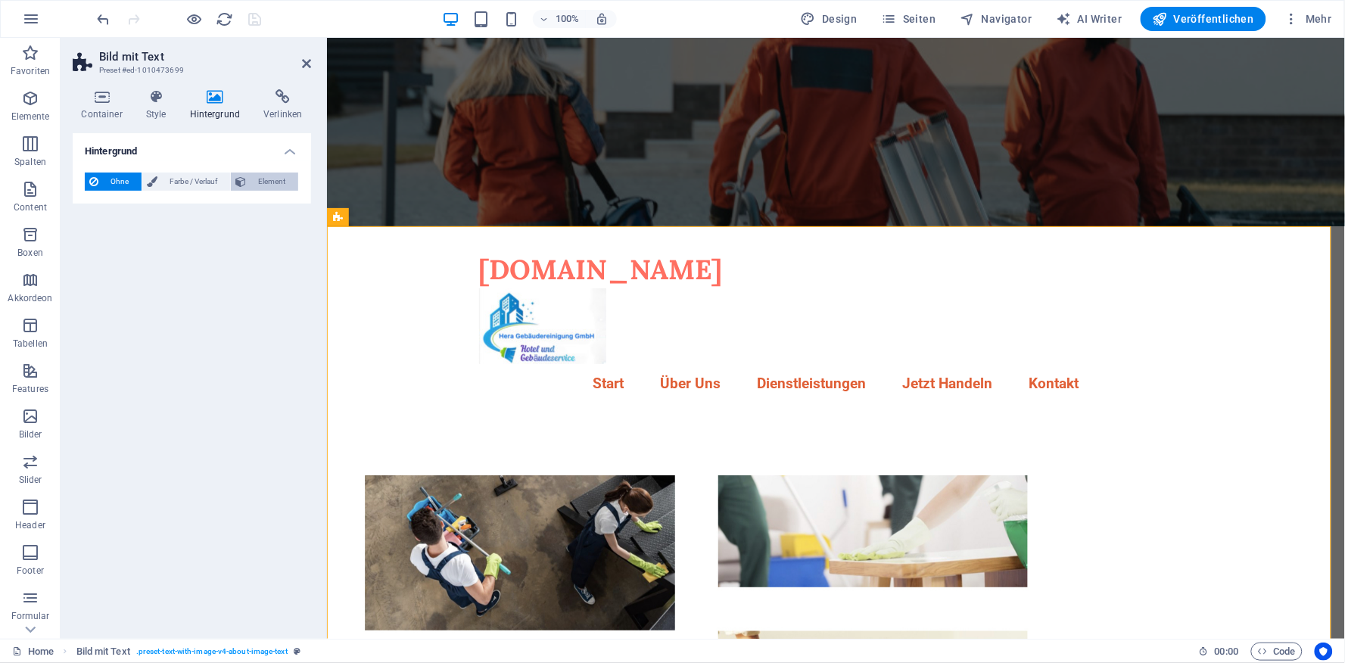
click at [263, 179] on span "Element" at bounding box center [272, 182] width 43 height 18
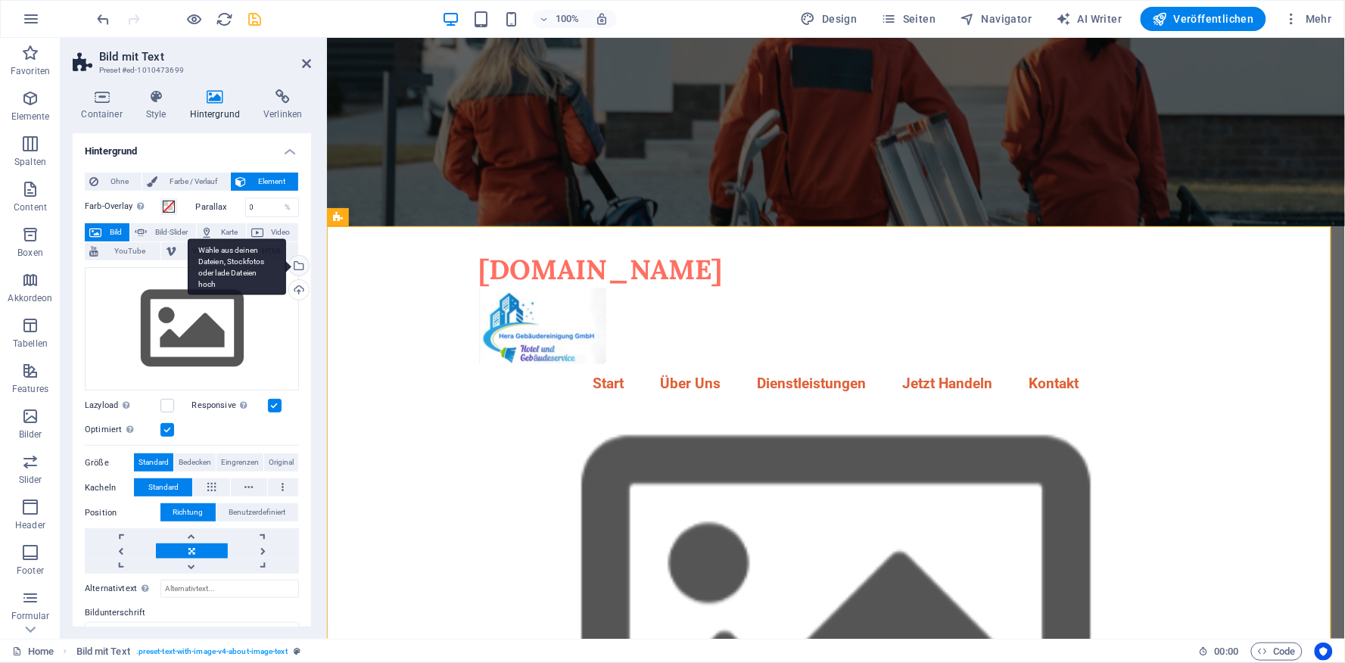
click at [295, 263] on div "Wähle aus deinen Dateien, Stockfotos oder lade Dateien hoch" at bounding box center [297, 267] width 23 height 23
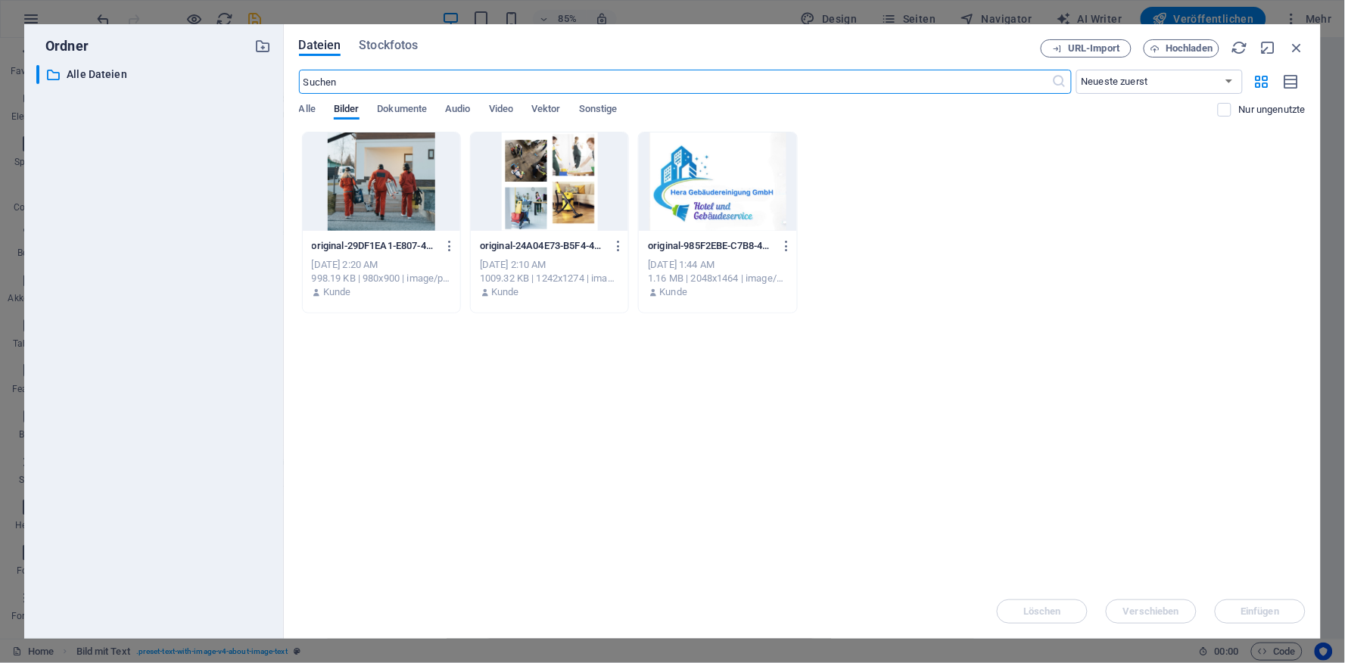
click at [400, 191] on div at bounding box center [381, 181] width 157 height 98
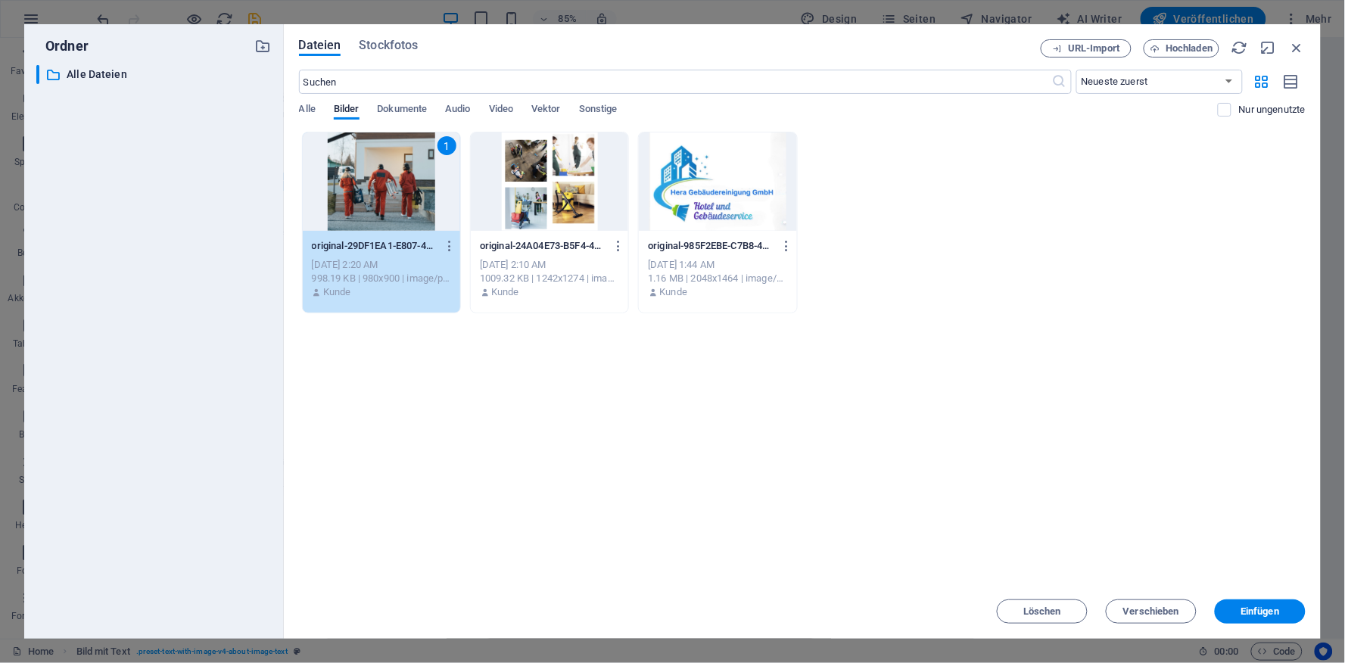
click at [400, 191] on div "1" at bounding box center [381, 181] width 157 height 98
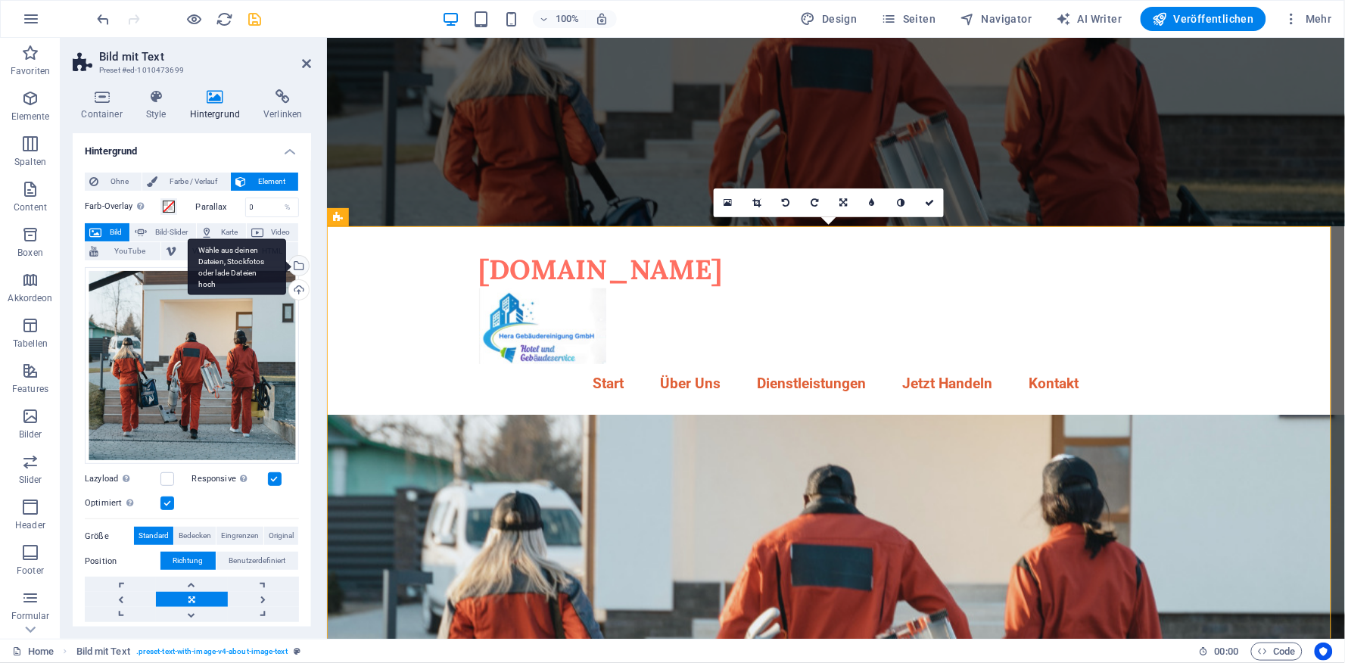
click at [286, 268] on div "Wähle aus deinen Dateien, Stockfotos oder lade Dateien hoch" at bounding box center [237, 266] width 98 height 57
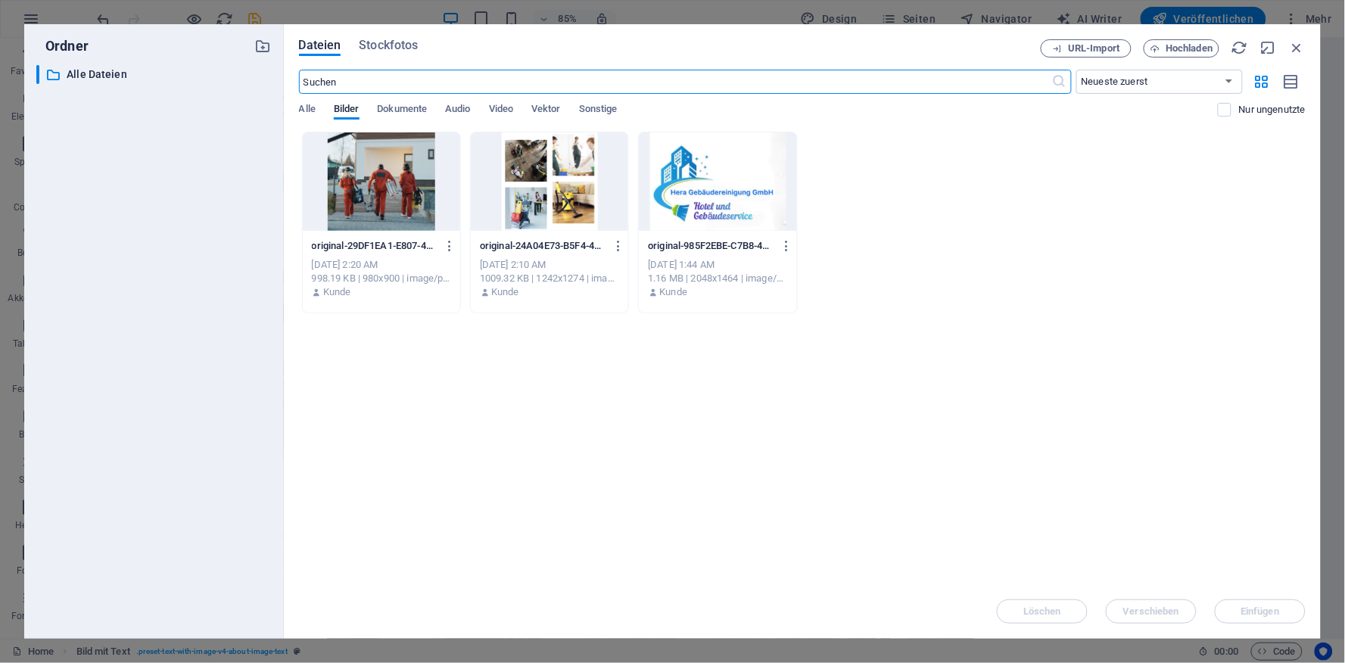
click at [540, 194] on div at bounding box center [549, 181] width 157 height 98
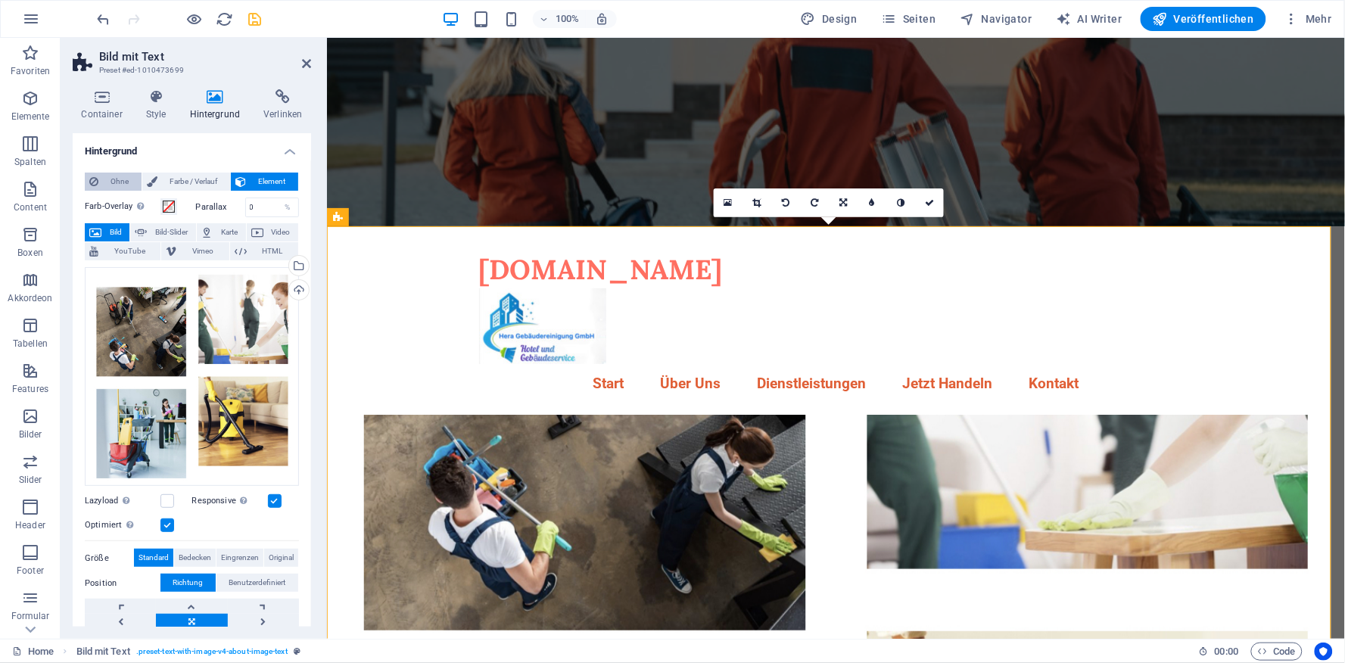
click at [110, 182] on span "Ohne" at bounding box center [120, 182] width 34 height 18
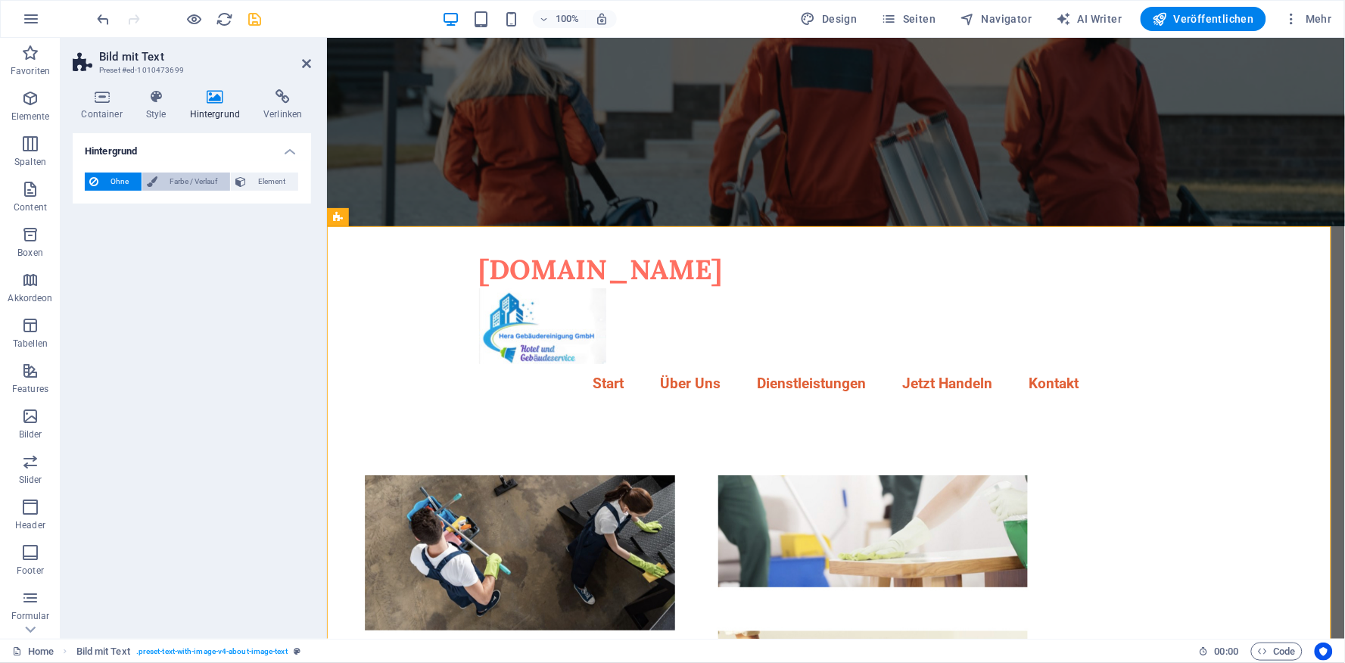
click at [174, 180] on span "Farbe / Verlauf" at bounding box center [194, 182] width 64 height 18
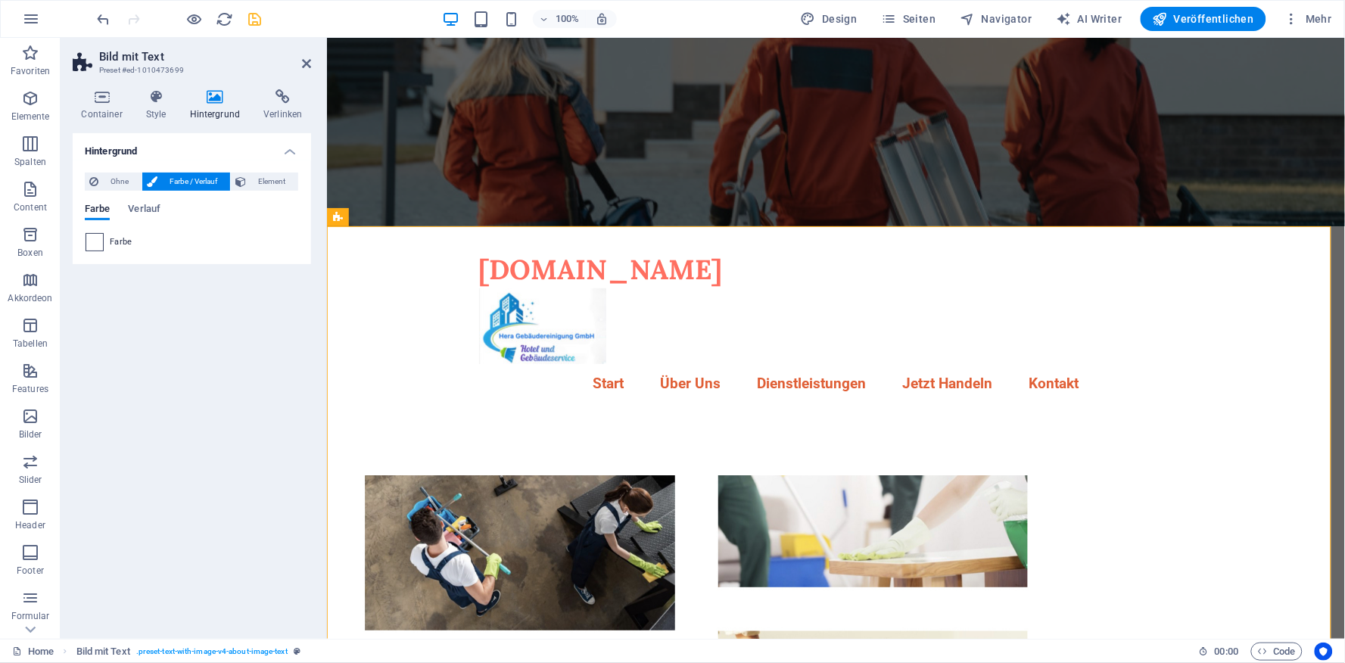
click at [96, 245] on span at bounding box center [94, 242] width 17 height 17
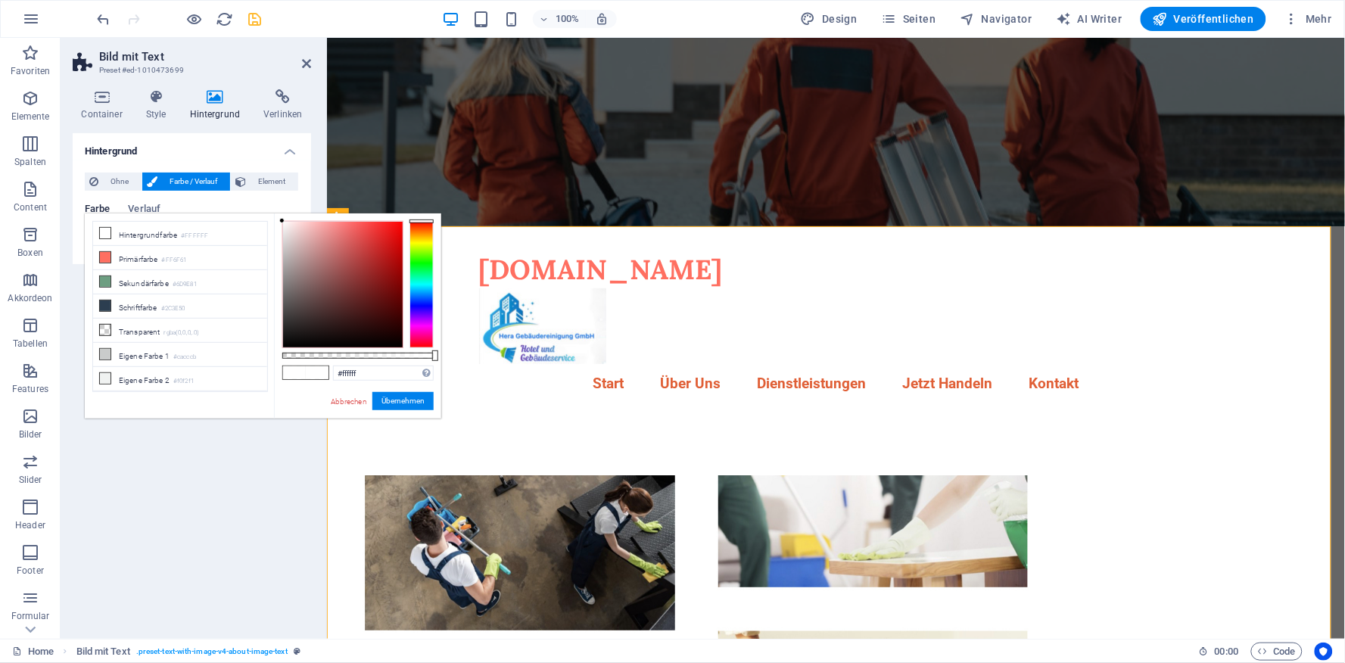
click at [290, 282] on div at bounding box center [343, 285] width 120 height 126
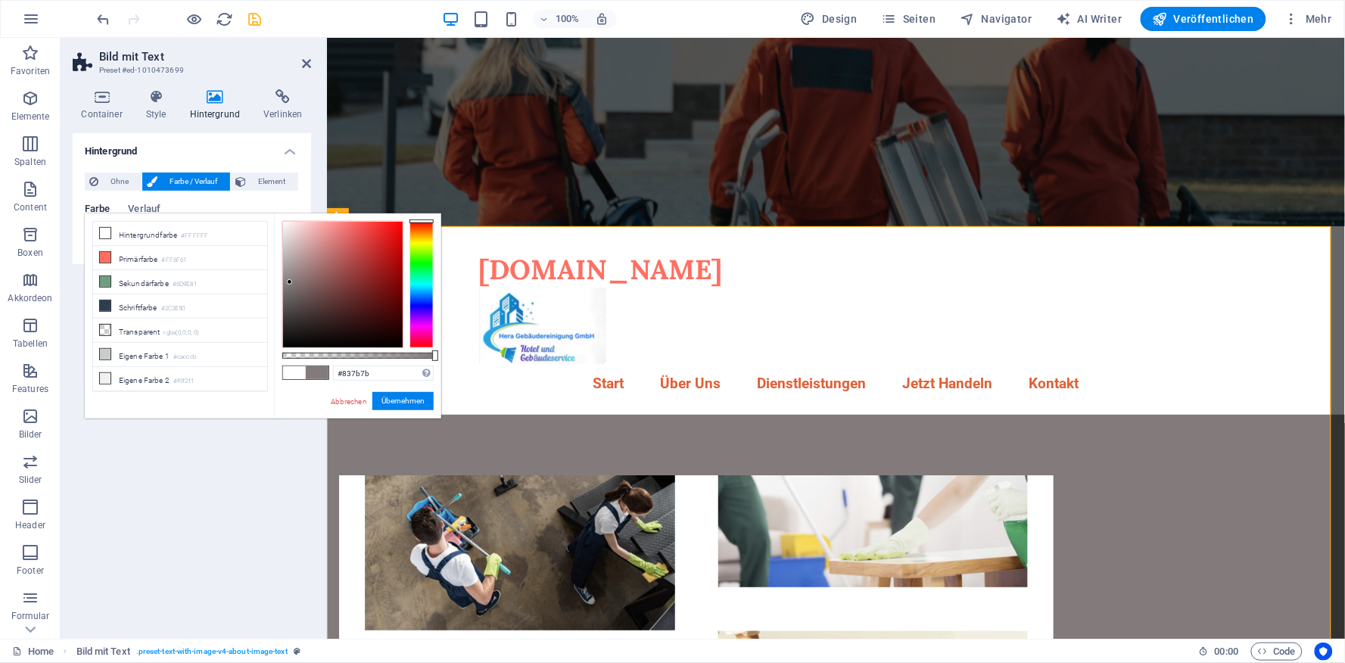
click at [422, 291] on div at bounding box center [422, 284] width 24 height 127
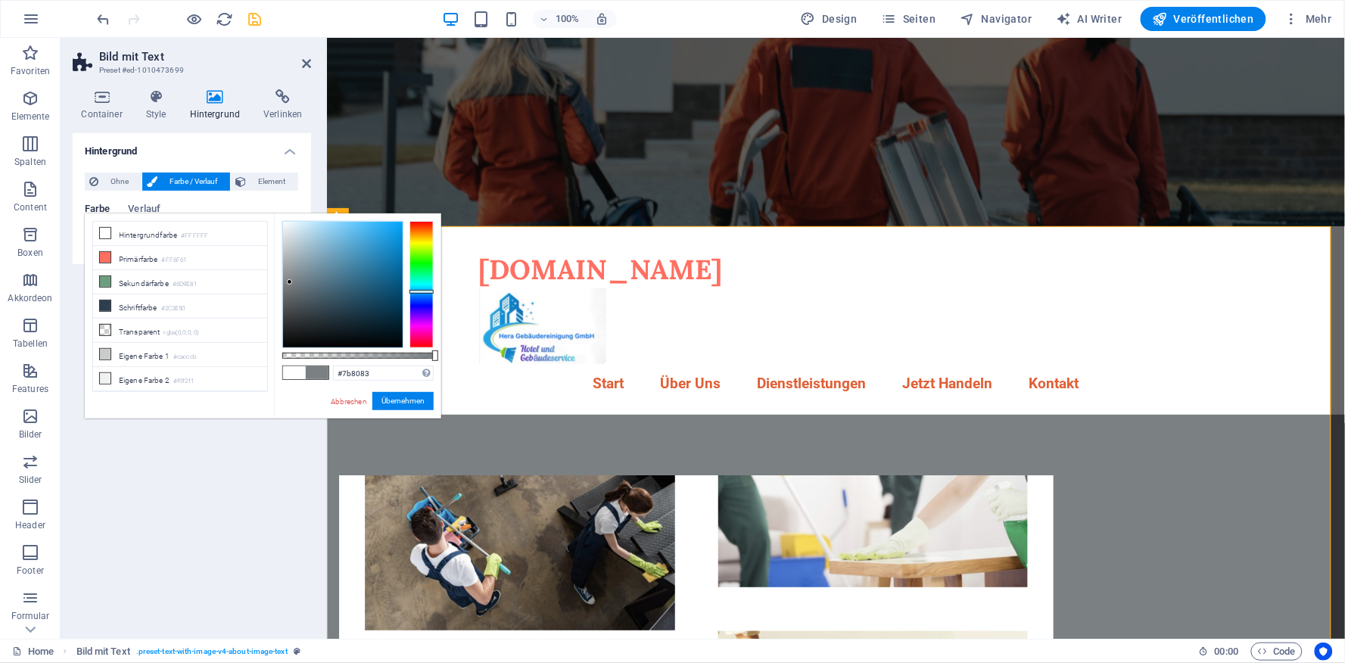
type input "#7b7b83"
click at [422, 304] on div at bounding box center [422, 284] width 24 height 127
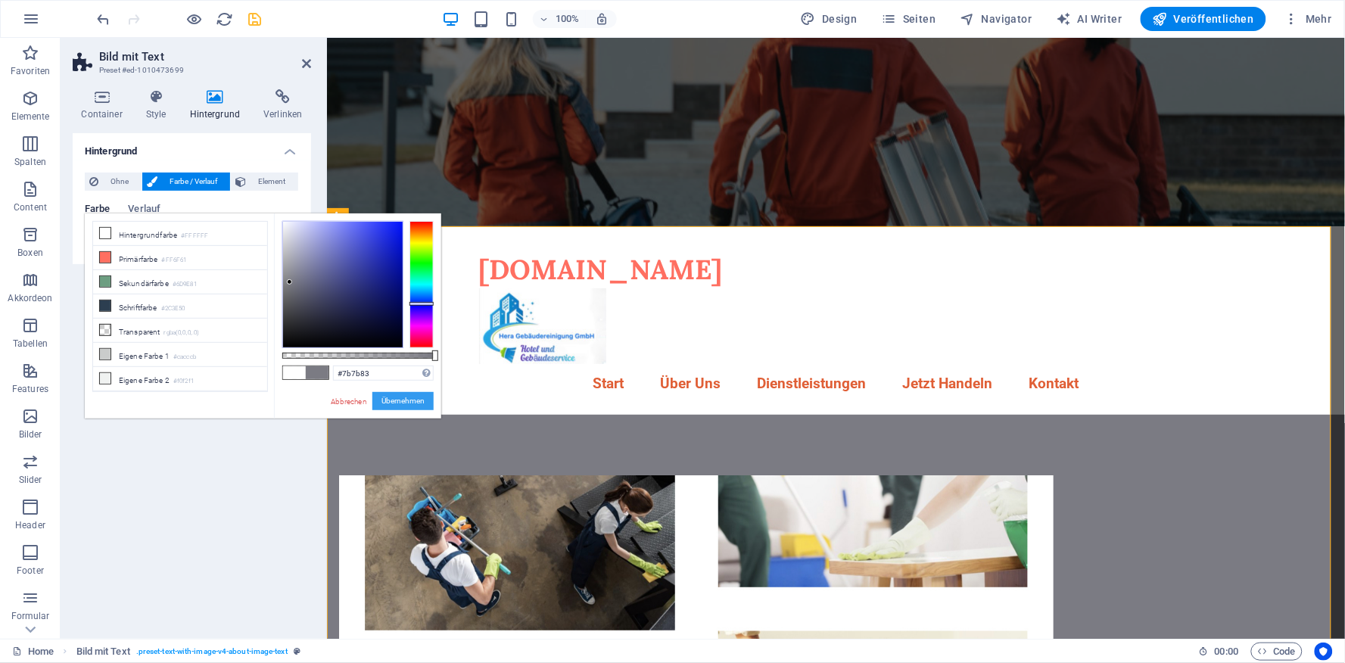
click at [406, 403] on button "Übernehmen" at bounding box center [402, 401] width 61 height 18
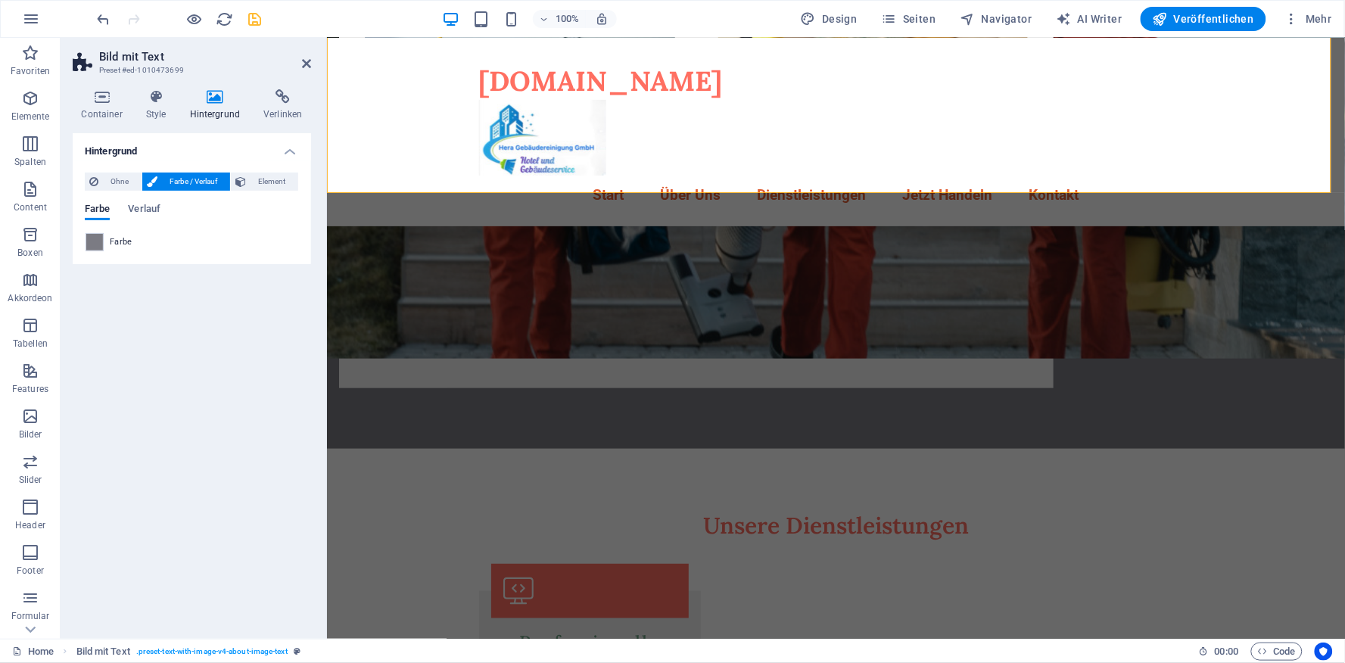
scroll to position [237, 0]
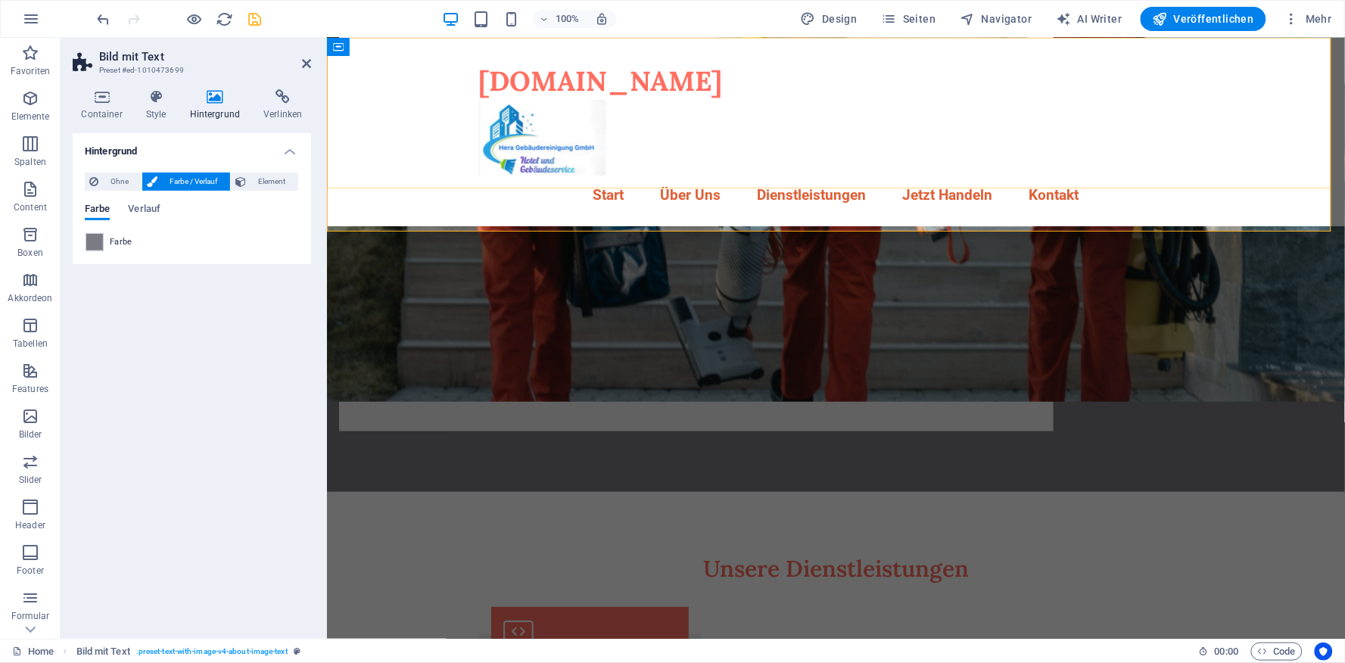
click at [1261, 132] on div "hera-gebaudereinigung.de Menu Start Über Uns Dienstleistungen Jetzt Handeln Kon…" at bounding box center [835, 131] width 1018 height 188
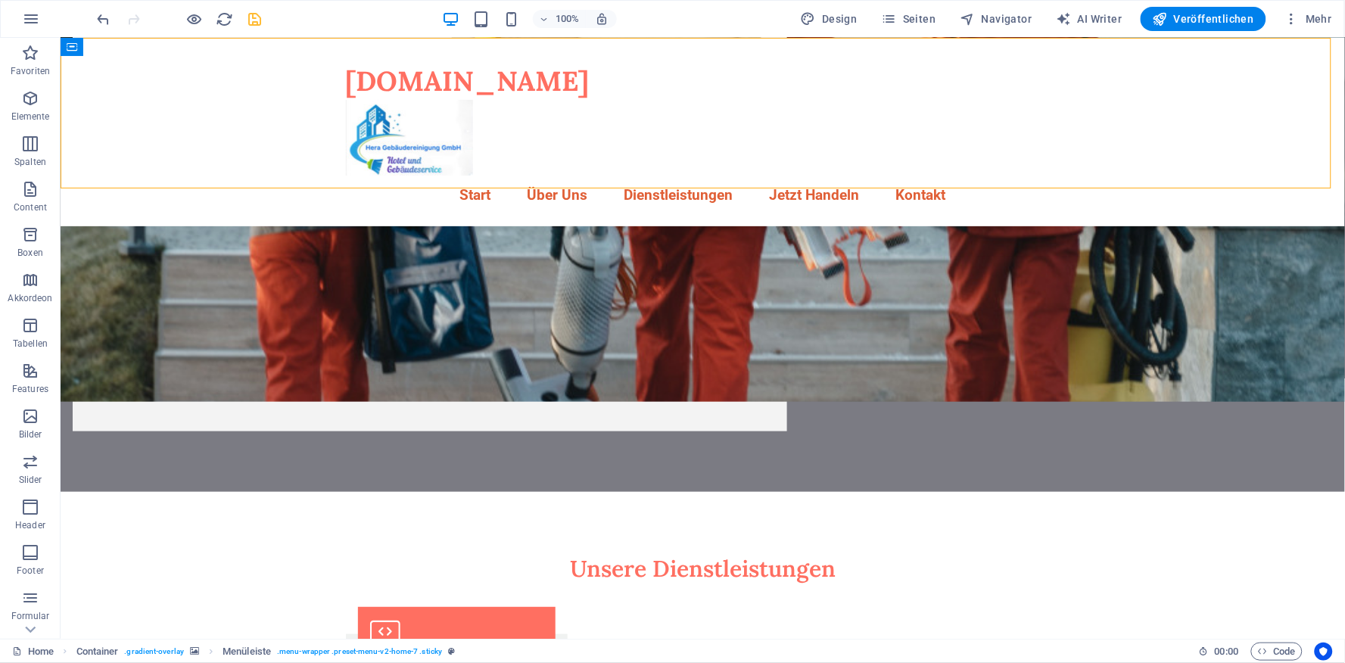
click at [1171, 132] on div "hera-gebaudereinigung.de Menu Start Über Uns Dienstleistungen Jetzt Handeln Kon…" at bounding box center [702, 131] width 1285 height 188
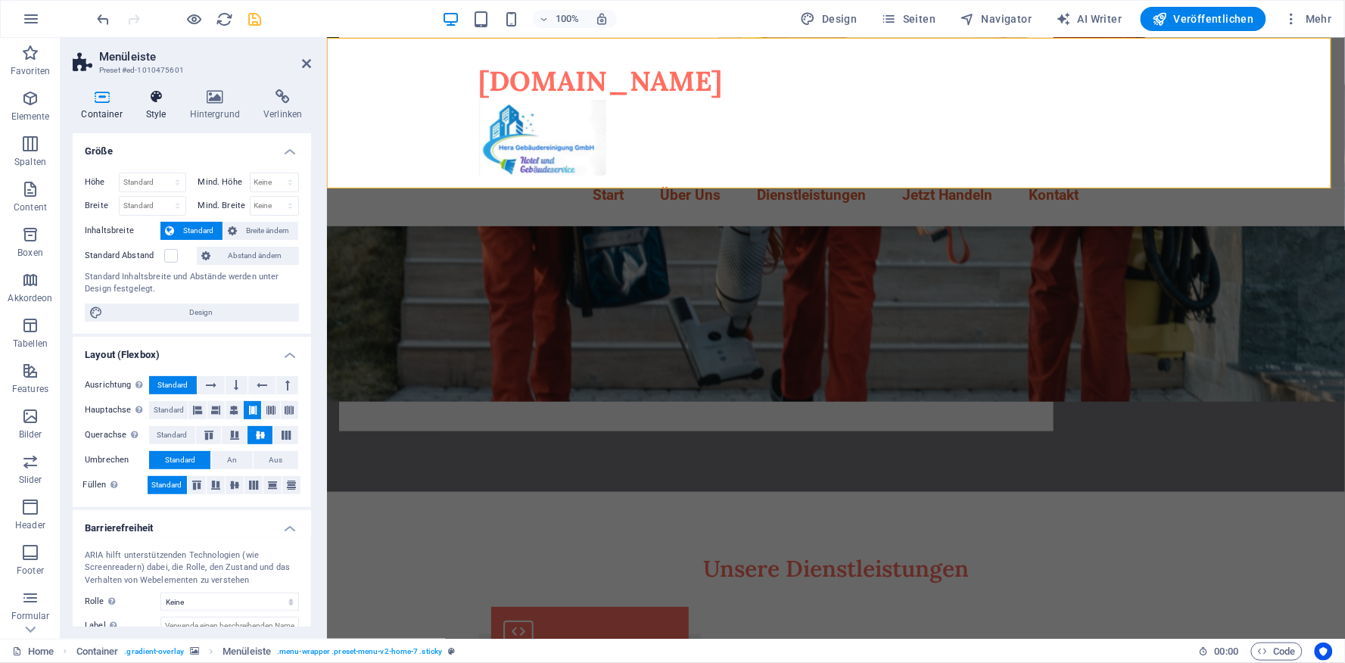
click at [151, 104] on icon at bounding box center [156, 96] width 38 height 15
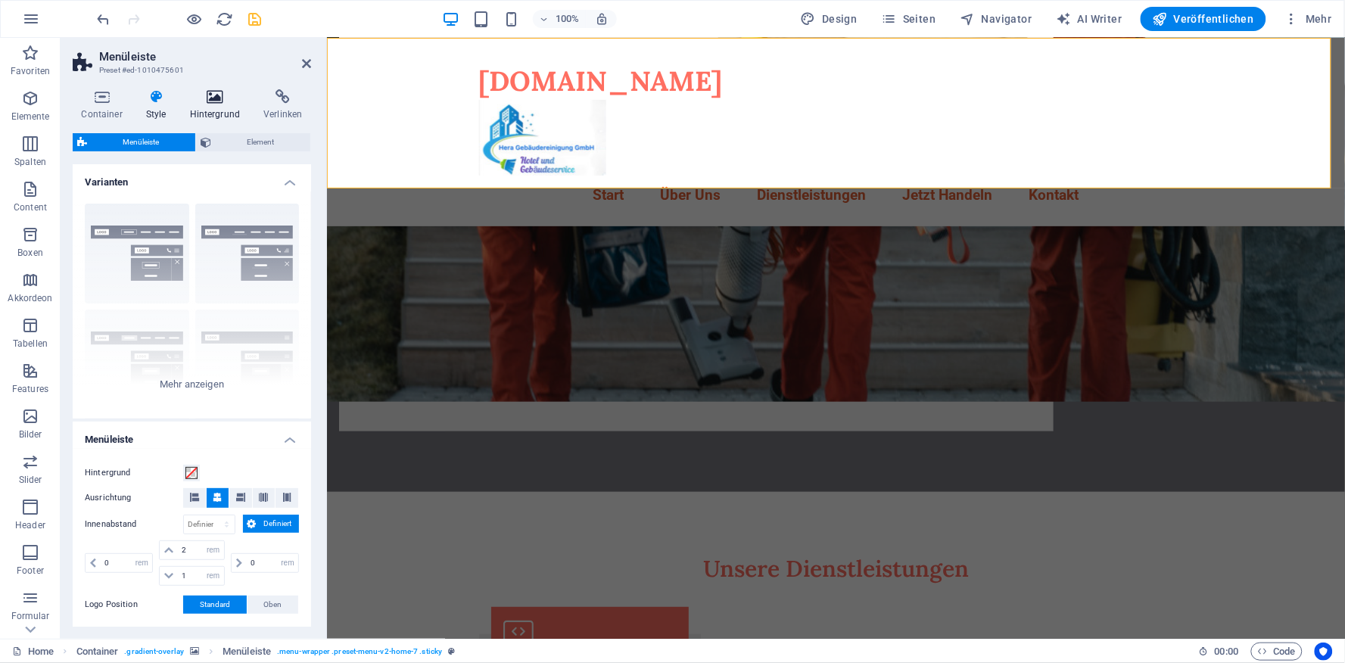
click at [201, 104] on h4 "Hintergrund" at bounding box center [218, 105] width 74 height 32
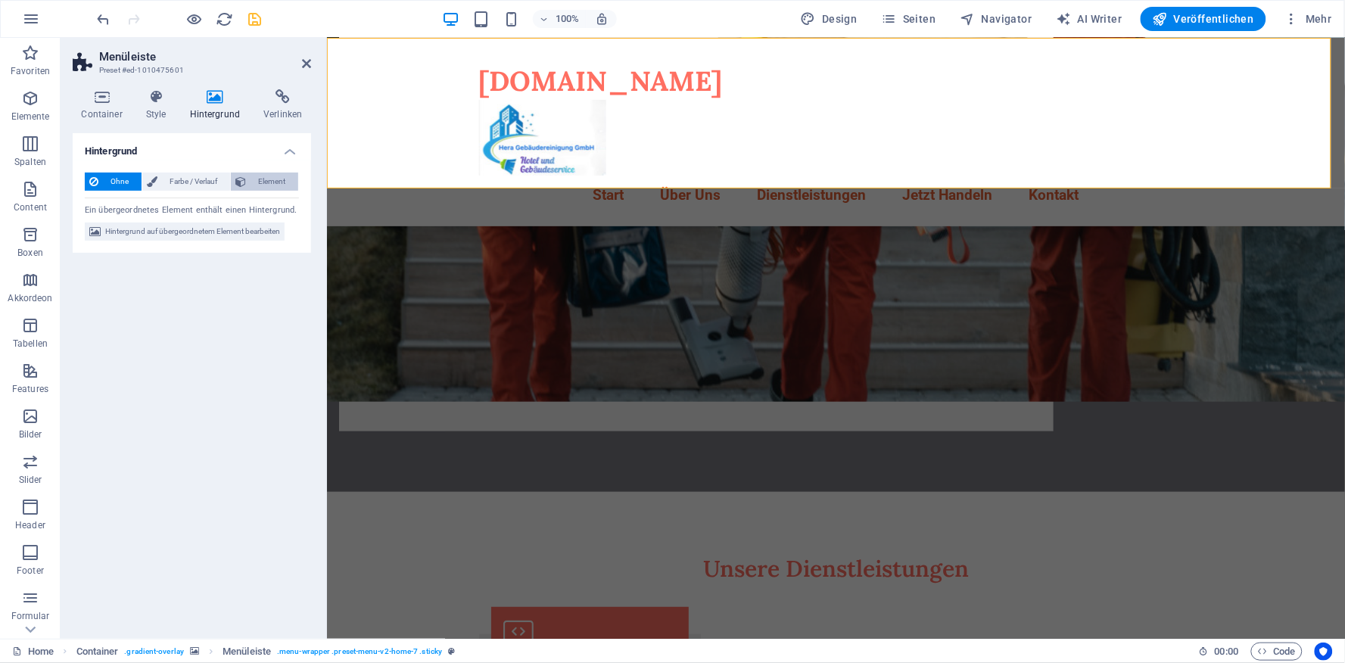
click at [259, 179] on span "Element" at bounding box center [272, 182] width 43 height 18
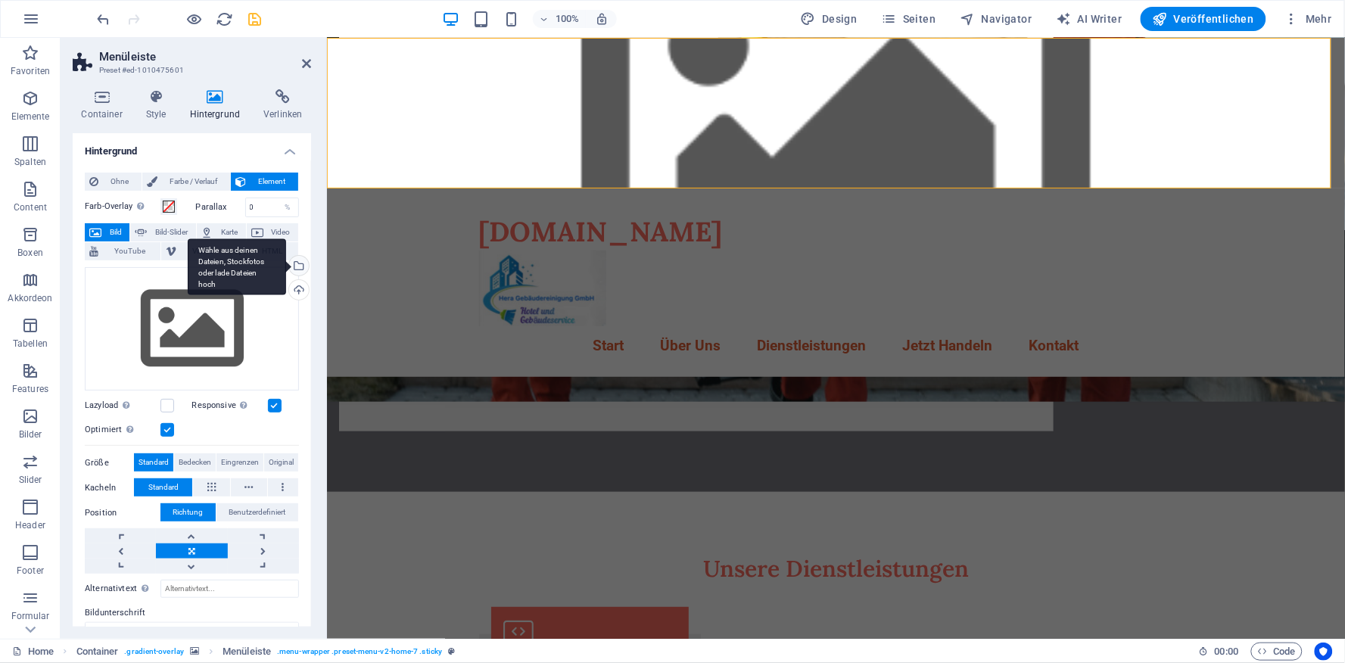
click at [297, 266] on div "Wähle aus deinen Dateien, Stockfotos oder lade Dateien hoch" at bounding box center [297, 267] width 23 height 23
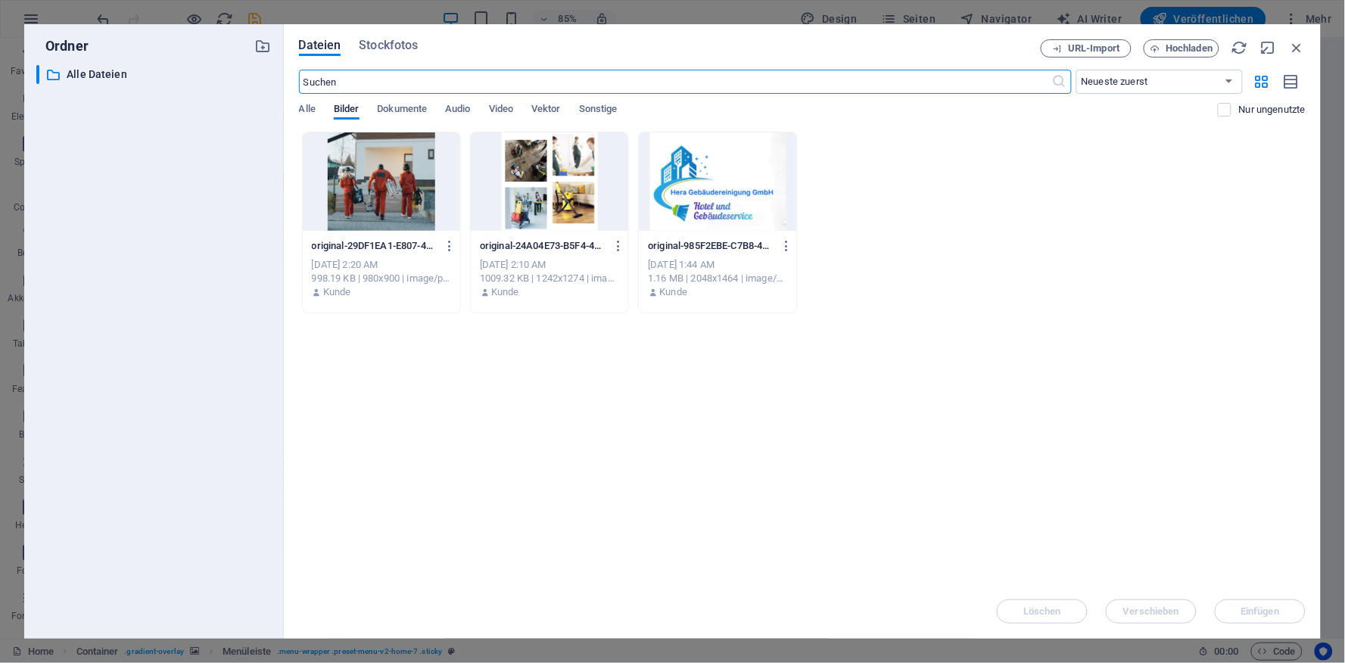
click at [380, 179] on div at bounding box center [381, 181] width 157 height 98
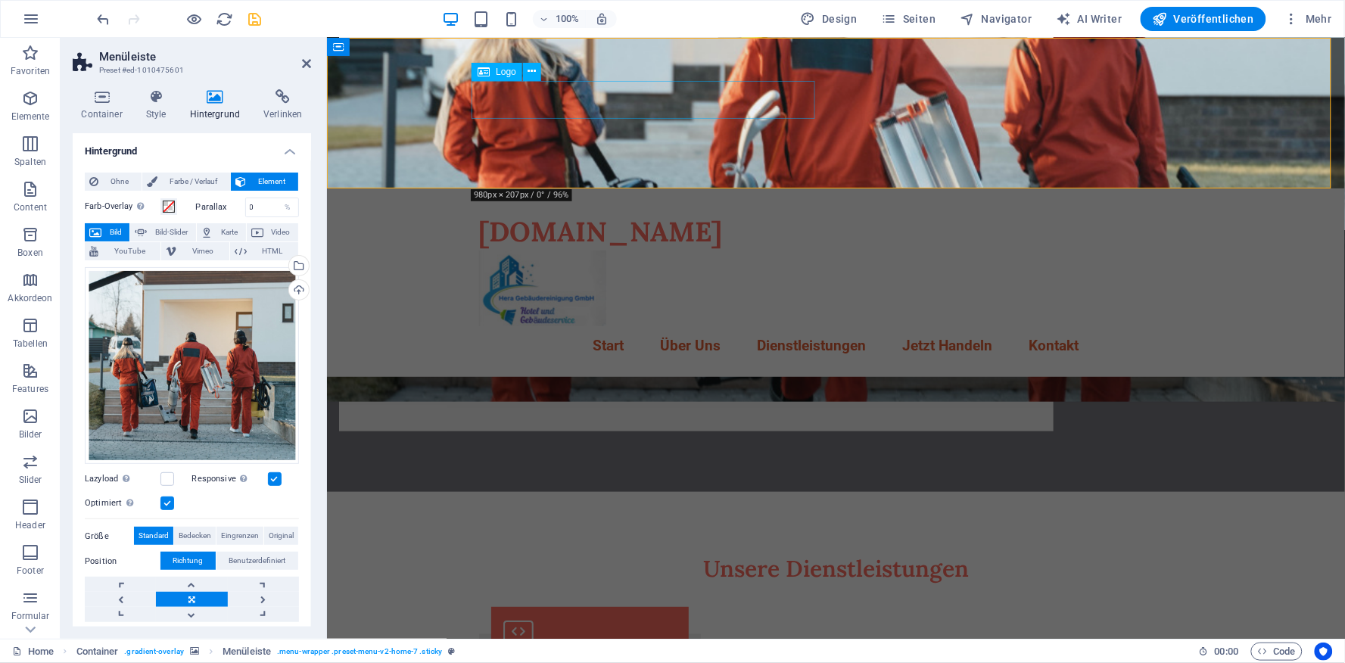
click at [707, 212] on div "[DOMAIN_NAME]" at bounding box center [835, 231] width 715 height 38
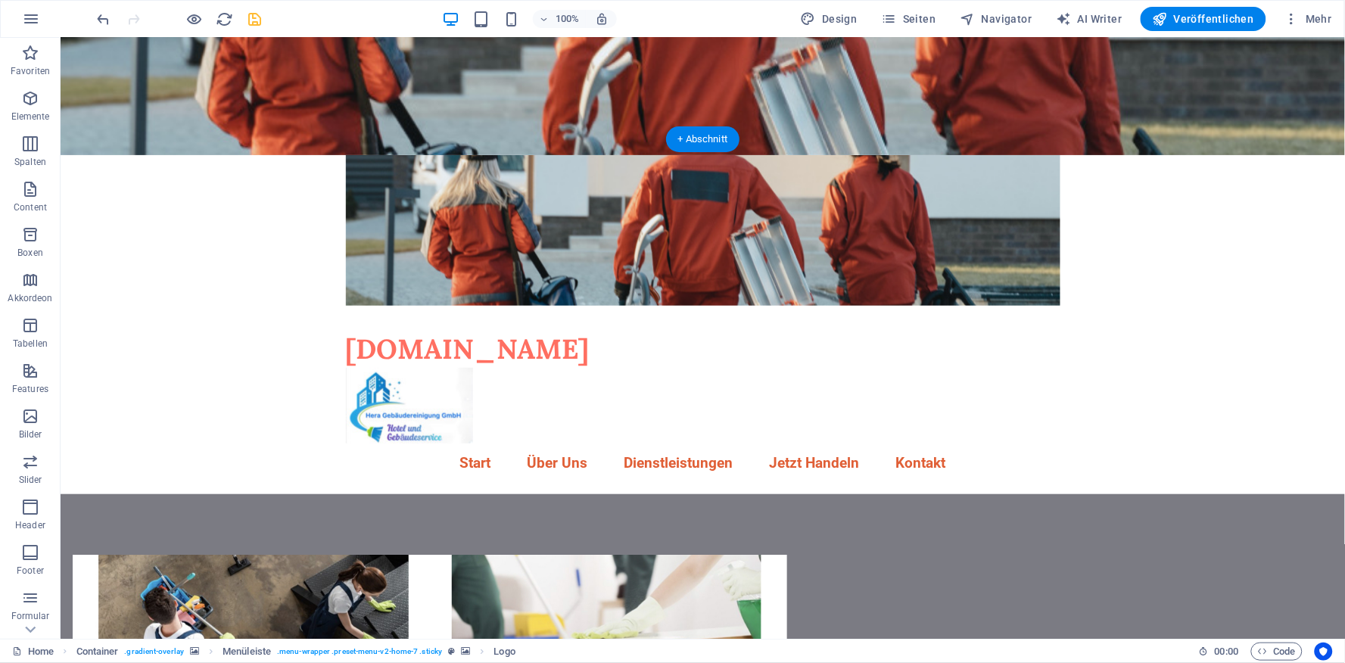
drag, startPoint x: 441, startPoint y: 101, endPoint x: 799, endPoint y: 64, distance: 360.7
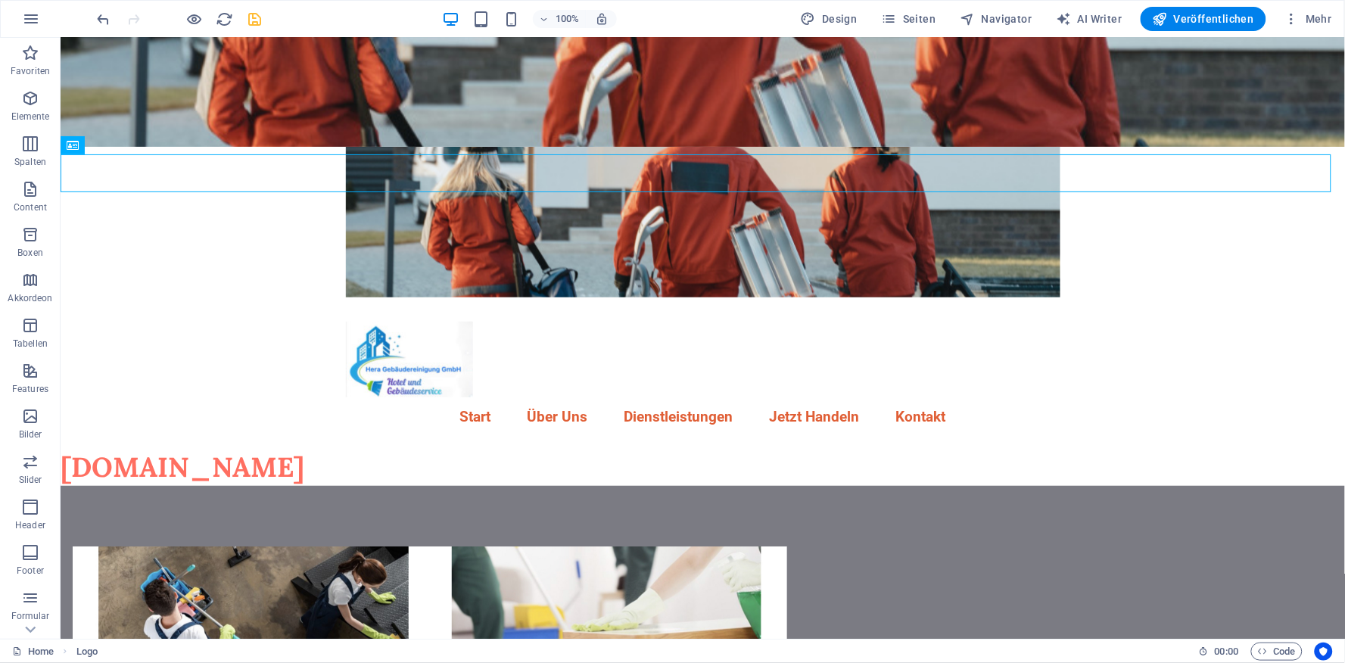
scroll to position [0, 0]
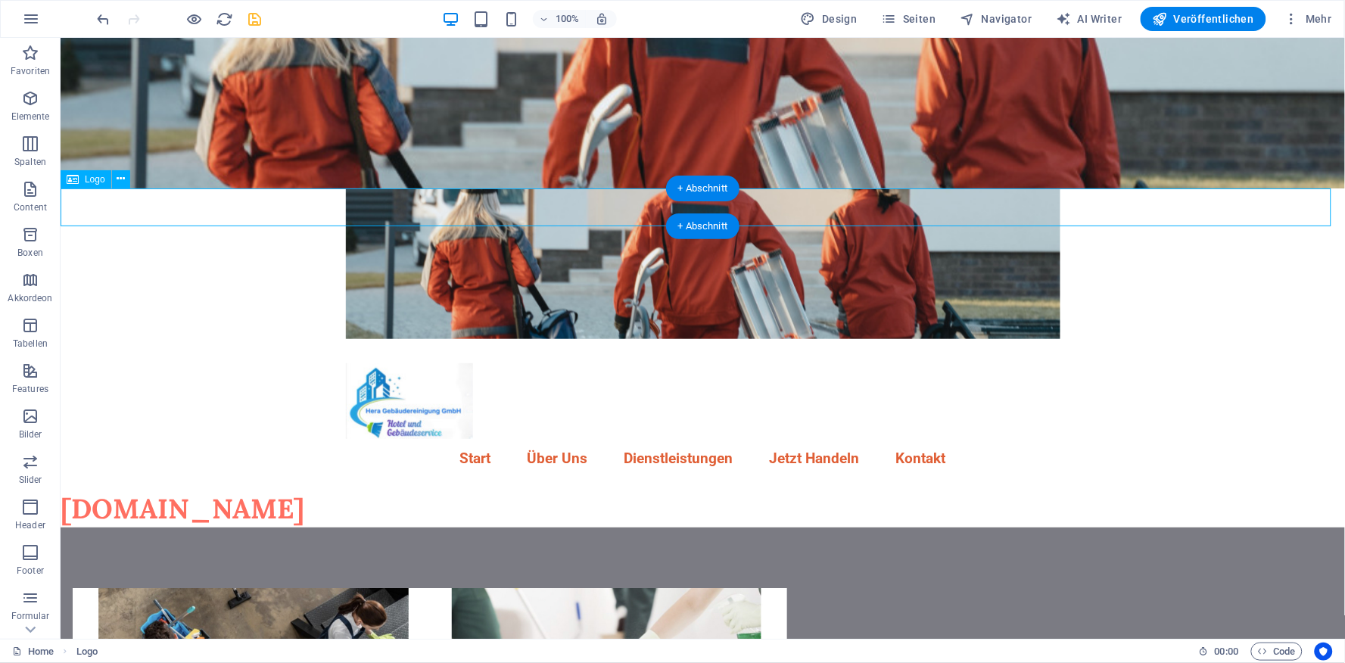
click at [294, 489] on div "[DOMAIN_NAME]" at bounding box center [702, 508] width 1285 height 38
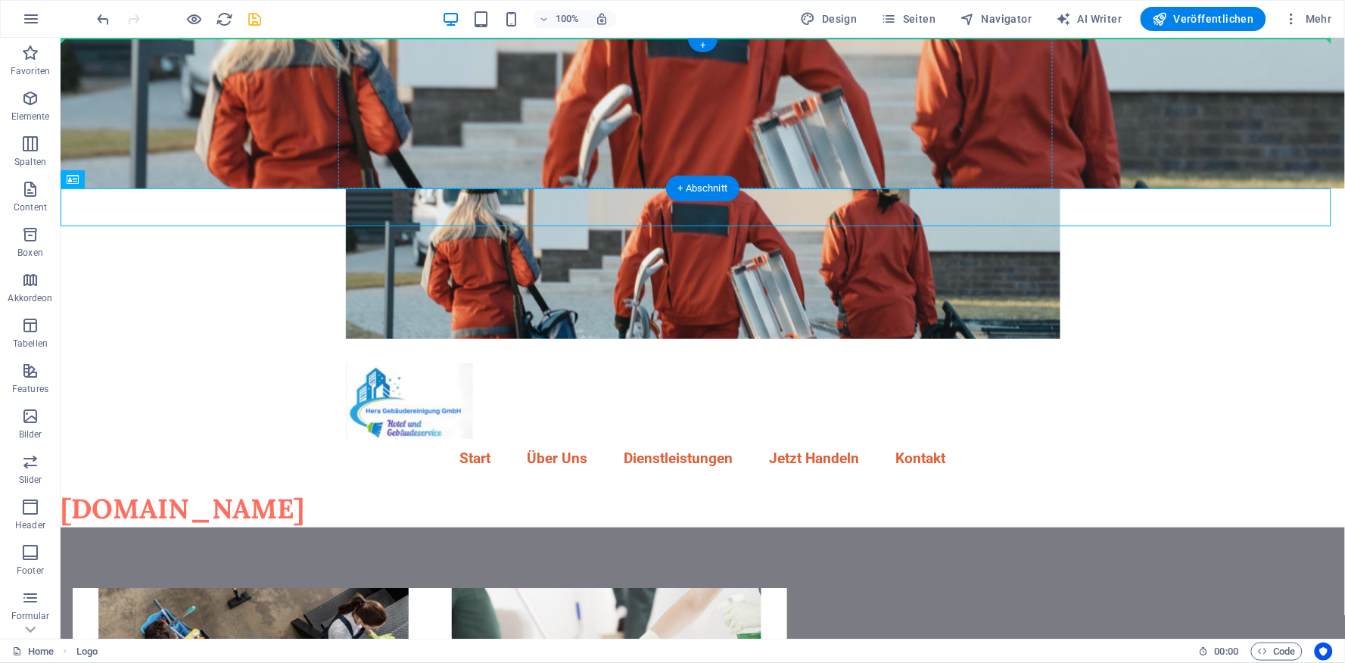
drag, startPoint x: 294, startPoint y: 208, endPoint x: 637, endPoint y: 111, distance: 356.3
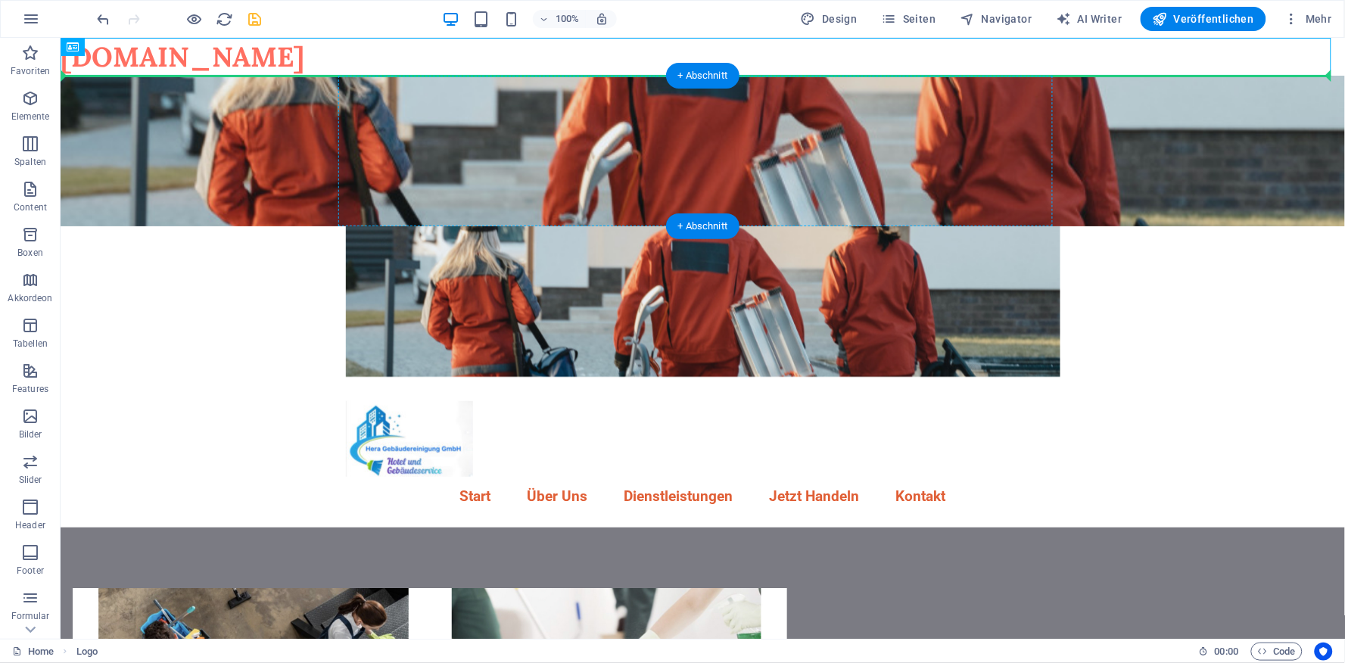
drag, startPoint x: 335, startPoint y: 62, endPoint x: 515, endPoint y: 132, distance: 193.4
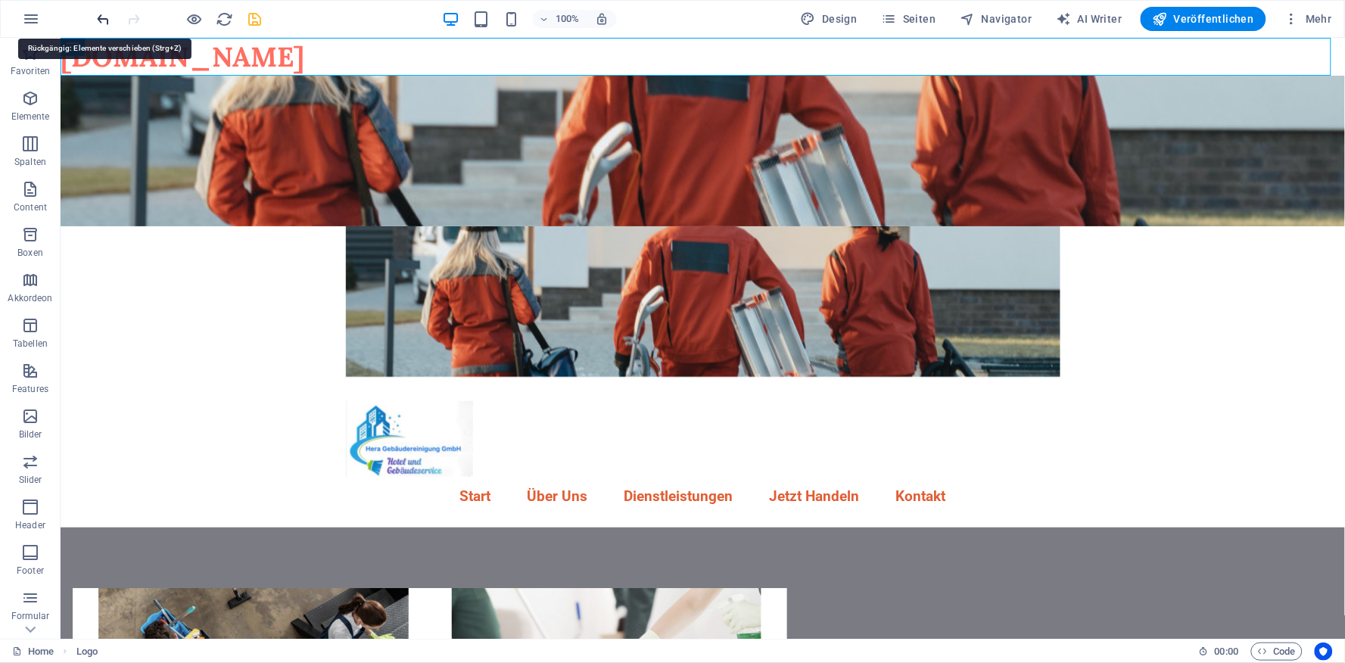
click at [102, 19] on icon "undo" at bounding box center [103, 19] width 17 height 17
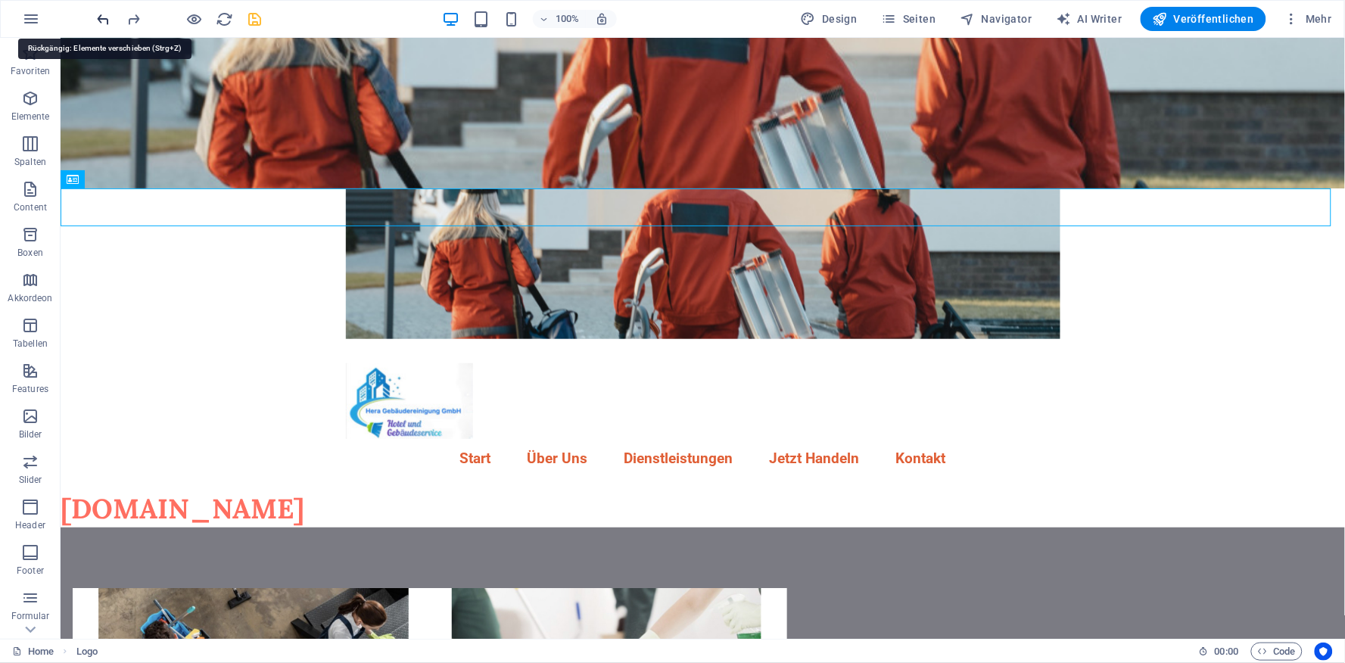
click at [102, 19] on icon "undo" at bounding box center [103, 19] width 17 height 17
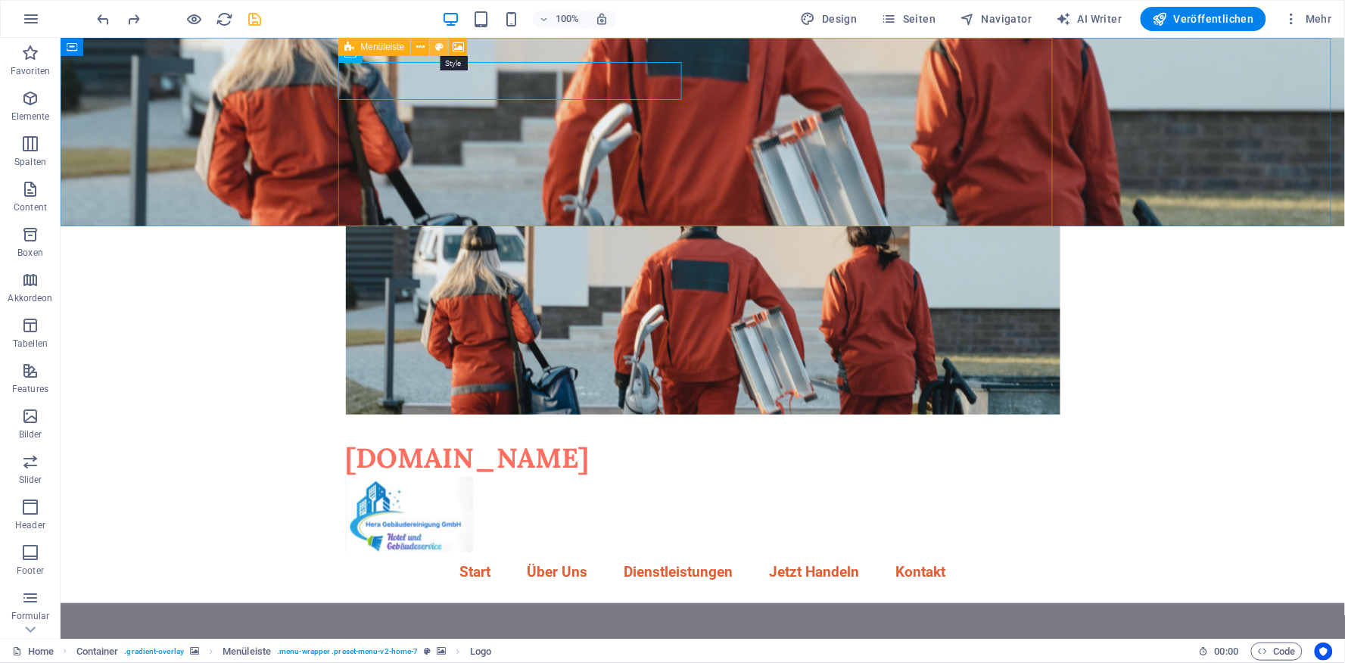
click at [437, 48] on icon at bounding box center [439, 47] width 8 height 16
select select "rem"
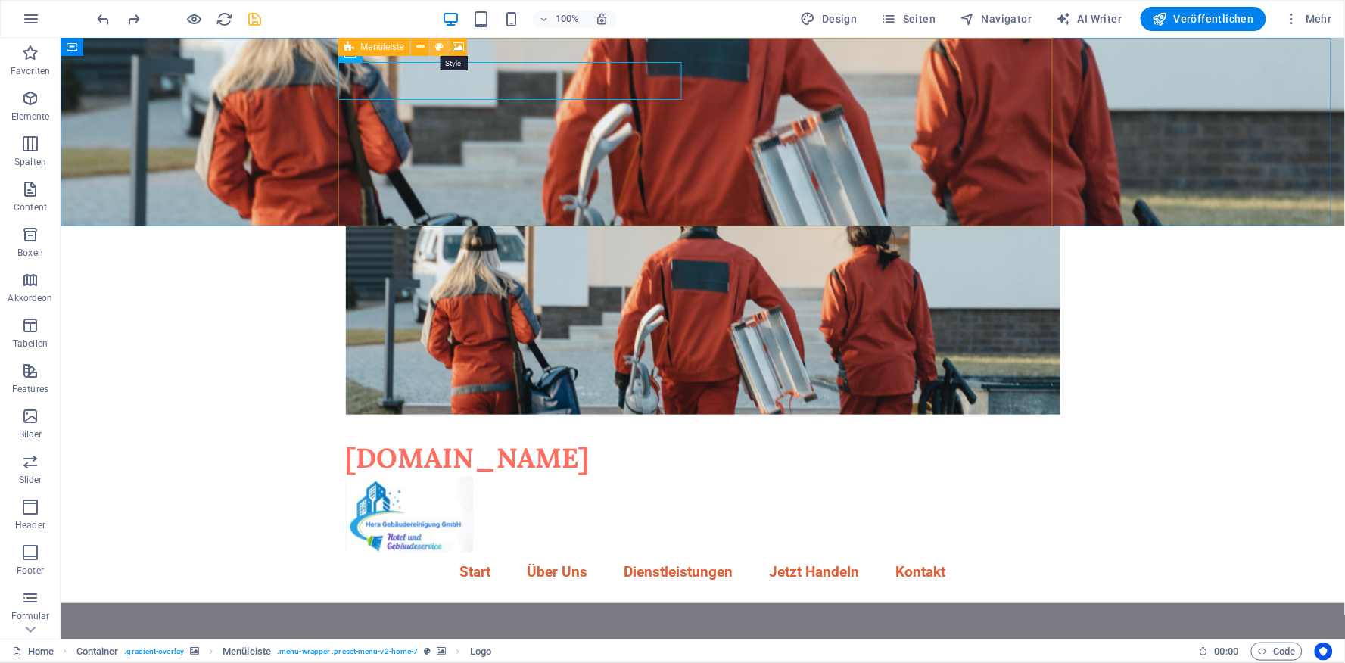
select select "preset-menu-v2-home-7"
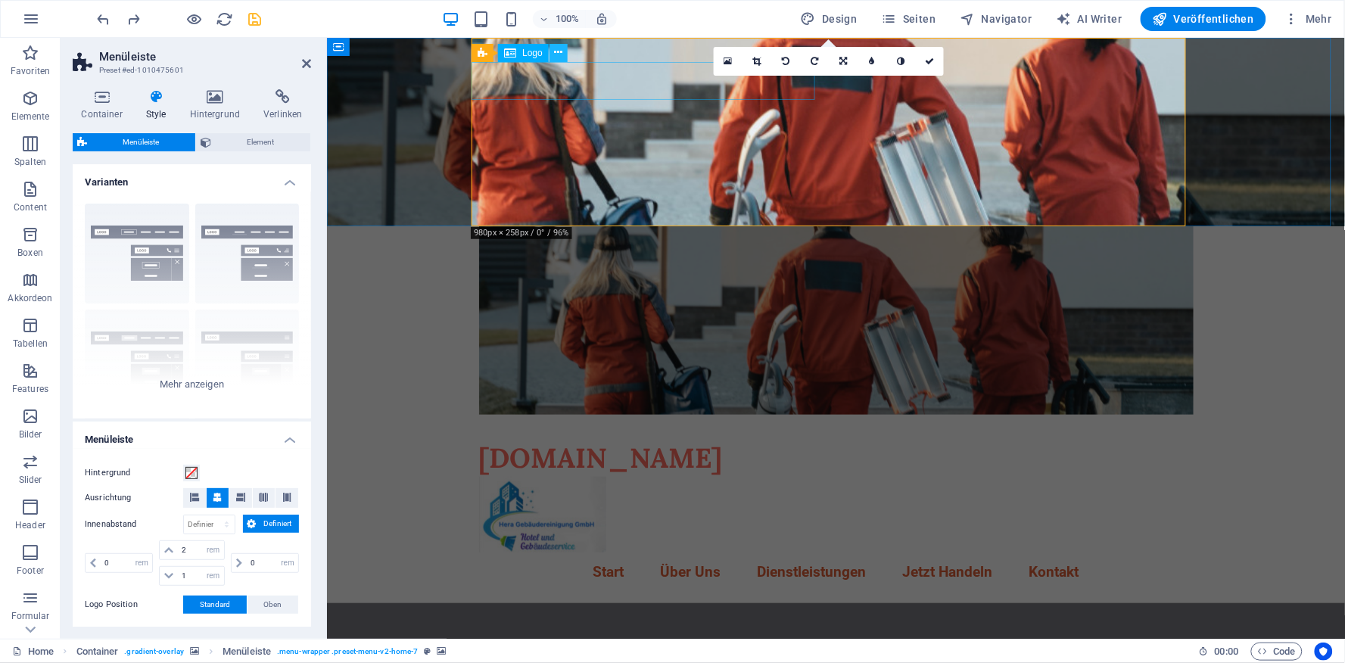
click at [553, 51] on button at bounding box center [559, 53] width 18 height 18
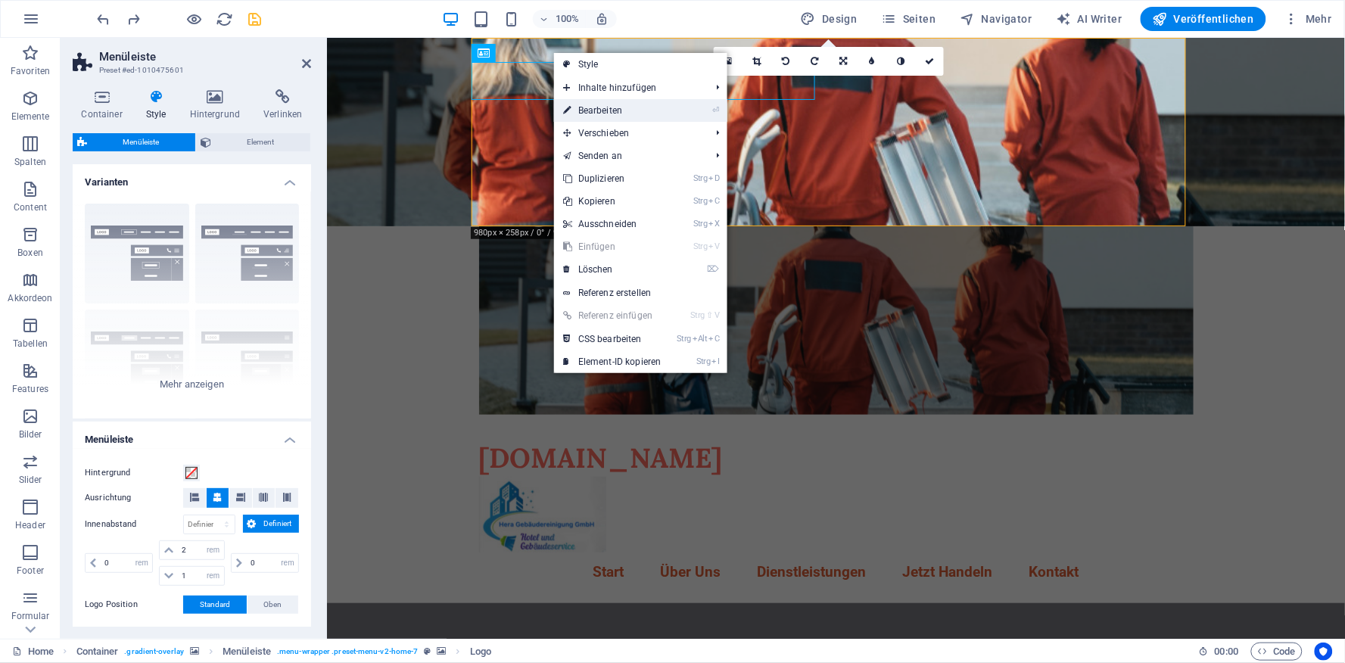
click at [580, 112] on link "⏎ Bearbeiten" at bounding box center [612, 110] width 117 height 23
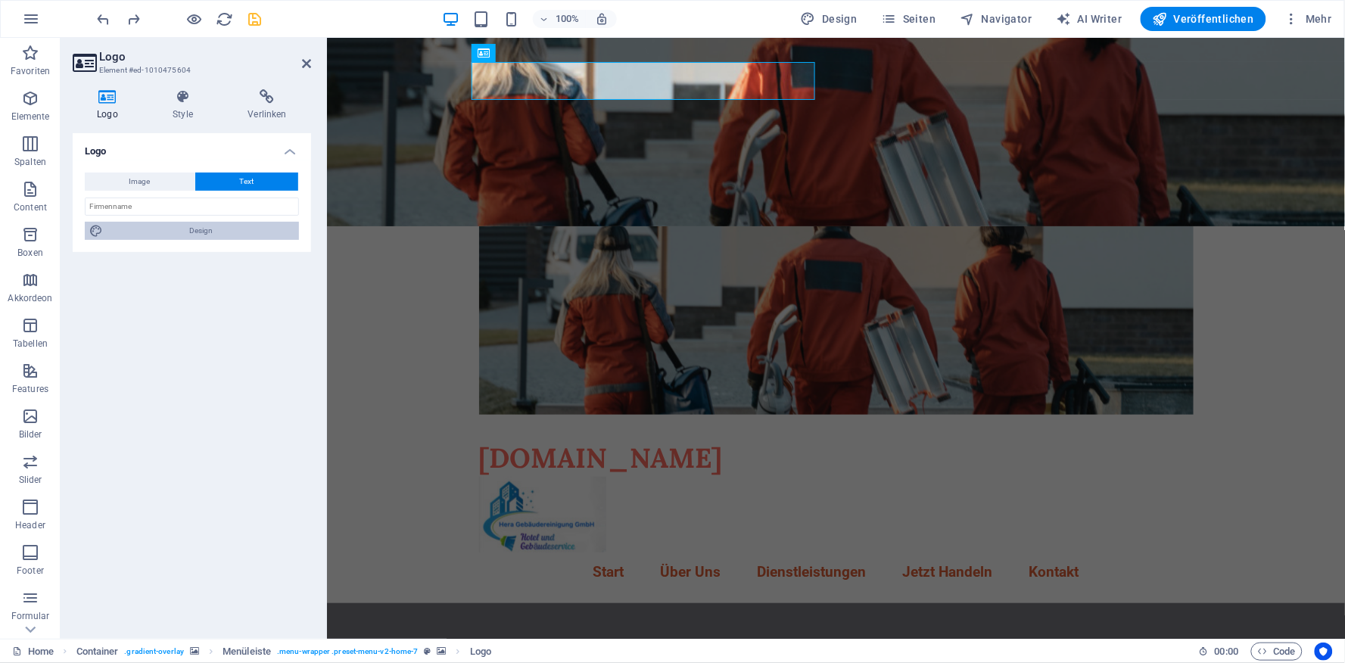
click at [216, 229] on span "Design" at bounding box center [200, 231] width 187 height 18
select select "px"
select select "400"
select select "px"
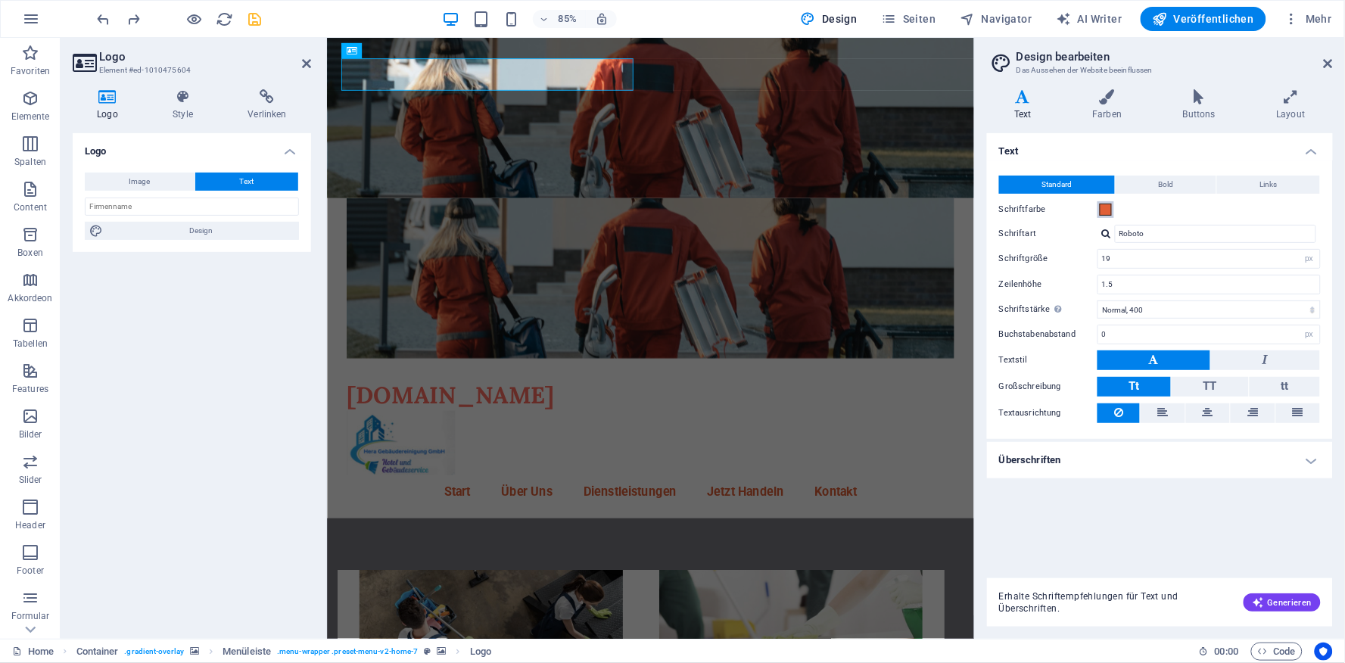
click at [1107, 209] on span at bounding box center [1106, 210] width 12 height 12
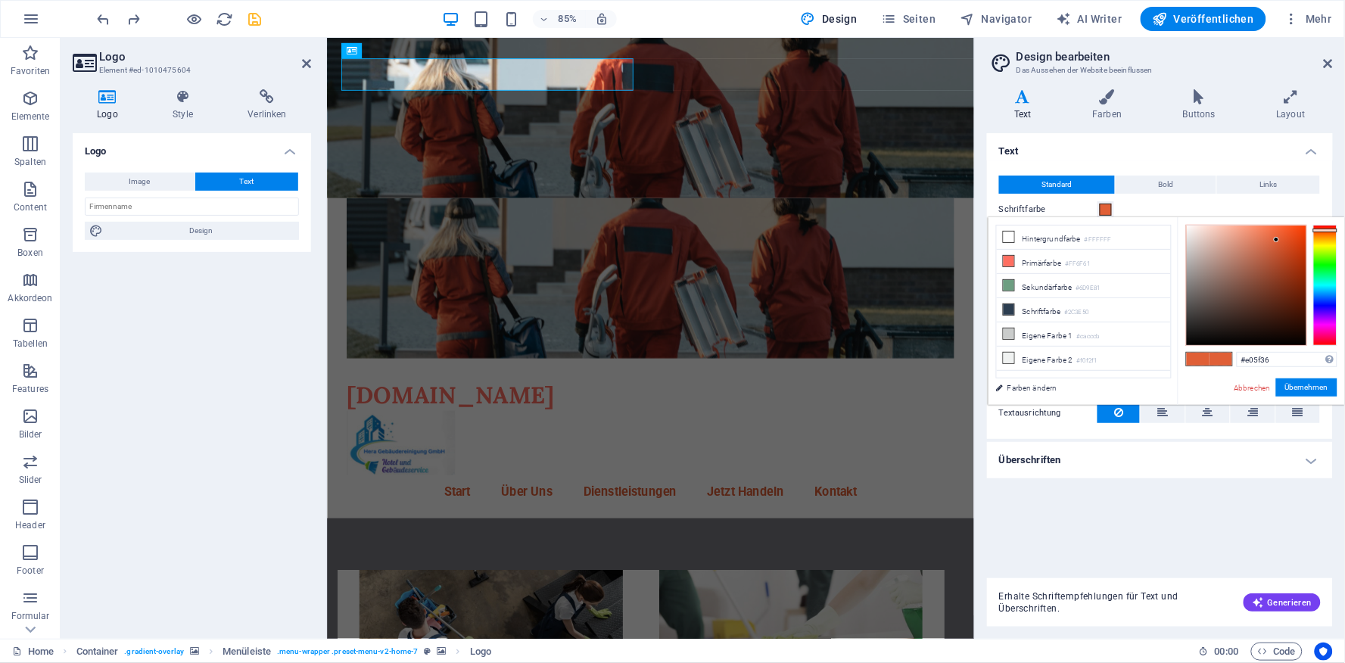
type input "#cec5c2"
click at [1193, 248] on div at bounding box center [1247, 286] width 120 height 120
click at [1298, 391] on button "Übernehmen" at bounding box center [1306, 387] width 61 height 18
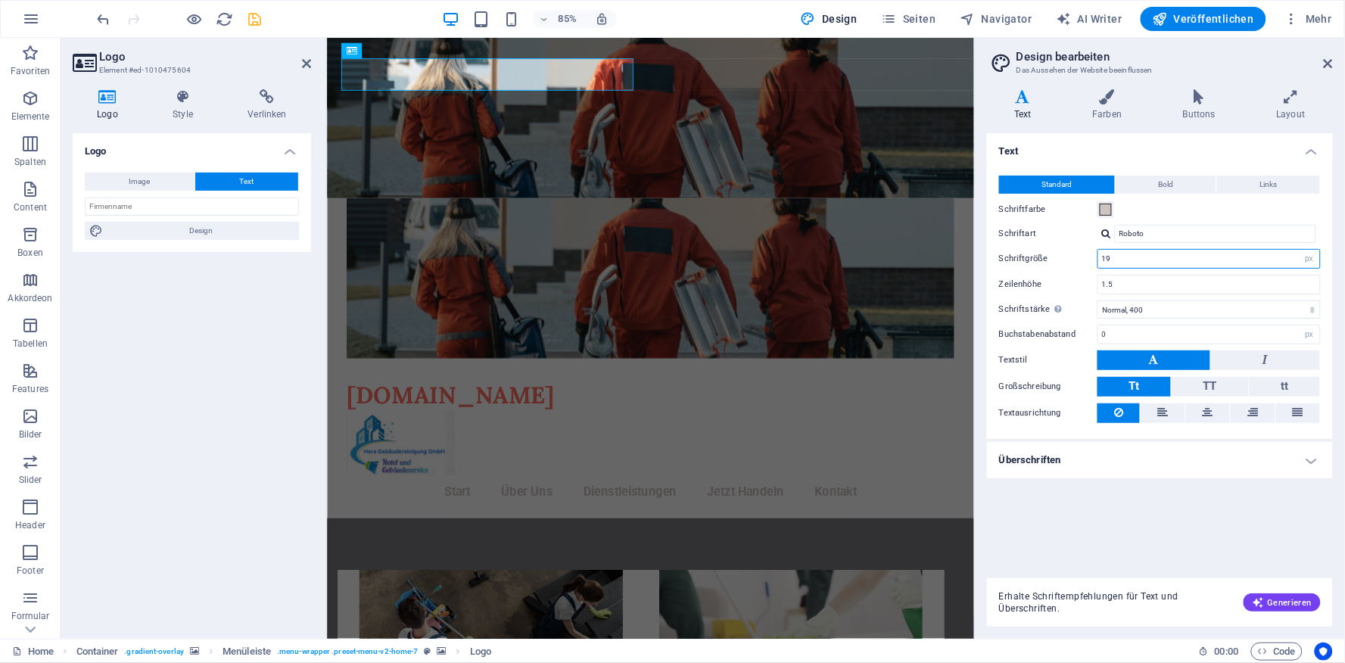
click at [1132, 257] on input "19" at bounding box center [1209, 259] width 222 height 18
type input "1"
type input "30"
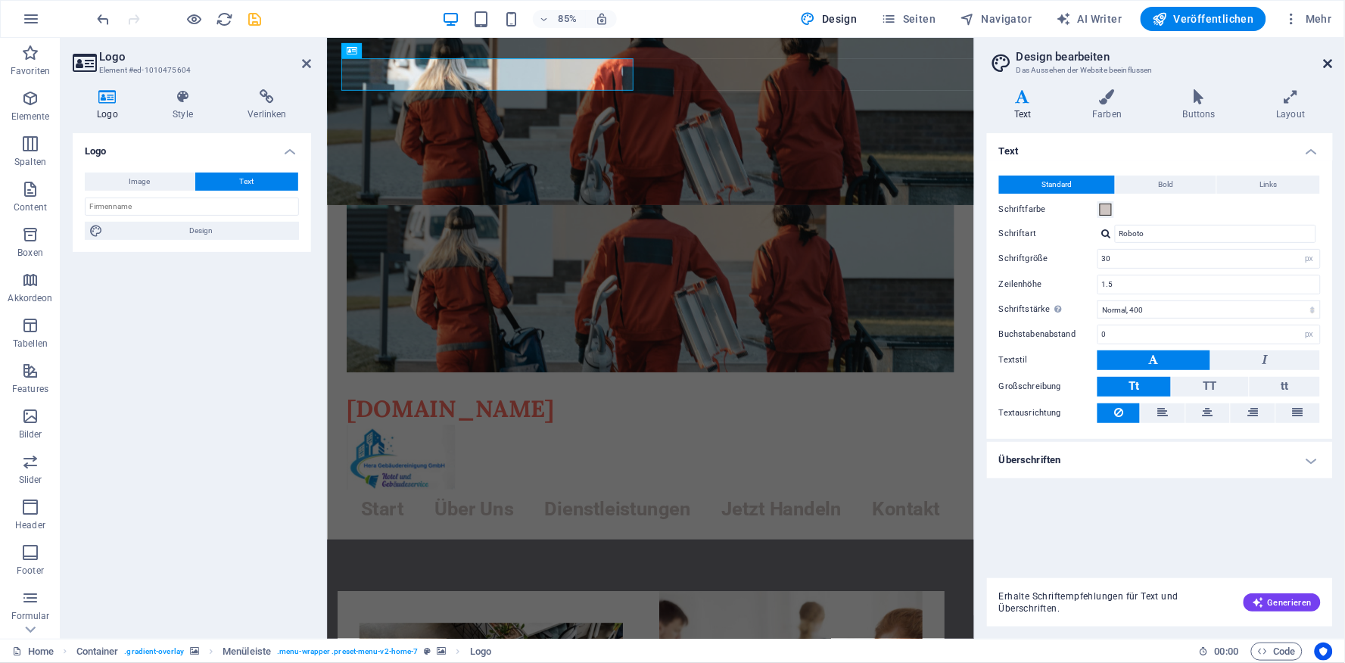
click at [1329, 63] on icon at bounding box center [1328, 64] width 9 height 12
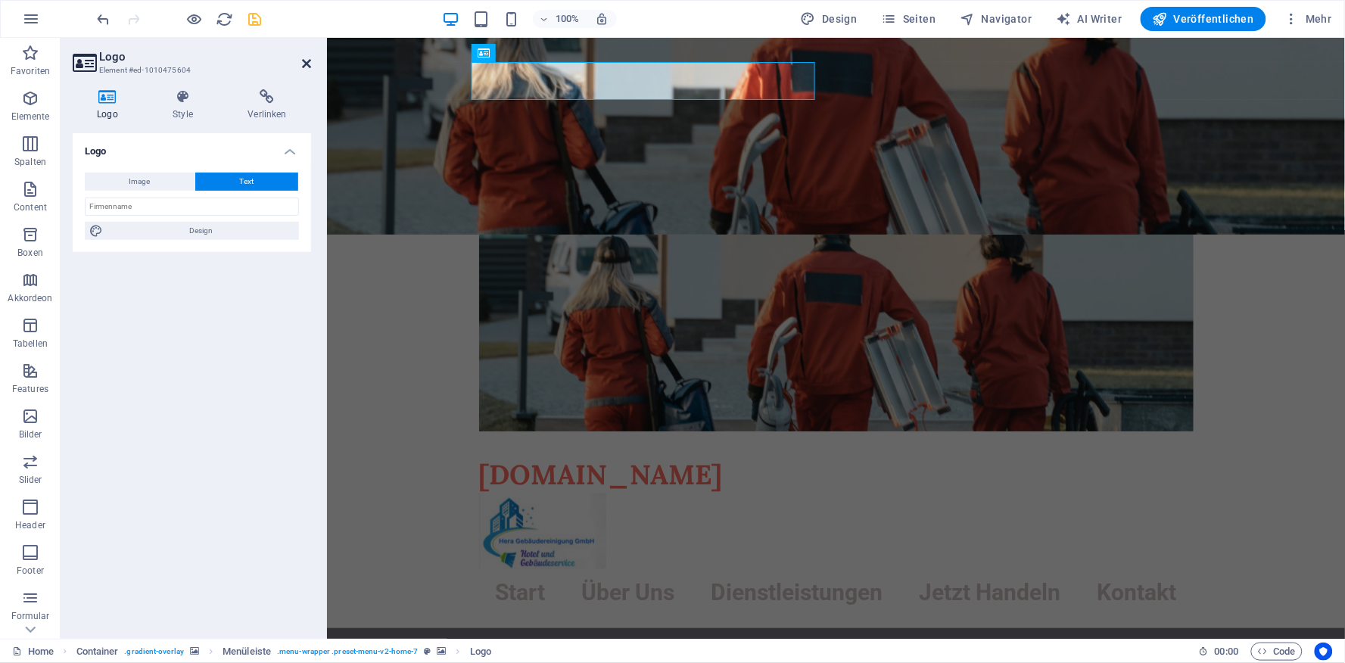
click at [307, 64] on icon at bounding box center [306, 64] width 9 height 12
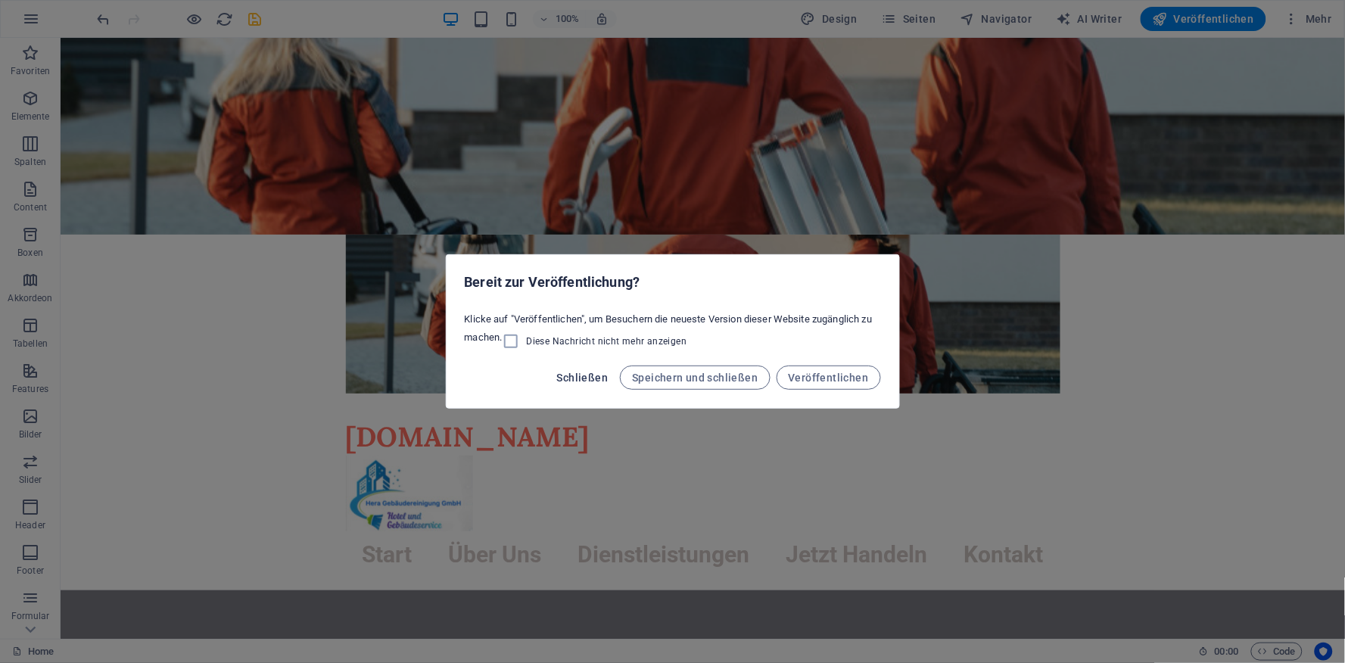
click at [587, 377] on span "Schließen" at bounding box center [582, 378] width 51 height 12
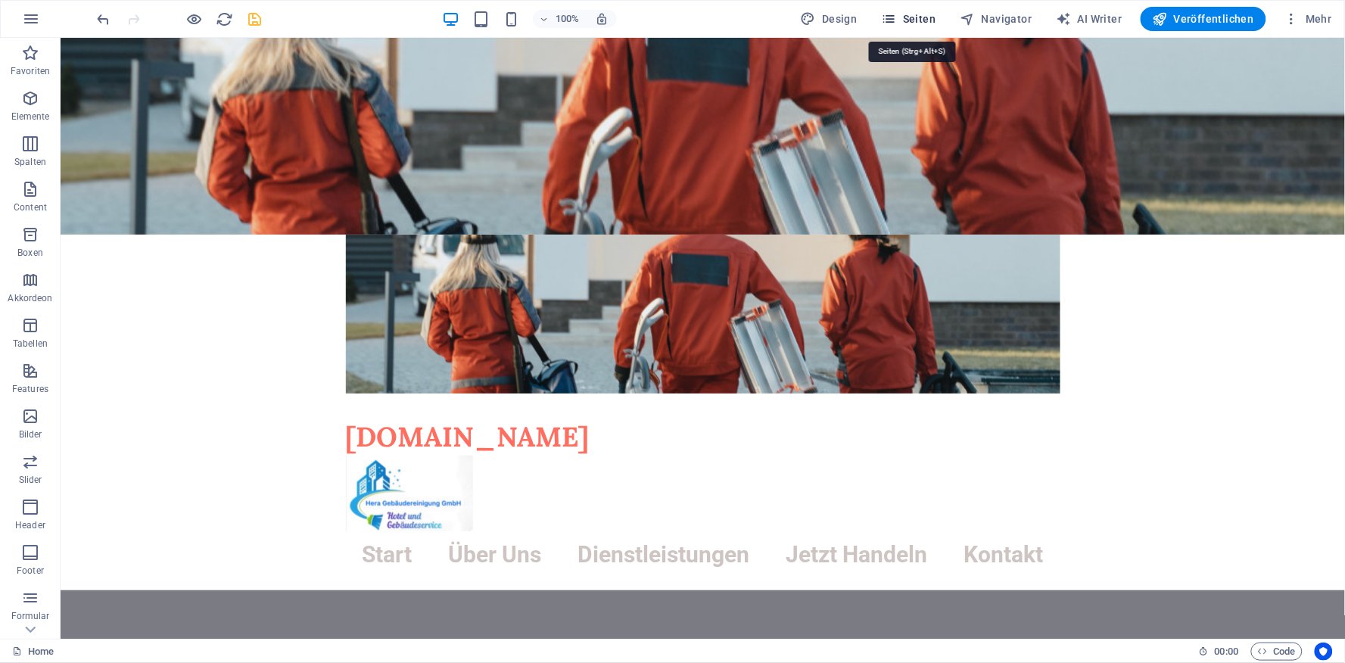
click at [917, 20] on span "Seiten" at bounding box center [909, 18] width 55 height 15
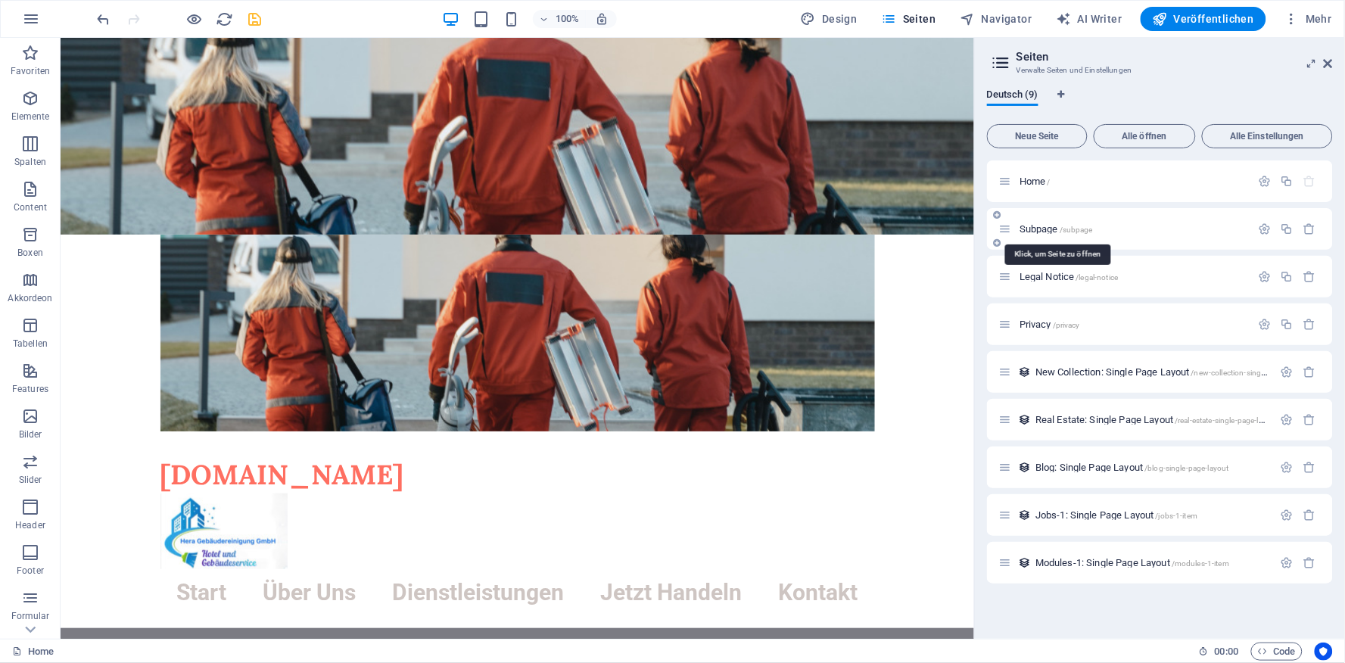
click at [1027, 229] on span "Subpage /subpage" at bounding box center [1056, 228] width 73 height 11
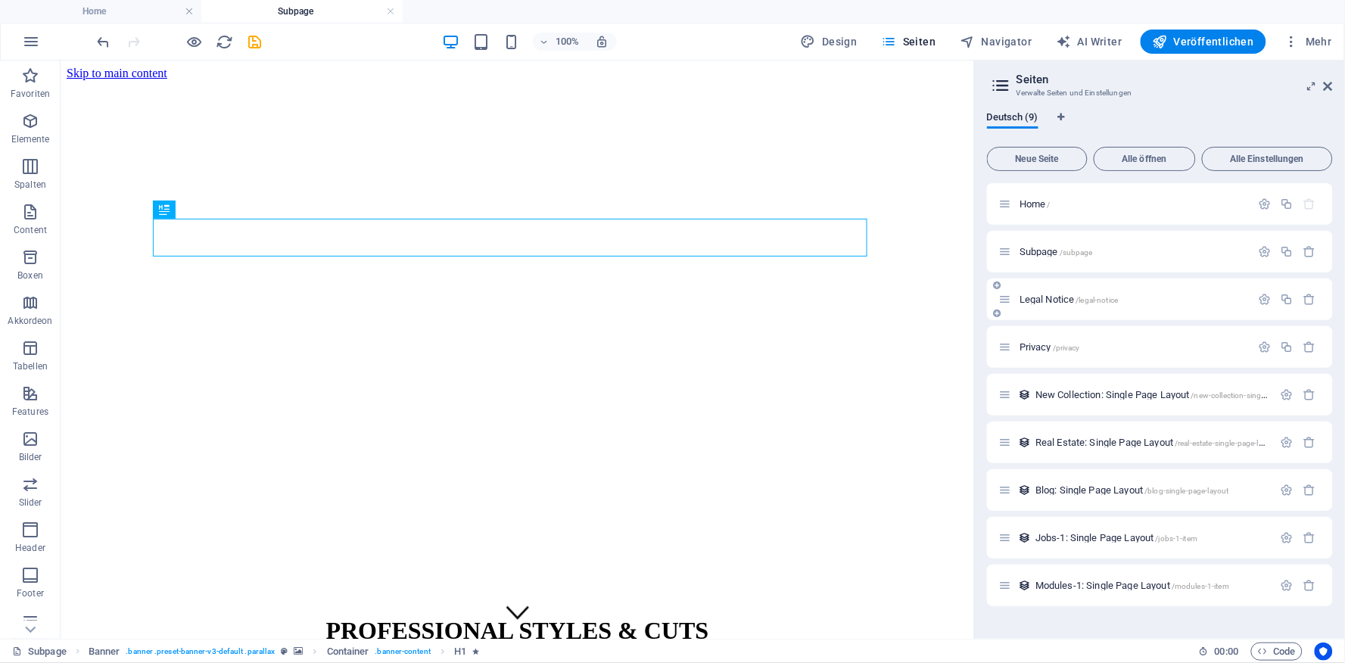
click at [1042, 297] on span "Legal Notice /legal-notice" at bounding box center [1069, 299] width 98 height 11
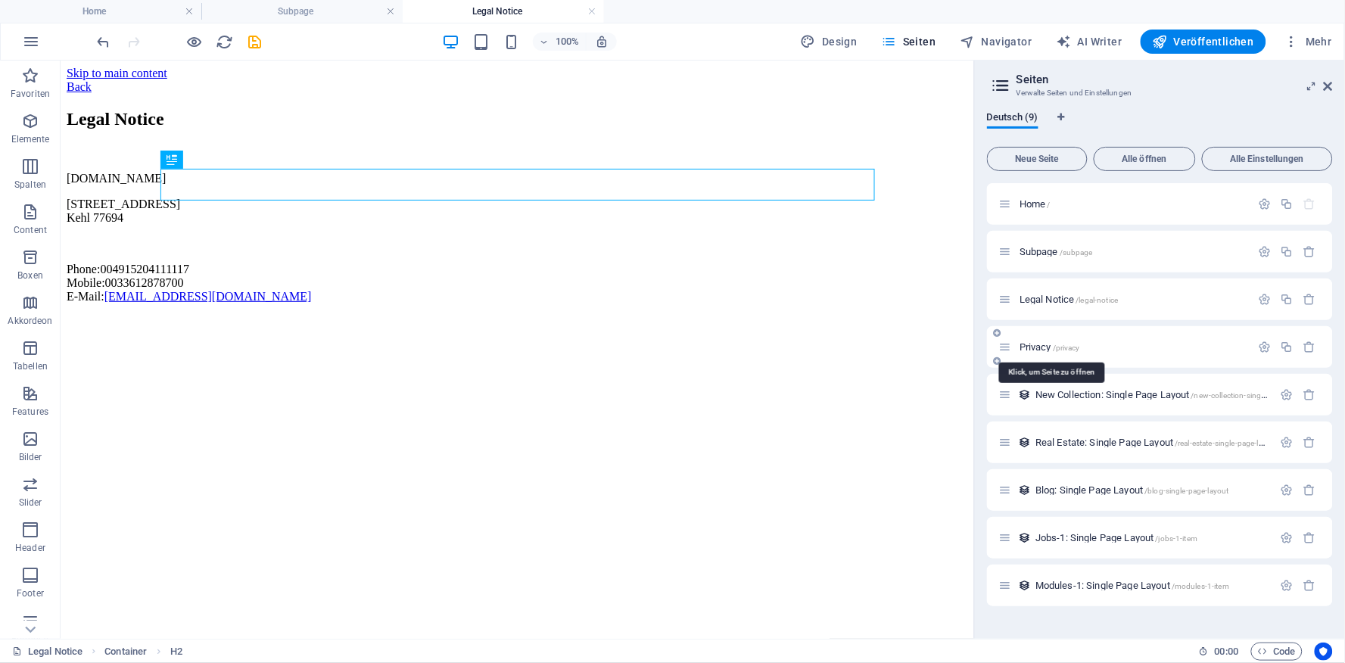
click at [1046, 350] on span "Privacy /privacy" at bounding box center [1050, 346] width 61 height 11
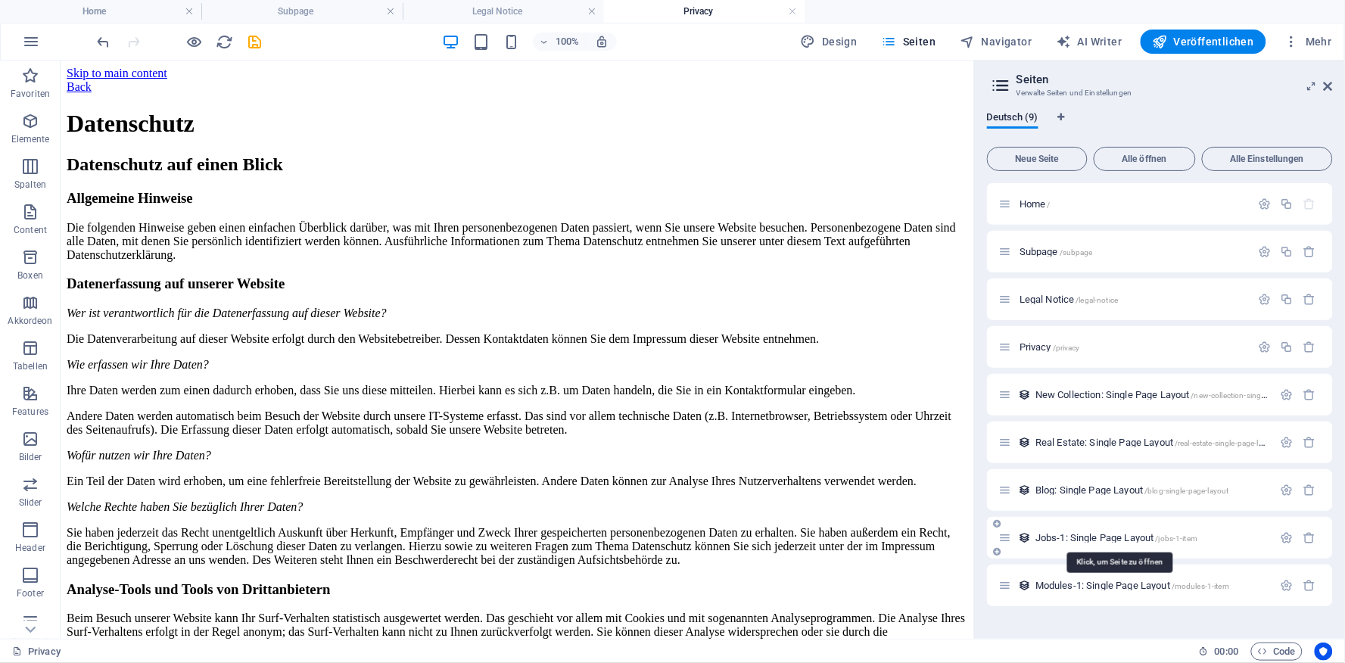
click at [1056, 536] on span "Jobs-1: Single Page Layout /jobs-1-item" at bounding box center [1117, 537] width 162 height 11
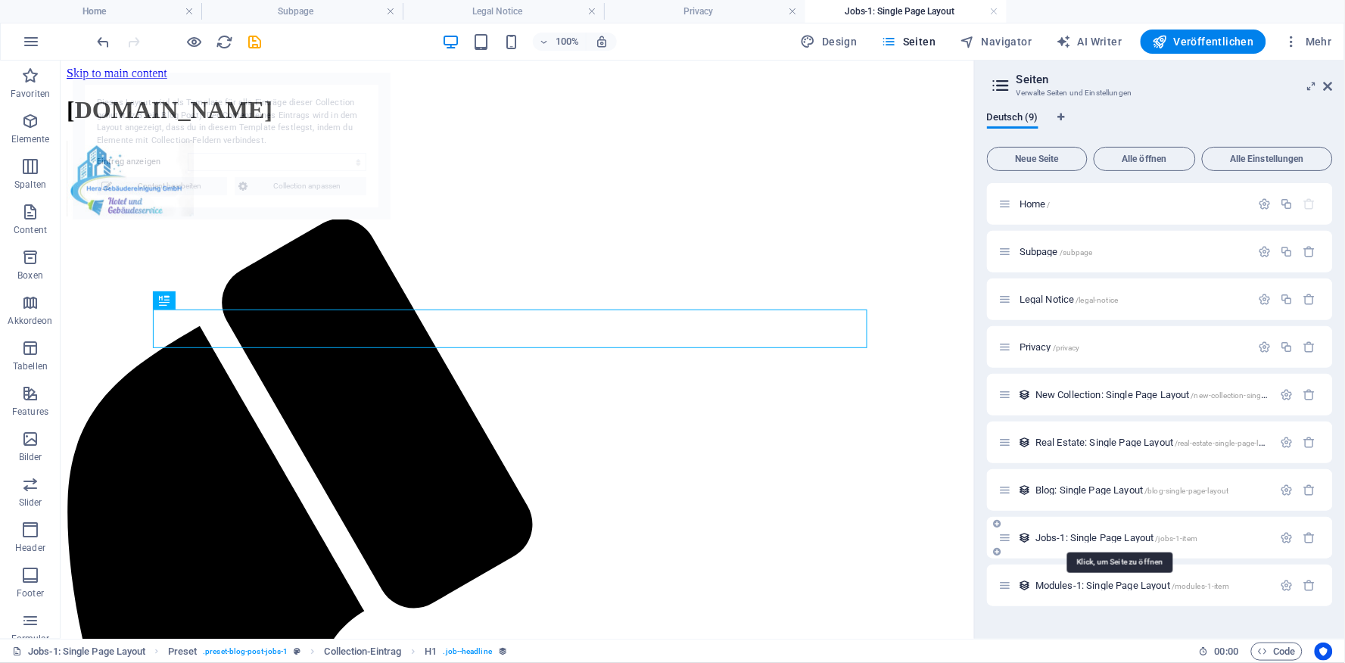
select select "68e05600eb4ba51b3d040f10"
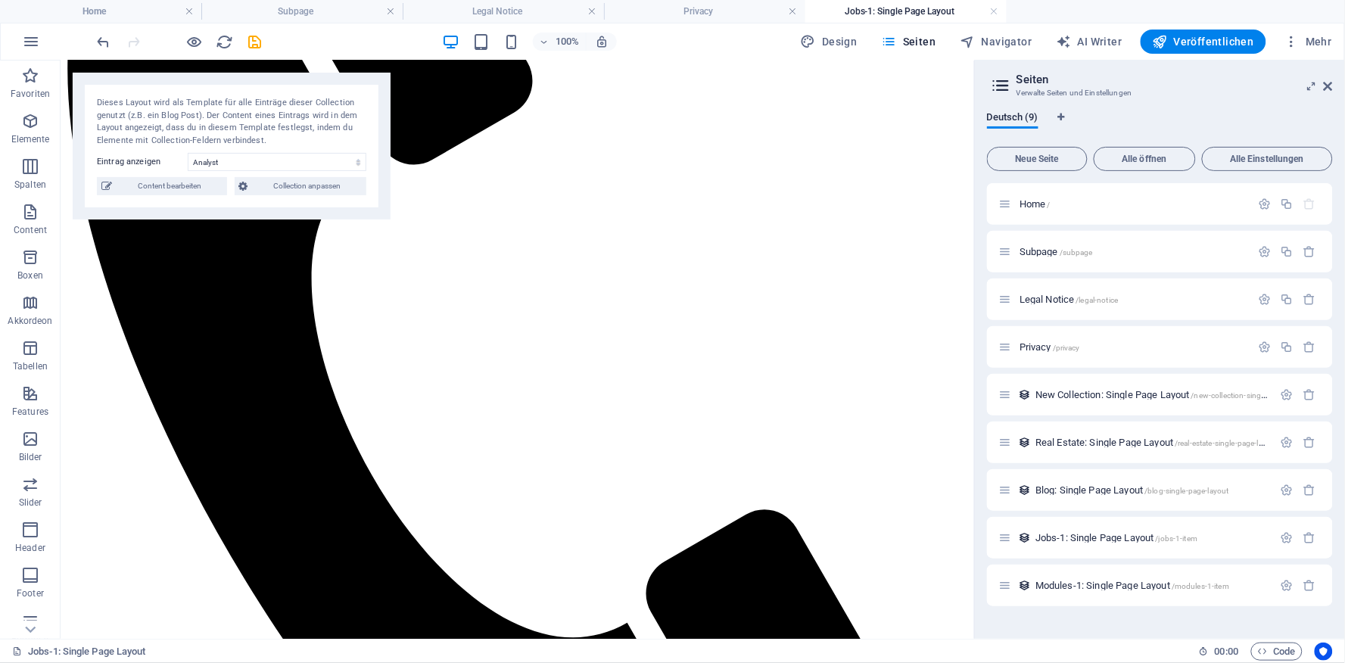
scroll to position [403, 0]
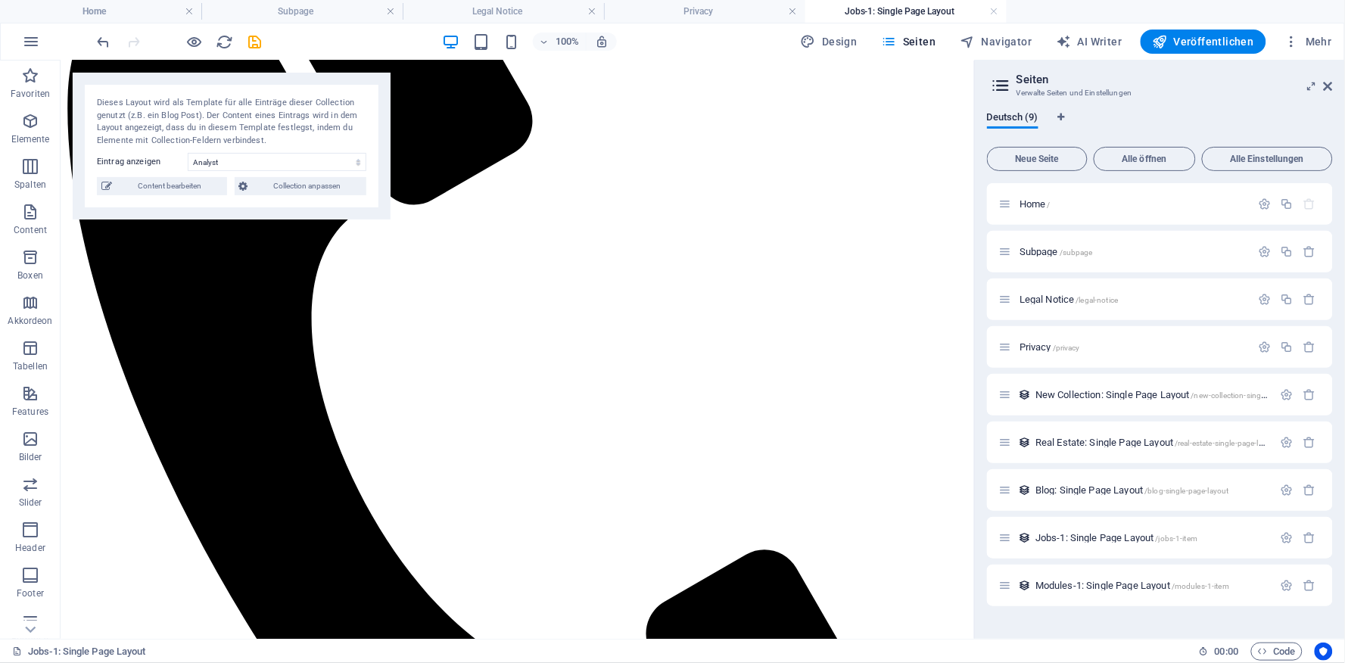
drag, startPoint x: 962, startPoint y: 266, endPoint x: 1037, endPoint y: 511, distance: 256.5
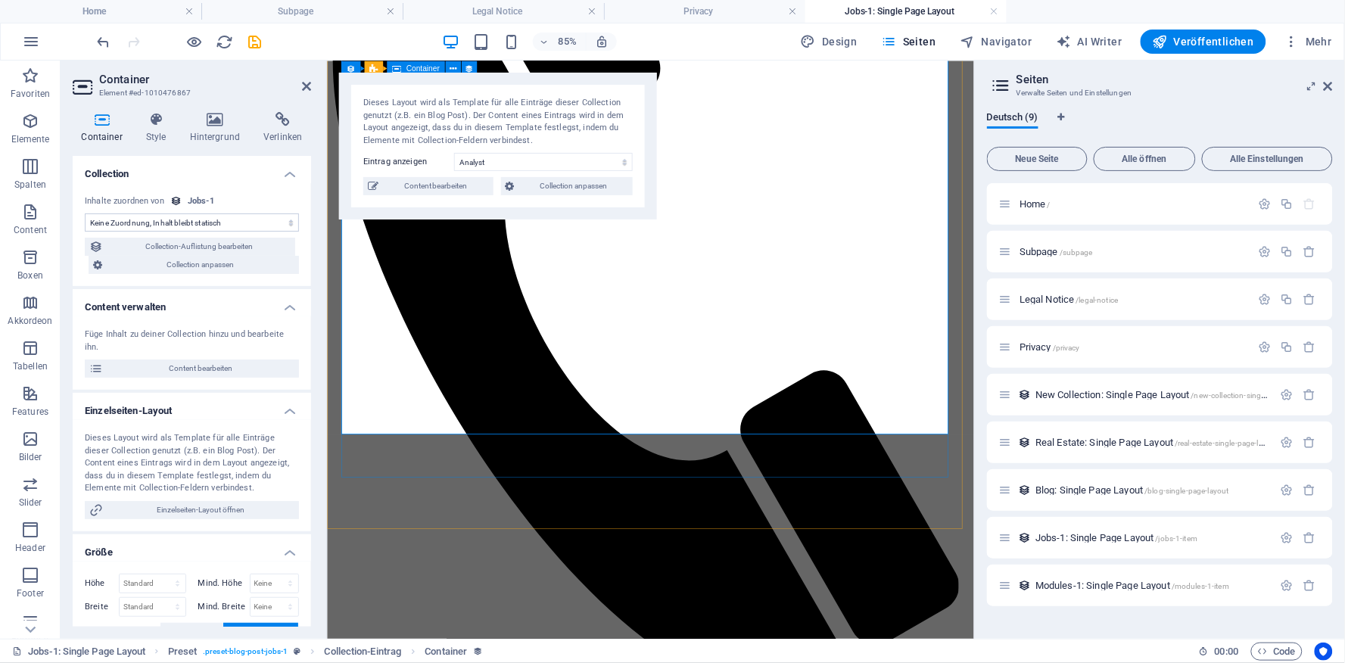
select select "content"
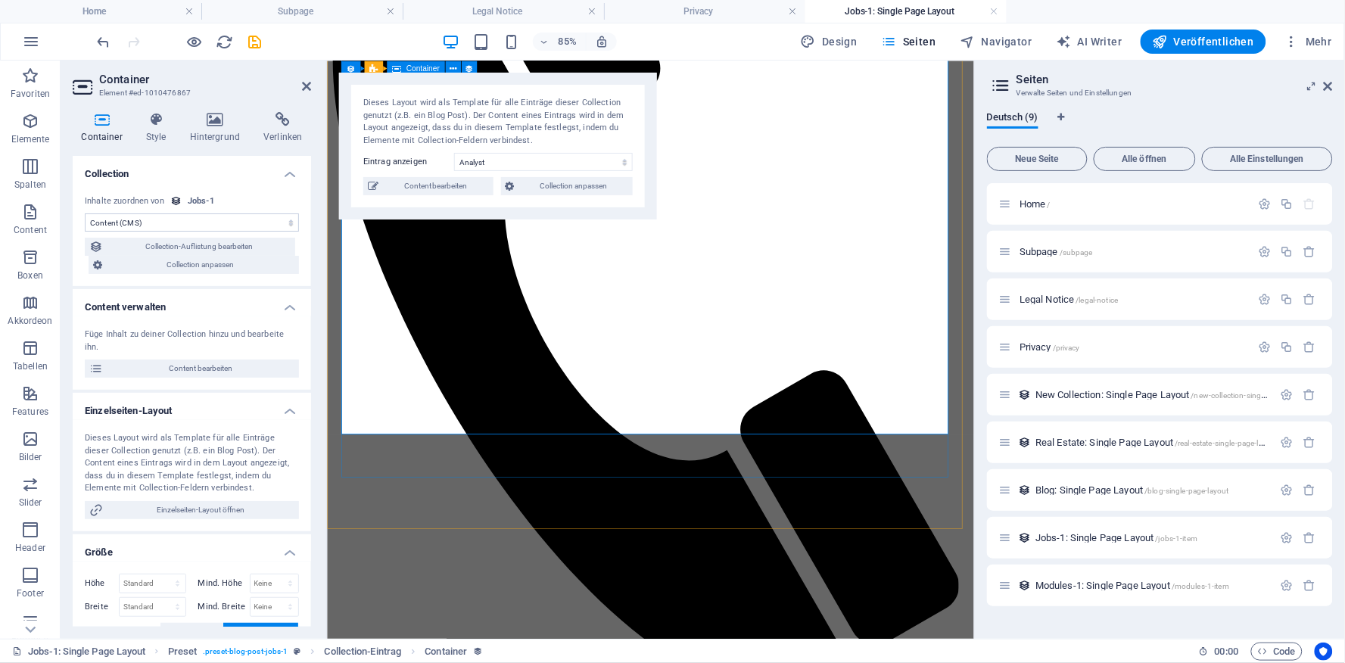
click at [307, 88] on icon at bounding box center [306, 86] width 9 height 12
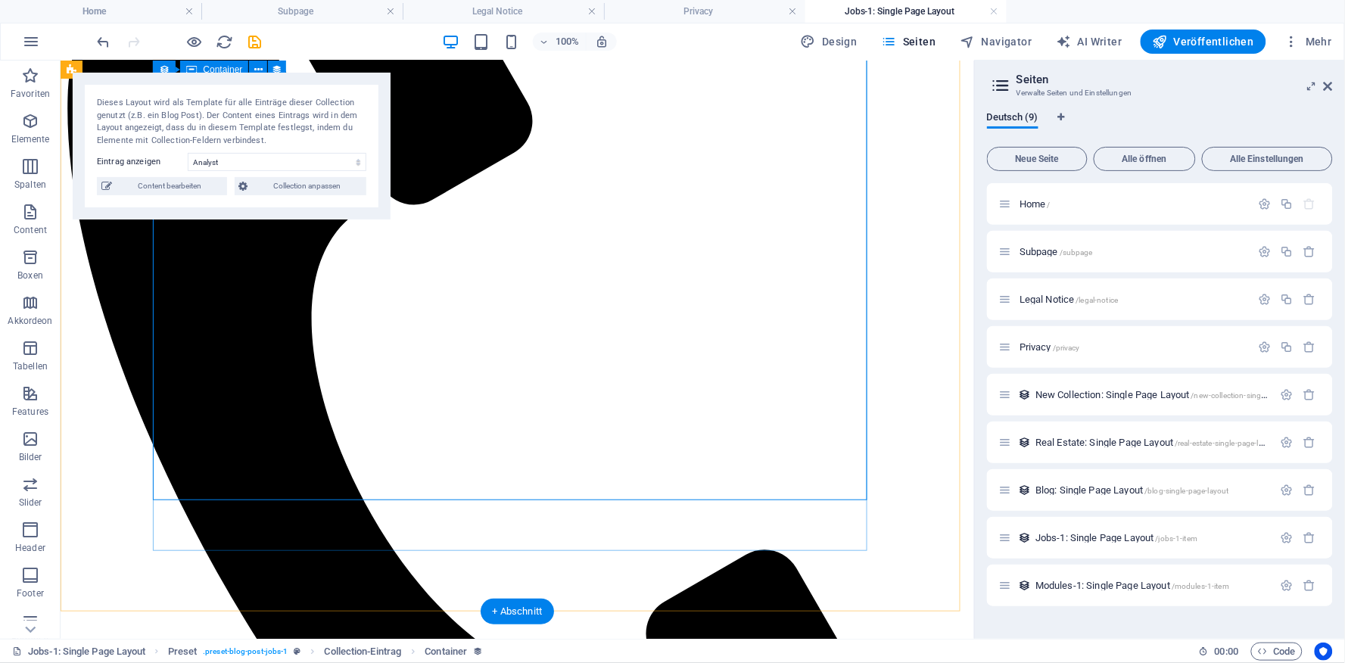
click at [1330, 89] on icon at bounding box center [1328, 86] width 9 height 12
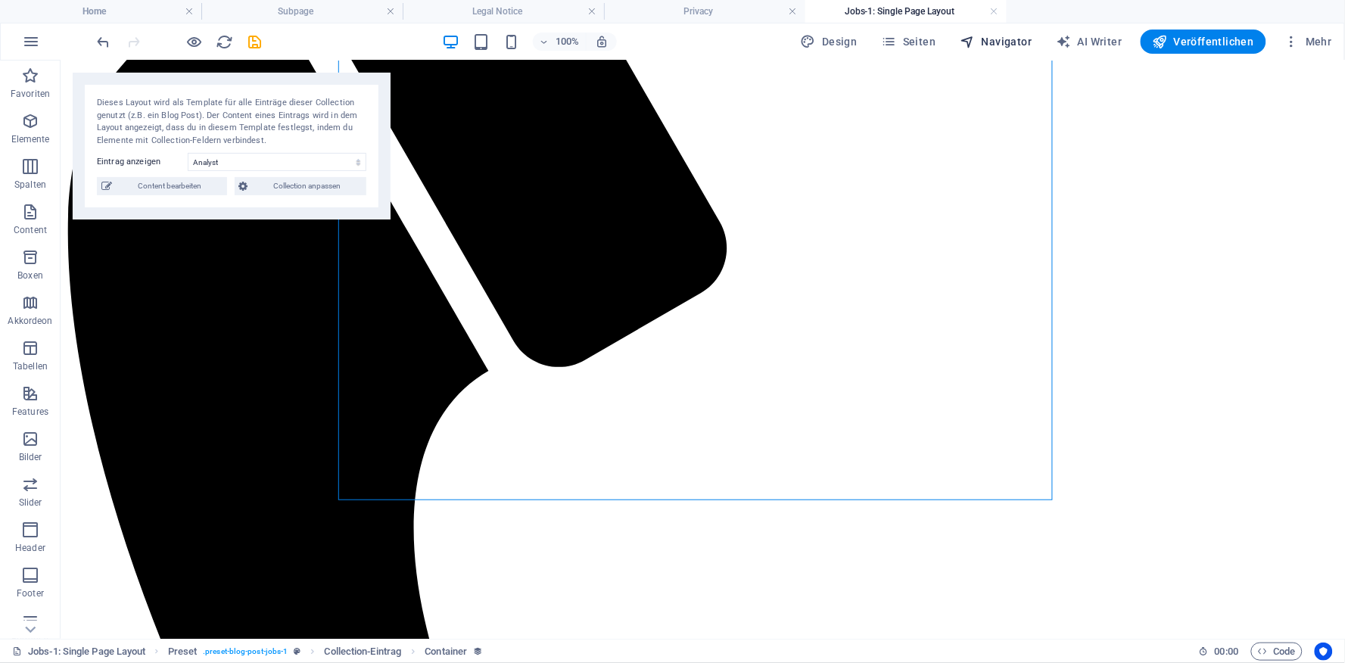
click at [998, 42] on span "Navigator" at bounding box center [997, 41] width 72 height 15
select select "18196645-de"
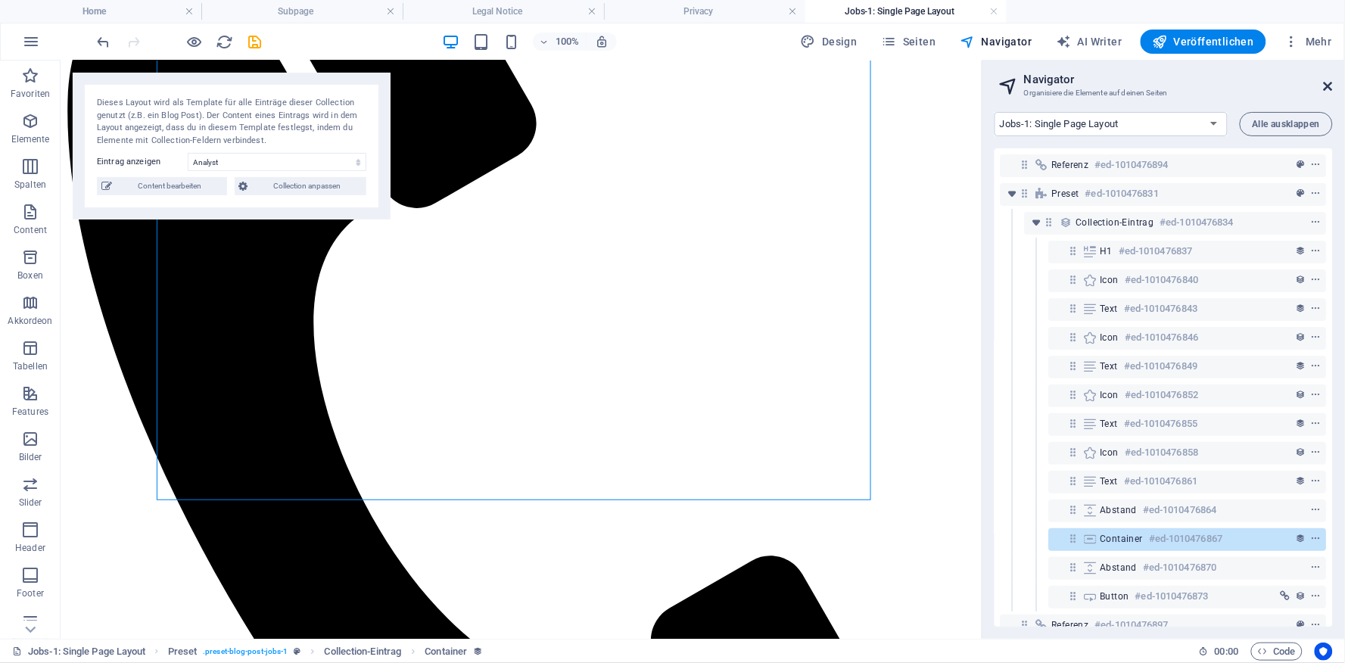
click at [1326, 89] on icon at bounding box center [1328, 86] width 9 height 12
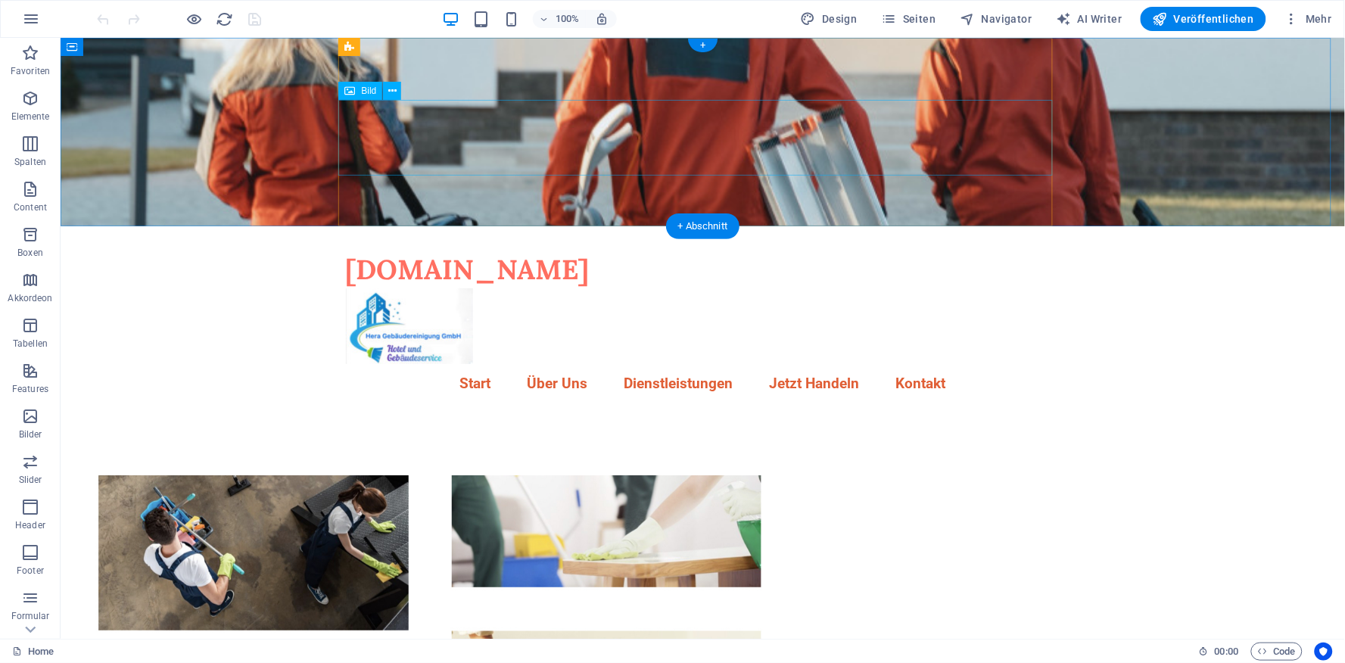
click at [410, 288] on figure at bounding box center [702, 326] width 715 height 76
select select "px"
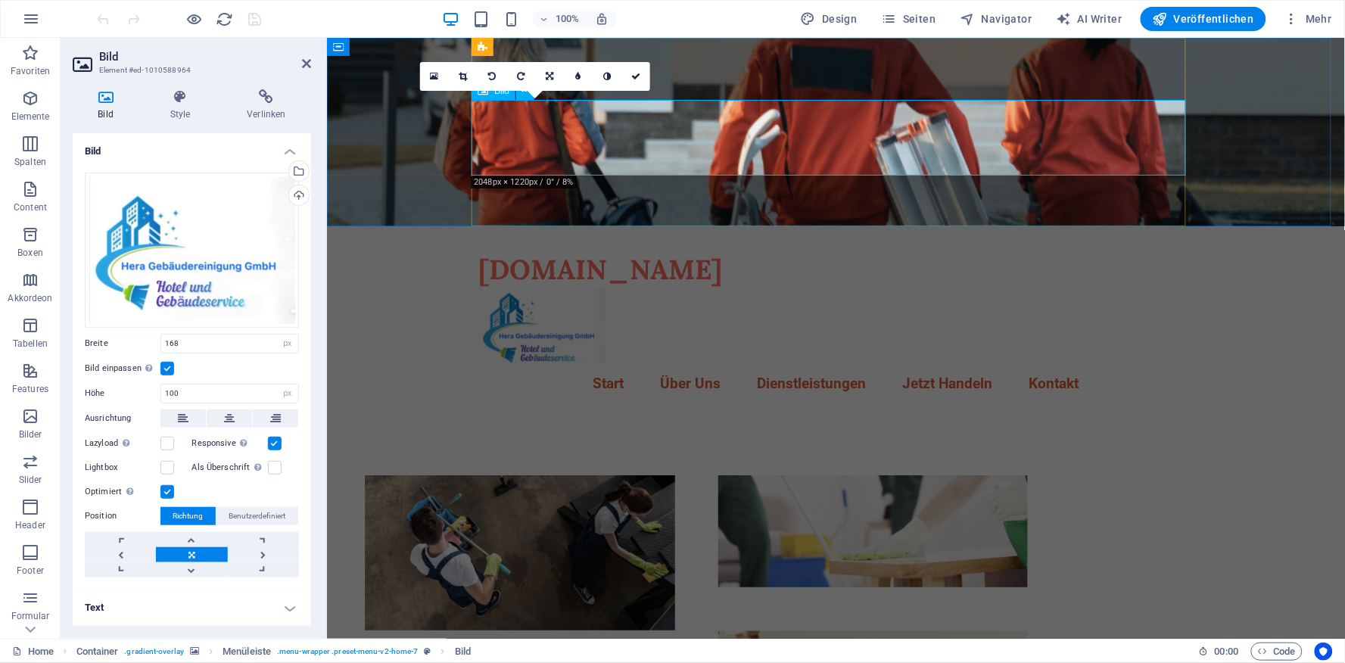
click at [562, 288] on figure at bounding box center [835, 326] width 715 height 76
click at [260, 556] on link at bounding box center [263, 554] width 71 height 15
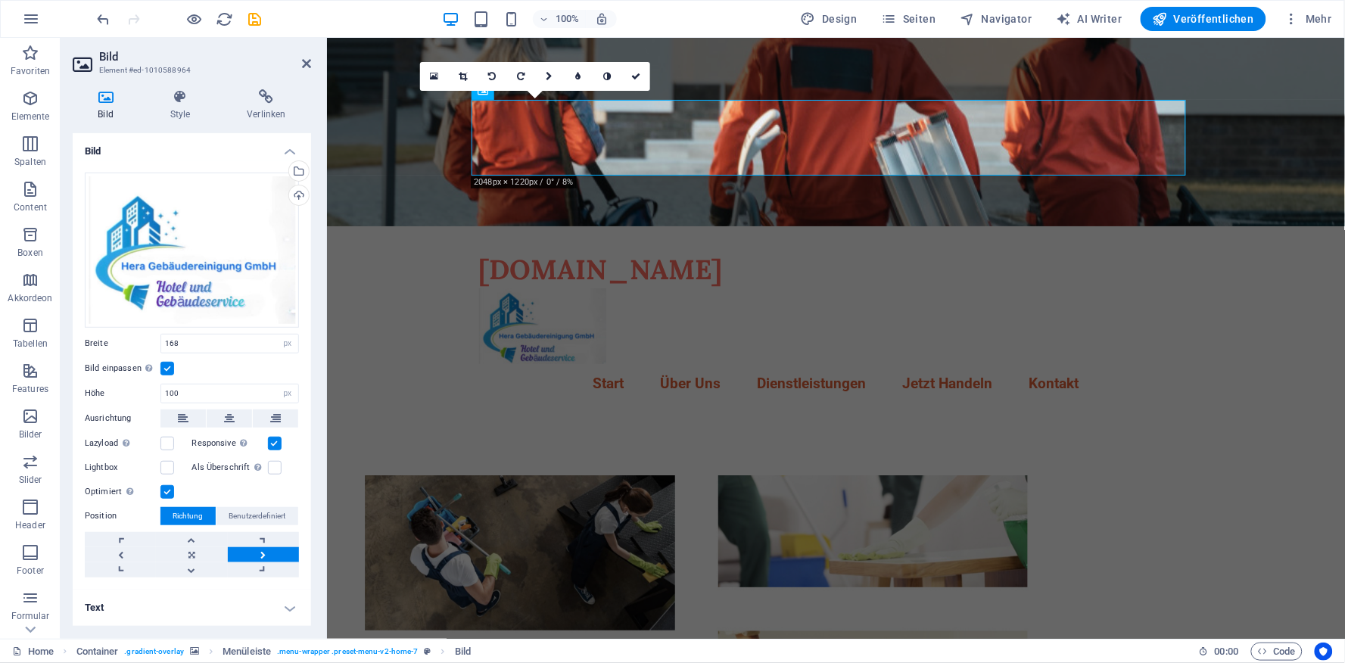
click at [260, 556] on link at bounding box center [263, 554] width 71 height 15
click at [266, 515] on span "Benutzerdefiniert" at bounding box center [257, 516] width 57 height 18
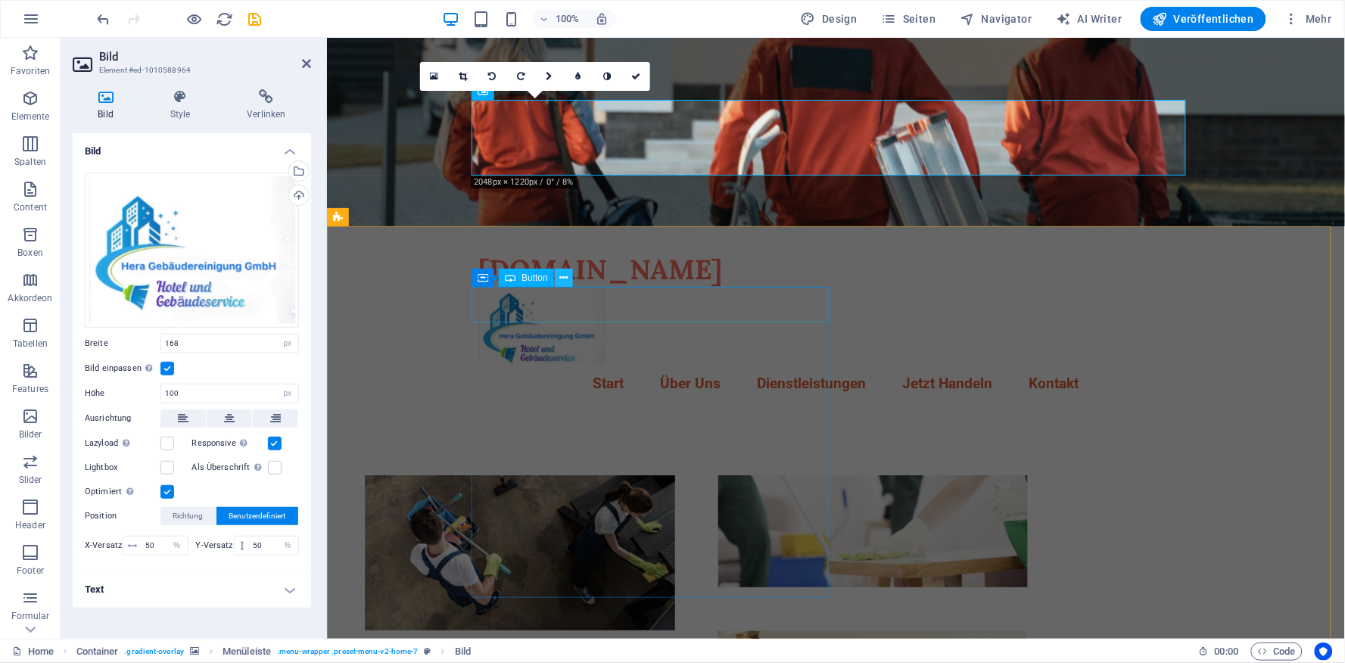
click at [562, 280] on icon at bounding box center [564, 278] width 8 height 16
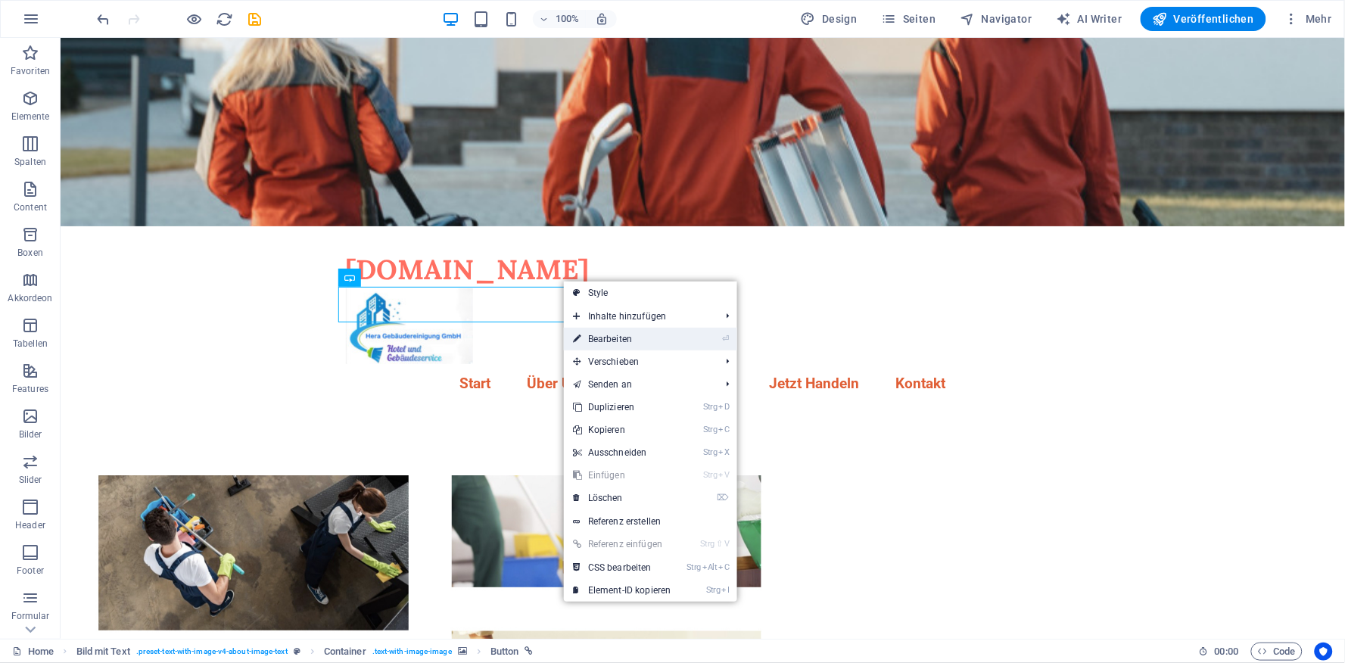
click at [621, 338] on link "⏎ Bearbeiten" at bounding box center [622, 339] width 117 height 23
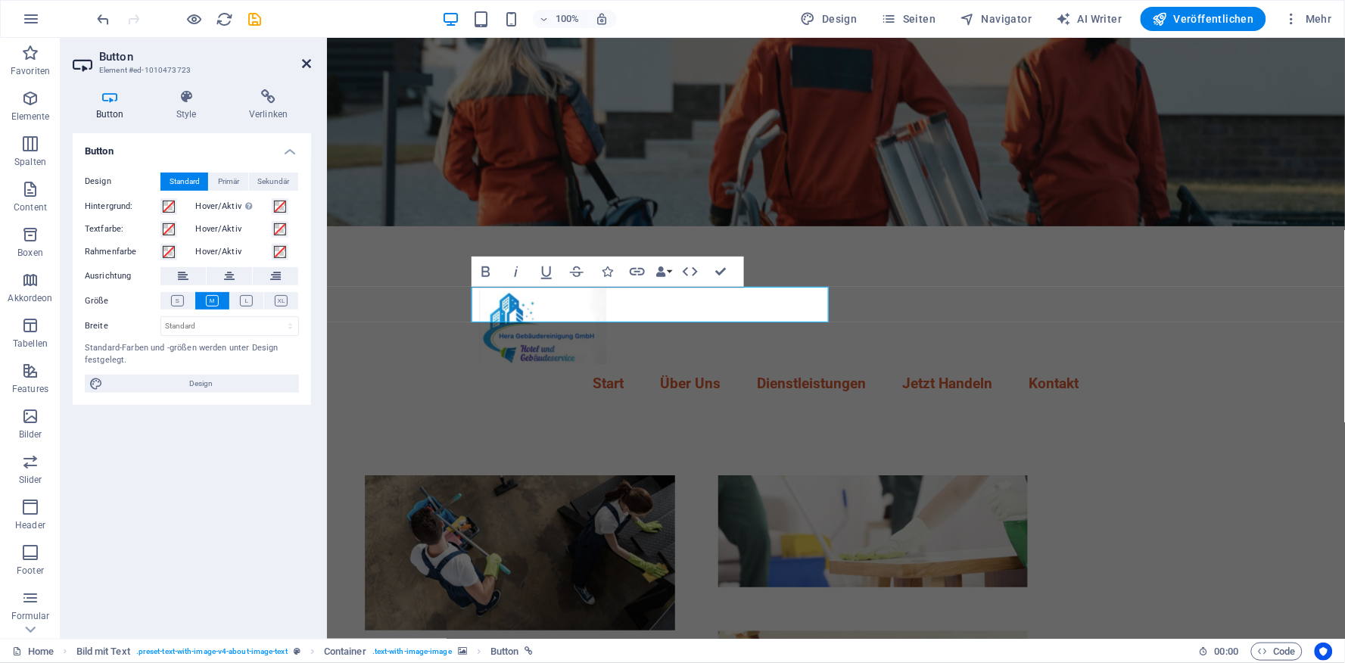
click at [304, 66] on icon at bounding box center [306, 64] width 9 height 12
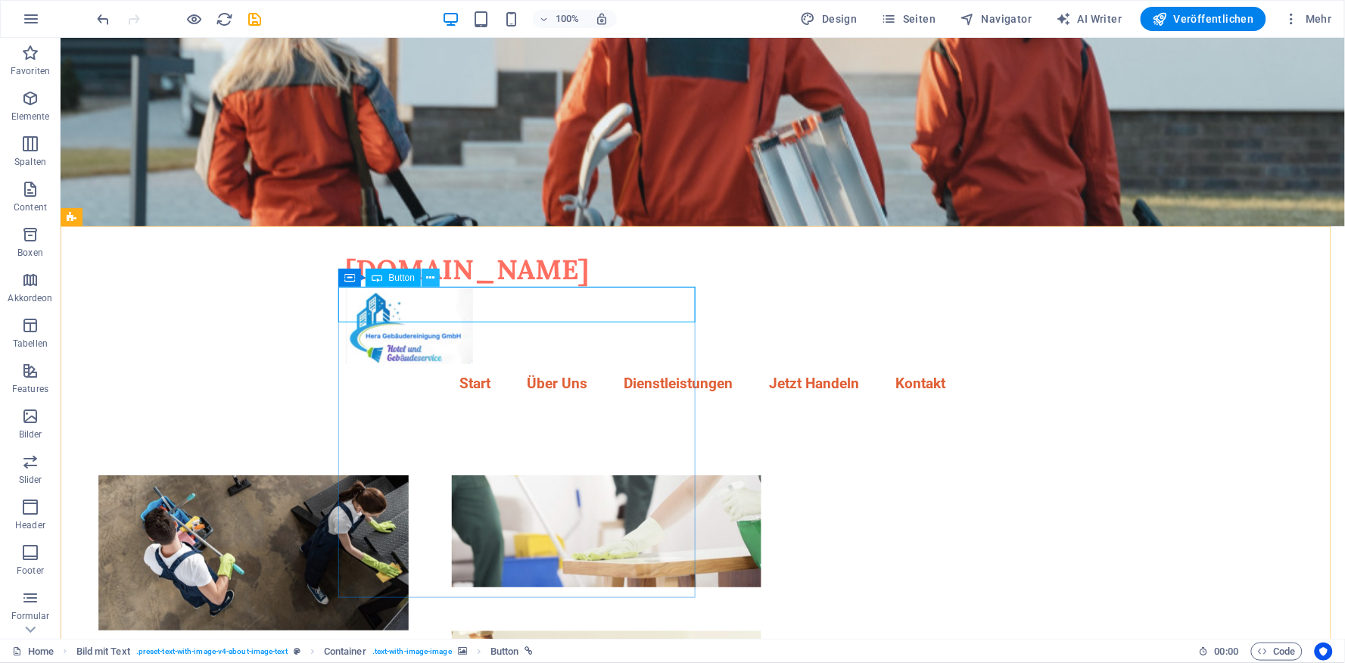
click at [431, 279] on icon at bounding box center [431, 278] width 8 height 16
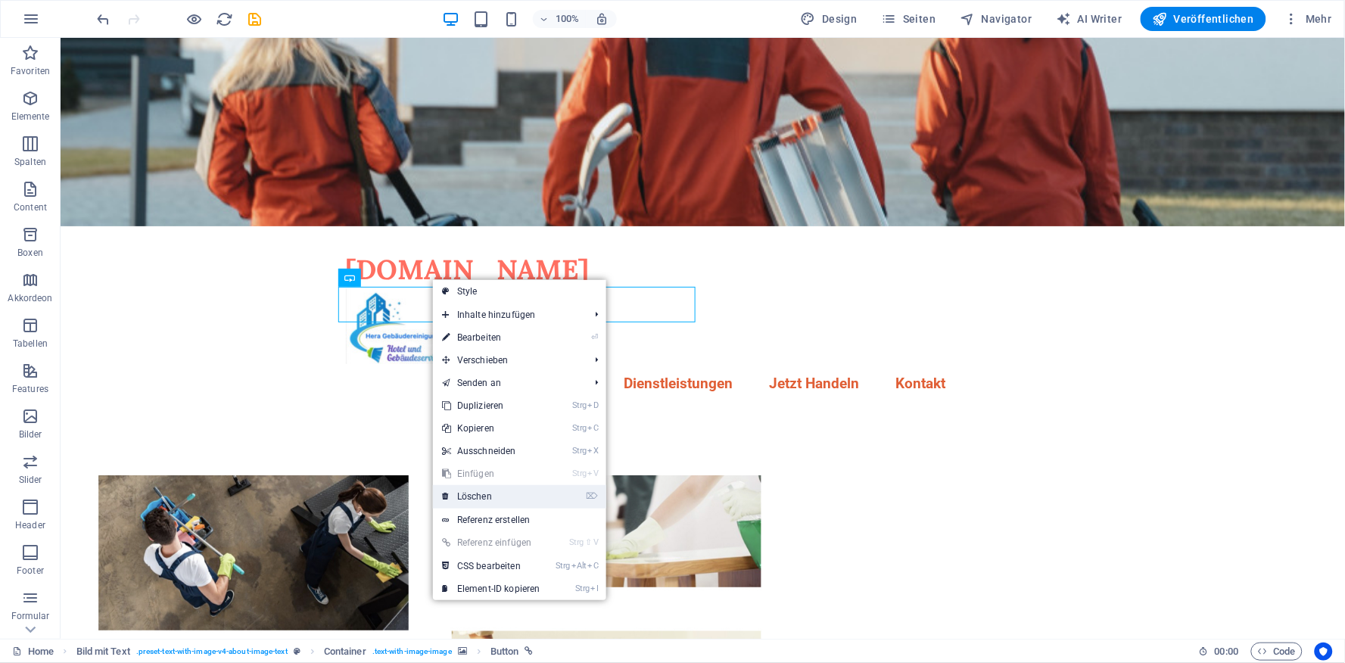
click at [492, 497] on link "⌦ Löschen" at bounding box center [491, 496] width 117 height 23
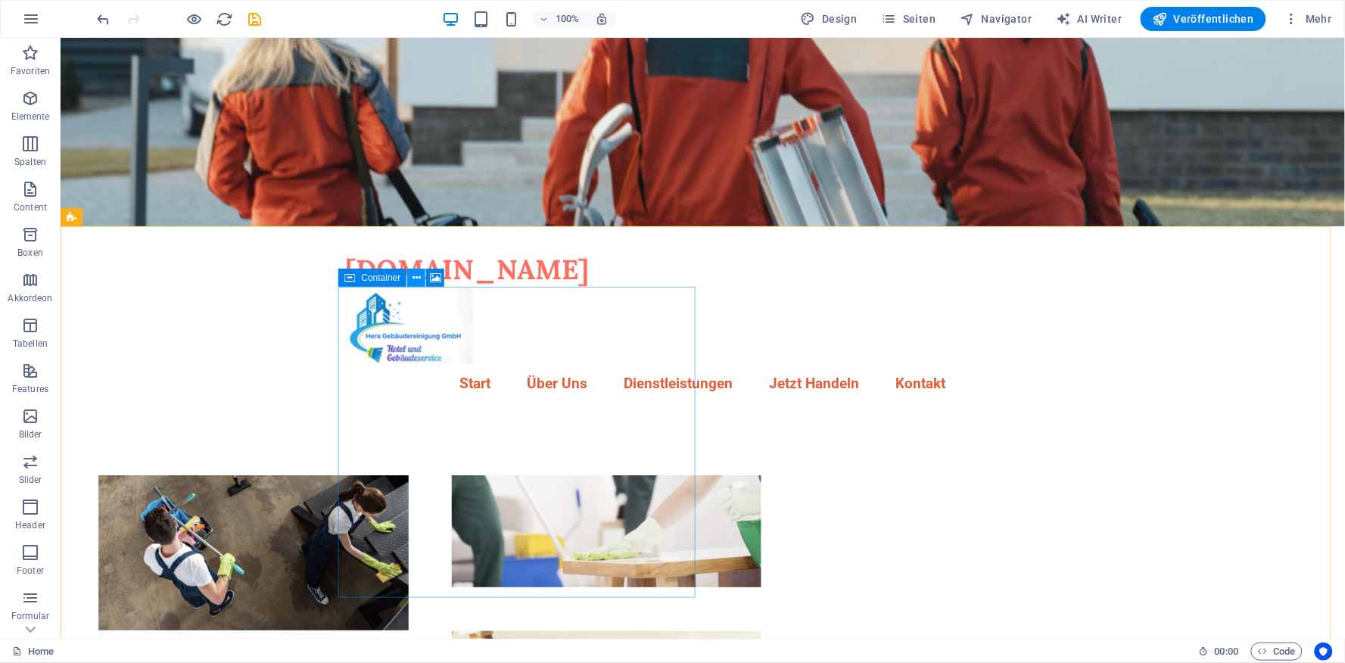
click at [416, 279] on icon at bounding box center [417, 278] width 8 height 16
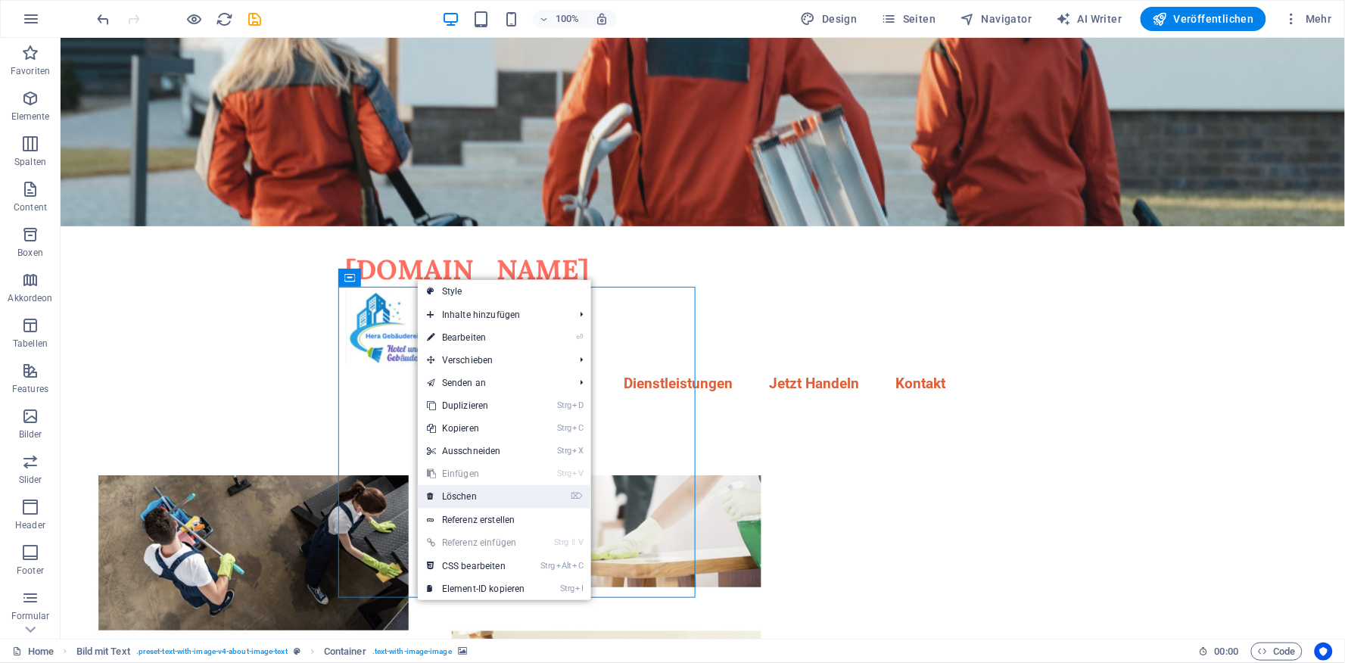
click at [468, 497] on link "⌦ Löschen" at bounding box center [476, 496] width 117 height 23
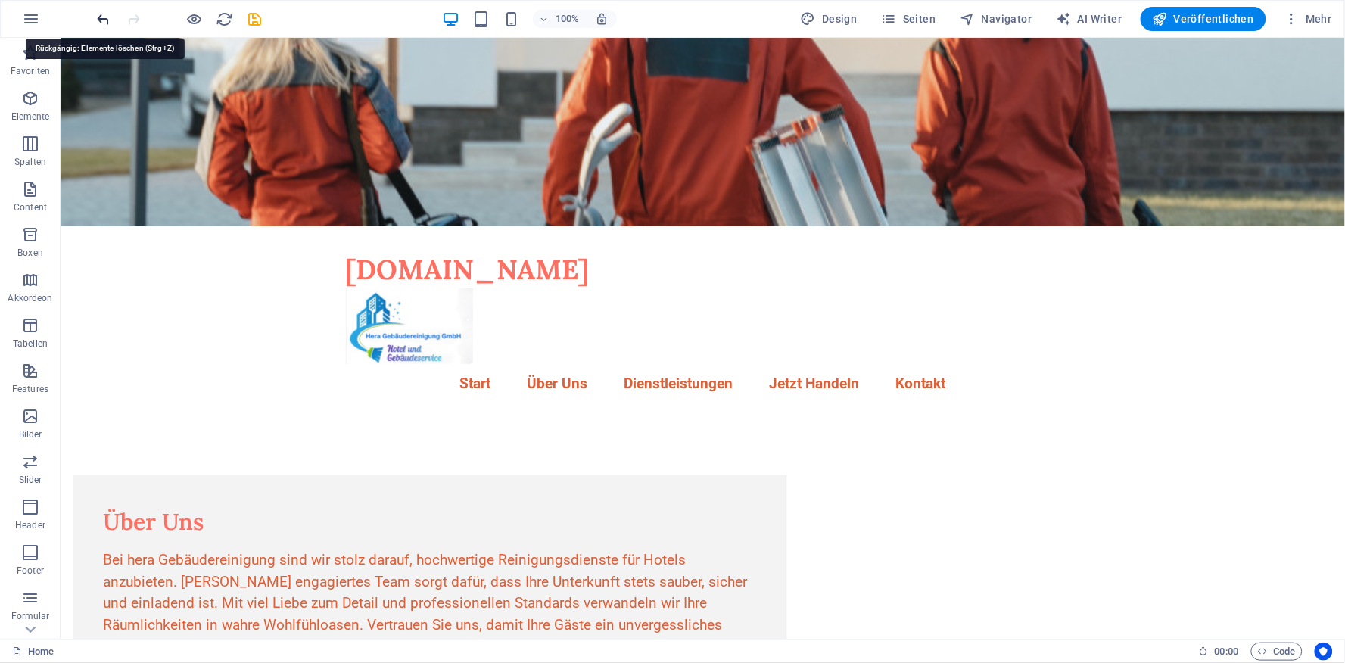
click at [101, 19] on icon "undo" at bounding box center [103, 19] width 17 height 17
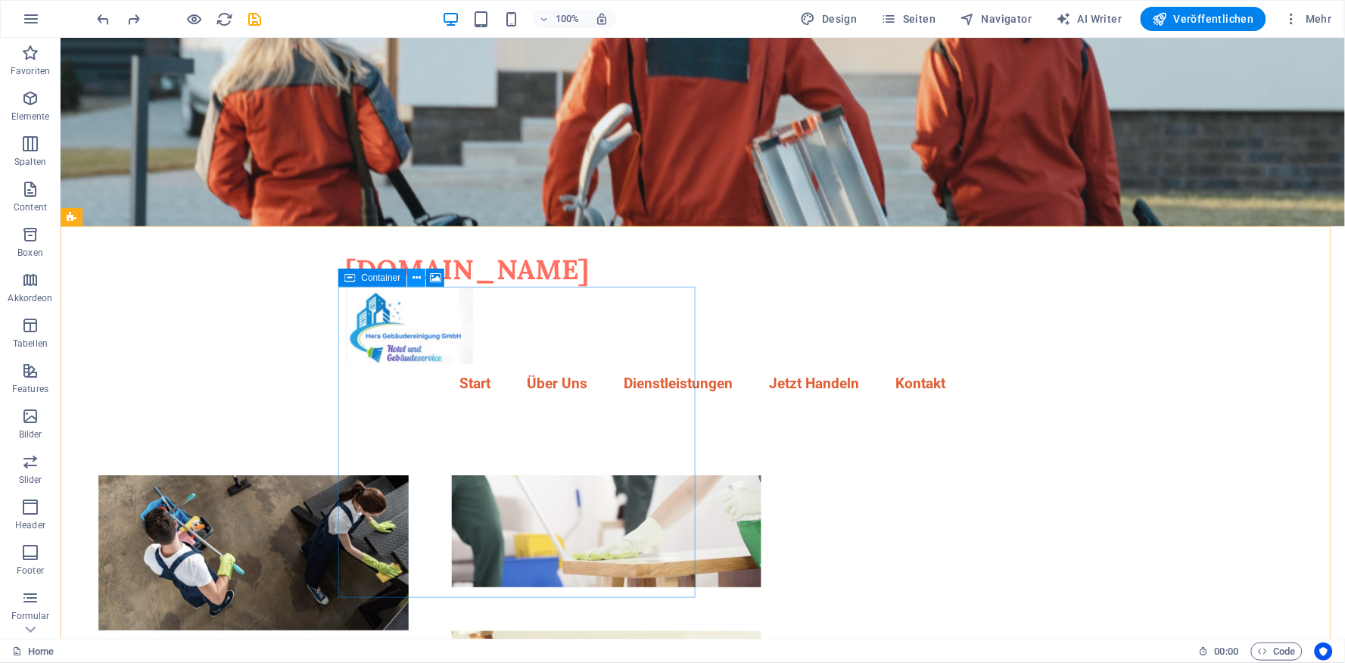
click at [418, 277] on icon at bounding box center [417, 278] width 8 height 16
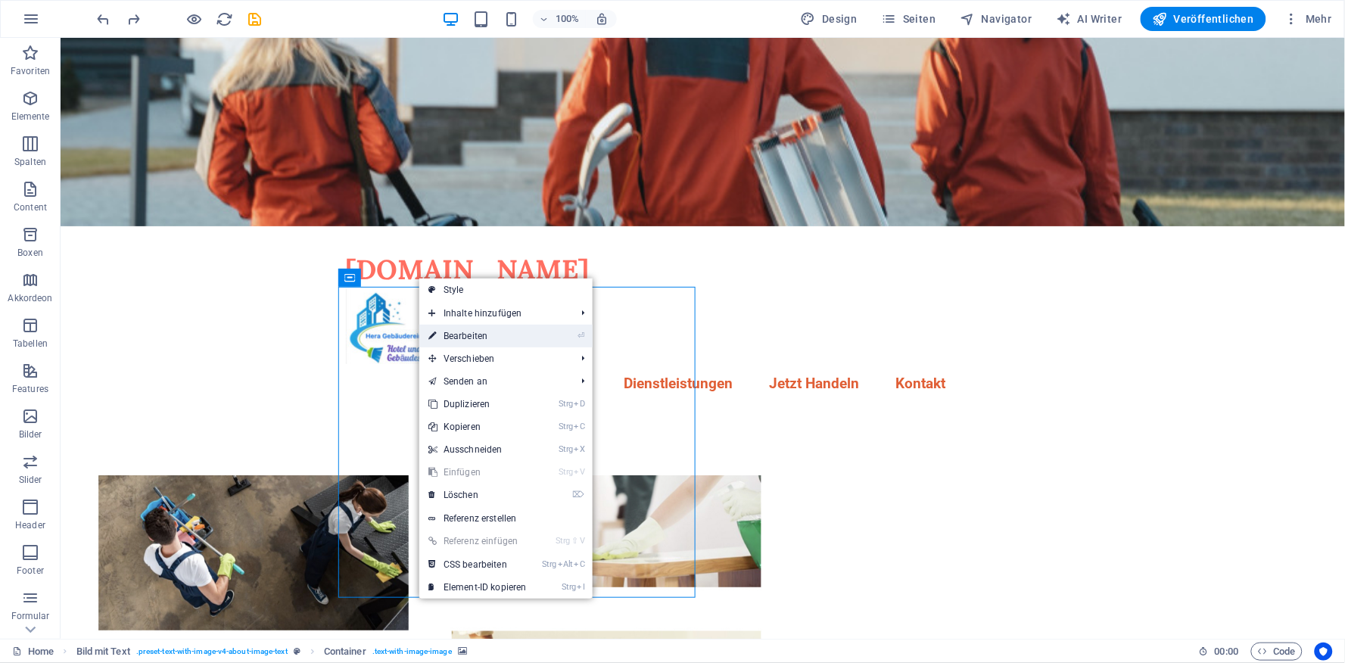
click at [454, 337] on link "⏎ Bearbeiten" at bounding box center [477, 336] width 117 height 23
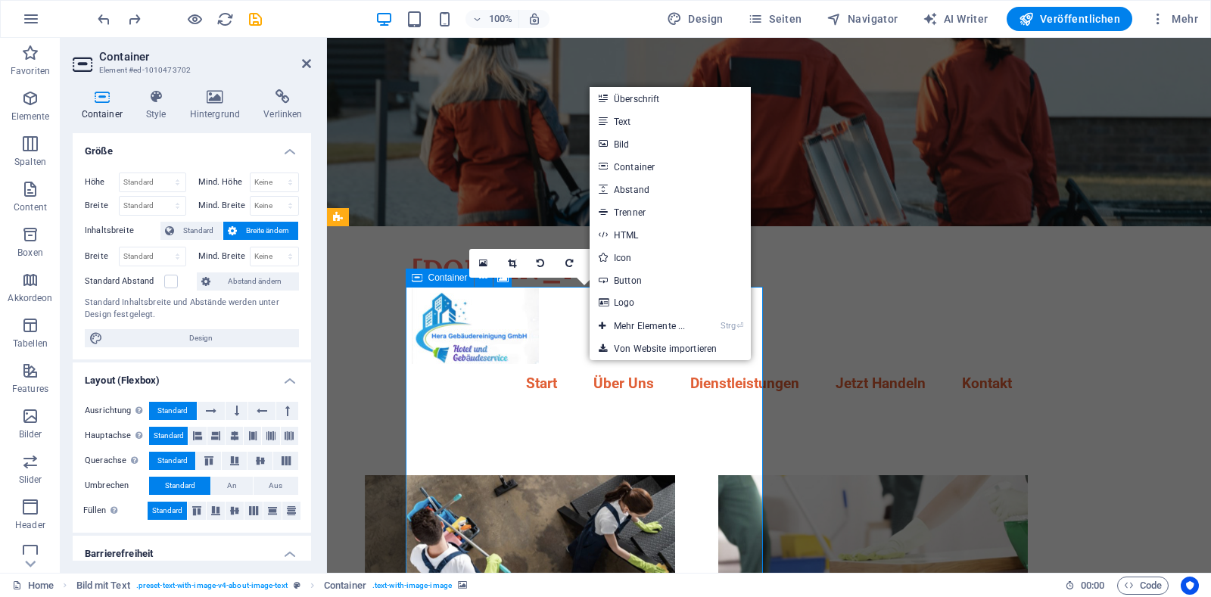
drag, startPoint x: 588, startPoint y: 362, endPoint x: 540, endPoint y: 366, distance: 47.8
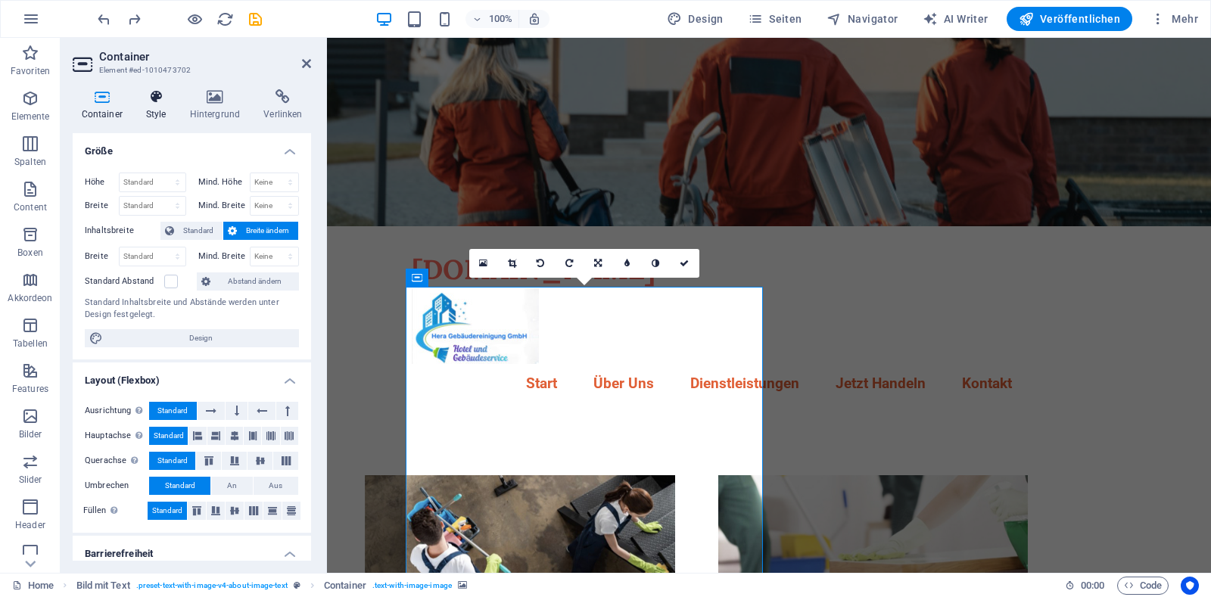
click at [159, 99] on icon at bounding box center [156, 96] width 38 height 15
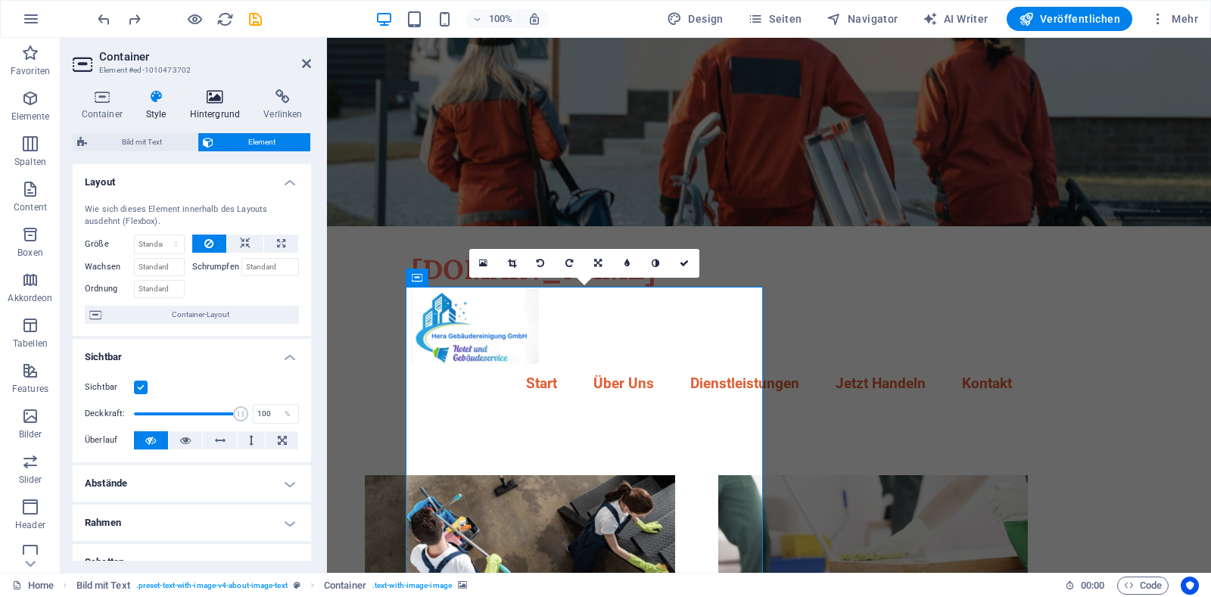
click at [212, 98] on icon at bounding box center [215, 96] width 68 height 15
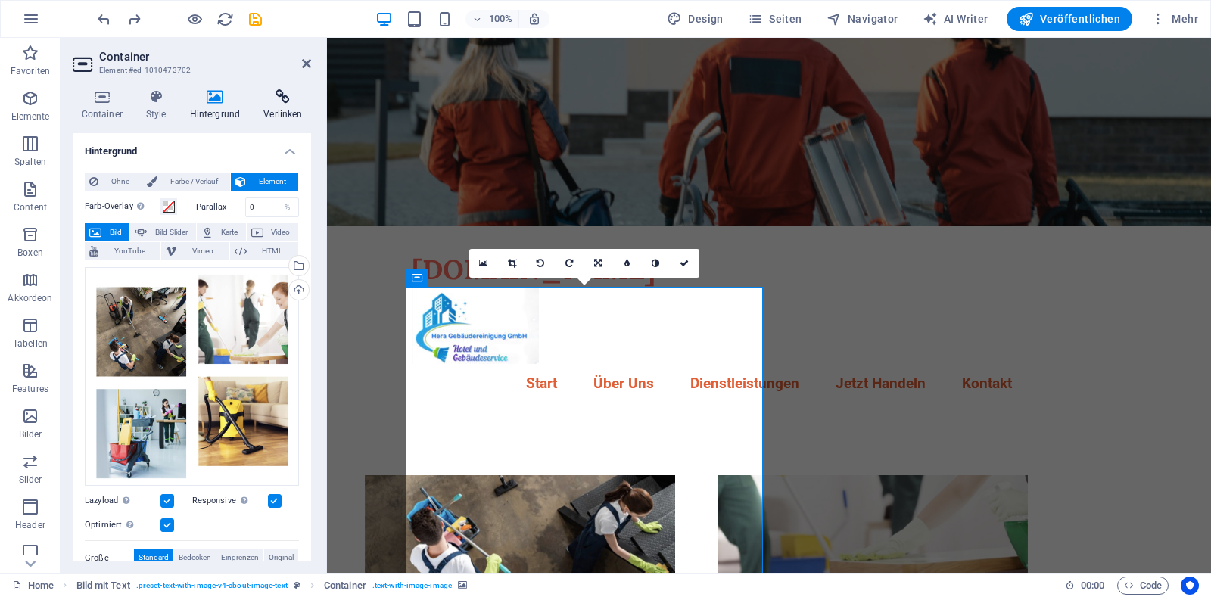
click at [277, 103] on icon at bounding box center [283, 96] width 56 height 15
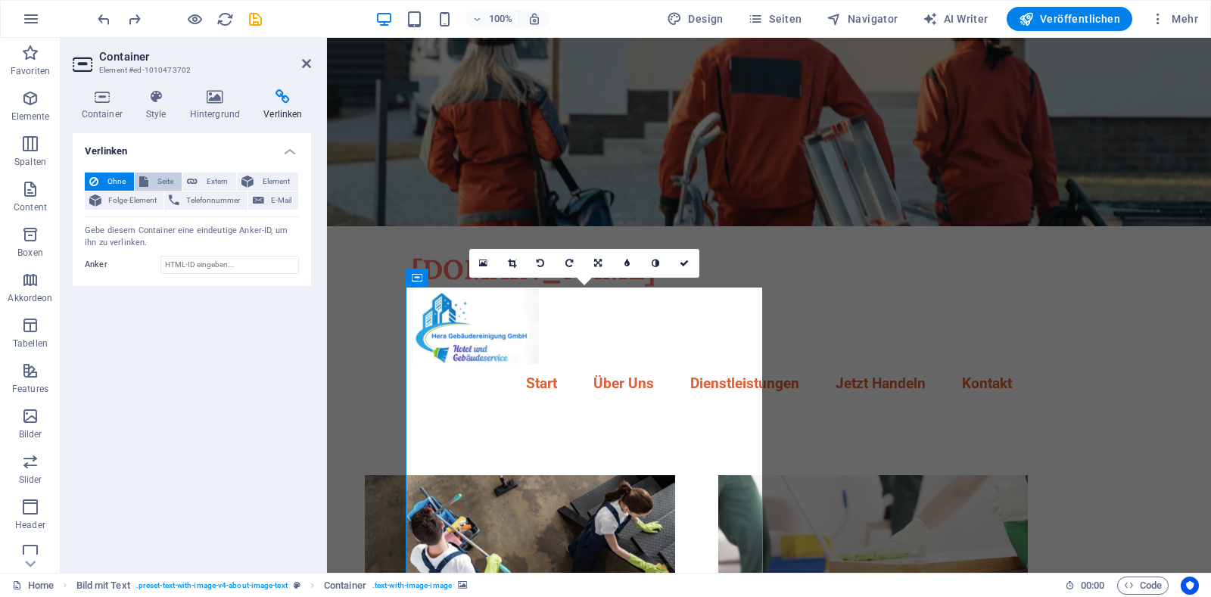
click at [158, 182] on span "Seite" at bounding box center [165, 182] width 24 height 18
select select
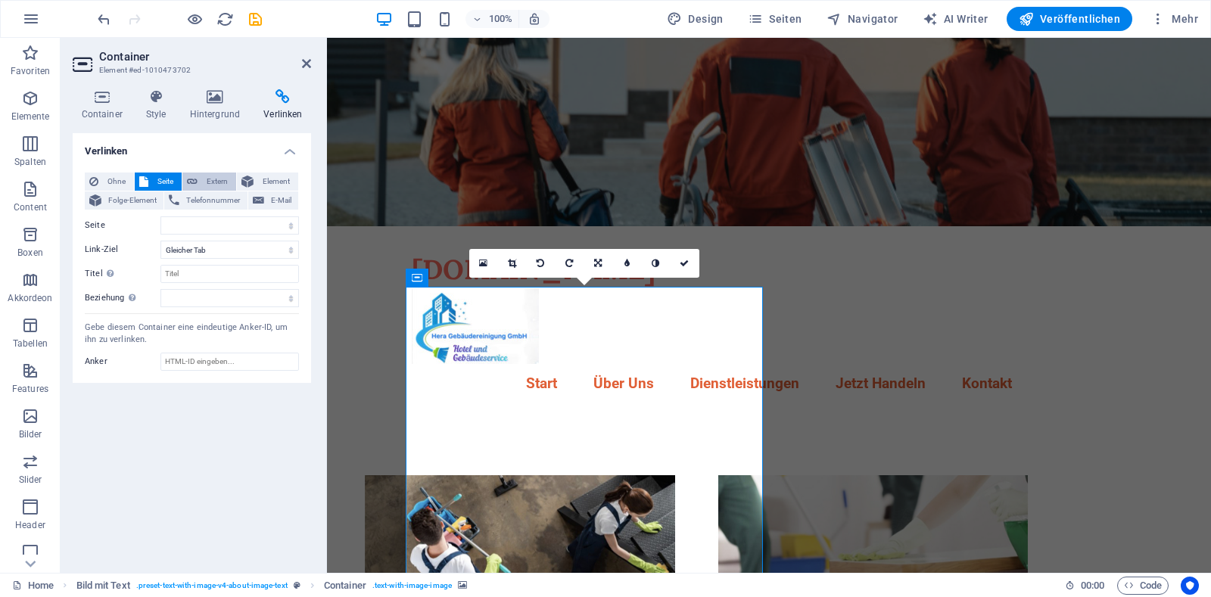
click at [209, 181] on span "Extern" at bounding box center [217, 182] width 30 height 18
select select "blank"
click at [260, 180] on span "Element" at bounding box center [276, 182] width 36 height 18
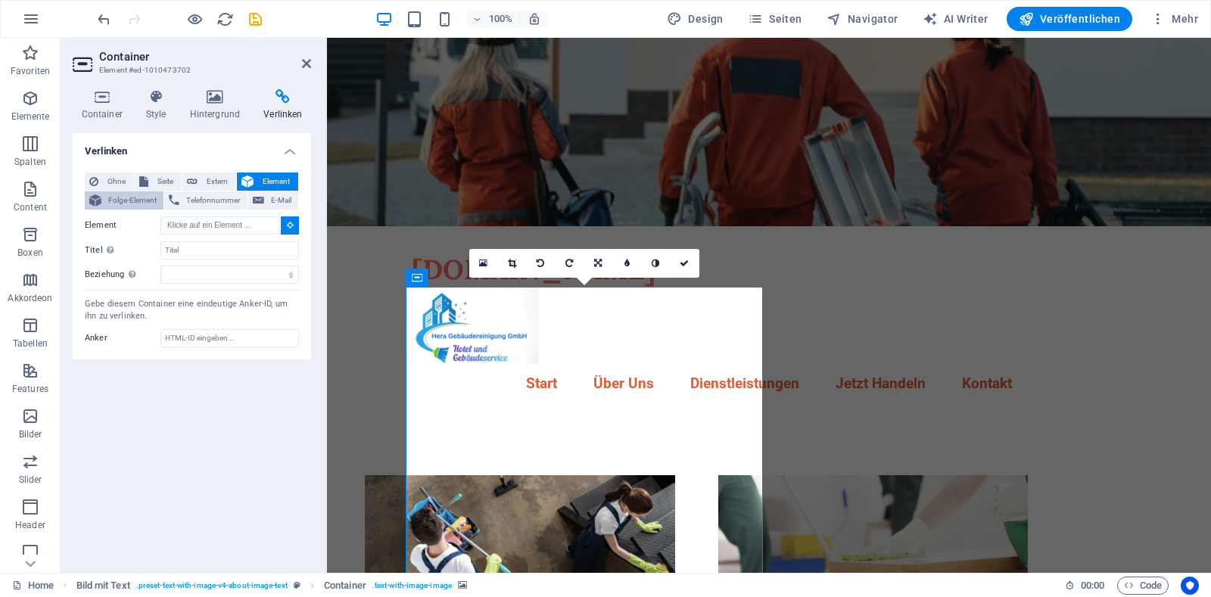
click at [143, 201] on span "Folge-Element" at bounding box center [132, 201] width 53 height 18
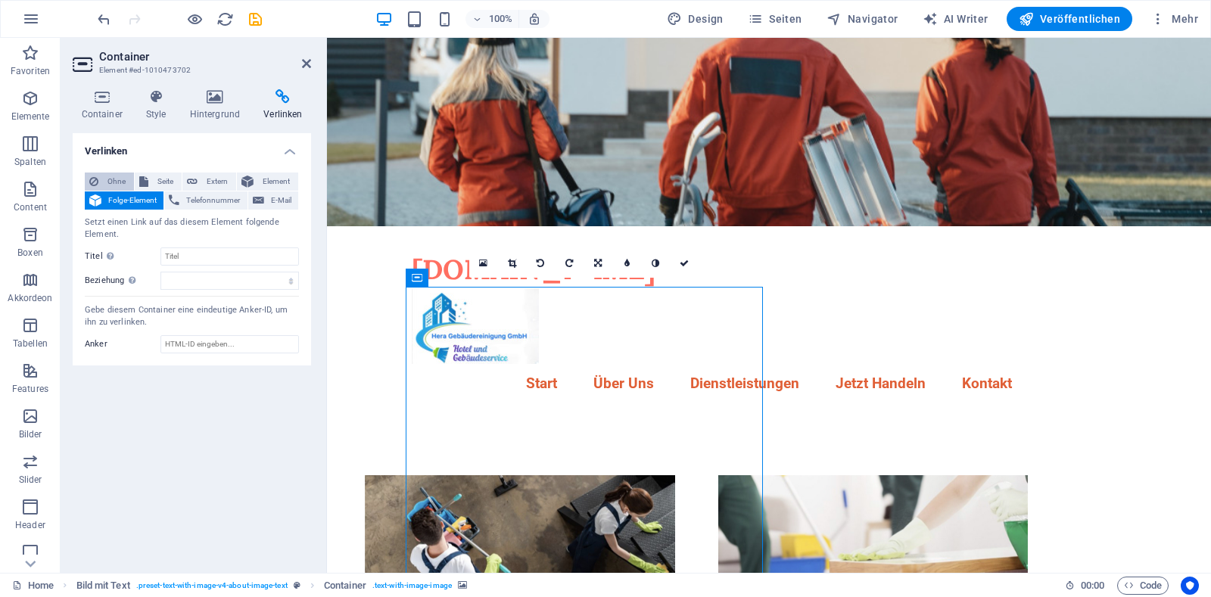
click at [112, 182] on span "Ohne" at bounding box center [116, 182] width 26 height 18
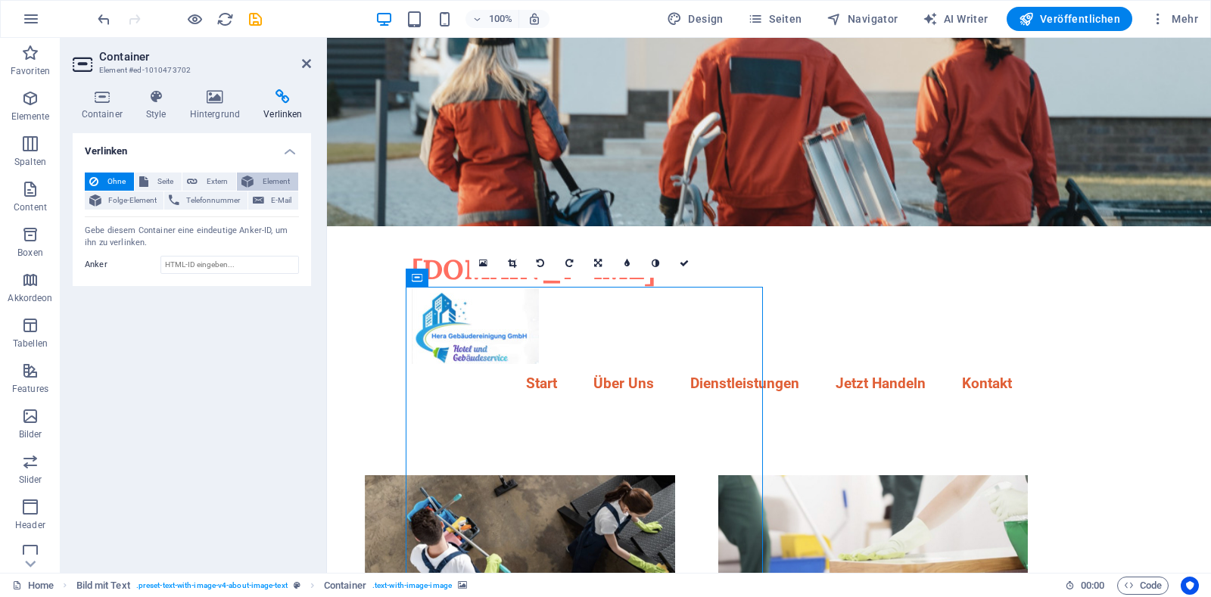
click at [279, 179] on span "Element" at bounding box center [276, 182] width 36 height 18
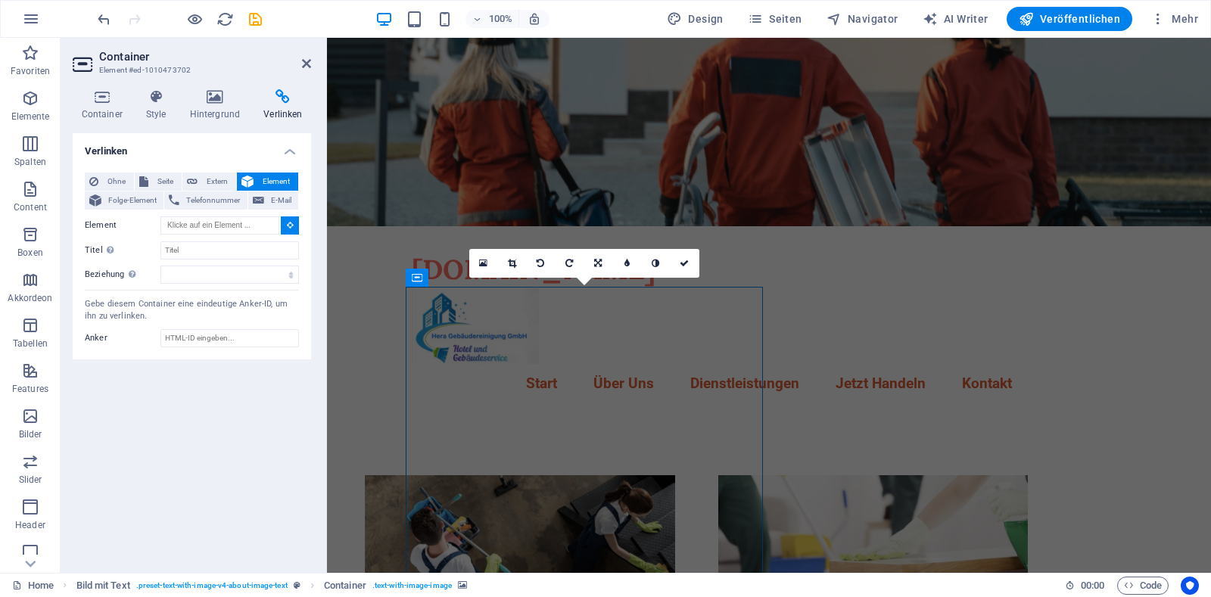
click at [246, 454] on div "Verlinken Ohne Seite Extern Element Folge-Element Telefonnummer E-Mail Seite Ho…" at bounding box center [192, 347] width 238 height 428
click at [115, 182] on span "Ohne" at bounding box center [116, 182] width 26 height 18
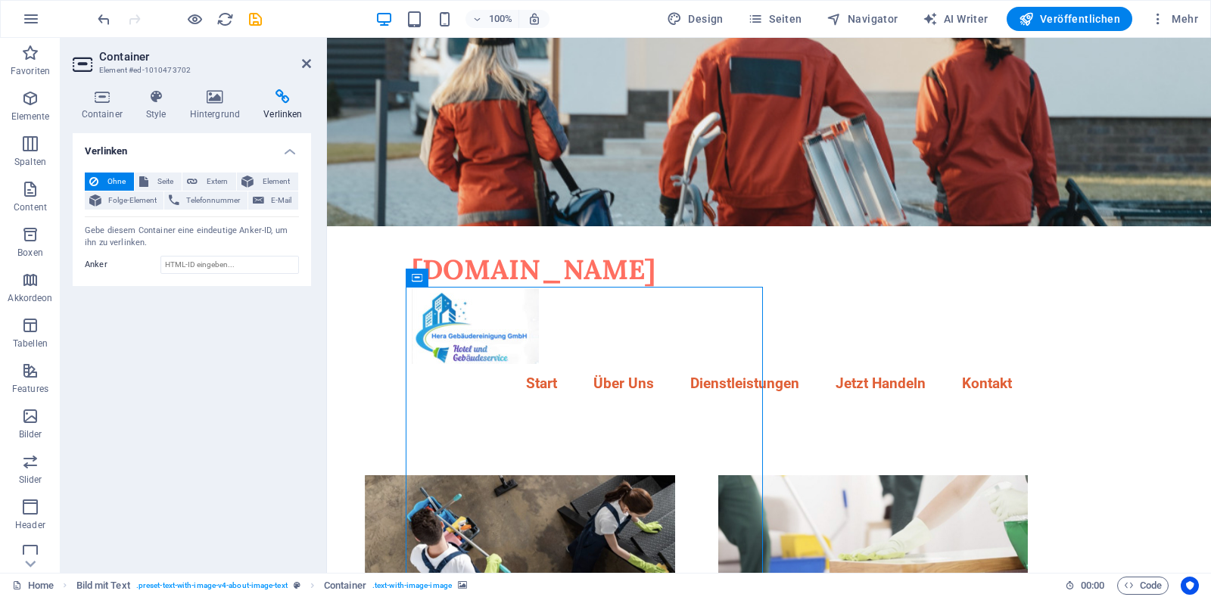
drag, startPoint x: 682, startPoint y: 363, endPoint x: 629, endPoint y: 322, distance: 66.5
click at [486, 281] on icon at bounding box center [483, 278] width 8 height 16
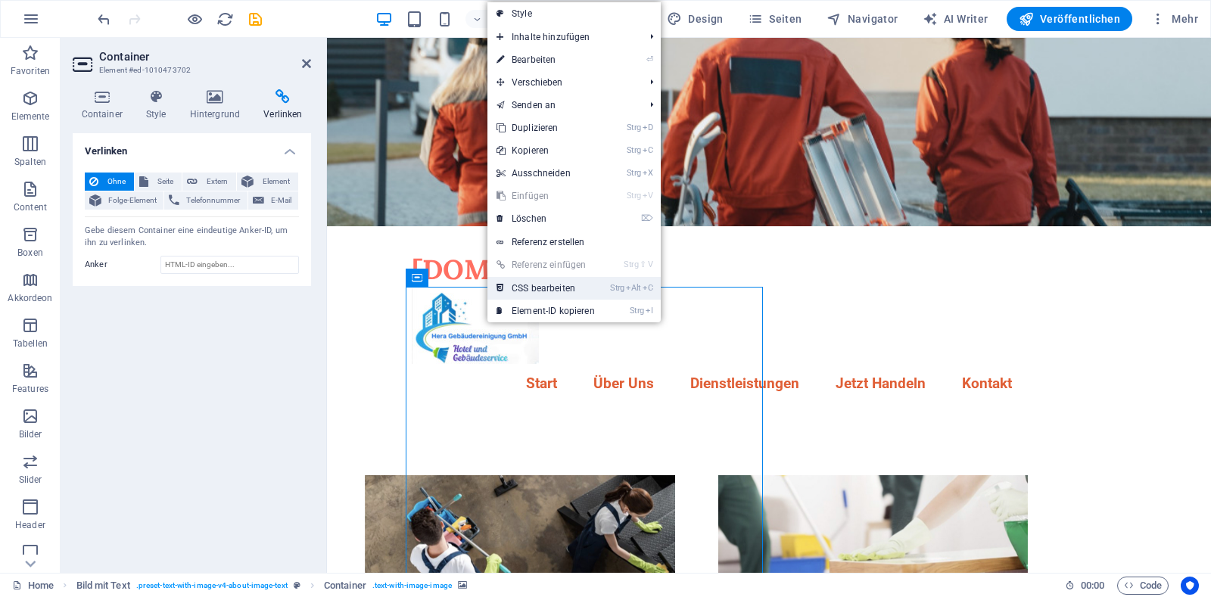
click at [522, 289] on link "Strg Alt C CSS bearbeiten" at bounding box center [545, 288] width 117 height 23
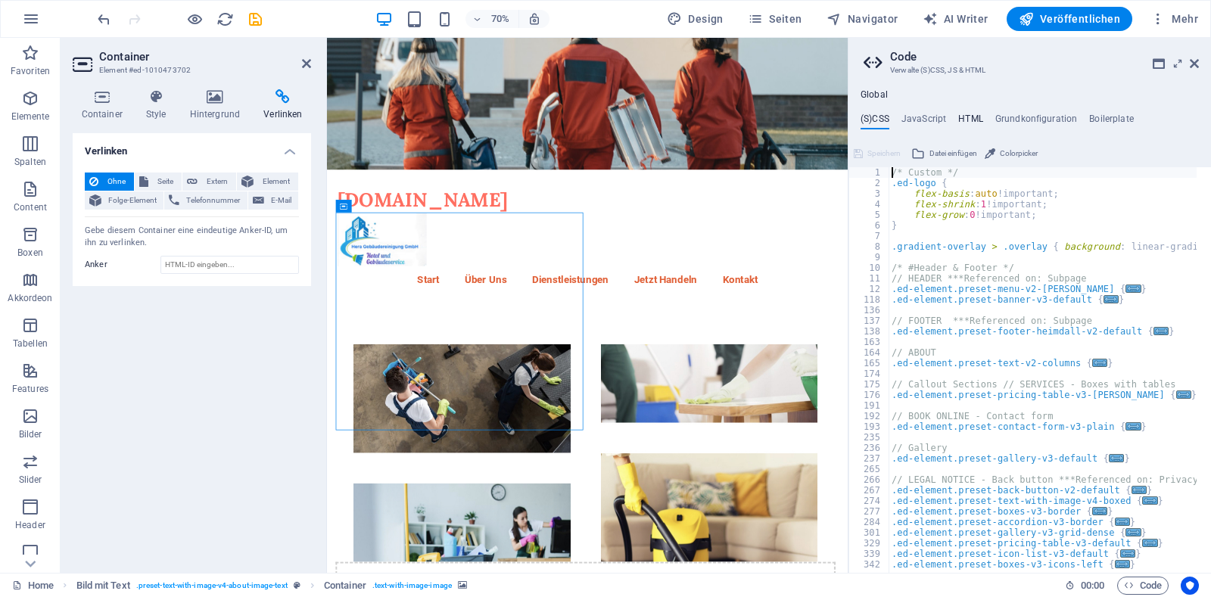
click at [971, 120] on h4 "HTML" at bounding box center [970, 122] width 25 height 17
type textarea "<a href="#main-content" class="wv-link-content button">Skip to main content</a>"
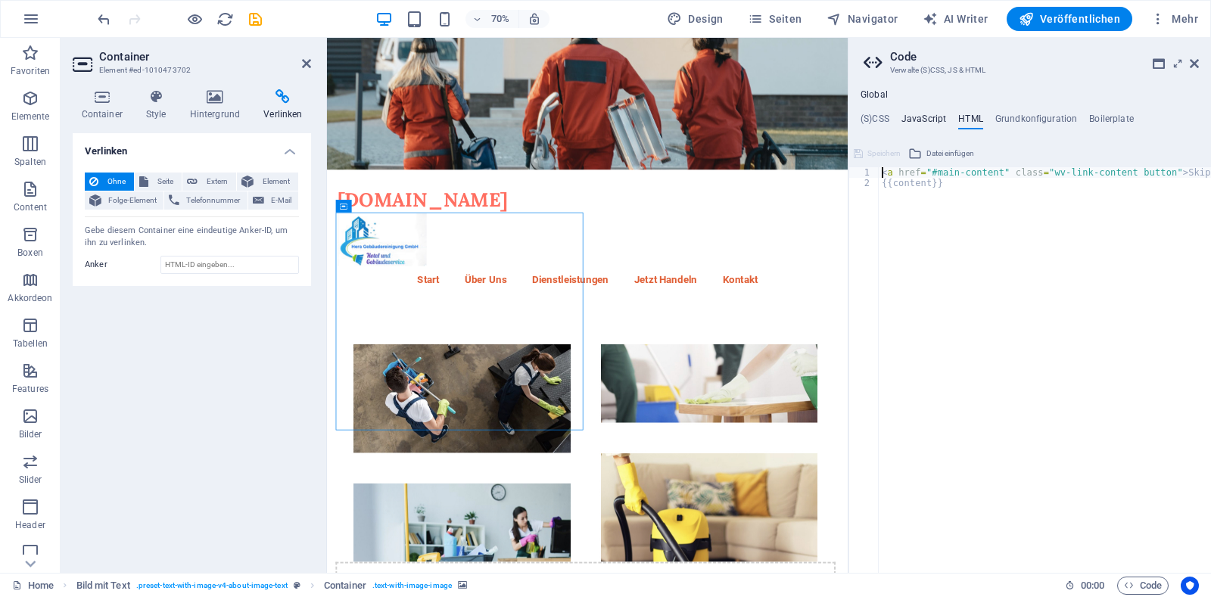
click at [919, 122] on h4 "JavaScript" at bounding box center [924, 122] width 45 height 17
type textarea "/* JS for preset "Menu V2" */"
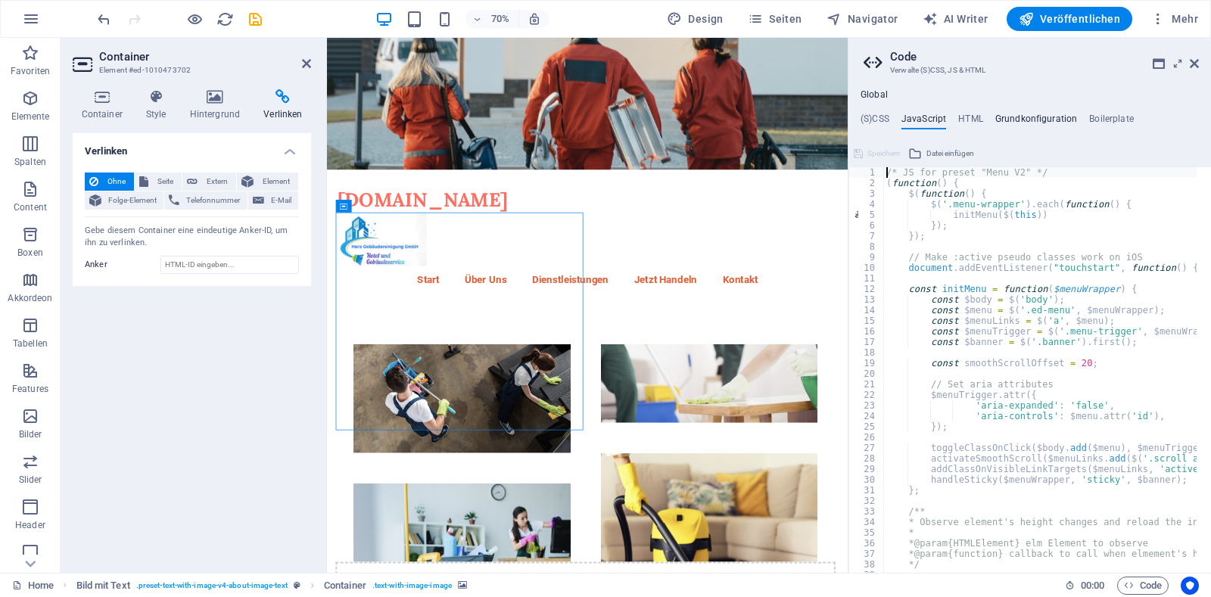
click at [1029, 124] on h4 "Grundkonfiguration" at bounding box center [1036, 122] width 83 height 17
type textarea "$color-background: #FFFFFF;"
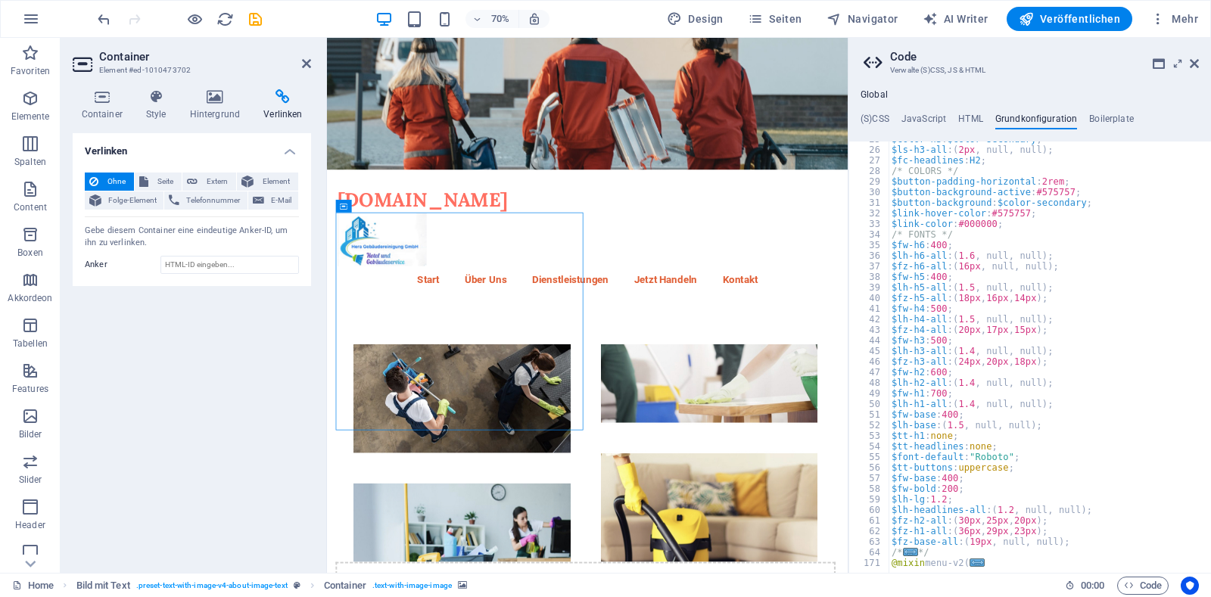
scroll to position [262, 0]
click at [1112, 122] on h4 "Boilerplate" at bounding box center [1111, 122] width 45 height 17
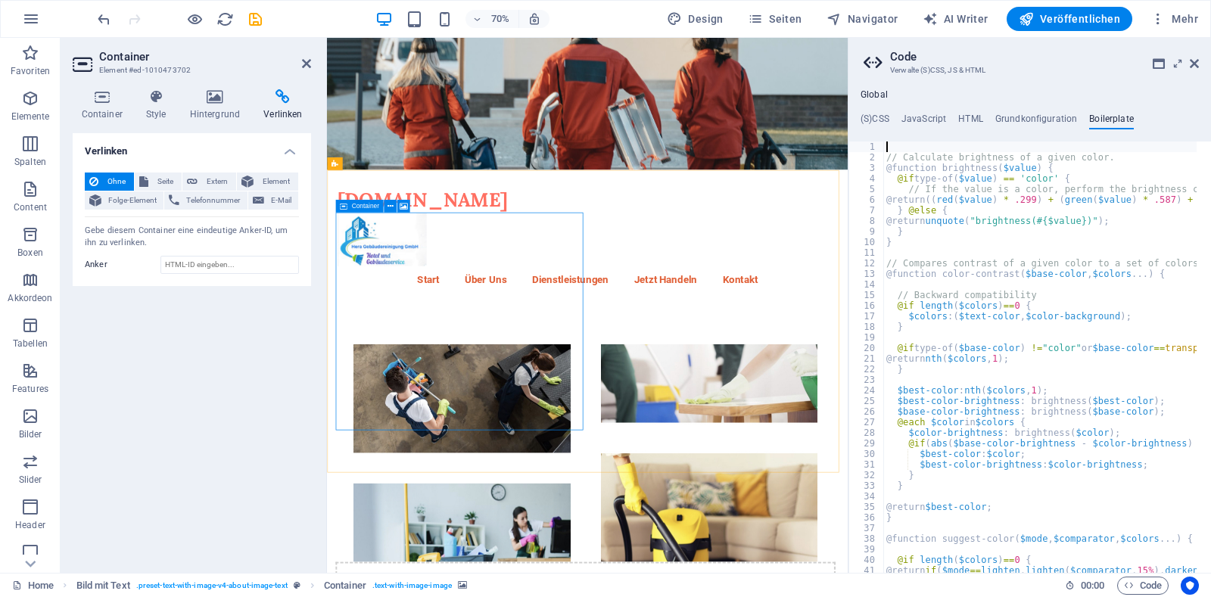
click at [107, 111] on h4 "Container" at bounding box center [105, 105] width 64 height 32
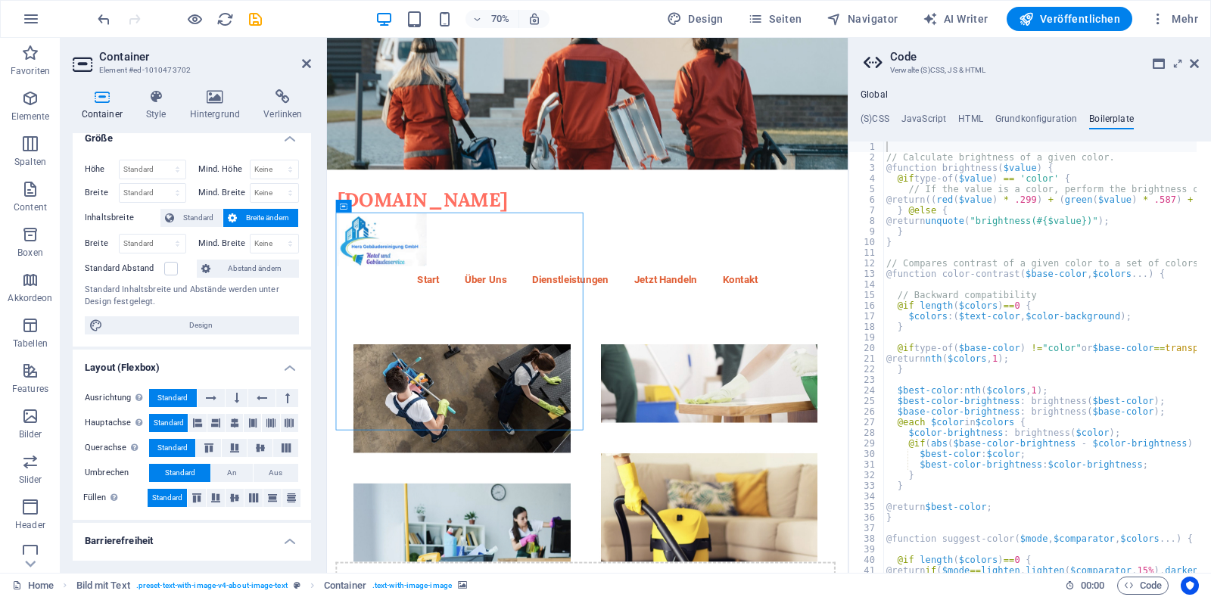
scroll to position [4, 0]
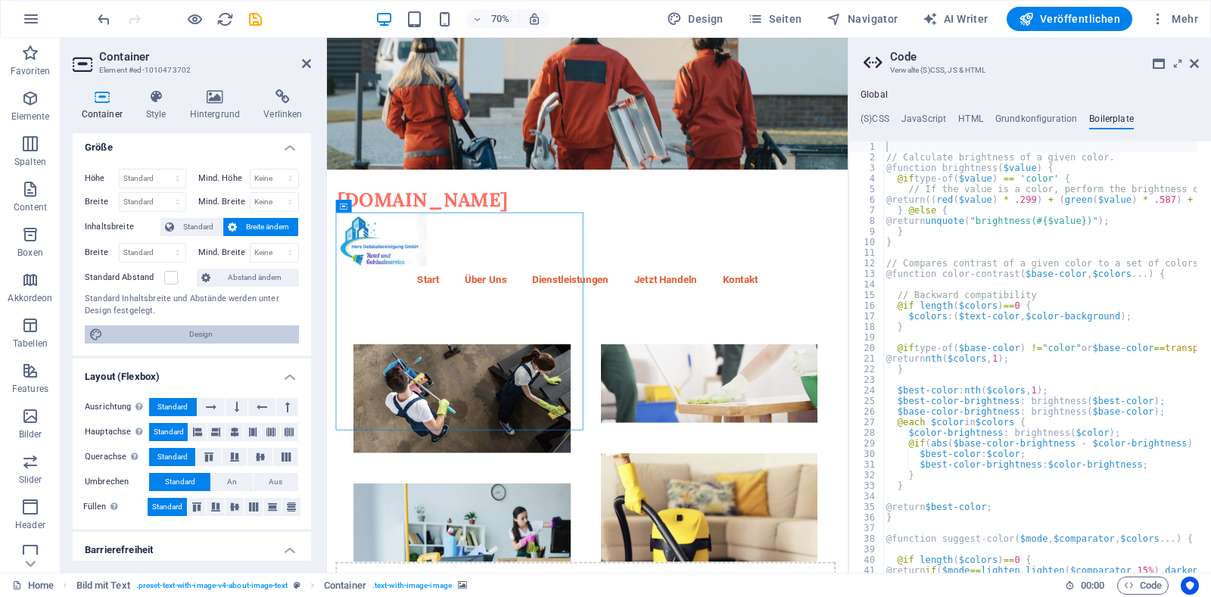
click at [202, 335] on span "Design" at bounding box center [200, 334] width 187 height 18
select select "rem"
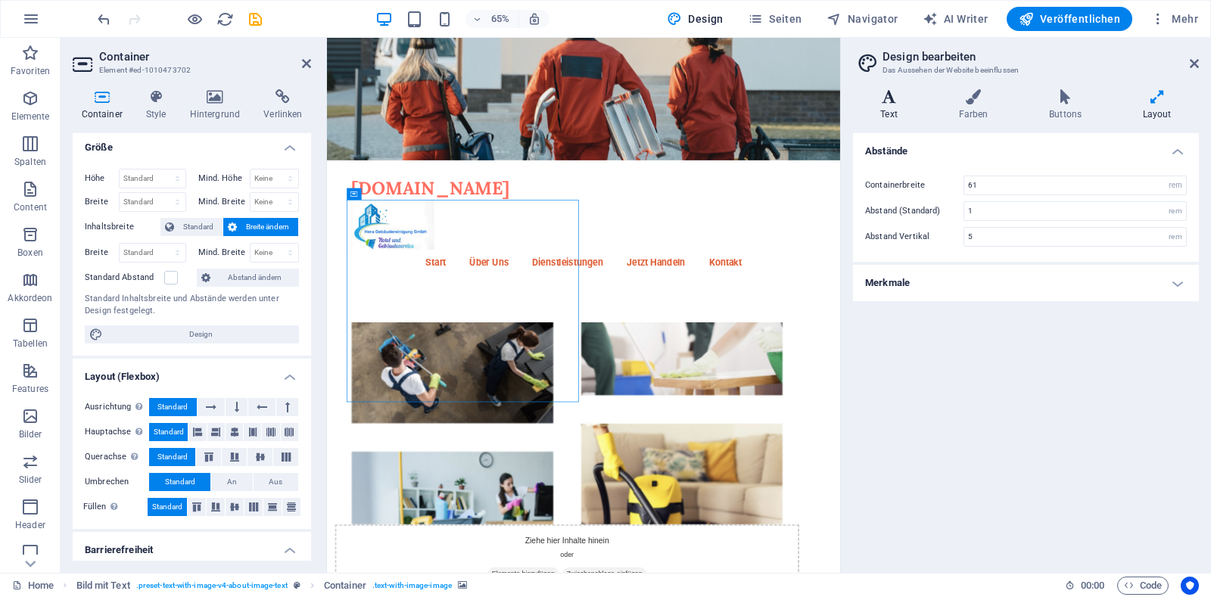
click at [886, 107] on h4 "Text" at bounding box center [892, 105] width 78 height 32
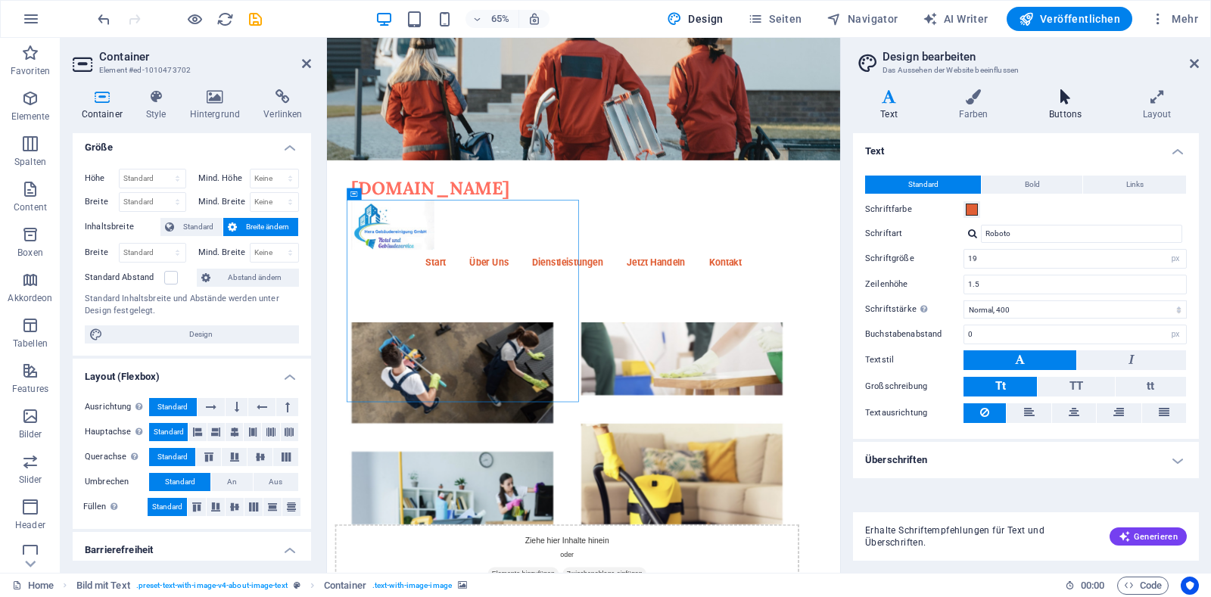
click at [1069, 104] on h4 "Buttons" at bounding box center [1069, 105] width 94 height 32
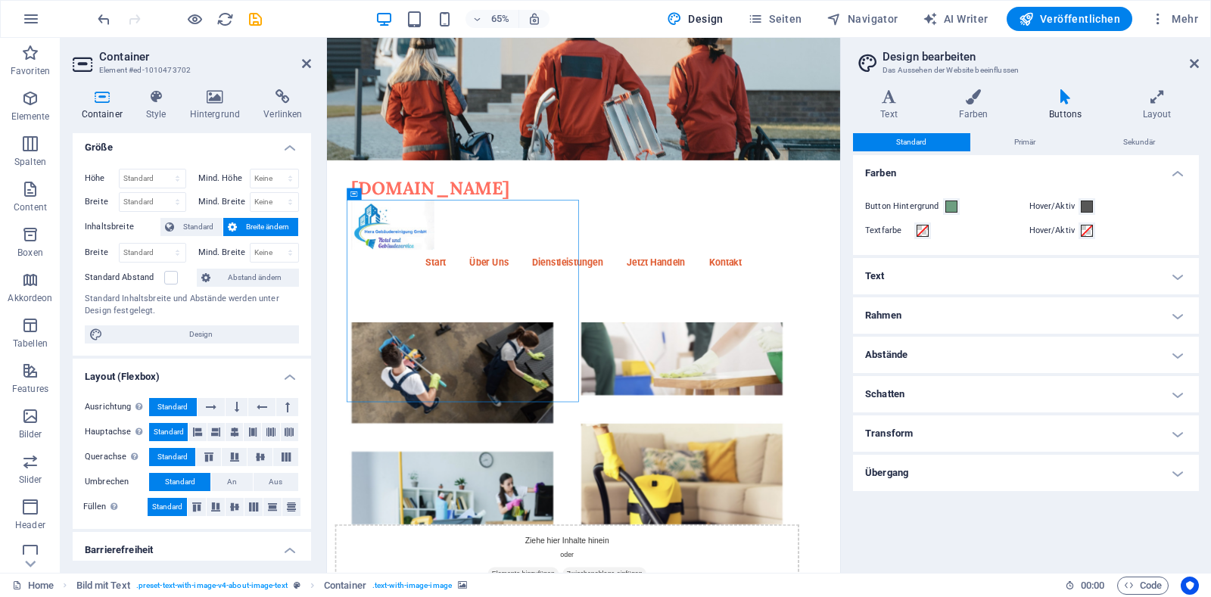
click at [1033, 276] on h4 "Text" at bounding box center [1026, 276] width 346 height 36
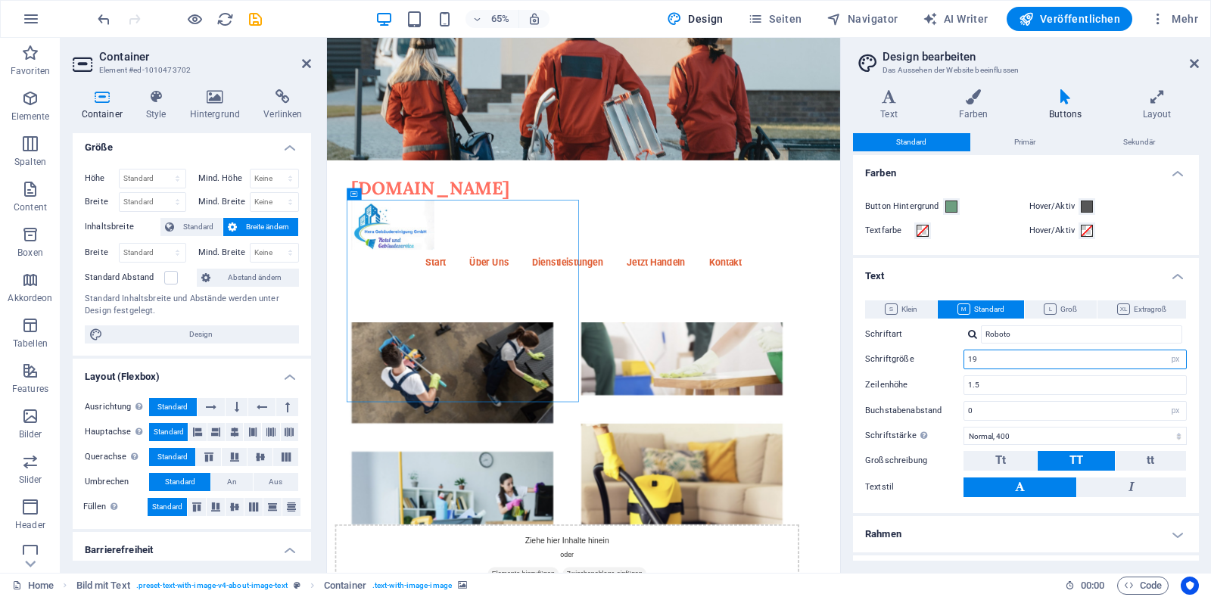
click at [986, 361] on input "19" at bounding box center [1075, 359] width 222 height 18
type input "19"
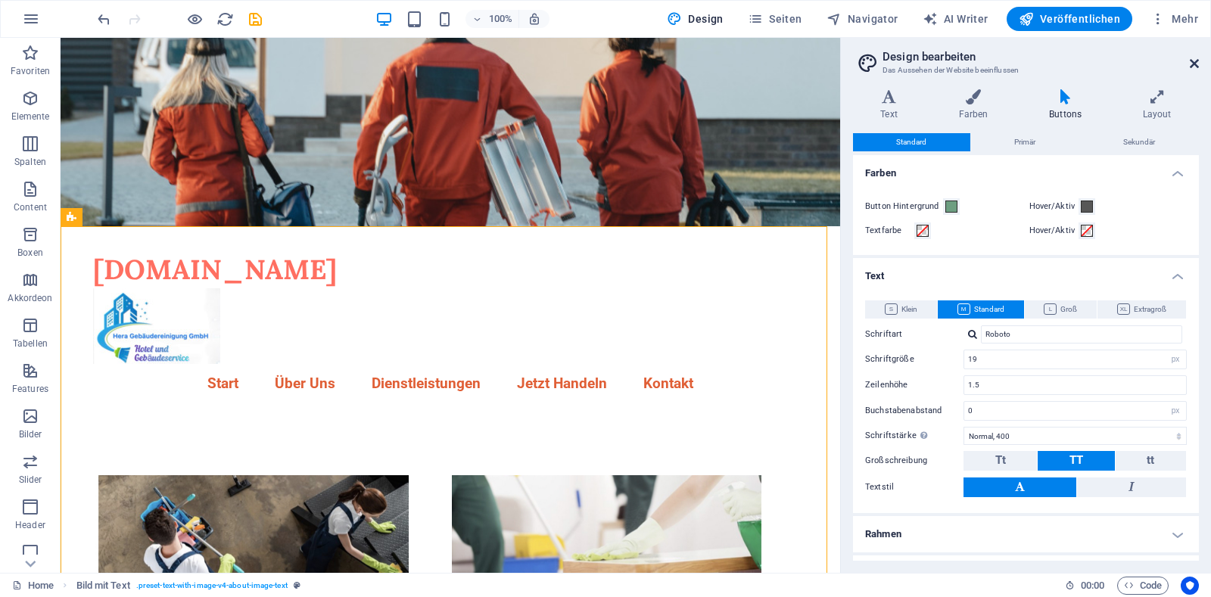
click at [1190, 68] on icon at bounding box center [1194, 64] width 9 height 12
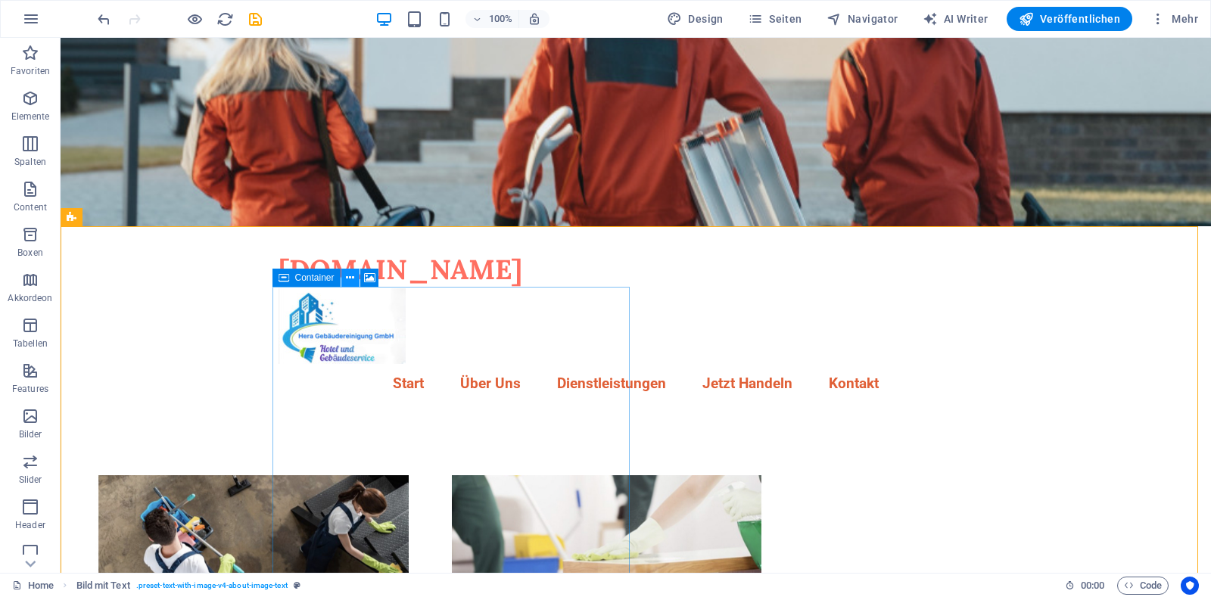
click at [350, 279] on icon at bounding box center [350, 278] width 8 height 16
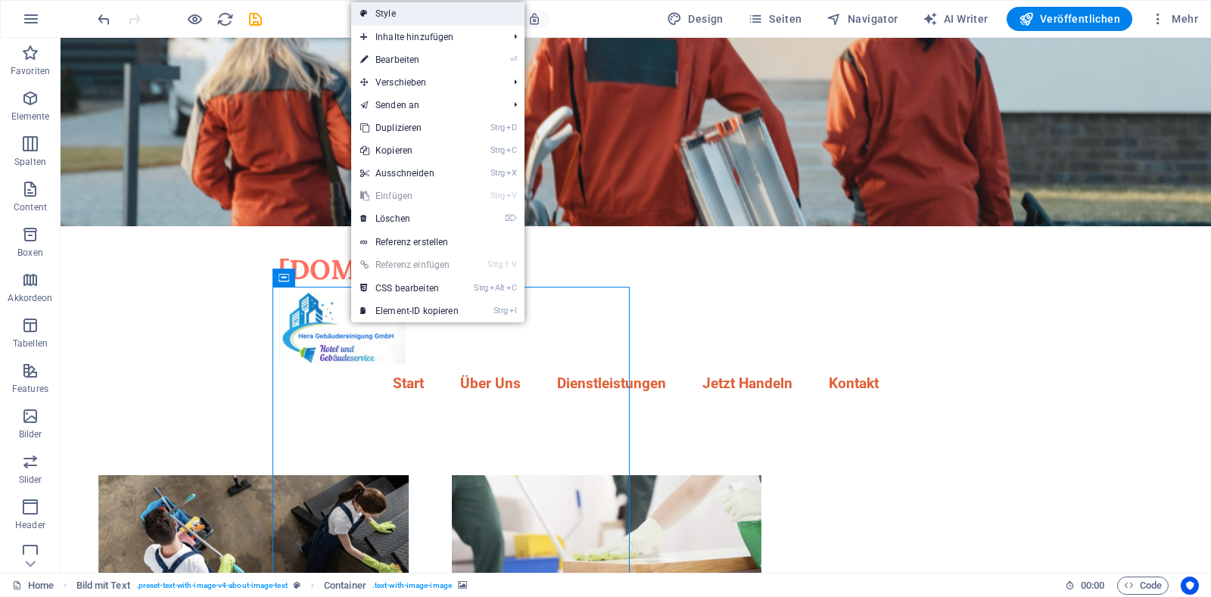
click at [390, 19] on link "Style" at bounding box center [437, 13] width 173 height 23
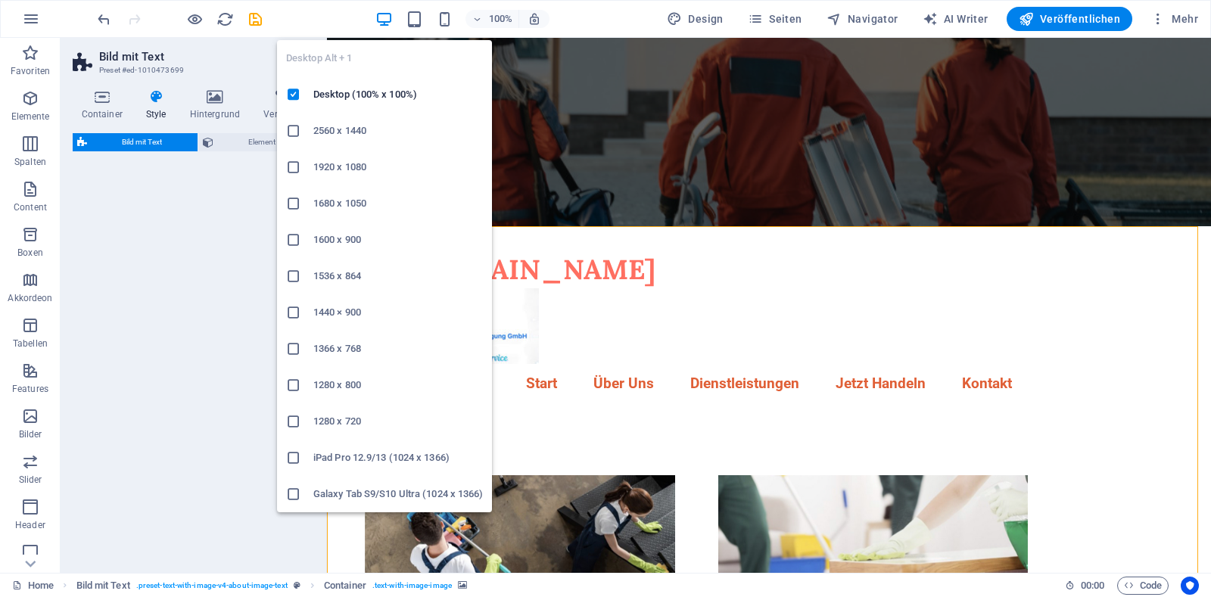
select select "rem"
select select "px"
select select "preset-text-with-image-v4-about-image-text"
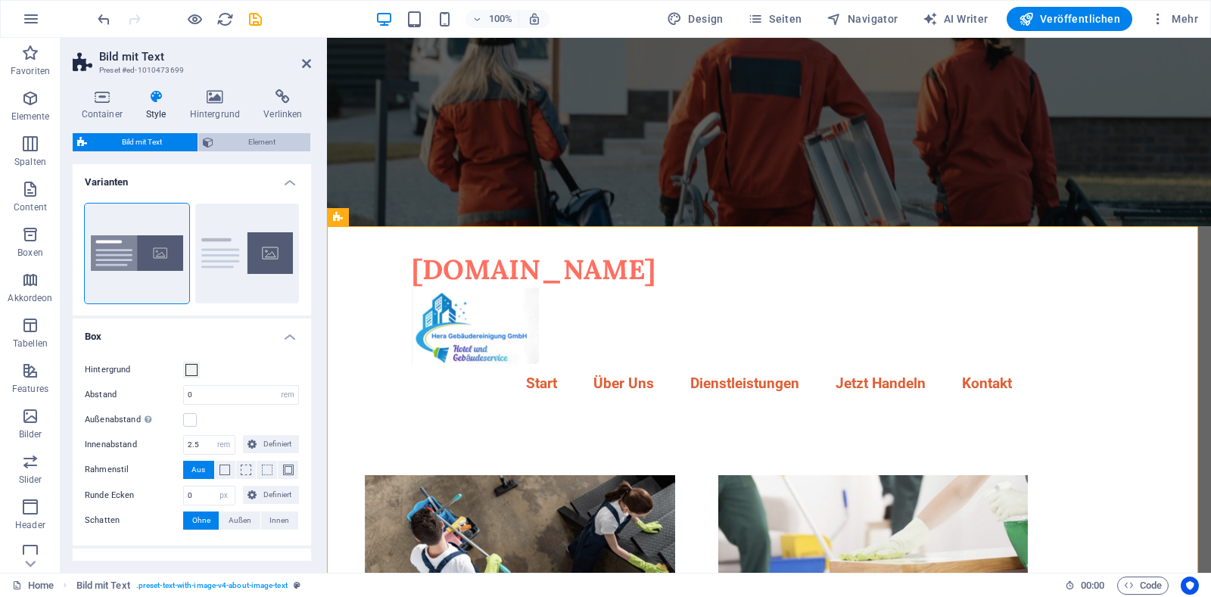
click at [238, 143] on span "Element" at bounding box center [262, 142] width 89 height 18
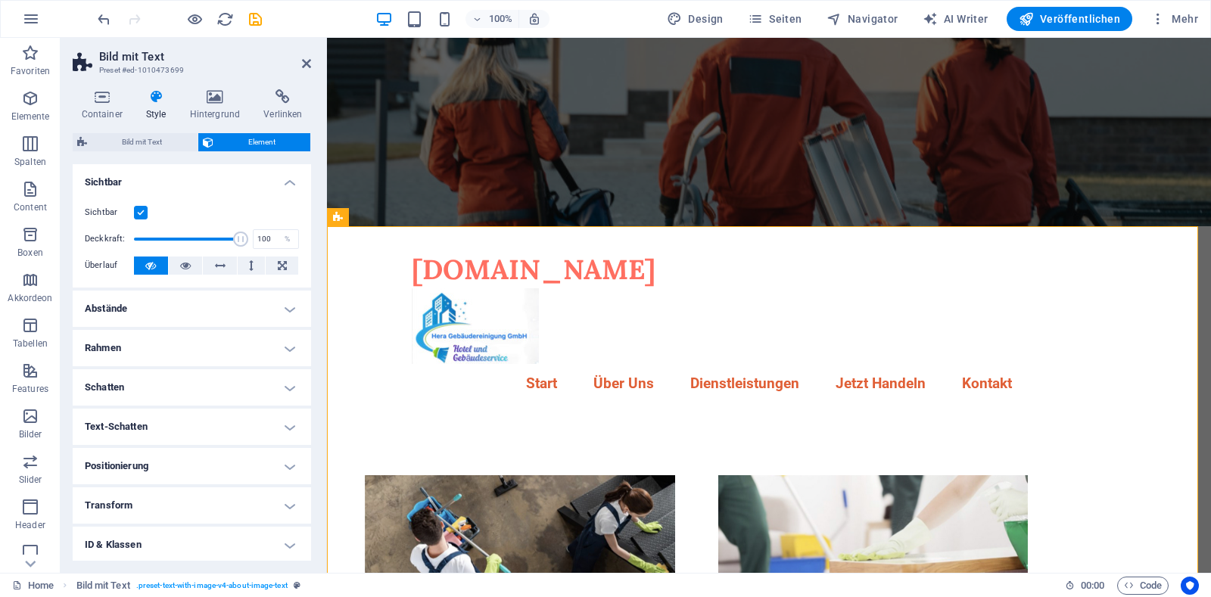
click at [173, 416] on h4 "Text-Schatten" at bounding box center [192, 427] width 238 height 36
click at [192, 459] on span "Ohne" at bounding box center [195, 457] width 18 height 18
click at [279, 383] on h4 "Schatten" at bounding box center [192, 387] width 238 height 36
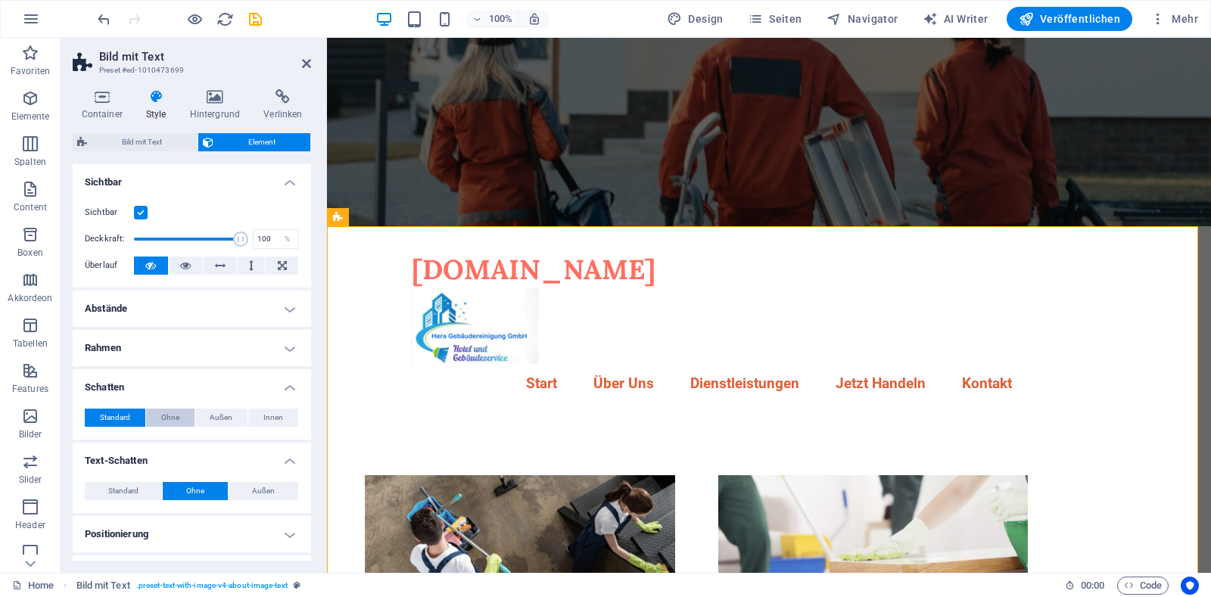
click at [169, 422] on span "Ohne" at bounding box center [170, 418] width 18 height 18
click at [278, 346] on h4 "Rahmen" at bounding box center [192, 348] width 238 height 36
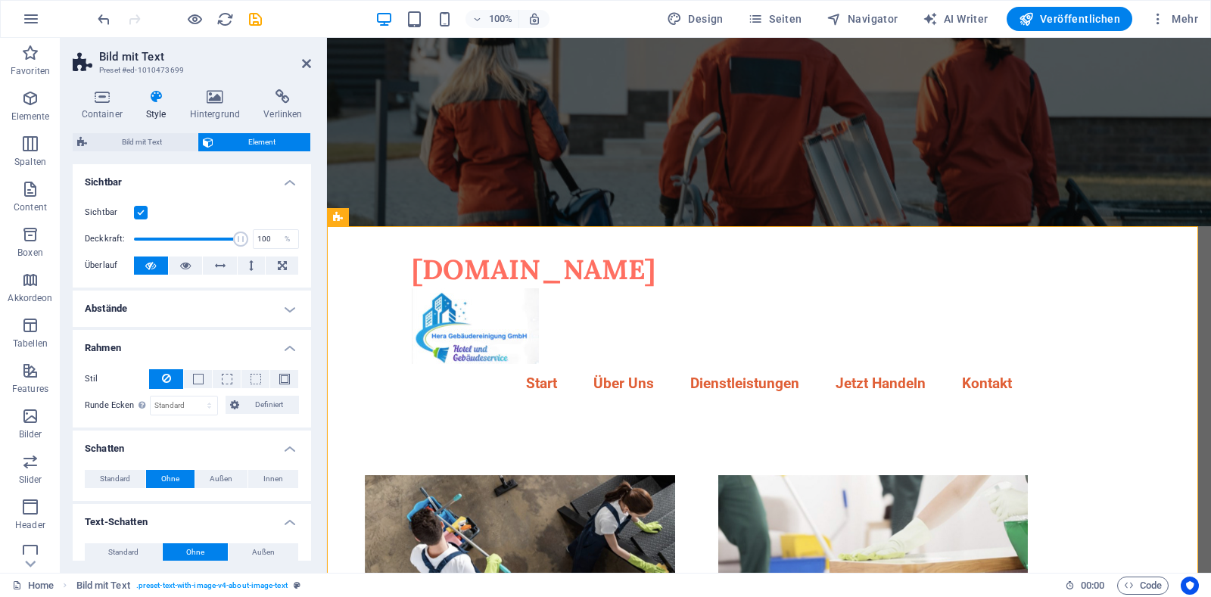
click at [281, 313] on h4 "Abstände" at bounding box center [192, 309] width 238 height 36
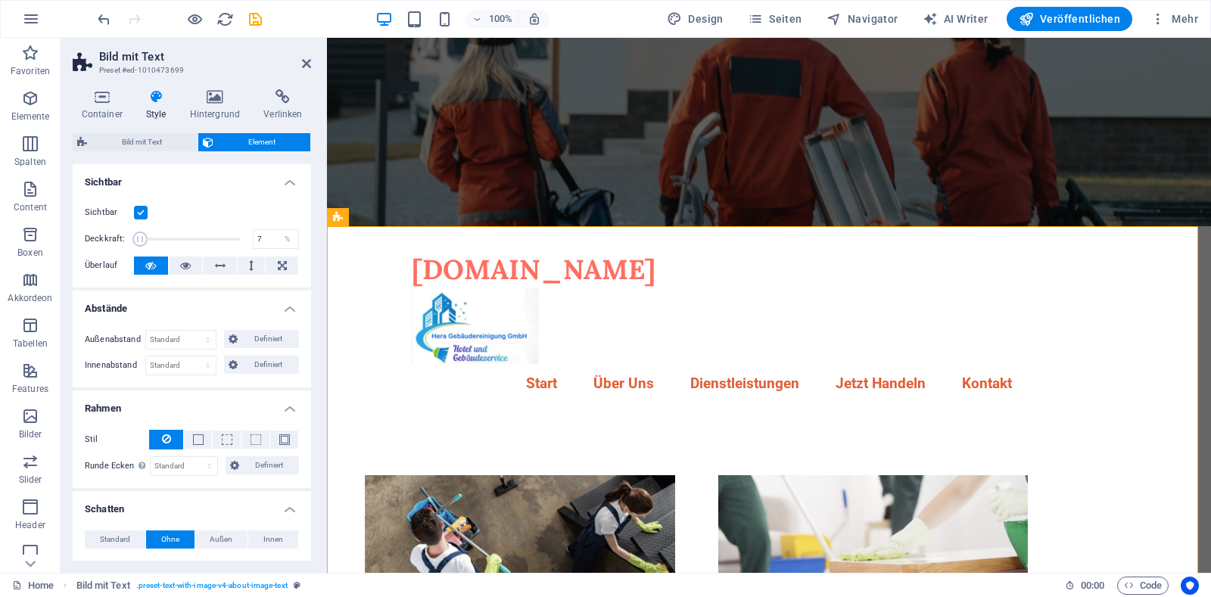
drag, startPoint x: 155, startPoint y: 235, endPoint x: 140, endPoint y: 213, distance: 27.3
click at [140, 213] on div "Sichtbar Deckkraft: 7 % Überlauf" at bounding box center [192, 240] width 238 height 96
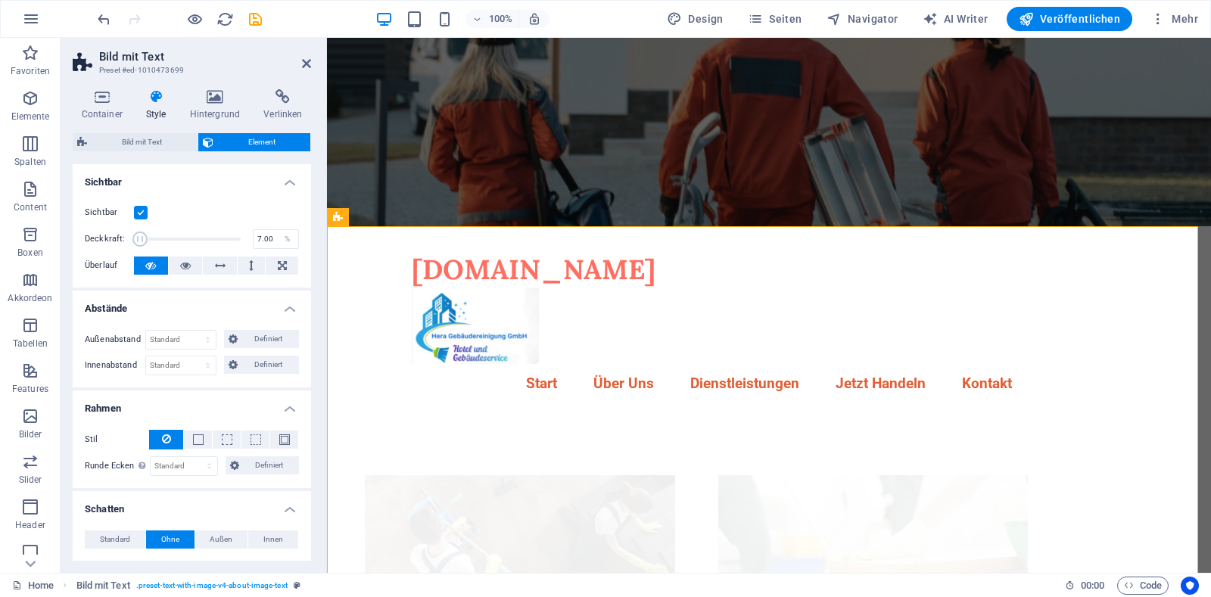
click at [140, 213] on label at bounding box center [141, 213] width 14 height 14
click at [0, 0] on input "Sichtbar" at bounding box center [0, 0] width 0 height 0
click at [142, 216] on label at bounding box center [141, 213] width 14 height 14
click at [0, 0] on input "Sichtbar" at bounding box center [0, 0] width 0 height 0
click at [209, 238] on span at bounding box center [187, 239] width 107 height 23
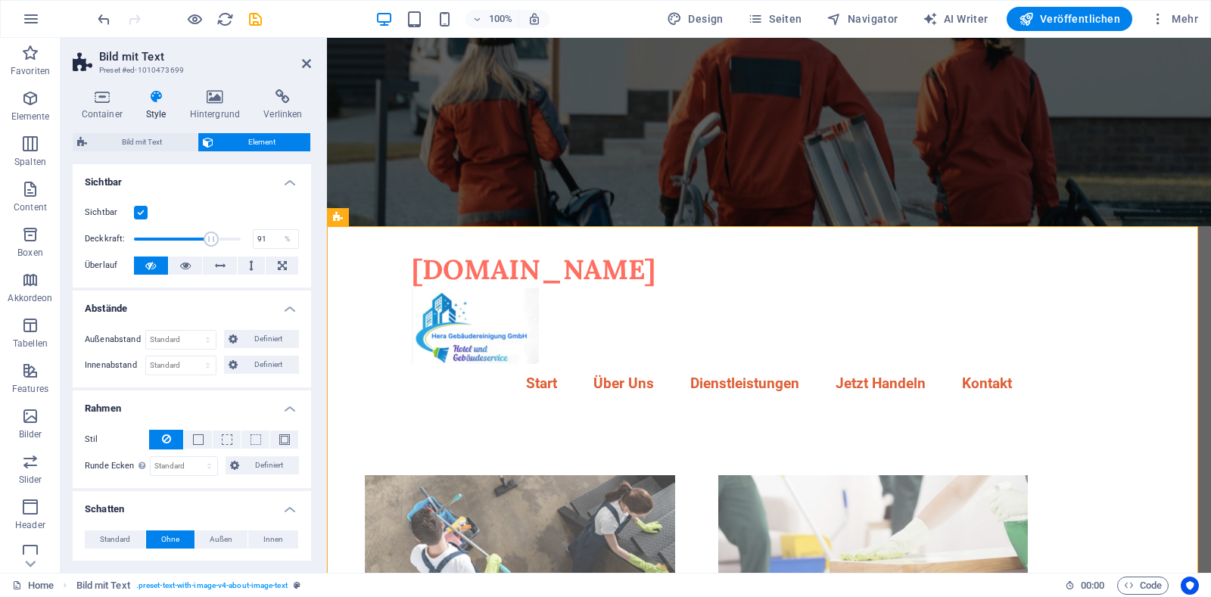
click at [228, 238] on span at bounding box center [187, 239] width 107 height 23
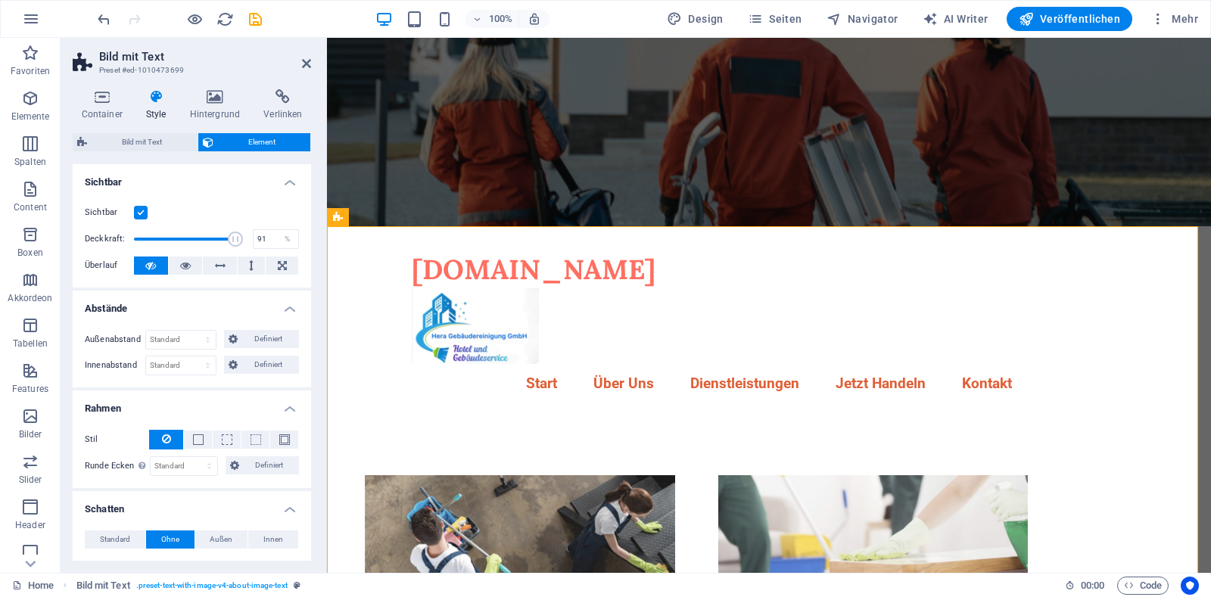
type input "95"
click at [232, 238] on span at bounding box center [235, 239] width 15 height 15
click at [304, 61] on icon at bounding box center [306, 64] width 9 height 12
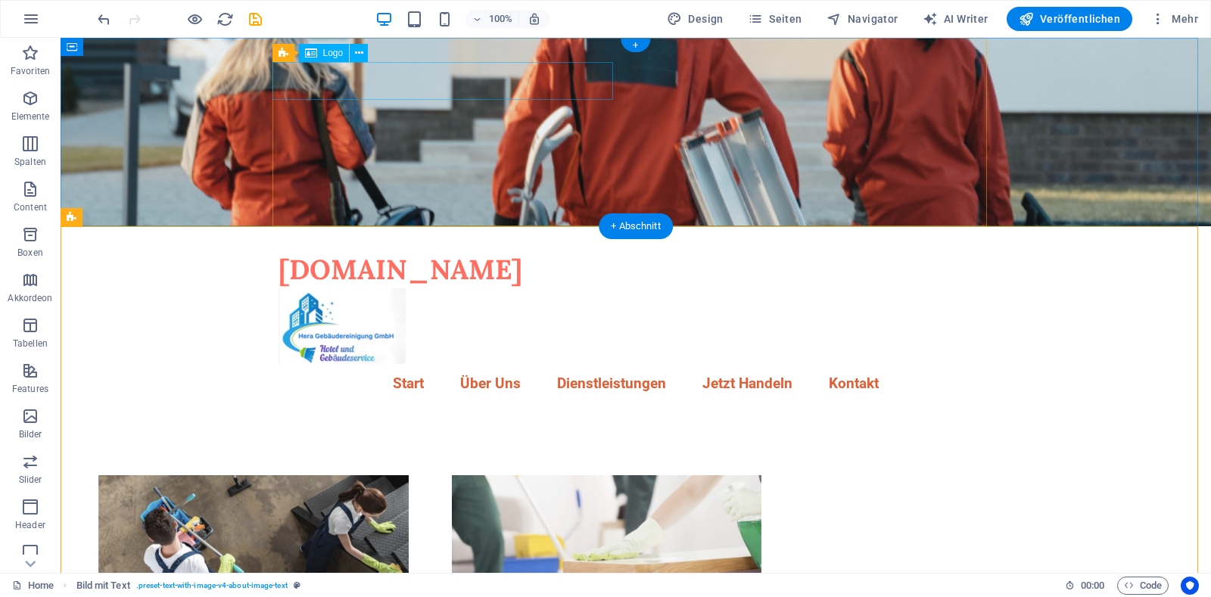
click at [389, 251] on div "[DOMAIN_NAME]" at bounding box center [636, 270] width 715 height 38
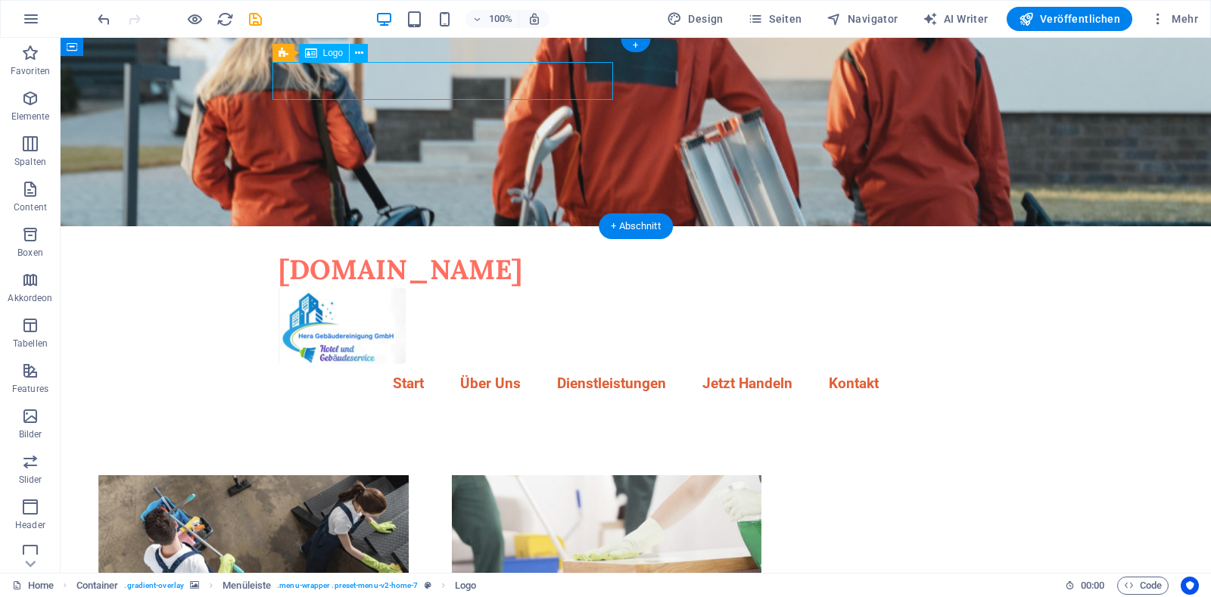
drag, startPoint x: 389, startPoint y: 82, endPoint x: 424, endPoint y: 81, distance: 34.8
click at [424, 251] on div "[DOMAIN_NAME]" at bounding box center [636, 270] width 715 height 38
click at [358, 54] on icon at bounding box center [359, 53] width 8 height 16
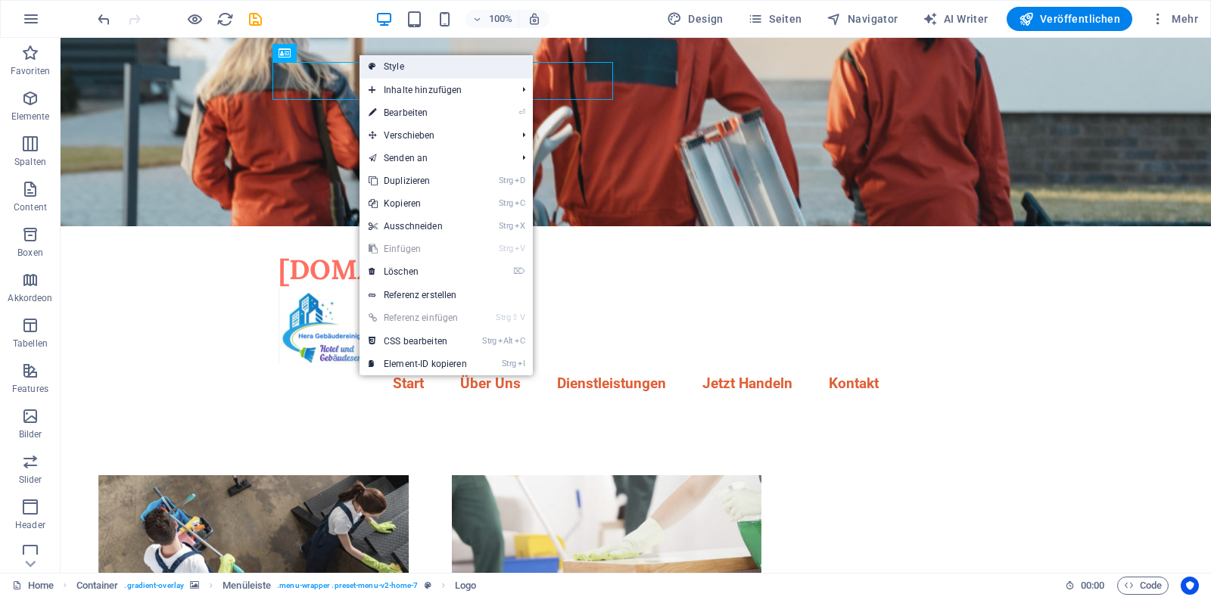
click at [378, 64] on link "Style" at bounding box center [446, 66] width 173 height 23
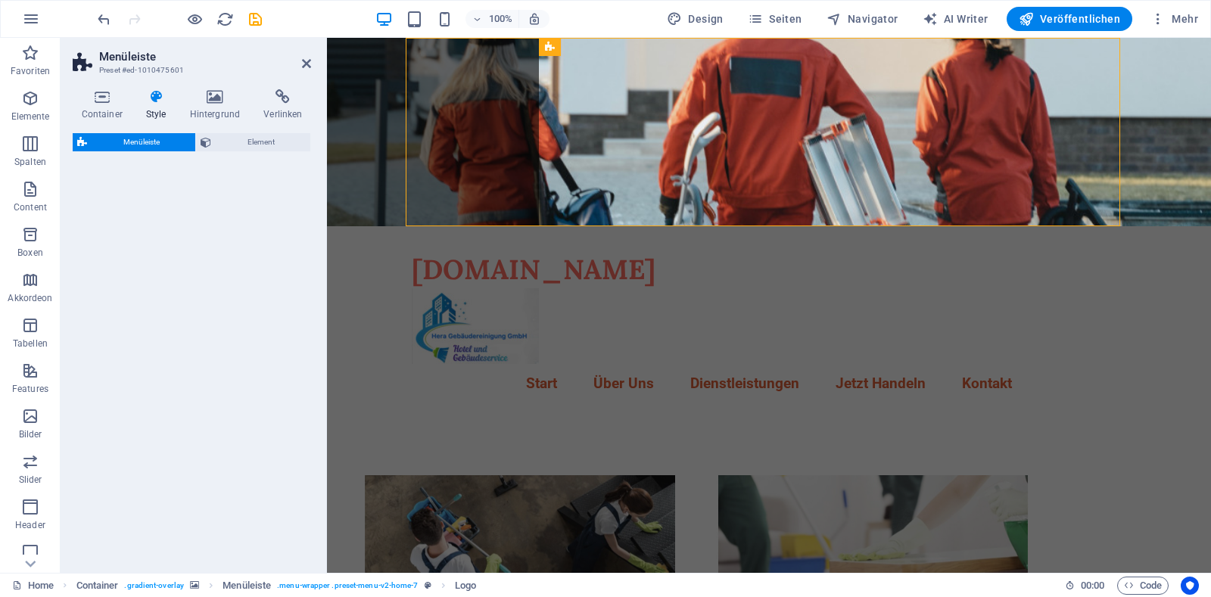
select select "rem"
select select "preset-menu-v2-home-7"
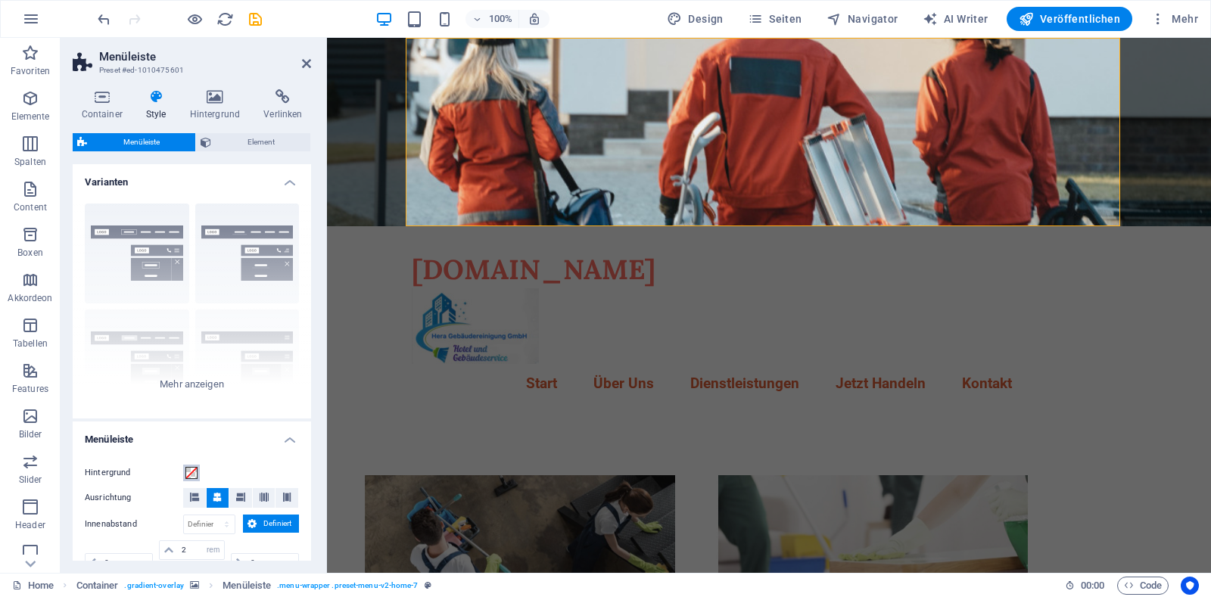
click at [193, 474] on span at bounding box center [191, 473] width 12 height 12
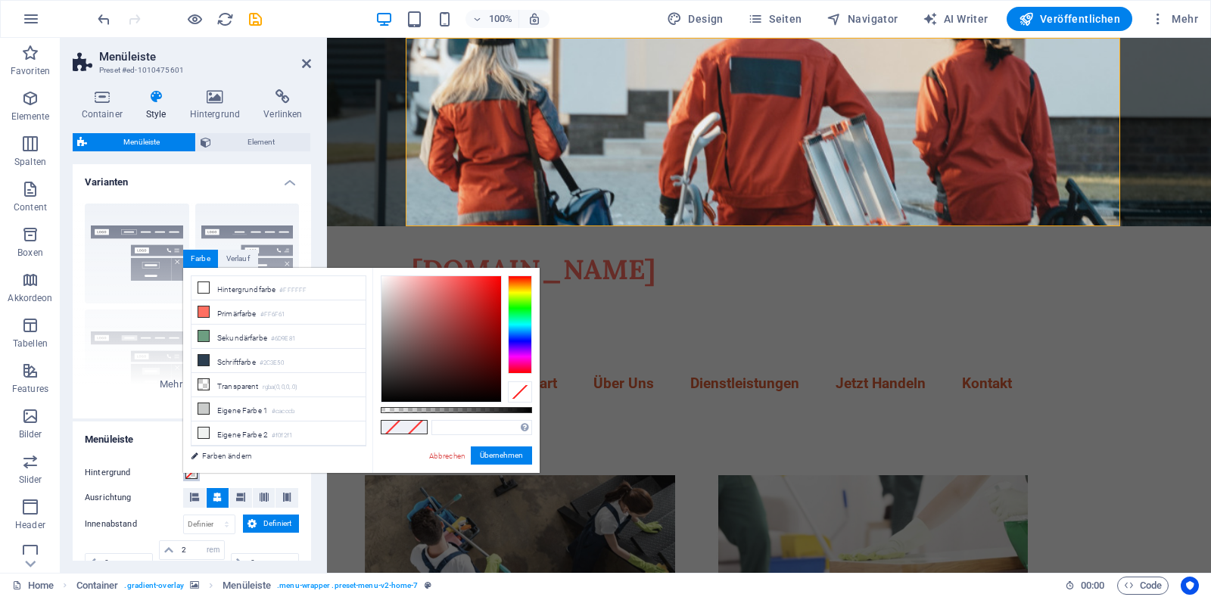
type input "#201e1e"
click at [387, 385] on div at bounding box center [442, 339] width 120 height 126
click at [490, 452] on button "Übernehmen" at bounding box center [501, 456] width 61 height 18
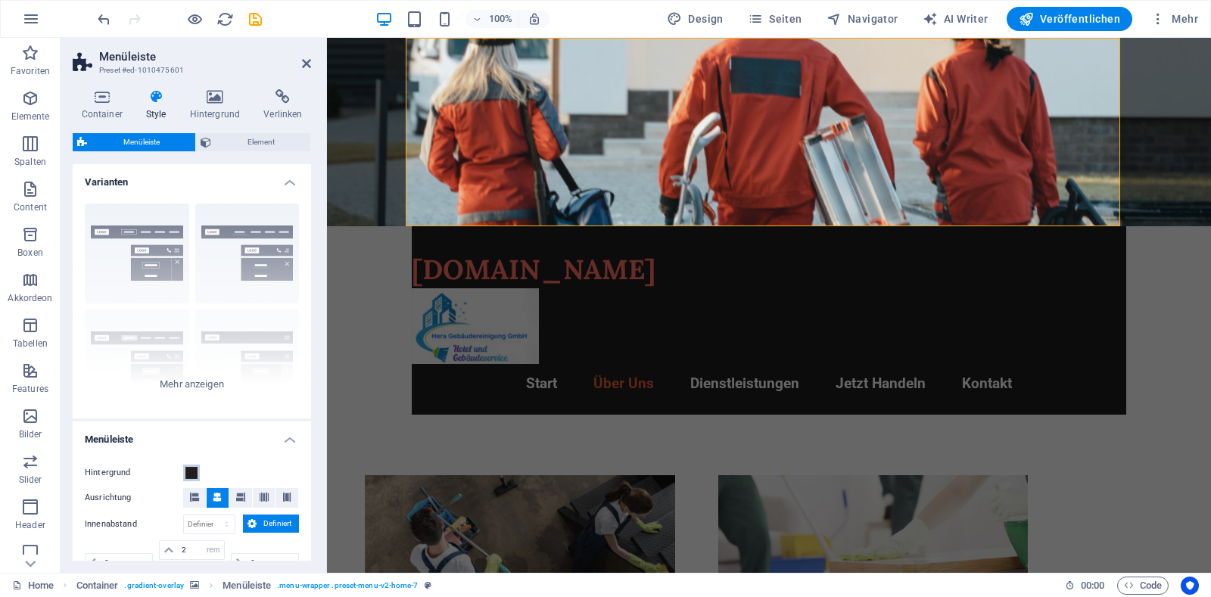
click at [195, 475] on span at bounding box center [191, 473] width 12 height 12
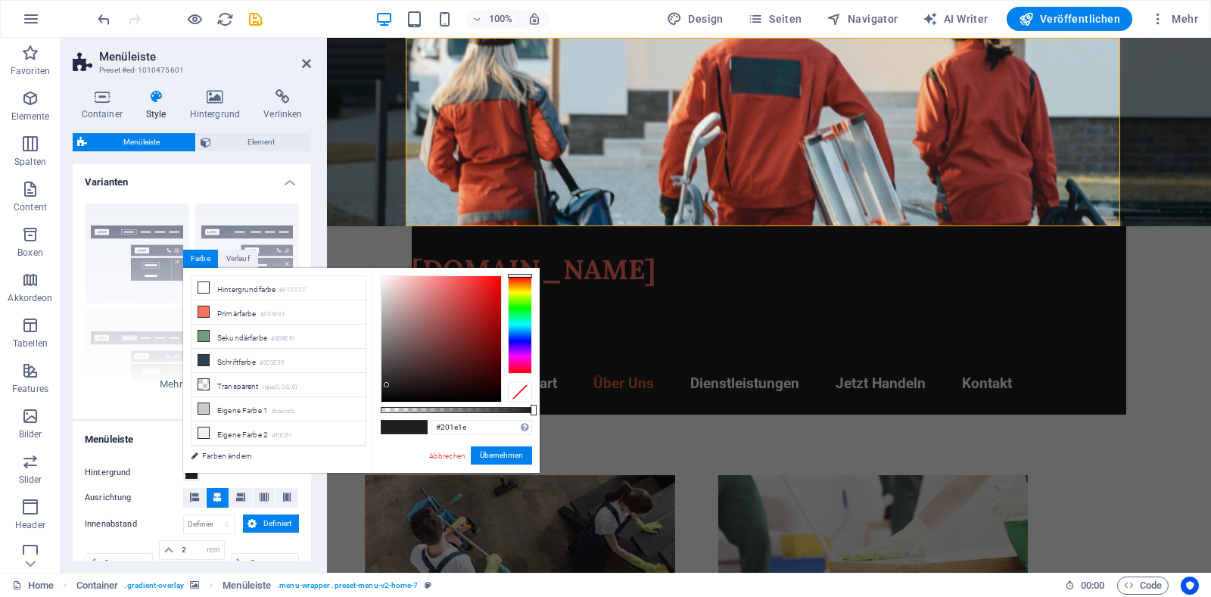
click at [145, 455] on div "Hintergrund Ausrichtung Innenabstand px rem % vh vw Definiert Definiert 0 px re…" at bounding box center [192, 539] width 245 height 181
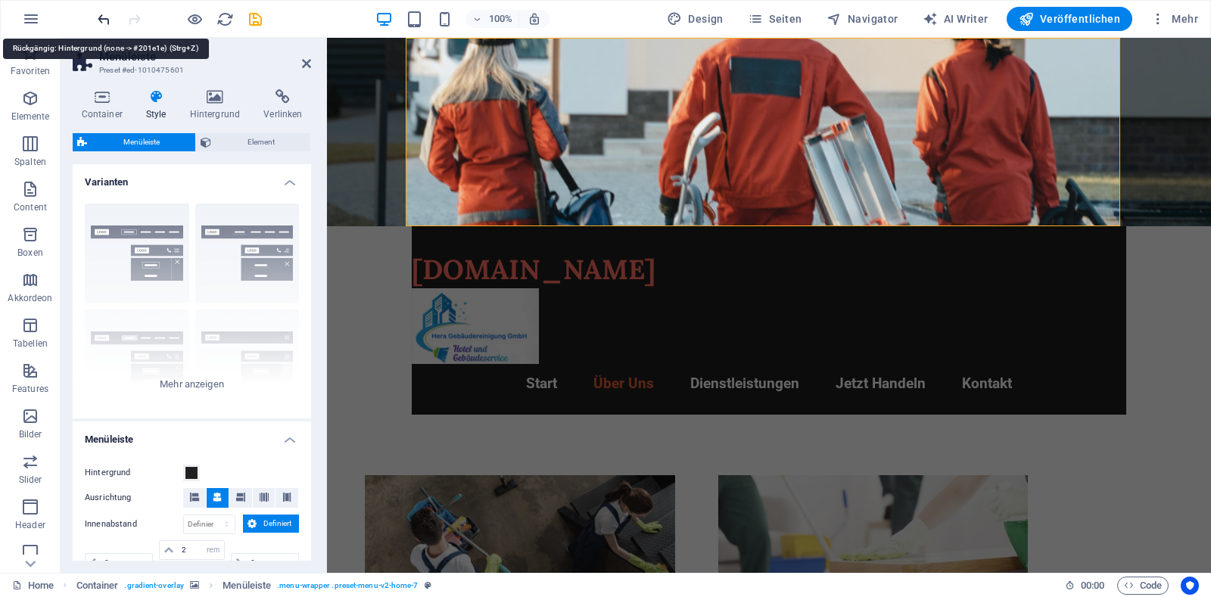
click at [103, 20] on icon "undo" at bounding box center [103, 19] width 17 height 17
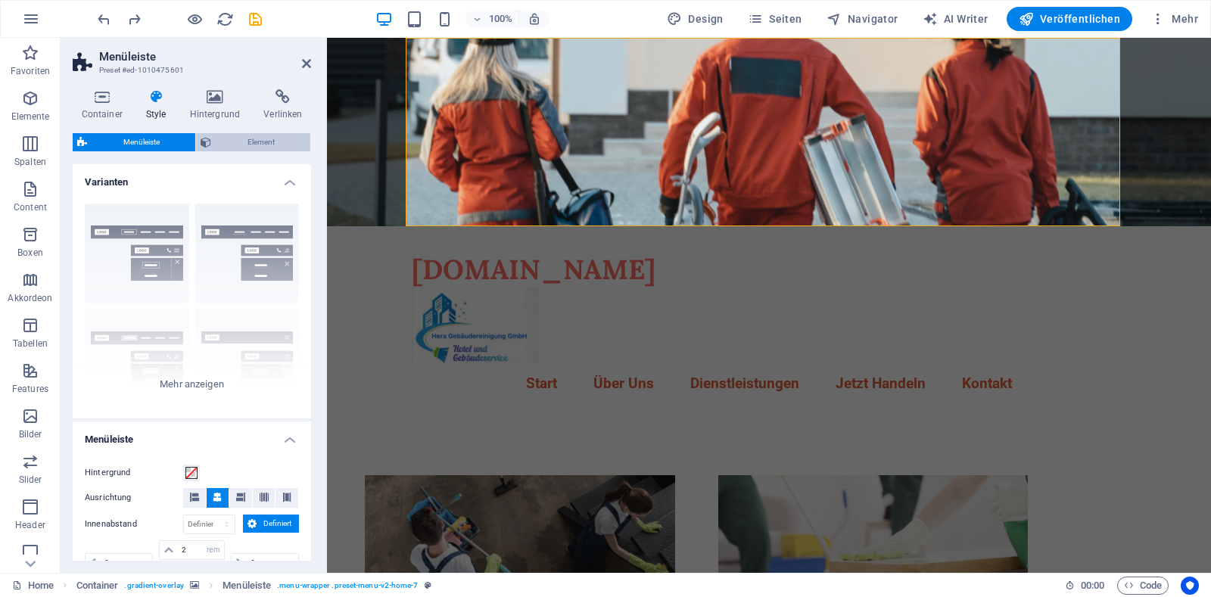
click at [270, 140] on span "Element" at bounding box center [261, 142] width 90 height 18
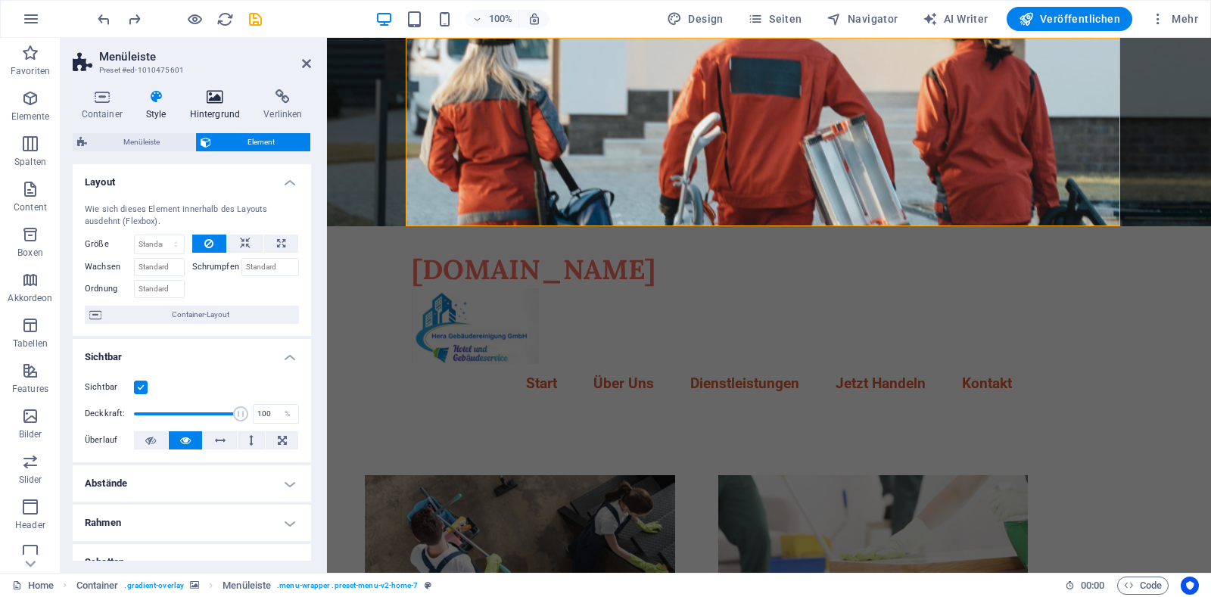
click at [217, 101] on icon at bounding box center [215, 96] width 68 height 15
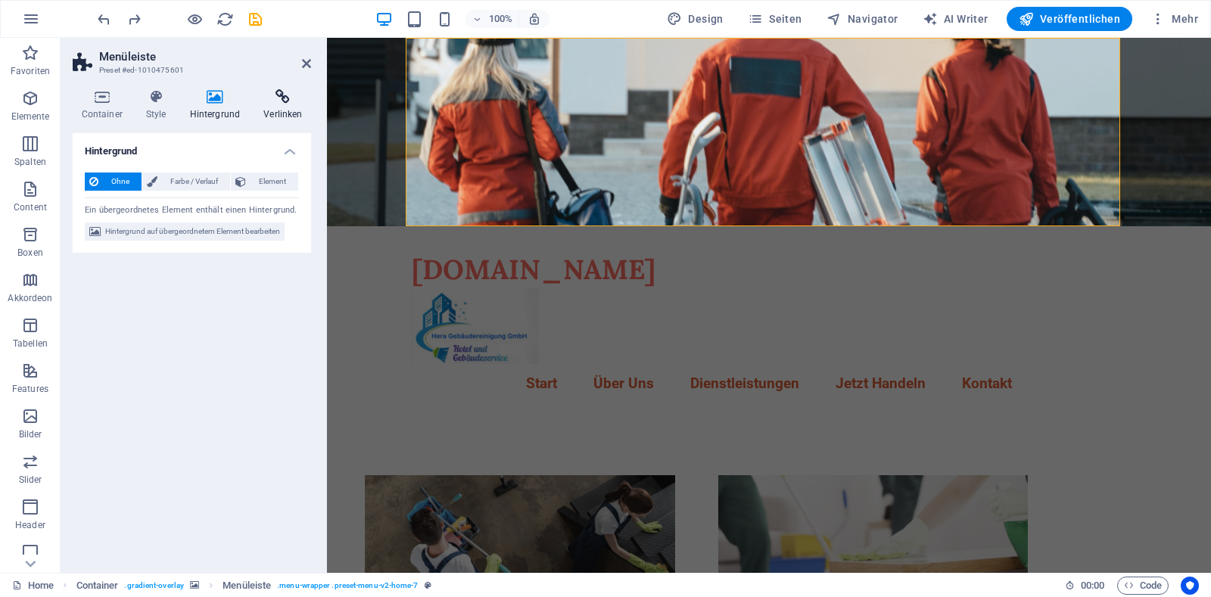
click at [279, 103] on icon at bounding box center [283, 96] width 56 height 15
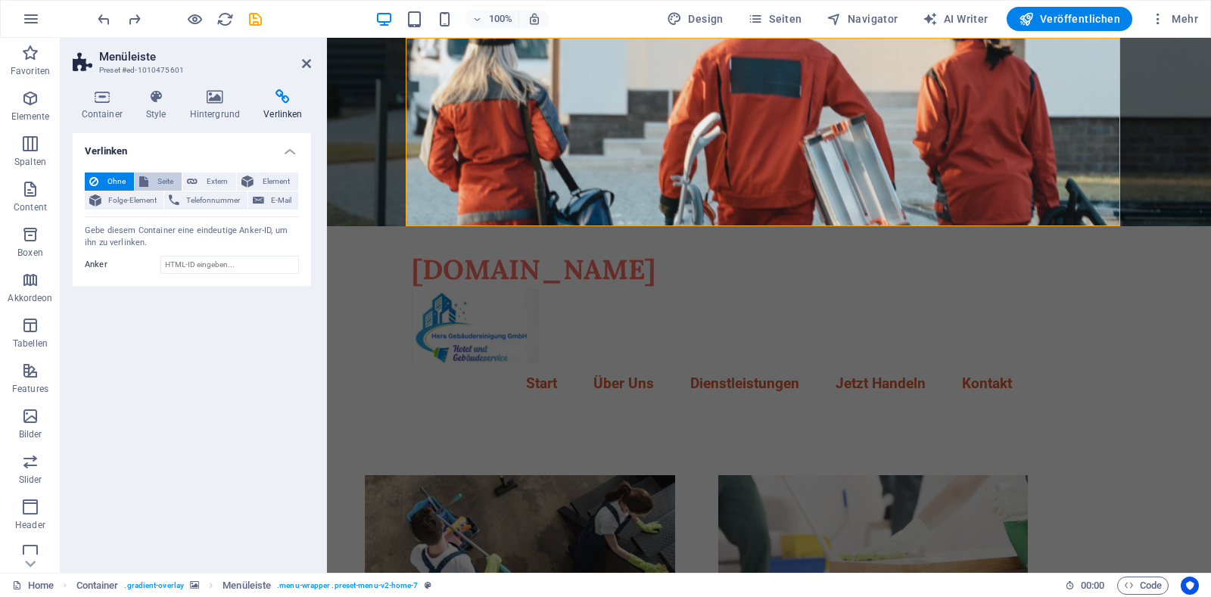
click at [160, 184] on span "Seite" at bounding box center [165, 182] width 24 height 18
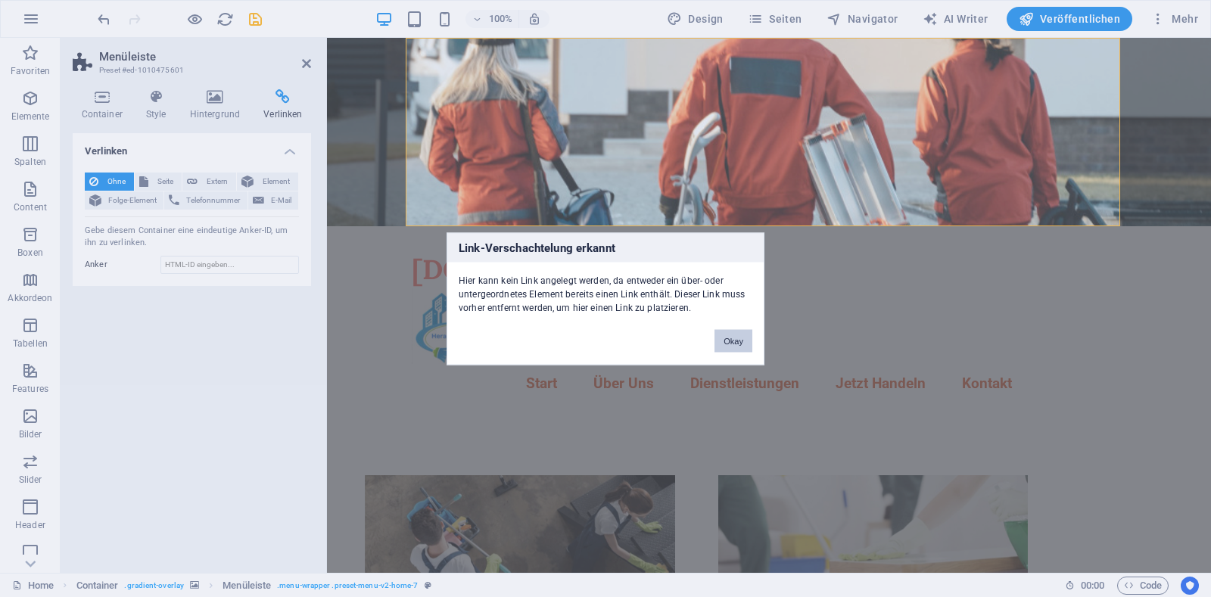
click at [737, 345] on button "Okay" at bounding box center [734, 340] width 38 height 23
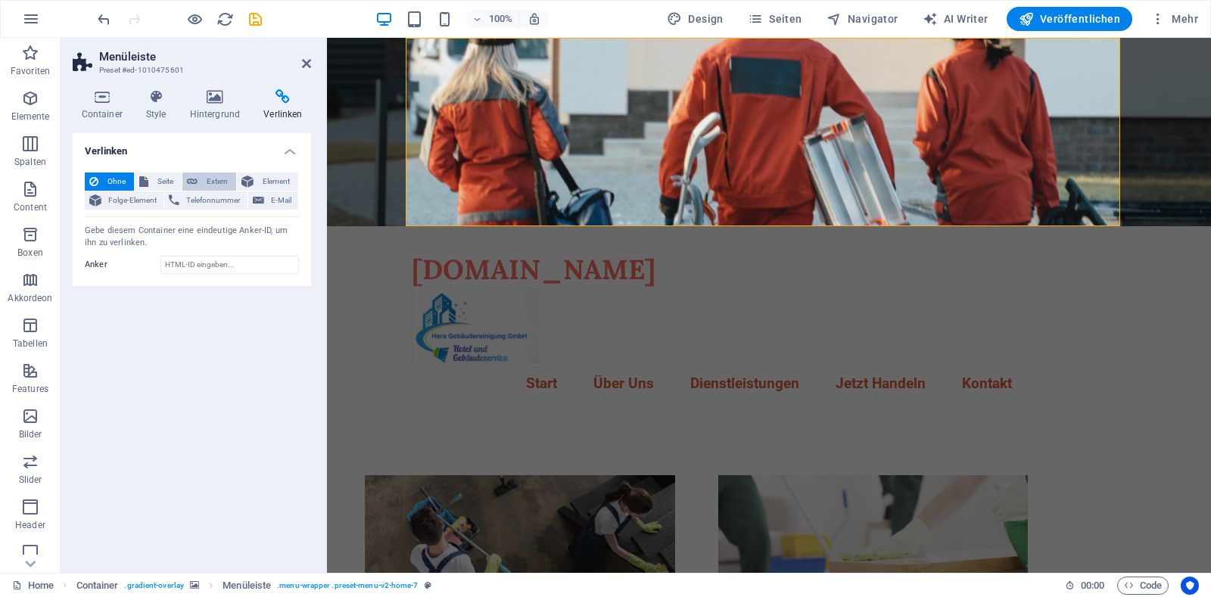
click at [208, 177] on span "Extern" at bounding box center [217, 182] width 30 height 18
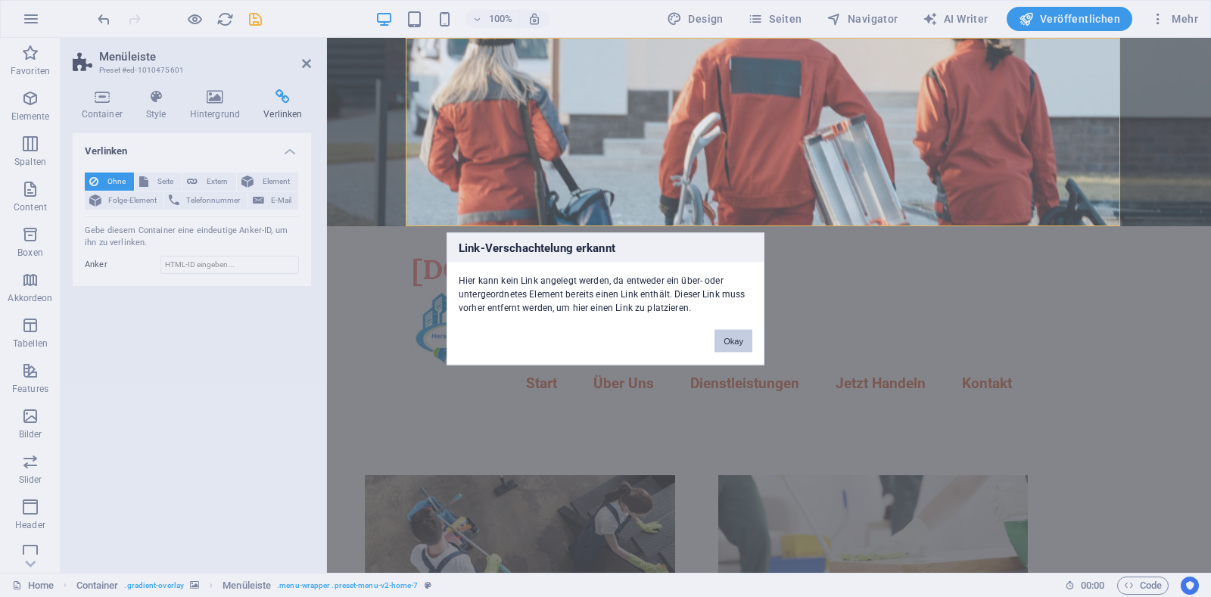
click at [726, 349] on button "Okay" at bounding box center [734, 340] width 38 height 23
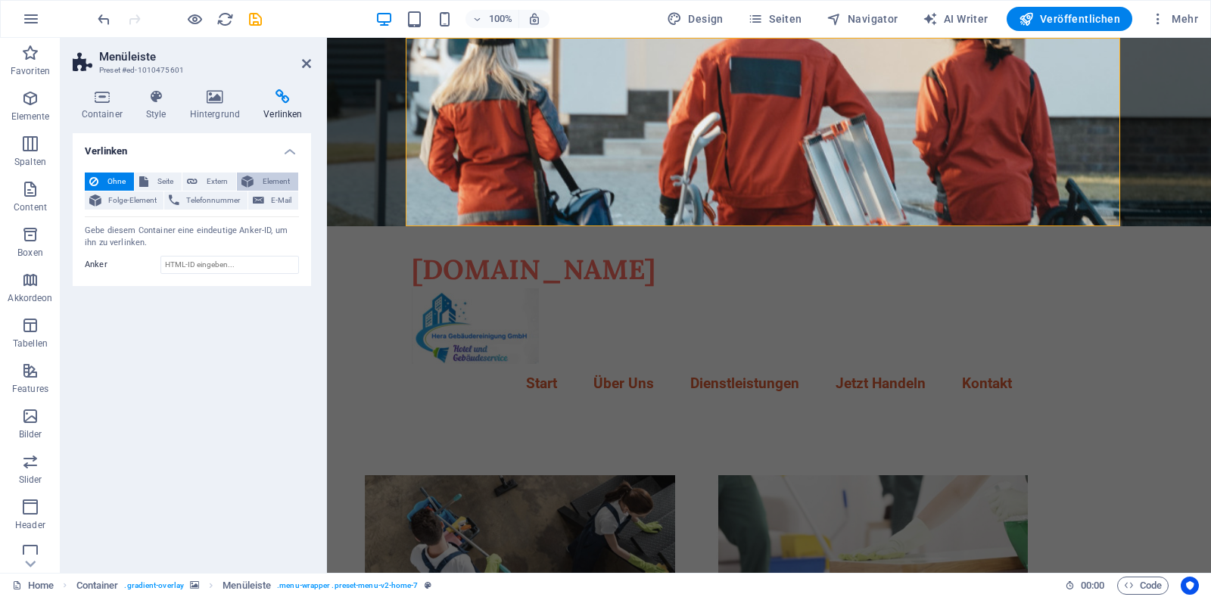
click at [280, 182] on span "Element" at bounding box center [276, 182] width 36 height 18
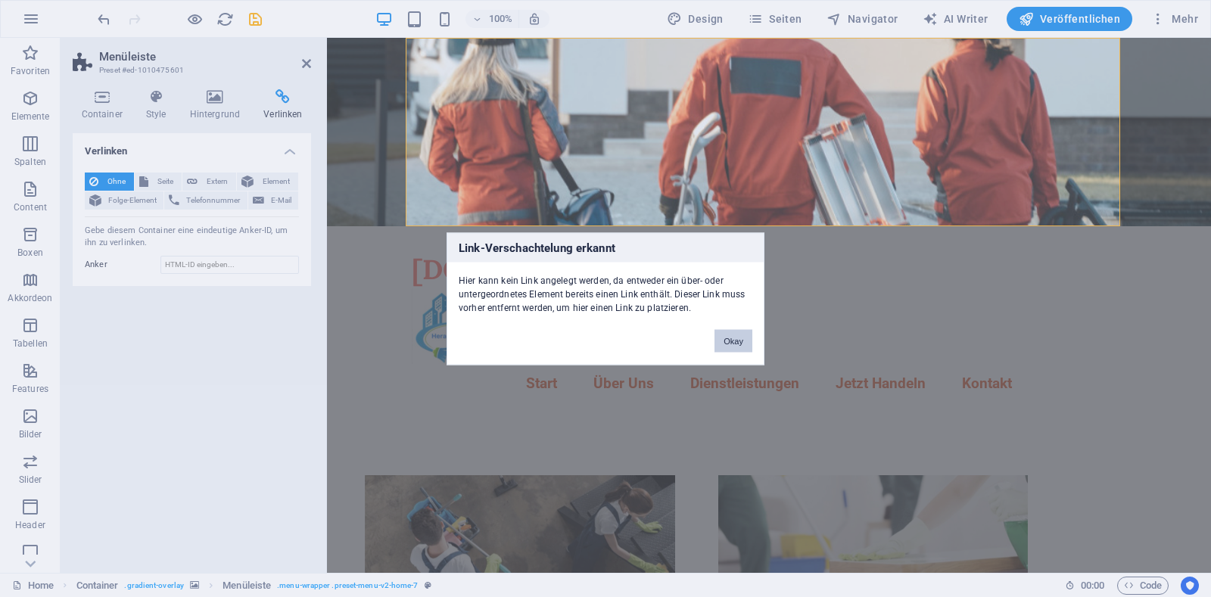
click at [736, 338] on button "Okay" at bounding box center [734, 340] width 38 height 23
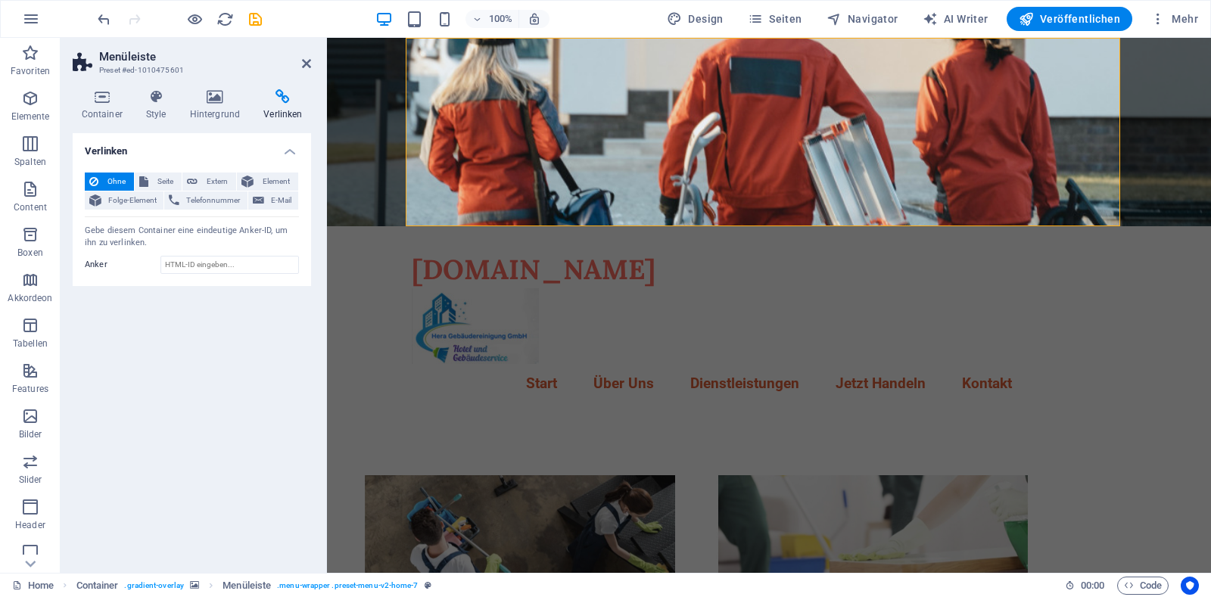
click at [287, 157] on h4 "Verlinken" at bounding box center [192, 146] width 238 height 27
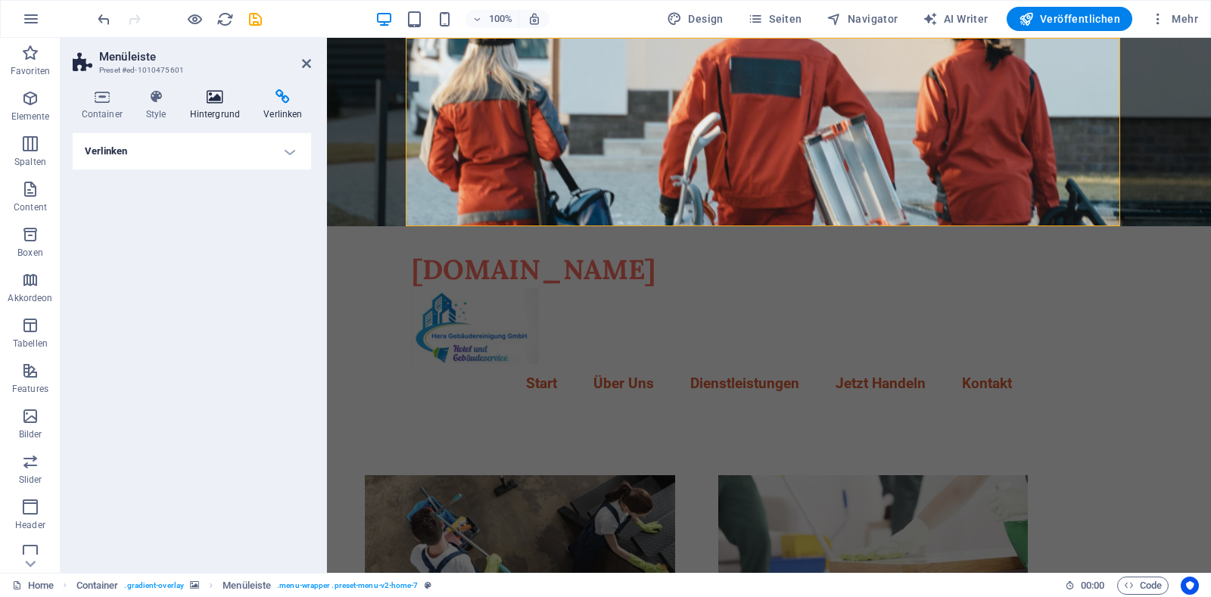
click at [212, 98] on icon at bounding box center [215, 96] width 68 height 15
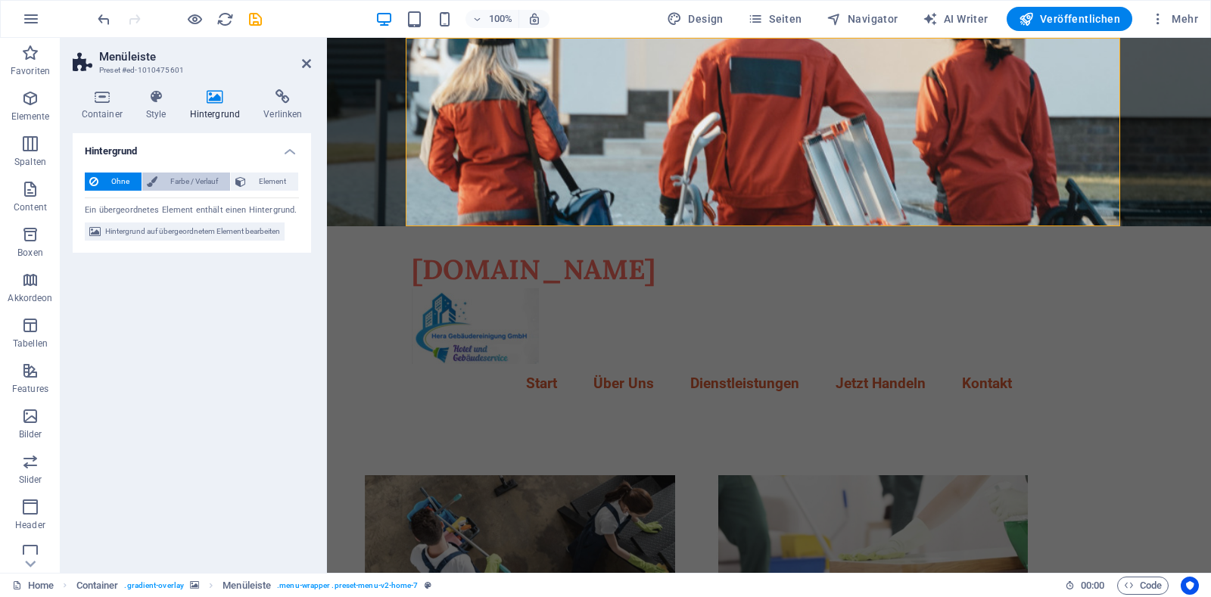
click at [199, 181] on span "Farbe / Verlauf" at bounding box center [194, 182] width 64 height 18
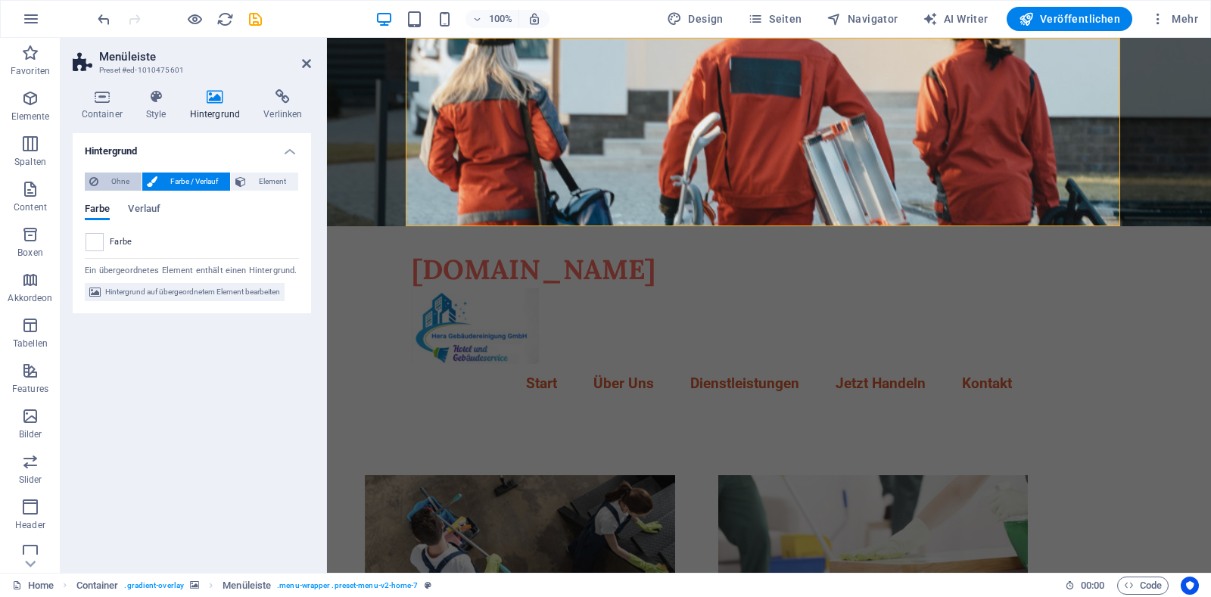
click at [126, 181] on span "Ohne" at bounding box center [120, 182] width 34 height 18
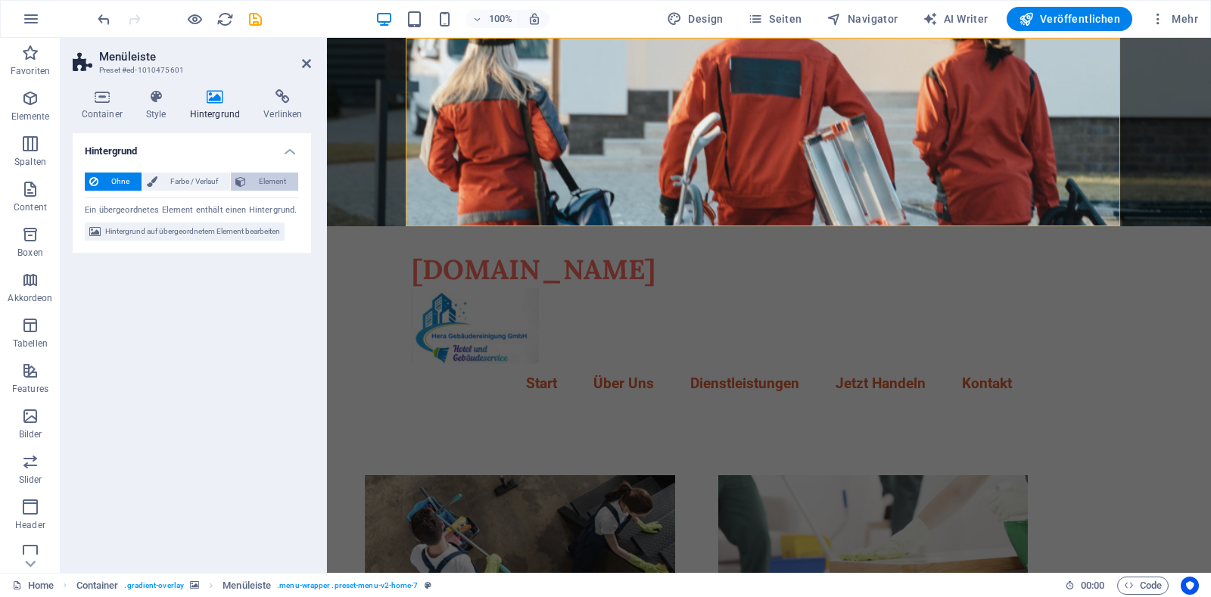
click at [265, 185] on span "Element" at bounding box center [272, 182] width 43 height 18
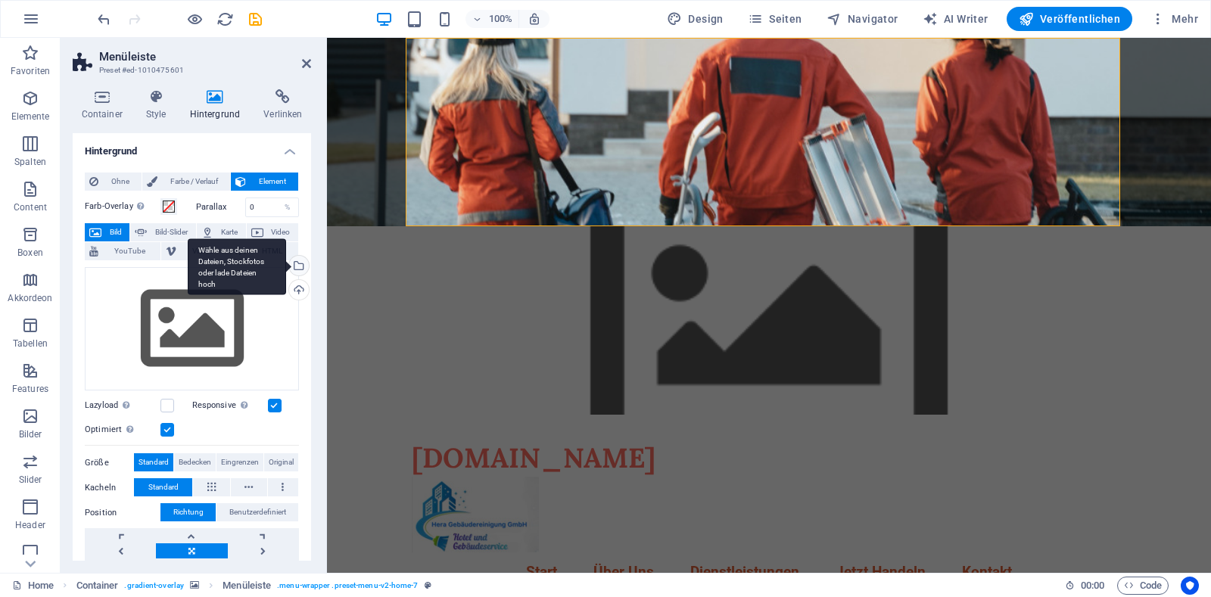
click at [296, 266] on div "Wähle aus deinen Dateien, Stockfotos oder lade Dateien hoch" at bounding box center [297, 267] width 23 height 23
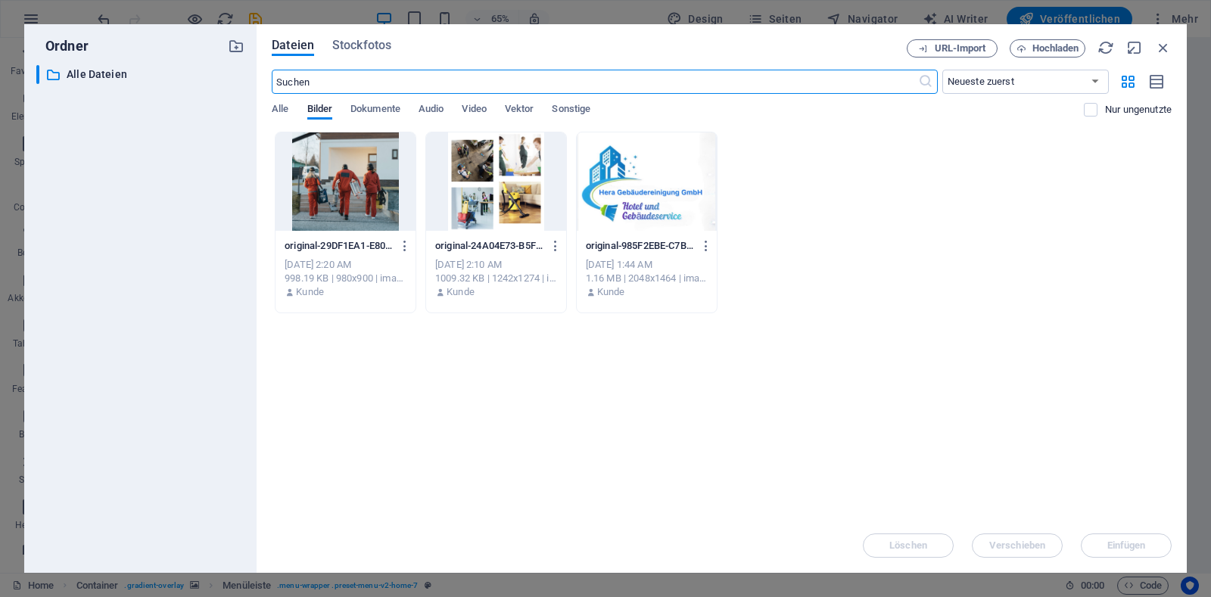
click at [354, 185] on div at bounding box center [346, 181] width 140 height 98
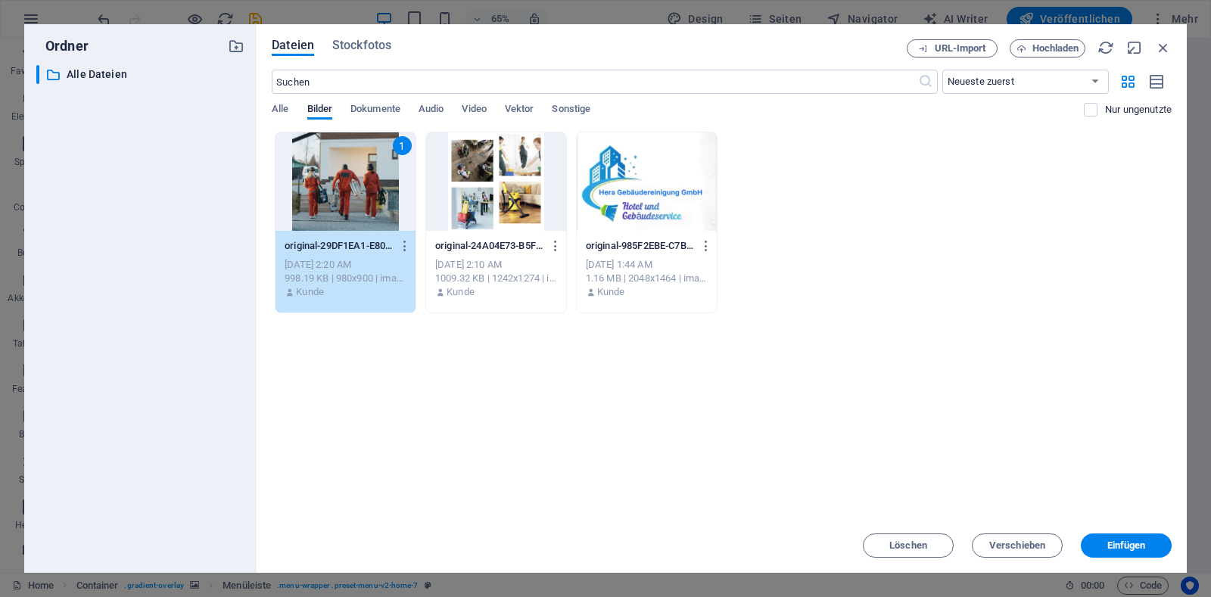
click at [354, 185] on div "1" at bounding box center [346, 181] width 140 height 98
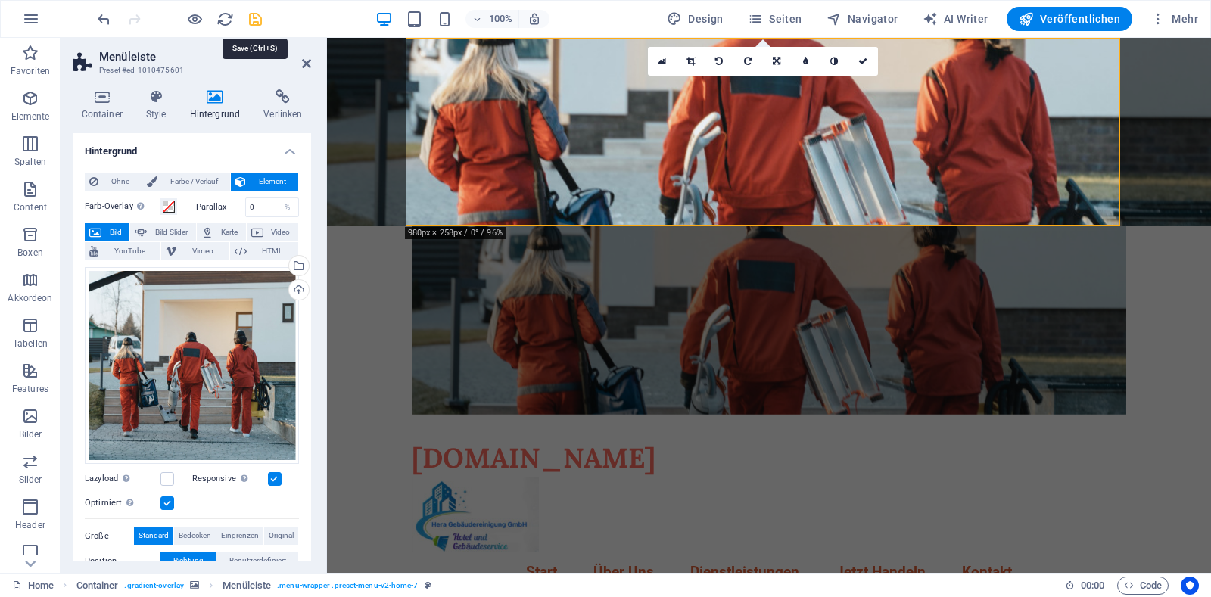
click at [257, 18] on icon "save" at bounding box center [255, 19] width 17 height 17
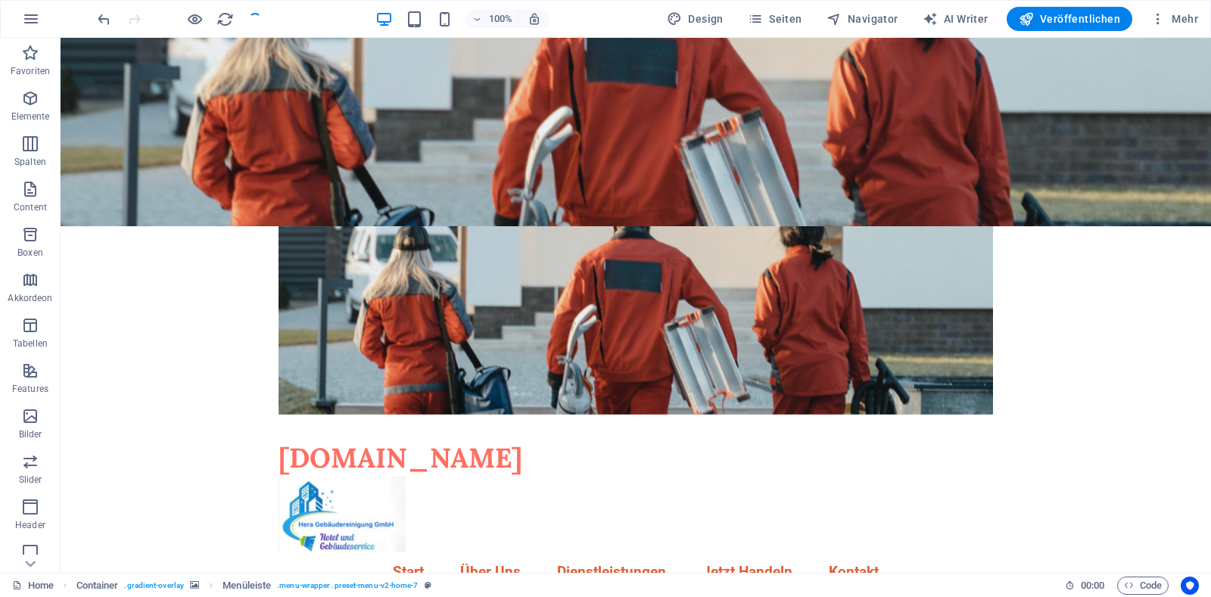
checkbox input "false"
click at [1051, 26] on span "Veröffentlichen" at bounding box center [1069, 18] width 101 height 15
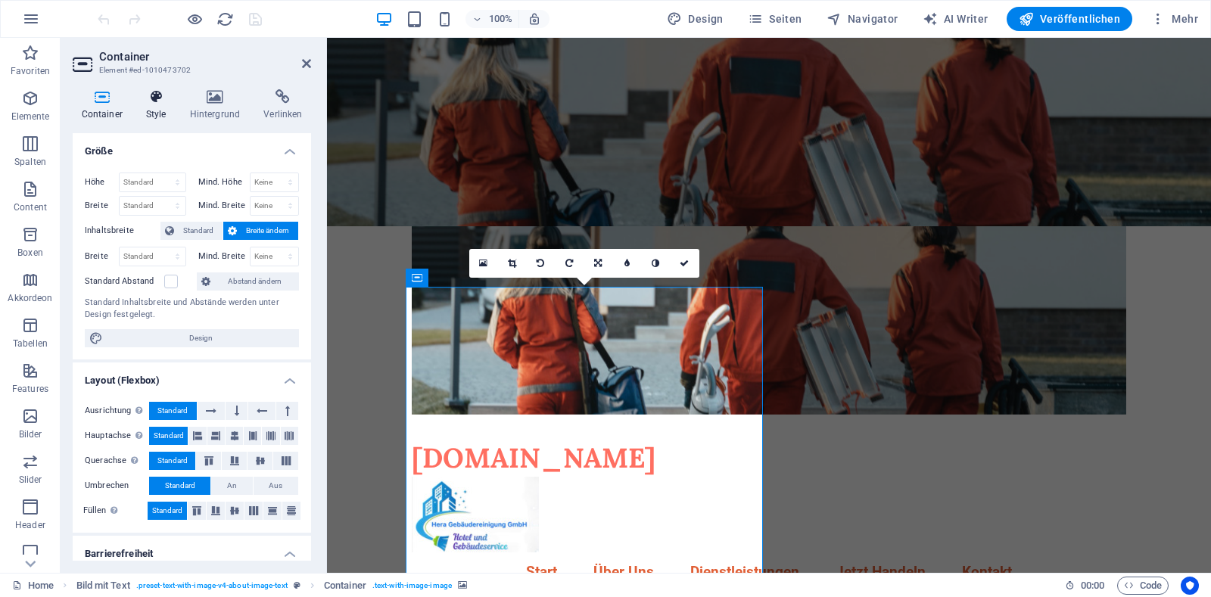
click at [162, 104] on icon at bounding box center [156, 96] width 38 height 15
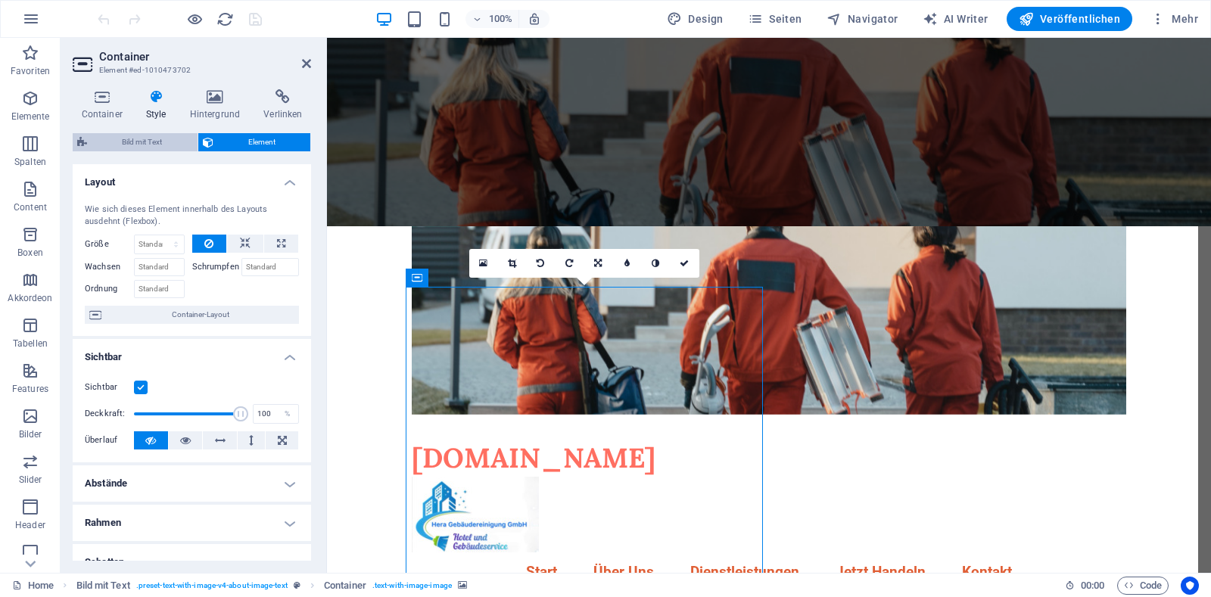
click at [154, 142] on span "Bild mit Text" at bounding box center [142, 142] width 101 height 18
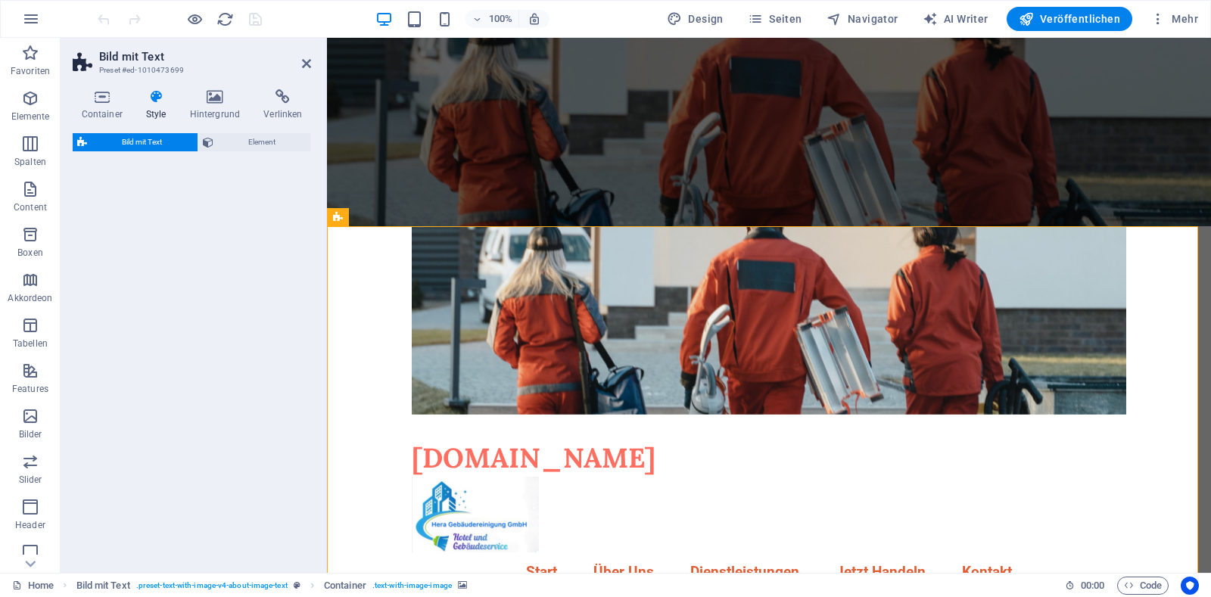
select select "rem"
select select "px"
select select "preset-text-with-image-v4-about-image-text"
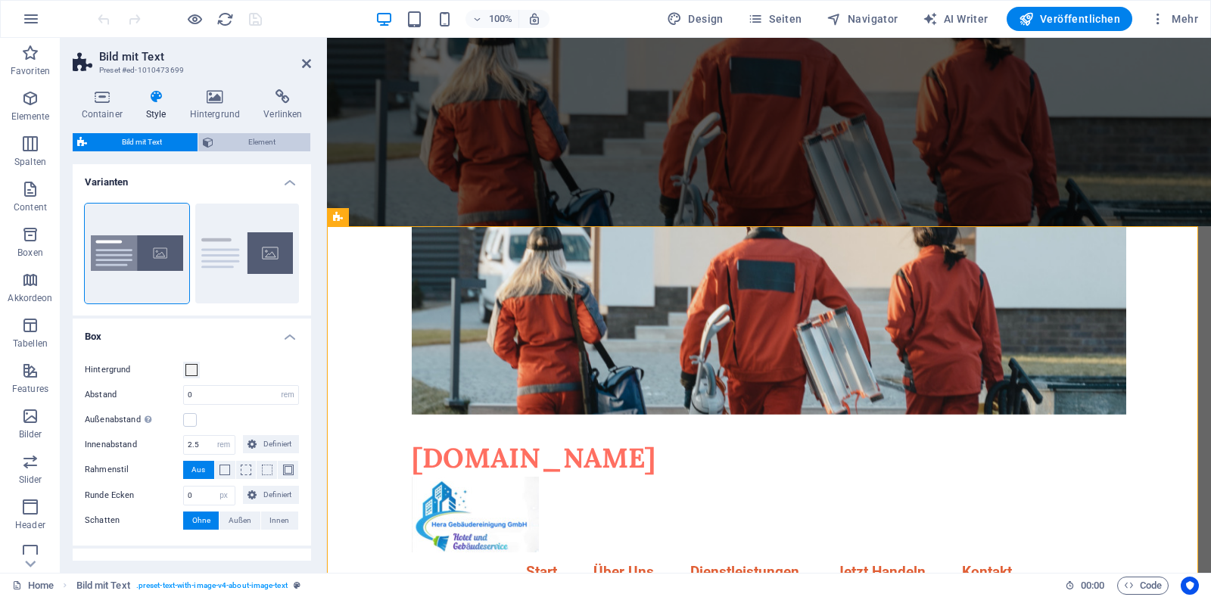
click at [240, 144] on span "Element" at bounding box center [262, 142] width 89 height 18
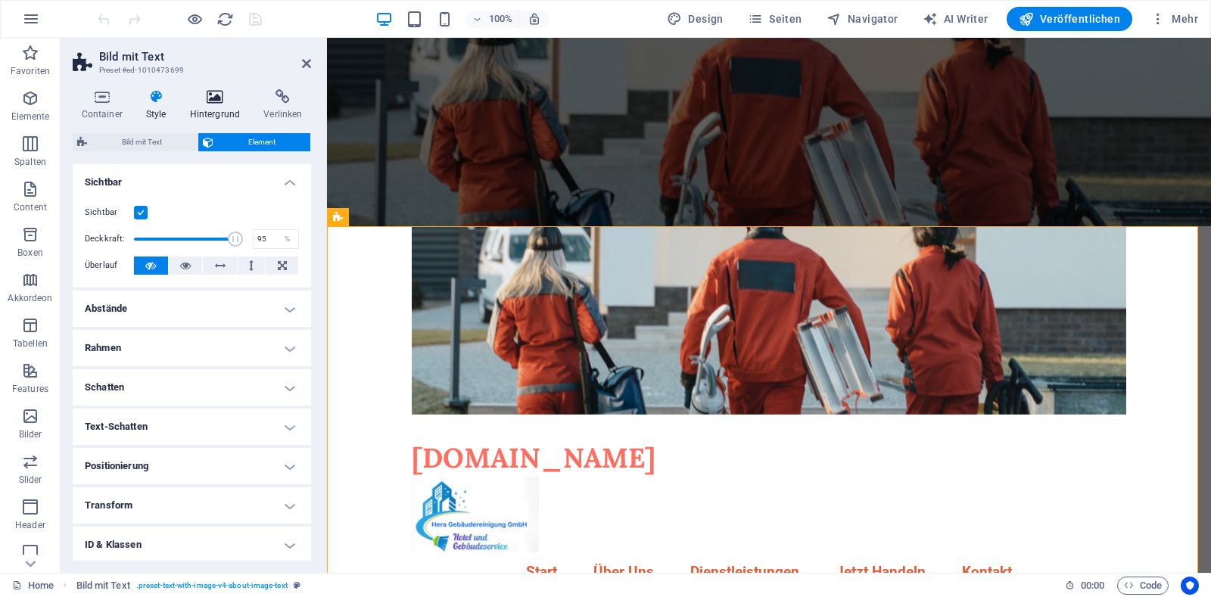
click at [210, 100] on icon at bounding box center [215, 96] width 68 height 15
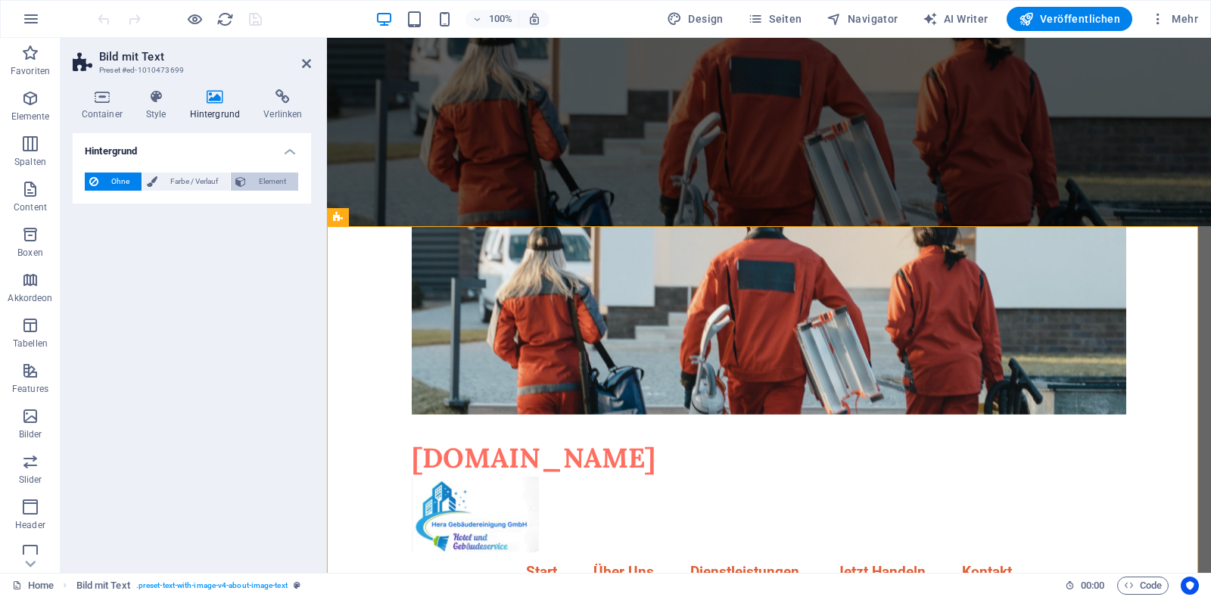
click at [269, 179] on span "Element" at bounding box center [272, 182] width 43 height 18
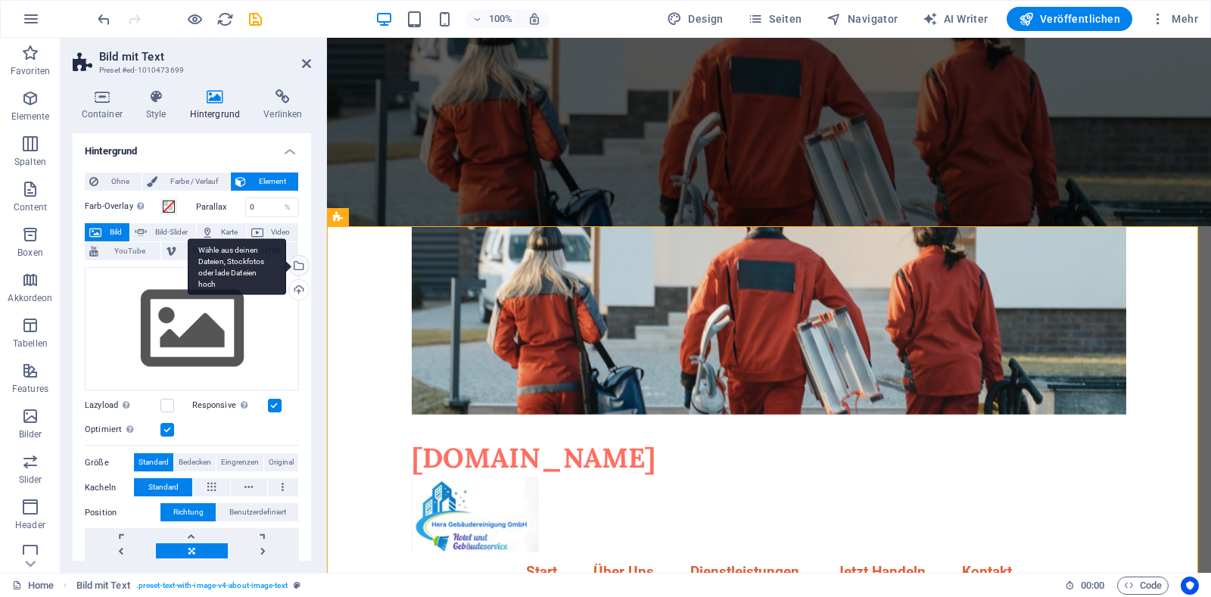
click at [294, 267] on div "Wähle aus deinen Dateien, Stockfotos oder lade Dateien hoch" at bounding box center [297, 267] width 23 height 23
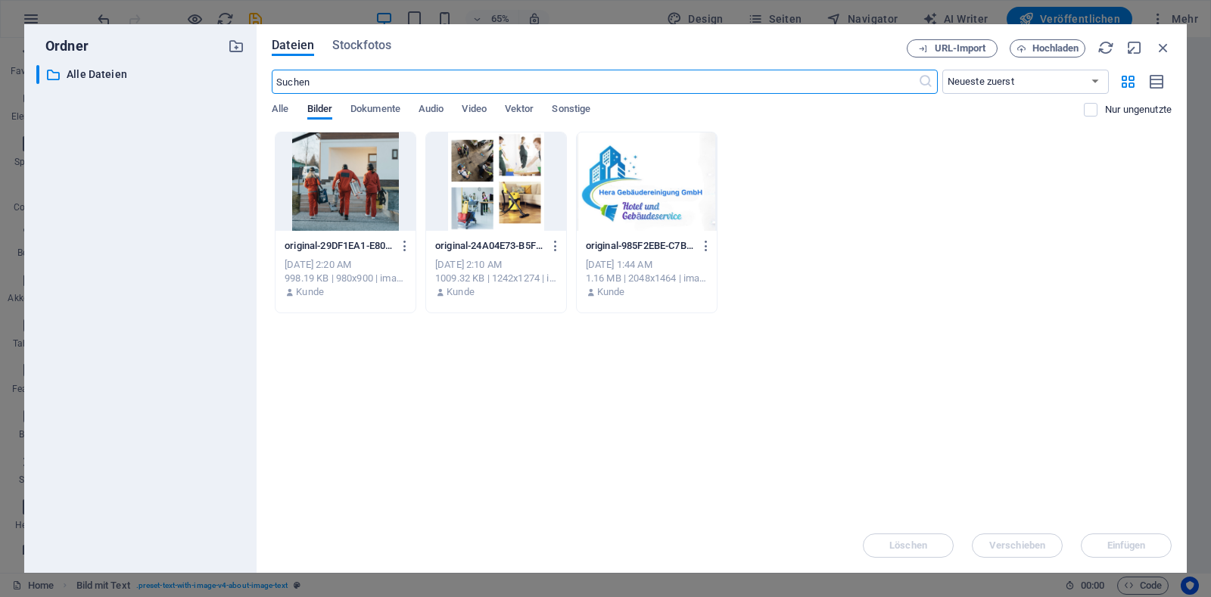
click at [491, 181] on div at bounding box center [496, 181] width 140 height 98
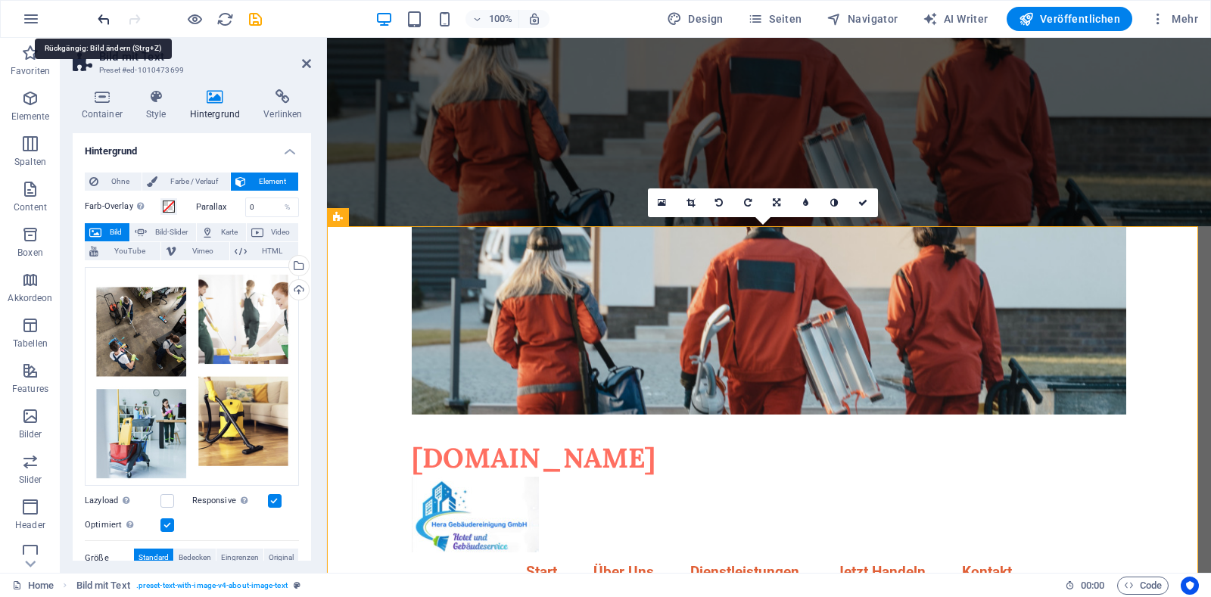
click at [107, 20] on icon "undo" at bounding box center [103, 19] width 17 height 17
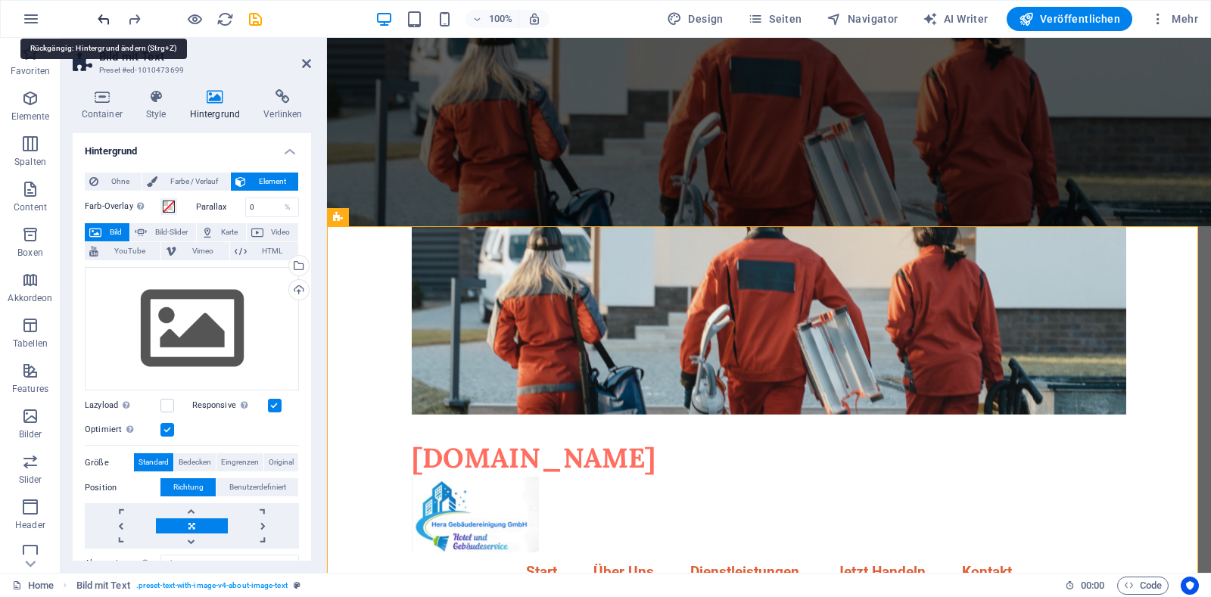
click at [107, 20] on icon "undo" at bounding box center [103, 19] width 17 height 17
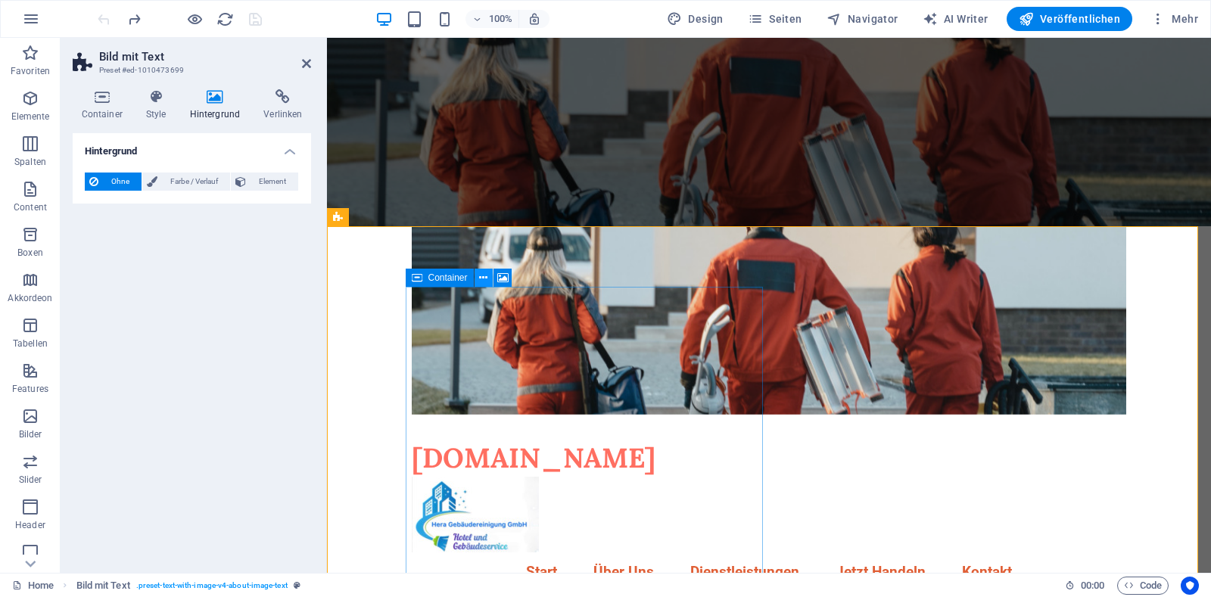
click at [484, 279] on icon at bounding box center [483, 278] width 8 height 16
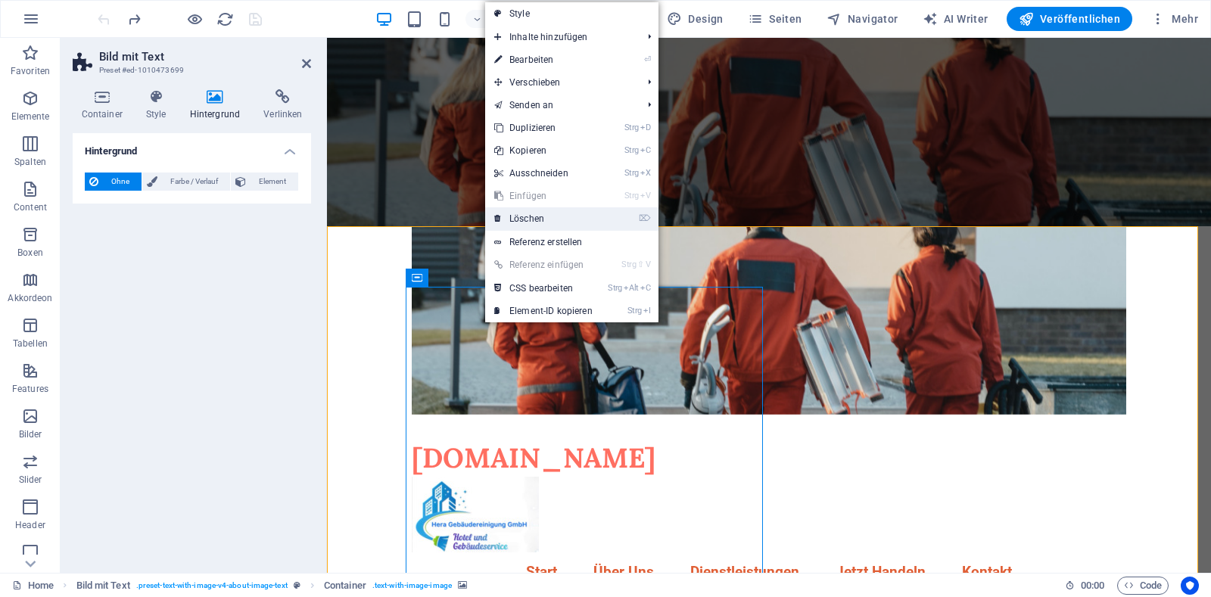
click at [550, 219] on link "⌦ Löschen" at bounding box center [543, 218] width 117 height 23
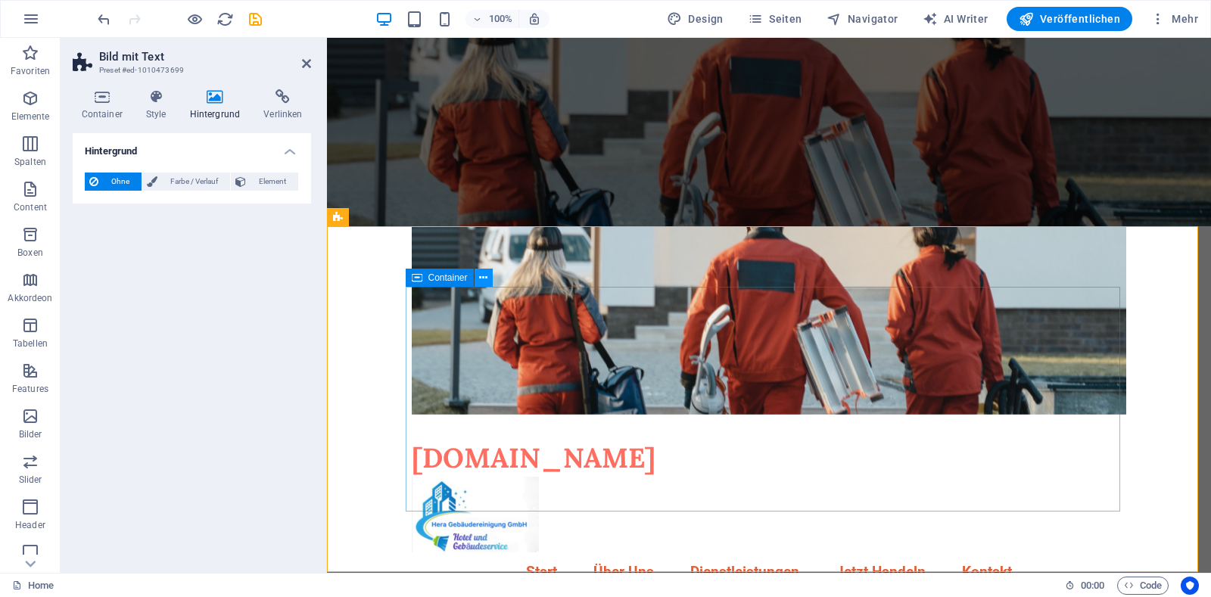
click at [483, 276] on icon at bounding box center [483, 278] width 8 height 16
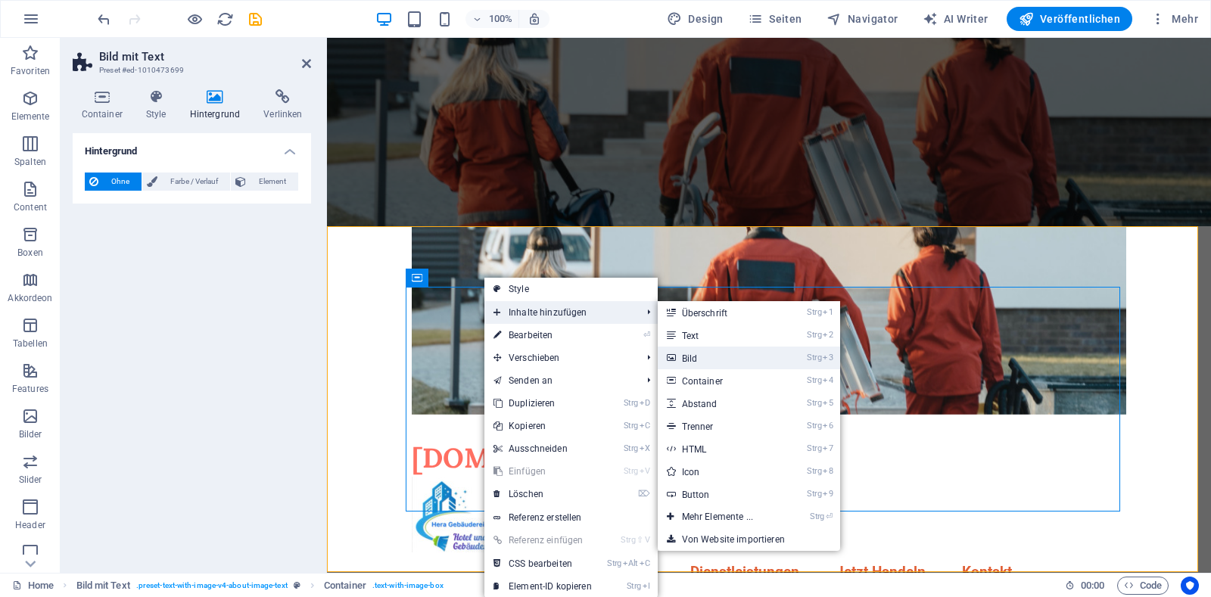
click at [698, 361] on link "Strg 3 Bild" at bounding box center [721, 358] width 126 height 23
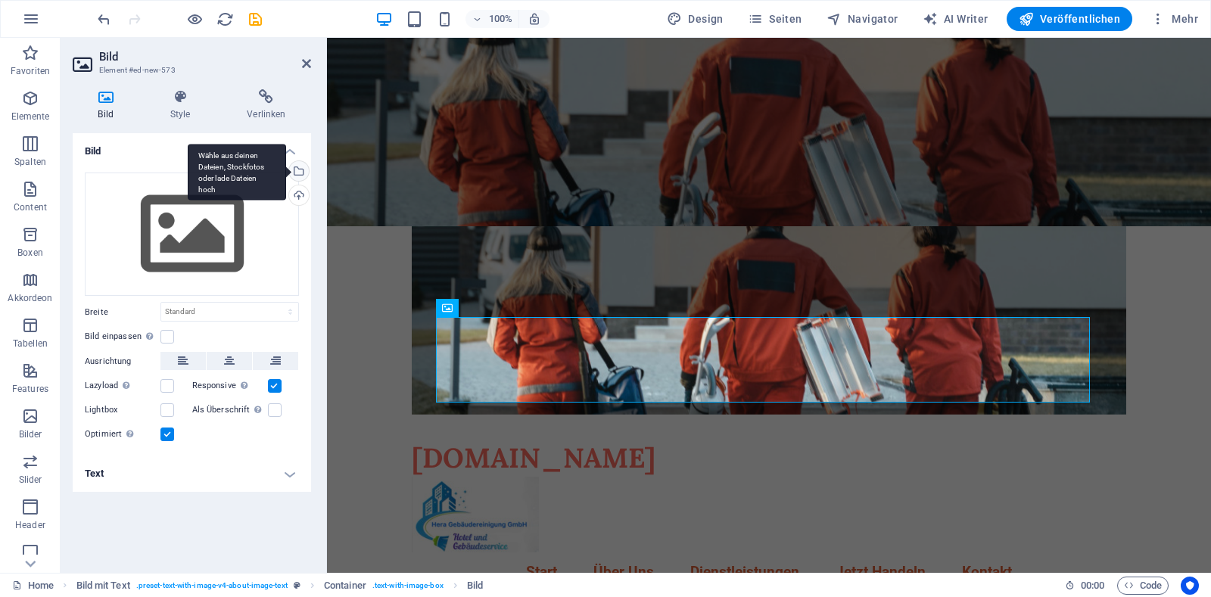
click at [286, 175] on div "Wähle aus deinen Dateien, Stockfotos oder lade Dateien hoch" at bounding box center [237, 172] width 98 height 57
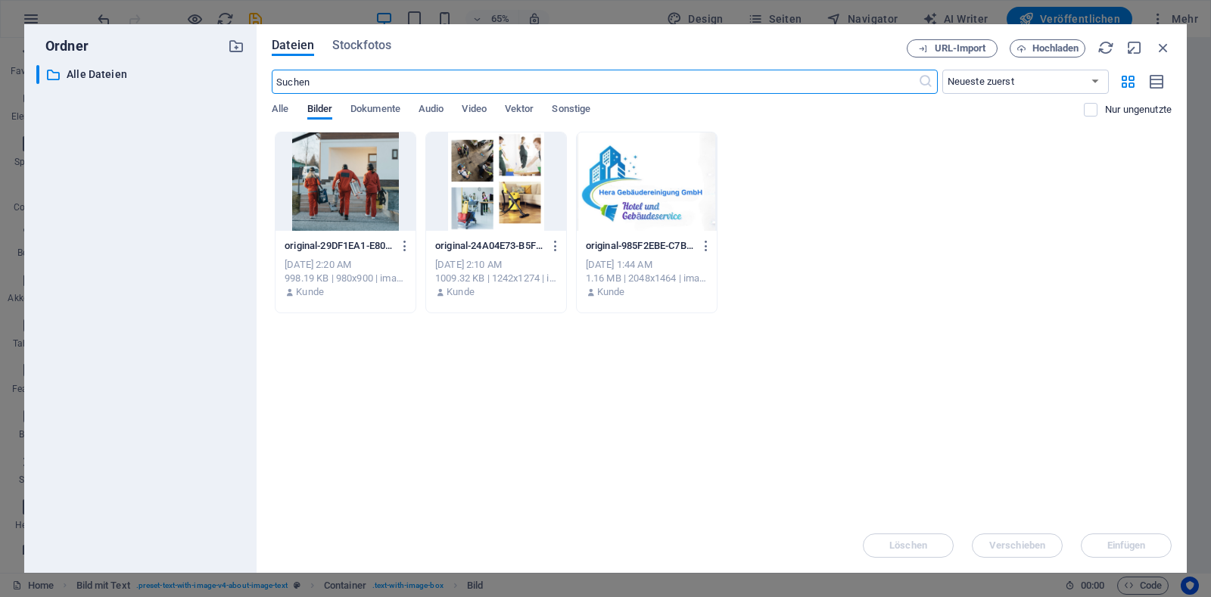
click at [483, 186] on div at bounding box center [496, 181] width 140 height 98
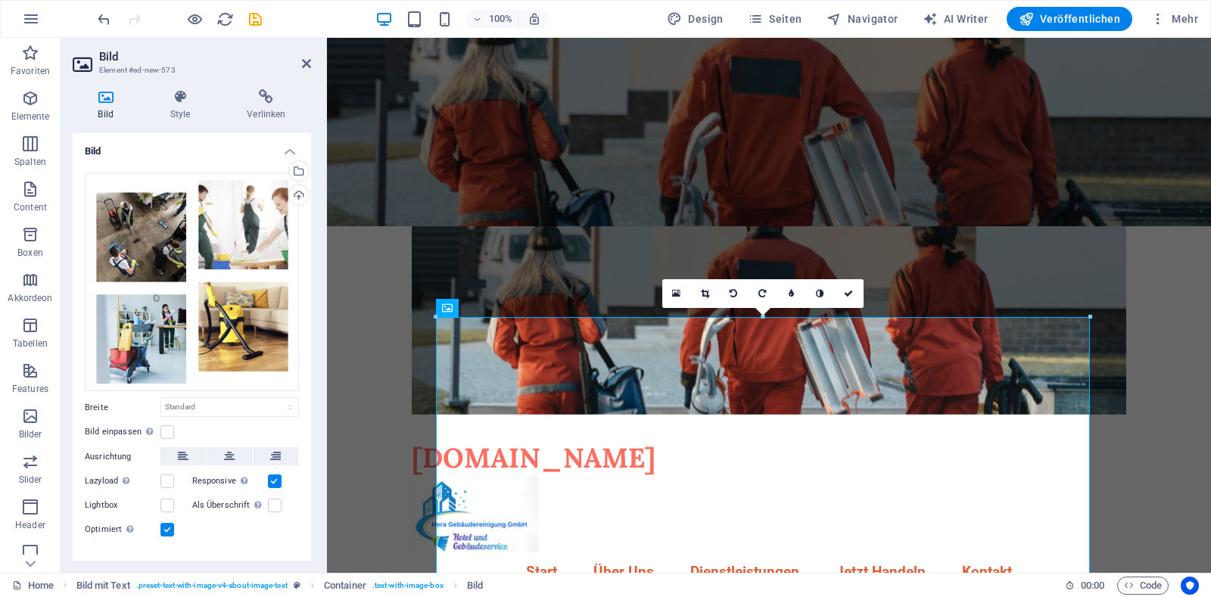
drag, startPoint x: 1198, startPoint y: 115, endPoint x: 1202, endPoint y: 195, distance: 80.4
click at [256, 22] on icon "save" at bounding box center [255, 19] width 17 height 17
checkbox input "false"
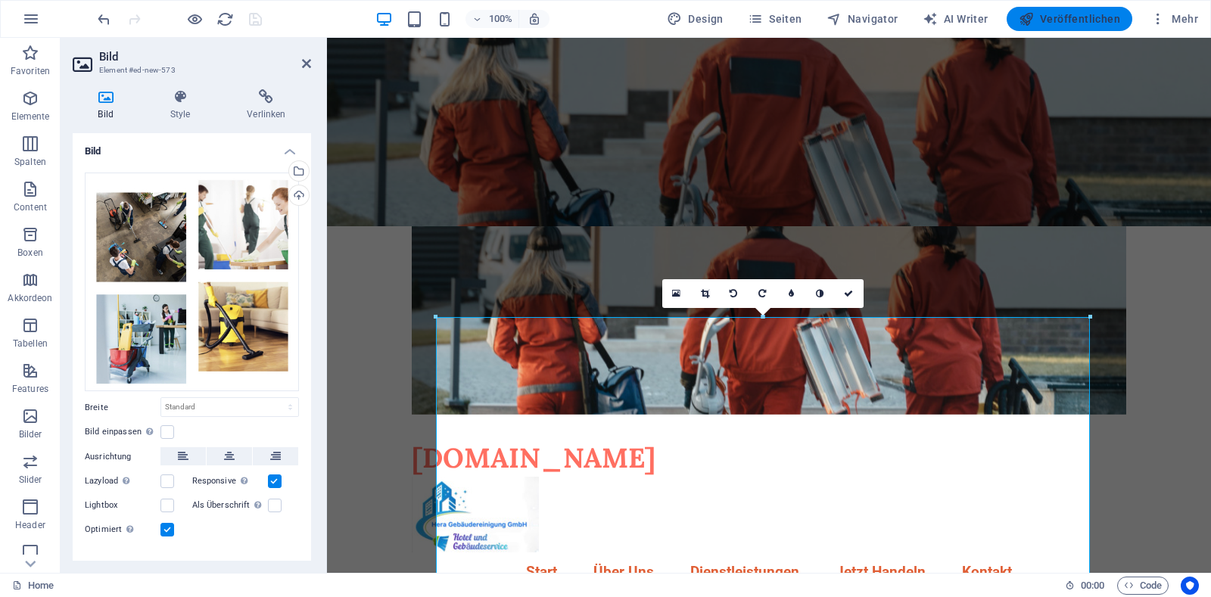
click at [1082, 22] on span "Veröffentlichen" at bounding box center [1069, 18] width 101 height 15
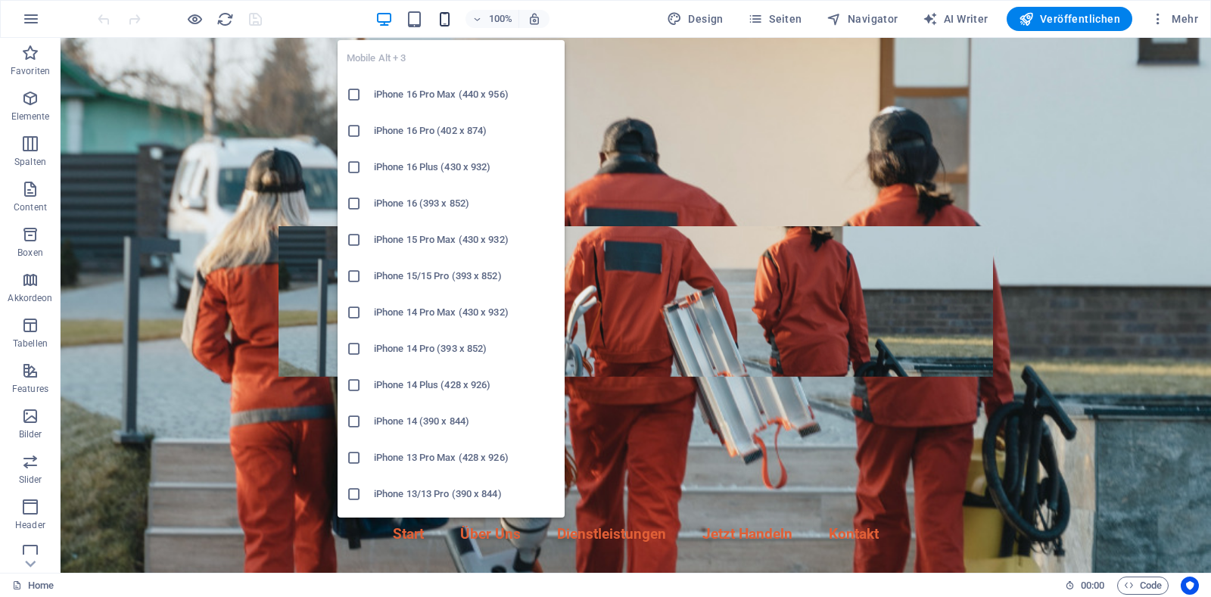
click at [444, 21] on icon "button" at bounding box center [444, 19] width 17 height 17
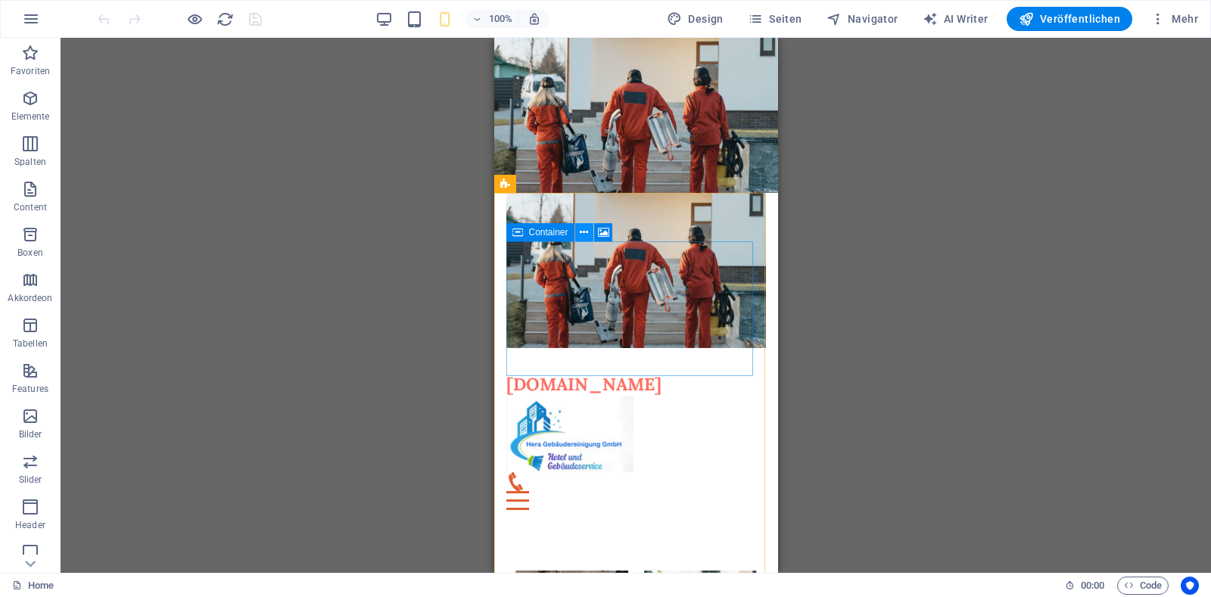
click at [583, 232] on icon at bounding box center [584, 233] width 8 height 16
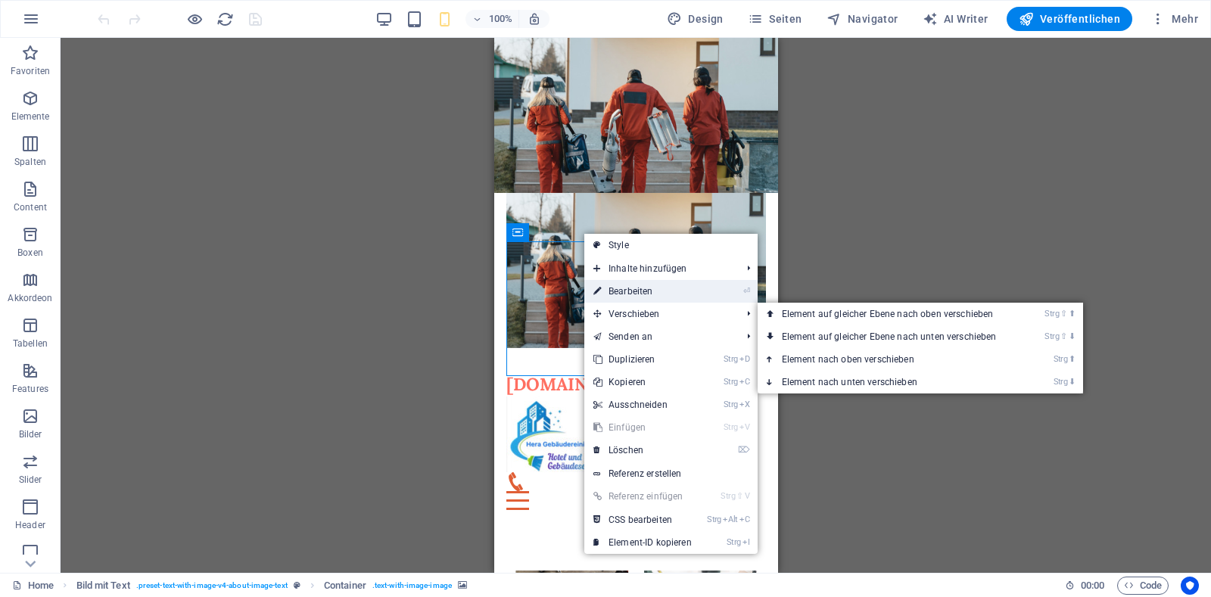
click at [634, 294] on link "⏎ Bearbeiten" at bounding box center [642, 291] width 117 height 23
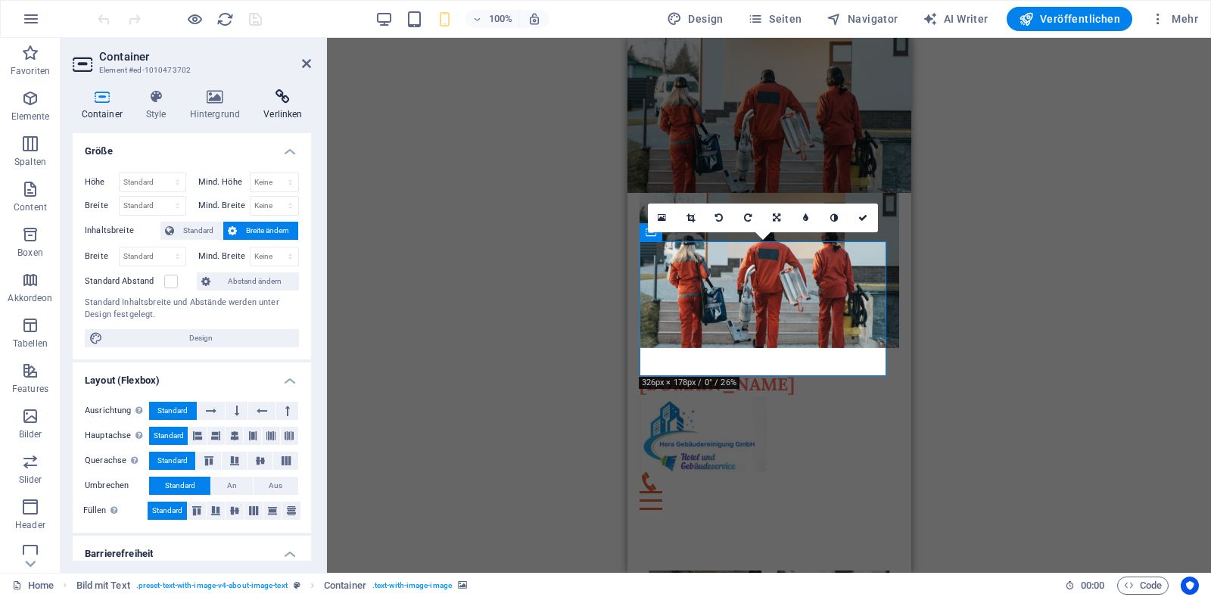
click at [289, 96] on icon at bounding box center [283, 96] width 56 height 15
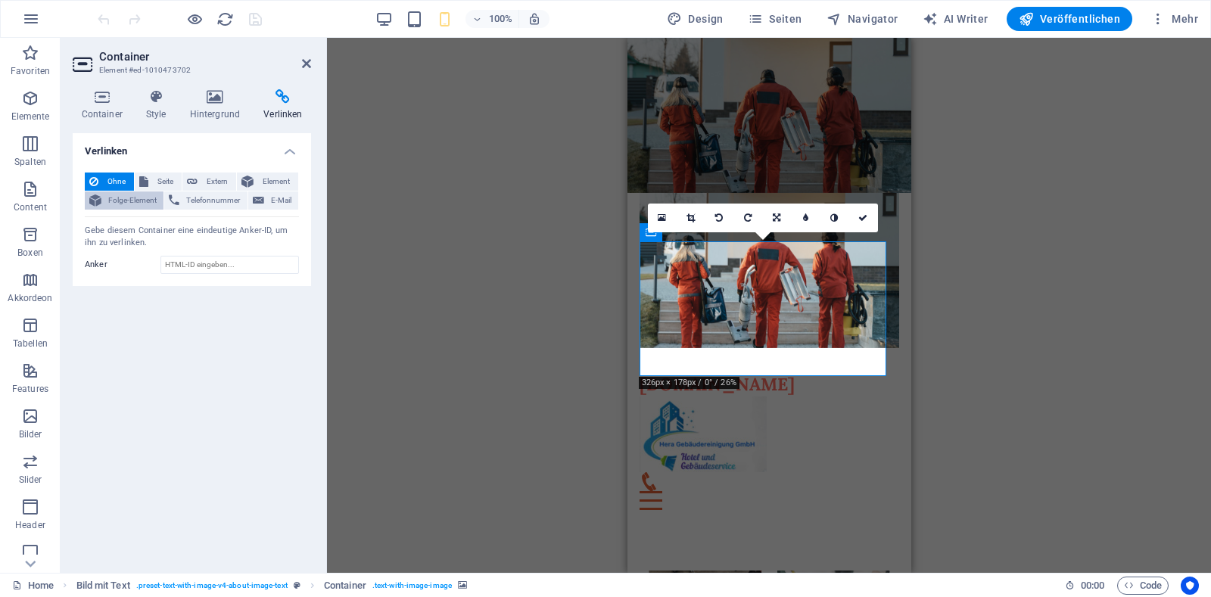
click at [140, 201] on span "Folge-Element" at bounding box center [132, 201] width 53 height 18
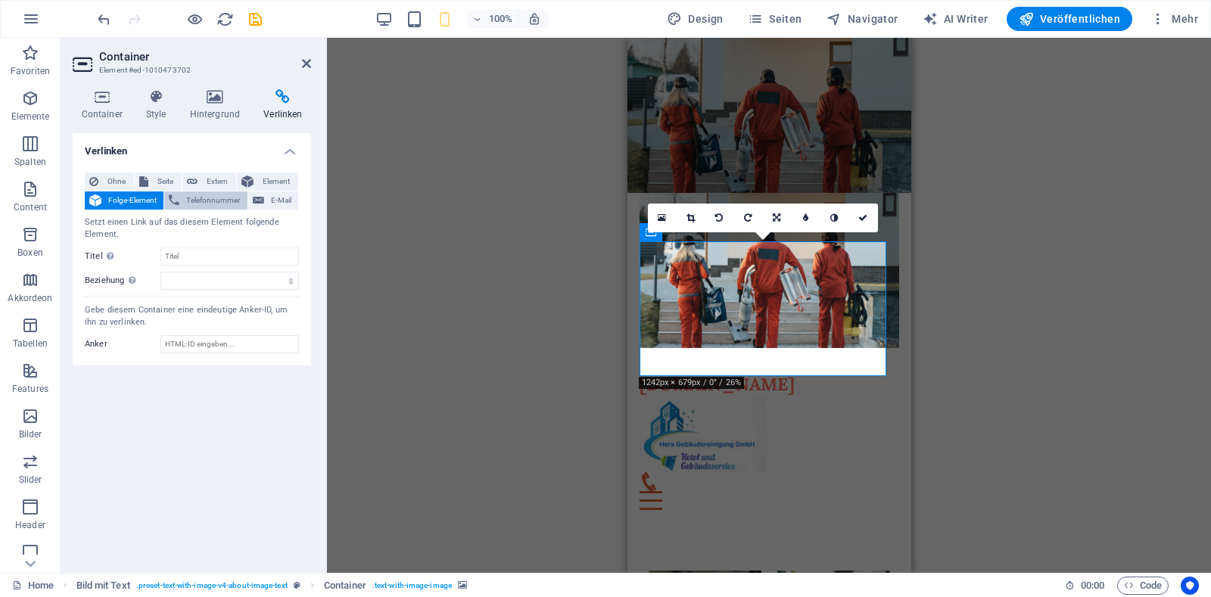
click at [196, 201] on span "Telefonnummer" at bounding box center [213, 201] width 58 height 18
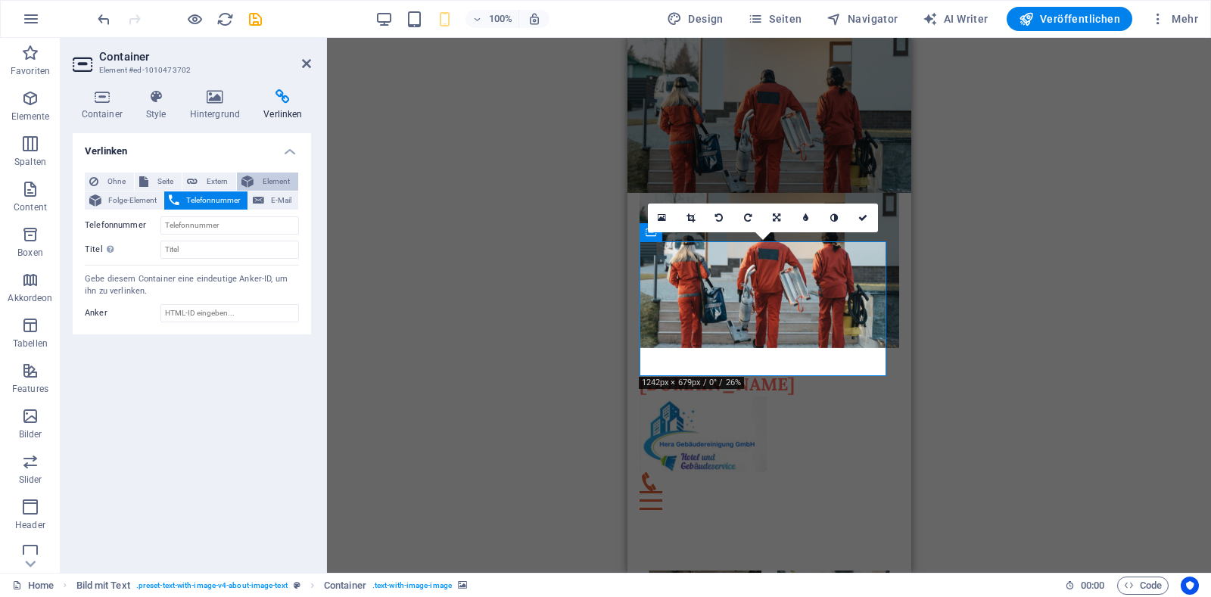
click at [263, 185] on span "Element" at bounding box center [276, 182] width 36 height 18
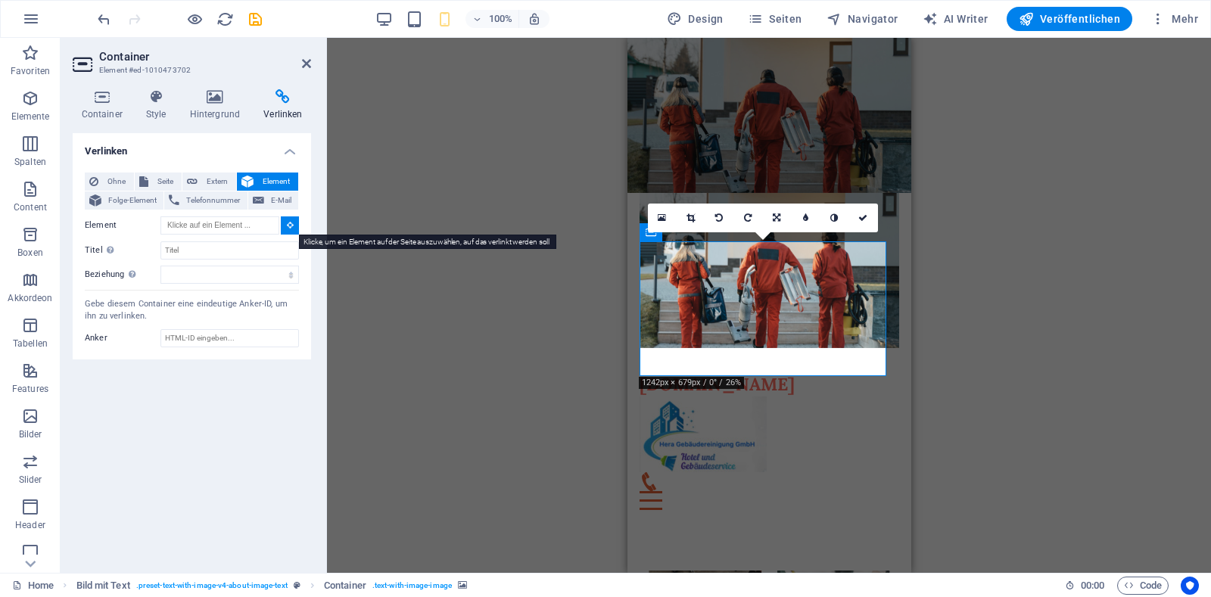
click at [289, 227] on icon at bounding box center [290, 225] width 7 height 8
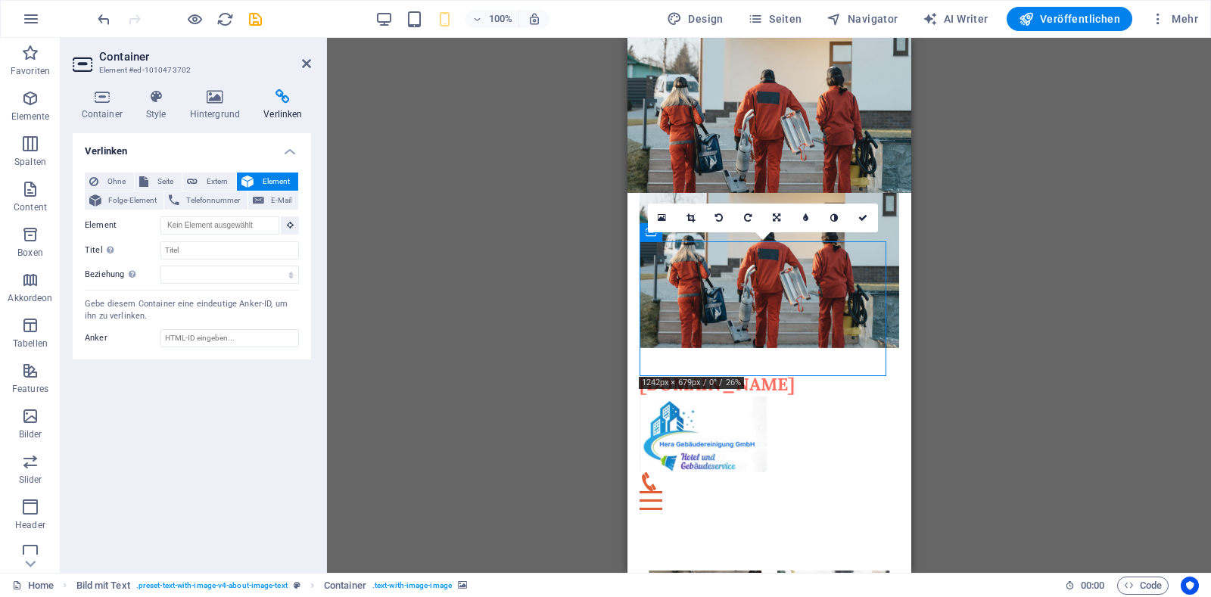
click at [478, 385] on div "Ziehe hier rein, um den vorhandenen Inhalt zu ersetzen. Drücke "Strg", wenn du …" at bounding box center [769, 305] width 884 height 535
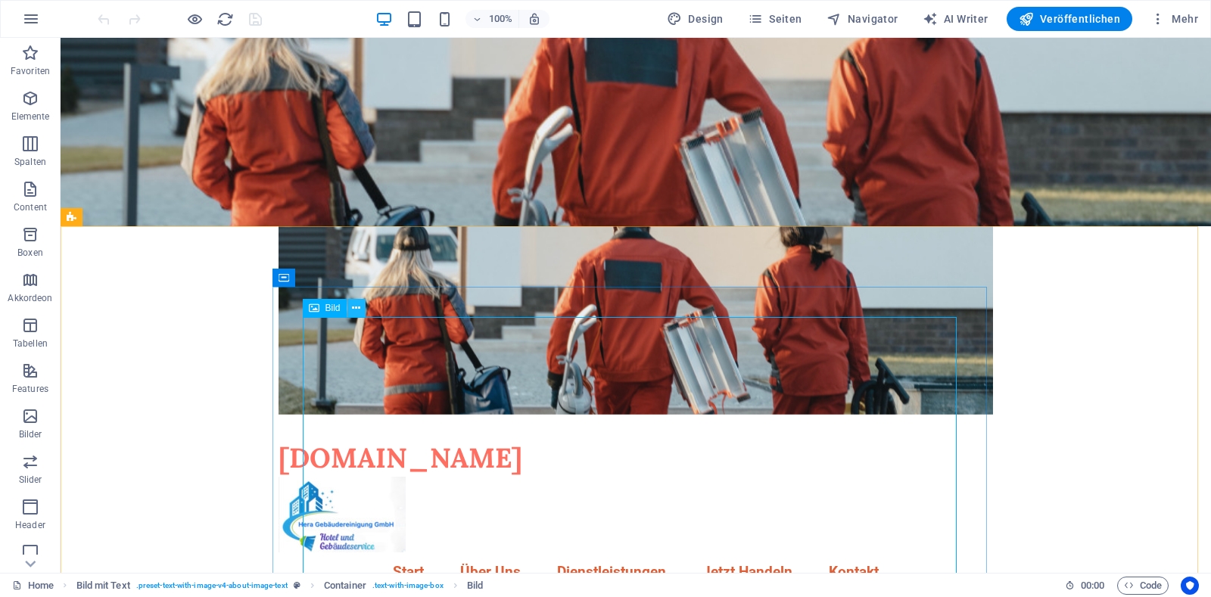
click at [357, 313] on icon at bounding box center [356, 309] width 8 height 16
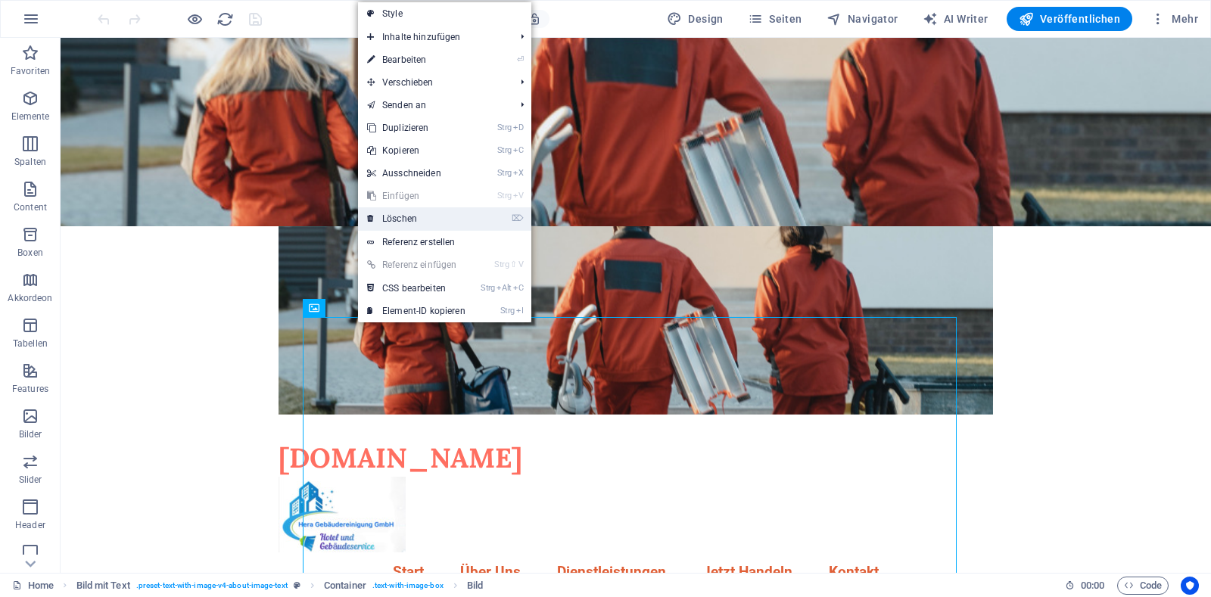
click at [425, 218] on link "⌦ Löschen" at bounding box center [416, 218] width 117 height 23
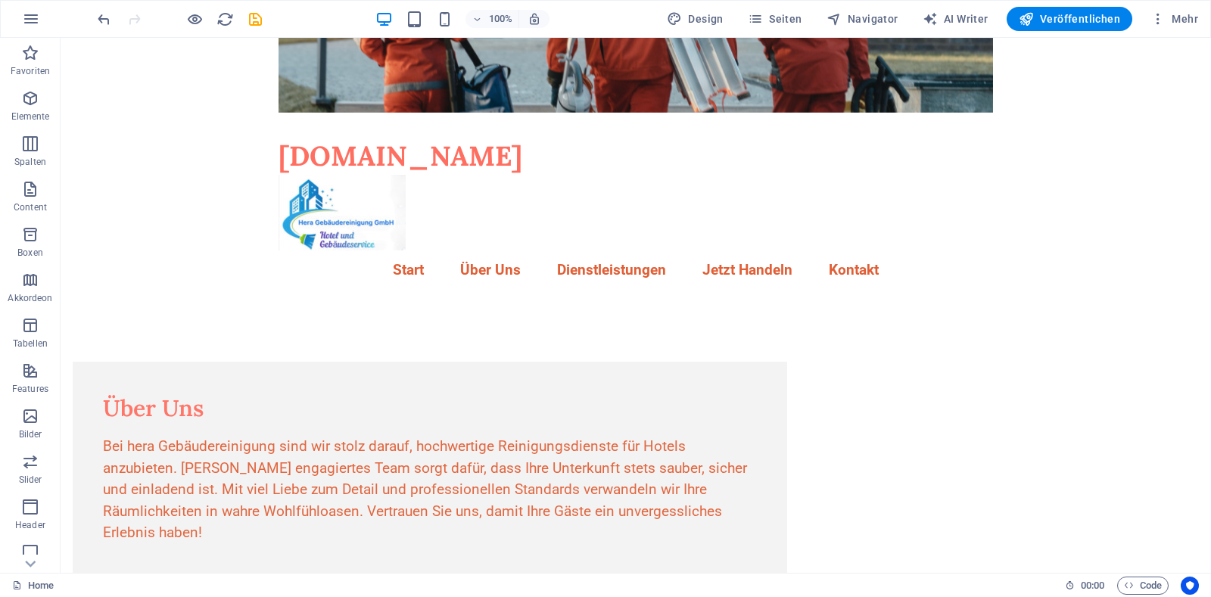
scroll to position [160, 0]
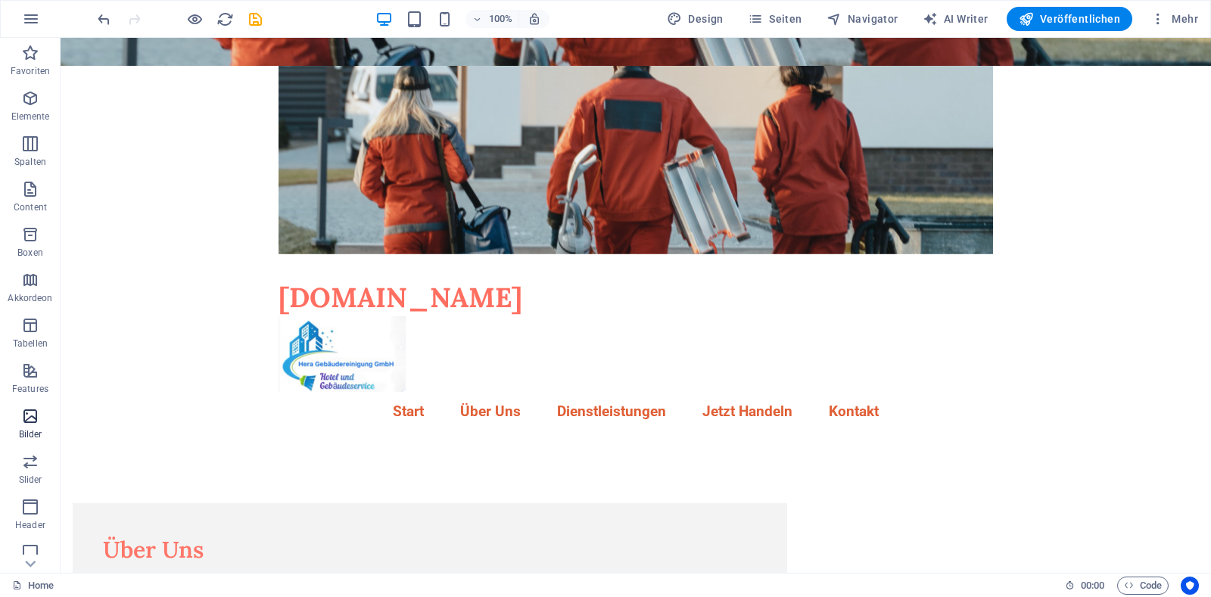
click at [36, 422] on icon "button" at bounding box center [30, 416] width 18 height 18
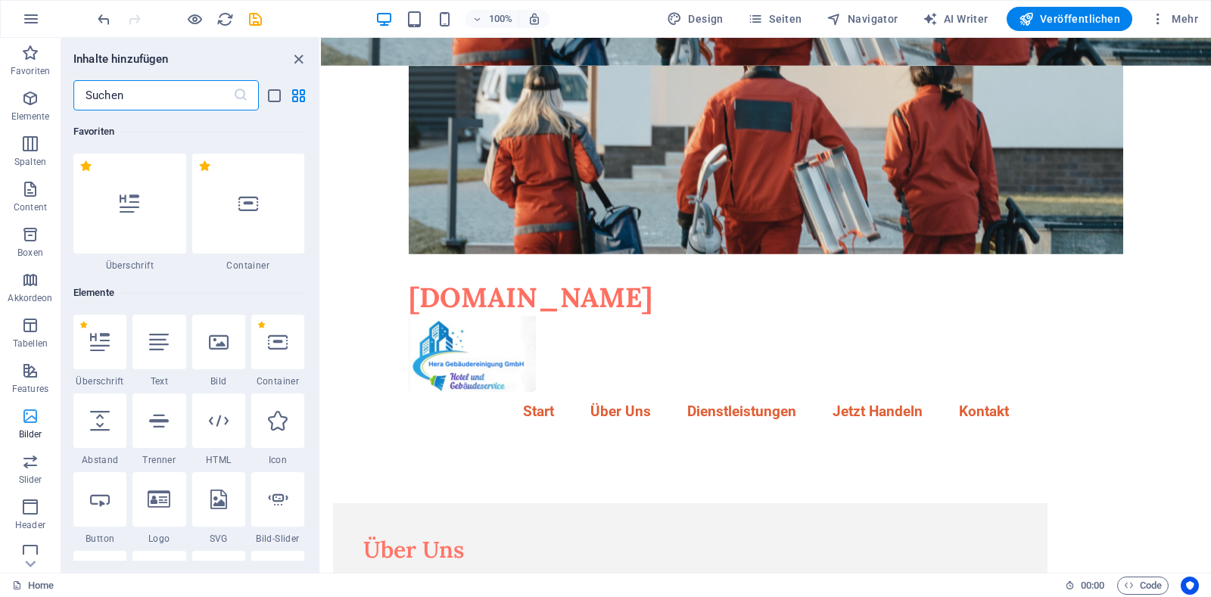
scroll to position [7676, 0]
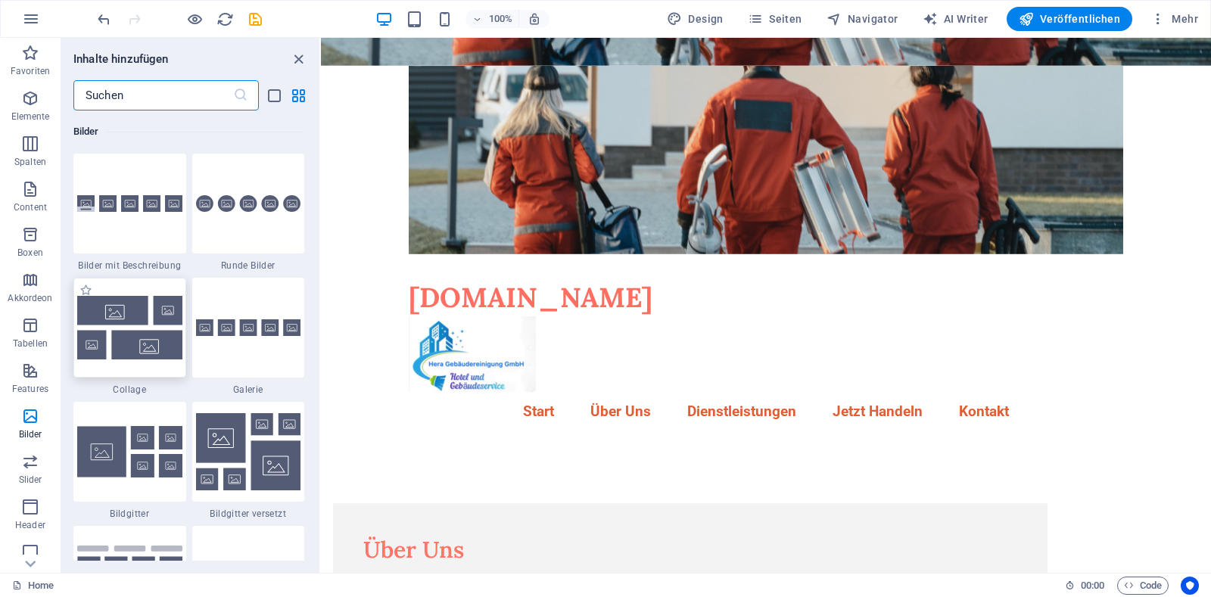
click at [150, 350] on img at bounding box center [129, 327] width 105 height 63
drag, startPoint x: 1089, startPoint y: 453, endPoint x: 766, endPoint y: 391, distance: 329.0
click at [762, 412] on div "+ Abschnitt" at bounding box center [766, 412] width 74 height 26
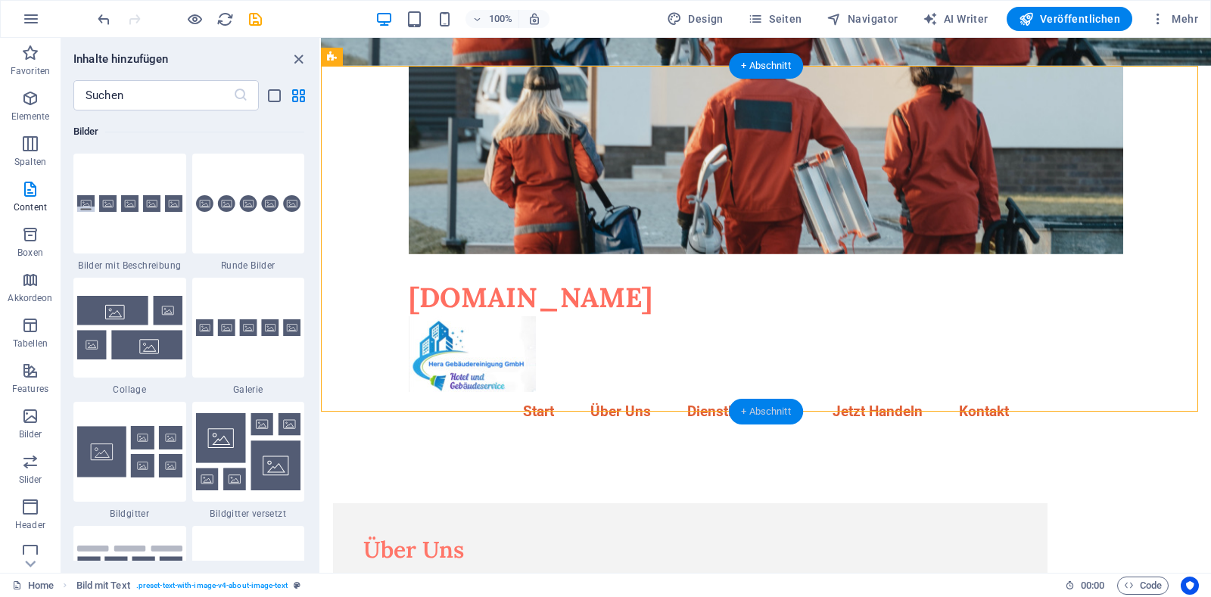
click at [762, 412] on div "+ Abschnitt" at bounding box center [766, 412] width 74 height 26
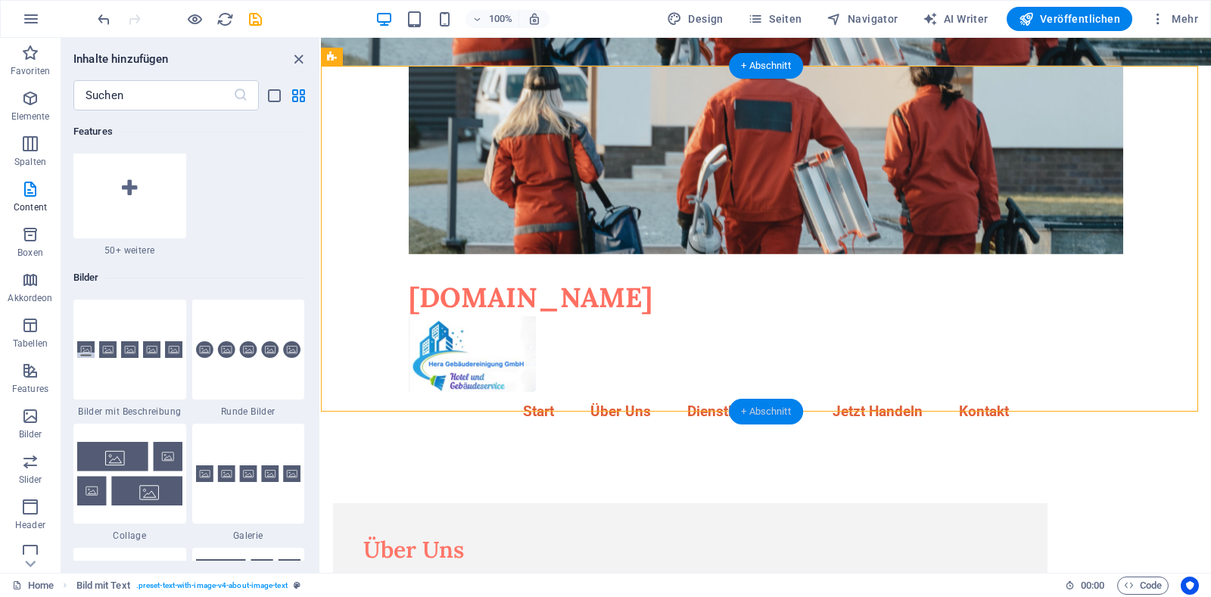
scroll to position [2649, 0]
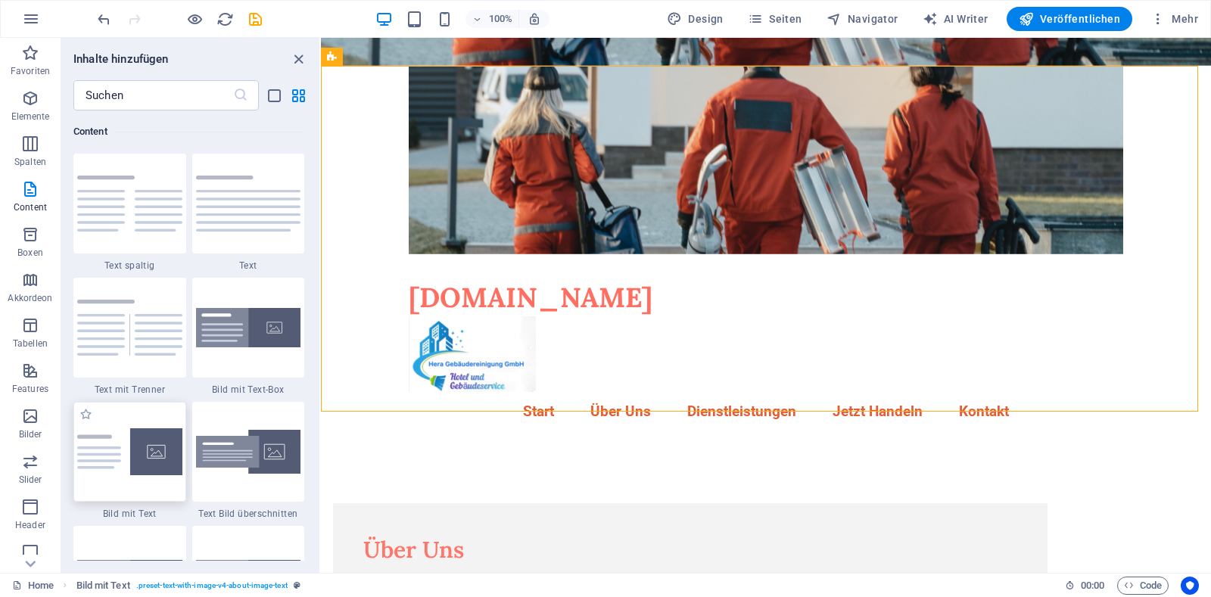
click at [153, 468] on img at bounding box center [129, 451] width 105 height 47
click at [321, 472] on div "Ziehe hier rein, um den vorhandenen Inhalt zu ersetzen. Drücke "Strg", wenn du …" at bounding box center [766, 305] width 890 height 535
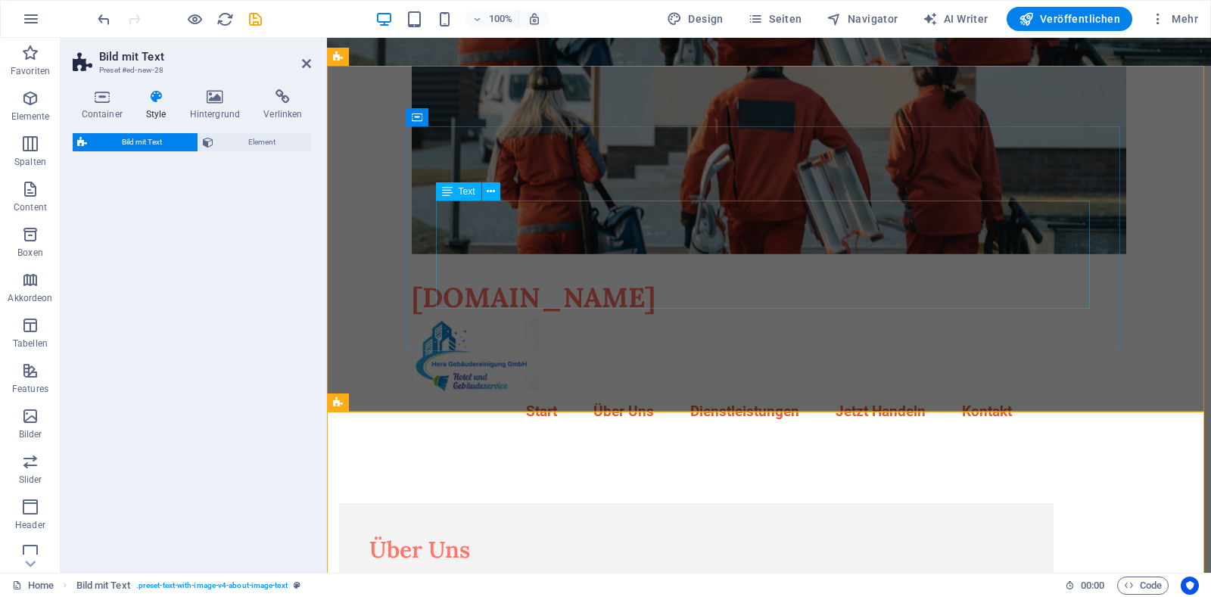
select select "rem"
select select "px"
select select "preset-text-with-image-v4-default"
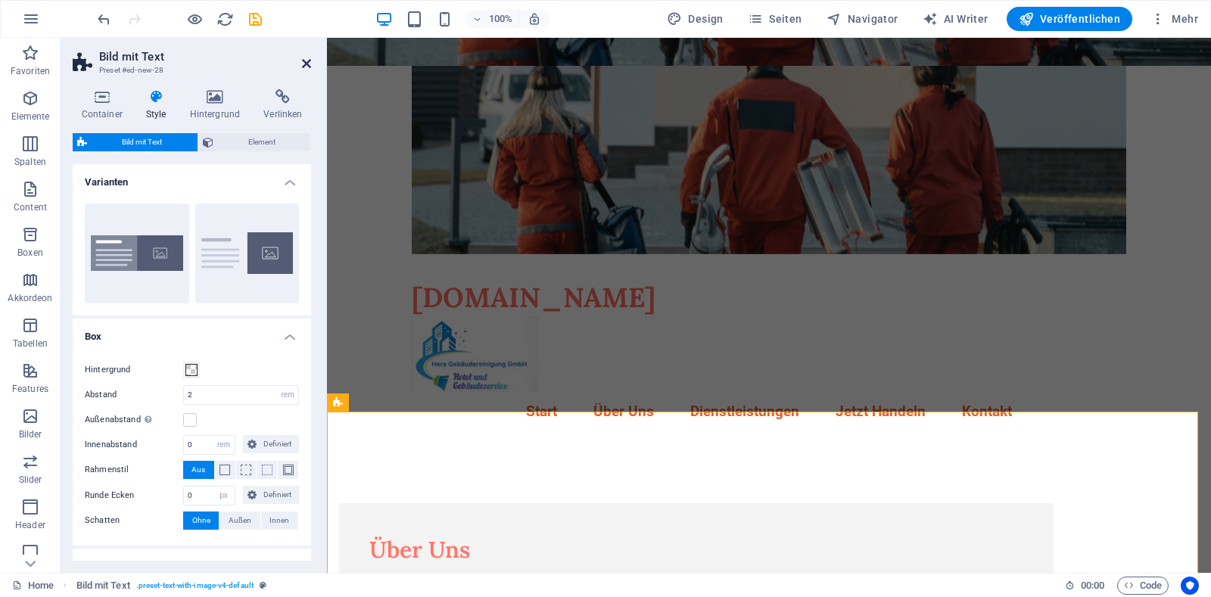
click at [305, 65] on icon at bounding box center [306, 64] width 9 height 12
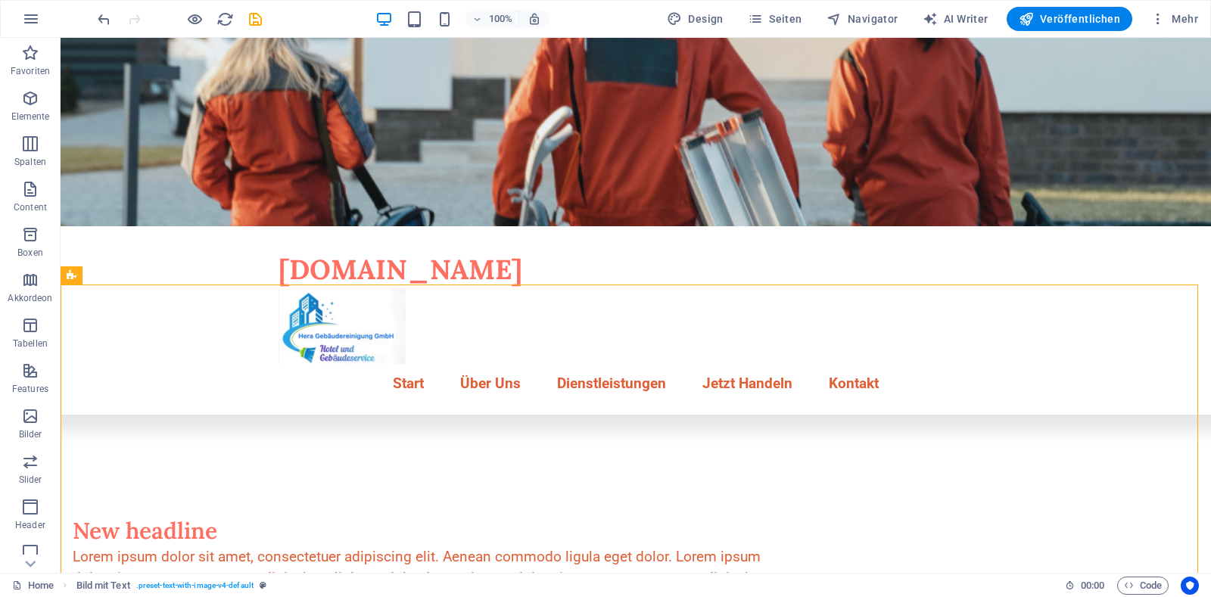
scroll to position [95, 0]
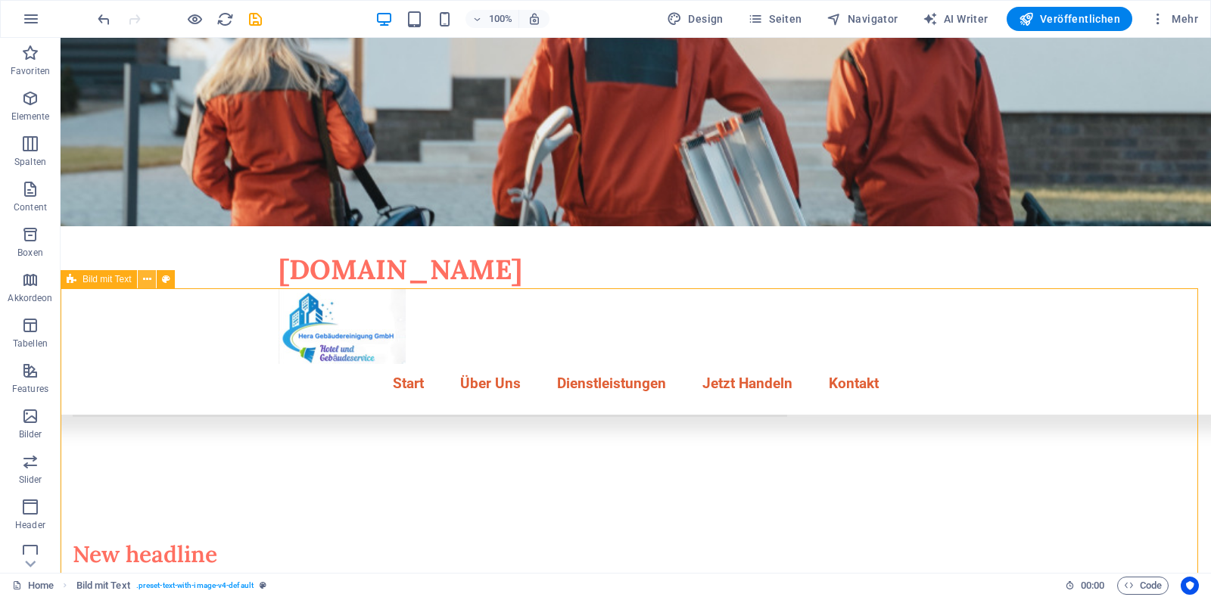
click at [148, 282] on icon at bounding box center [147, 280] width 8 height 16
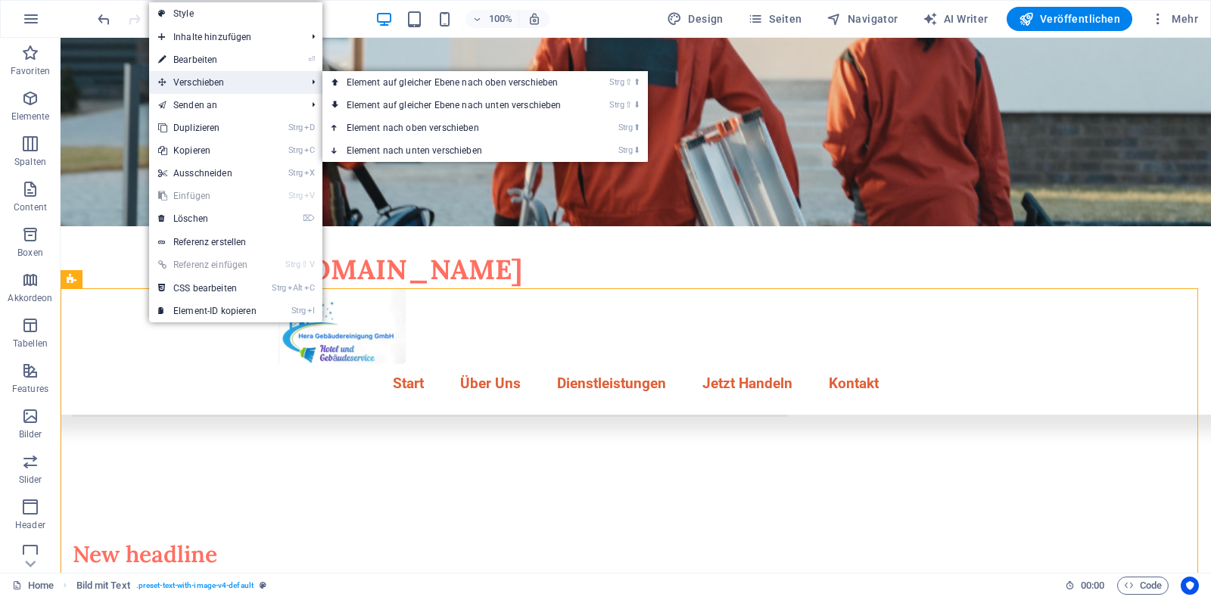
click at [229, 86] on span "Verschieben" at bounding box center [224, 82] width 151 height 23
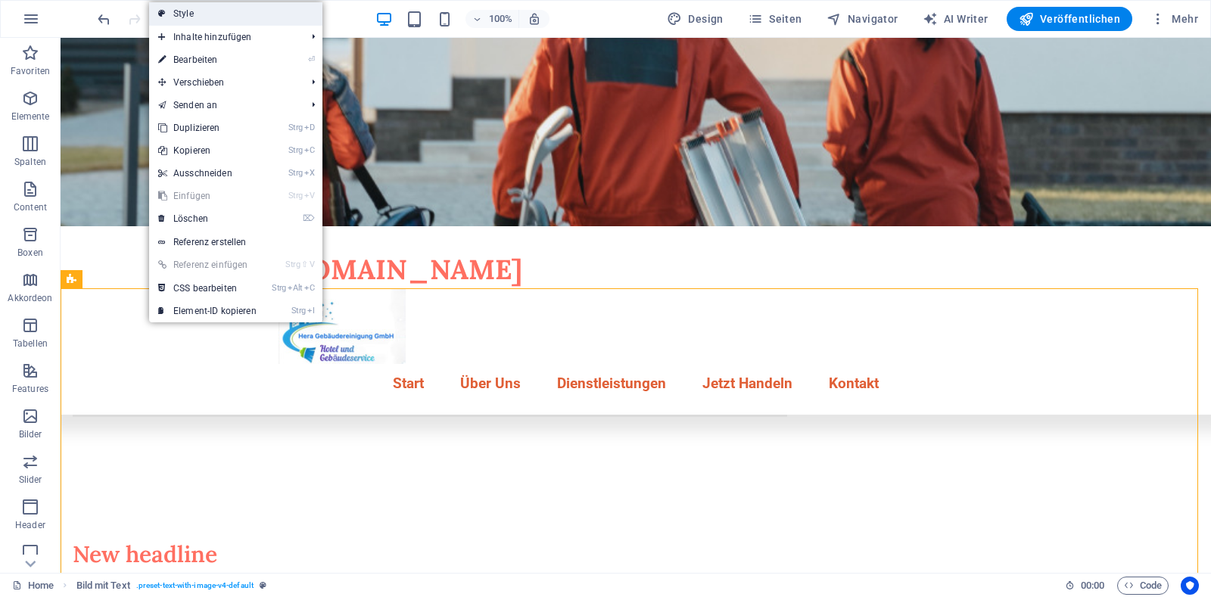
click at [204, 17] on link "Style" at bounding box center [235, 13] width 173 height 23
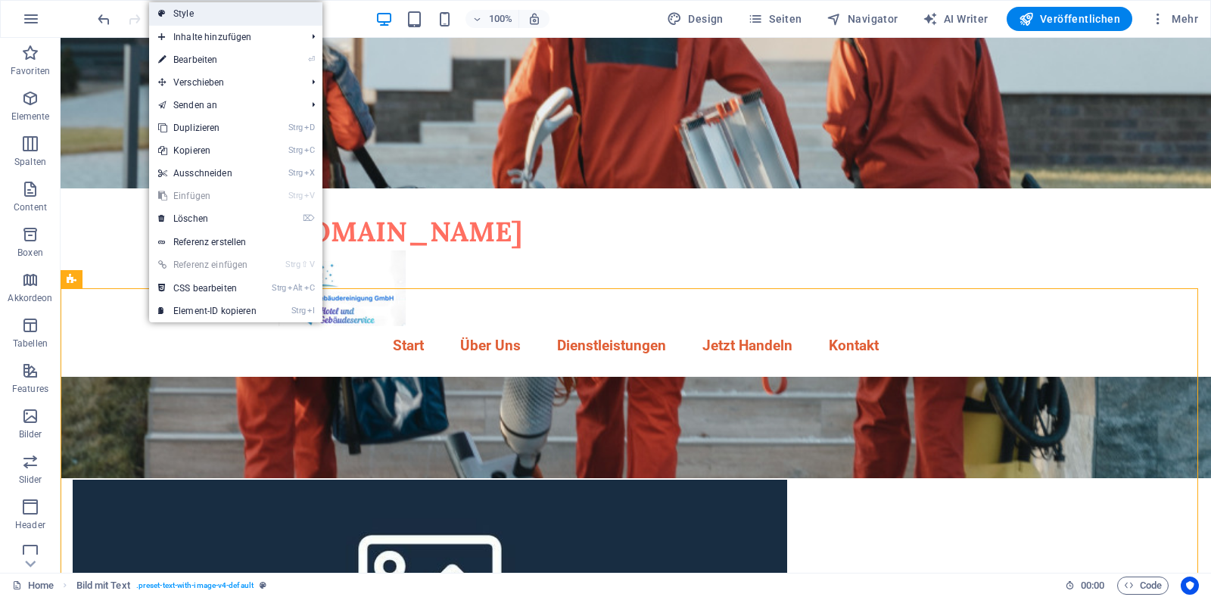
select select "rem"
select select "px"
select select "preset-text-with-image-v4-default"
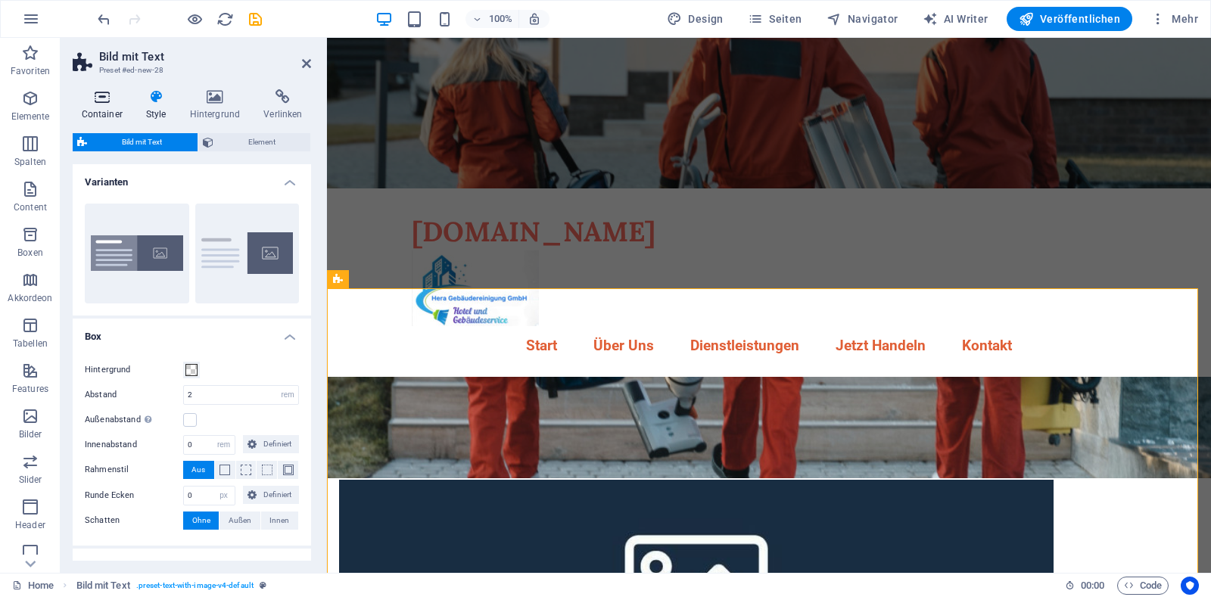
click at [107, 111] on h4 "Container" at bounding box center [105, 105] width 64 height 32
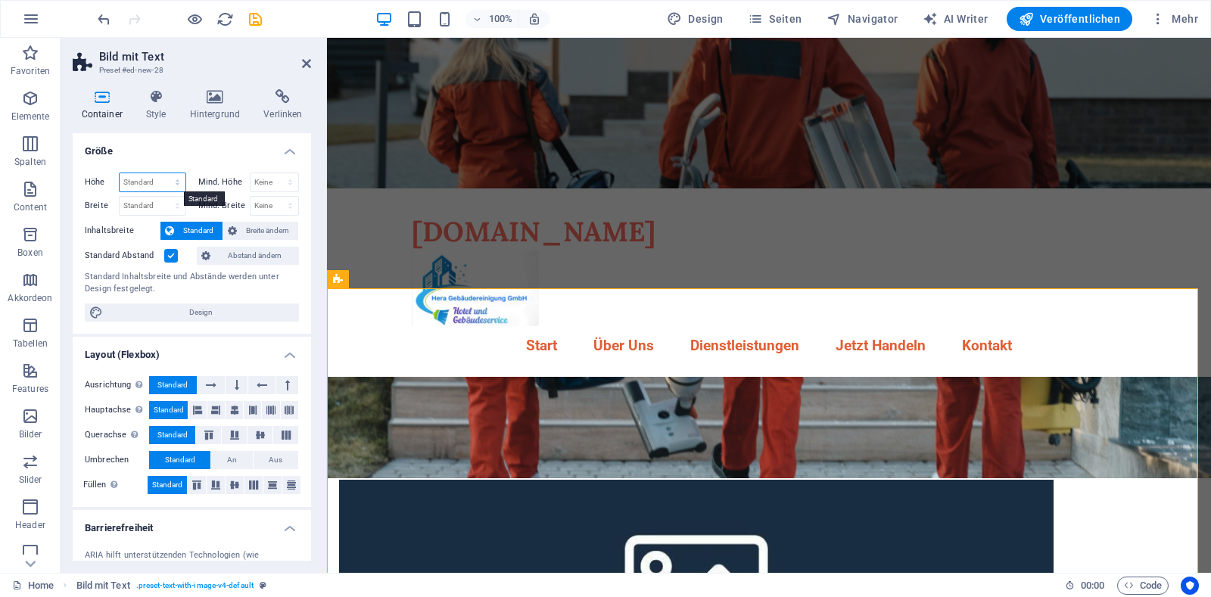
click at [174, 180] on select "Standard px rem % vh vw" at bounding box center [153, 182] width 66 height 18
select select "px"
click at [162, 173] on select "Standard px rem % vh vw" at bounding box center [153, 182] width 66 height 18
type input "462"
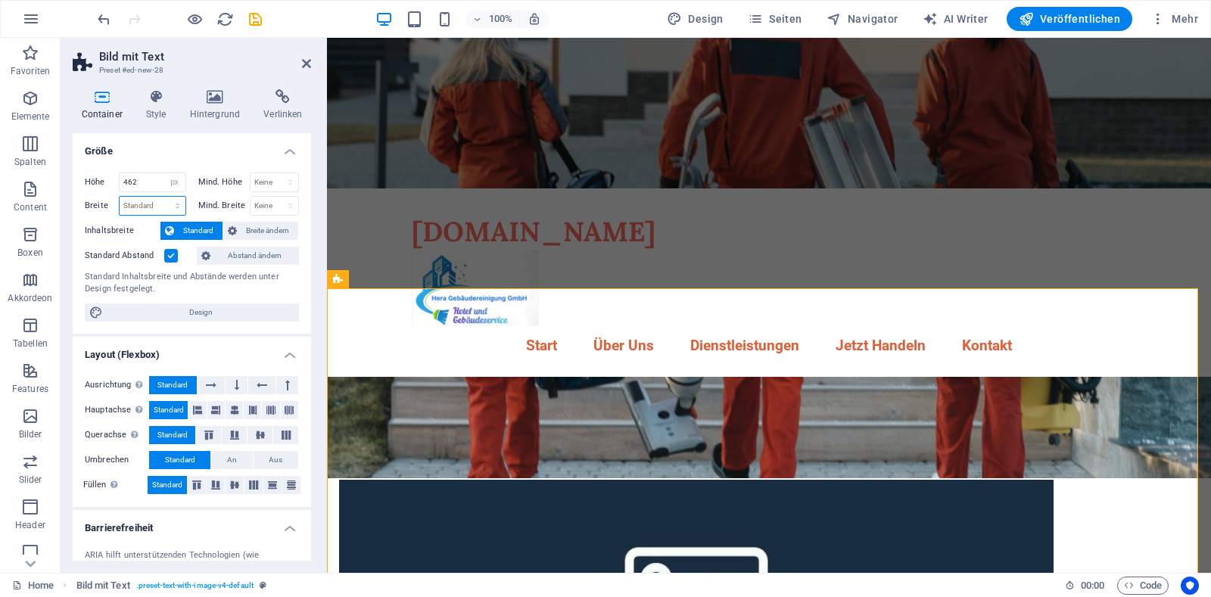
click at [173, 207] on select "Standard px rem % em vh vw" at bounding box center [153, 206] width 66 height 18
select select "px"
click at [162, 197] on select "Standard px rem % em vh vw" at bounding box center [153, 206] width 66 height 18
type input "1151"
click at [283, 179] on select "Keine px rem % vh vw" at bounding box center [275, 182] width 48 height 18
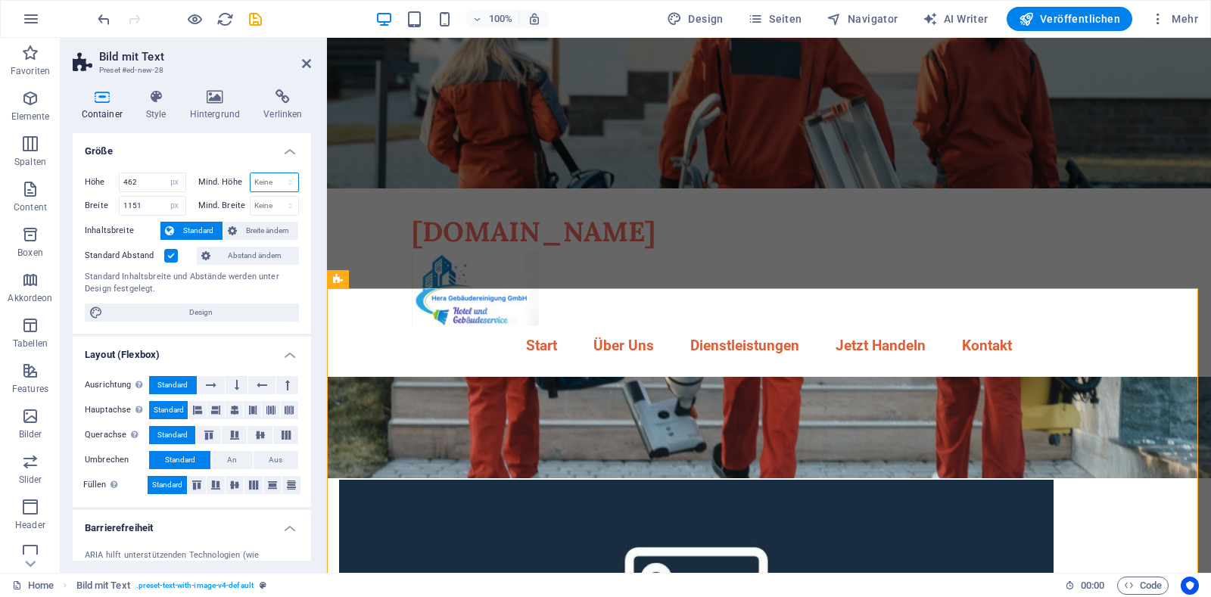
select select "px"
click at [274, 173] on select "Keine px rem % vh vw" at bounding box center [275, 182] width 48 height 18
type input "0"
click at [284, 206] on select "Keine px rem % vh vw" at bounding box center [275, 206] width 48 height 18
select select "px"
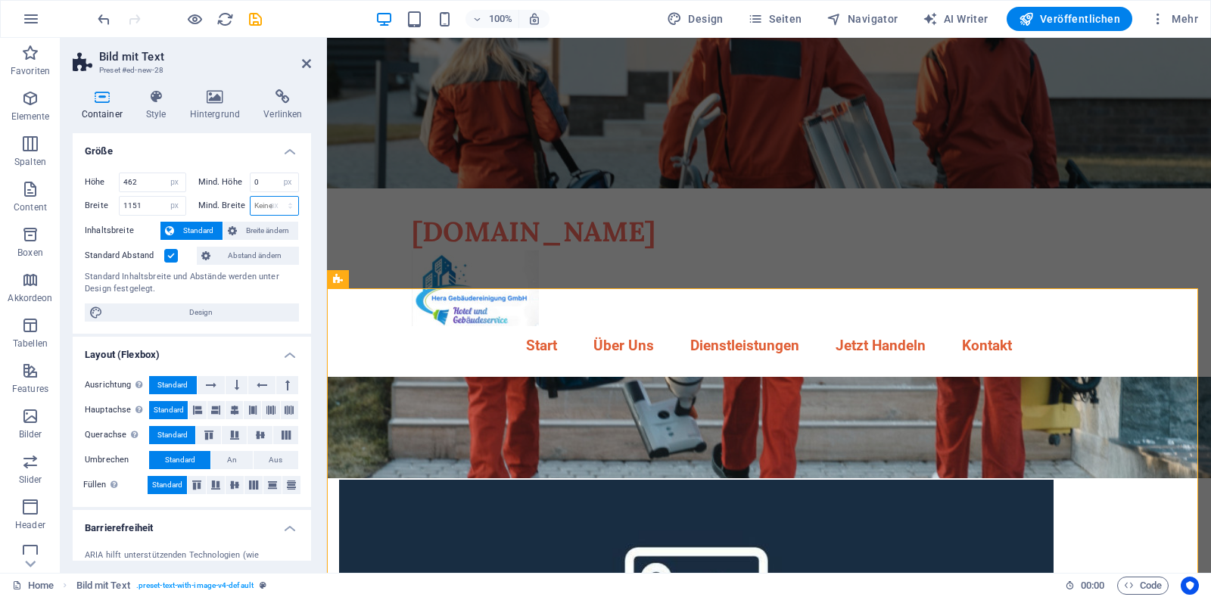
click at [274, 197] on select "Keine px rem % vh vw" at bounding box center [275, 206] width 48 height 18
type input "0"
click at [148, 210] on input "1151" at bounding box center [153, 206] width 66 height 18
type input "1"
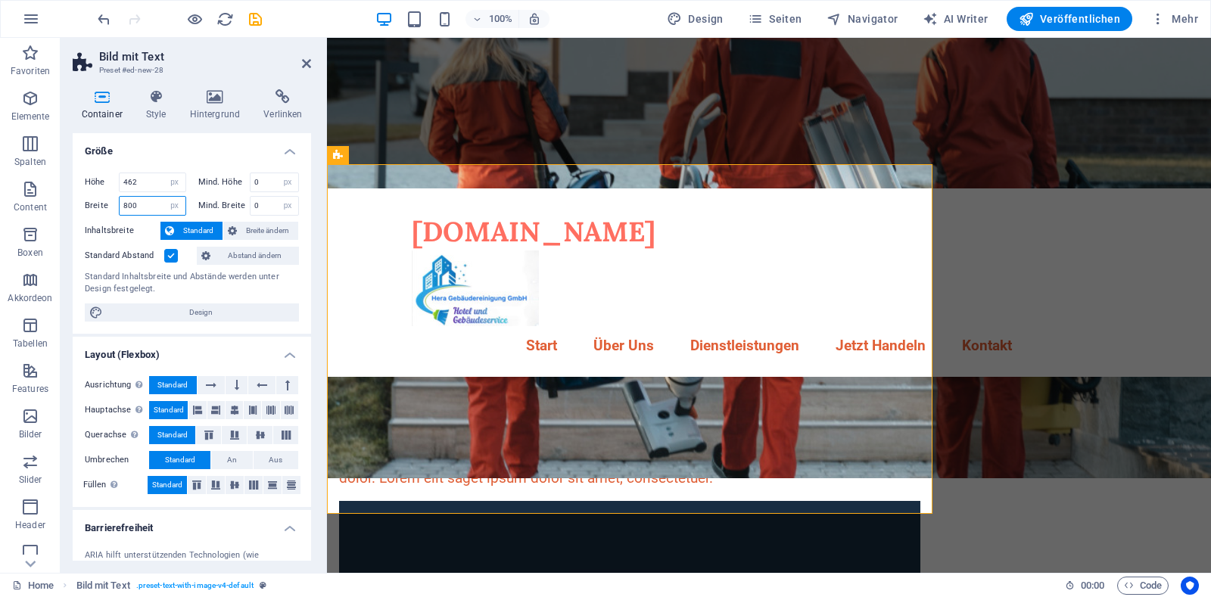
scroll to position [219, 0]
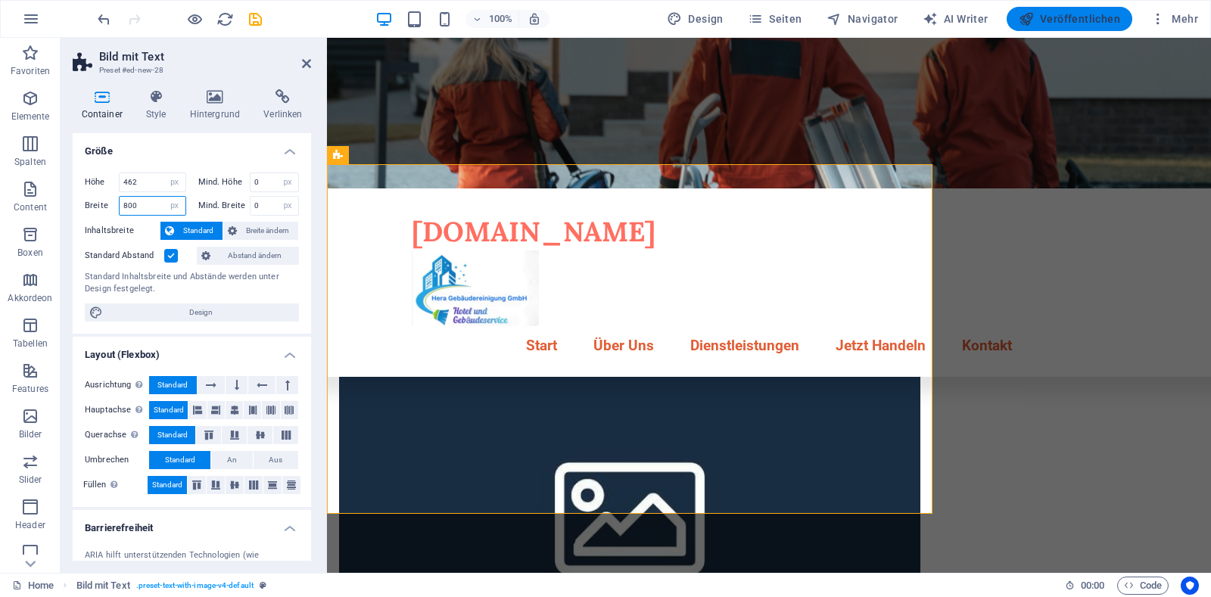
type input "800"
click at [435, 366] on div "Lorem ipsum dolor sit amet, consectetuer adipiscing elit. Aenean commodo ligula…" at bounding box center [629, 311] width 581 height 108
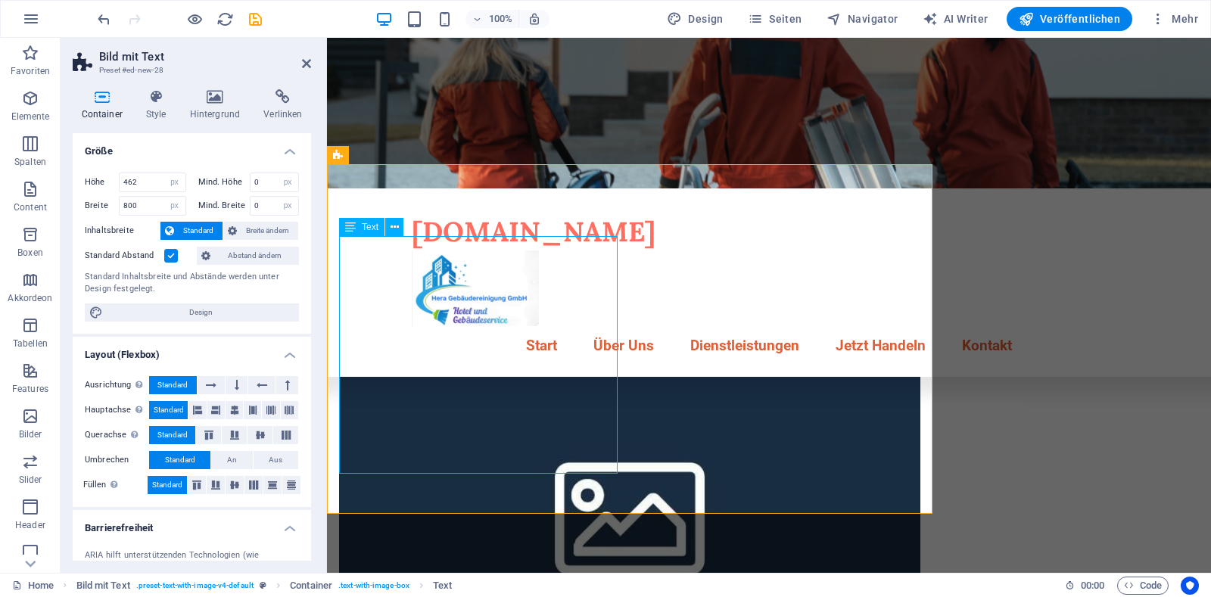
click at [427, 366] on div "Lorem ipsum dolor sit amet, consectetuer adipiscing elit. Aenean commodo ligula…" at bounding box center [629, 311] width 581 height 108
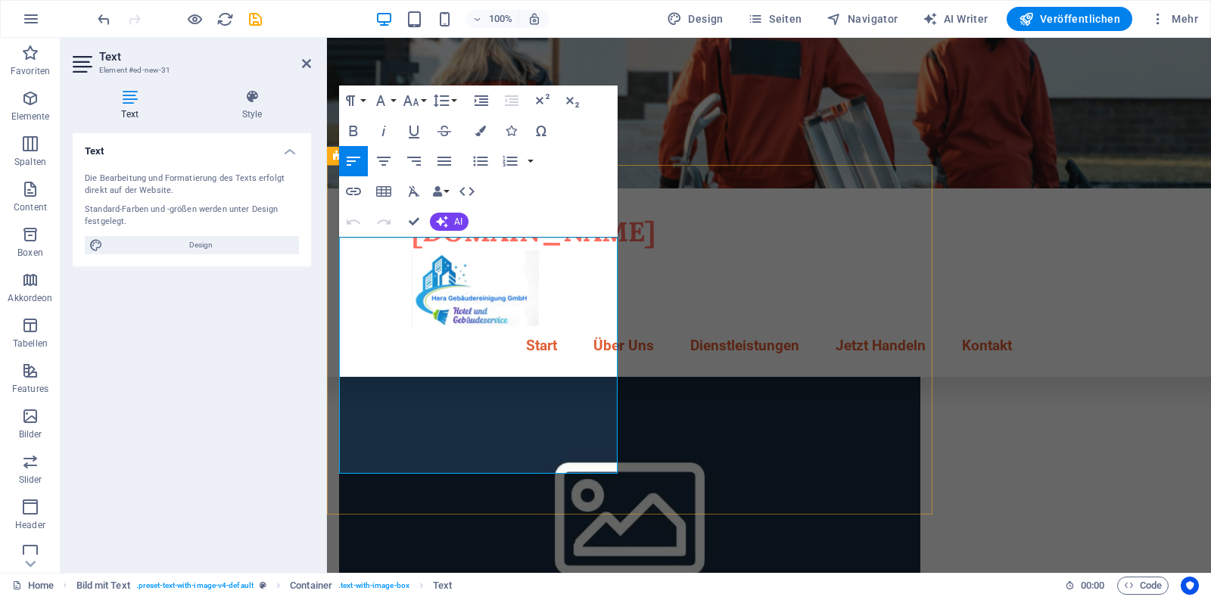
click at [442, 366] on p "Lorem ipsum dolor sit amet, consectetuer adipiscing elit. Aenean commodo ligula…" at bounding box center [629, 311] width 581 height 108
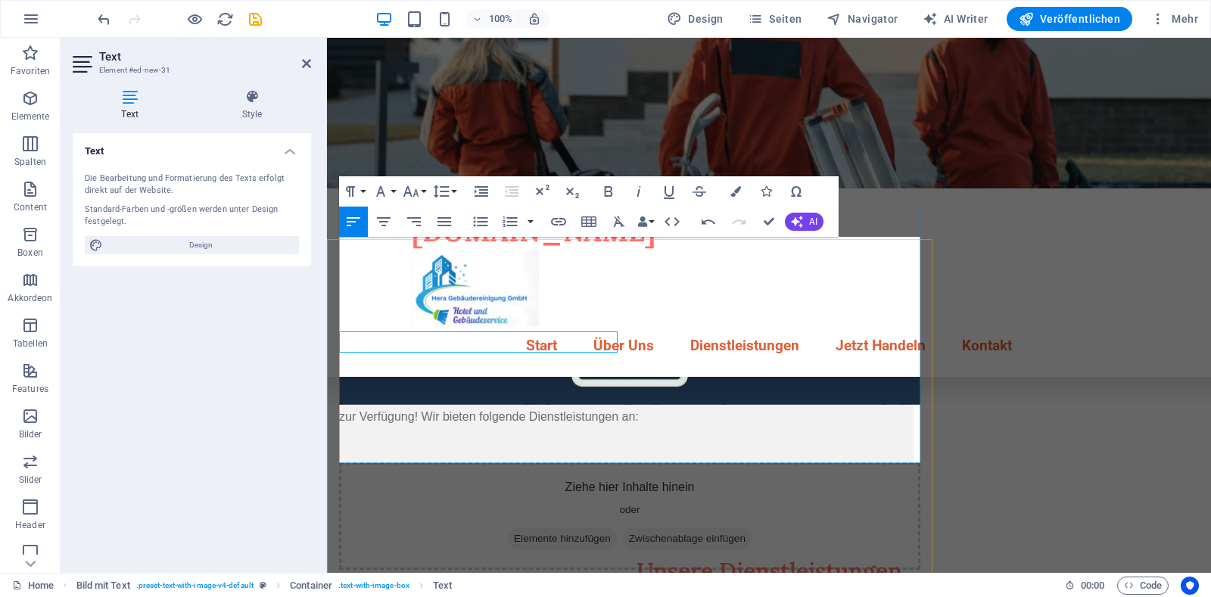
scroll to position [145, 0]
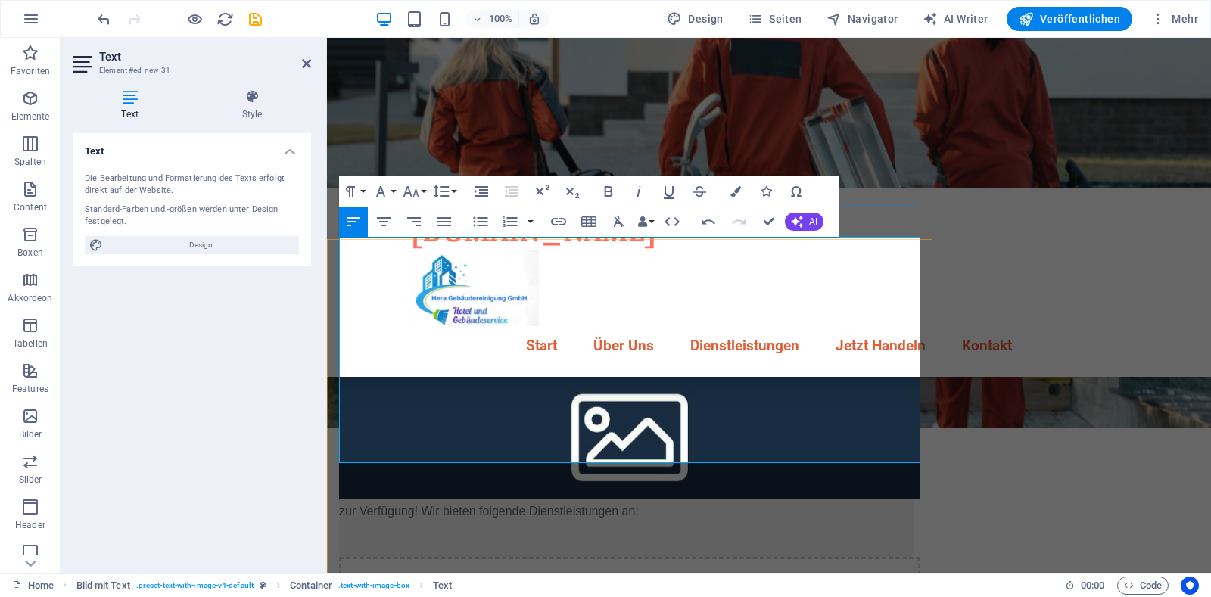
click at [408, 466] on p "Suchen Sie eine Hotelreinigung in [GEOGRAPHIC_DATA] und Umgebung? Wir stehen Ih…" at bounding box center [626, 493] width 575 height 55
click at [349, 332] on p "L" at bounding box center [629, 343] width 581 height 22
click at [350, 332] on p "​" at bounding box center [629, 343] width 581 height 22
click at [345, 353] on p "Warum uns wählen" at bounding box center [626, 380] width 575 height 55
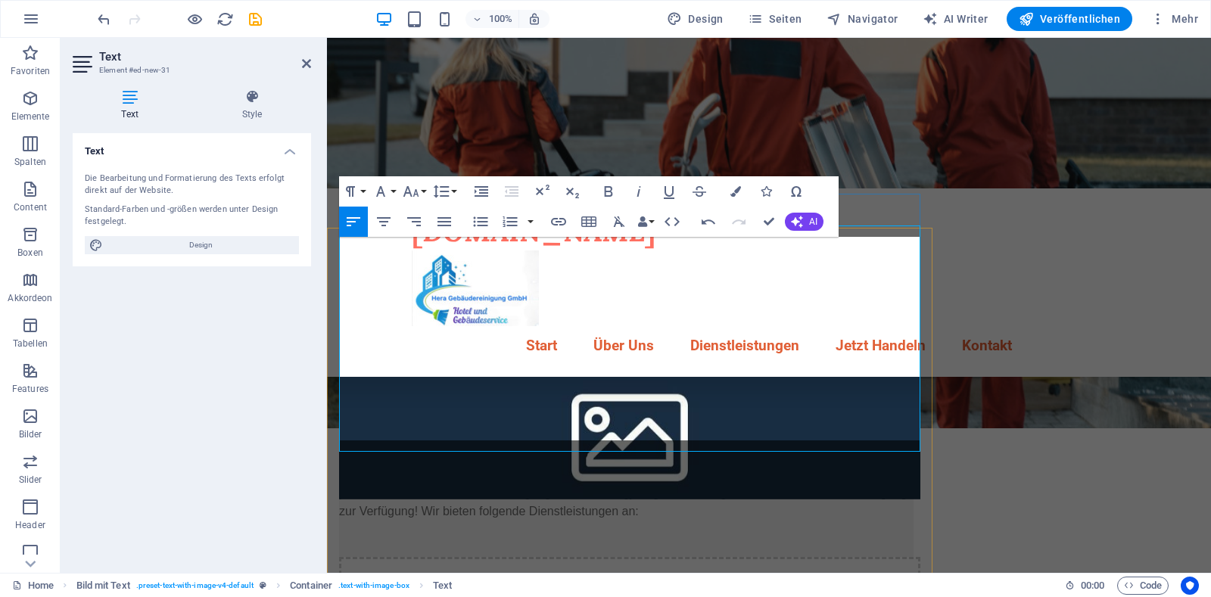
scroll to position [156, 0]
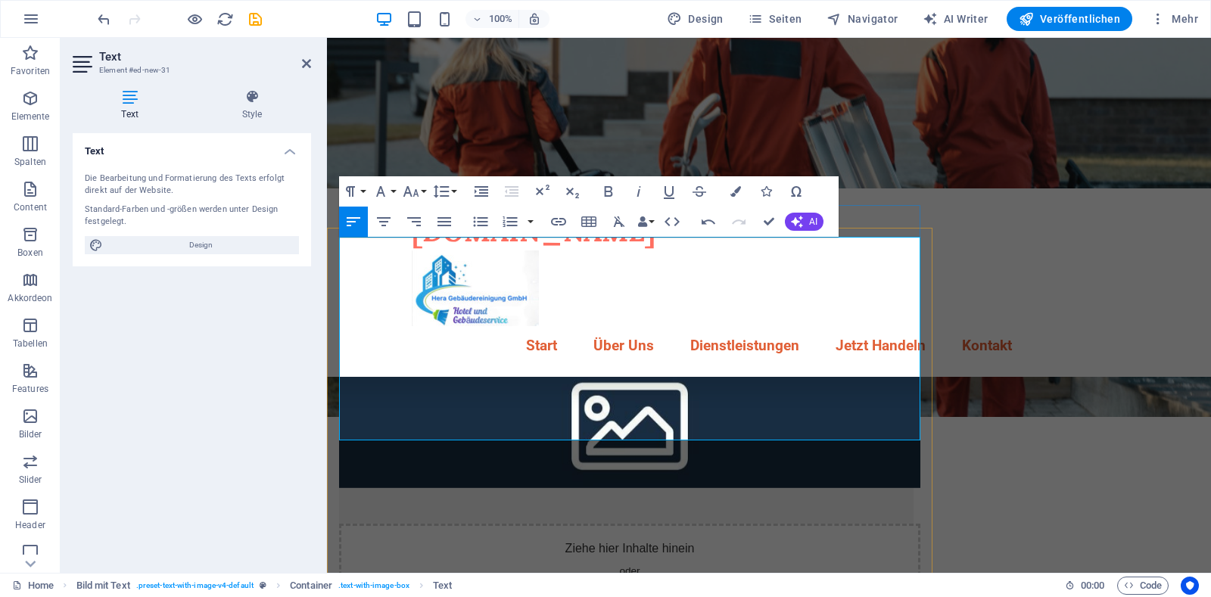
click at [347, 320] on div "Warum uns wählen" at bounding box center [626, 352] width 575 height 64
click at [350, 384] on div "Erfahrung Betreuung Zuverlässigkeit" at bounding box center [626, 409] width 575 height 50
click at [343, 384] on div "Erfahrung Betreuung Zuverlässigkeit" at bounding box center [626, 409] width 575 height 50
click at [808, 384] on h2 "Erfahrung Betreuung Zuverlässigkeit" at bounding box center [626, 400] width 575 height 32
click at [340, 433] on p "Suchen Sie eine Hotelreinigung in [GEOGRAPHIC_DATA] und Umgebung? Wir stehen Ih…" at bounding box center [626, 460] width 575 height 55
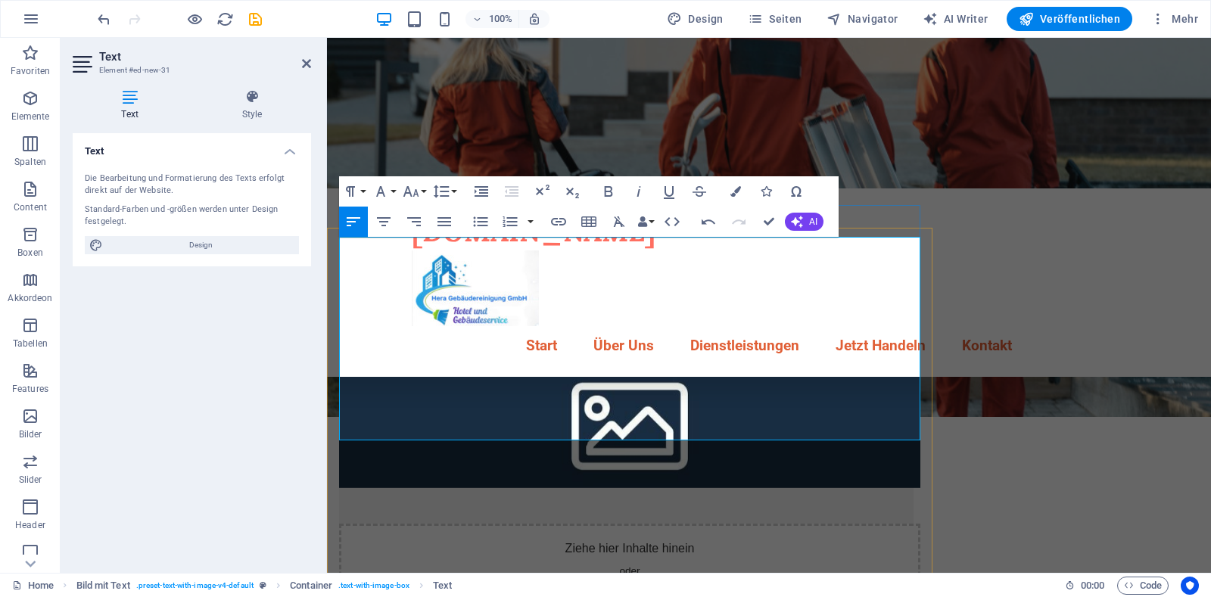
click at [341, 433] on p "Suchen Sie eine Hotelreinigung in [GEOGRAPHIC_DATA] und Umgebung? Wir stehen Ih…" at bounding box center [626, 460] width 575 height 55
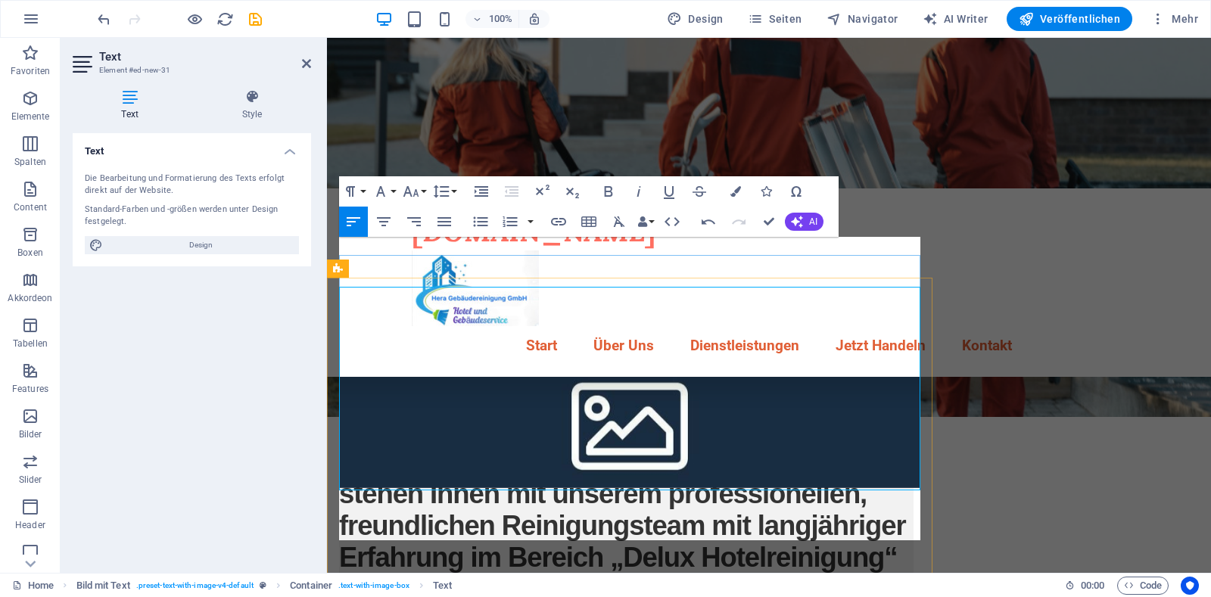
scroll to position [106, 0]
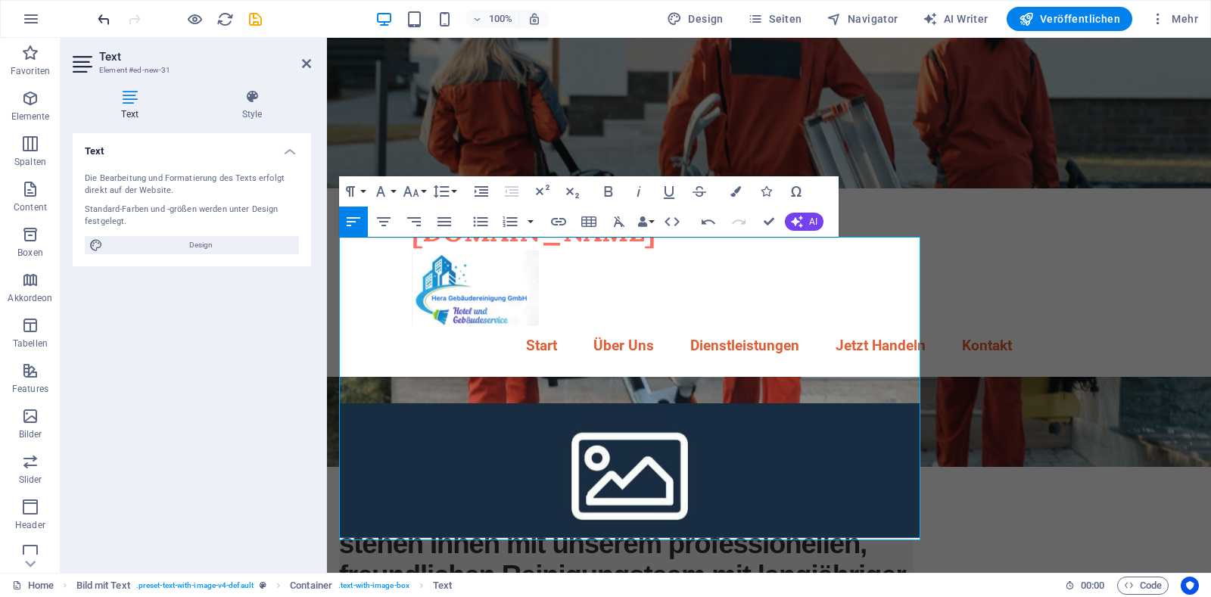
click at [99, 22] on icon "undo" at bounding box center [103, 19] width 17 height 17
click at [103, 21] on icon "undo" at bounding box center [103, 19] width 17 height 17
click at [104, 17] on icon "undo" at bounding box center [103, 19] width 17 height 17
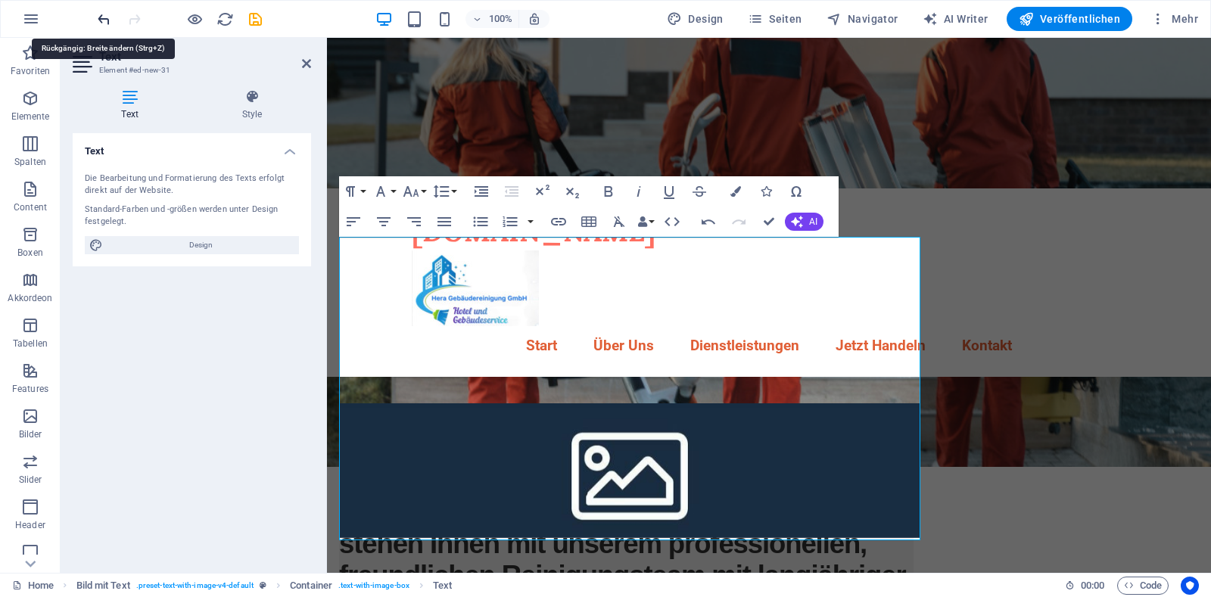
click at [104, 17] on icon "undo" at bounding box center [103, 19] width 17 height 17
click at [360, 370] on div "Warum uns wählen" at bounding box center [626, 402] width 575 height 64
click at [365, 531] on div "Erfahrung Betreuung ZuverlässigkeitSuchen Sie eine Hotelreinigung in [GEOGRAPHI…" at bounding box center [626, 570] width 575 height 273
click at [388, 221] on icon "button" at bounding box center [384, 221] width 14 height 9
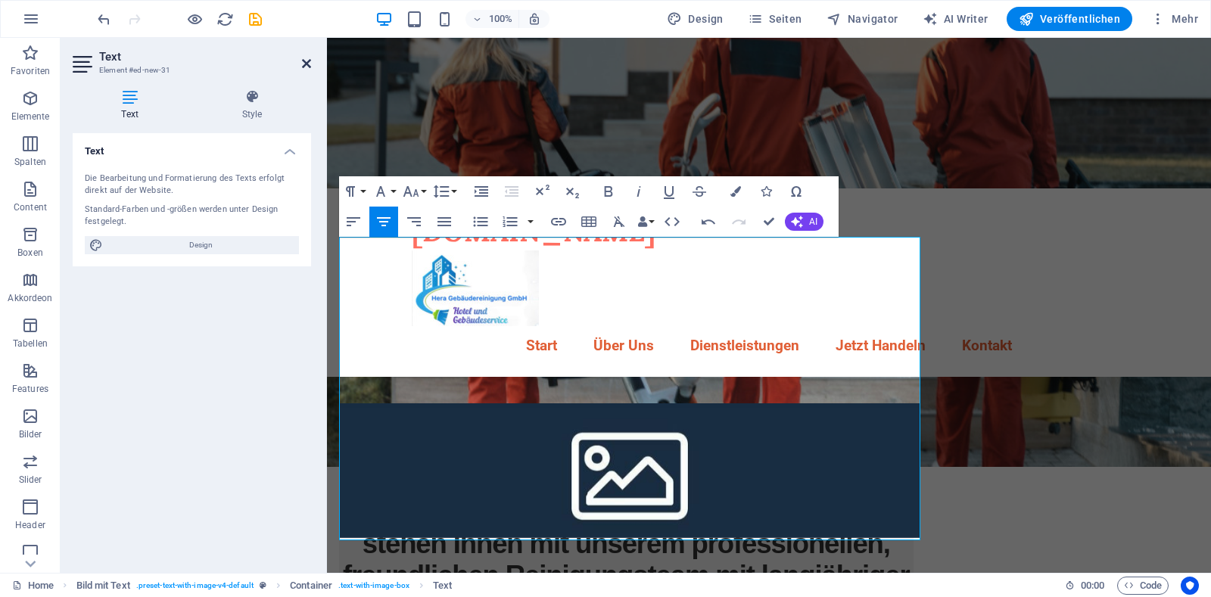
click at [303, 66] on icon at bounding box center [306, 64] width 9 height 12
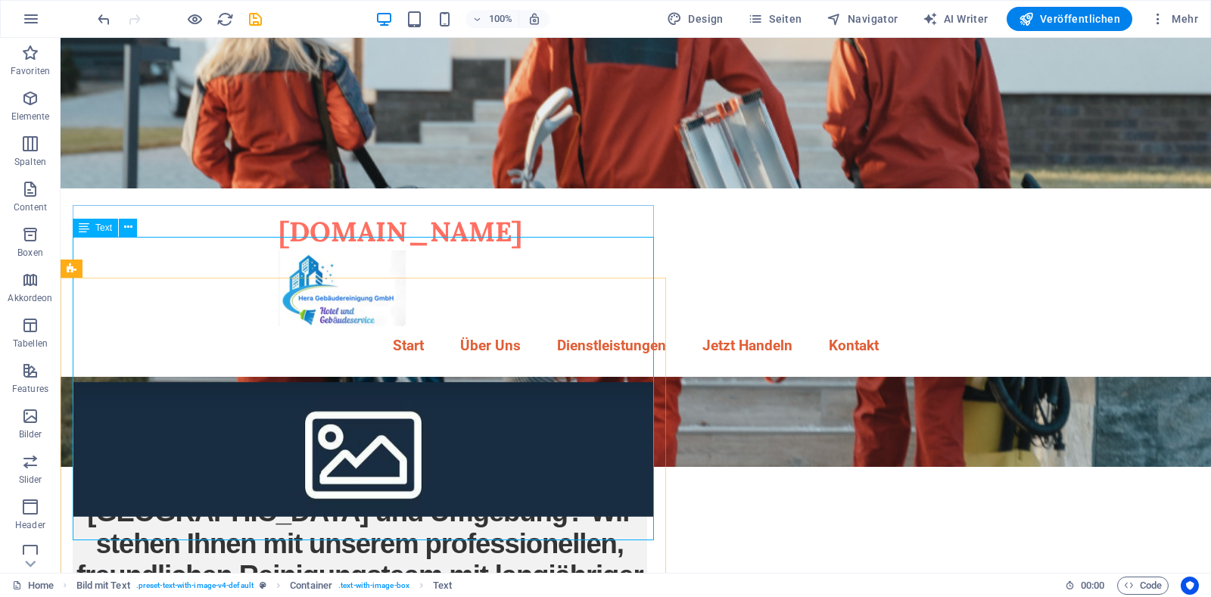
click at [103, 229] on span "Text" at bounding box center [103, 227] width 17 height 9
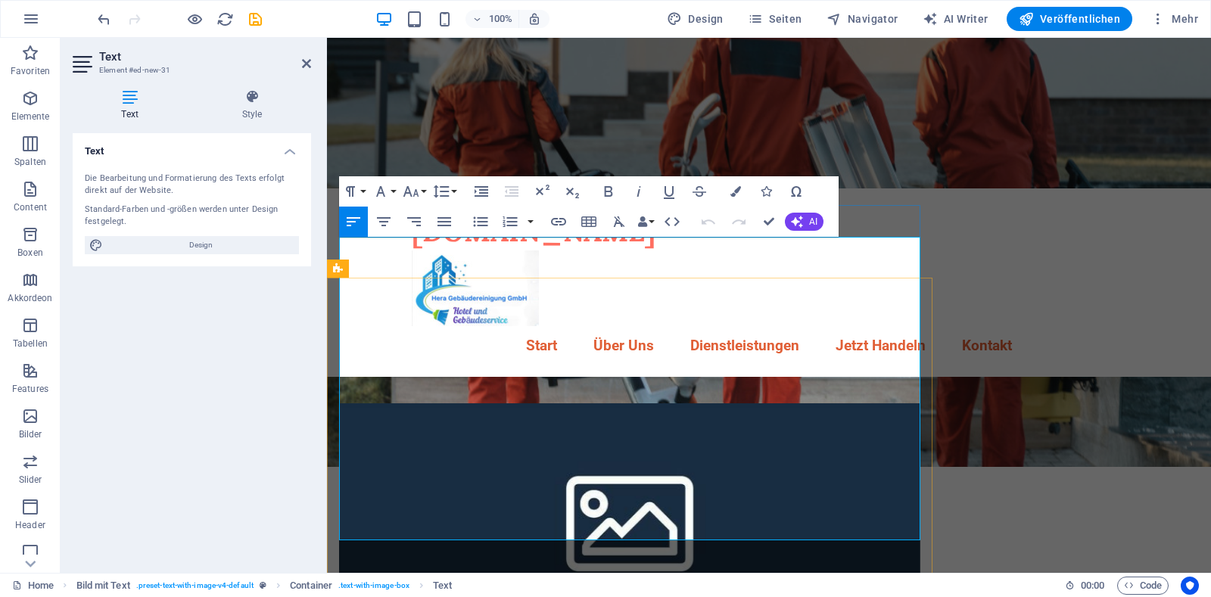
click at [819, 512] on h2 "Erfahrung Betreuung ZuverlässigkeitSuchen Sie eine Hotelreinigung in [GEOGRAPHI…" at bounding box center [626, 561] width 575 height 254
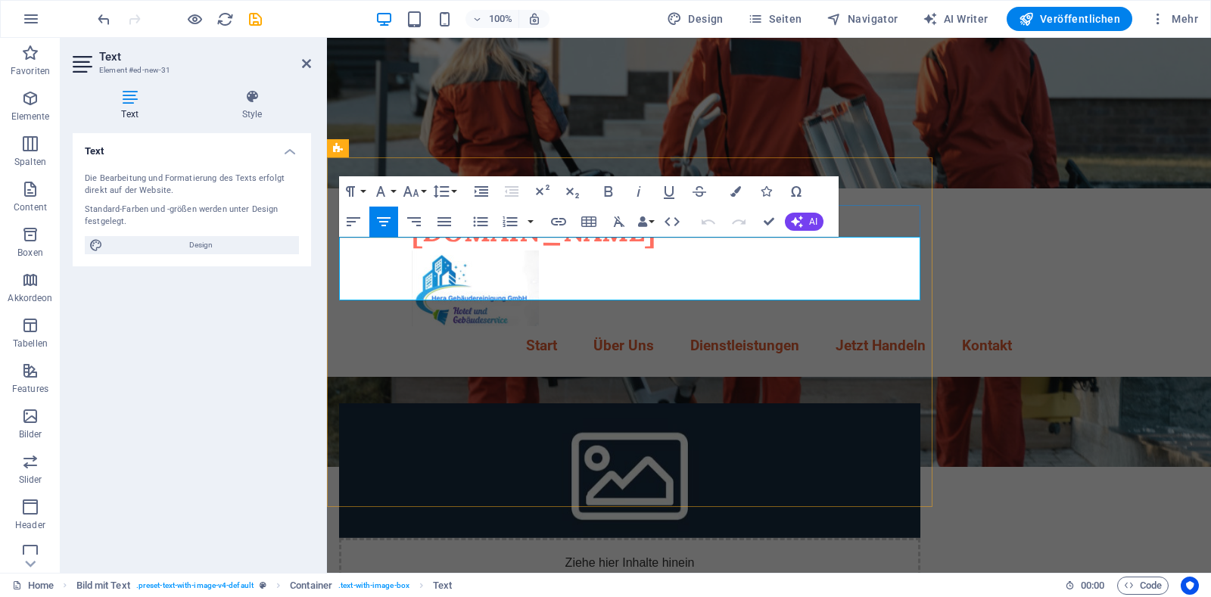
scroll to position [226, 0]
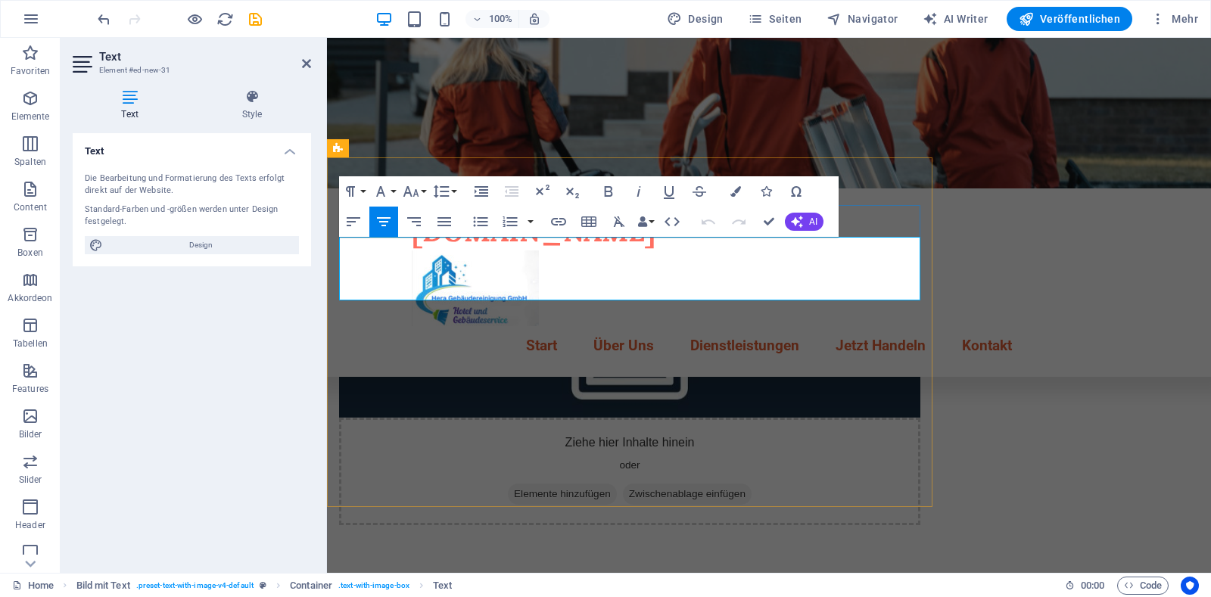
click at [375, 263] on p at bounding box center [626, 277] width 575 height 55
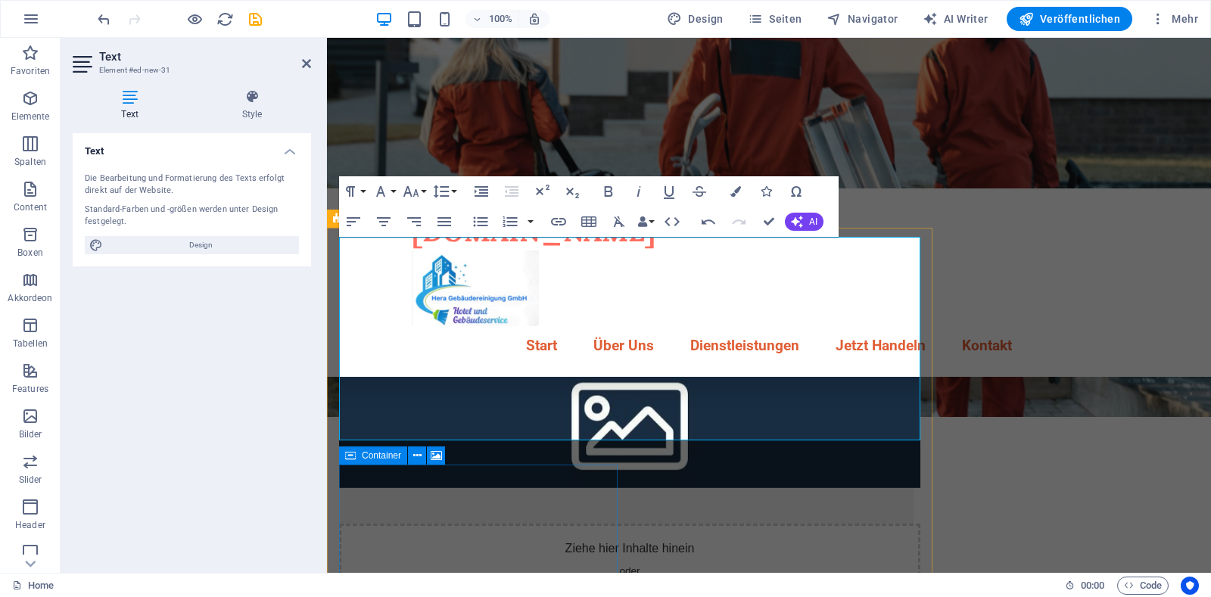
click at [502, 524] on div "Ziehe hier Inhalte hinein oder Elemente hinzufügen Zwischenablage einfügen" at bounding box center [629, 577] width 581 height 107
click at [437, 457] on icon at bounding box center [436, 456] width 11 height 16
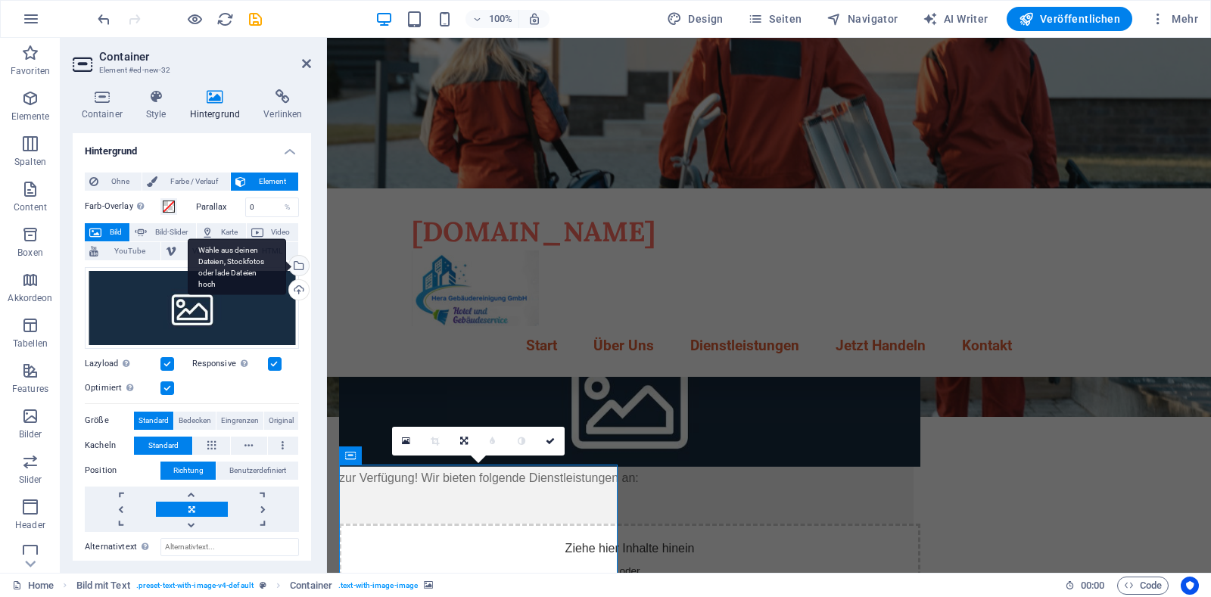
click at [295, 268] on div "Wähle aus deinen Dateien, Stockfotos oder lade Dateien hoch" at bounding box center [297, 267] width 23 height 23
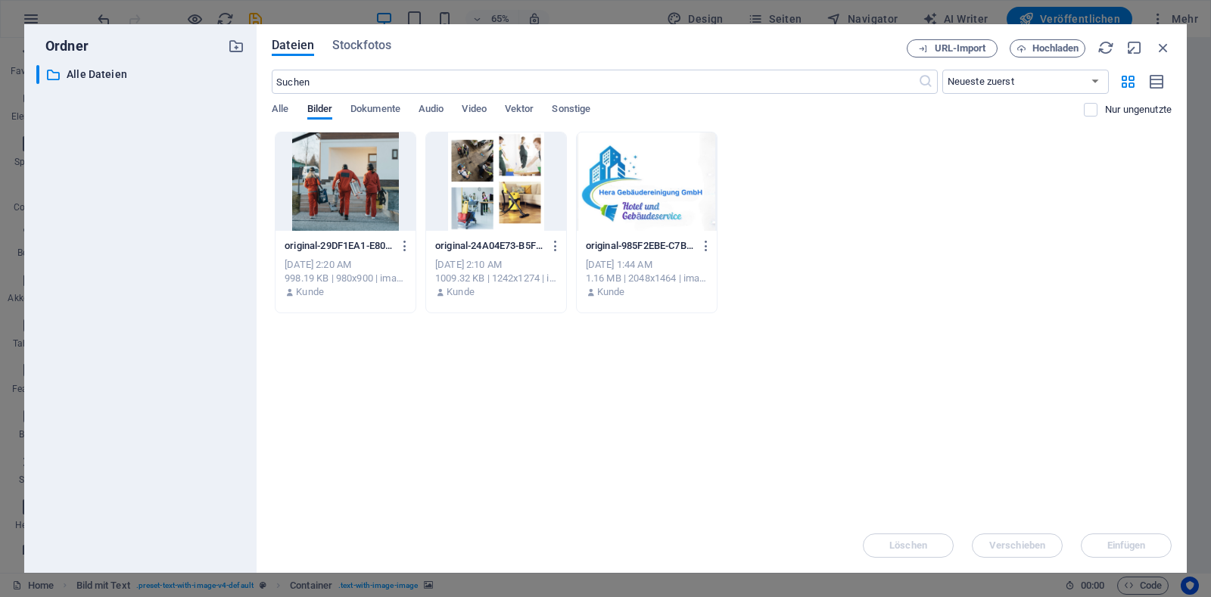
click at [494, 176] on div at bounding box center [496, 181] width 140 height 98
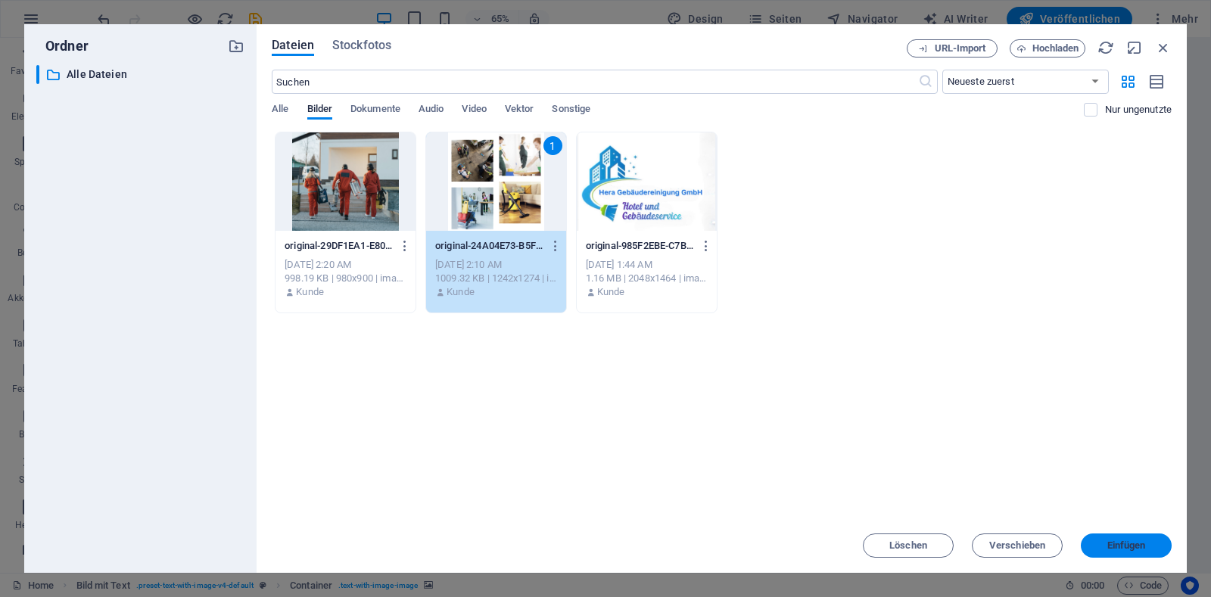
click at [1113, 547] on span "Einfügen" at bounding box center [1126, 545] width 39 height 9
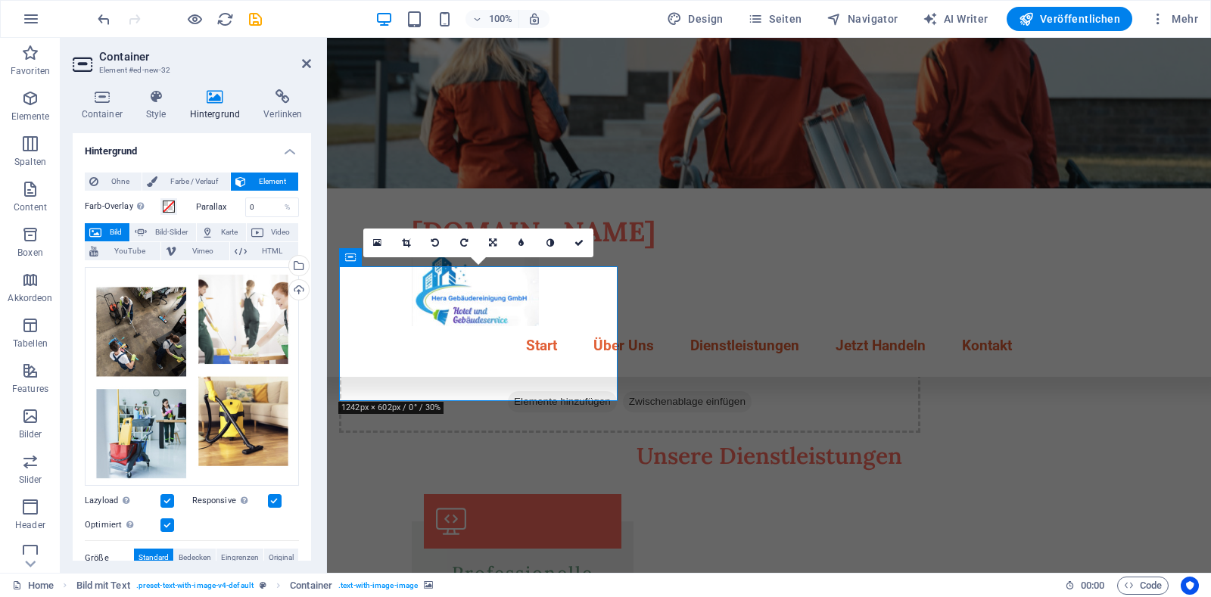
scroll to position [350, 0]
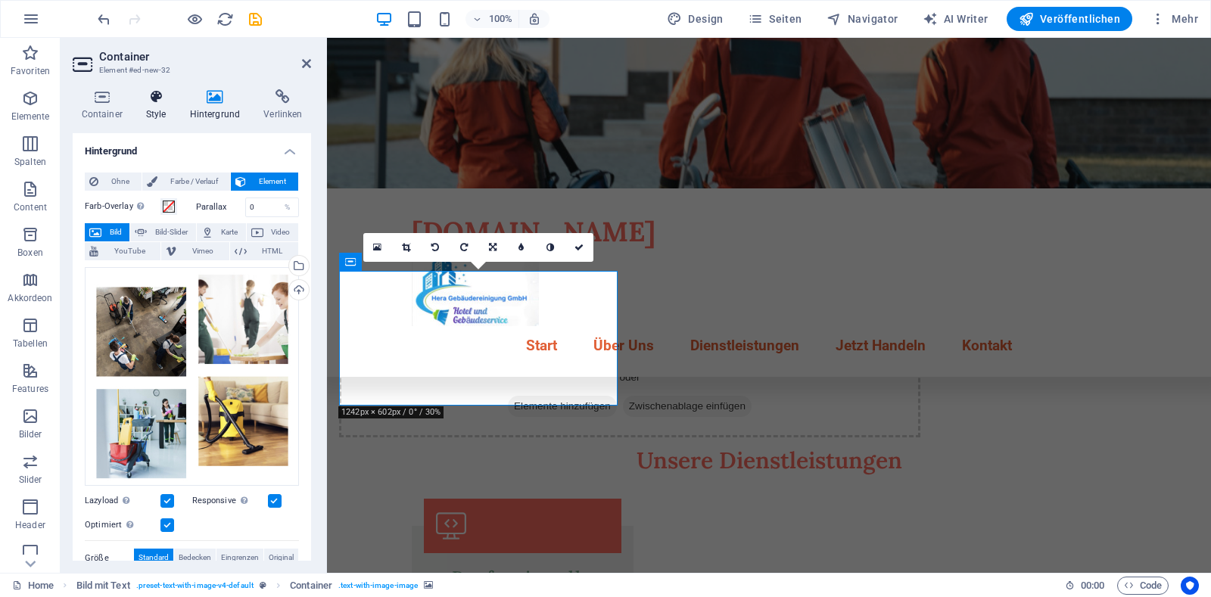
click at [157, 103] on icon at bounding box center [156, 96] width 38 height 15
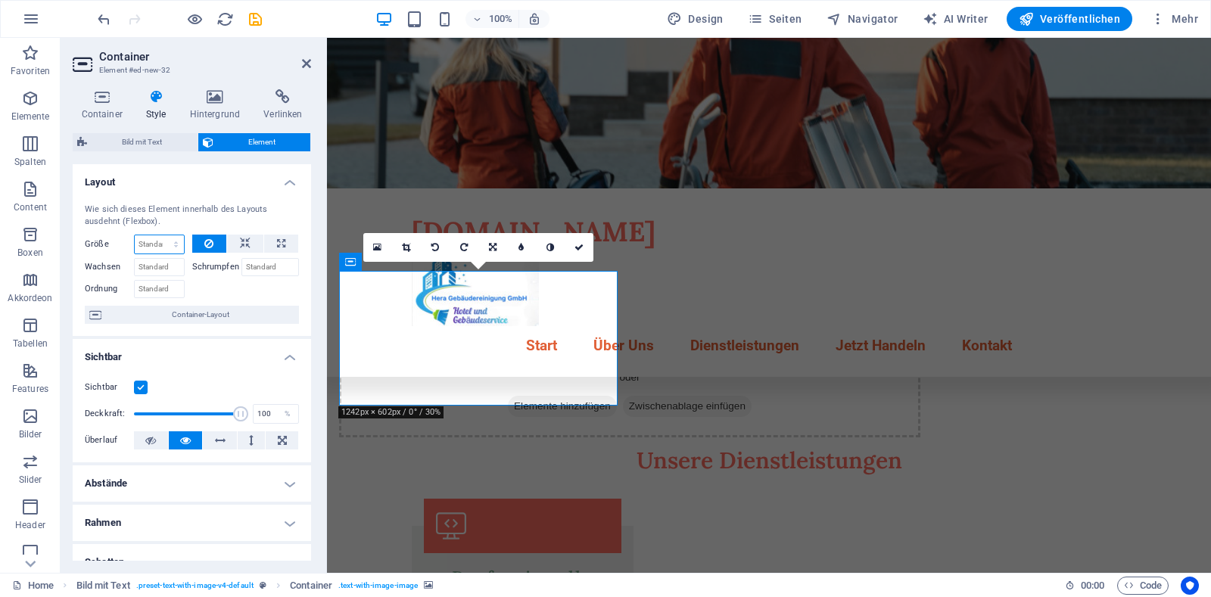
click at [173, 244] on select "Standard auto px % 1/1 1/2 1/3 1/4 1/5 1/6 1/7 1/8 1/9 1/10" at bounding box center [159, 244] width 49 height 18
select select "px"
click at [160, 235] on select "Standard auto px % 1/1 1/2 1/3 1/4 1/5 1/6 1/7 1/8 1/9 1/10" at bounding box center [159, 244] width 49 height 18
type input "0"
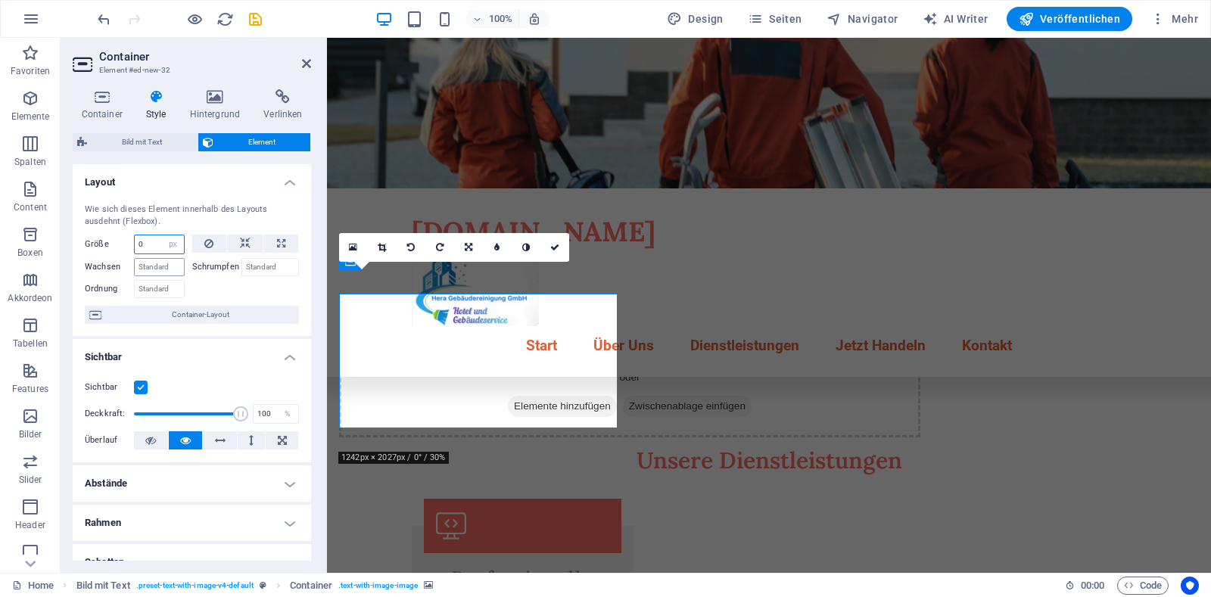
scroll to position [327, 0]
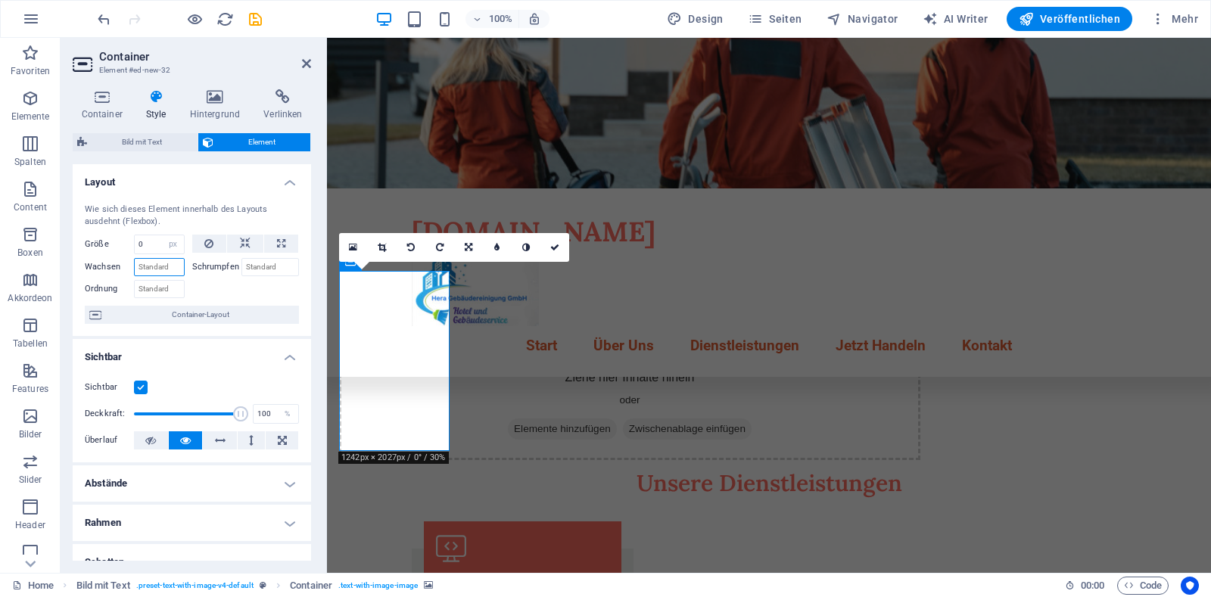
click at [170, 269] on input "Wachsen" at bounding box center [159, 267] width 51 height 18
click at [152, 245] on input "0" at bounding box center [159, 244] width 49 height 18
type input "100"
click at [172, 242] on select "Standard auto px % 1/1 1/2 1/3 1/4 1/5 1/6 1/7 1/8 1/9 1/10" at bounding box center [173, 244] width 21 height 18
select select "auto"
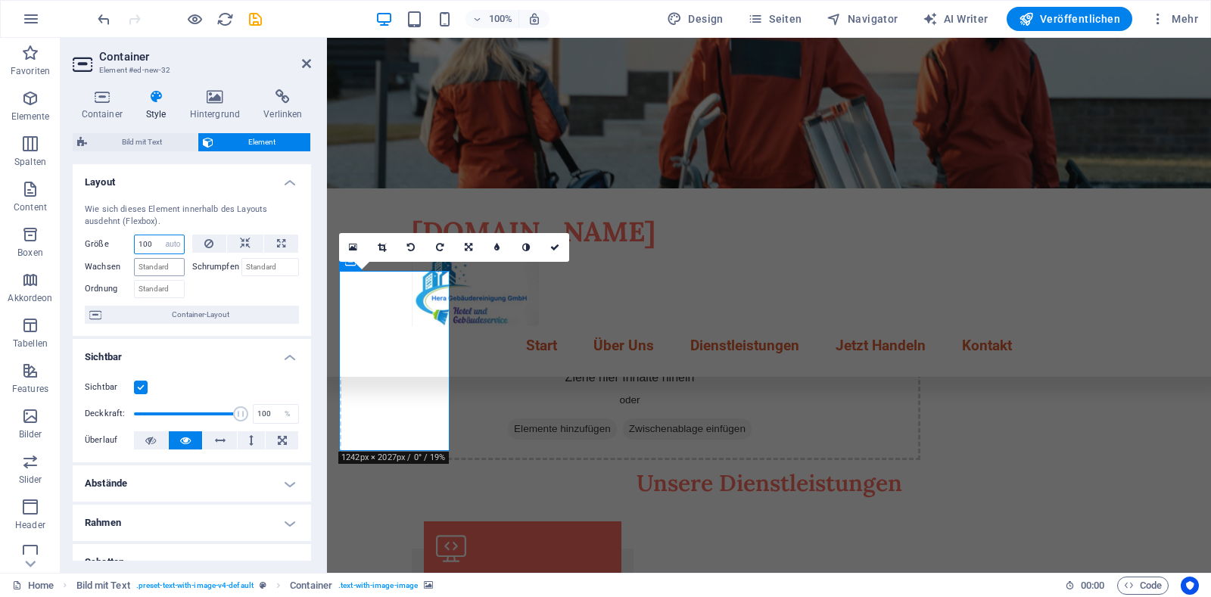
click at [163, 235] on select "Standard auto px % 1/1 1/2 1/3 1/4 1/5 1/6 1/7 1/8 1/9 1/10" at bounding box center [173, 244] width 21 height 18
select select "DISABLED_OPTION_VALUE"
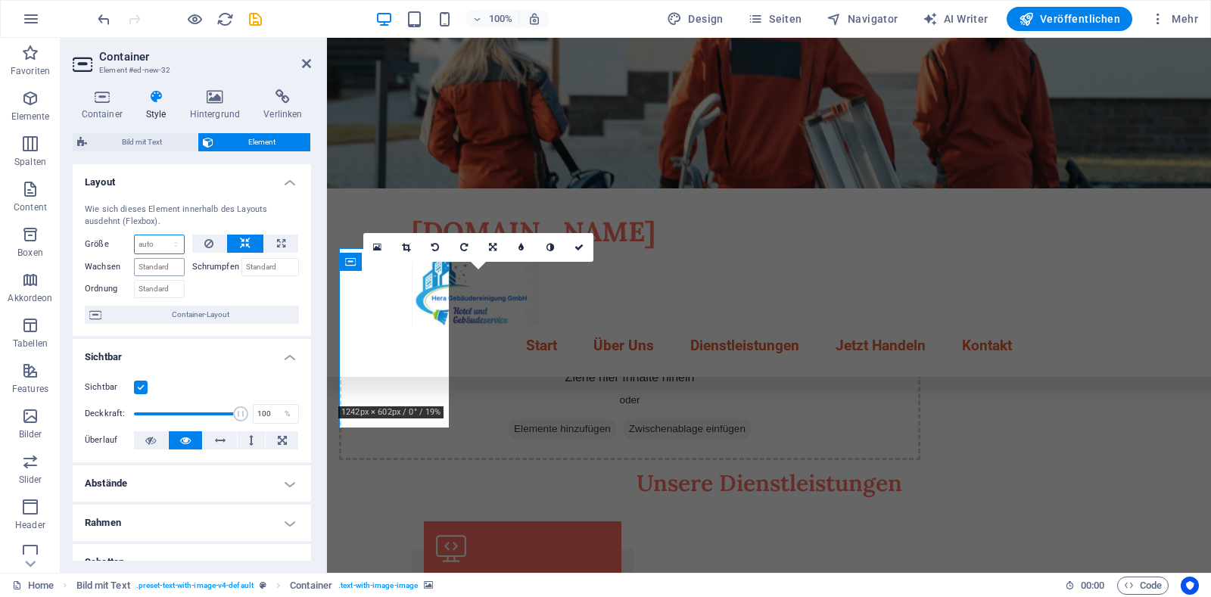
scroll to position [350, 0]
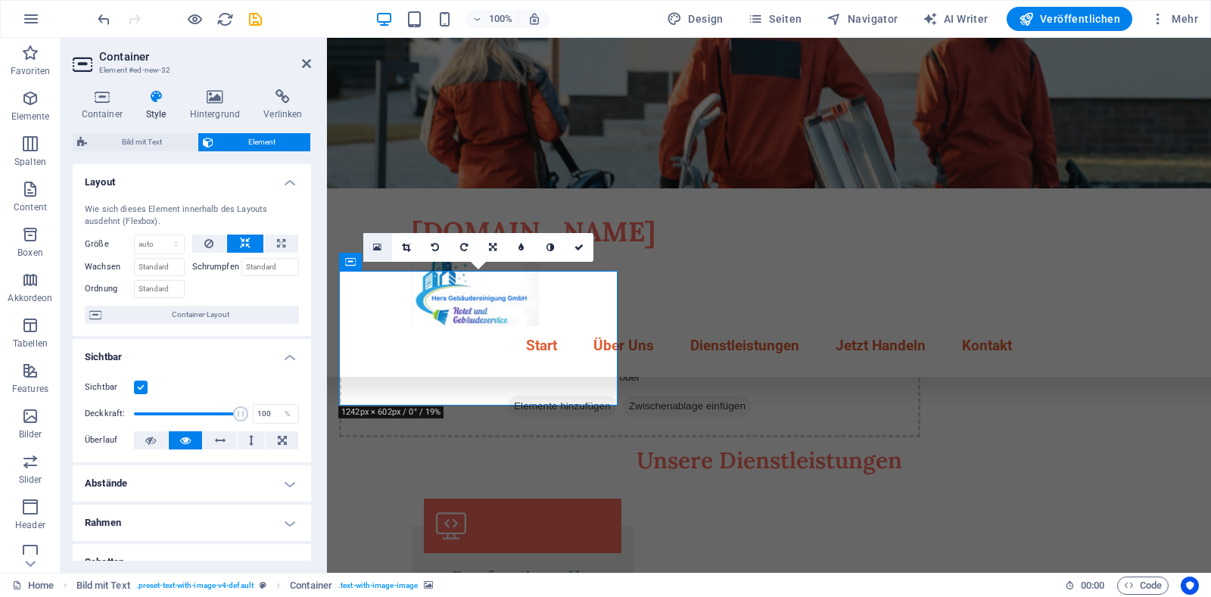
click at [375, 248] on icon at bounding box center [377, 247] width 8 height 11
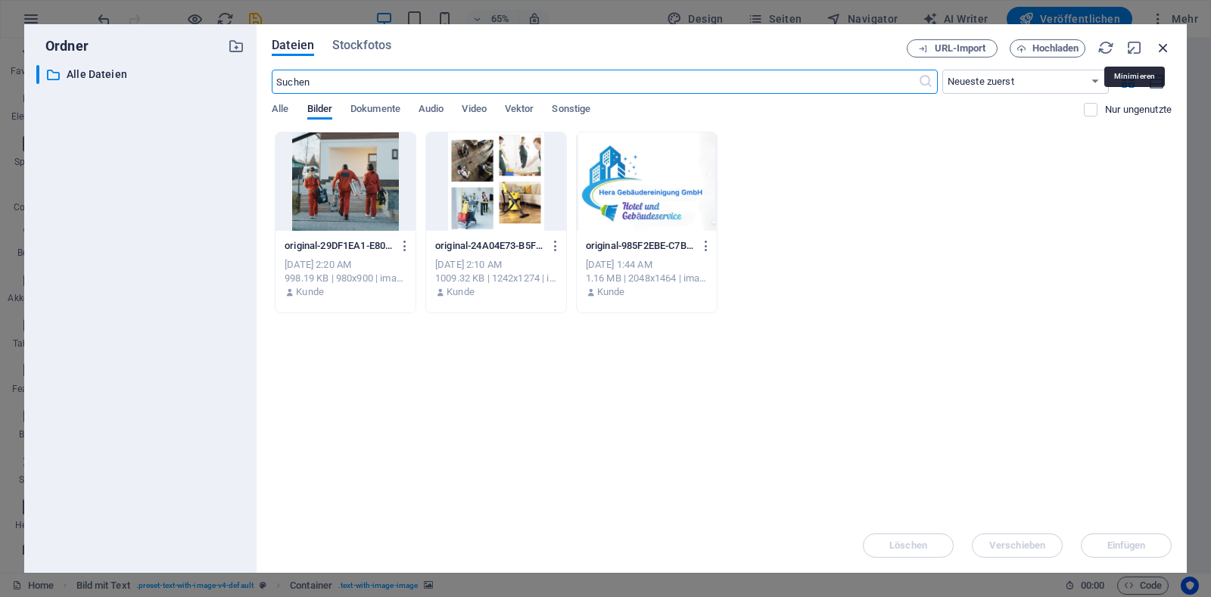
click at [1163, 51] on icon "button" at bounding box center [1163, 47] width 17 height 17
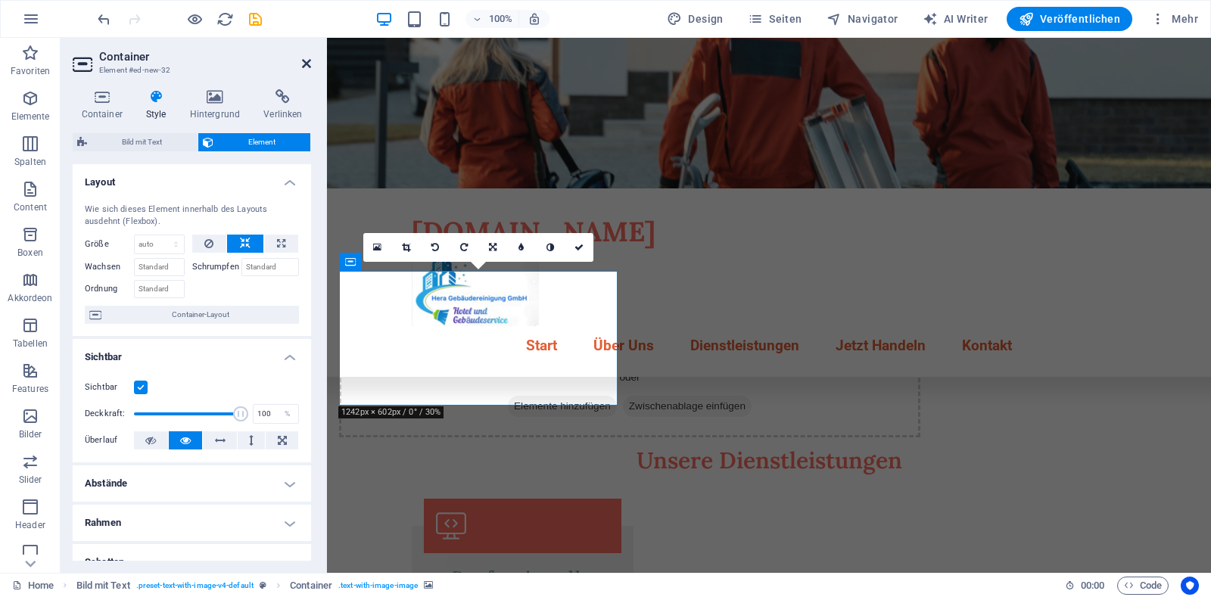
click at [309, 65] on icon at bounding box center [306, 64] width 9 height 12
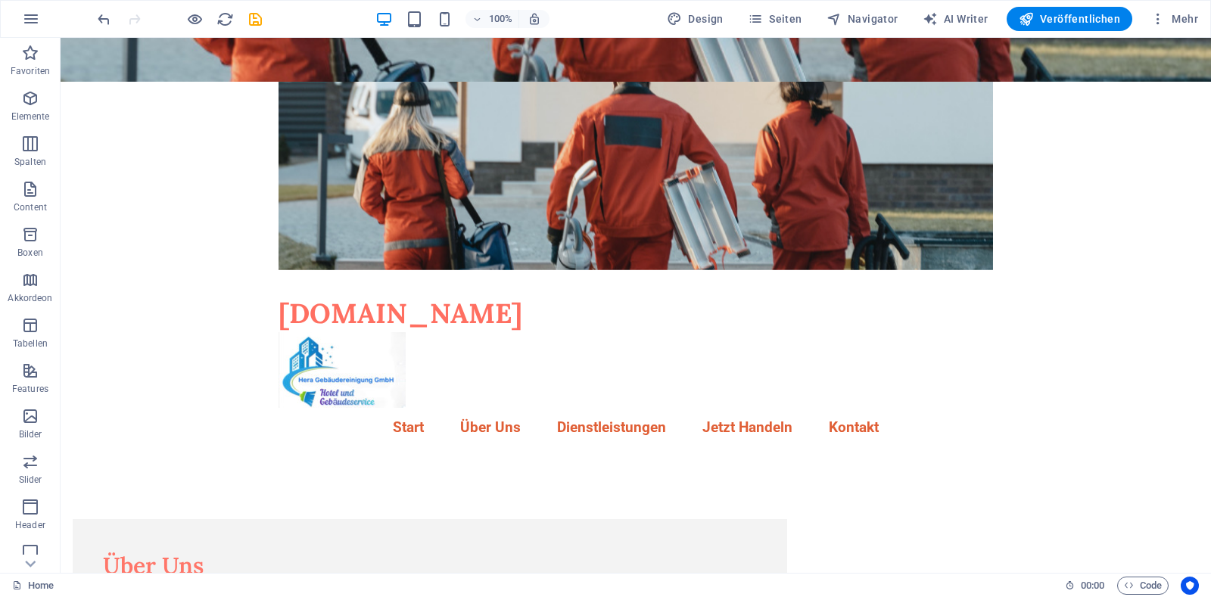
scroll to position [310, 0]
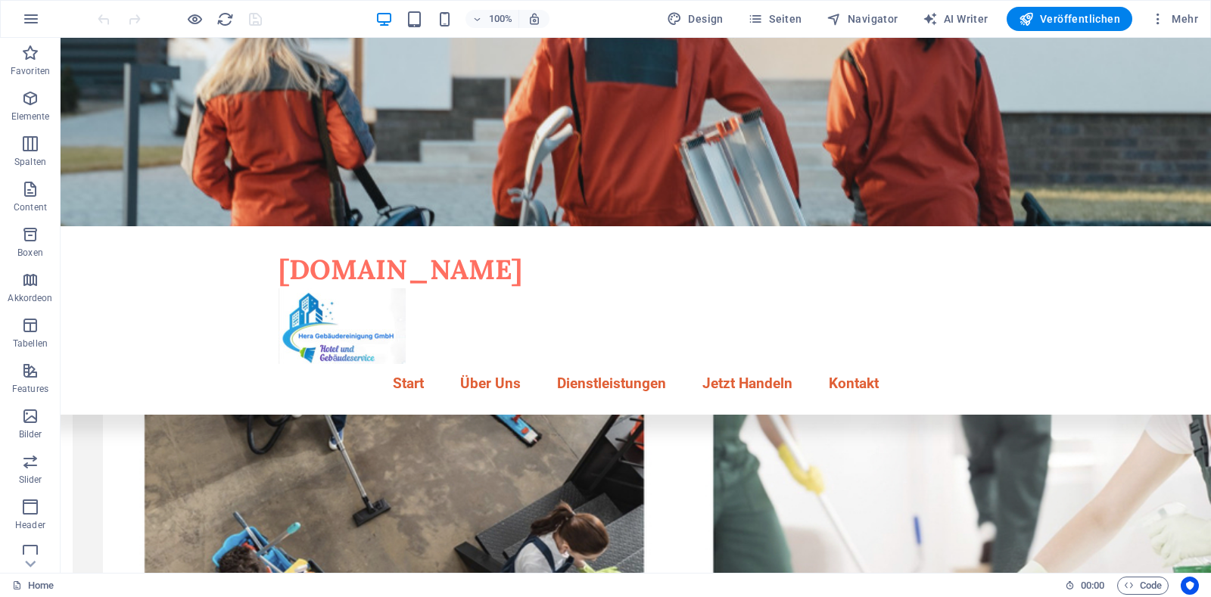
scroll to position [93, 0]
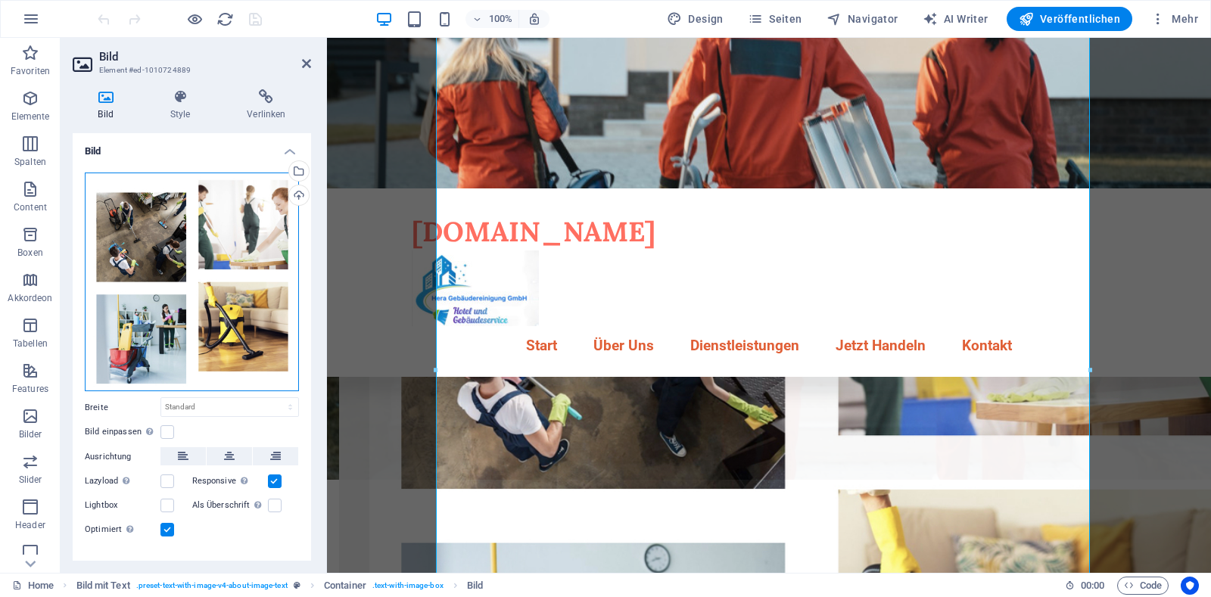
click at [211, 275] on div "Ziehe Dateien zum Hochladen hierher oder klicke hier, um aus Dateien oder koste…" at bounding box center [192, 283] width 214 height 220
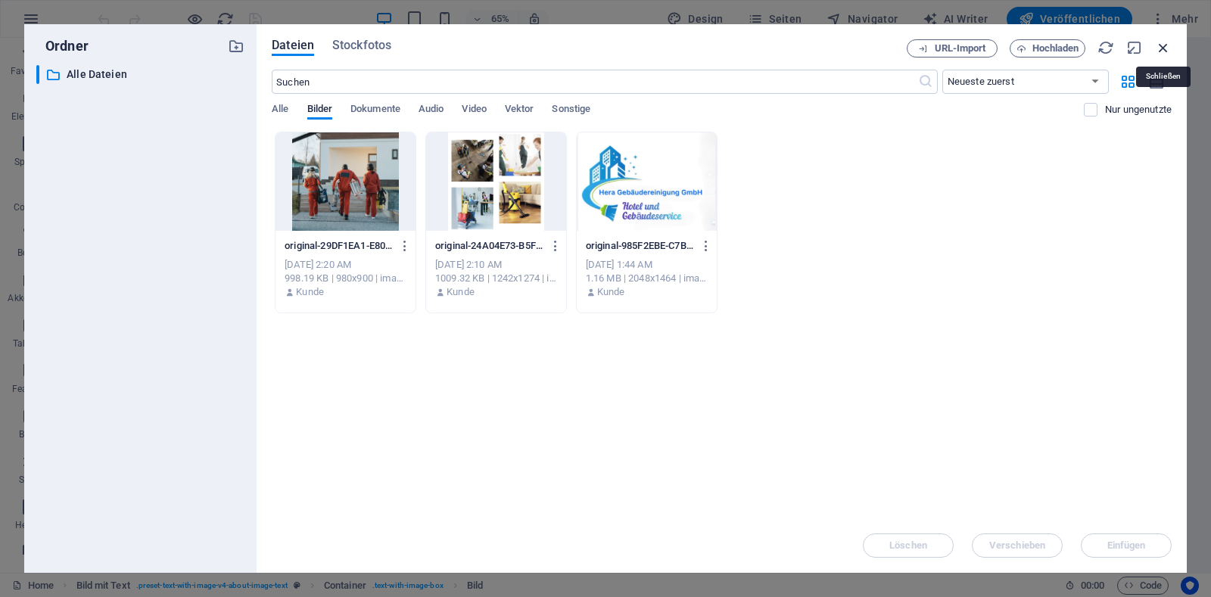
click at [1166, 51] on icon "button" at bounding box center [1163, 47] width 17 height 17
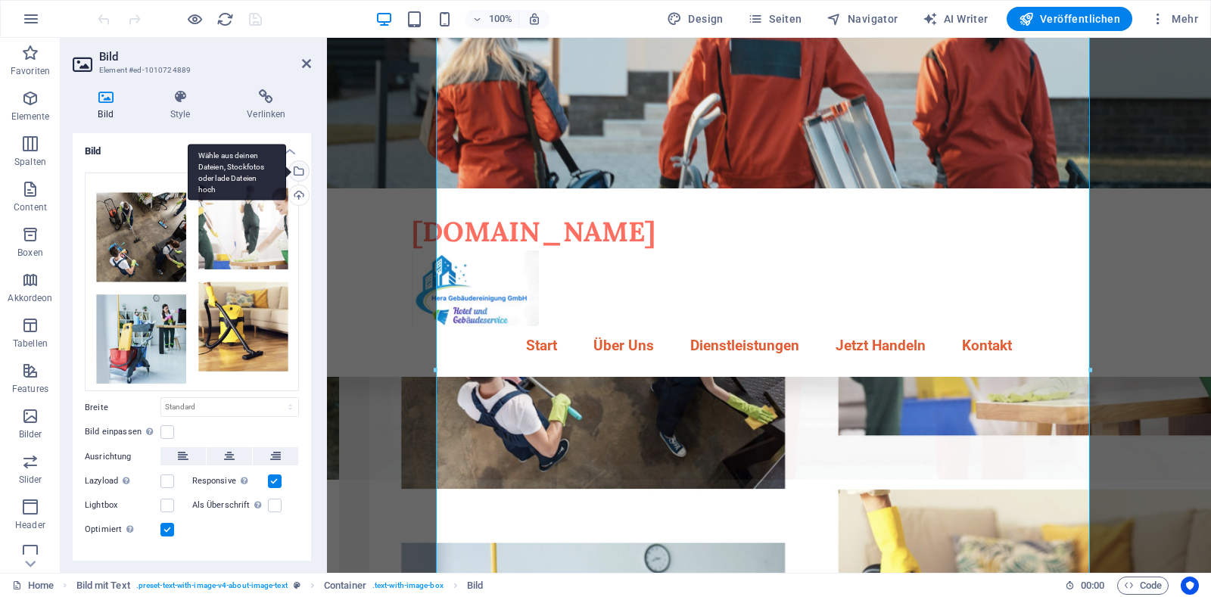
click at [286, 172] on div "Wähle aus deinen Dateien, Stockfotos oder lade Dateien hoch" at bounding box center [237, 172] width 98 height 57
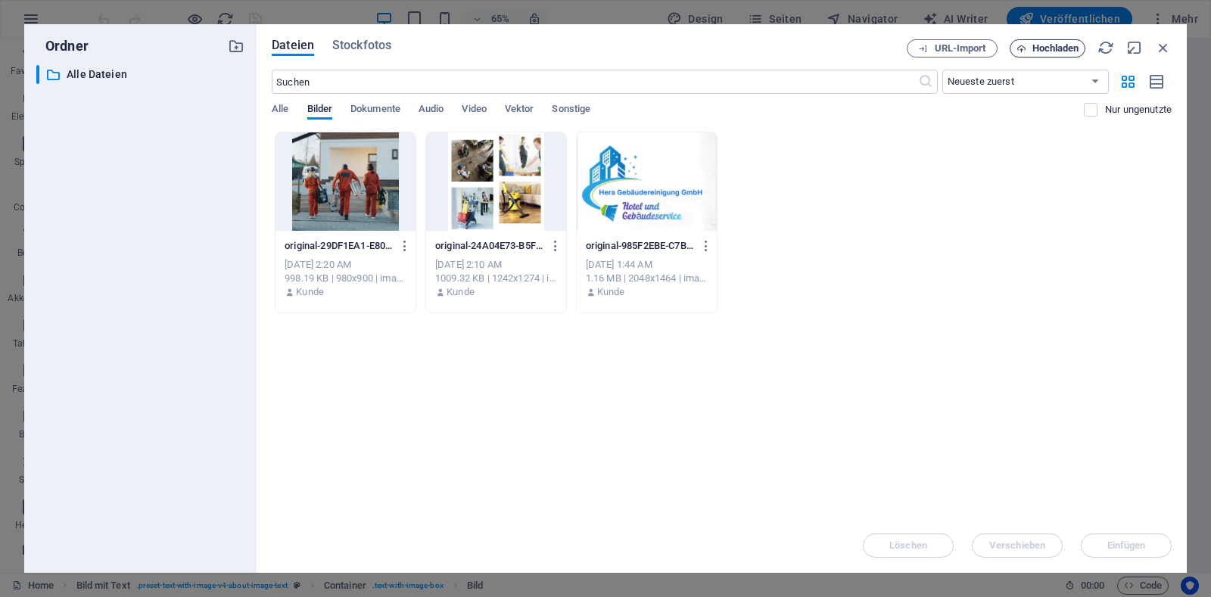
click at [1045, 53] on span "Hochladen" at bounding box center [1056, 48] width 47 height 9
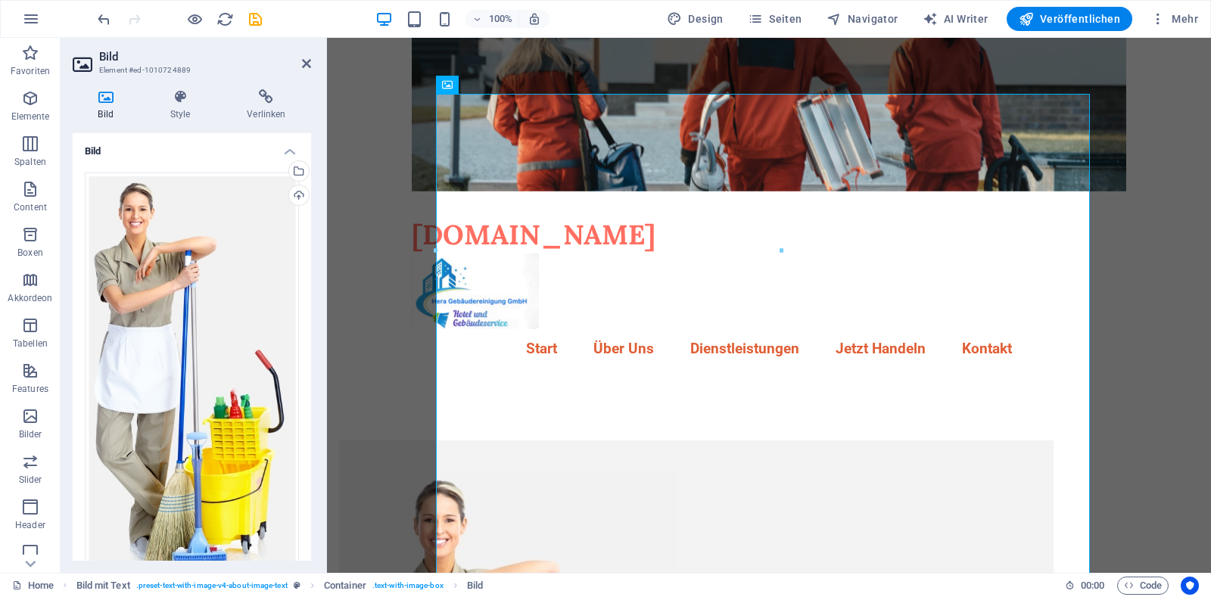
scroll to position [233, 0]
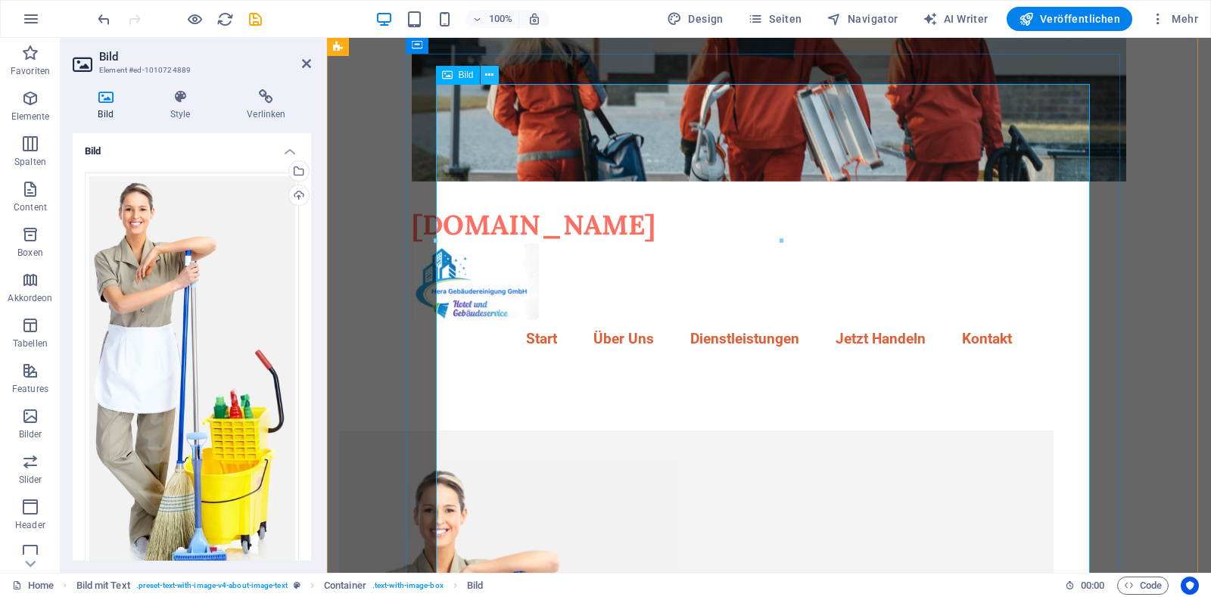
click at [487, 79] on icon at bounding box center [489, 75] width 8 height 16
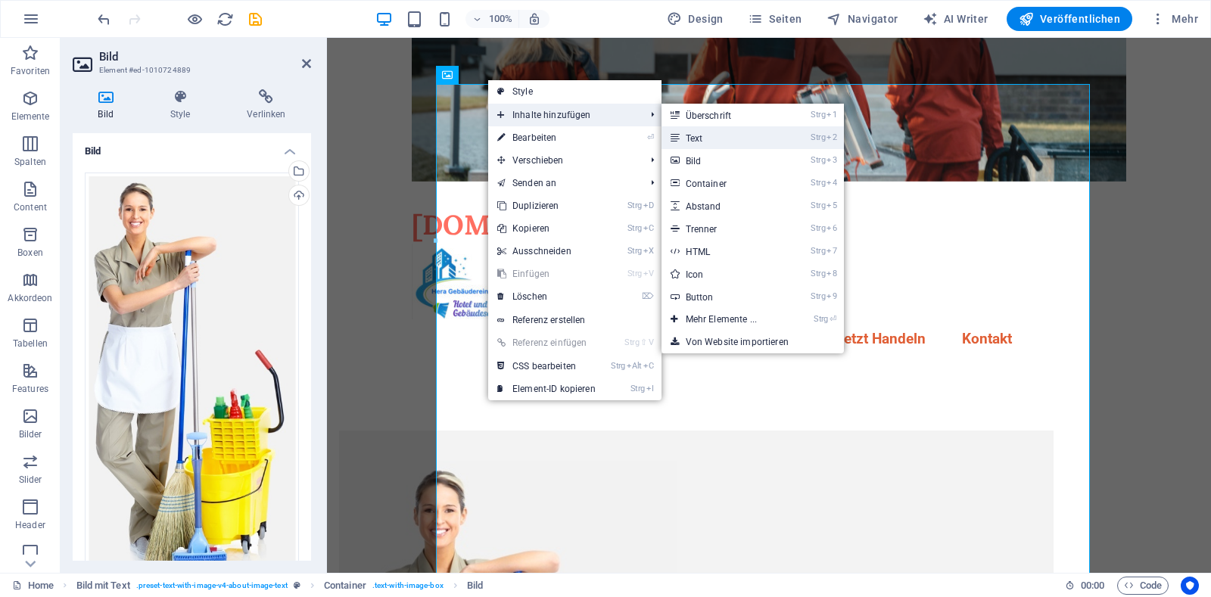
click at [678, 139] on icon at bounding box center [675, 137] width 8 height 23
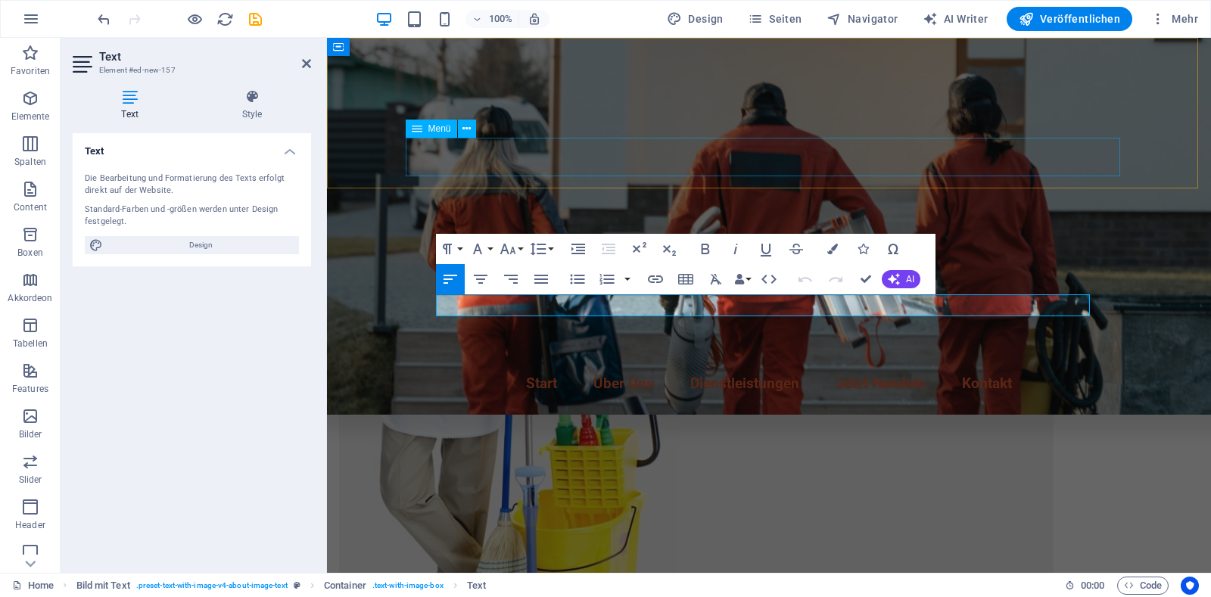
scroll to position [525, 0]
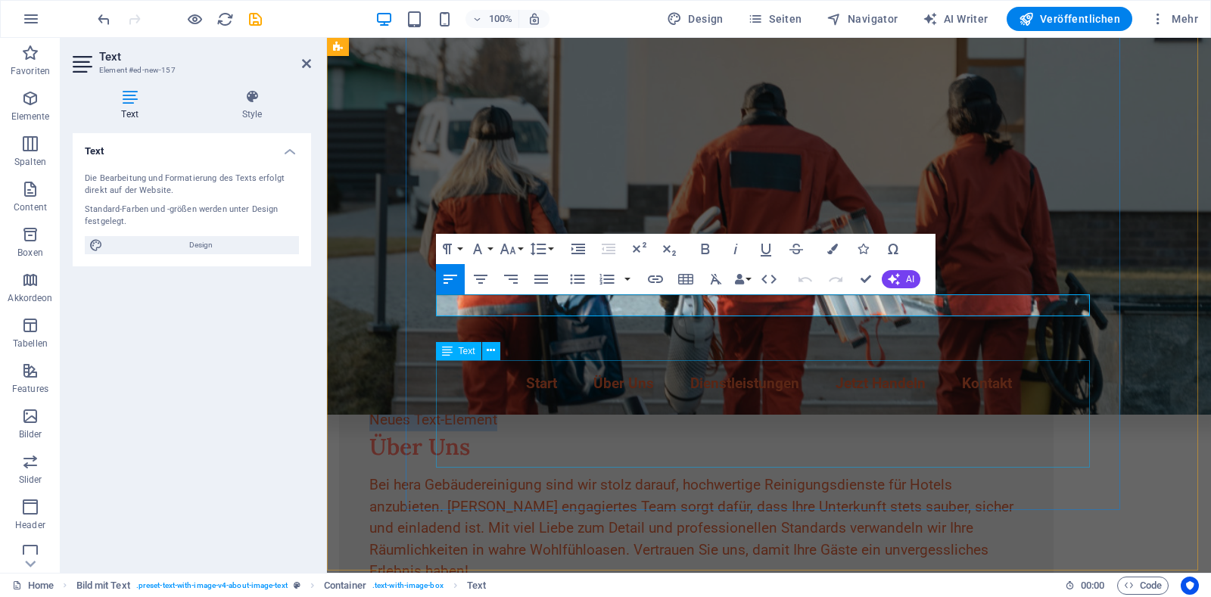
click at [476, 475] on div "Bei hera Gebäudereinigung sind wir stolz darauf, hochwertige Reinigungsdienste …" at bounding box center [696, 529] width 654 height 108
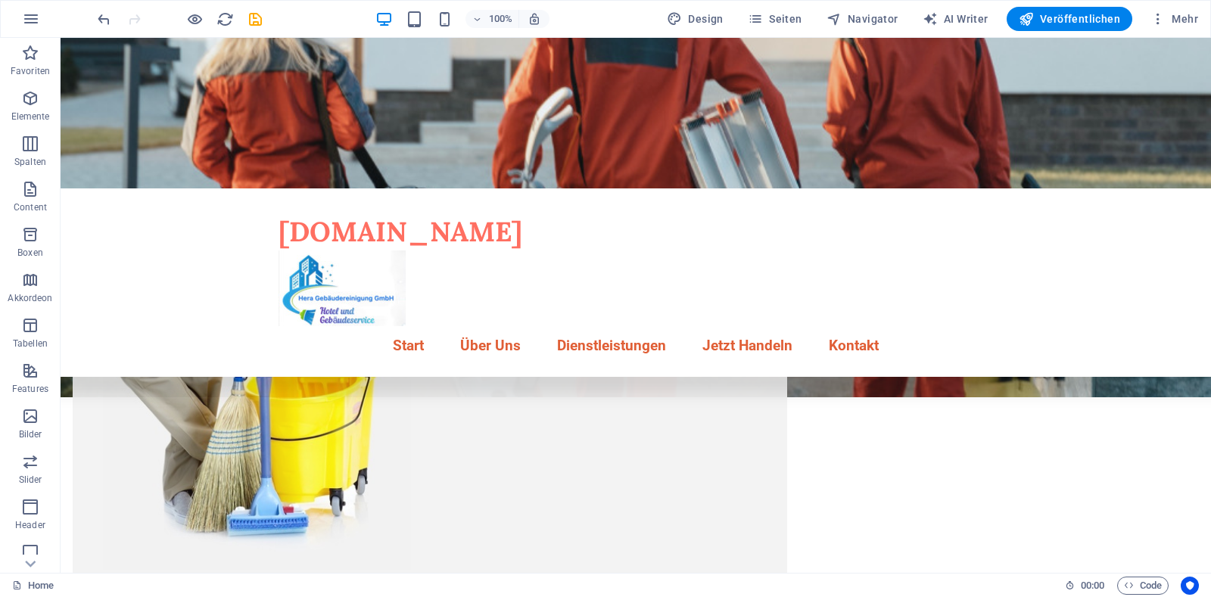
scroll to position [0, 0]
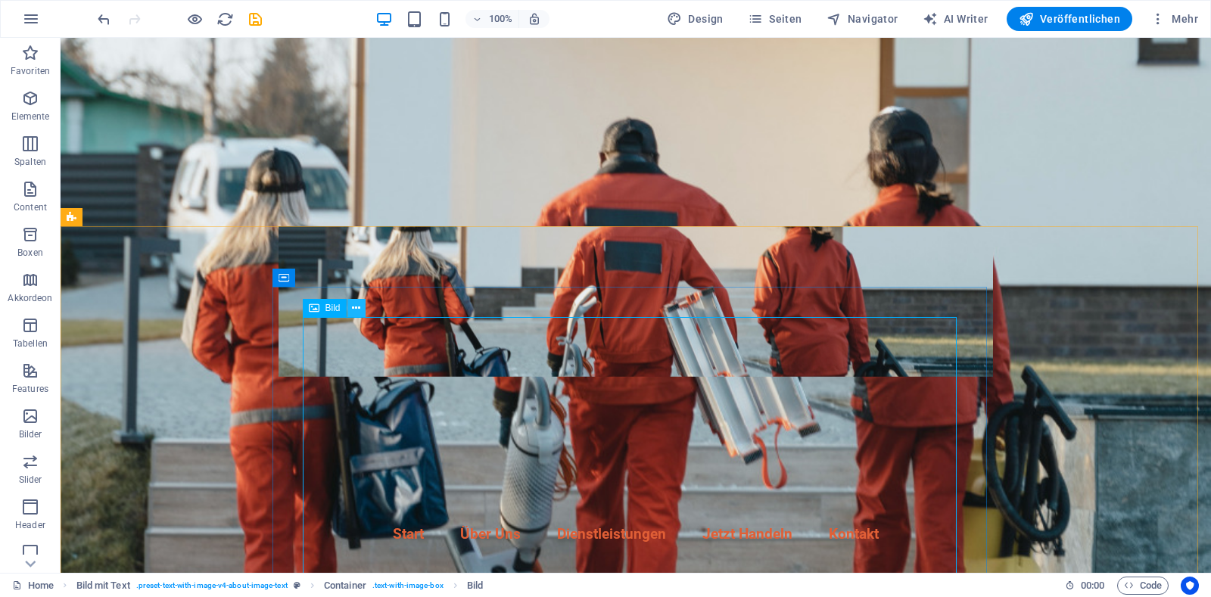
click at [357, 310] on icon at bounding box center [356, 309] width 8 height 16
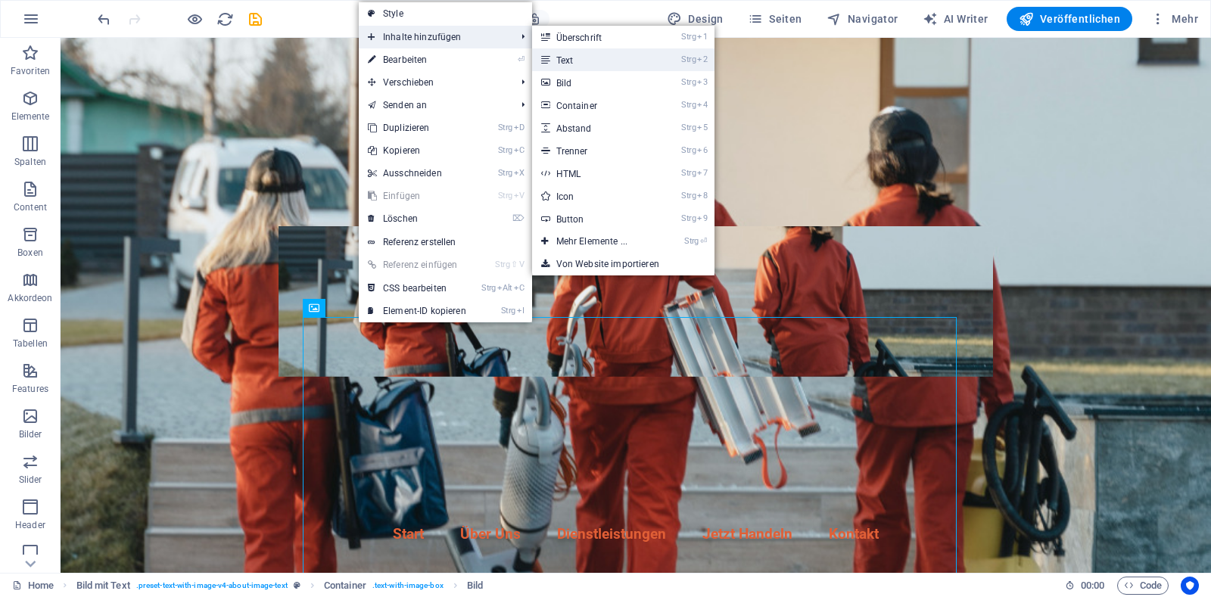
click at [565, 64] on link "Strg 2 Text" at bounding box center [595, 59] width 126 height 23
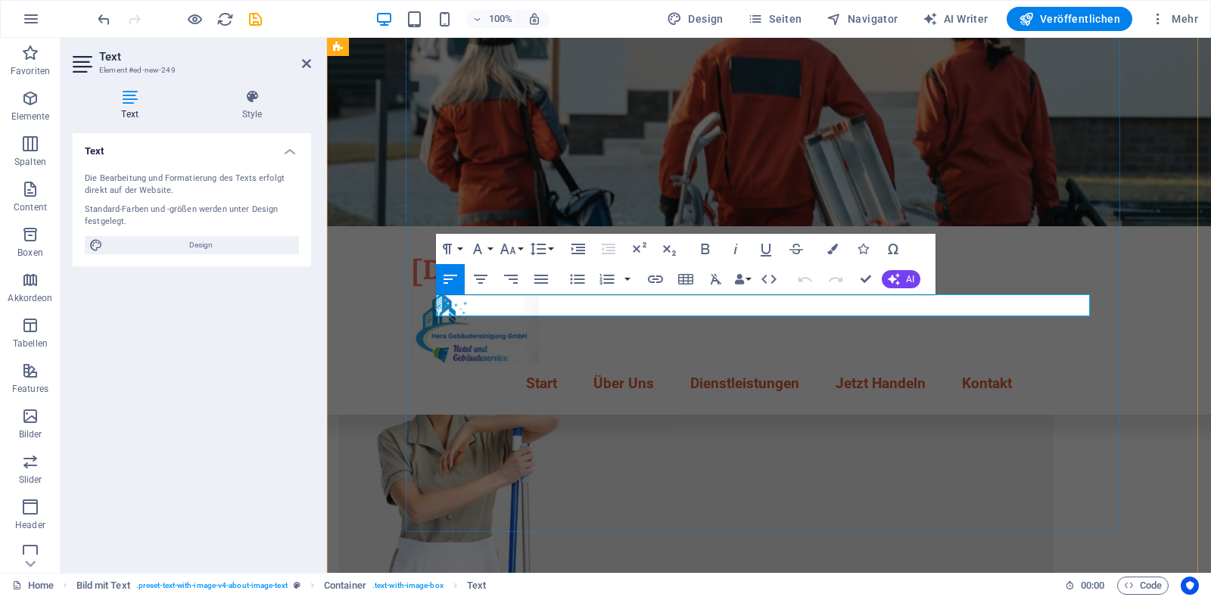
scroll to position [525, 0]
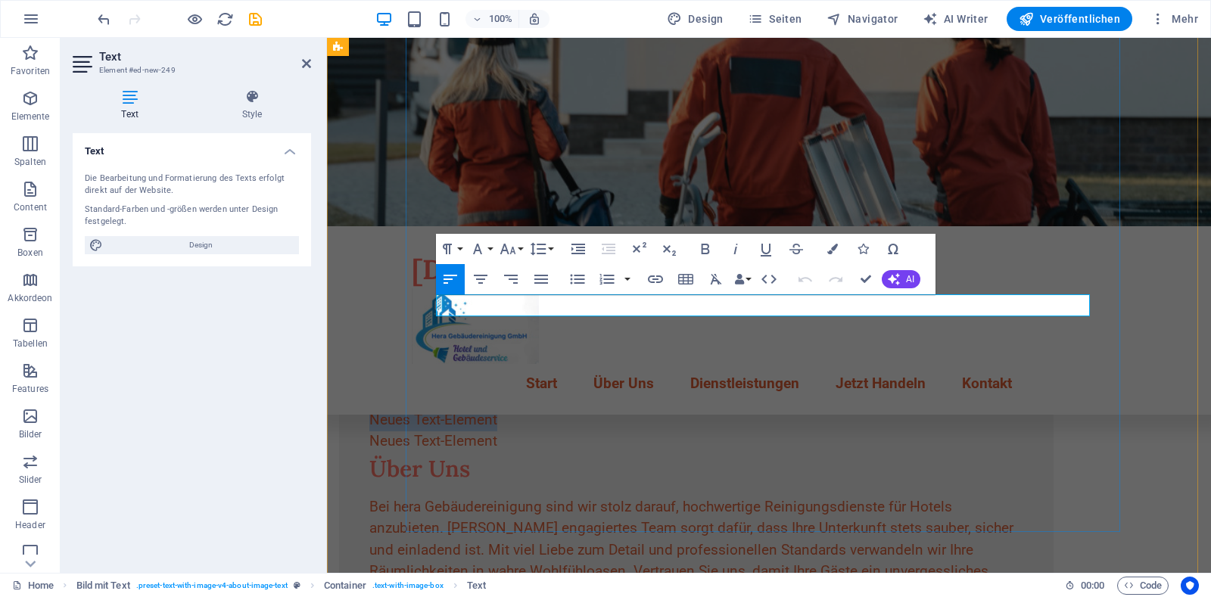
click at [574, 410] on p "Neues Text-Element" at bounding box center [696, 421] width 654 height 22
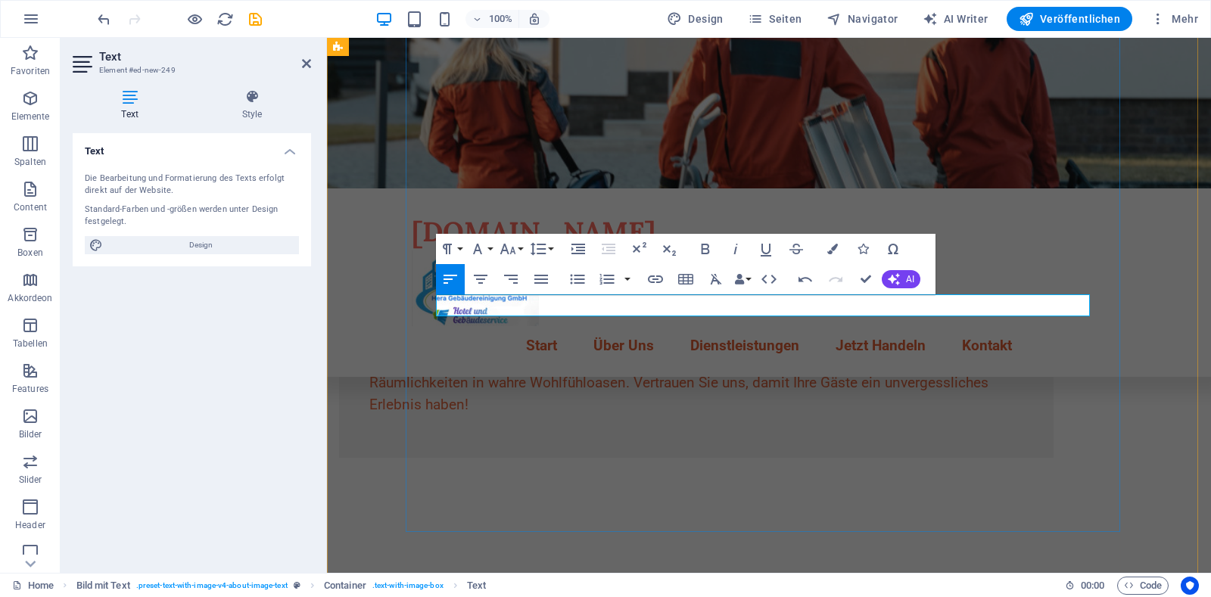
scroll to position [525, 0]
click at [489, 375] on icon at bounding box center [491, 372] width 8 height 16
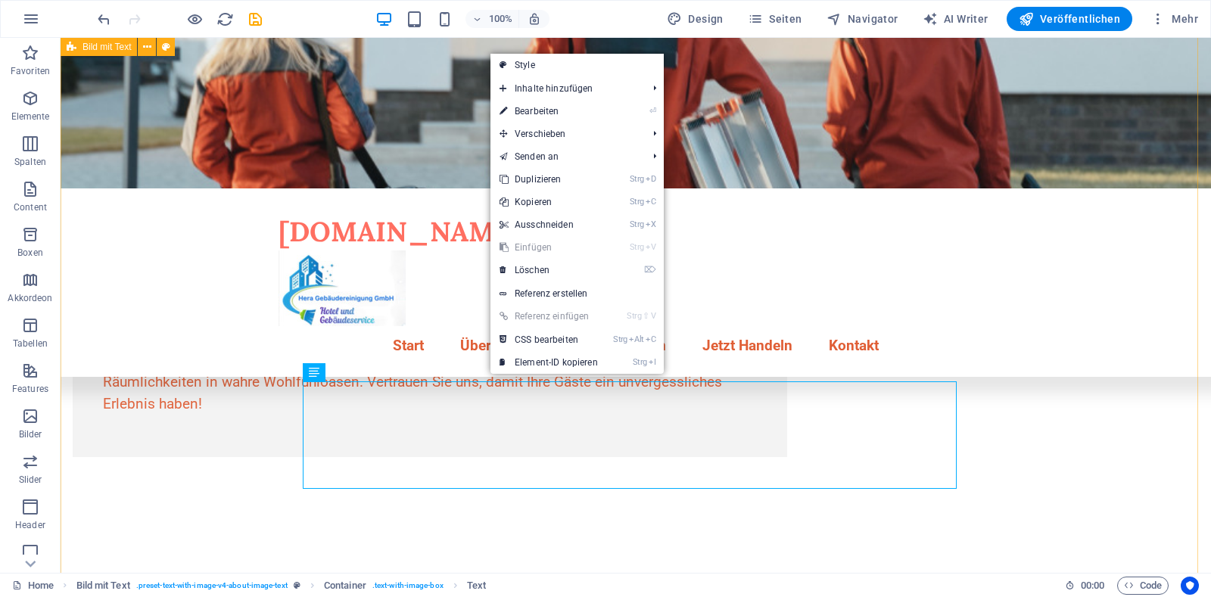
click at [179, 324] on div "Warum Neues Text-Element Über Uns Bei hera Gebäudereinigung sind wir stolz dara…" at bounding box center [636, 15] width 1151 height 1005
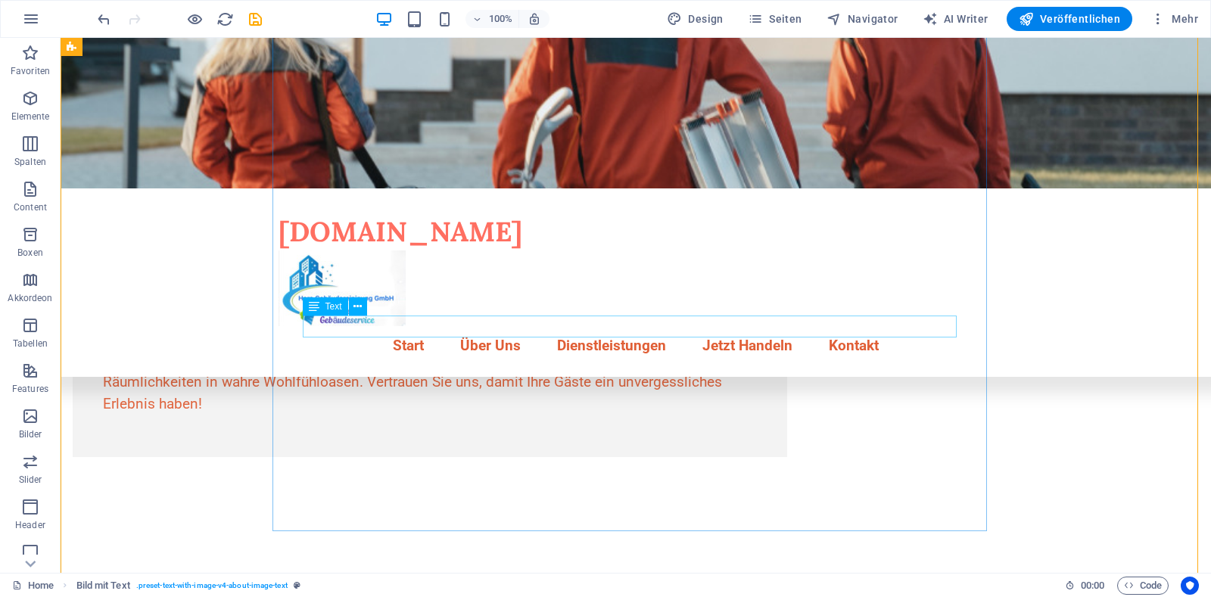
click at [391, 263] on div "Neues Text-Element" at bounding box center [430, 252] width 654 height 22
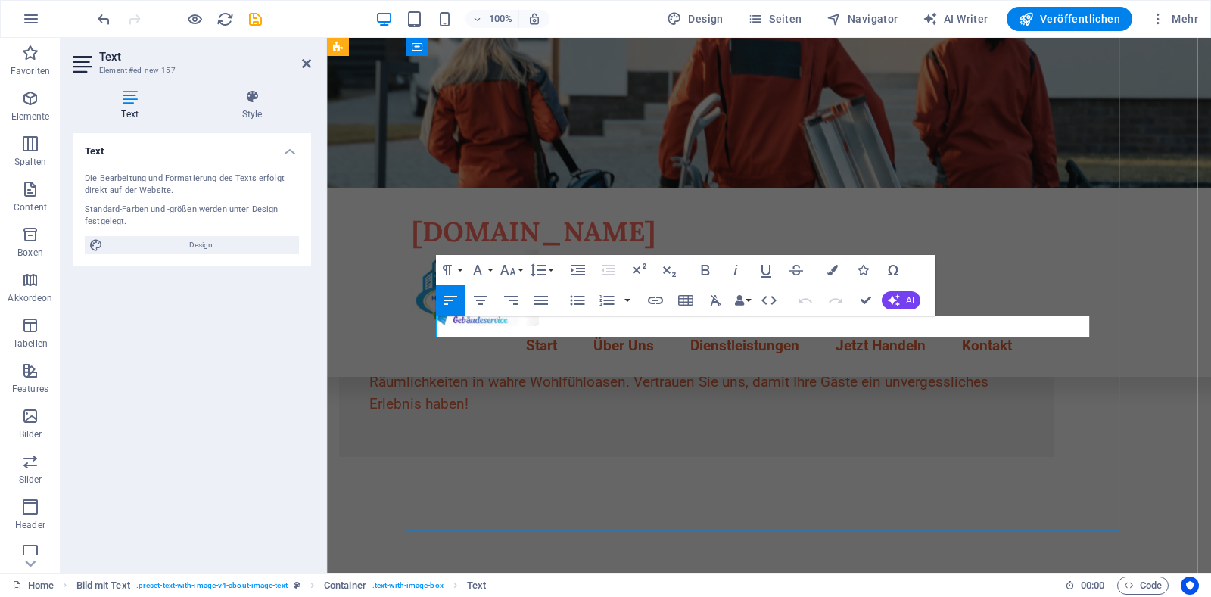
click at [577, 263] on p "Neues Text-Element" at bounding box center [696, 252] width 654 height 22
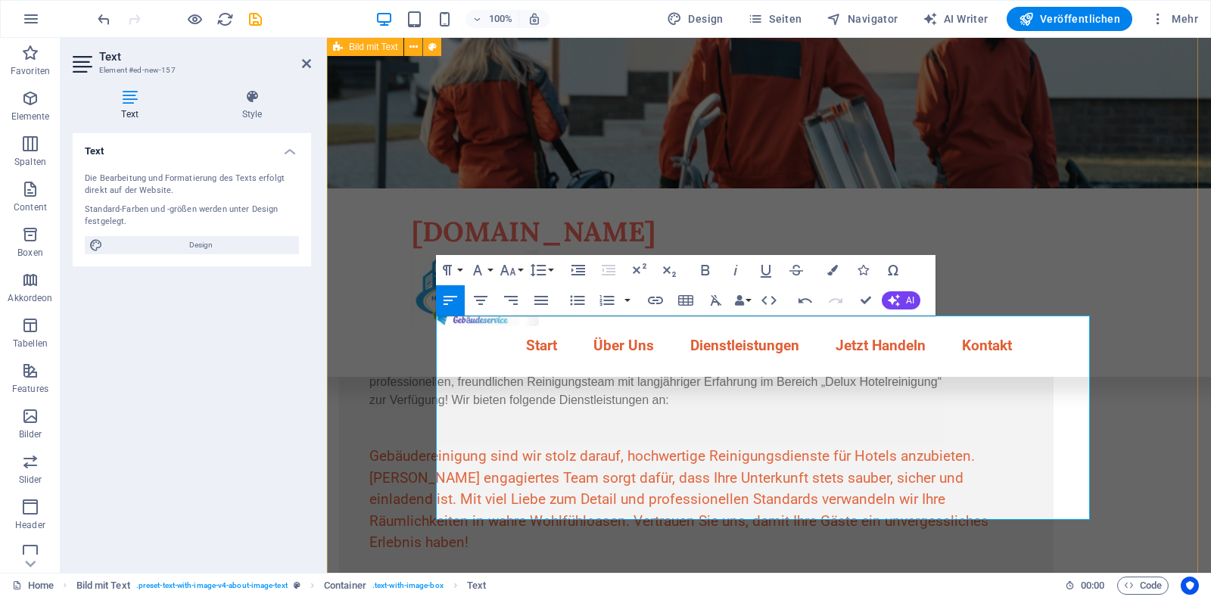
click at [1171, 437] on div "Warum Warum uns wählen Erfahrung Betreuung Zuverlässigkeit Suchen Sie eine Hote…" at bounding box center [769, 85] width 884 height 1145
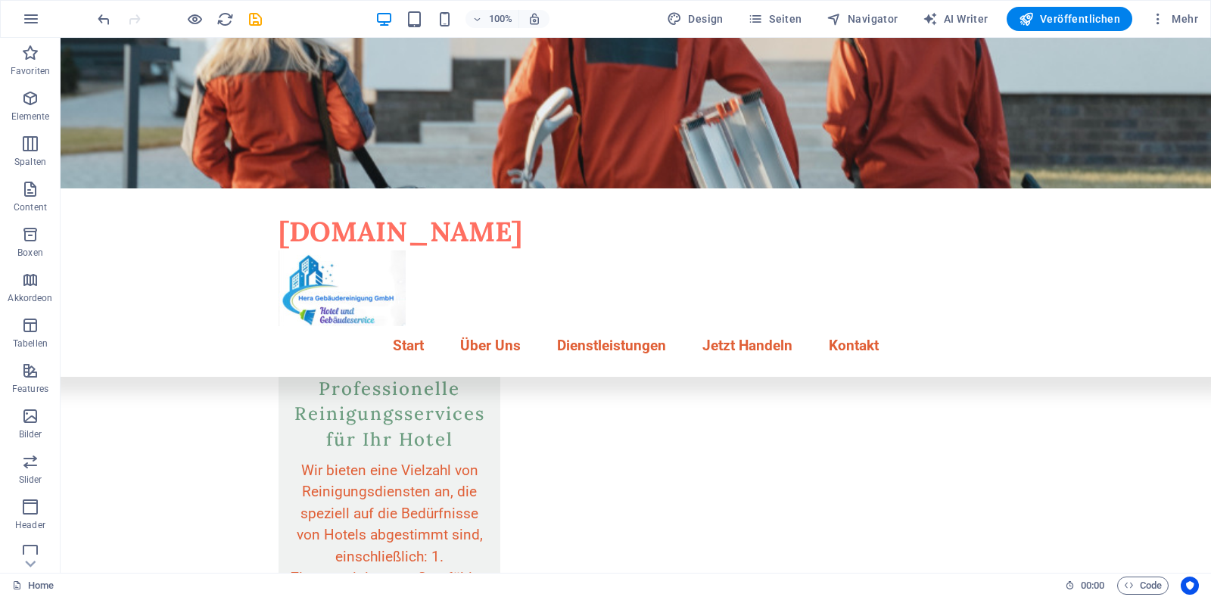
scroll to position [992, 0]
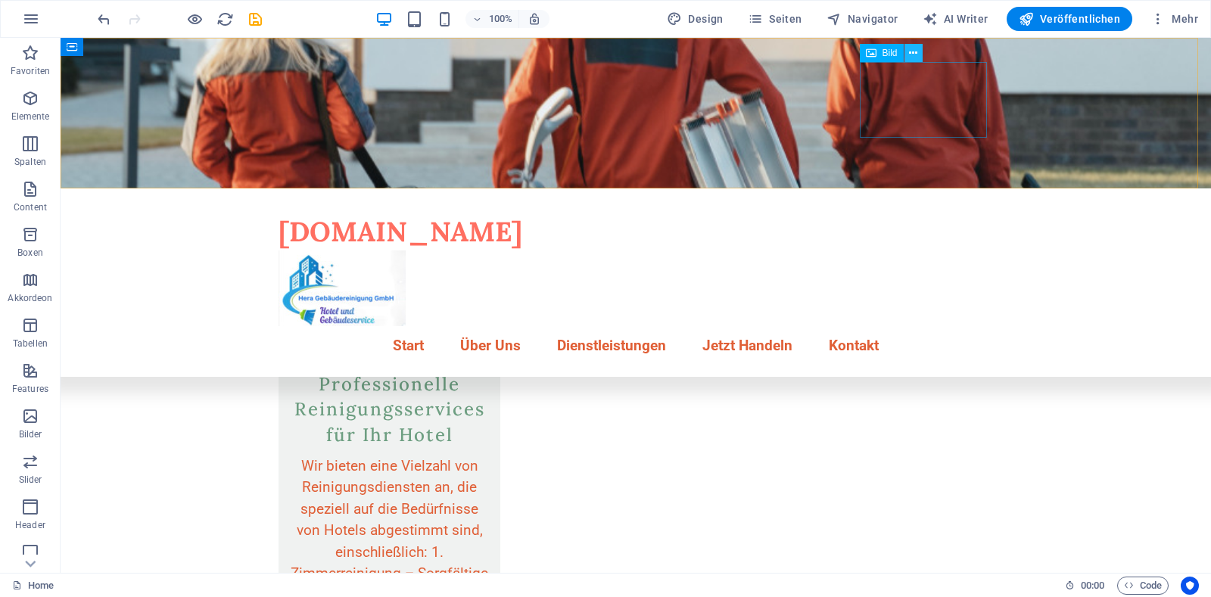
click at [910, 53] on icon at bounding box center [913, 53] width 8 height 16
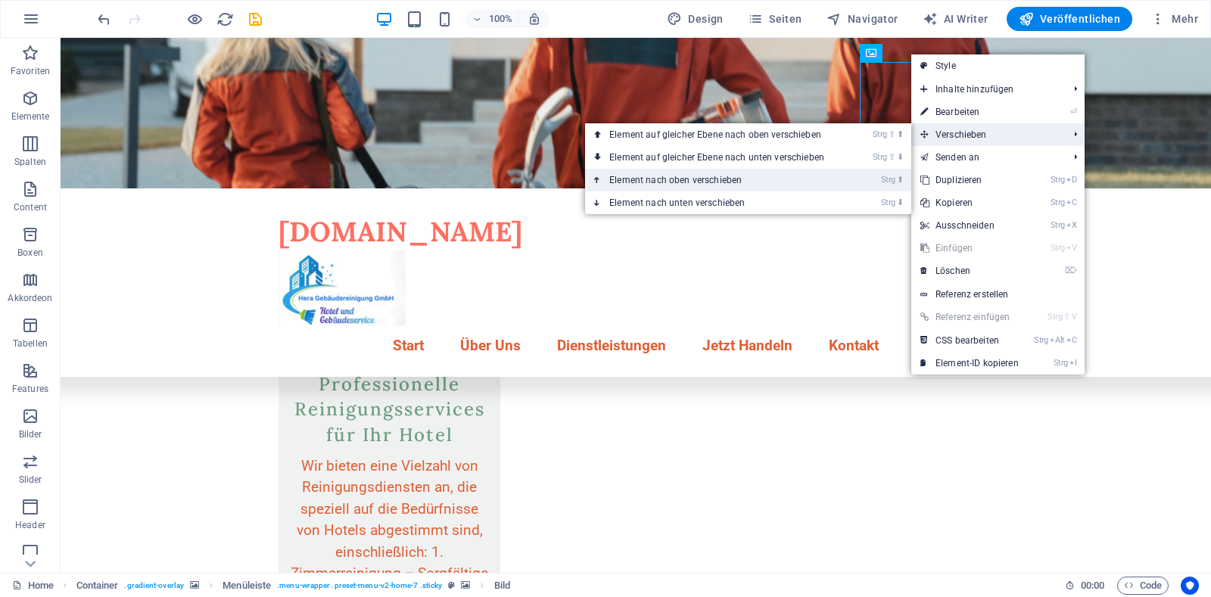
click at [754, 179] on link "Strg ⬆ Element nach oben verschieben" at bounding box center [719, 180] width 269 height 23
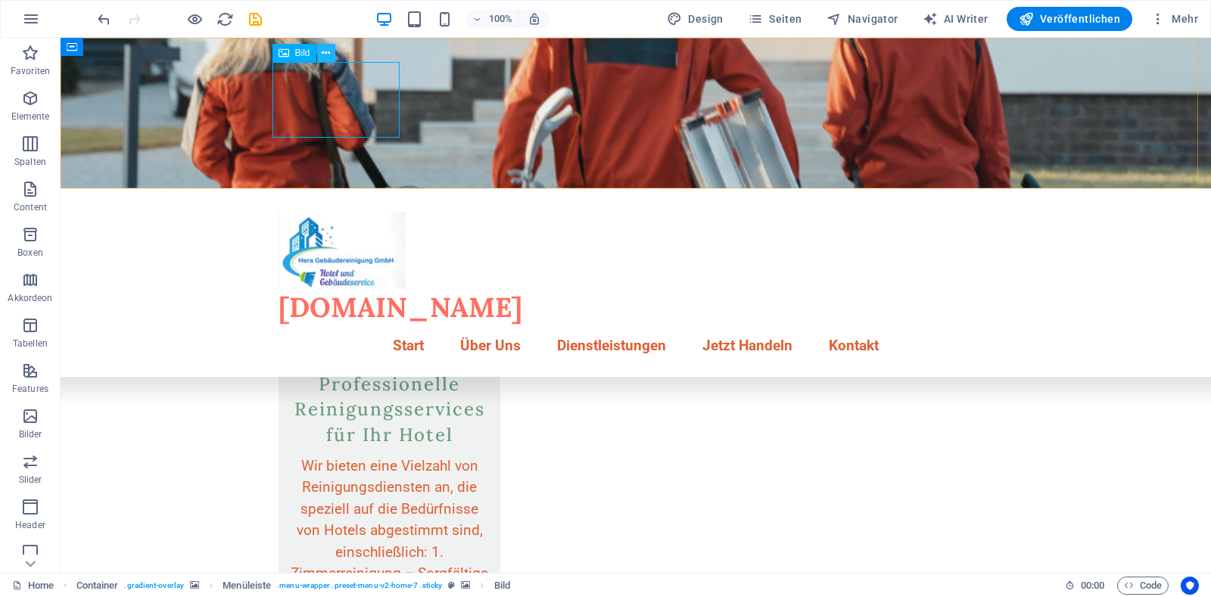
click at [326, 54] on icon at bounding box center [326, 53] width 8 height 16
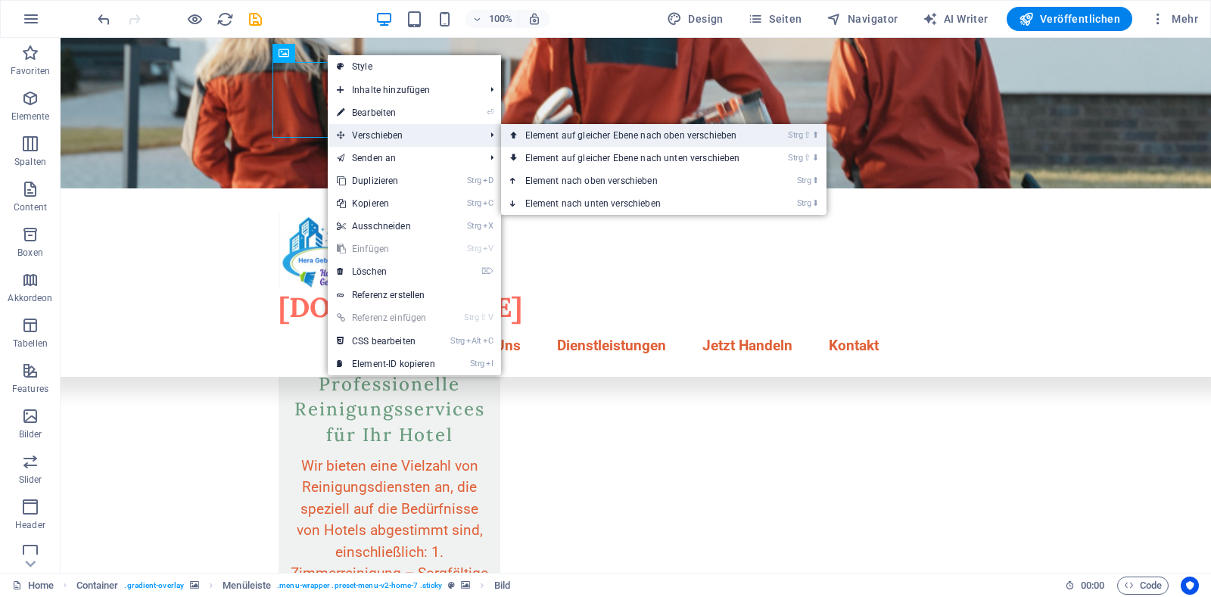
click at [584, 136] on link "Strg ⇧ ⬆ Element auf gleicher Ebene nach oben verschieben" at bounding box center [635, 135] width 269 height 23
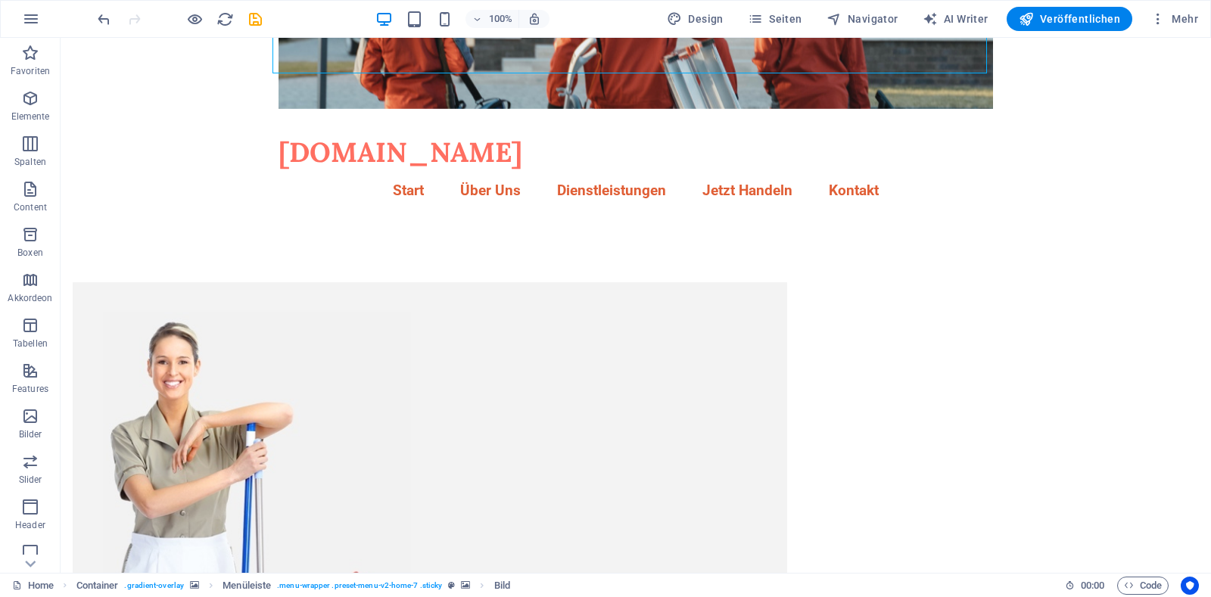
scroll to position [0, 0]
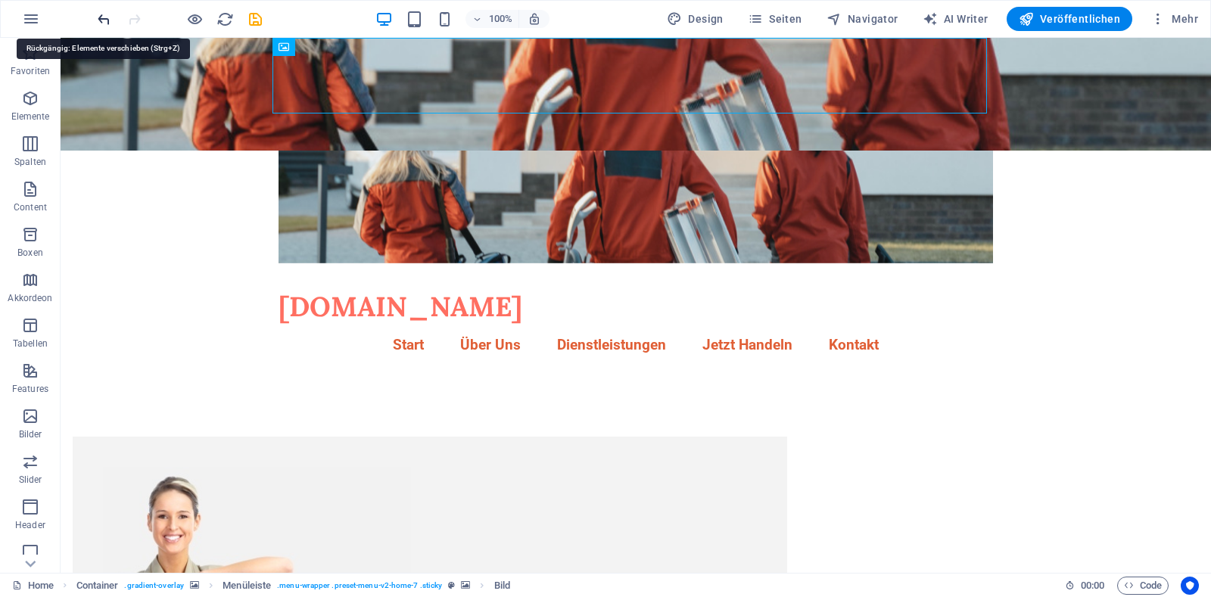
click at [103, 20] on icon "undo" at bounding box center [103, 19] width 17 height 17
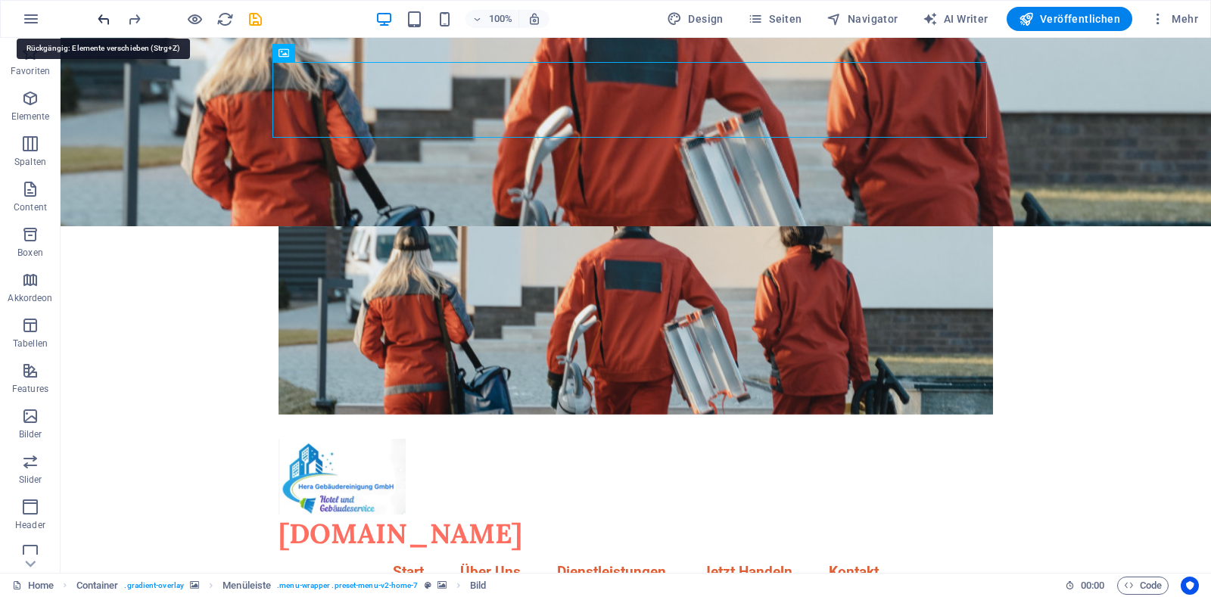
click at [103, 20] on icon "undo" at bounding box center [103, 19] width 17 height 17
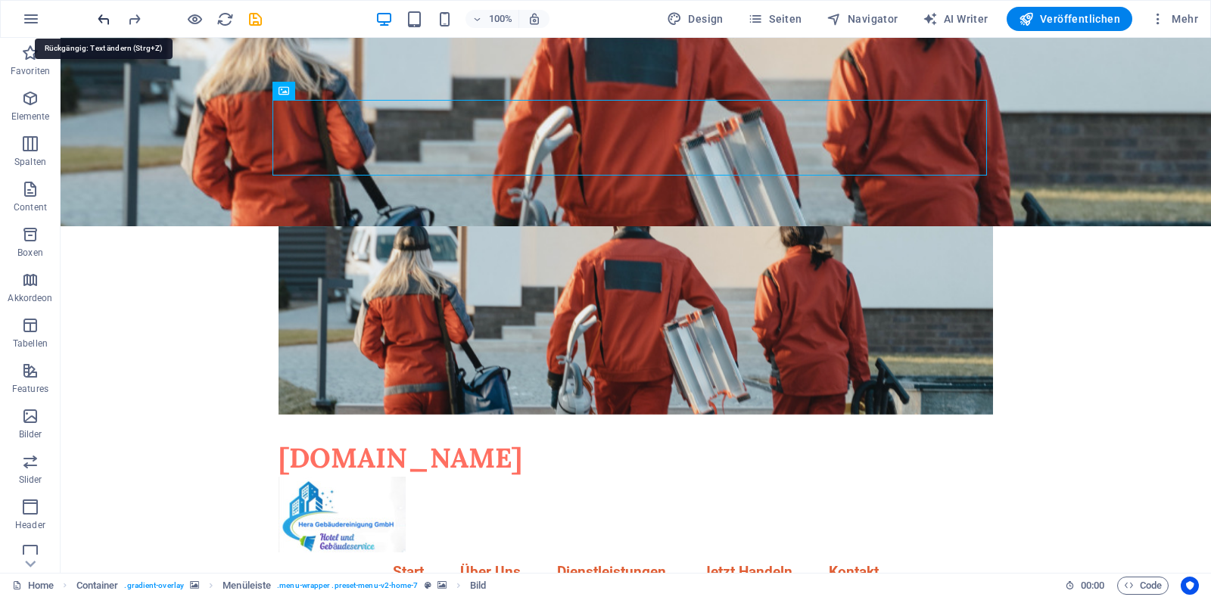
click at [103, 20] on icon "undo" at bounding box center [103, 19] width 17 height 17
